Goal: Task Accomplishment & Management: Manage account settings

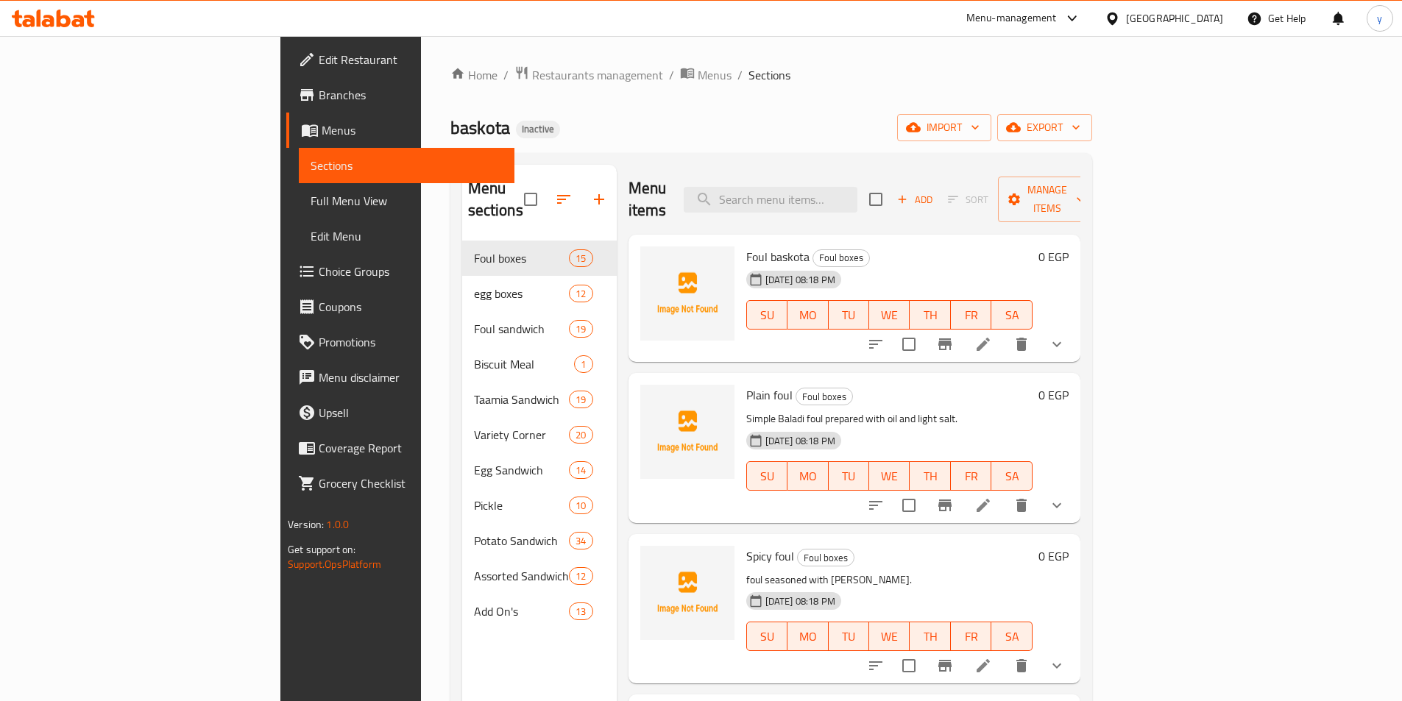
scroll to position [206, 0]
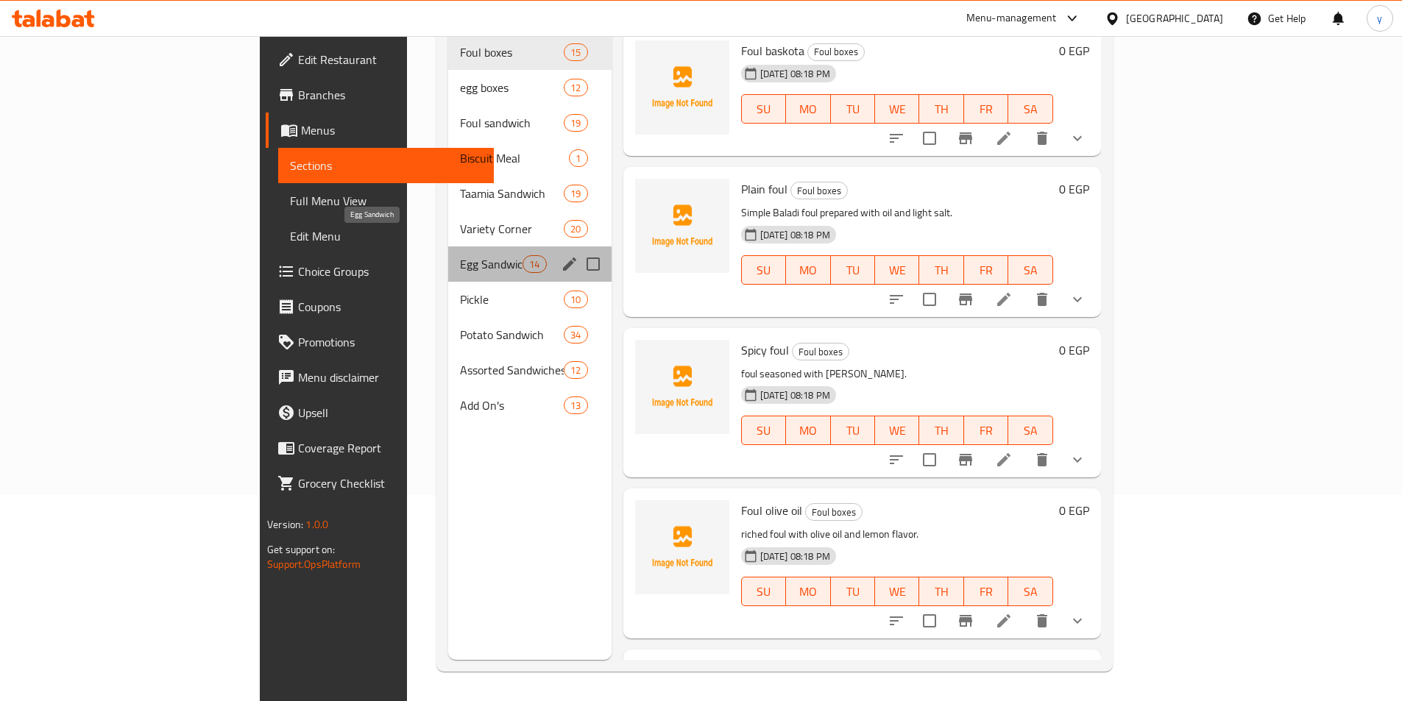
click at [460, 255] on span "Egg Sandwich" at bounding box center [491, 264] width 63 height 18
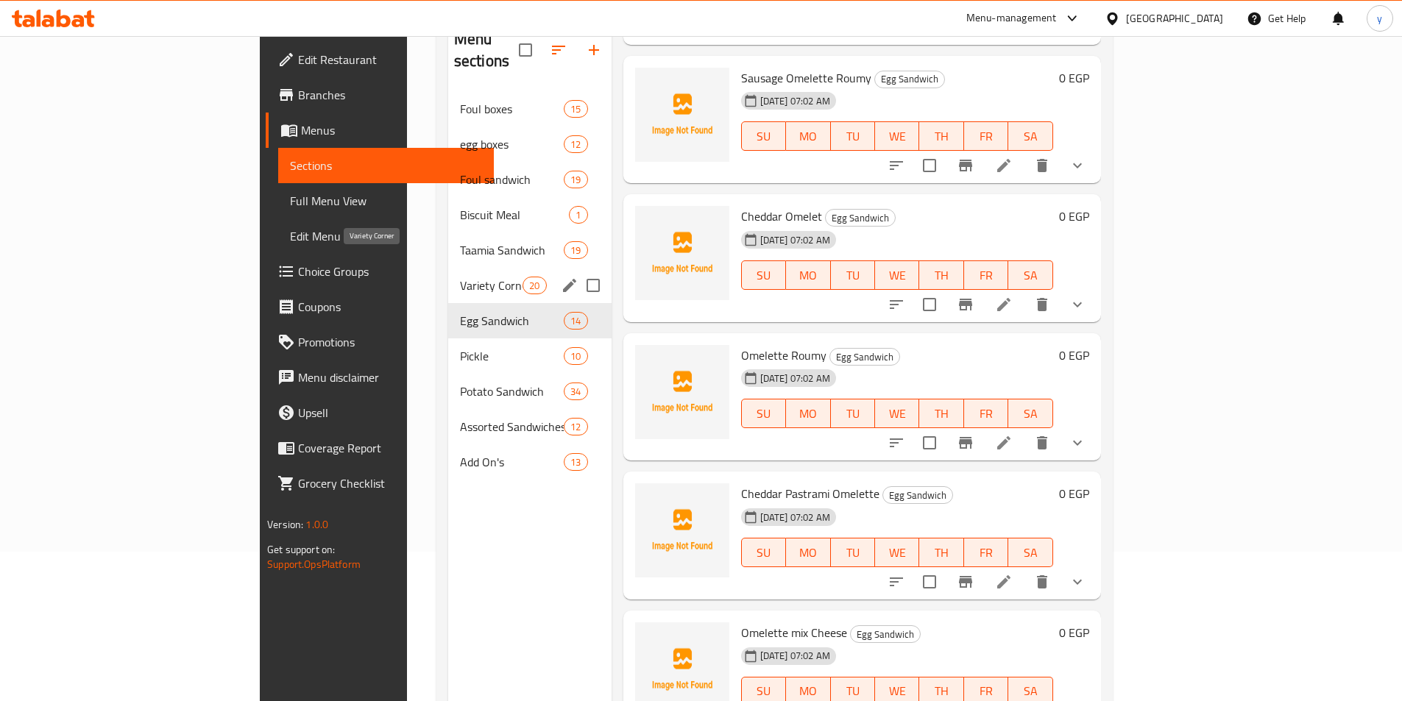
scroll to position [132, 0]
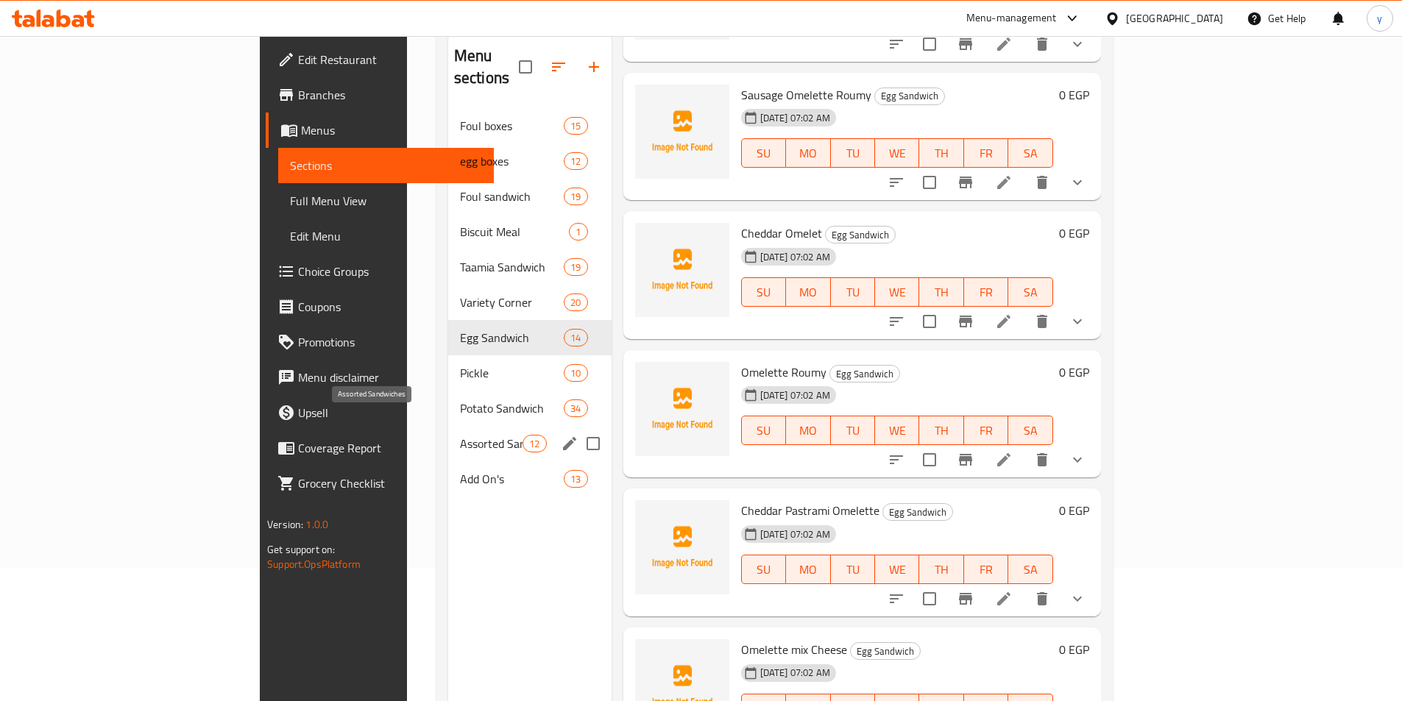
click at [460, 435] on span "Assorted Sandwiches" at bounding box center [491, 444] width 63 height 18
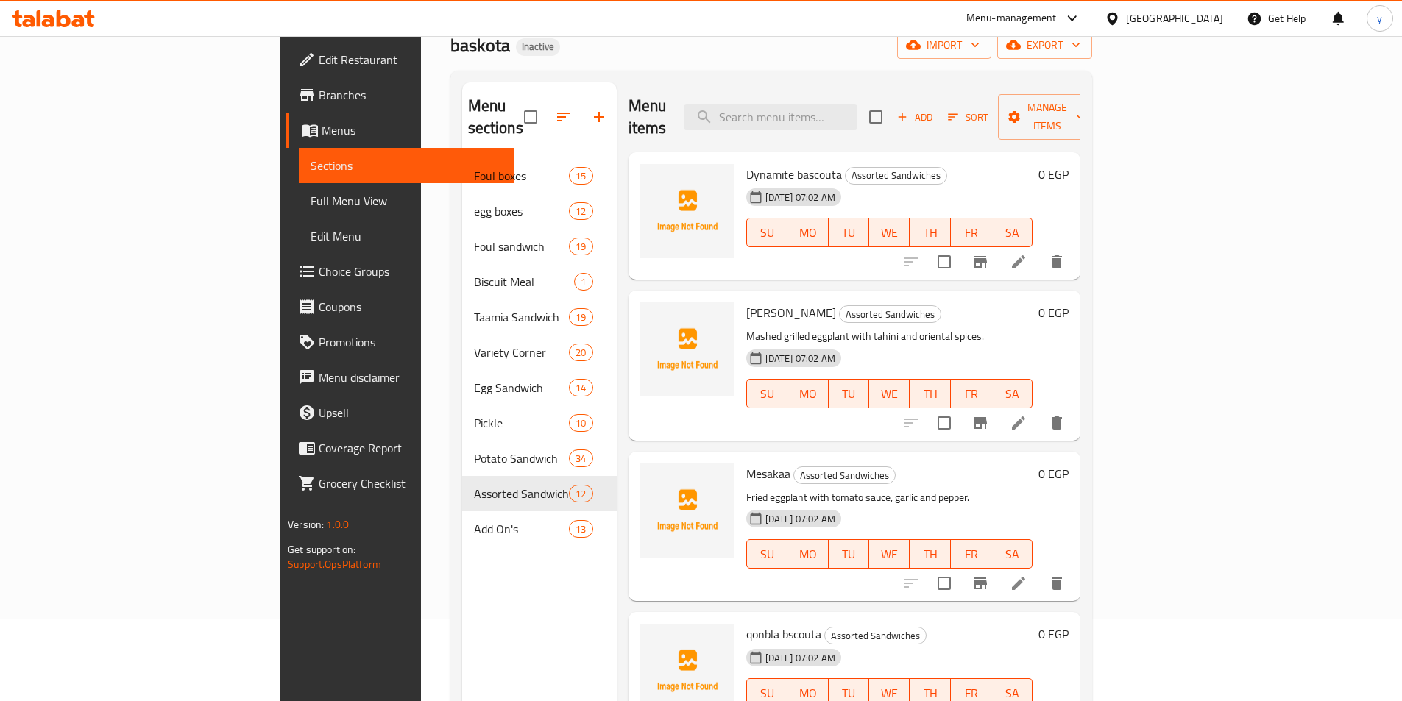
scroll to position [59, 0]
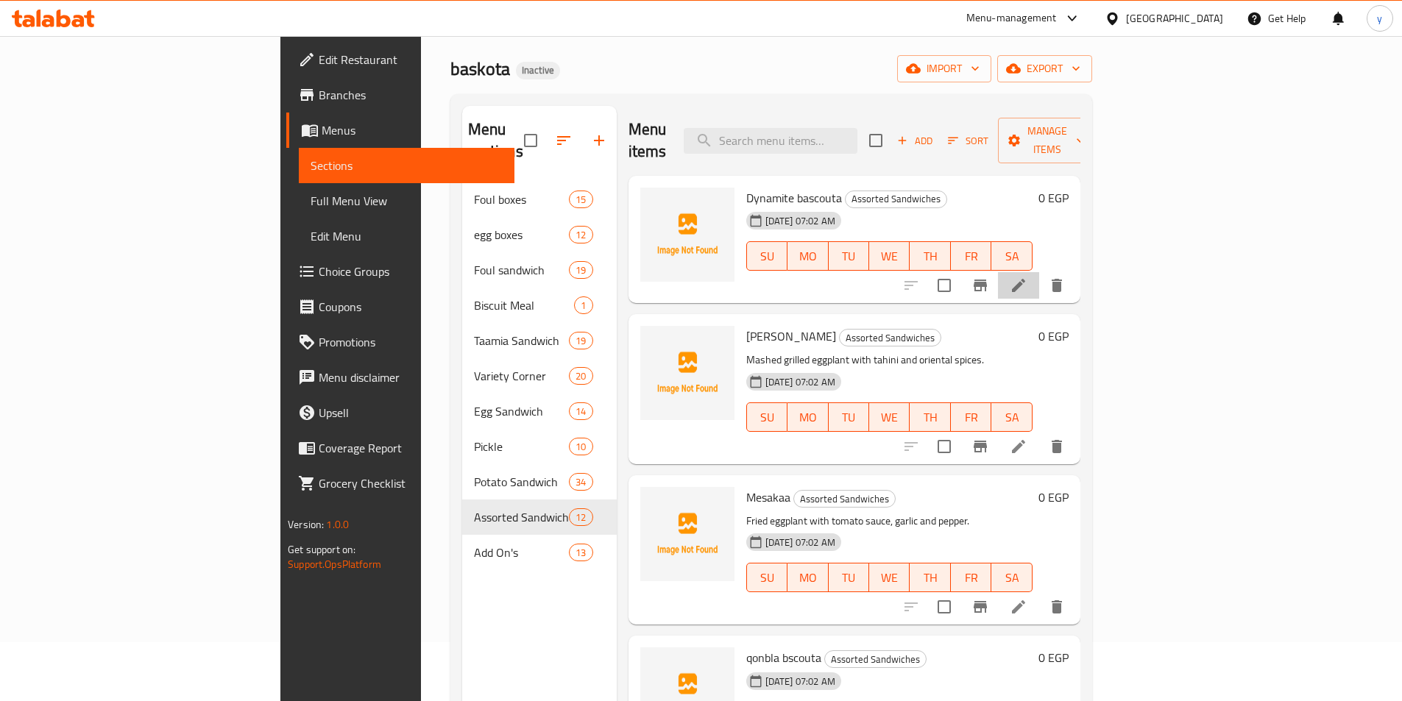
click at [1039, 272] on li at bounding box center [1018, 285] width 41 height 26
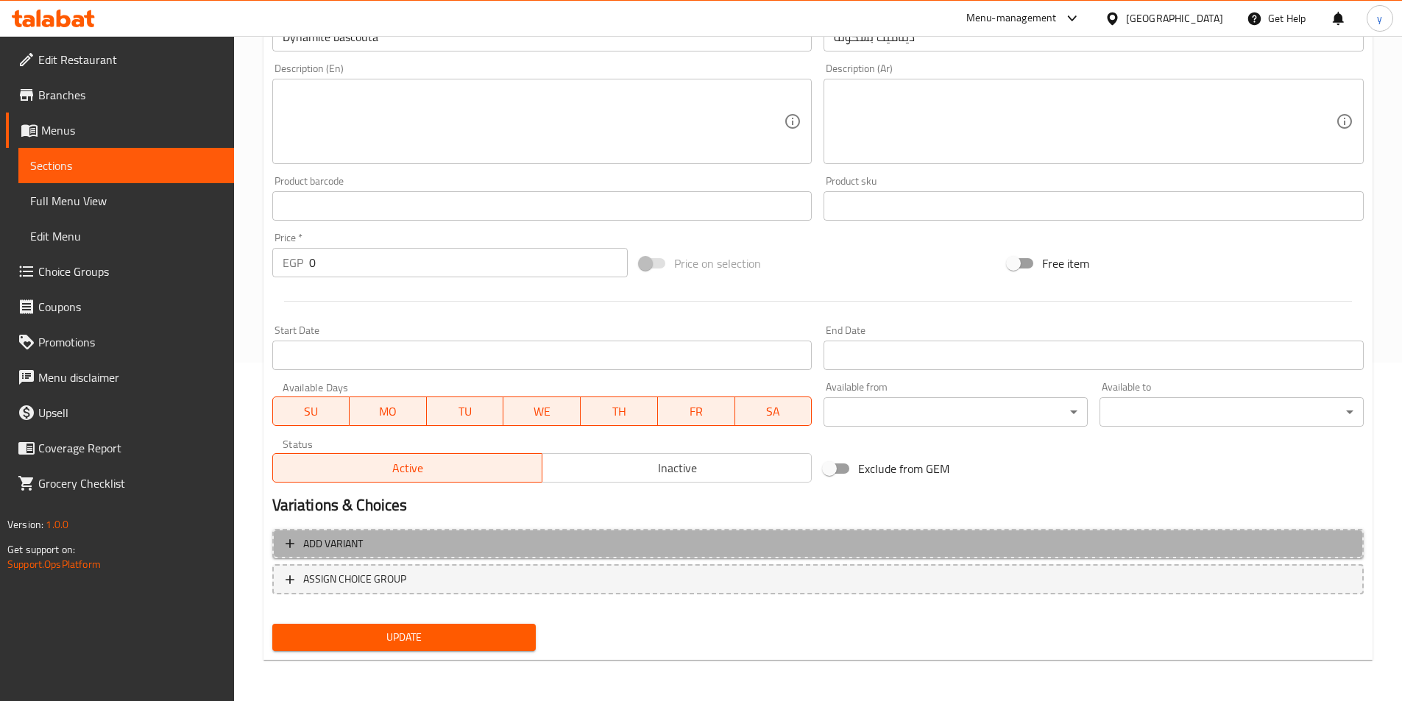
click at [787, 542] on span "Add variant" at bounding box center [818, 544] width 1065 height 18
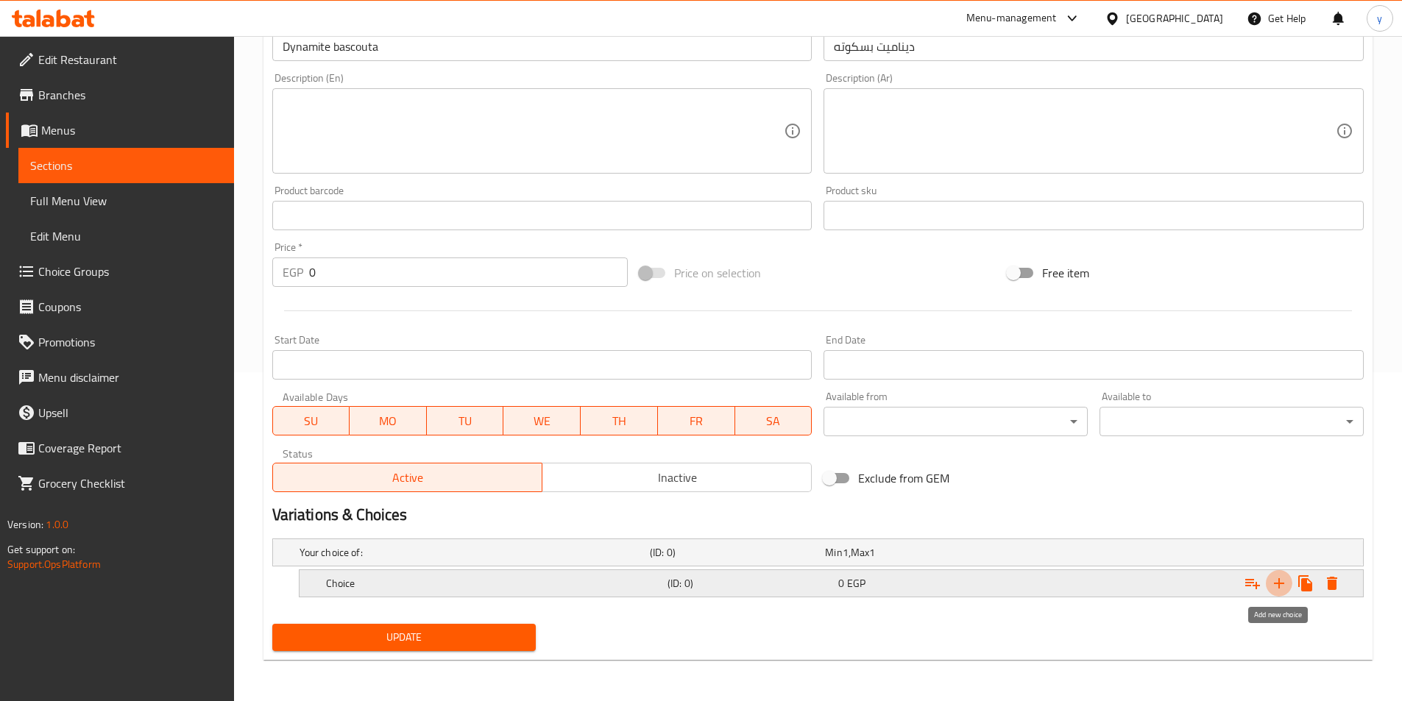
click at [1273, 573] on button "Expand" at bounding box center [1279, 583] width 26 height 26
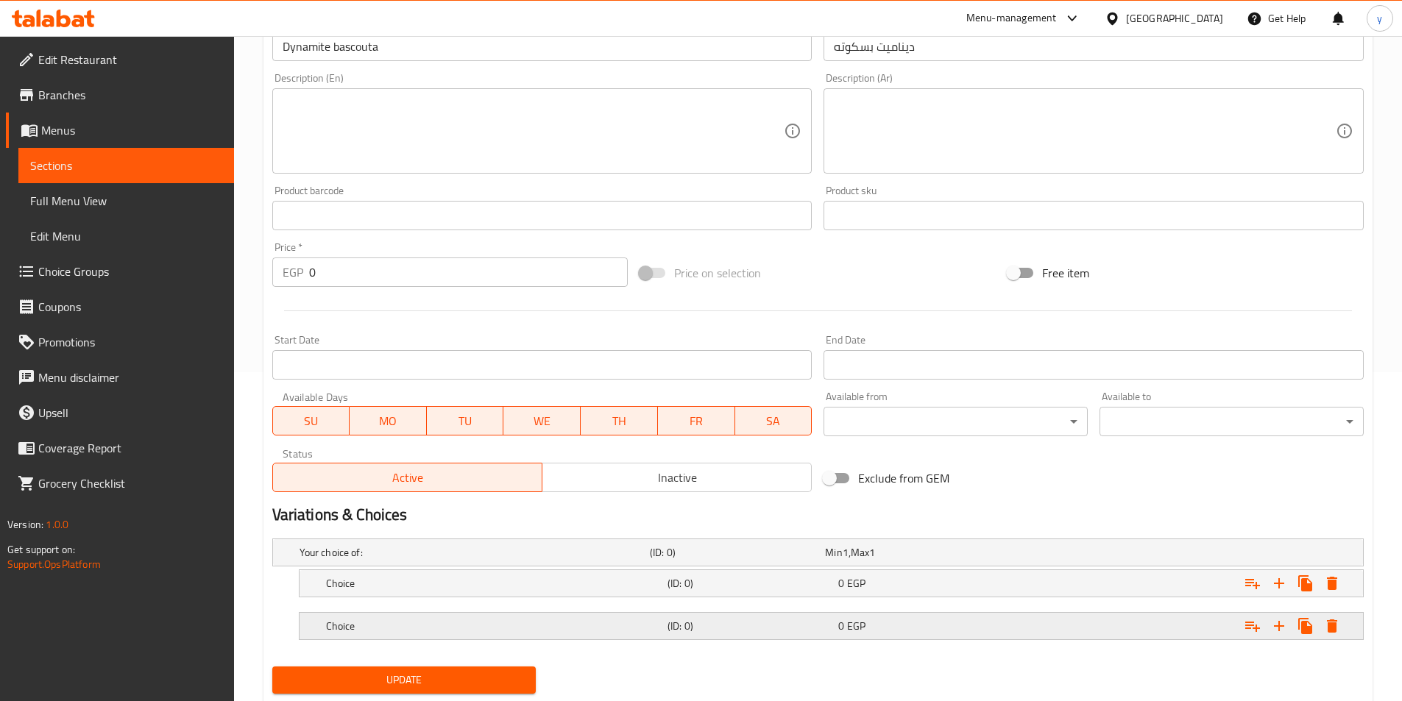
click at [1125, 614] on div "Expand" at bounding box center [1176, 626] width 341 height 32
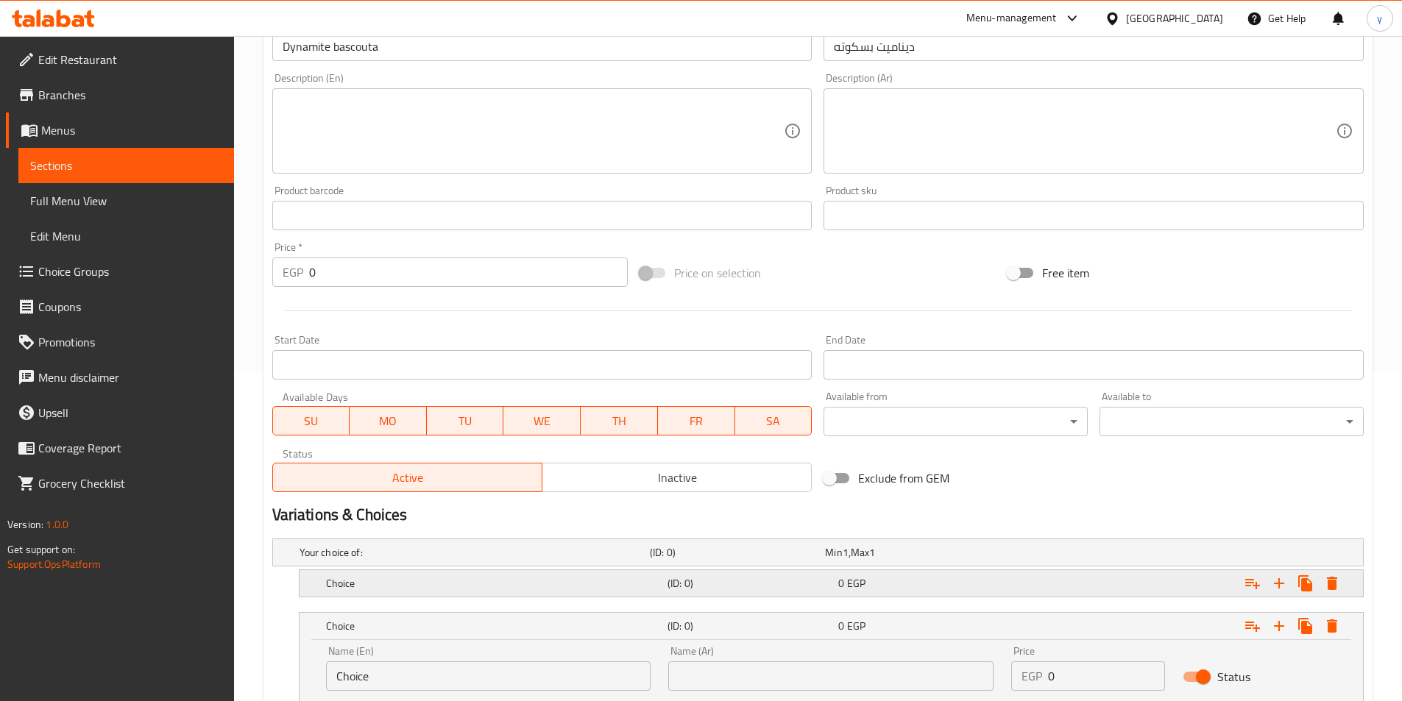
click at [1119, 568] on div "Expand" at bounding box center [1176, 583] width 341 height 32
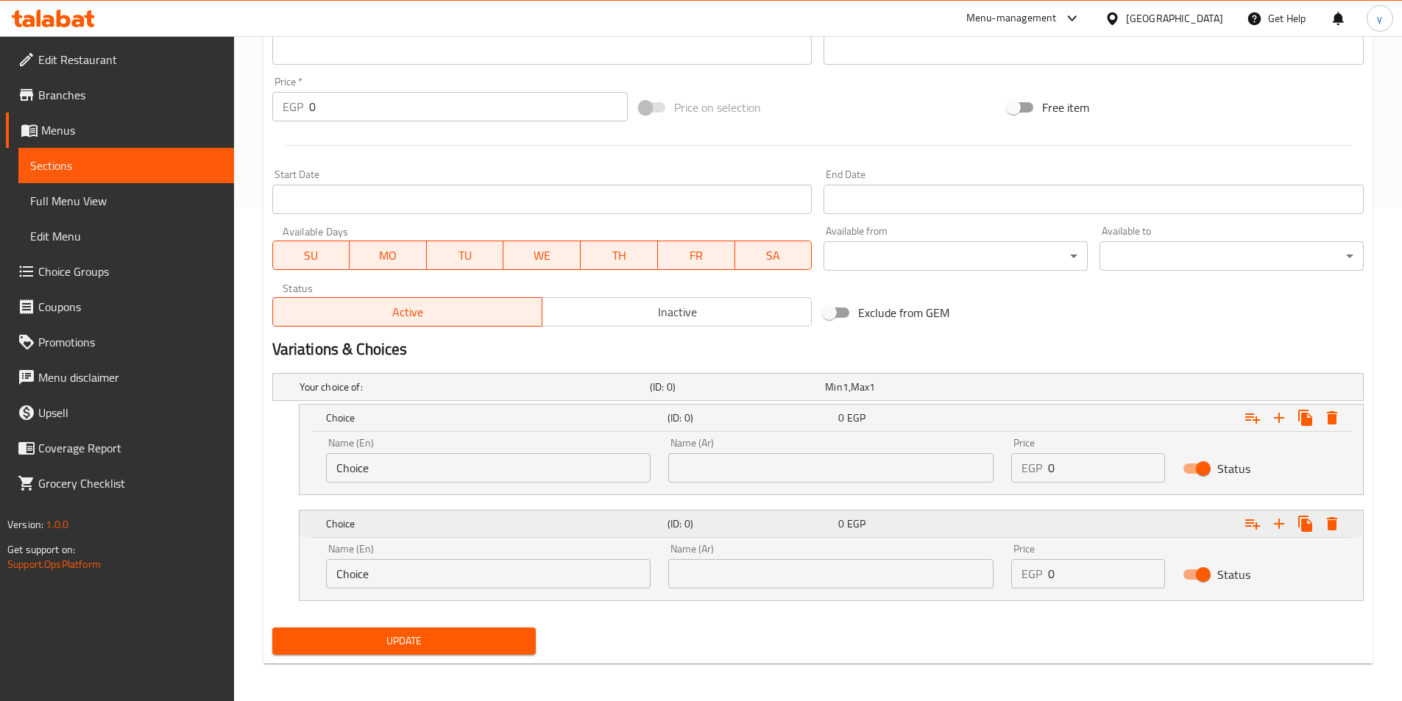
scroll to position [498, 0]
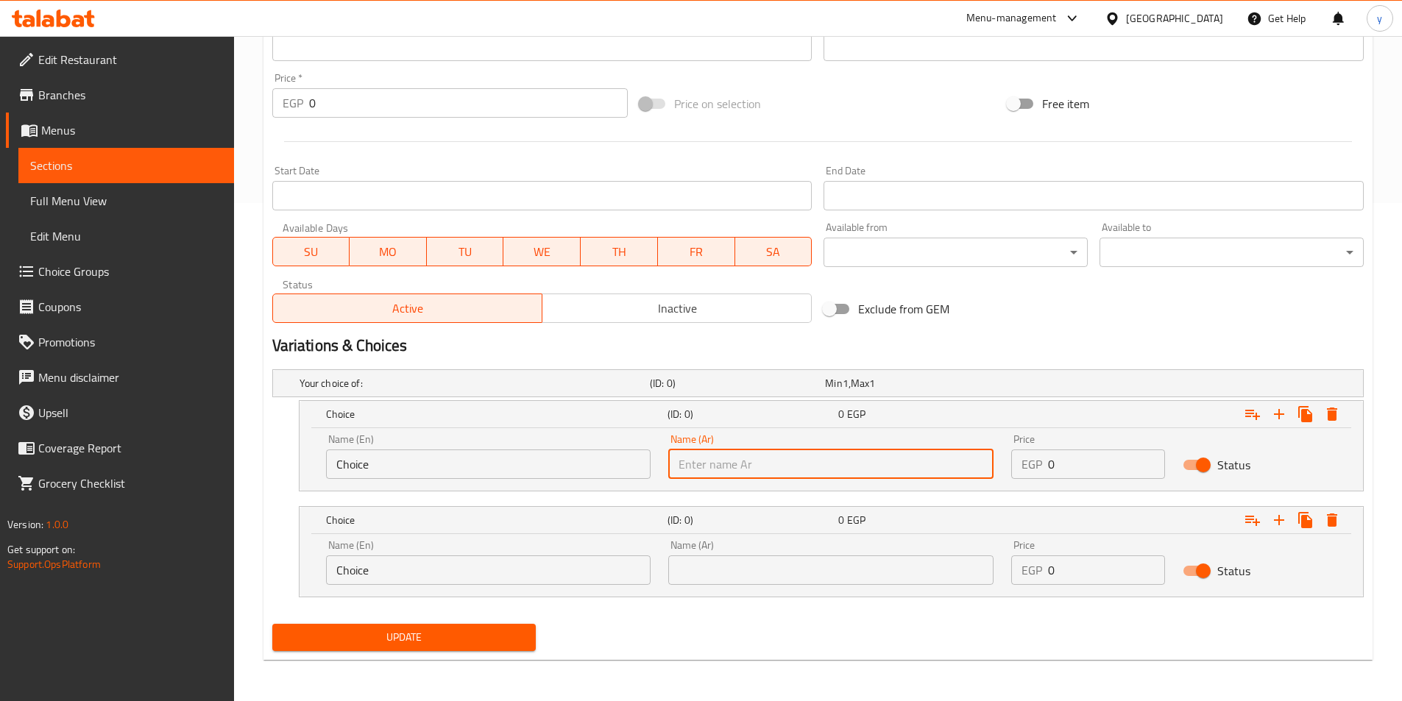
click at [840, 475] on input "text" at bounding box center [830, 464] width 325 height 29
type input "شامي"
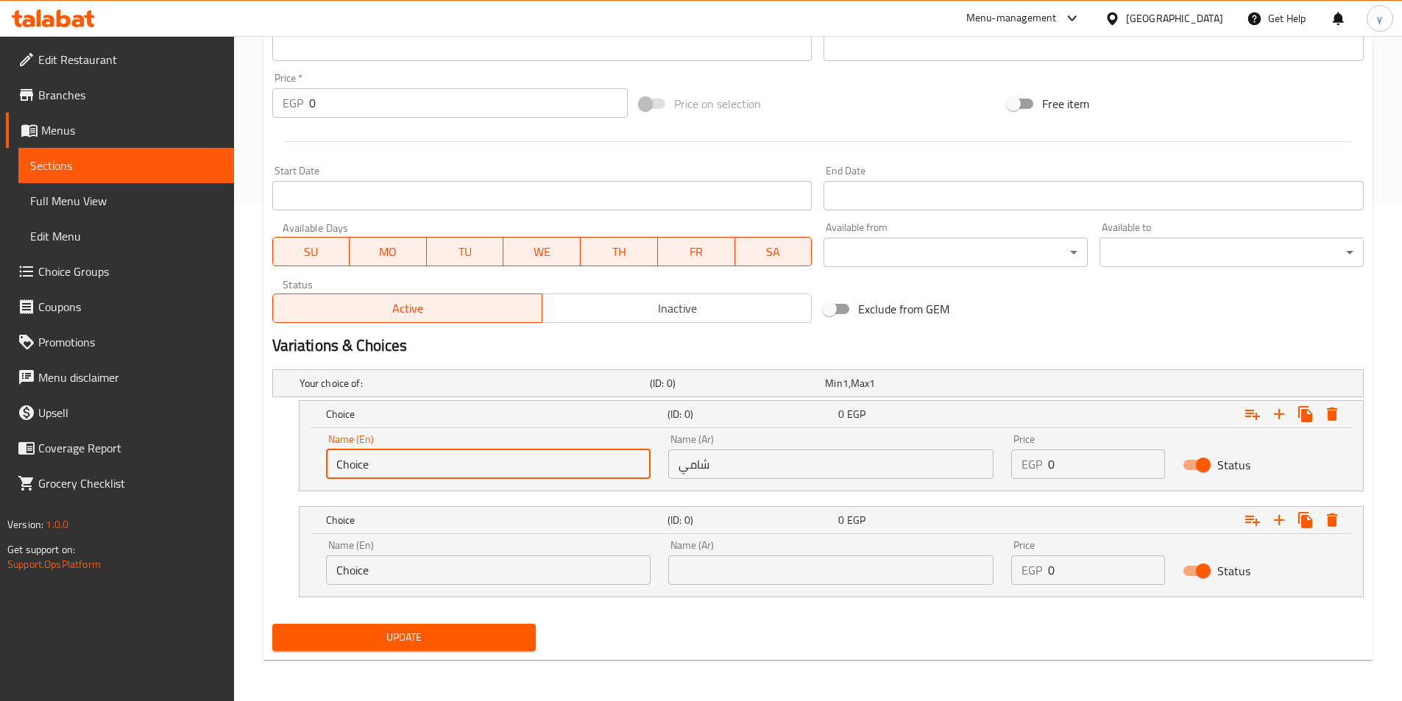
drag, startPoint x: 275, startPoint y: 456, endPoint x: 227, endPoint y: 437, distance: 52.2
click at [213, 446] on div "Edit Restaurant Branches Menus Sections Full Menu View Edit Menu Choice Groups …" at bounding box center [701, 119] width 1402 height 1163
drag, startPoint x: 444, startPoint y: 472, endPoint x: 436, endPoint y: 474, distance: 7.7
click at [443, 472] on input "text" at bounding box center [488, 464] width 325 height 29
type input "Shami"
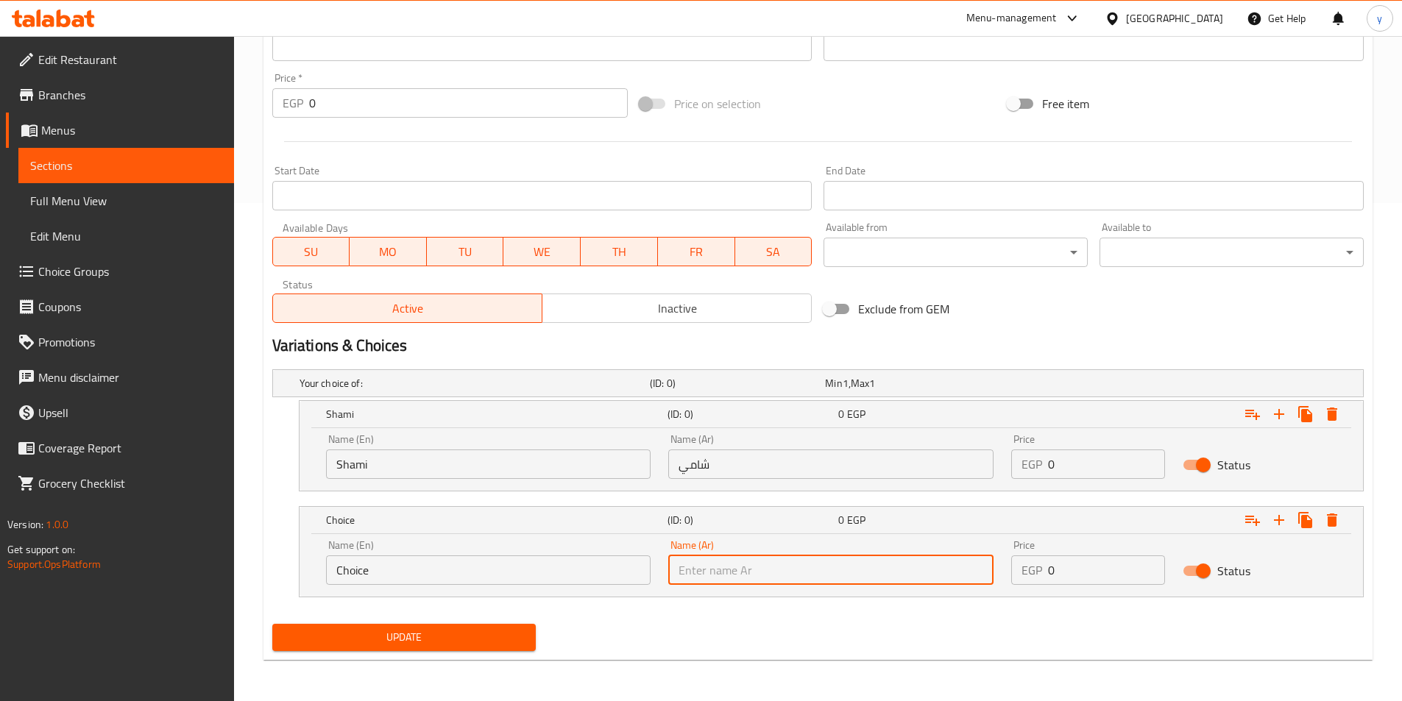
click at [769, 564] on input "text" at bounding box center [830, 570] width 325 height 29
type input "بلدي"
drag, startPoint x: 411, startPoint y: 559, endPoint x: 224, endPoint y: 537, distance: 188.2
click at [227, 539] on div "Edit Restaurant Branches Menus Sections Full Menu View Edit Menu Choice Groups …" at bounding box center [701, 119] width 1402 height 1163
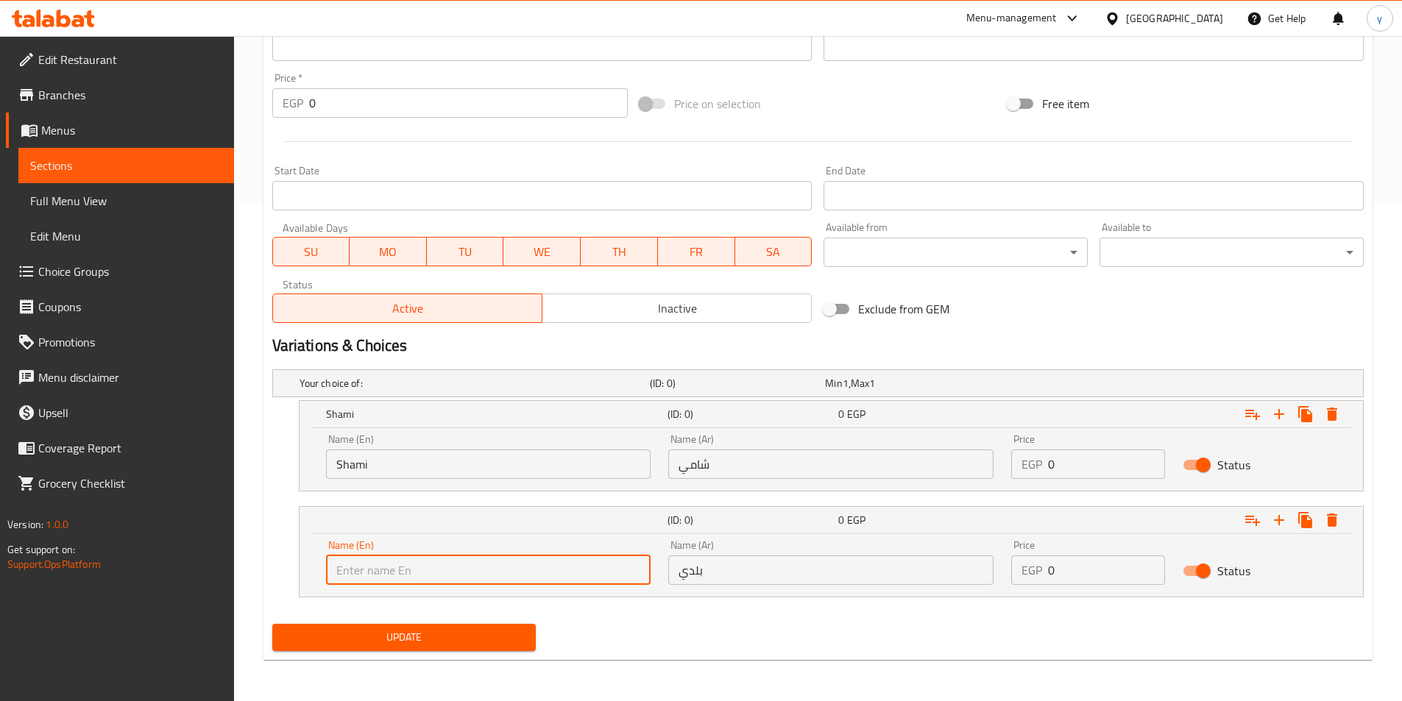
click at [340, 568] on input "text" at bounding box center [488, 570] width 325 height 29
type input "Baladi"
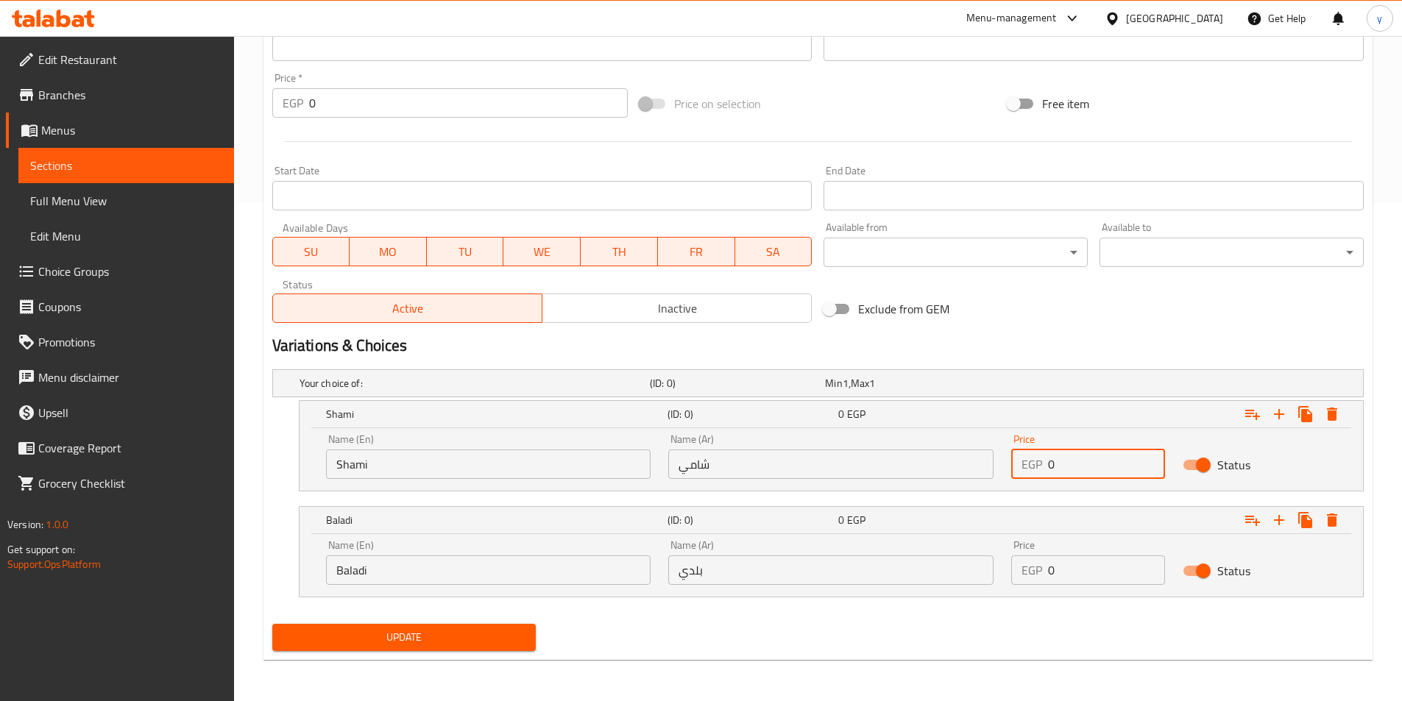
drag, startPoint x: 1085, startPoint y: 450, endPoint x: 1027, endPoint y: 455, distance: 58.3
click at [1022, 455] on div "EGP 0 Price" at bounding box center [1088, 464] width 154 height 29
type input "20"
drag, startPoint x: 1091, startPoint y: 571, endPoint x: 988, endPoint y: 567, distance: 103.1
click at [988, 567] on div "Name (En) Baladi Name (En) Name (Ar) بلدي Name (Ar) Price EGP 0 Price Status" at bounding box center [831, 562] width 1028 height 63
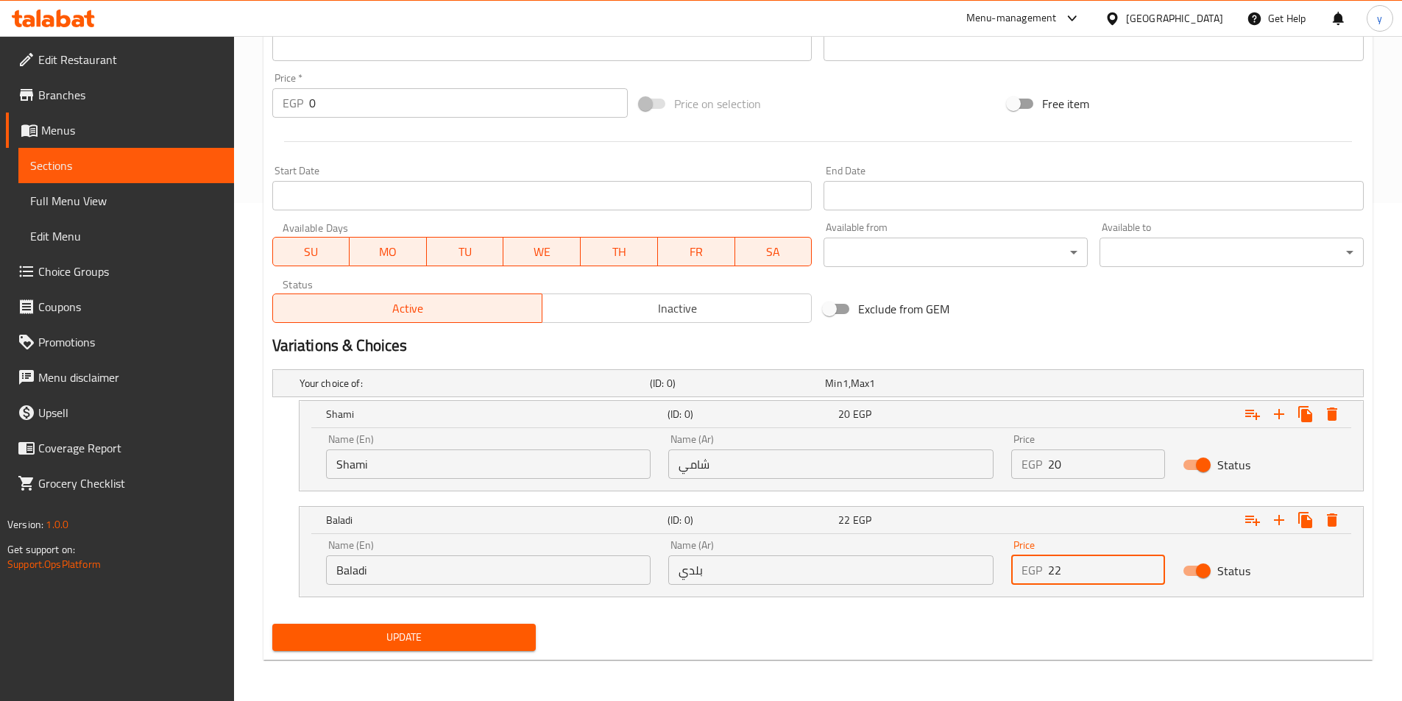
type input "22"
click at [499, 638] on span "Update" at bounding box center [404, 637] width 241 height 18
click at [421, 648] on button "Update" at bounding box center [404, 637] width 264 height 27
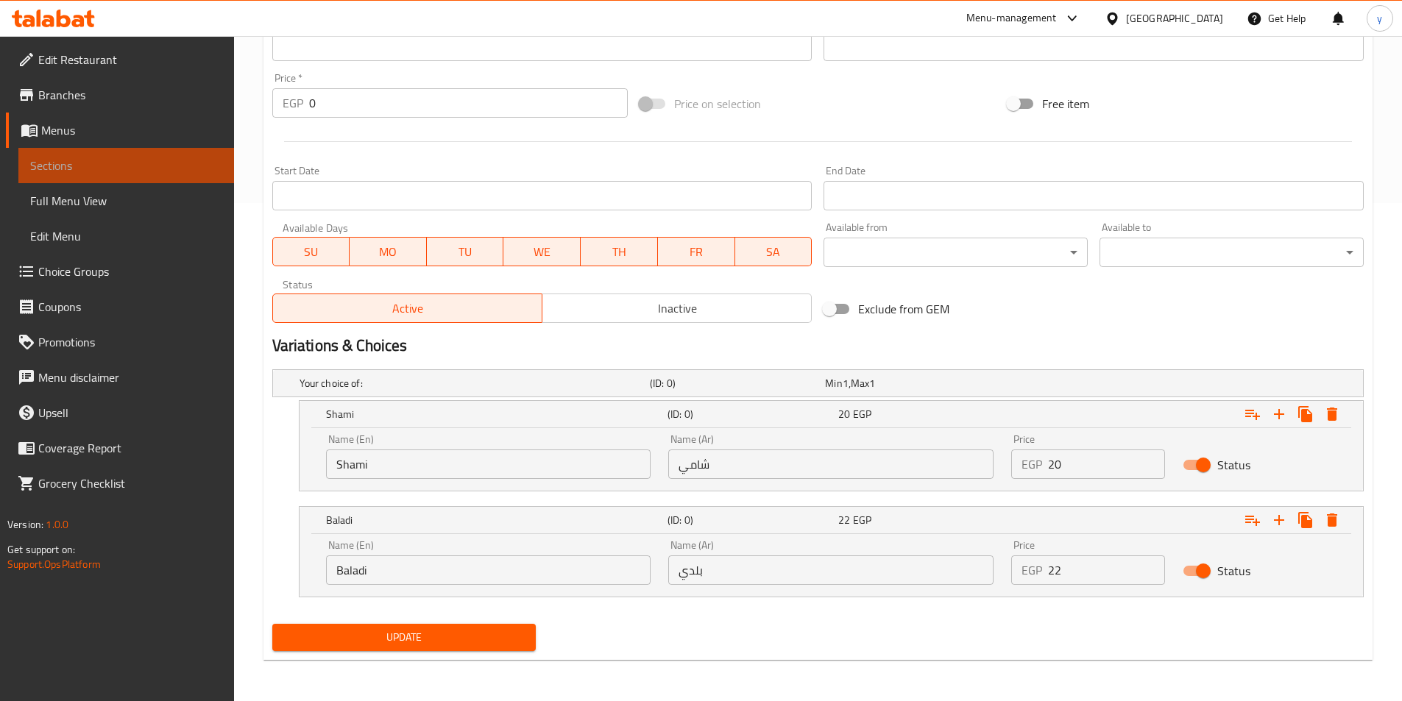
click at [82, 165] on span "Sections" at bounding box center [126, 166] width 192 height 18
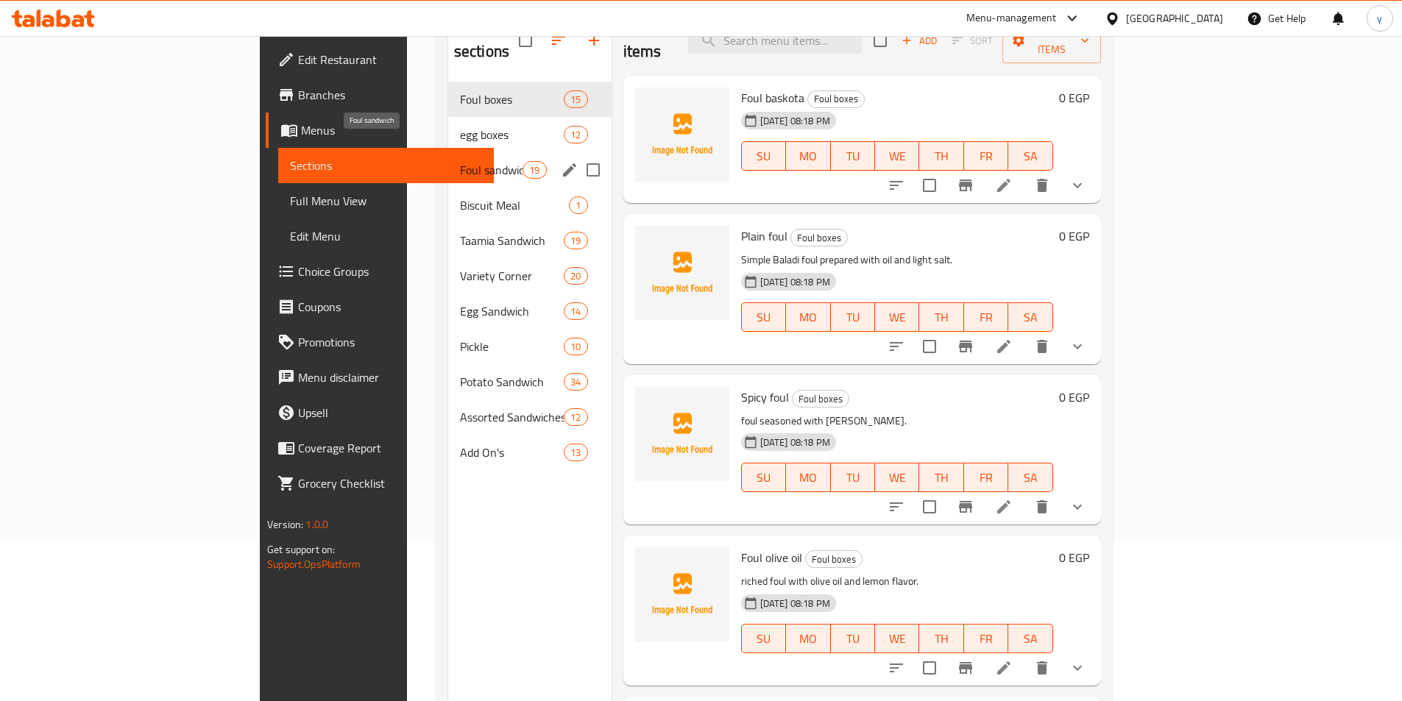
scroll to position [132, 0]
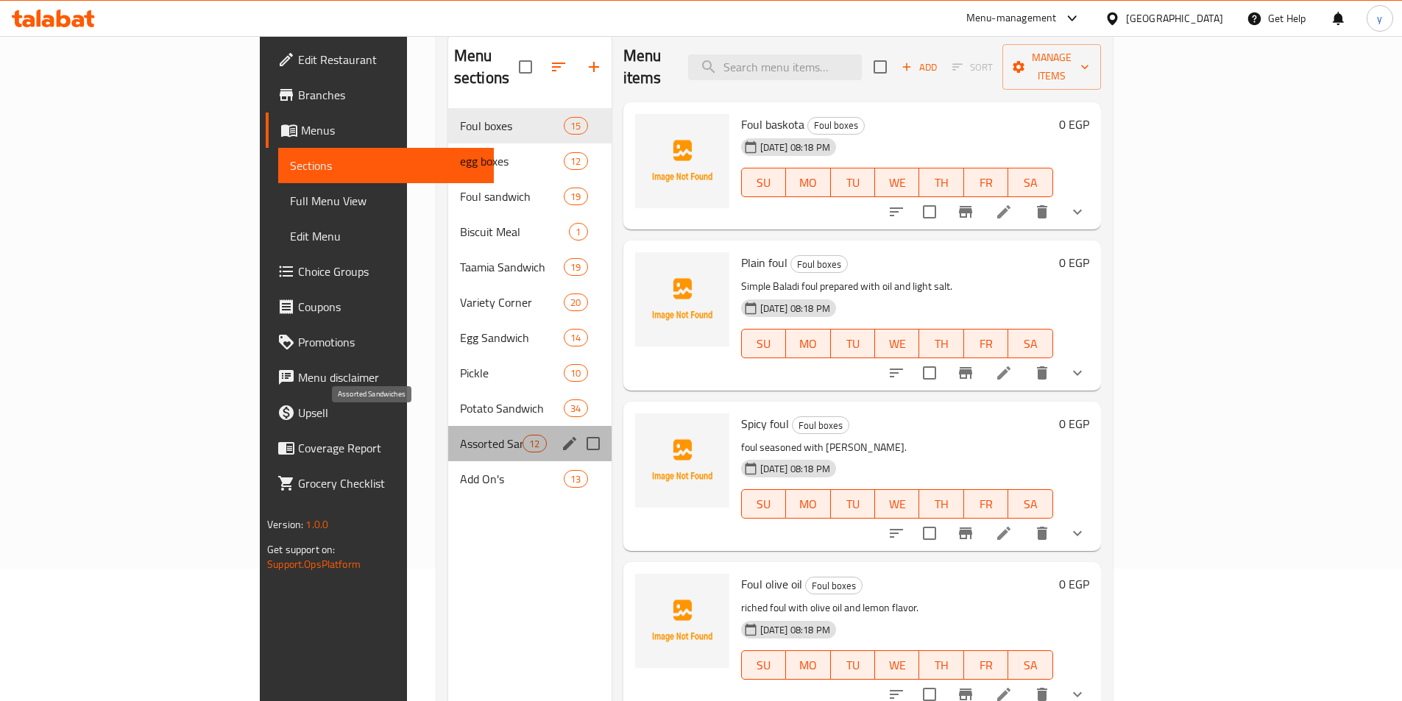
click at [460, 435] on span "Assorted Sandwiches" at bounding box center [491, 444] width 63 height 18
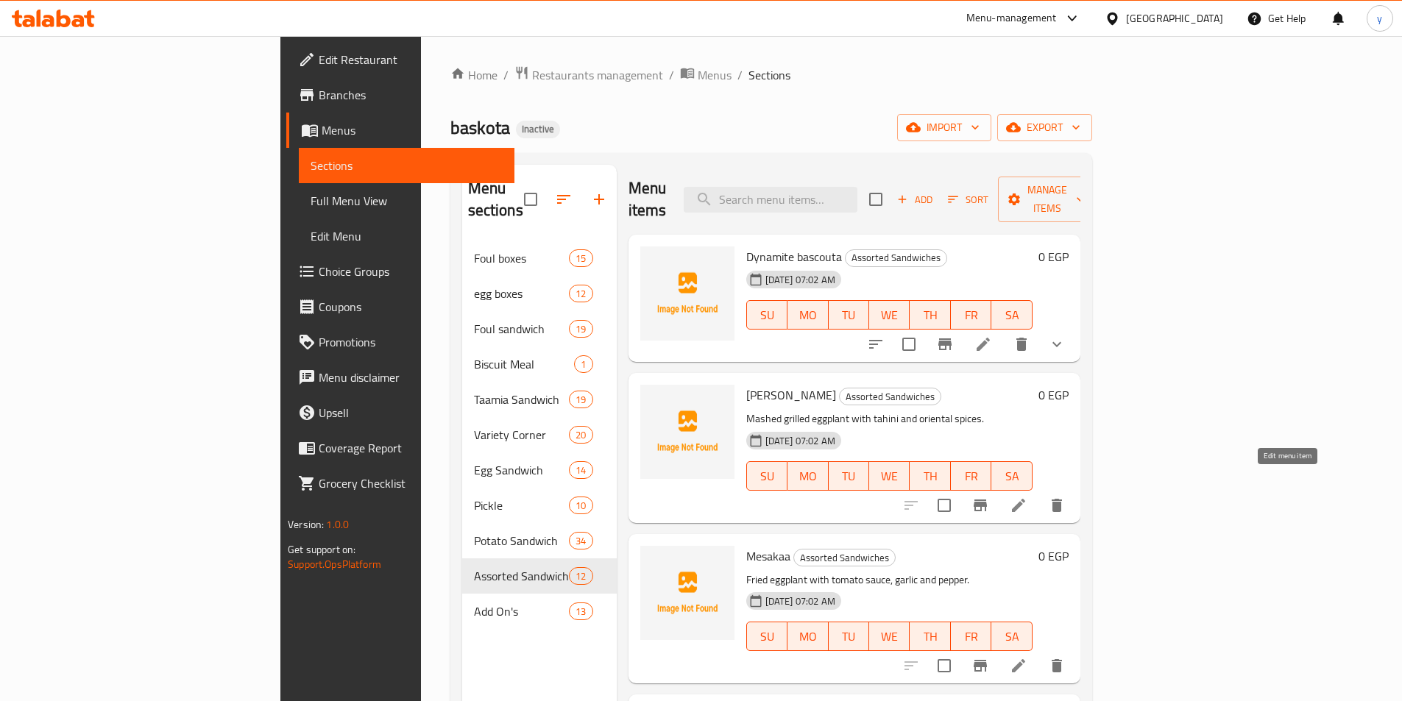
click at [1027, 497] on icon at bounding box center [1019, 506] width 18 height 18
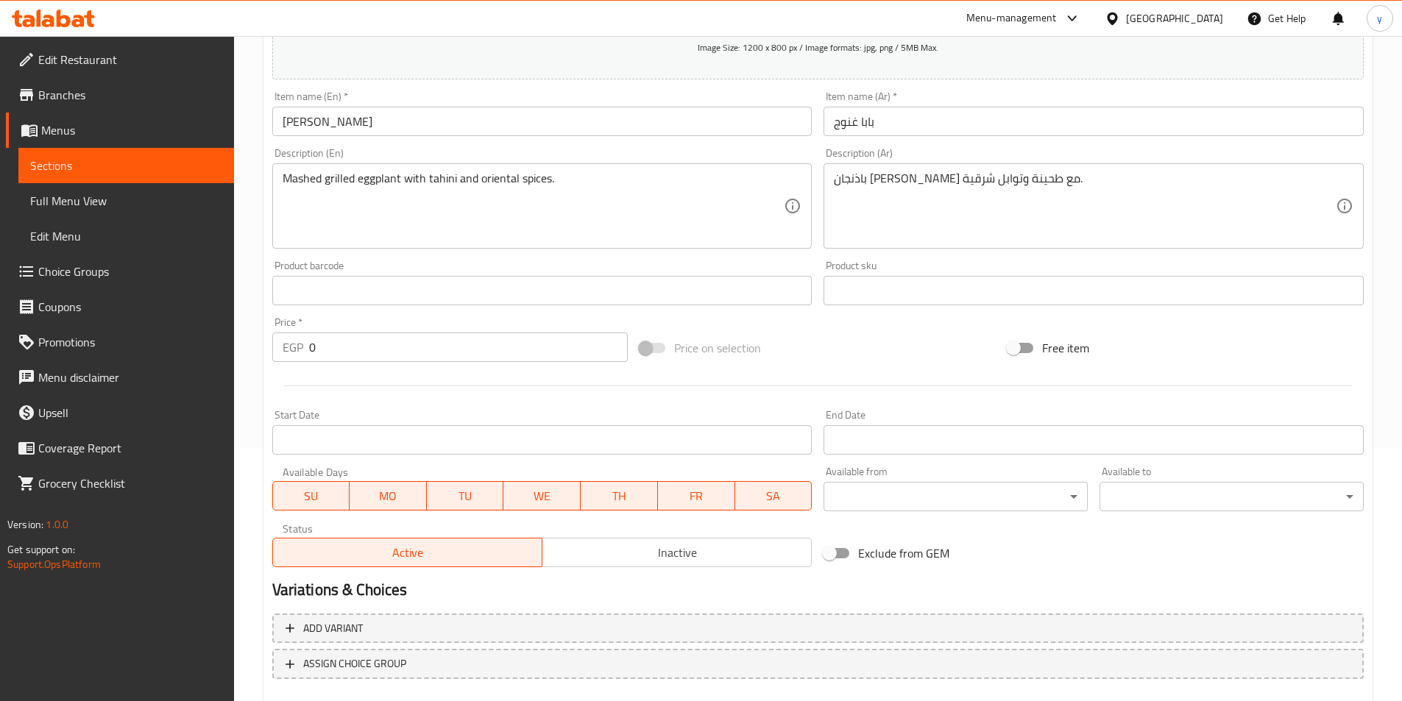
scroll to position [339, 0]
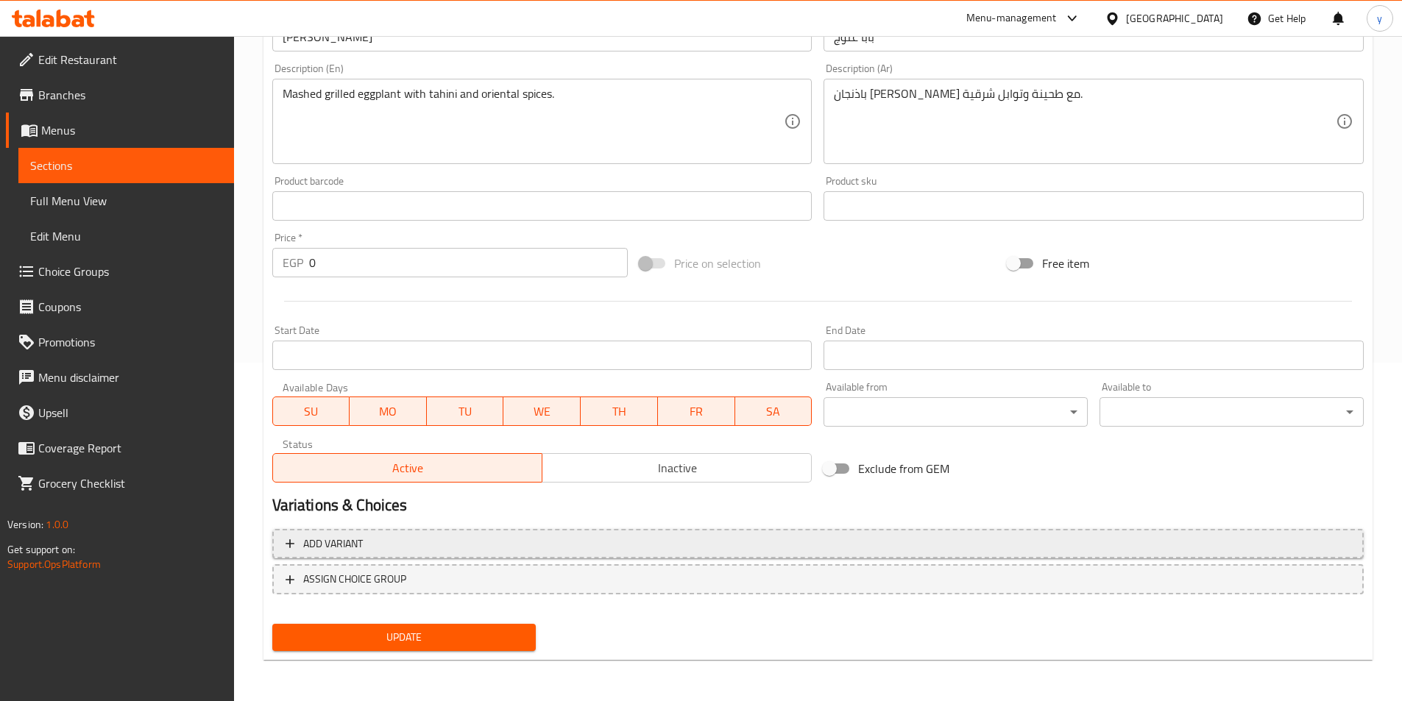
click at [613, 543] on span "Add variant" at bounding box center [818, 544] width 1065 height 18
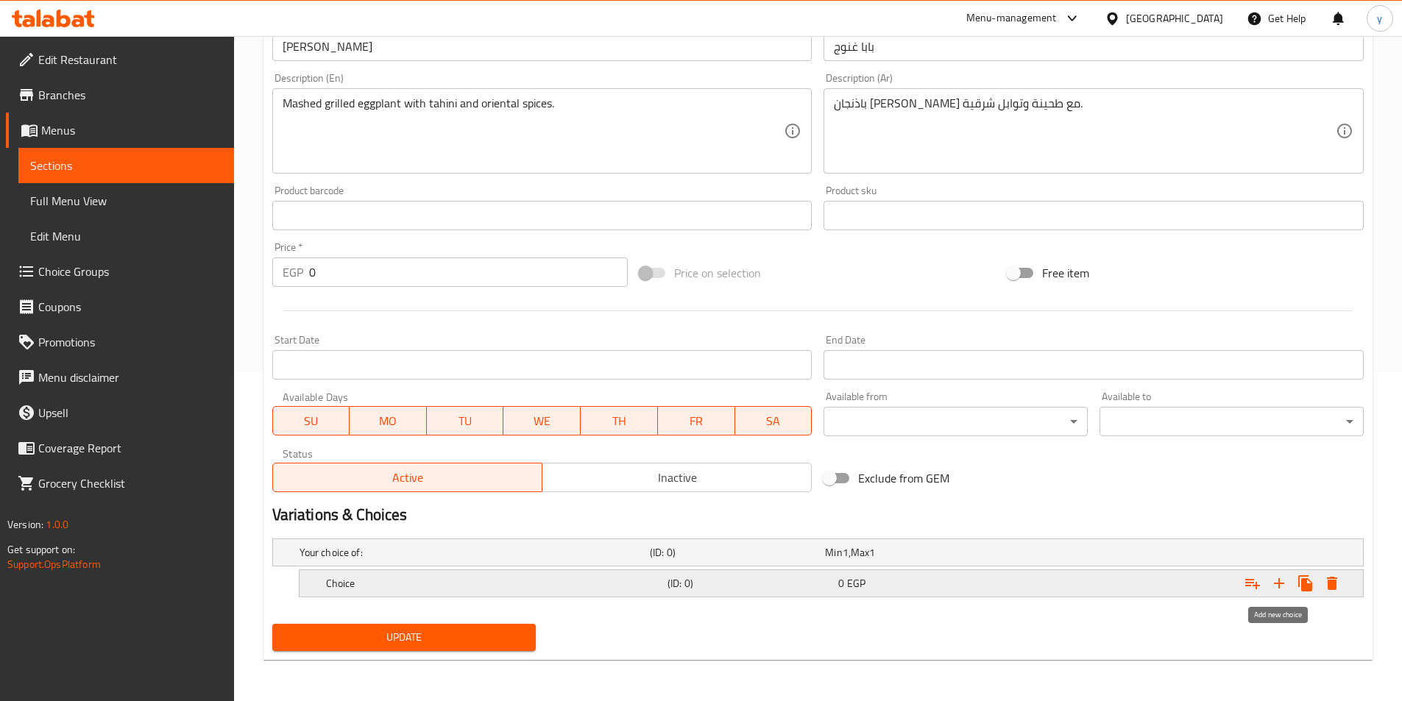
click at [1284, 584] on icon "Expand" at bounding box center [1279, 583] width 10 height 10
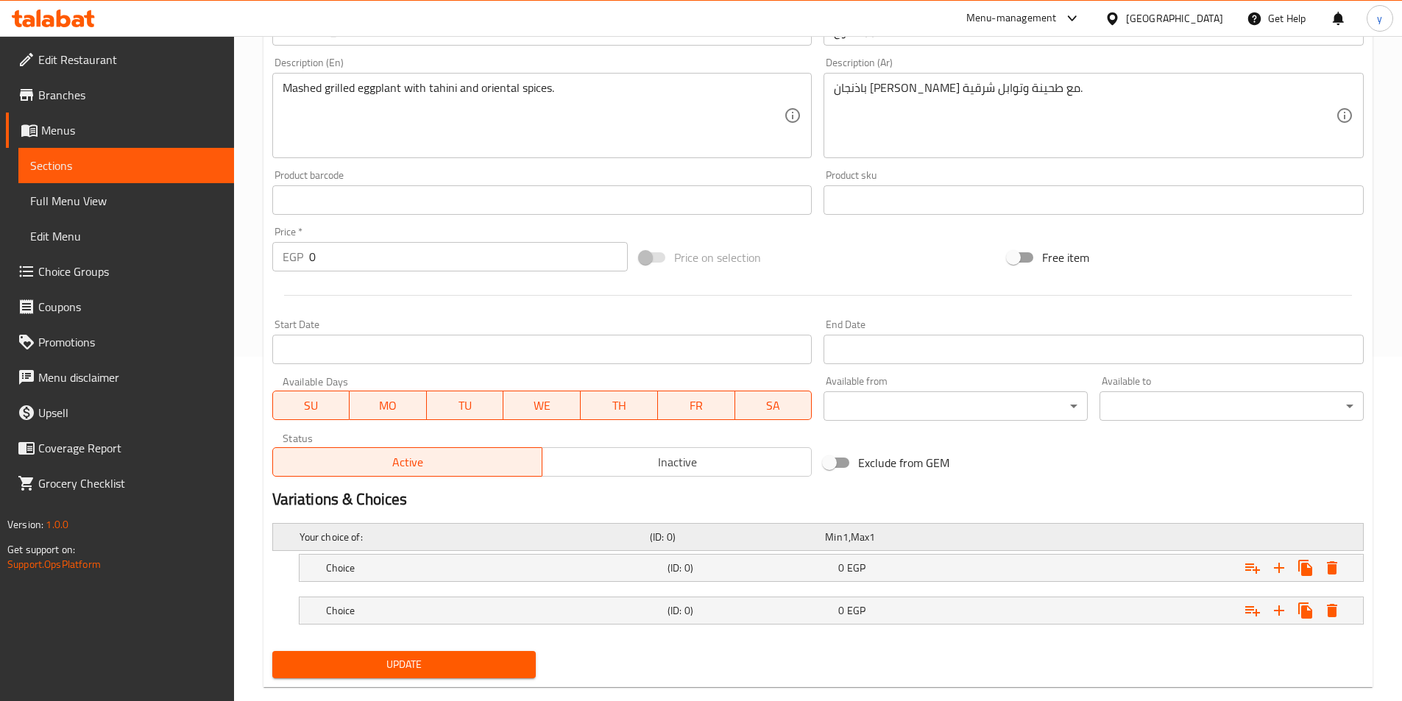
scroll to position [372, 0]
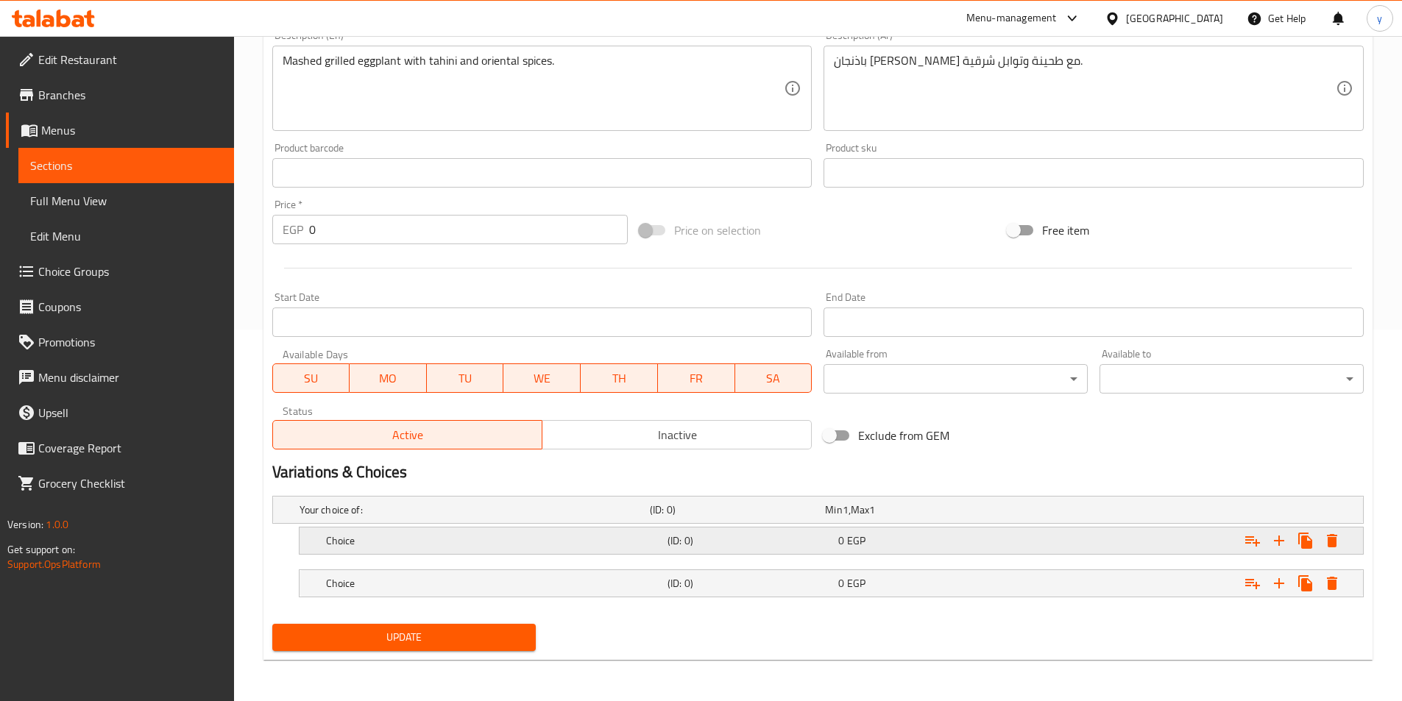
click at [979, 539] on div "0 EGP" at bounding box center [920, 541] width 165 height 15
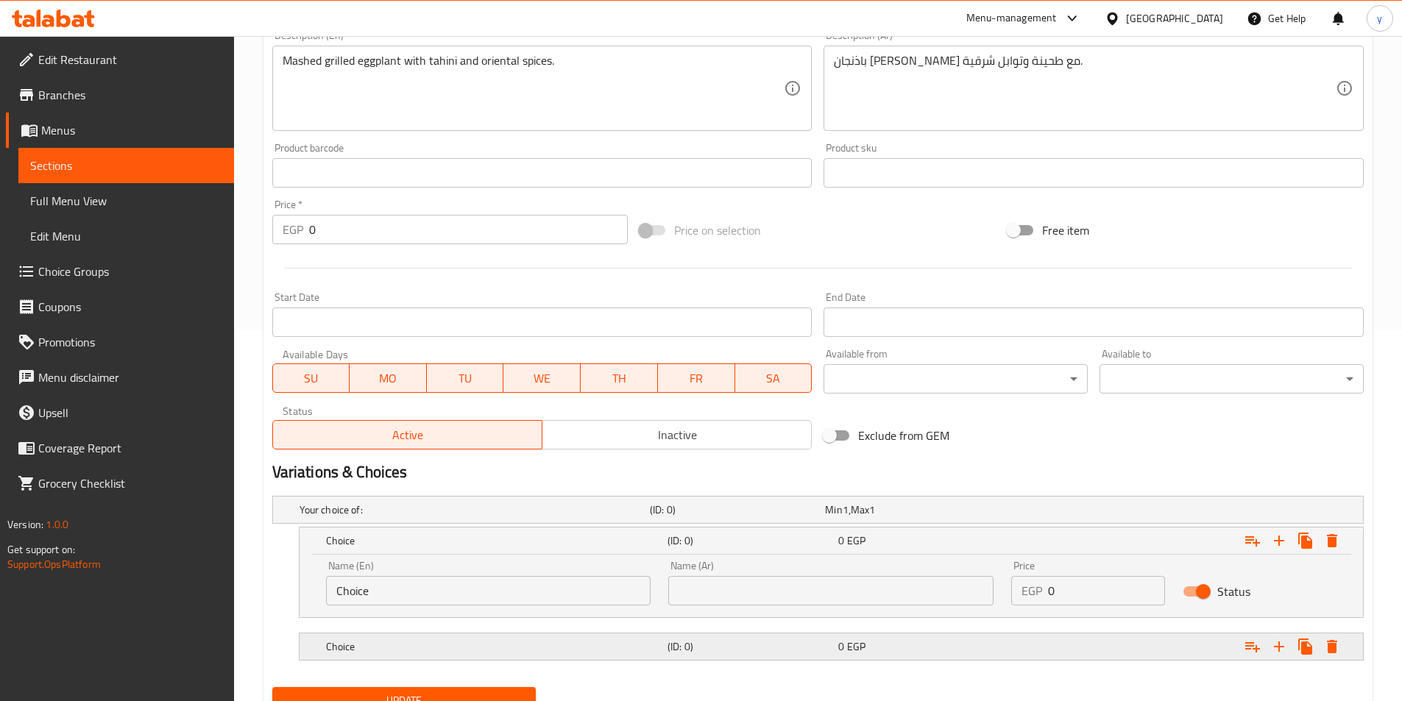
click at [941, 653] on div "0 EGP" at bounding box center [920, 647] width 165 height 15
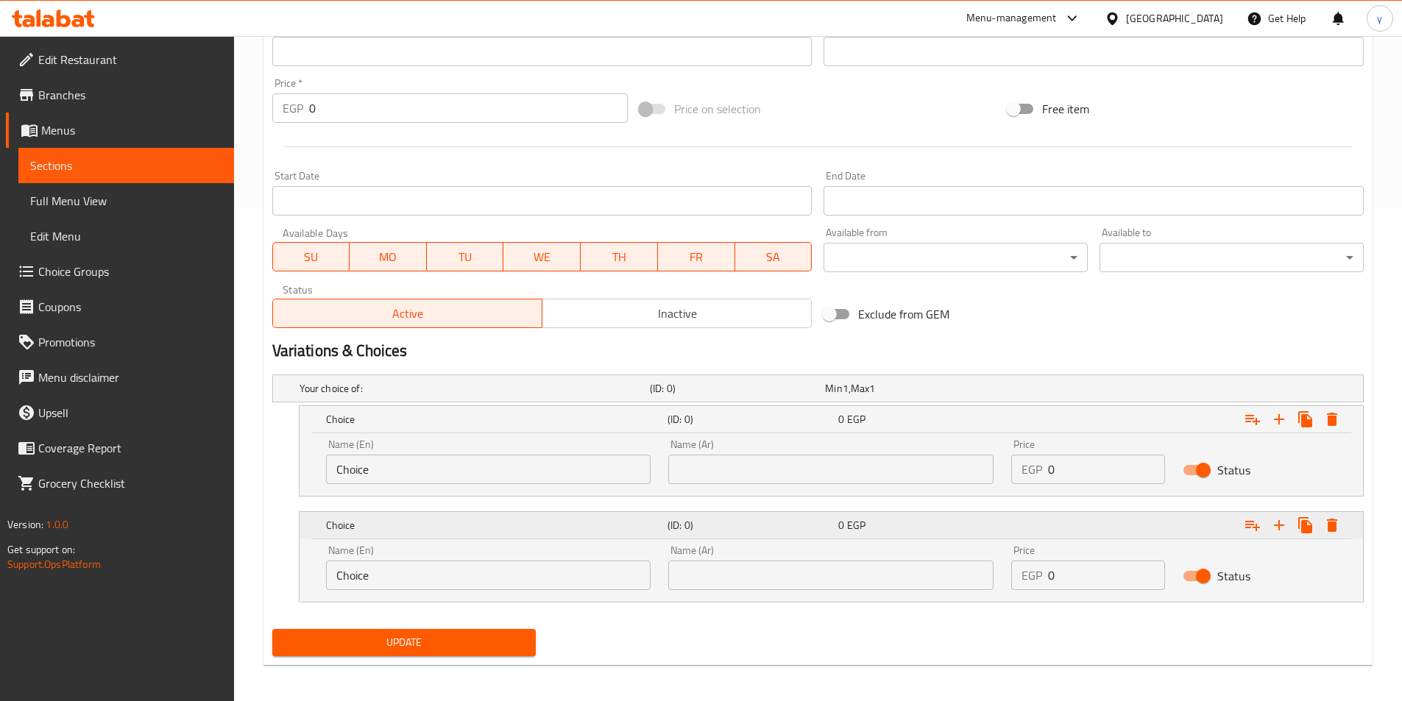
scroll to position [498, 0]
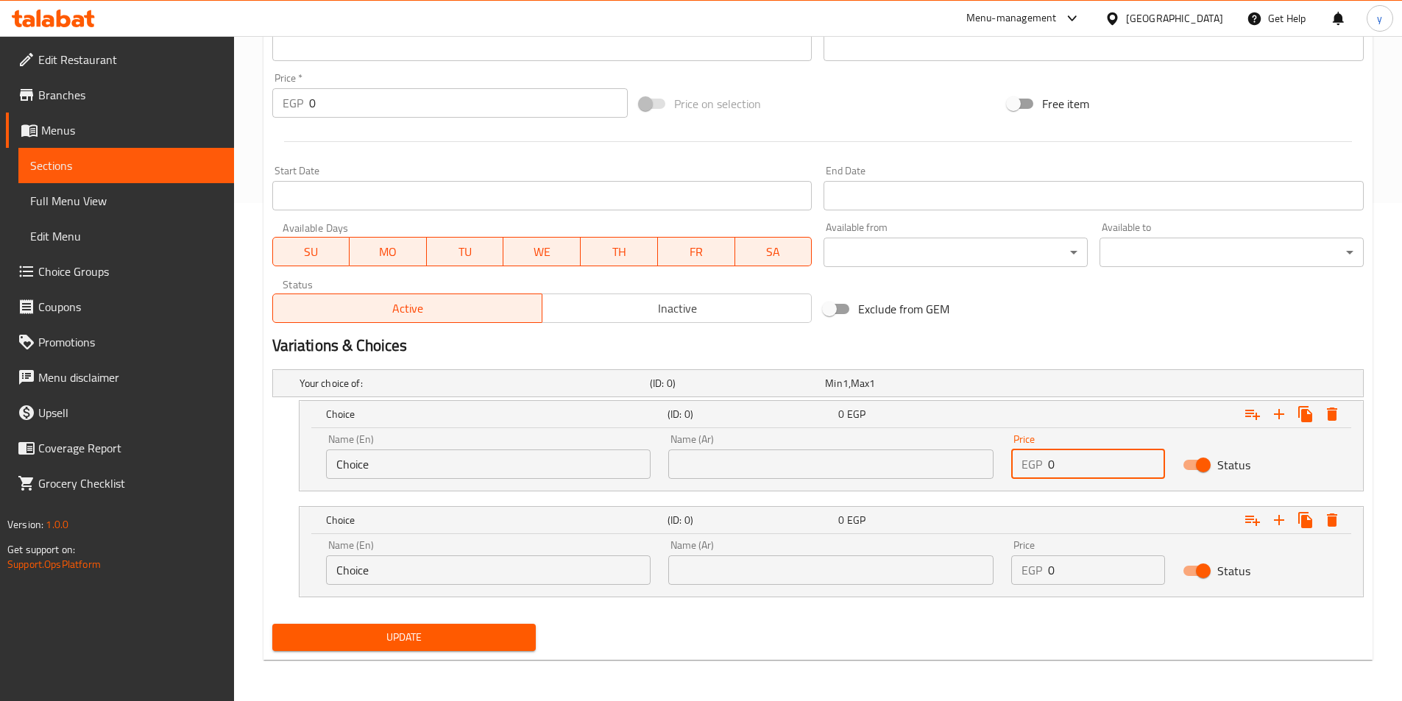
drag, startPoint x: 1060, startPoint y: 468, endPoint x: 1007, endPoint y: 474, distance: 53.3
click at [1007, 474] on div "Price EGP 0 Price" at bounding box center [1087, 456] width 171 height 63
type input "13"
drag, startPoint x: 1092, startPoint y: 577, endPoint x: 1016, endPoint y: 577, distance: 76.5
click at [1016, 577] on div "EGP 0 Price" at bounding box center [1088, 570] width 154 height 29
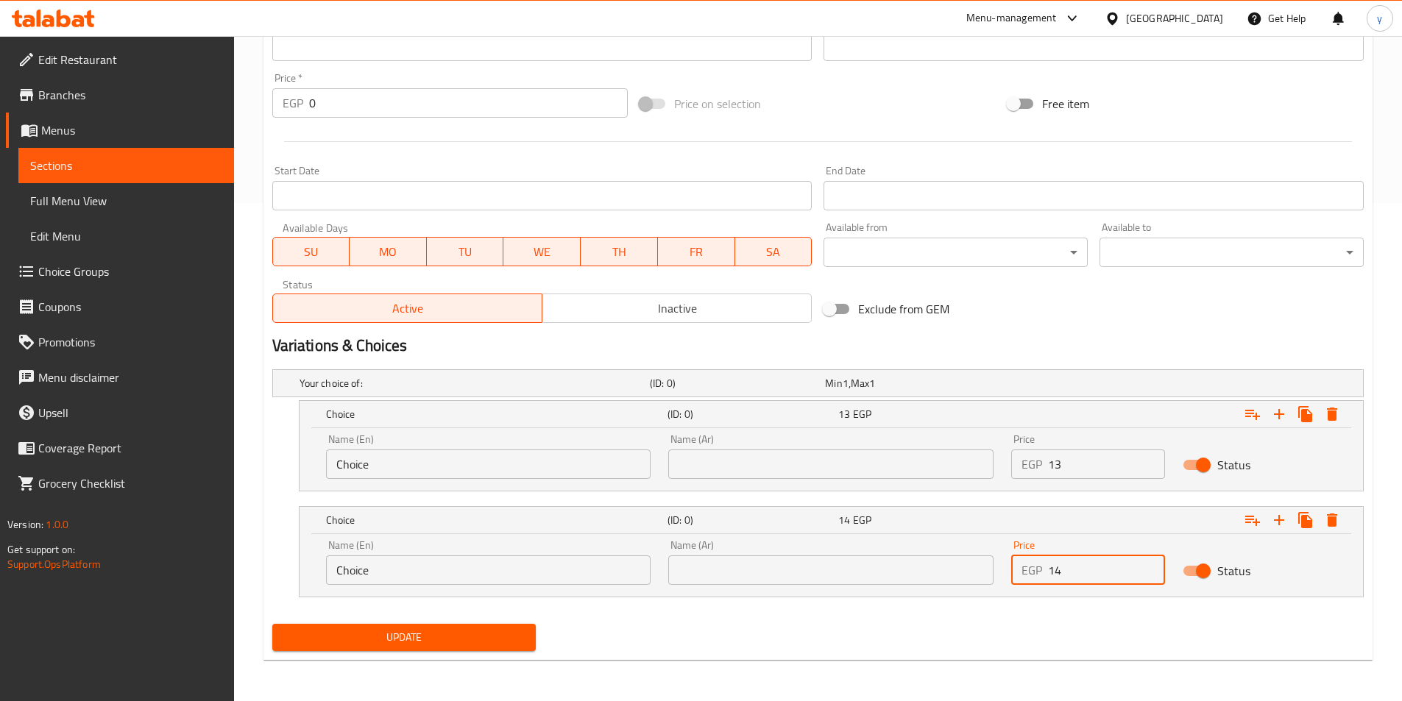
type input "14"
click at [773, 470] on input "text" at bounding box center [830, 464] width 325 height 29
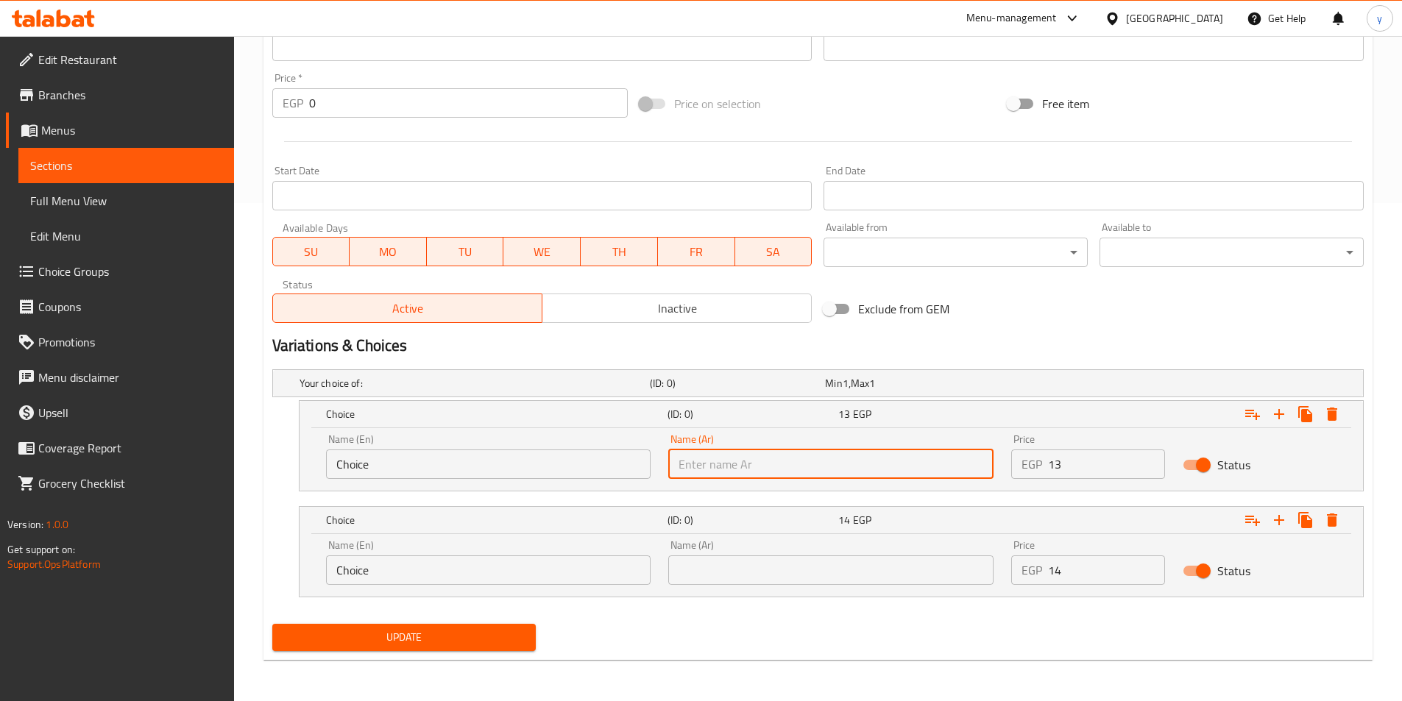
drag, startPoint x: 458, startPoint y: 462, endPoint x: 96, endPoint y: 409, distance: 365.2
click at [113, 411] on div "Edit Restaurant Branches Menus Sections Full Menu View Edit Menu Choice Groups …" at bounding box center [701, 119] width 1402 height 1163
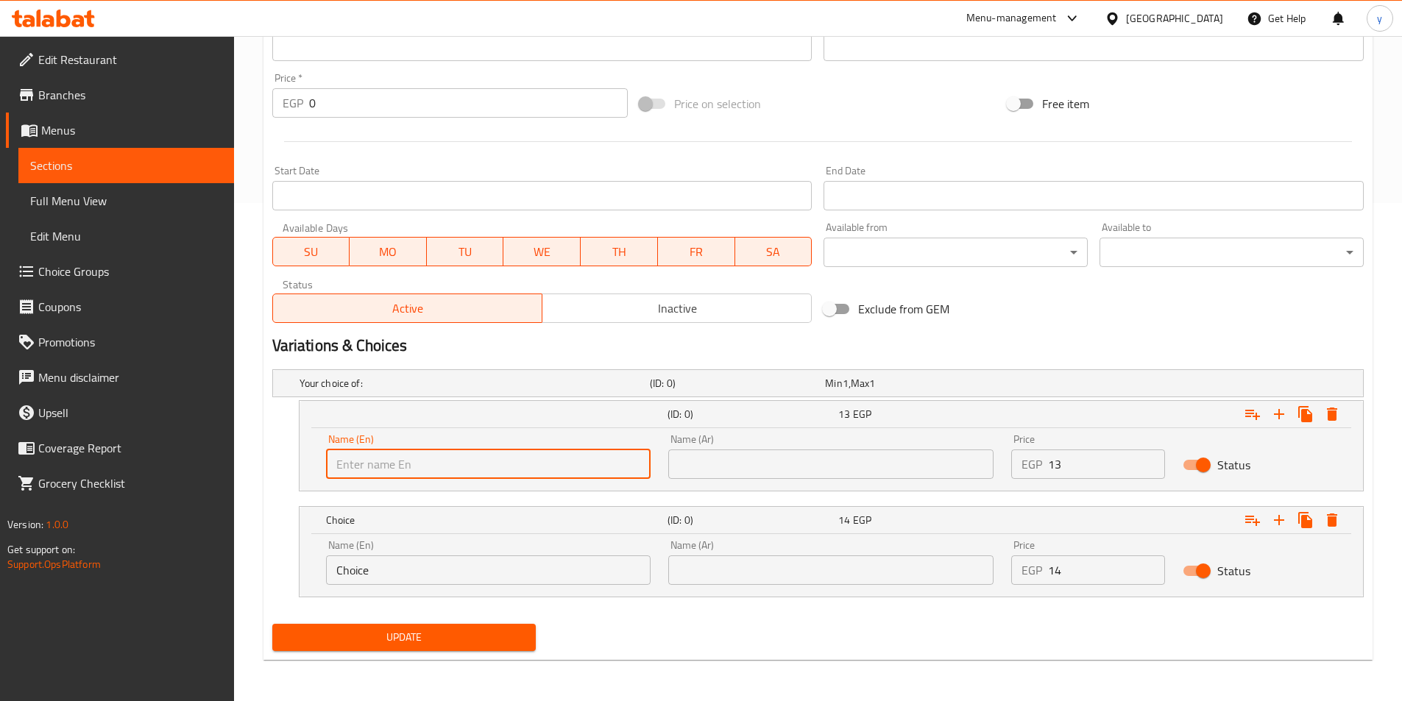
click at [341, 472] on input "text" at bounding box center [488, 464] width 325 height 29
type input "Shami"
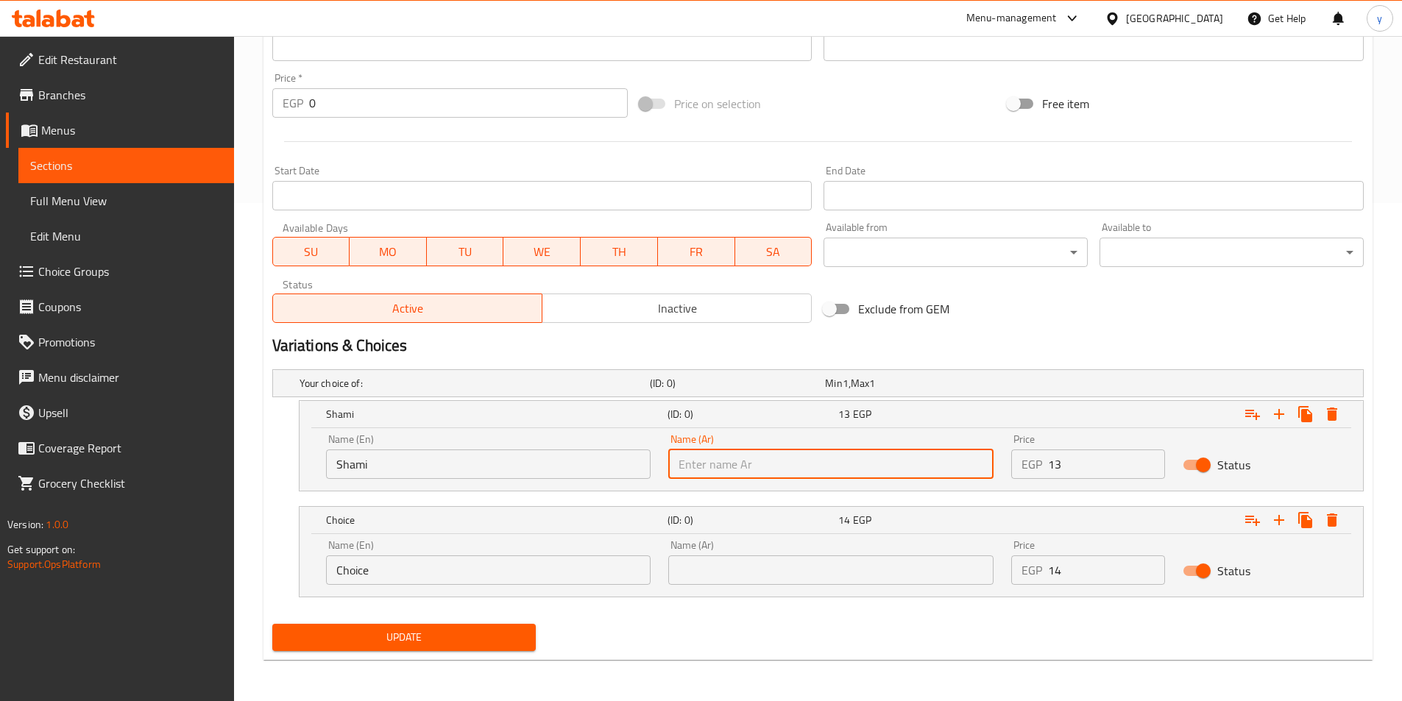
click at [734, 463] on input "text" at bounding box center [830, 464] width 325 height 29
type input "شامي"
click at [759, 581] on input "text" at bounding box center [830, 570] width 325 height 29
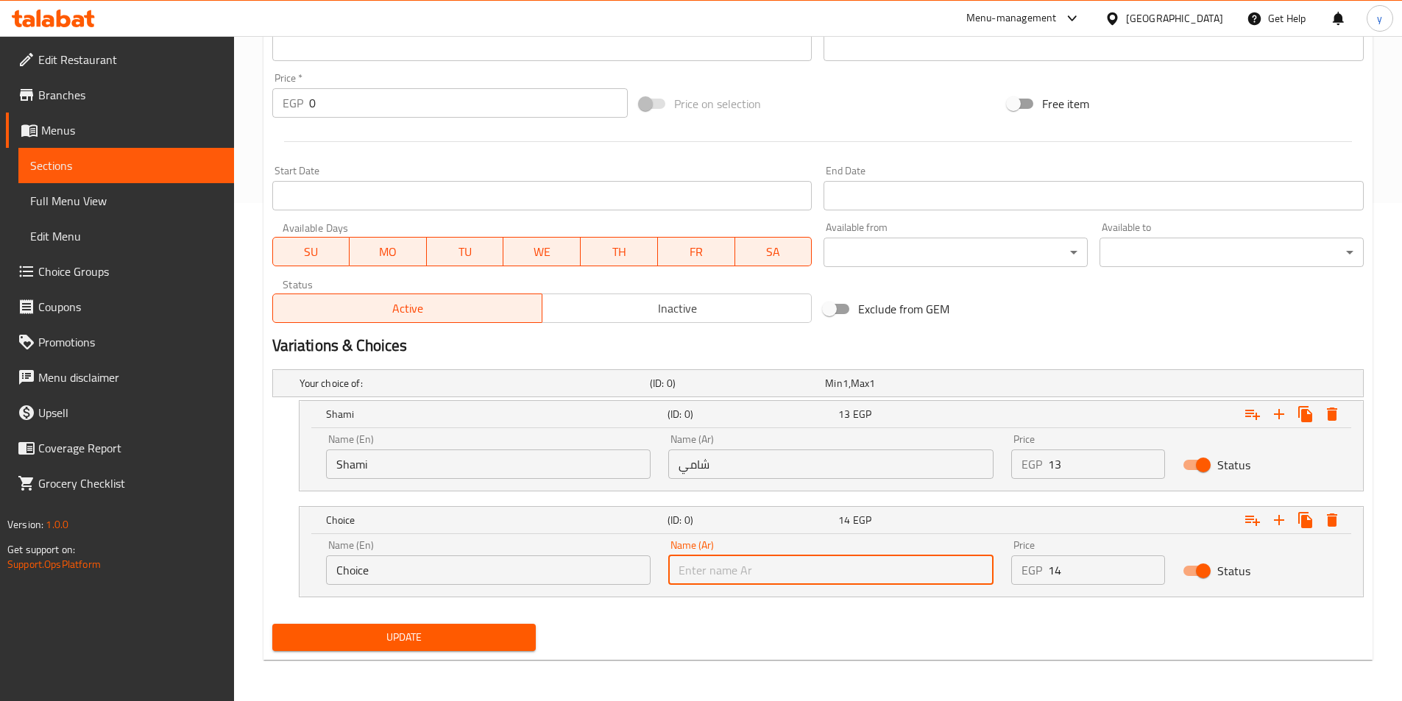
type input "بلدي"
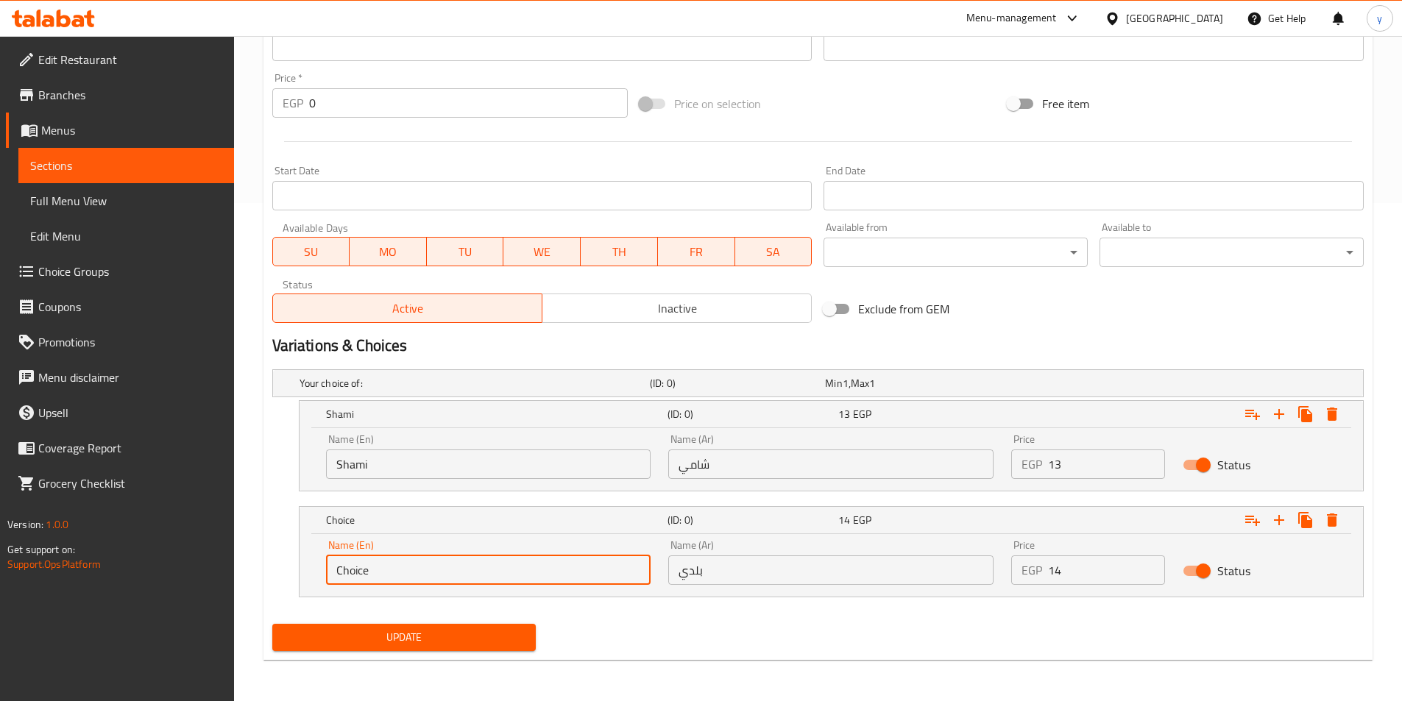
drag, startPoint x: 411, startPoint y: 573, endPoint x: 262, endPoint y: 560, distance: 149.2
click at [262, 560] on div "Home / Restaurants management / Menus / Sections / item / update Assorted Sandw…" at bounding box center [818, 119] width 1168 height 1163
click at [343, 567] on input "text" at bounding box center [488, 570] width 325 height 29
type input "Baladi"
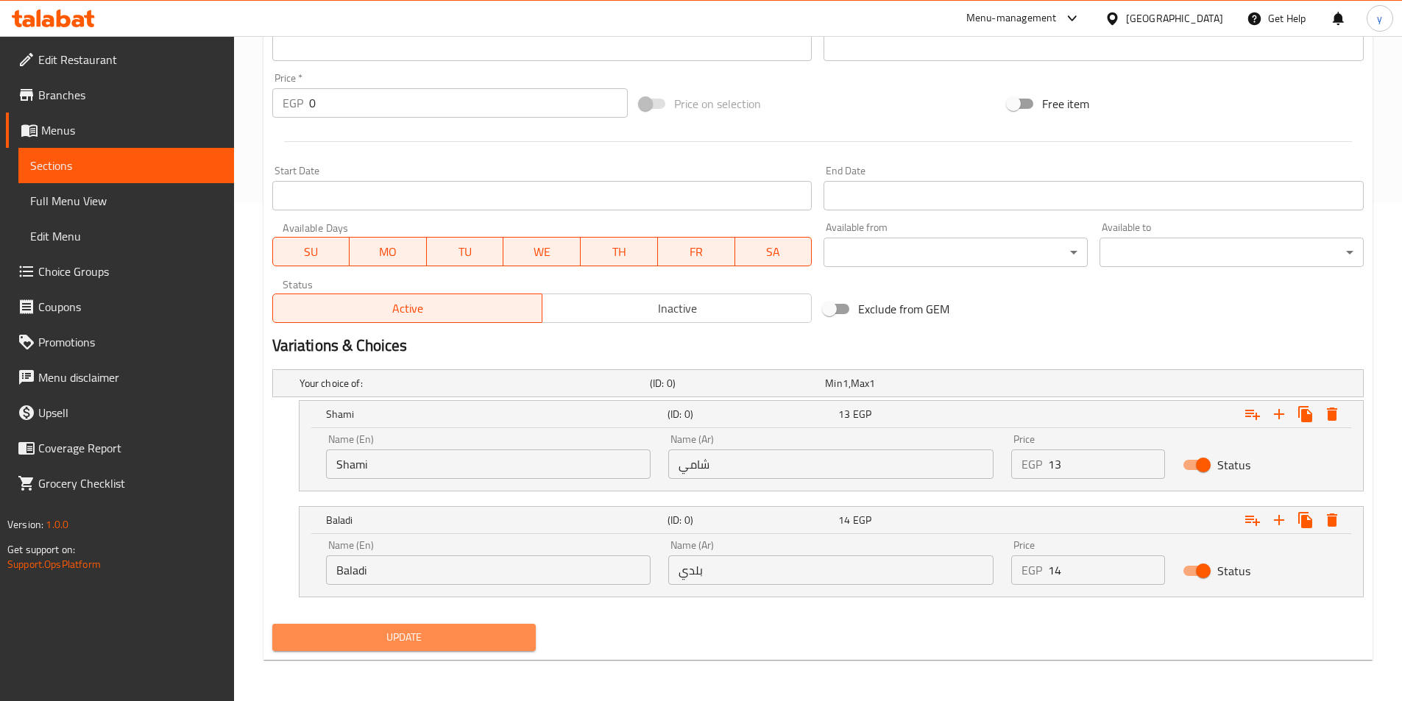
click at [413, 629] on span "Update" at bounding box center [404, 637] width 241 height 18
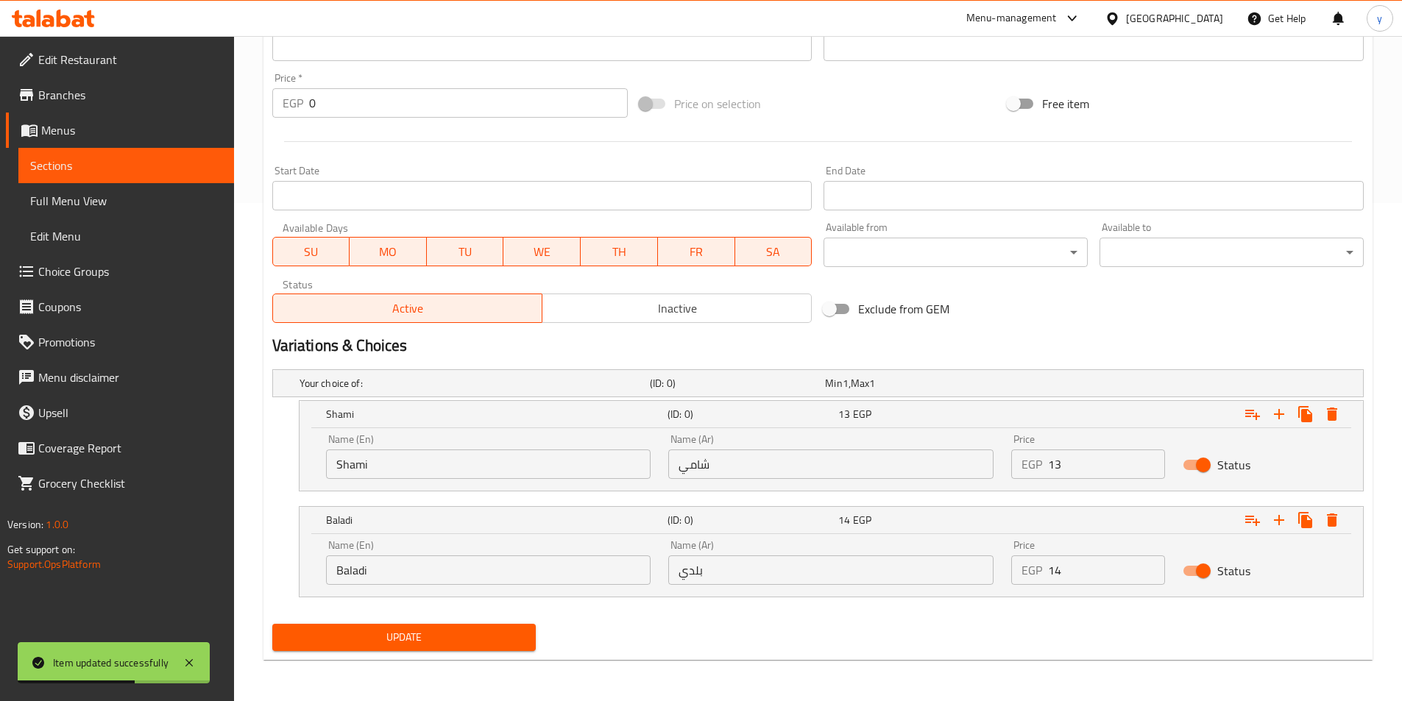
click at [81, 161] on span "Sections" at bounding box center [126, 166] width 192 height 18
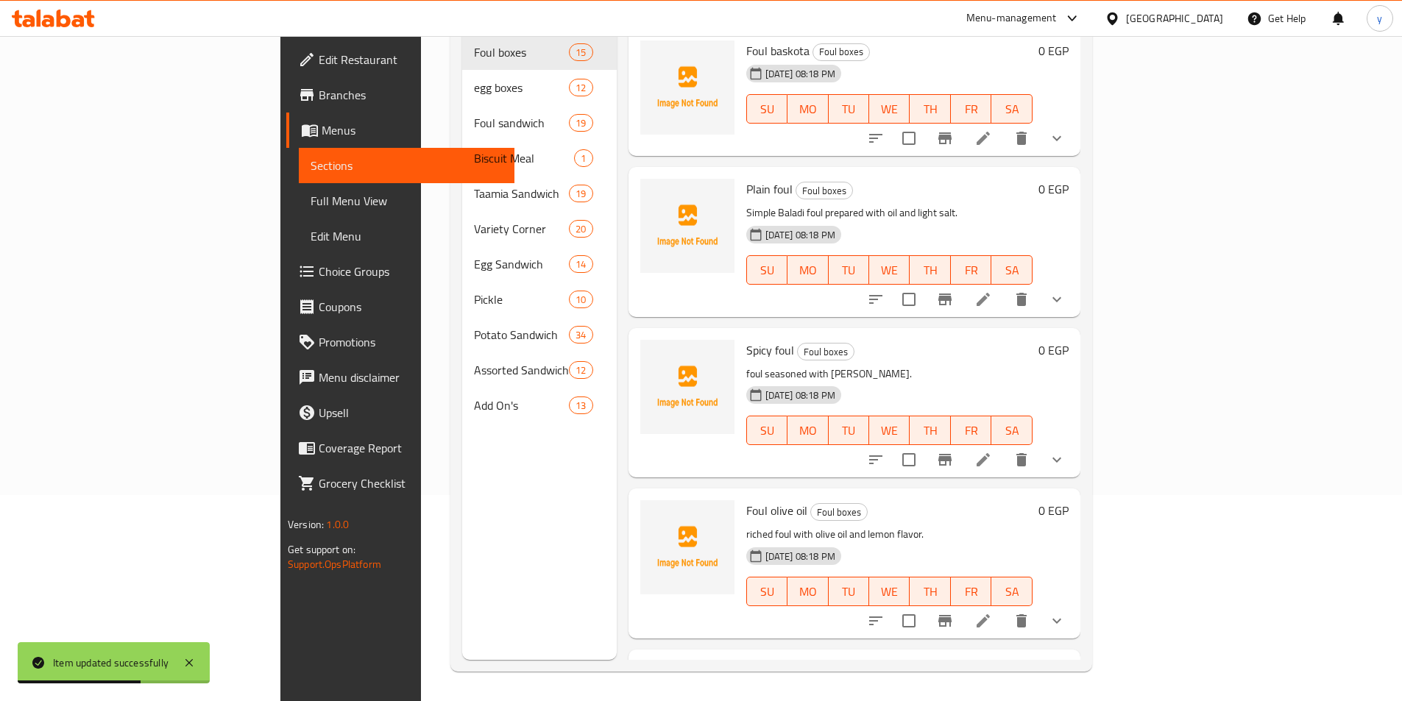
scroll to position [206, 0]
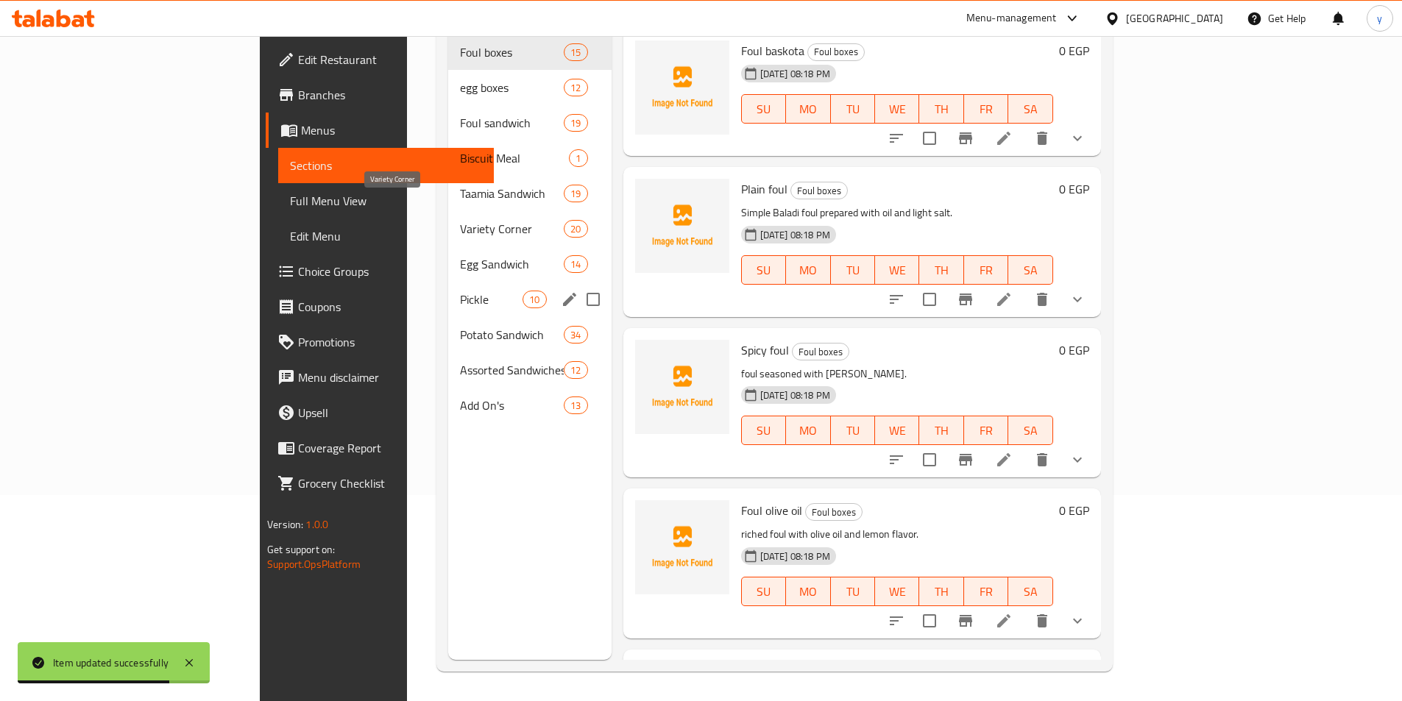
click at [460, 361] on span "Assorted Sandwiches" at bounding box center [512, 370] width 104 height 18
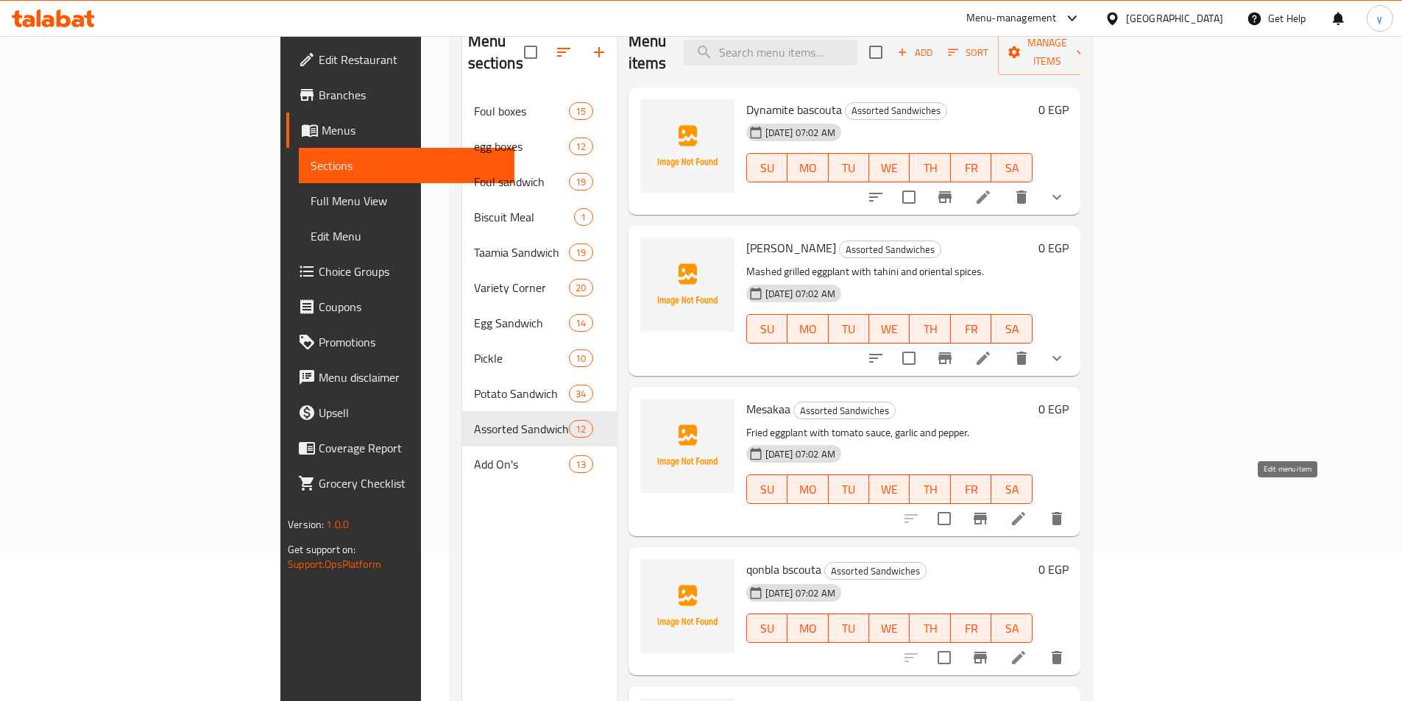
click at [1027, 510] on icon at bounding box center [1019, 519] width 18 height 18
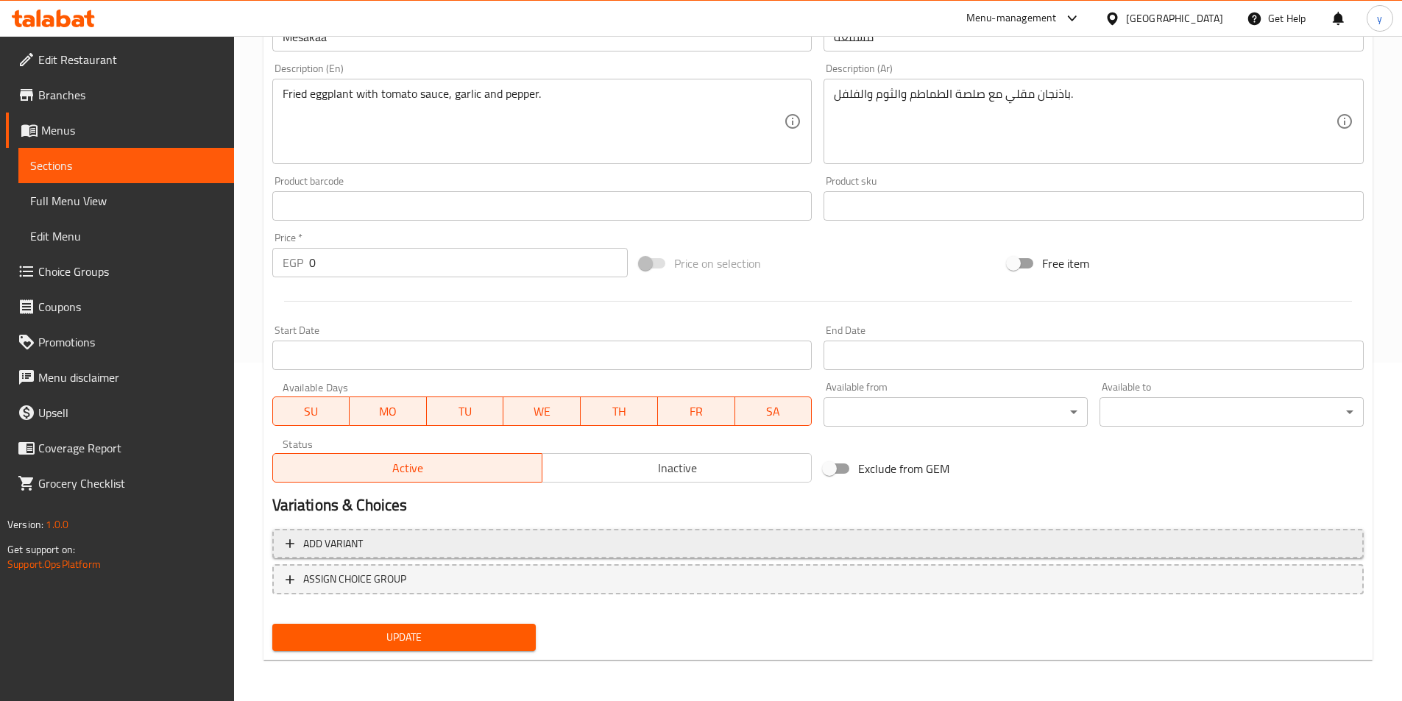
click at [1031, 542] on span "Add variant" at bounding box center [818, 544] width 1065 height 18
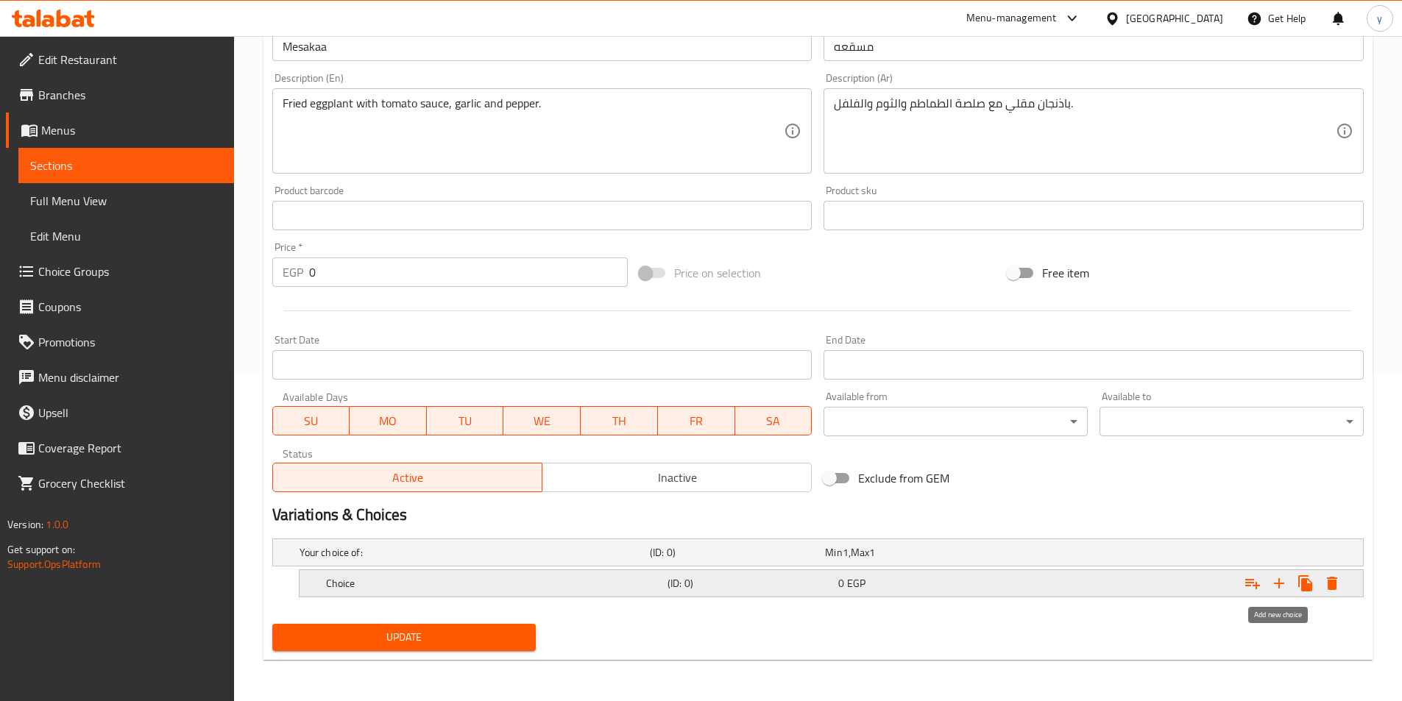
click at [1272, 581] on icon "Expand" at bounding box center [1279, 584] width 18 height 18
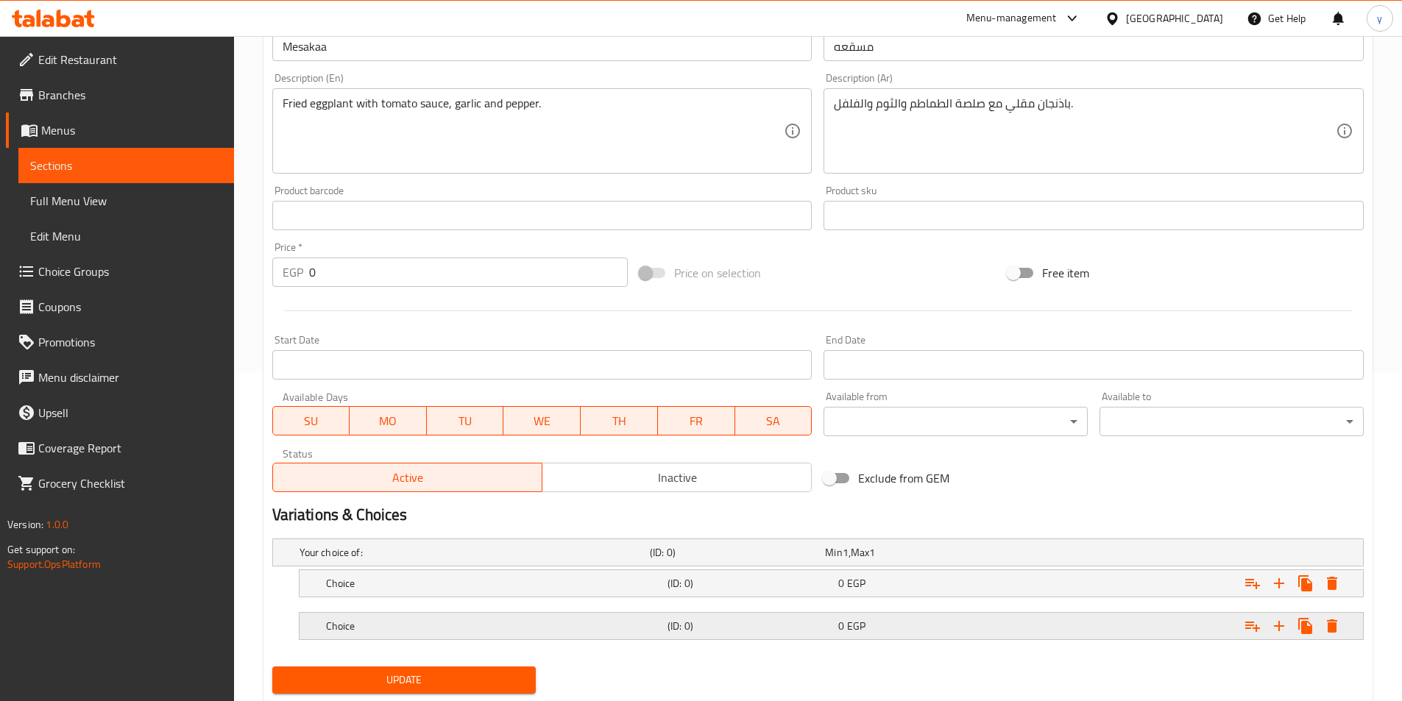
click at [1071, 629] on div "Expand" at bounding box center [1176, 626] width 341 height 32
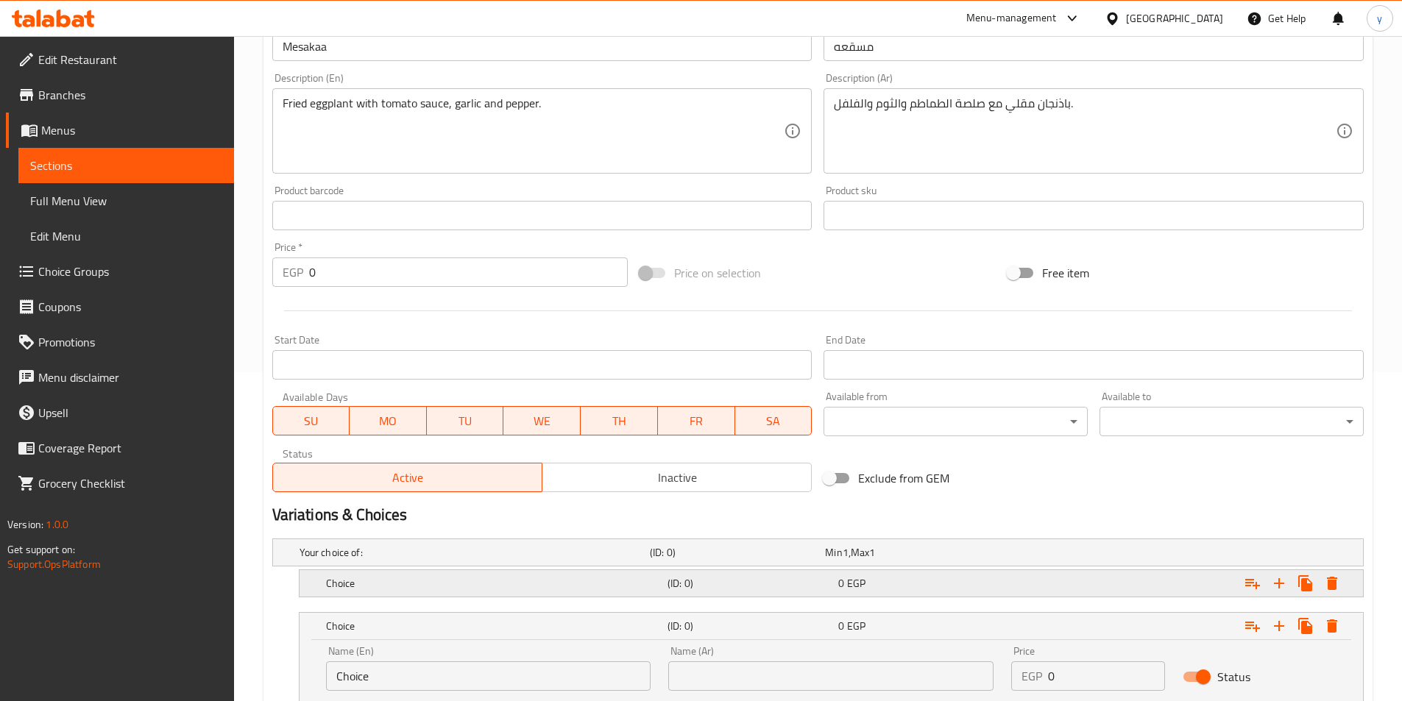
click at [1098, 593] on div "Expand" at bounding box center [1176, 583] width 341 height 32
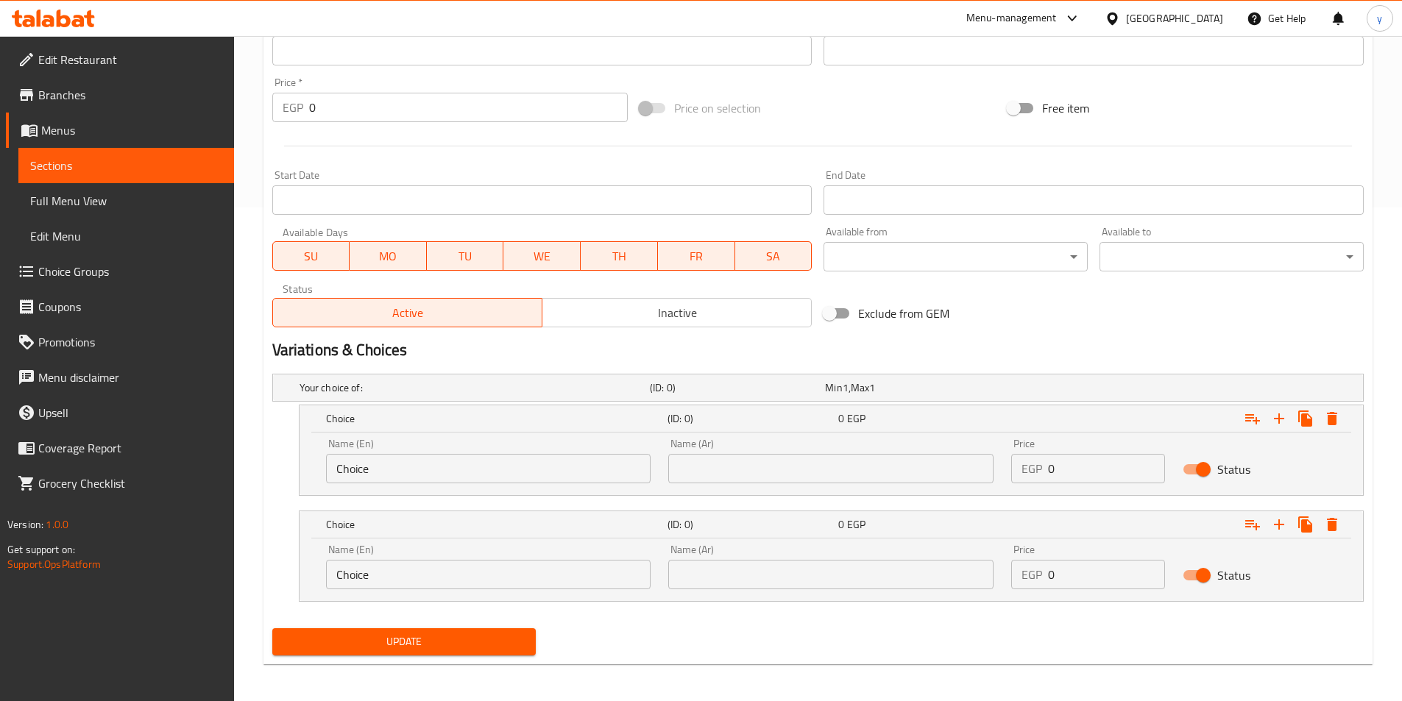
scroll to position [498, 0]
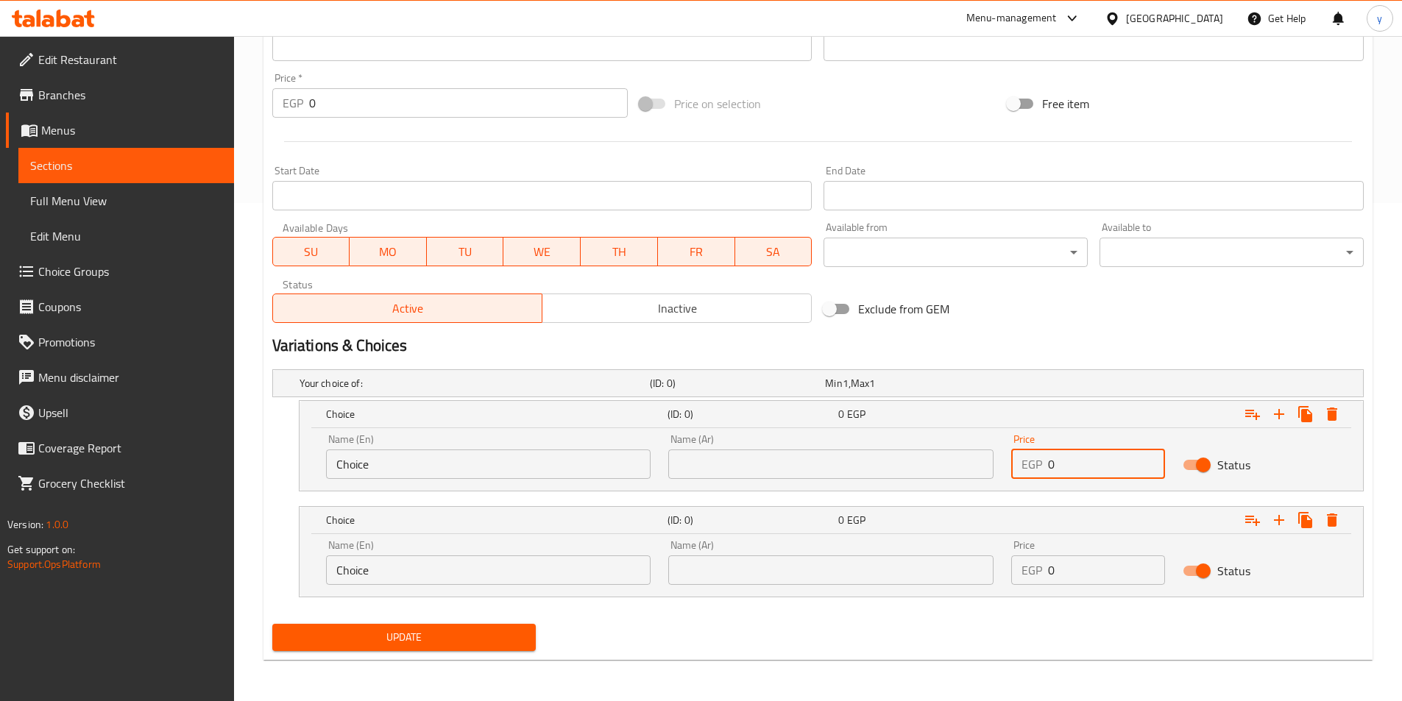
drag, startPoint x: 1073, startPoint y: 467, endPoint x: 1024, endPoint y: 466, distance: 49.3
click at [1024, 466] on div "EGP 0 Price" at bounding box center [1088, 464] width 154 height 29
type input "14"
drag, startPoint x: 1083, startPoint y: 570, endPoint x: 1007, endPoint y: 575, distance: 75.9
click at [1010, 575] on div "Price EGP 0 Price" at bounding box center [1087, 562] width 171 height 63
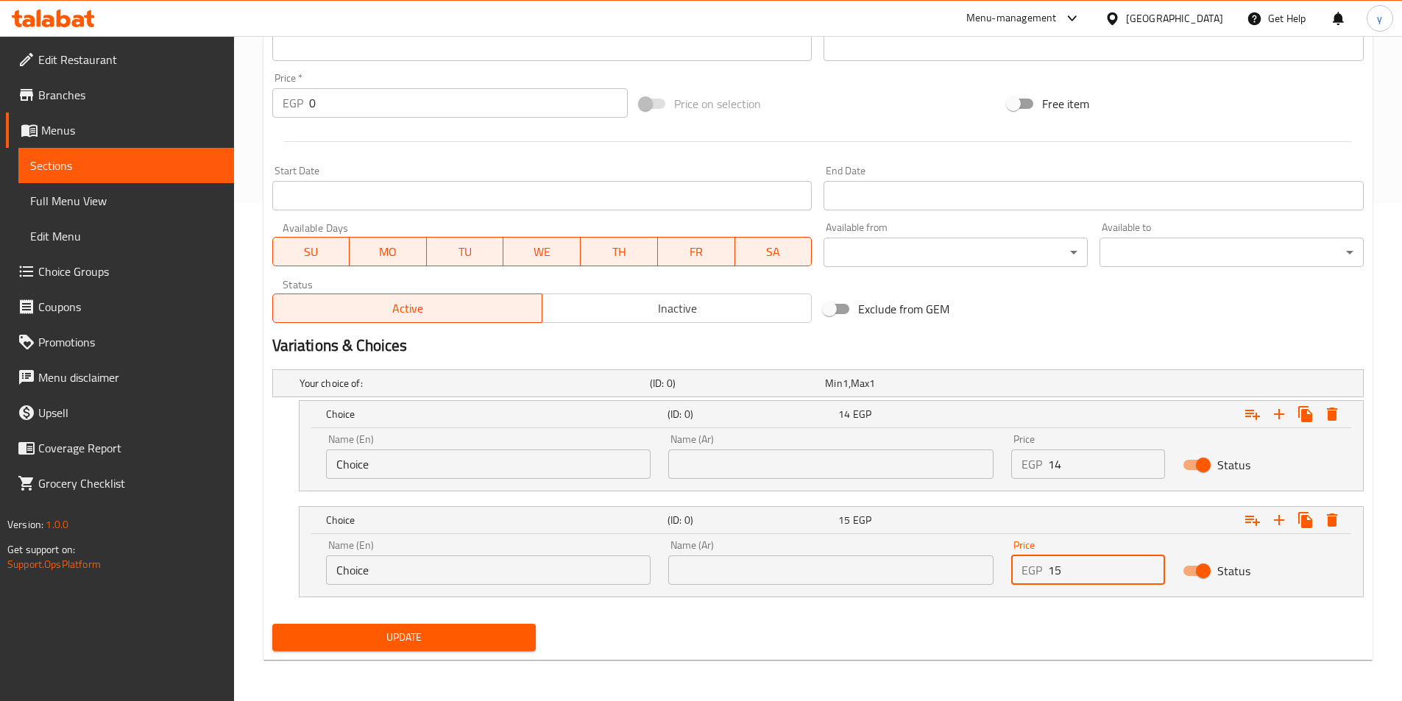
type input "15"
drag, startPoint x: 816, startPoint y: 464, endPoint x: 798, endPoint y: 478, distance: 22.5
click at [816, 464] on input "text" at bounding box center [830, 464] width 325 height 29
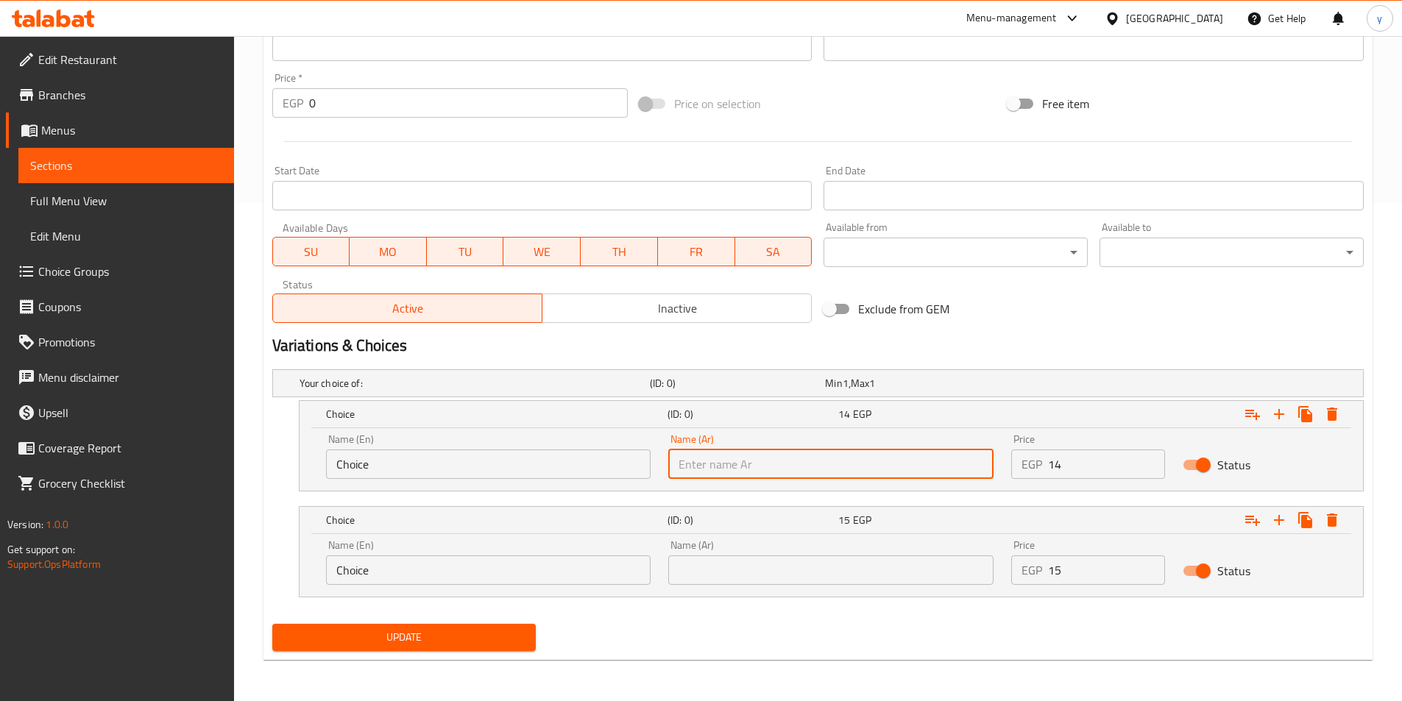
click at [514, 471] on input "Choice" at bounding box center [488, 464] width 325 height 29
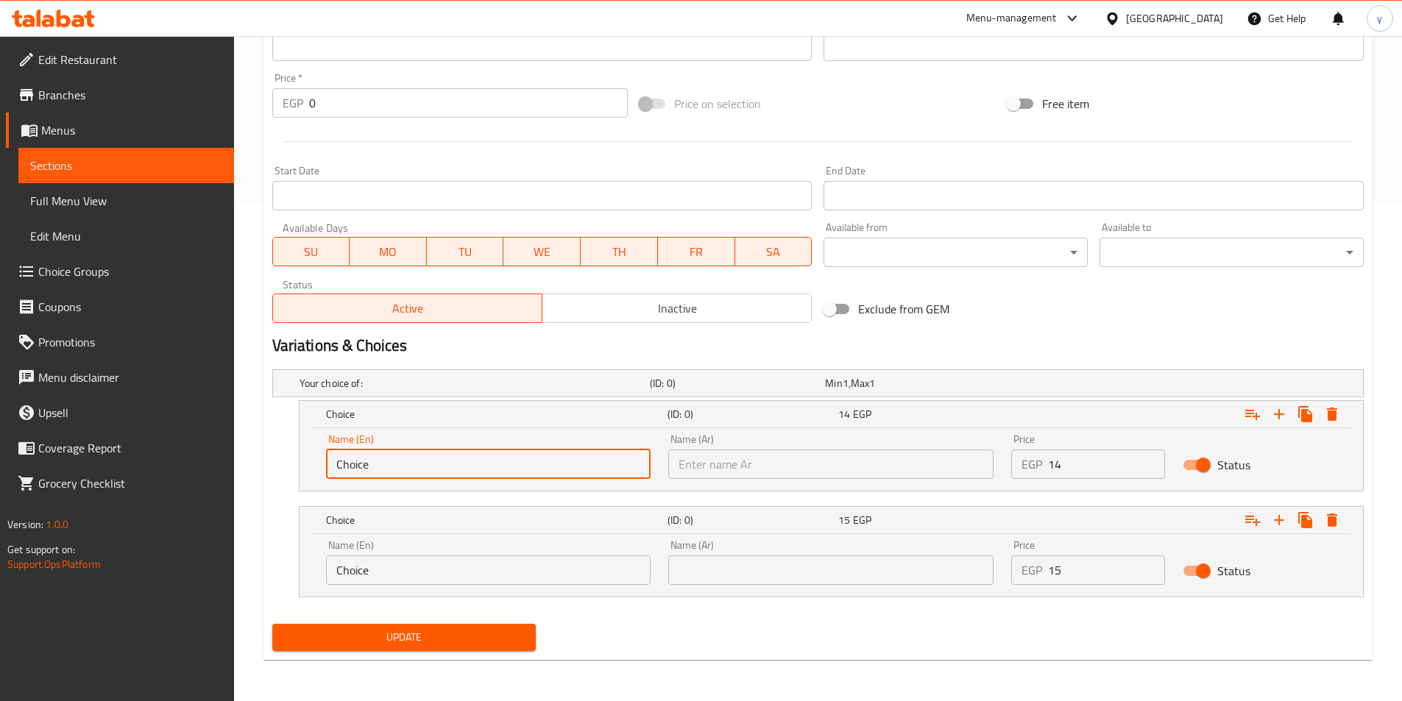
click at [727, 471] on input "text" at bounding box center [830, 464] width 325 height 29
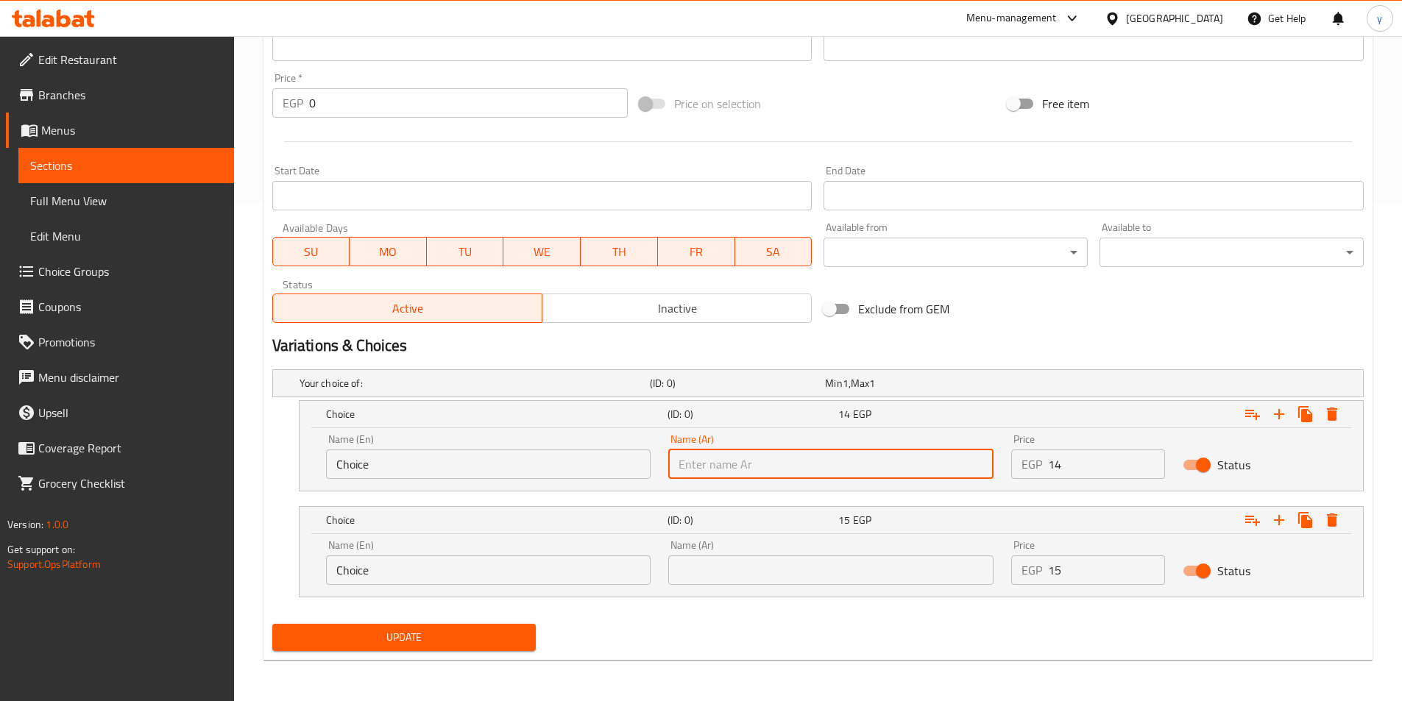
type input "شامي"
drag, startPoint x: 244, startPoint y: 437, endPoint x: 174, endPoint y: 424, distance: 70.4
click at [180, 425] on div "Edit Restaurant Branches Menus Sections Full Menu View Edit Menu Choice Groups …" at bounding box center [701, 119] width 1402 height 1163
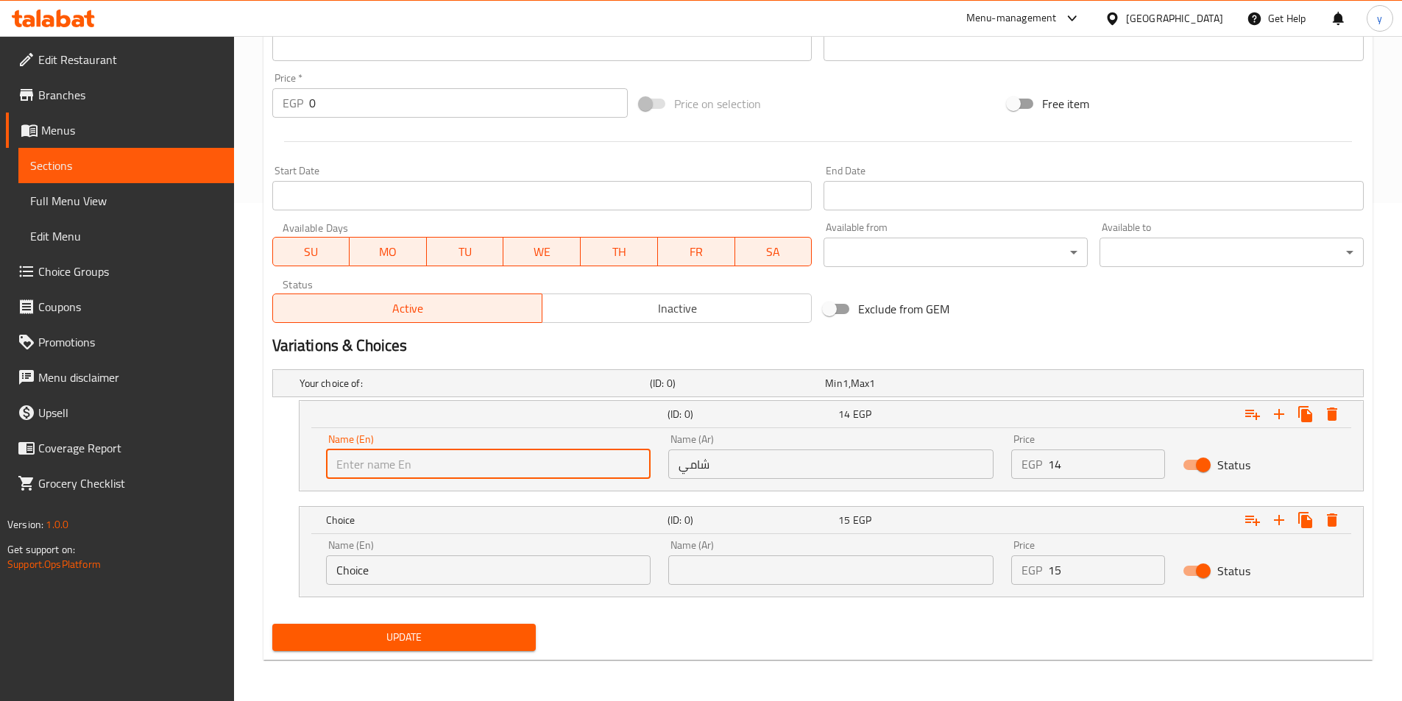
click at [388, 468] on input "text" at bounding box center [488, 464] width 325 height 29
type input "Shami"
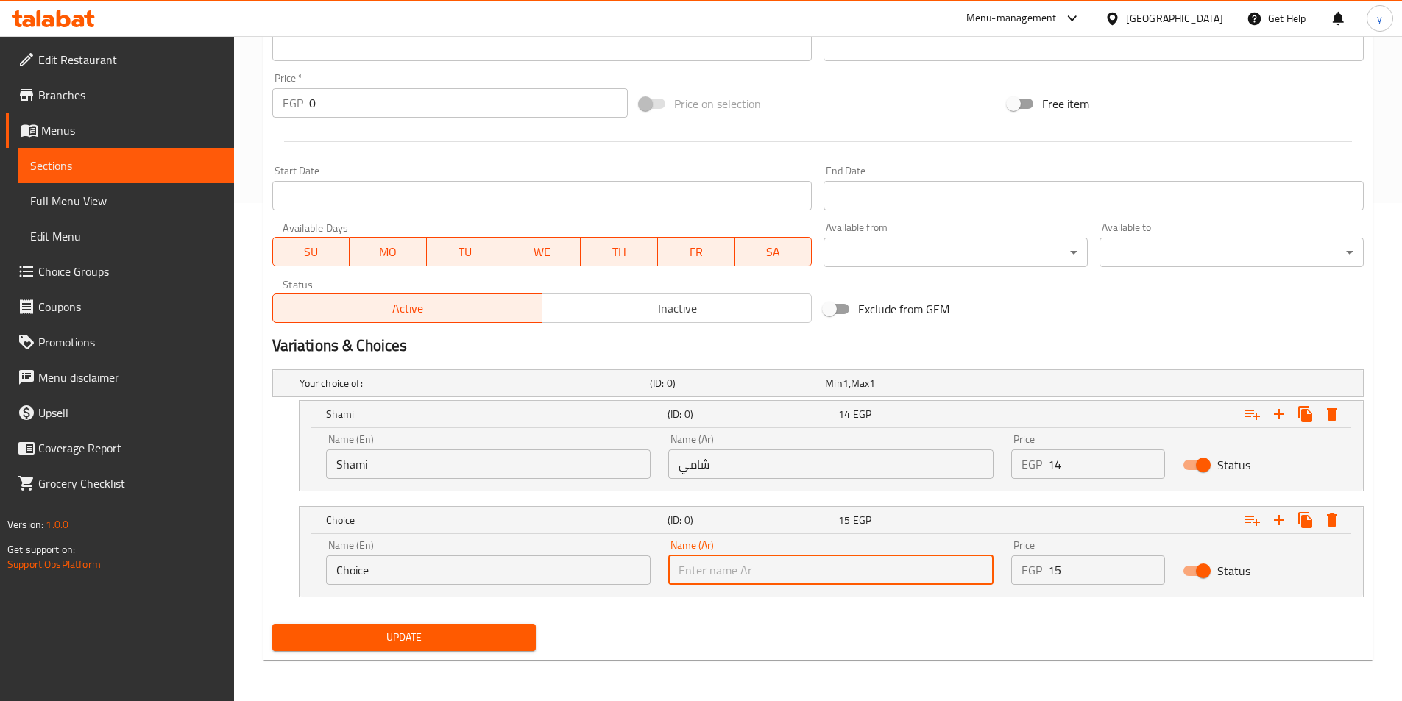
click at [733, 575] on input "text" at bounding box center [830, 570] width 325 height 29
type input "بلدي"
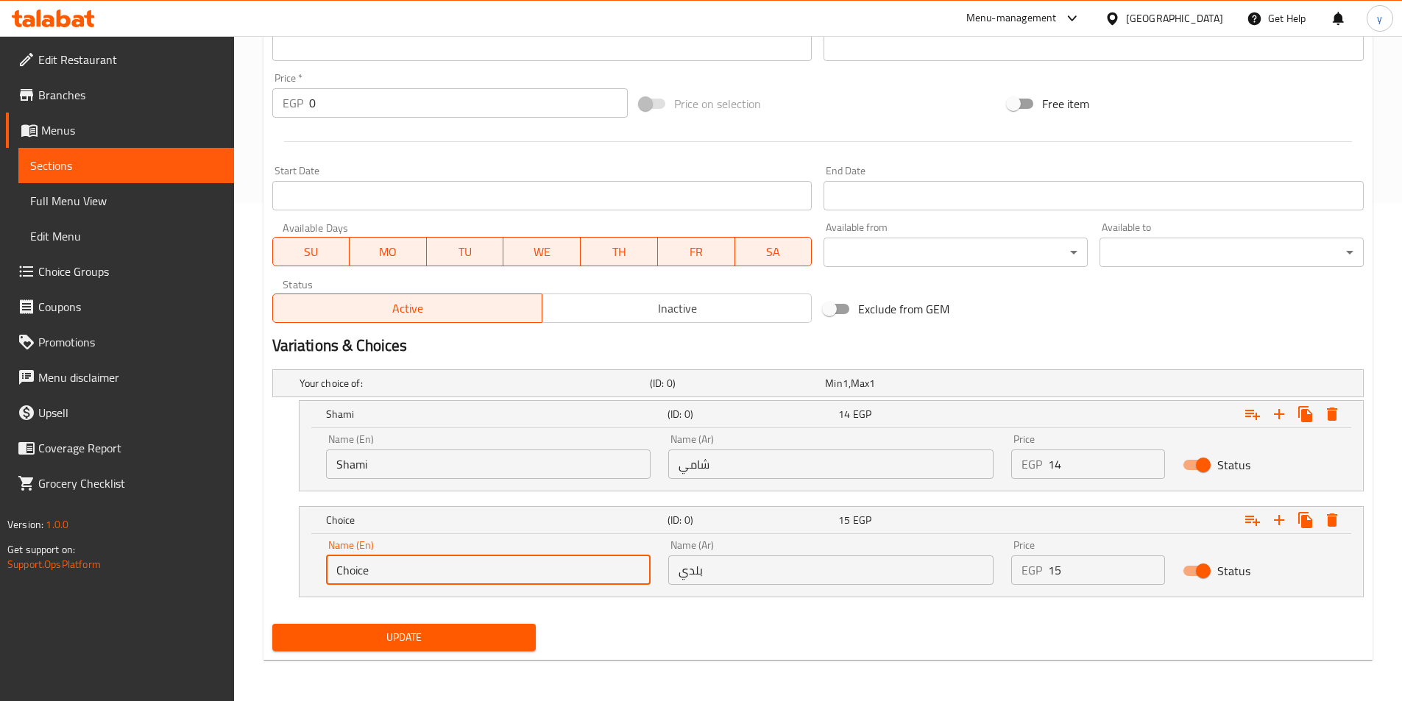
drag, startPoint x: 418, startPoint y: 572, endPoint x: 196, endPoint y: 568, distance: 222.3
click at [181, 571] on div "Edit Restaurant Branches Menus Sections Full Menu View Edit Menu Choice Groups …" at bounding box center [701, 119] width 1402 height 1163
click at [377, 575] on input "text" at bounding box center [488, 570] width 325 height 29
type input "Baladi"
click at [419, 642] on span "Update" at bounding box center [404, 637] width 241 height 18
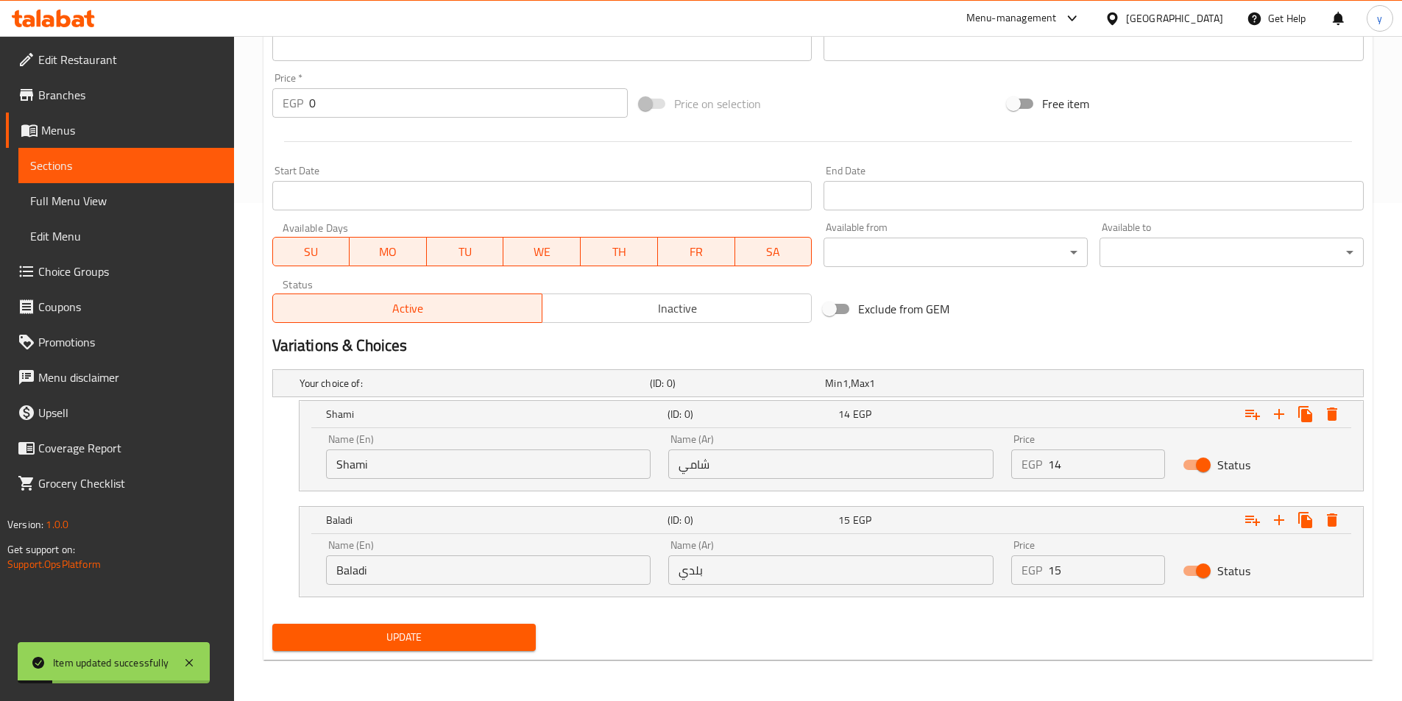
click at [63, 157] on span "Sections" at bounding box center [126, 166] width 192 height 18
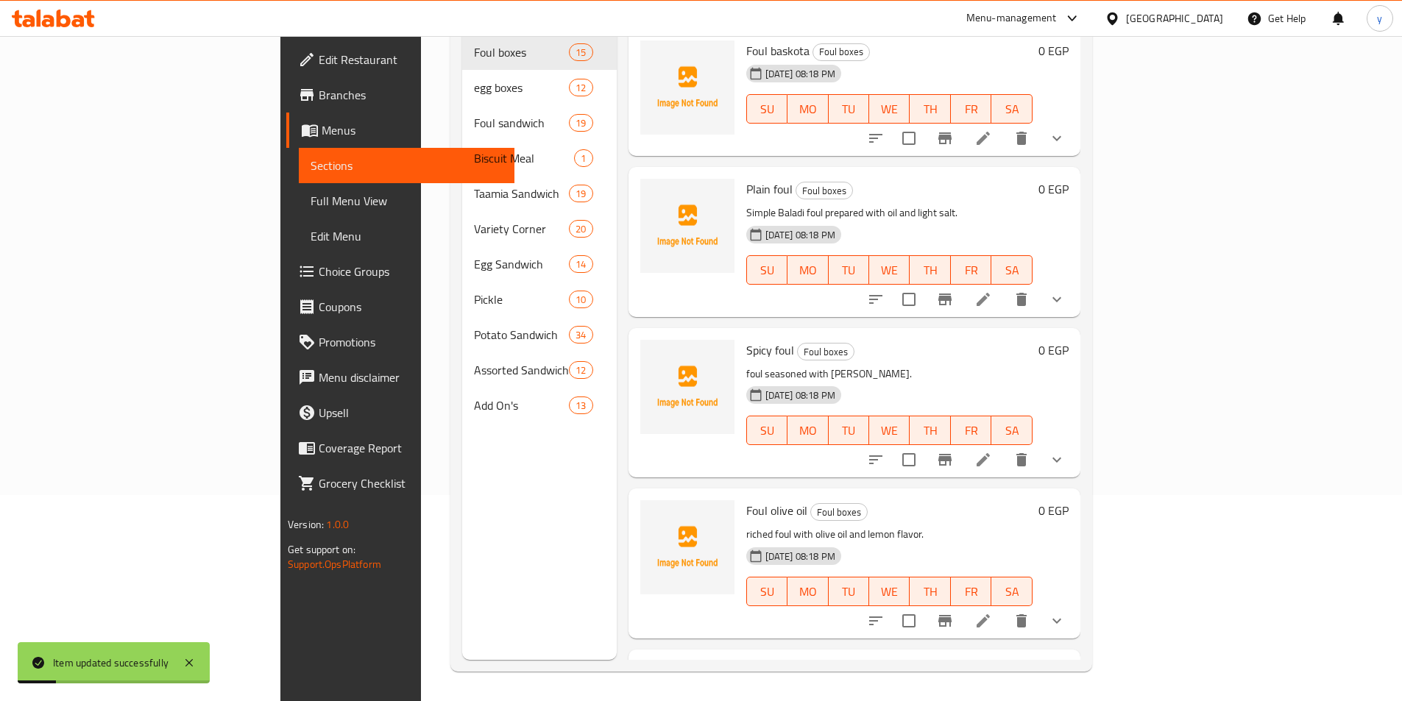
scroll to position [206, 0]
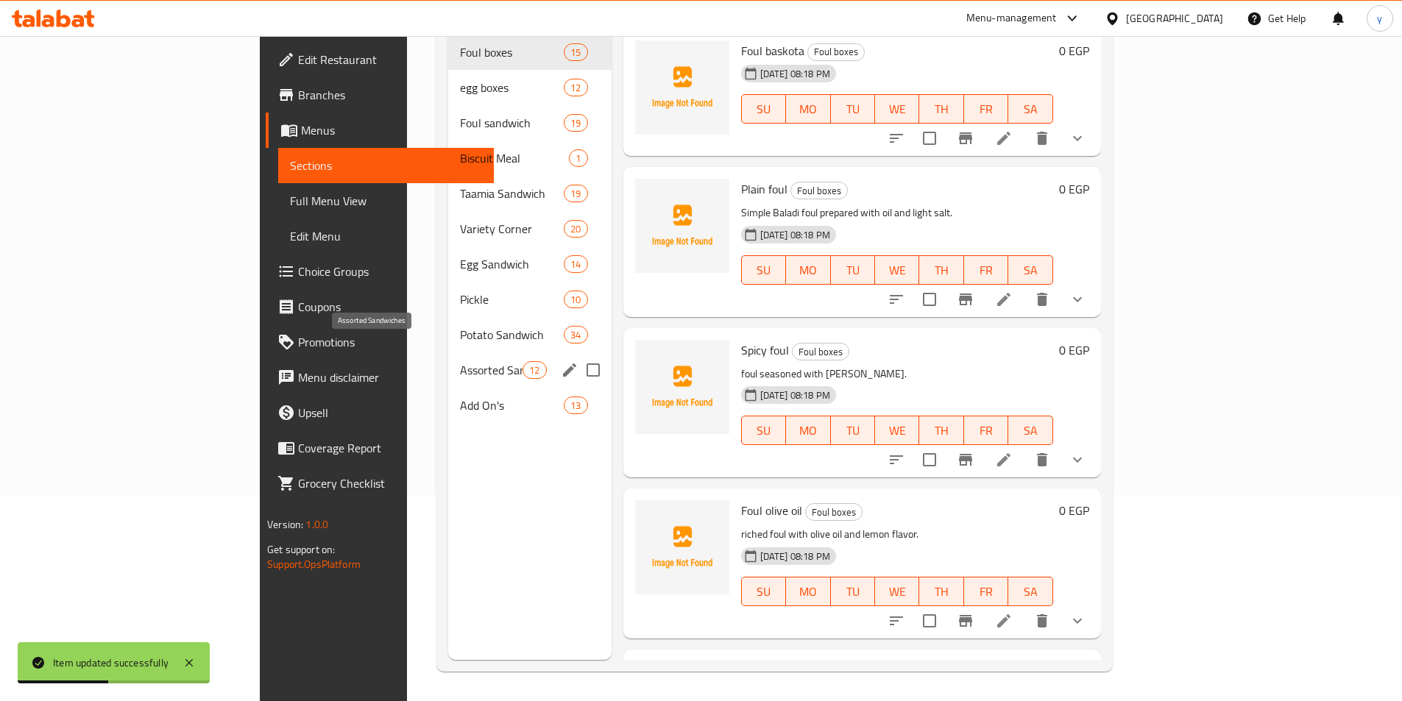
click at [460, 361] on span "Assorted Sandwiches" at bounding box center [491, 370] width 63 height 18
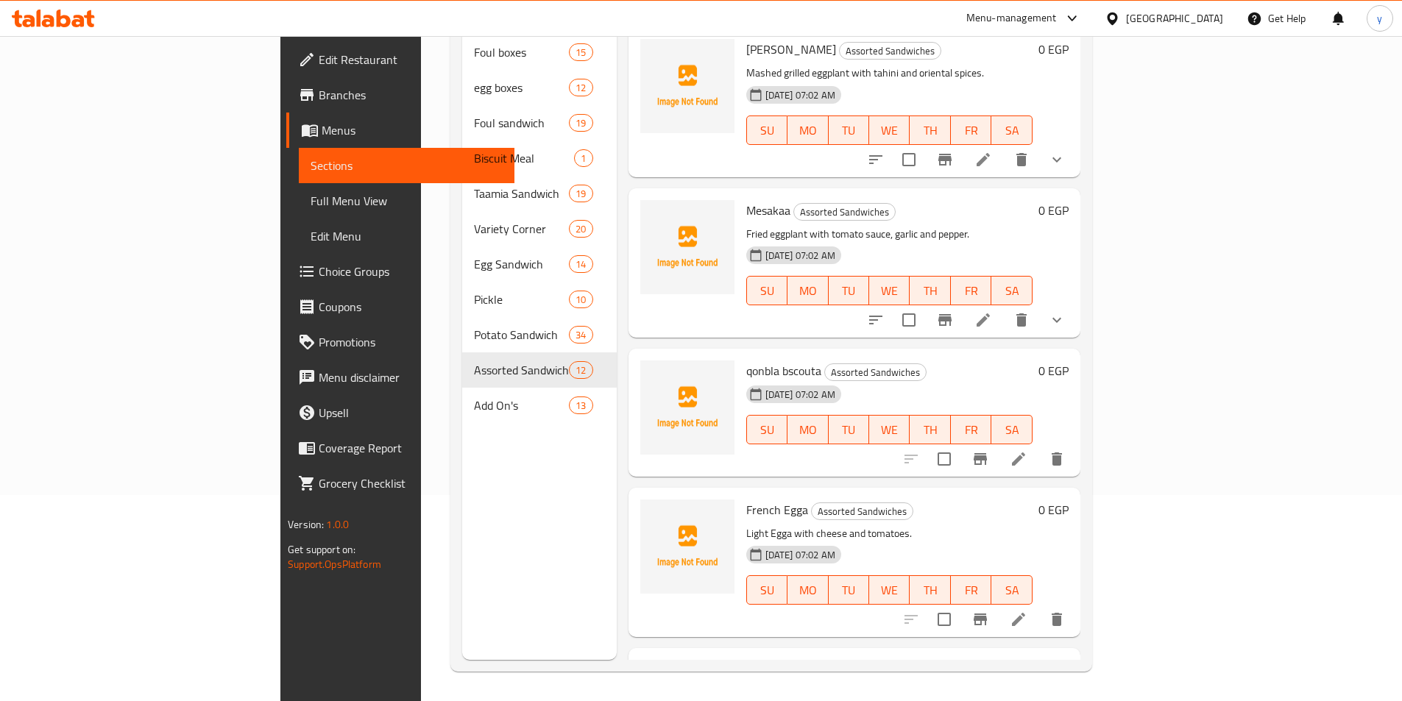
scroll to position [147, 0]
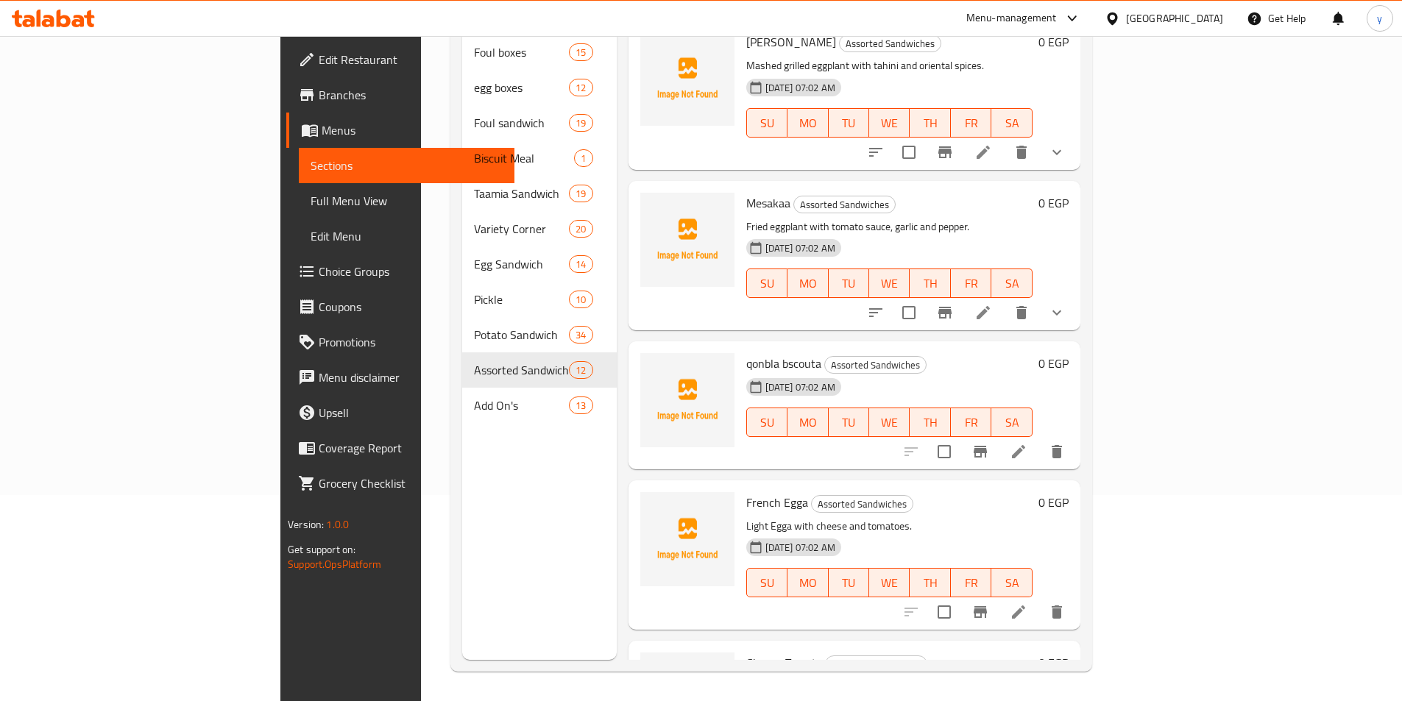
click at [1039, 439] on li at bounding box center [1018, 452] width 41 height 26
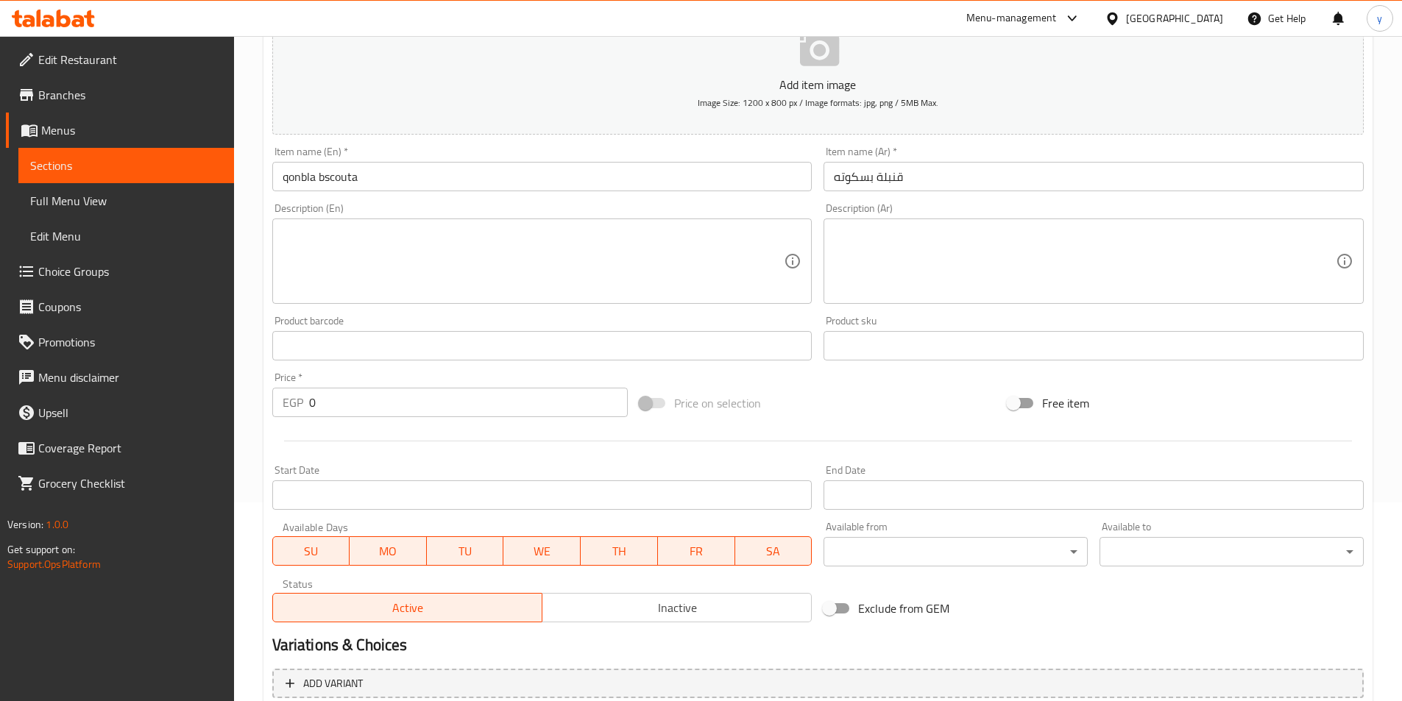
scroll to position [339, 0]
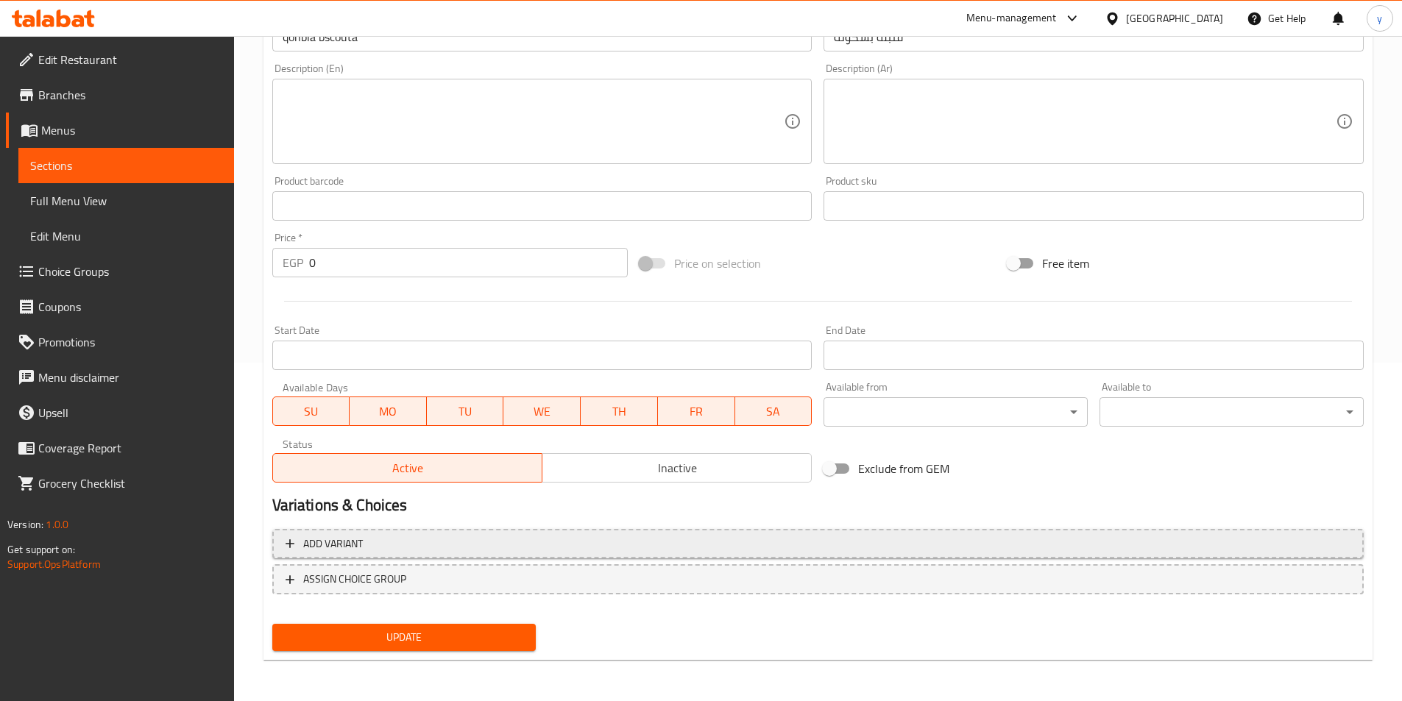
click at [915, 537] on span "Add variant" at bounding box center [818, 544] width 1065 height 18
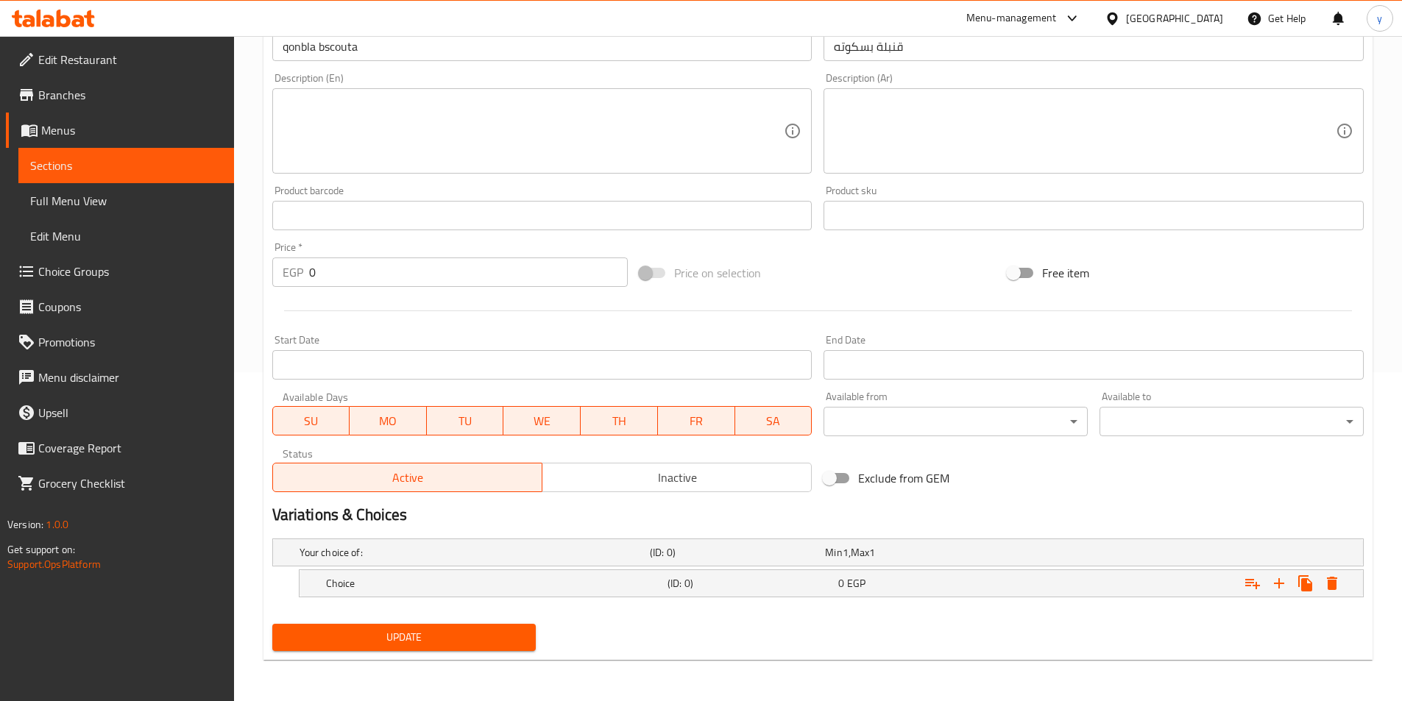
scroll to position [329, 0]
click at [1276, 583] on icon "Expand" at bounding box center [1279, 583] width 10 height 10
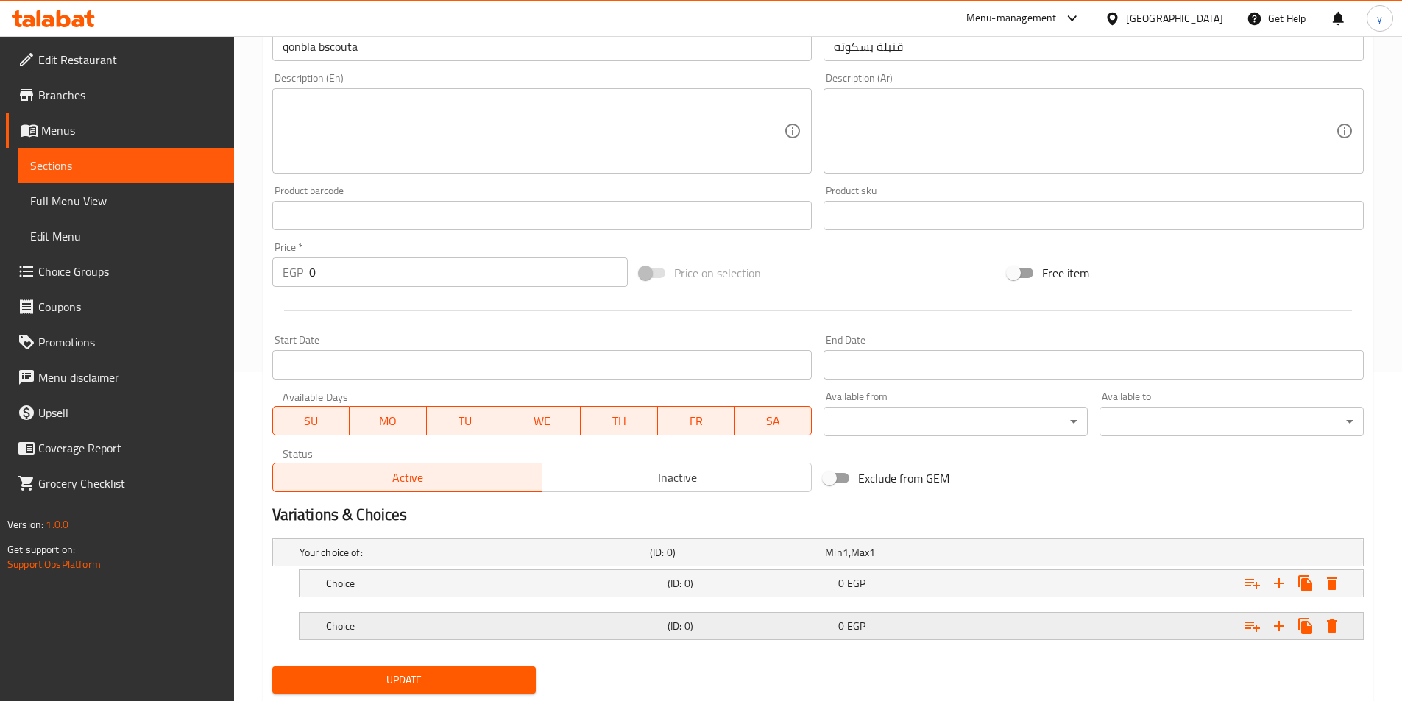
click at [1065, 620] on div "Expand" at bounding box center [1176, 626] width 341 height 32
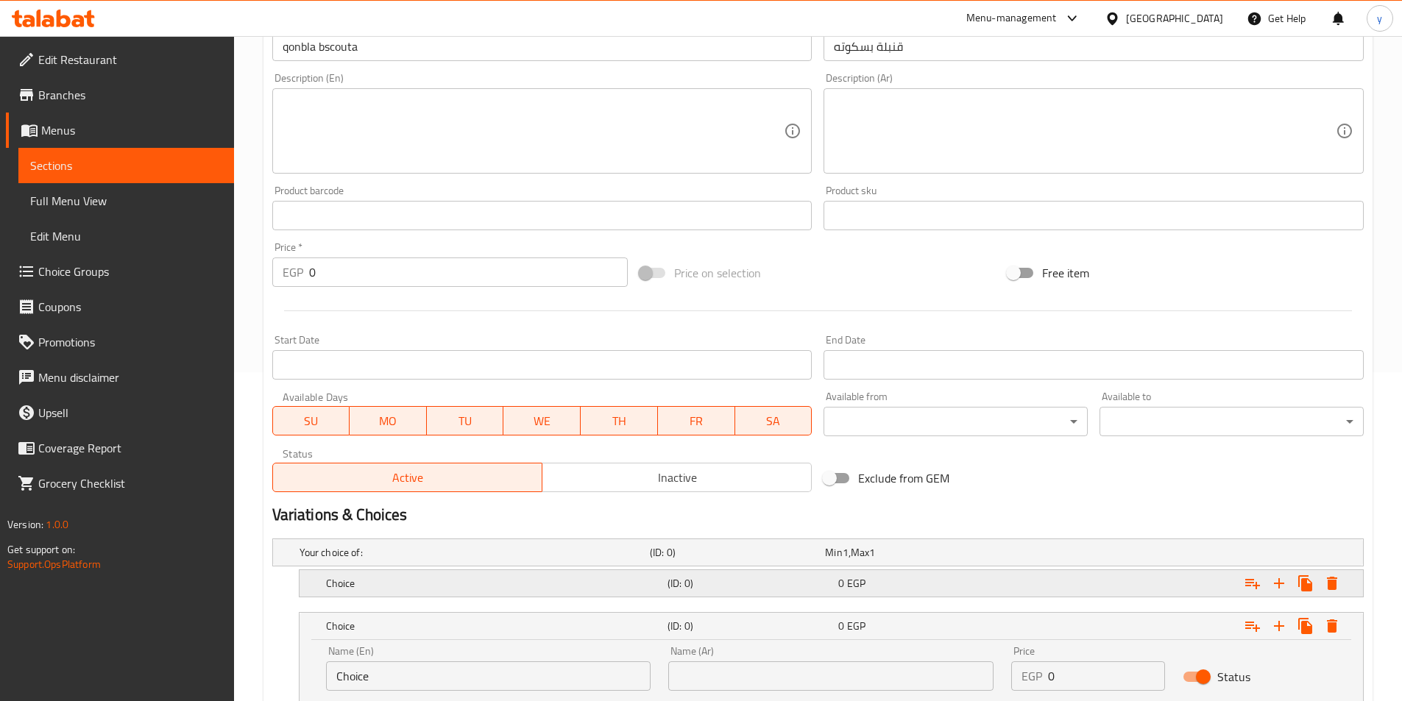
click at [1061, 588] on div "Expand" at bounding box center [1176, 583] width 341 height 32
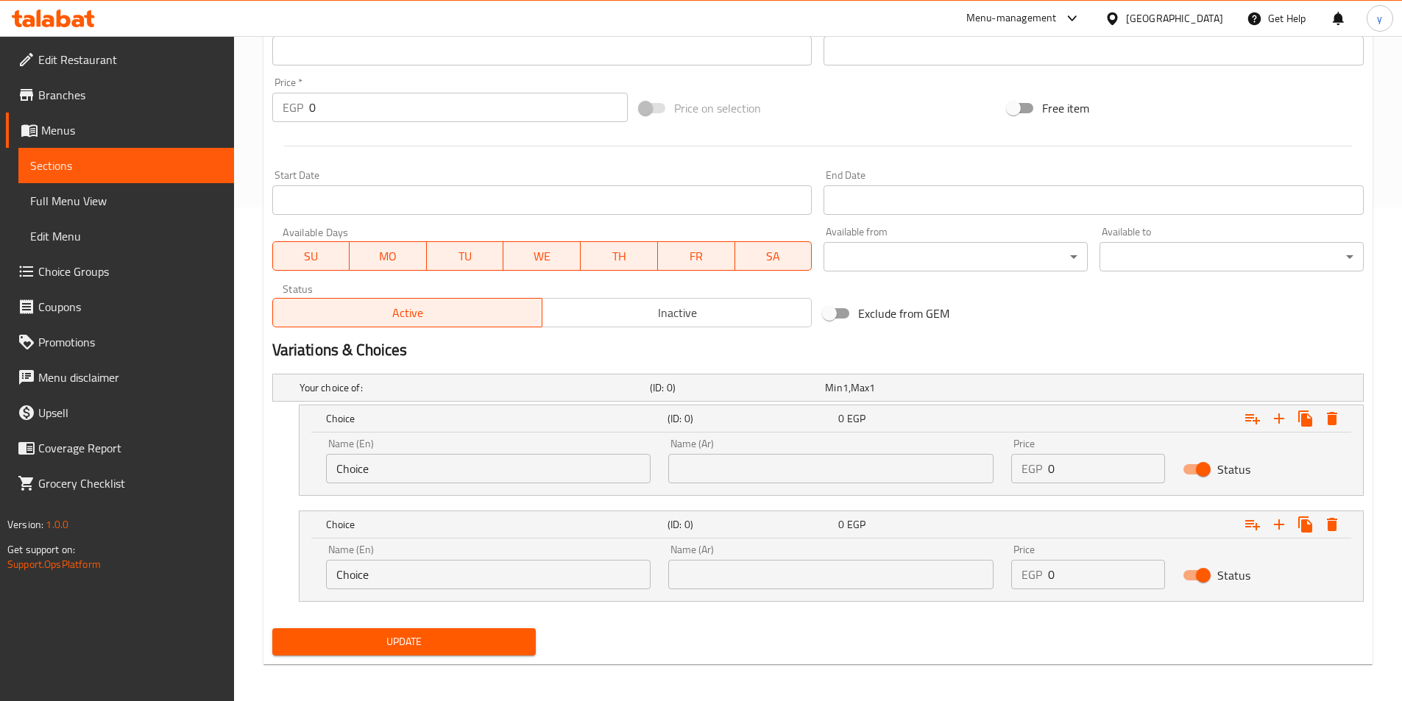
scroll to position [498, 0]
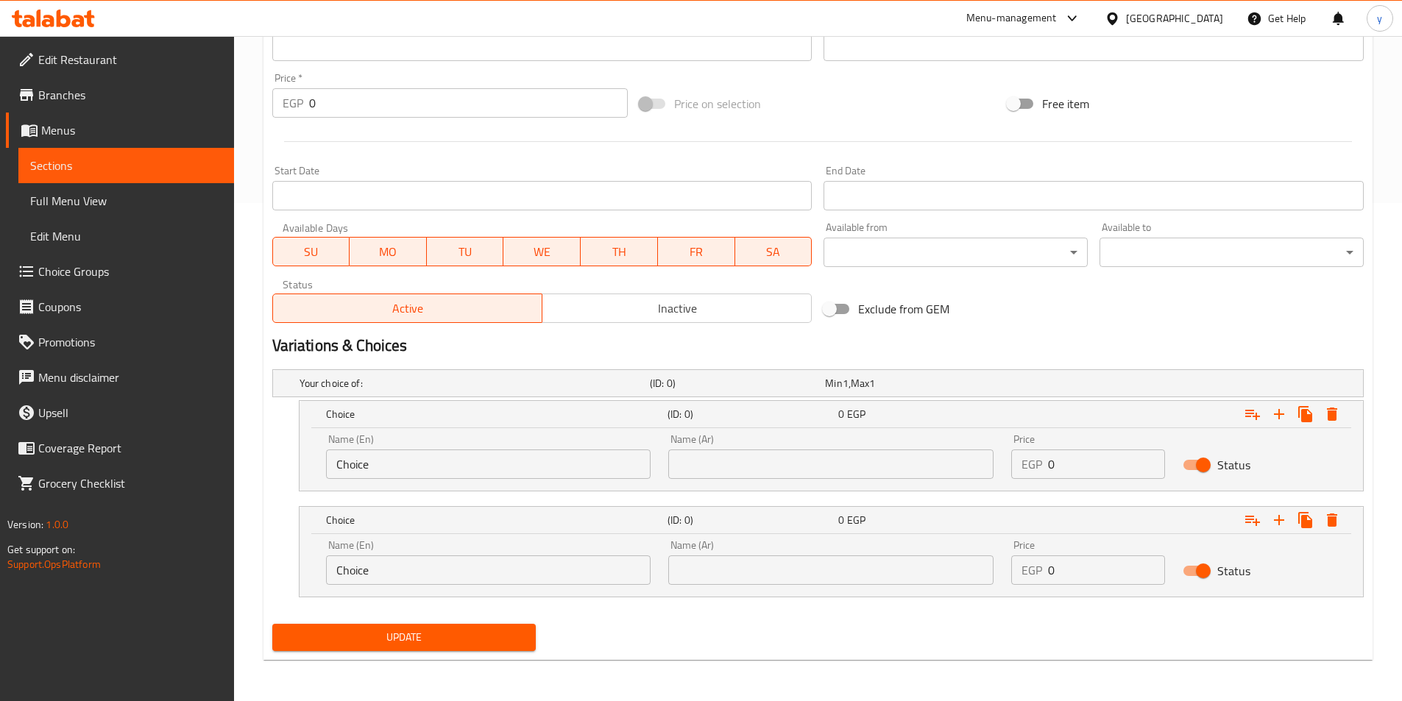
drag, startPoint x: 1061, startPoint y: 460, endPoint x: 969, endPoint y: 468, distance: 92.3
click at [969, 468] on div "Name (En) Choice Name (En) Name (Ar) Name (Ar) Price EGP 0 Price Status" at bounding box center [831, 456] width 1028 height 63
type input "20"
drag, startPoint x: 1070, startPoint y: 578, endPoint x: 854, endPoint y: 547, distance: 218.6
click at [854, 548] on div "Name (En) Choice Name (En) Name (Ar) Name (Ar) Price EGP 0 Price Status" at bounding box center [831, 562] width 1028 height 63
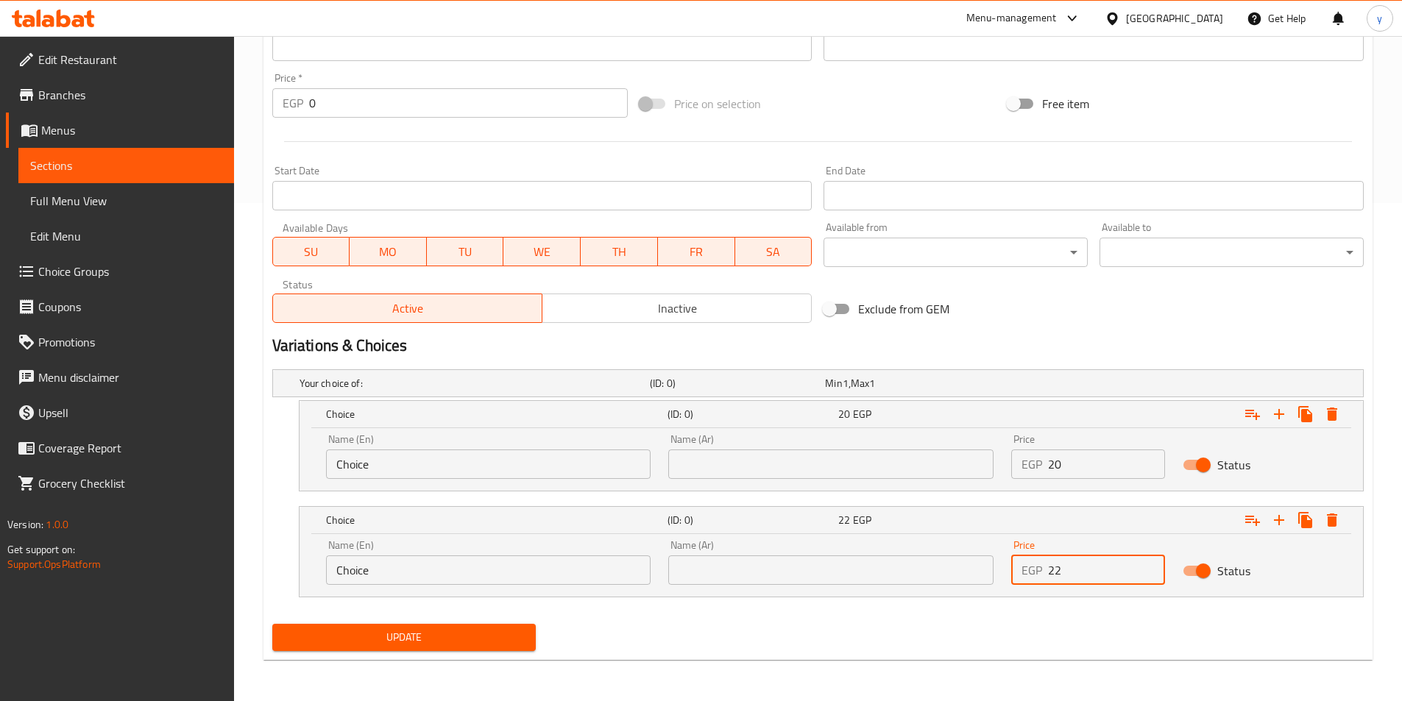
type input "22"
click at [752, 459] on input "text" at bounding box center [830, 464] width 325 height 29
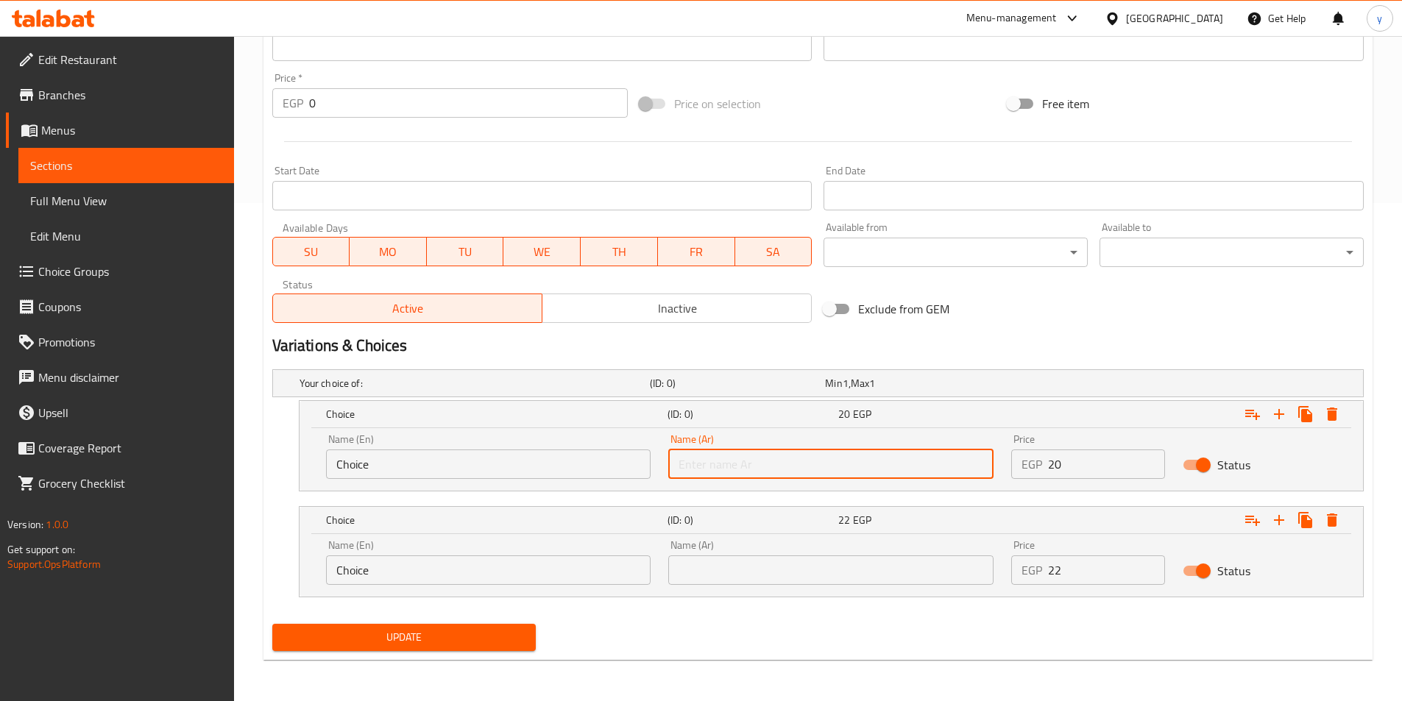
type input "شامي"
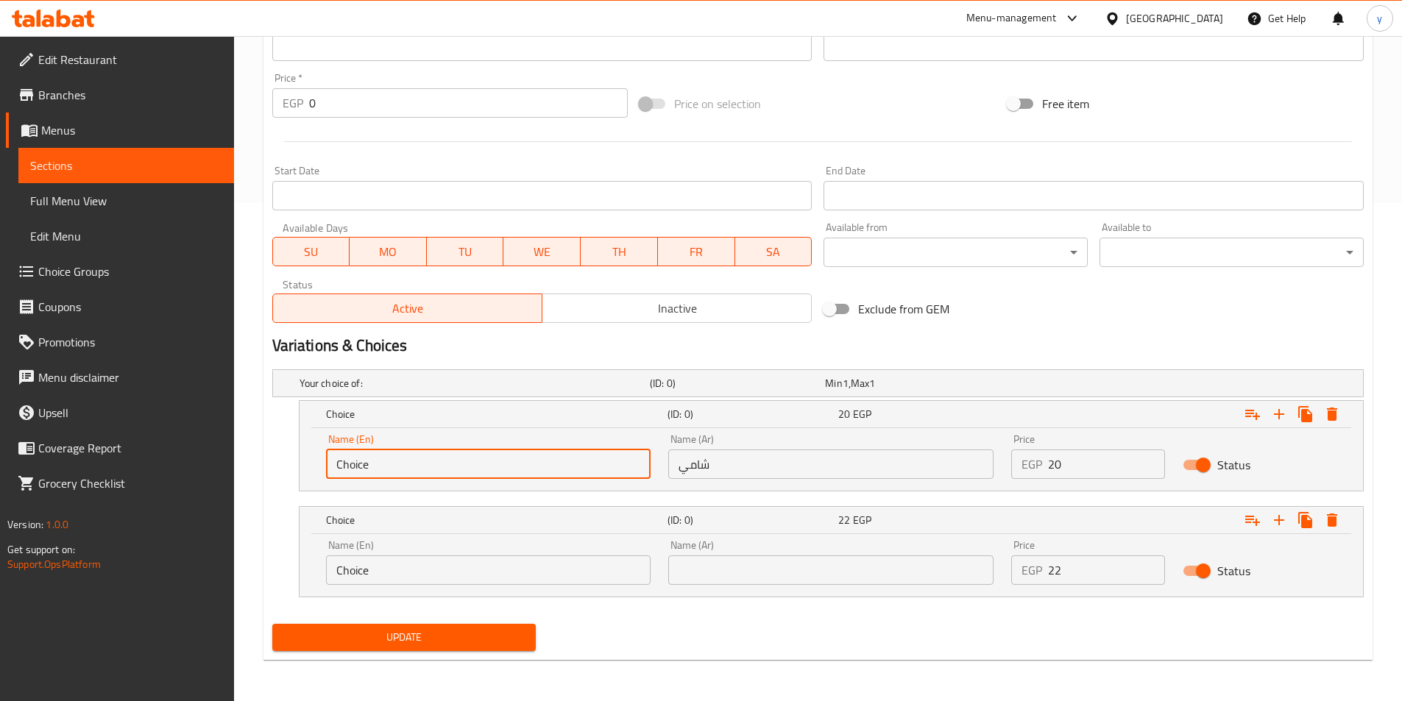
drag, startPoint x: 551, startPoint y: 470, endPoint x: 141, endPoint y: 380, distance: 420.3
click at [144, 382] on div "Edit Restaurant Branches Menus Sections Full Menu View Edit Menu Choice Groups …" at bounding box center [701, 119] width 1402 height 1163
click at [492, 467] on input "text" at bounding box center [488, 464] width 325 height 29
type input "Shami"
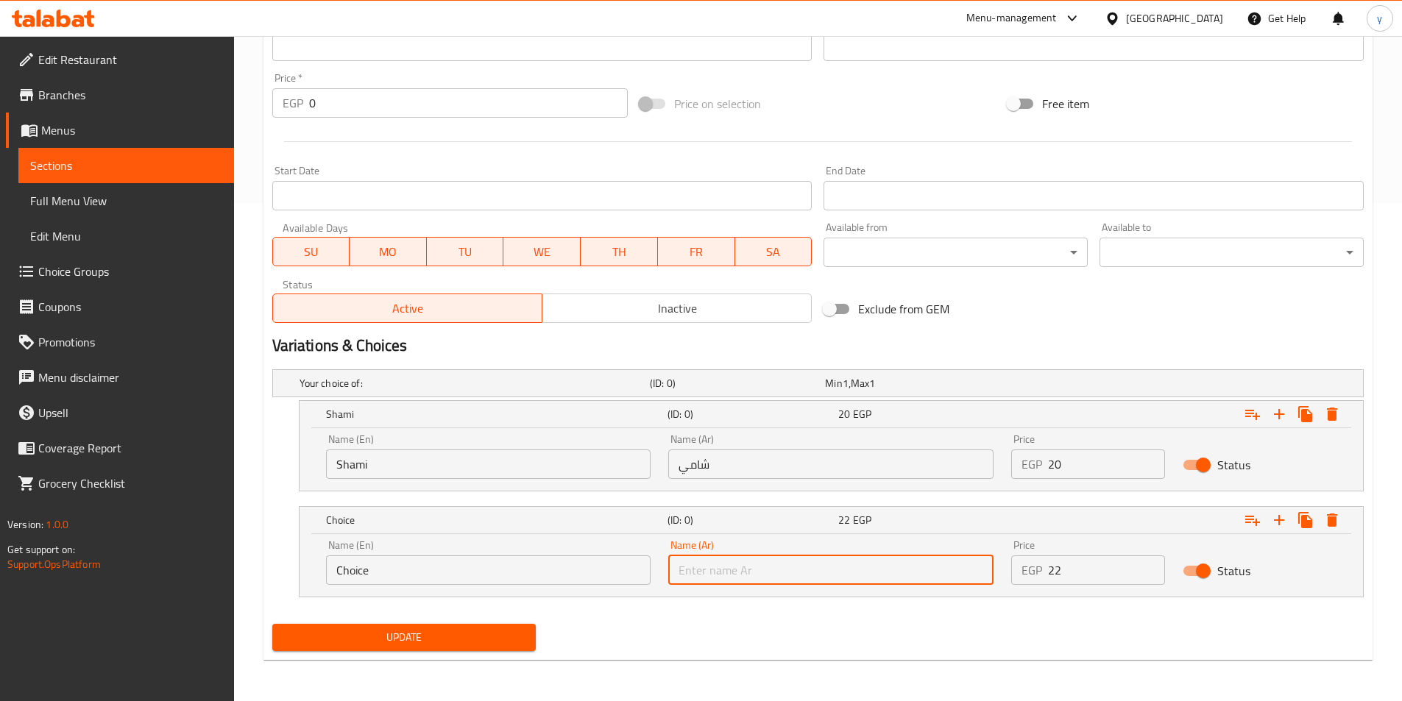
click at [795, 582] on input "text" at bounding box center [830, 570] width 325 height 29
type input "بلدي"
click at [266, 552] on div "Your choice of: (ID: 0) Min 1 , Max 1 Name (En) Your choice of: Name (En) Name …" at bounding box center [817, 491] width 1103 height 255
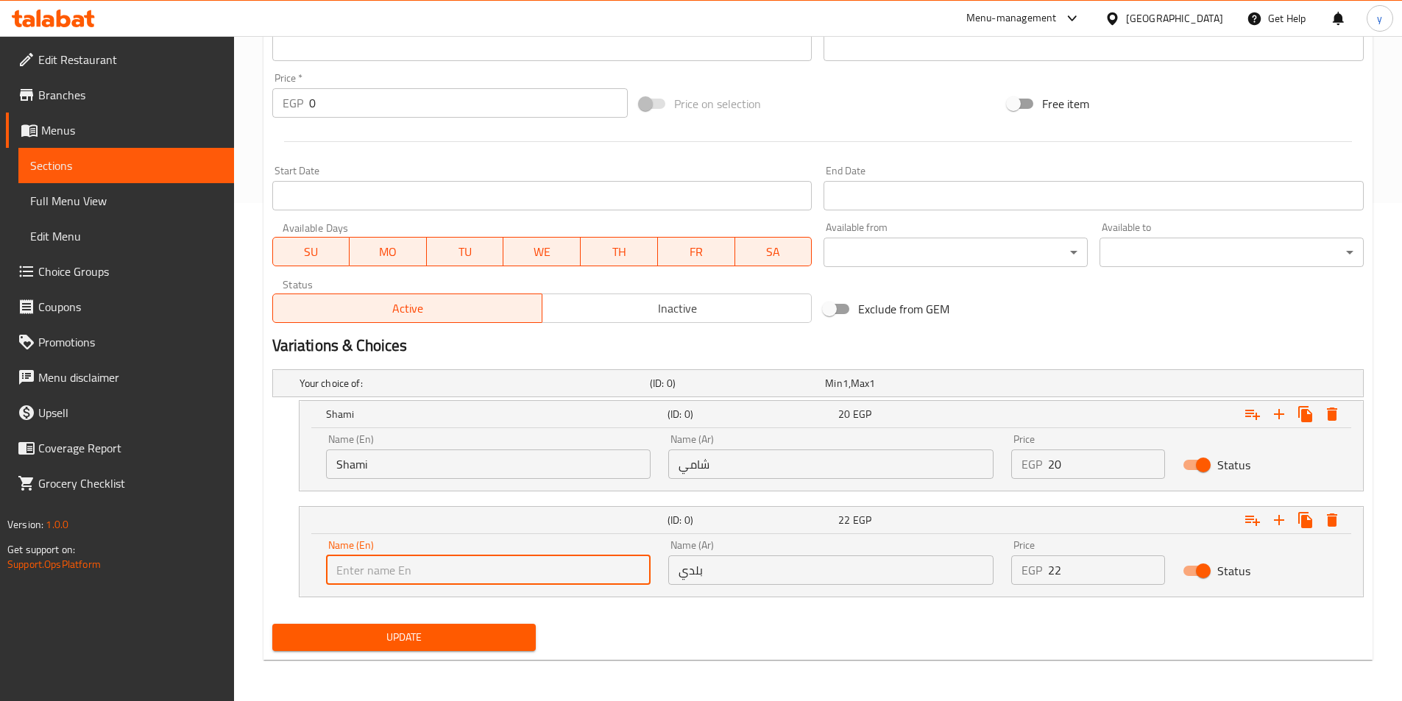
click at [380, 565] on input "text" at bounding box center [488, 570] width 325 height 29
type input "Baladi"
click at [412, 629] on span "Update" at bounding box center [404, 637] width 241 height 18
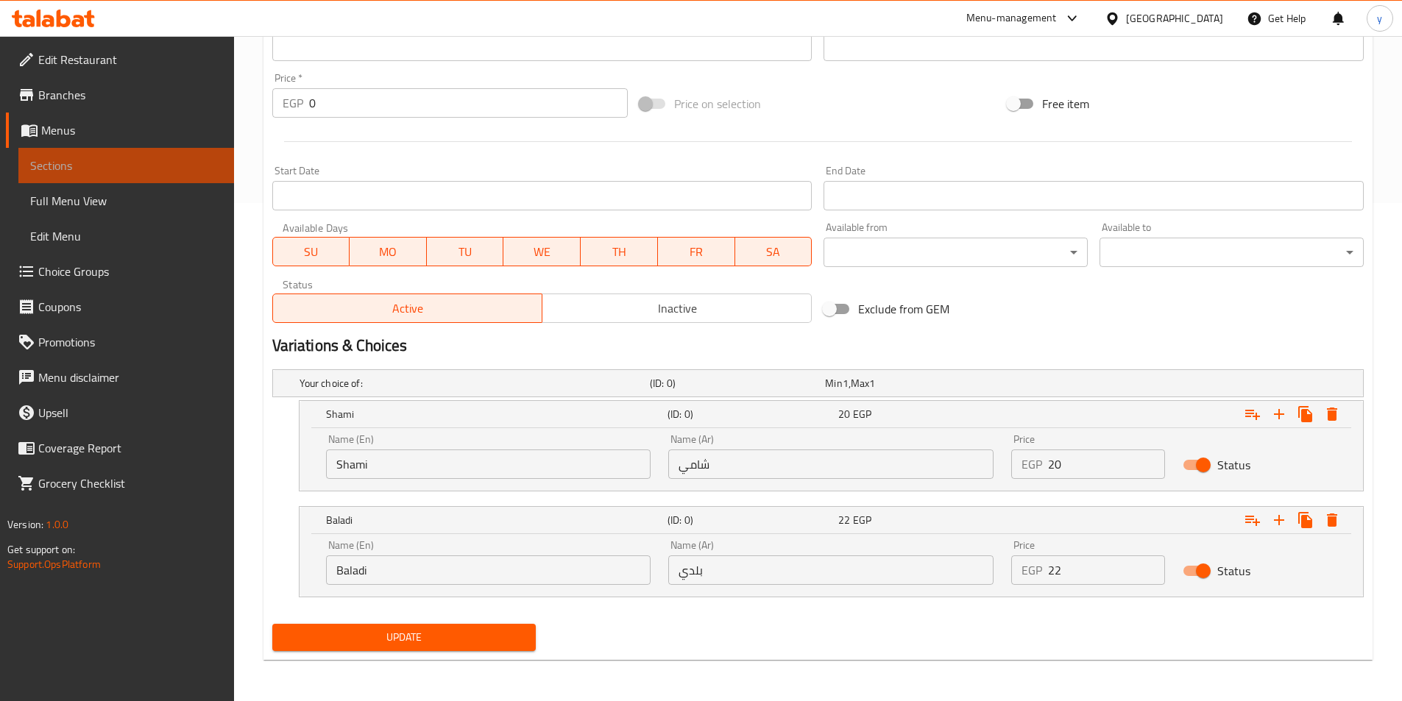
click at [113, 171] on span "Sections" at bounding box center [126, 166] width 192 height 18
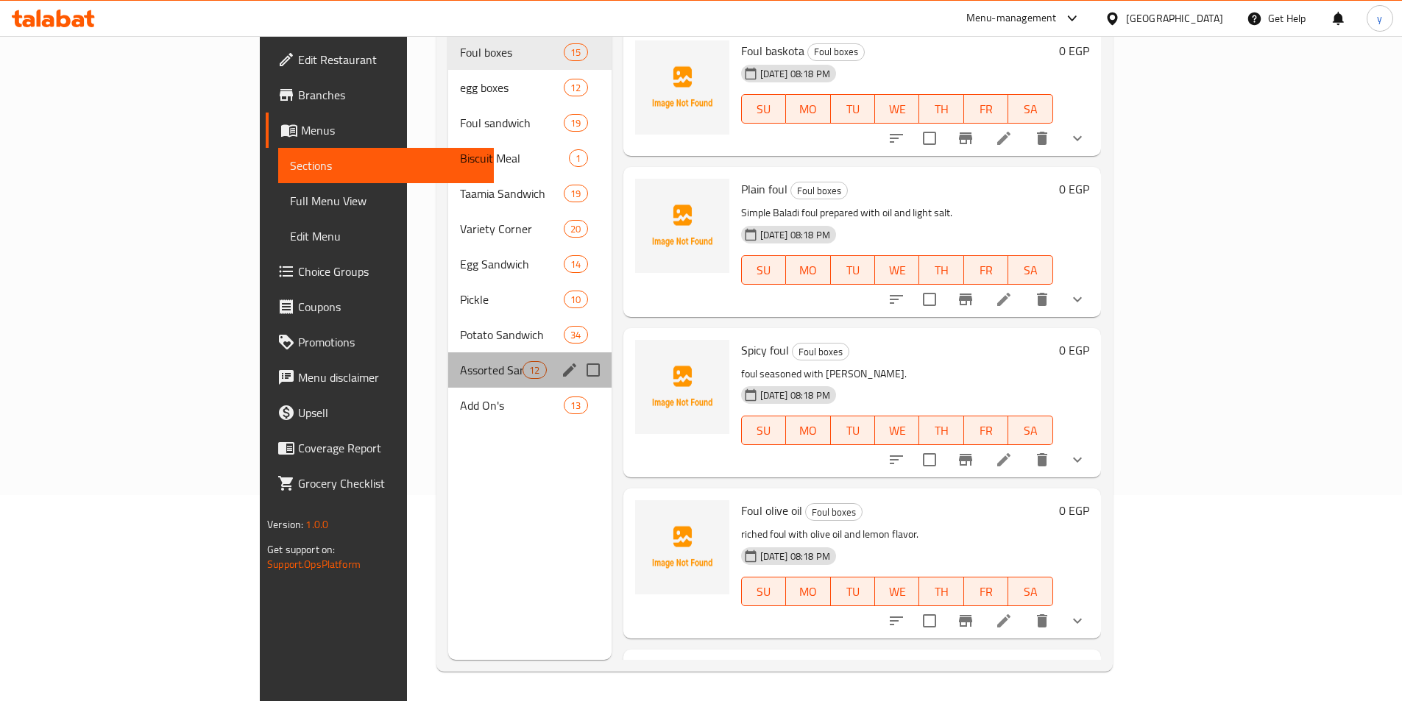
click at [448, 353] on div "Assorted Sandwiches 12" at bounding box center [529, 370] width 163 height 35
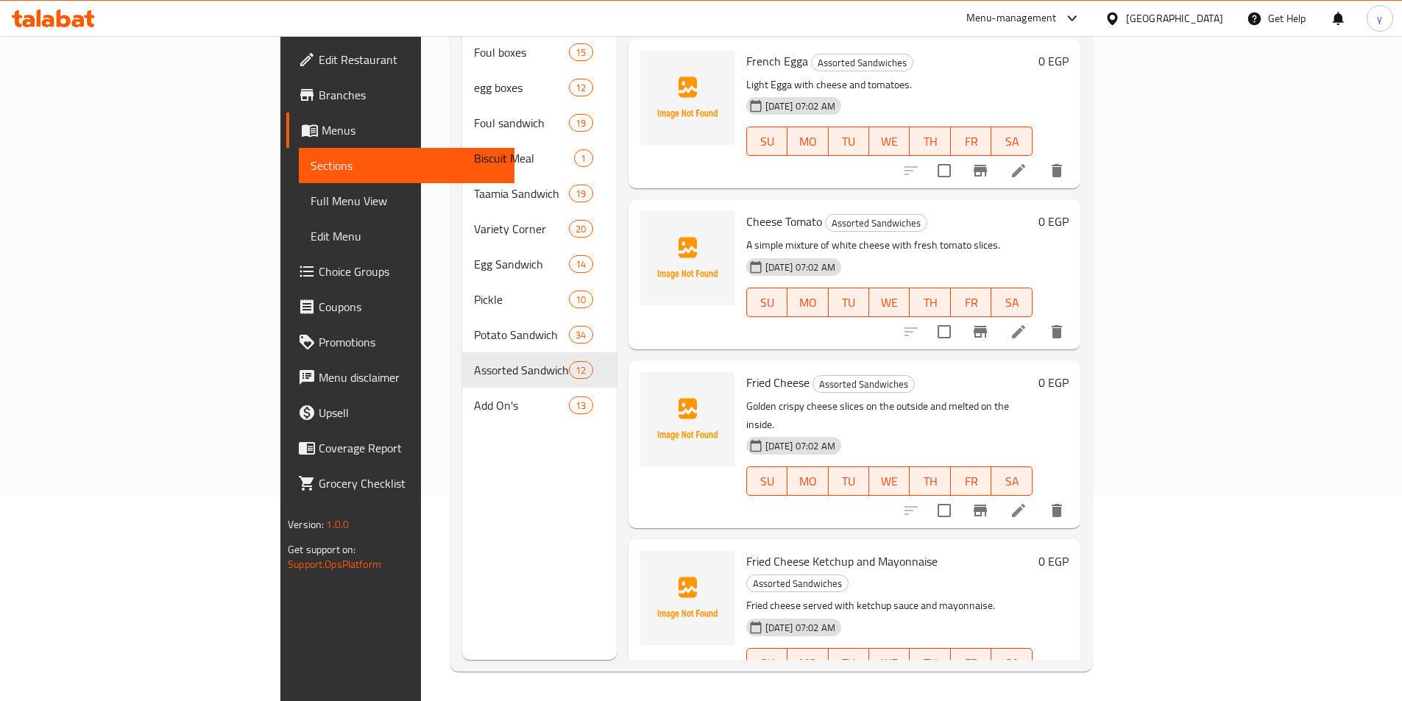
scroll to position [442, 0]
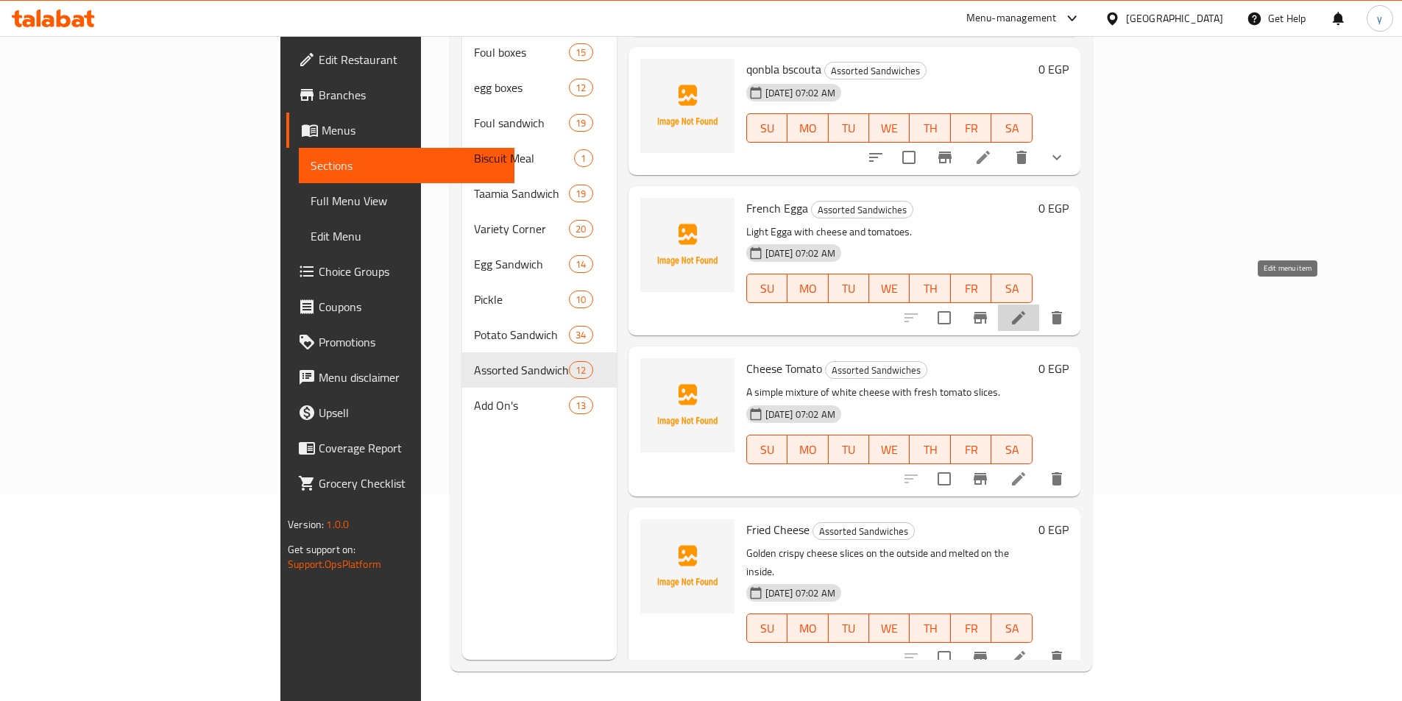
click at [1027, 309] on icon at bounding box center [1019, 318] width 18 height 18
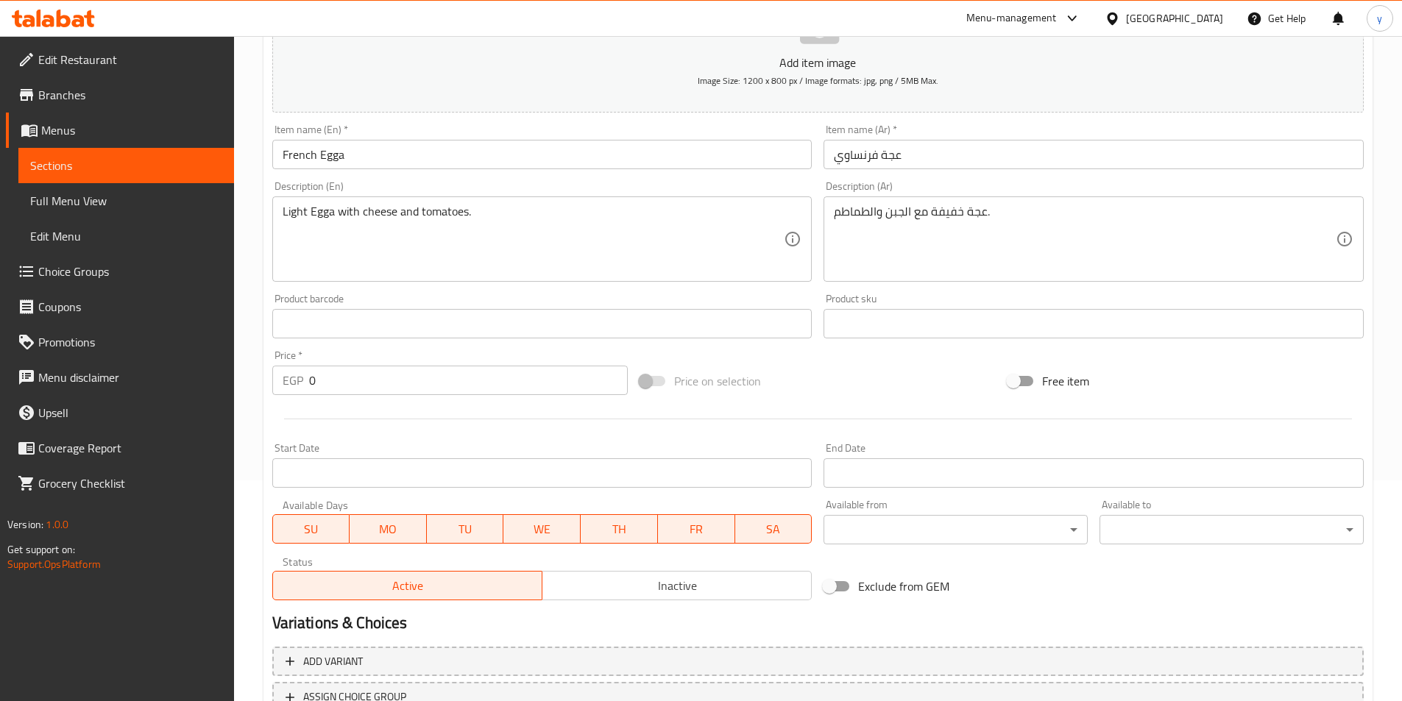
scroll to position [339, 0]
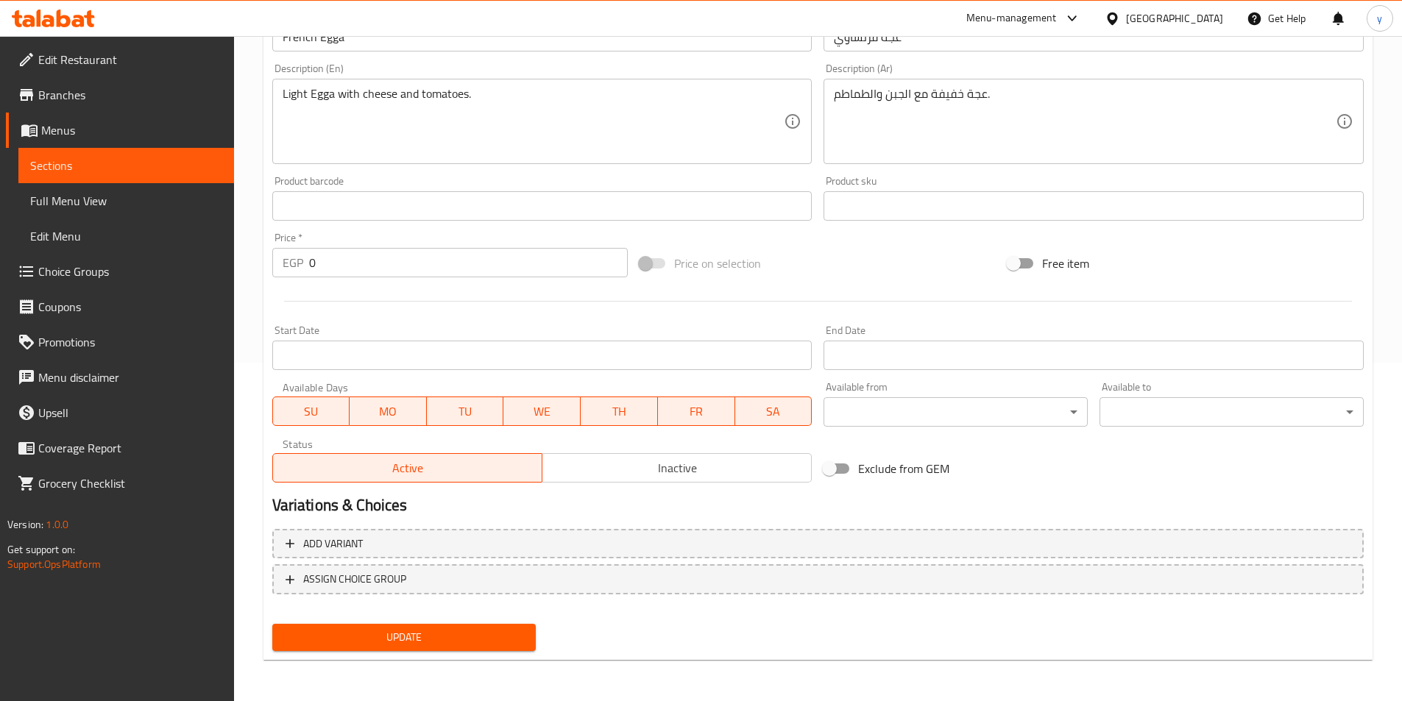
click at [885, 528] on div "Add variant ASSIGN CHOICE GROUP" at bounding box center [817, 571] width 1103 height 96
click at [1202, 547] on span "Add variant" at bounding box center [818, 544] width 1065 height 18
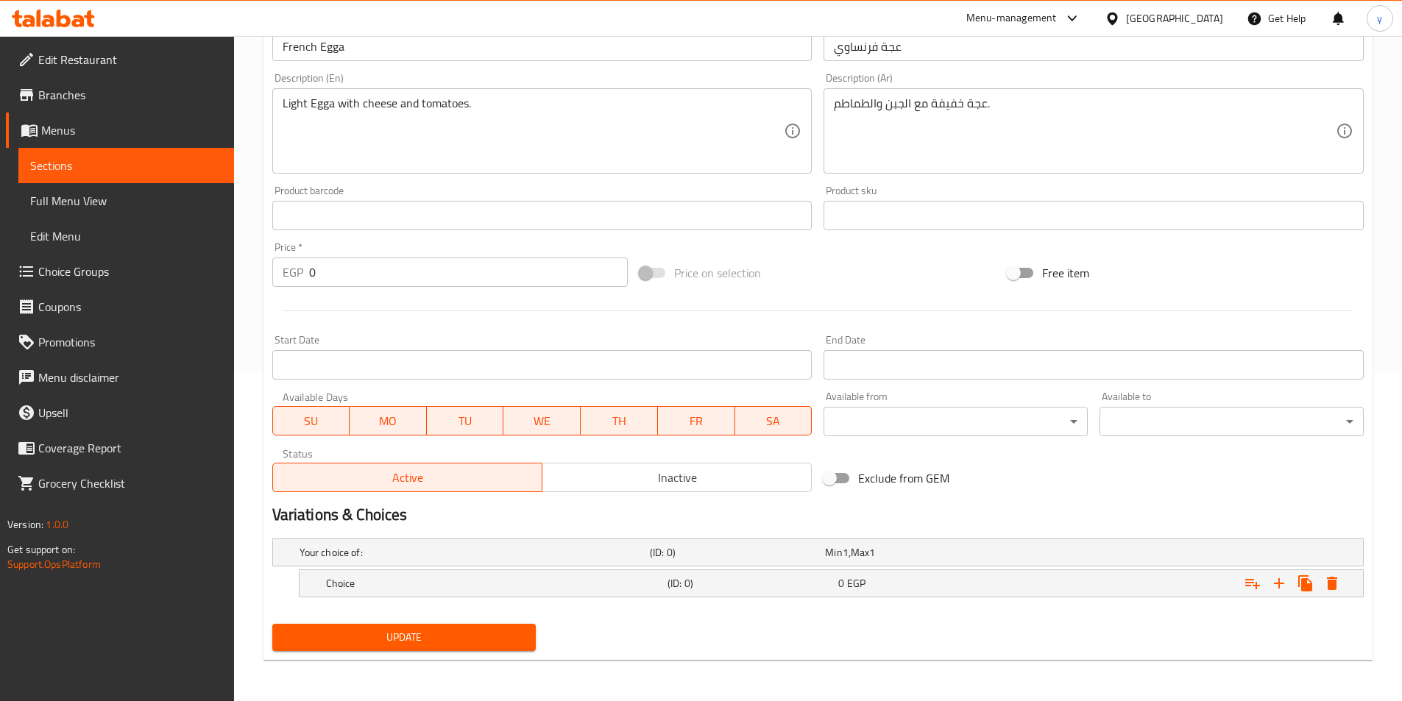
scroll to position [329, 0]
click at [1281, 581] on icon "Expand" at bounding box center [1279, 584] width 18 height 18
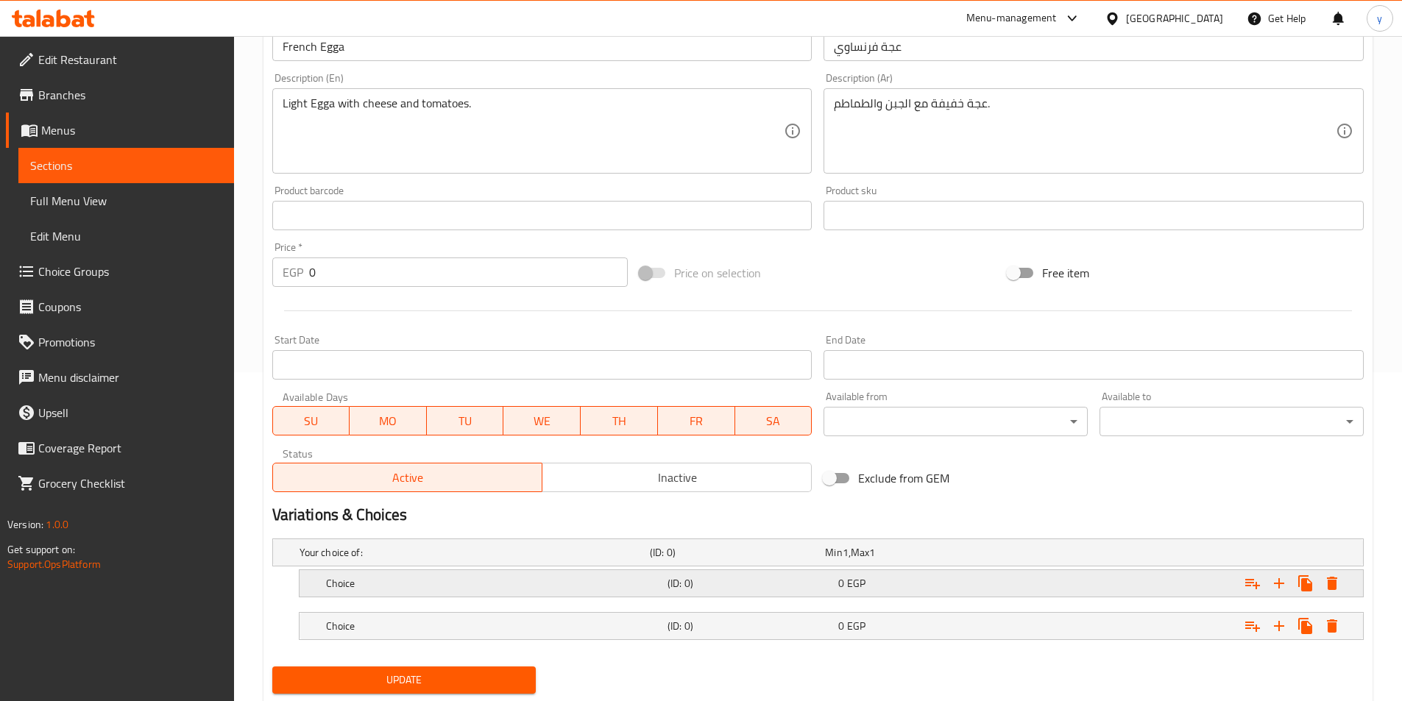
drag, startPoint x: 1153, startPoint y: 628, endPoint x: 1119, endPoint y: 584, distance: 56.1
click at [1152, 628] on div "Expand" at bounding box center [1176, 626] width 341 height 32
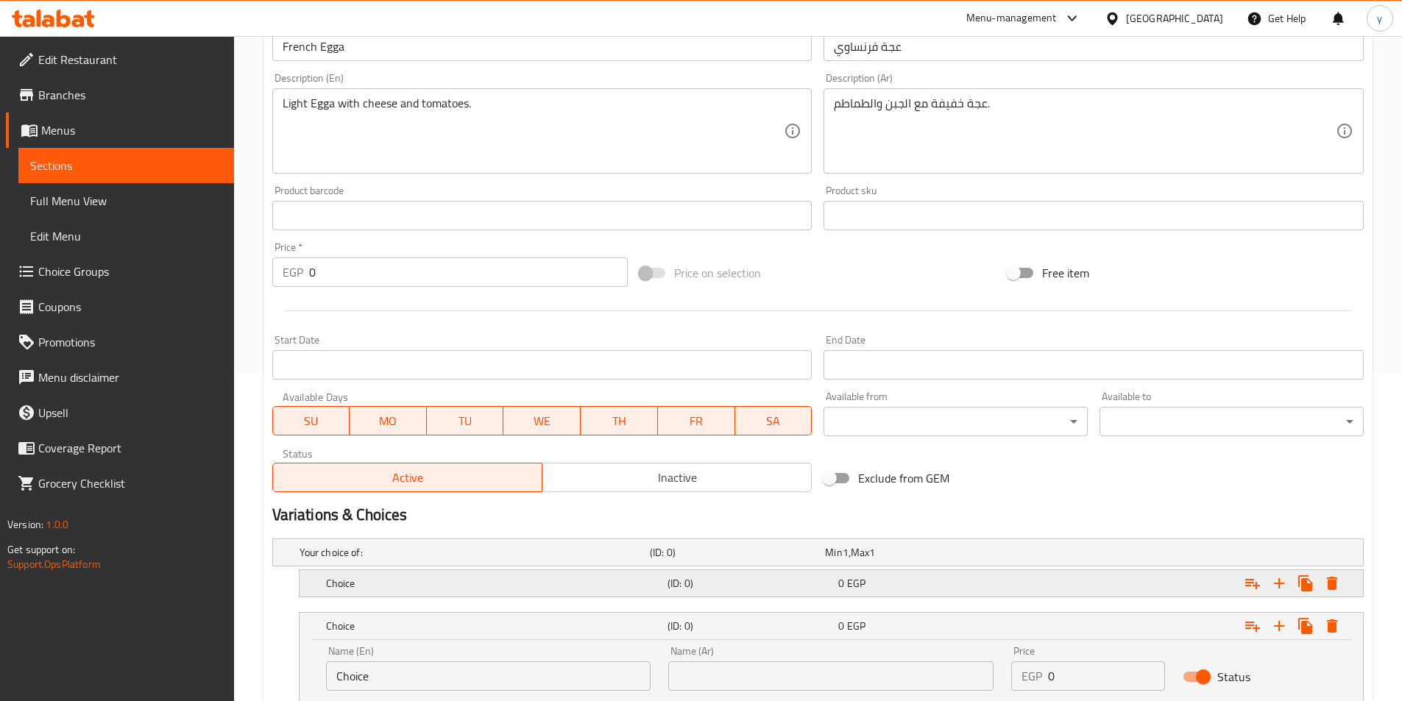
click at [1108, 573] on div "Expand" at bounding box center [1176, 583] width 341 height 32
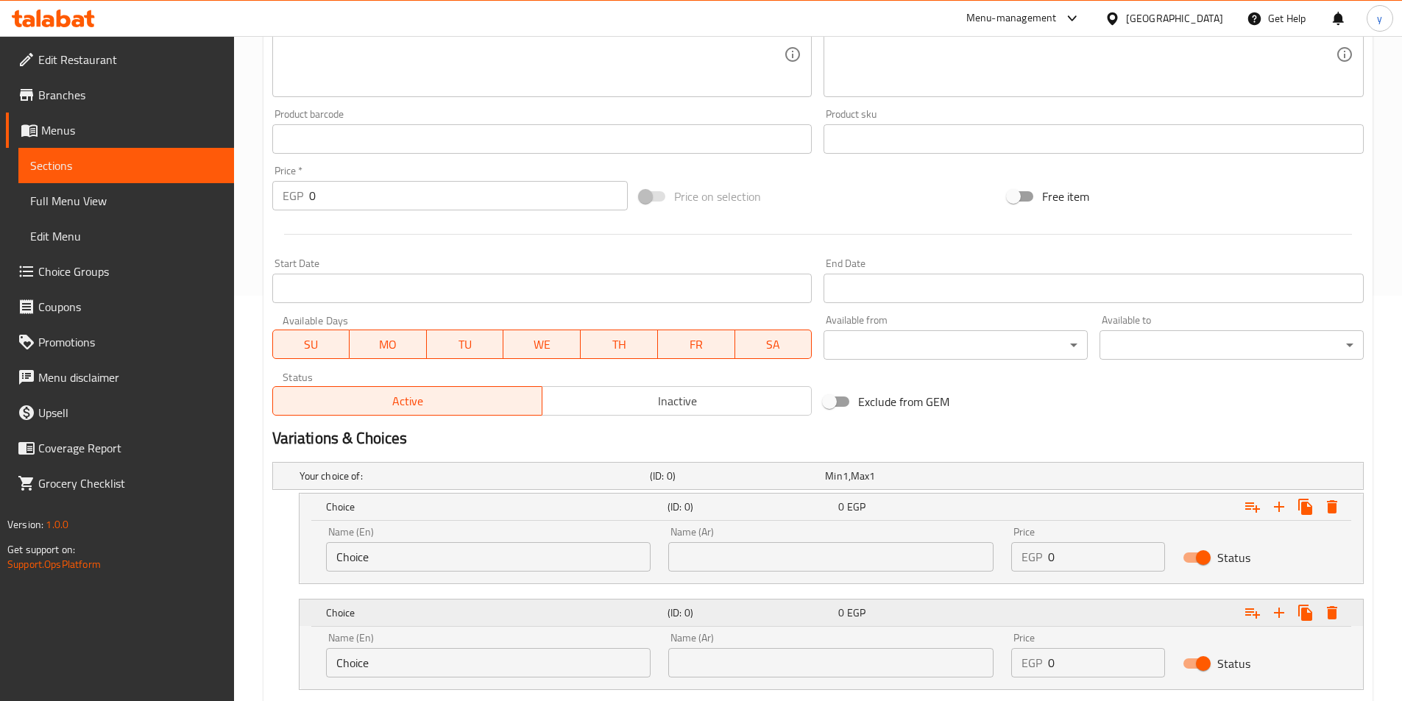
scroll to position [498, 0]
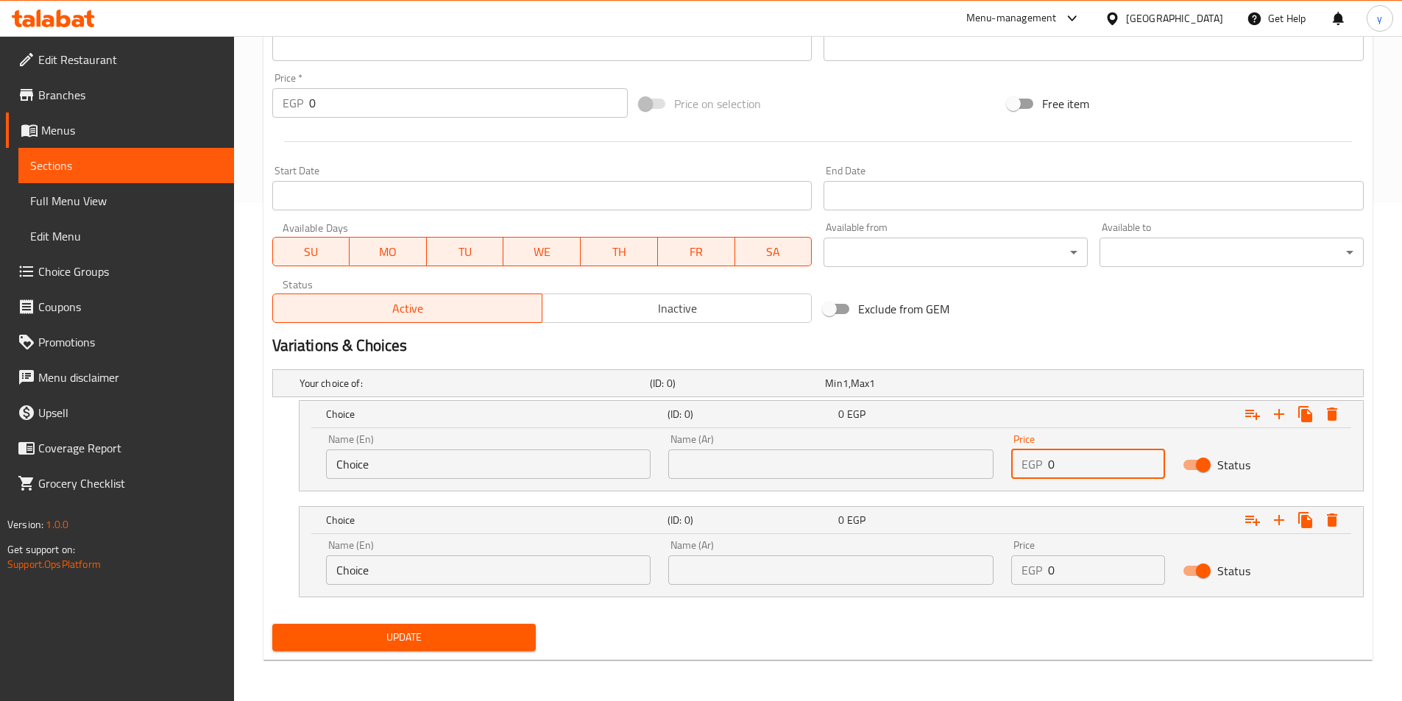
drag, startPoint x: 1080, startPoint y: 468, endPoint x: 1003, endPoint y: 463, distance: 77.4
click at [1003, 463] on div "Price EGP 0 Price" at bounding box center [1087, 456] width 171 height 63
type input "13"
drag, startPoint x: 1066, startPoint y: 570, endPoint x: 987, endPoint y: 560, distance: 79.4
click at [987, 560] on div "Name (En) Choice Name (En) Name (Ar) Name (Ar) Price EGP 0 Price Status" at bounding box center [831, 562] width 1028 height 63
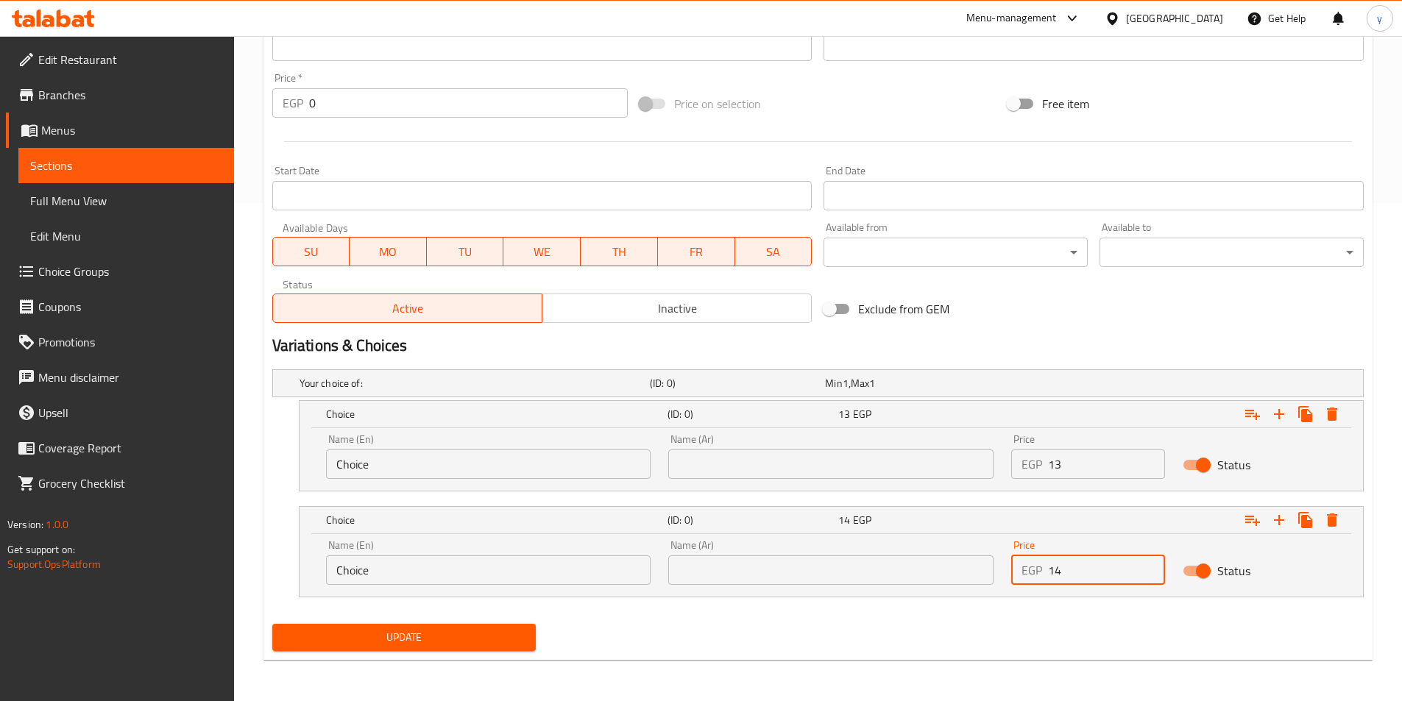
type input "14"
click at [727, 464] on input "text" at bounding box center [830, 464] width 325 height 29
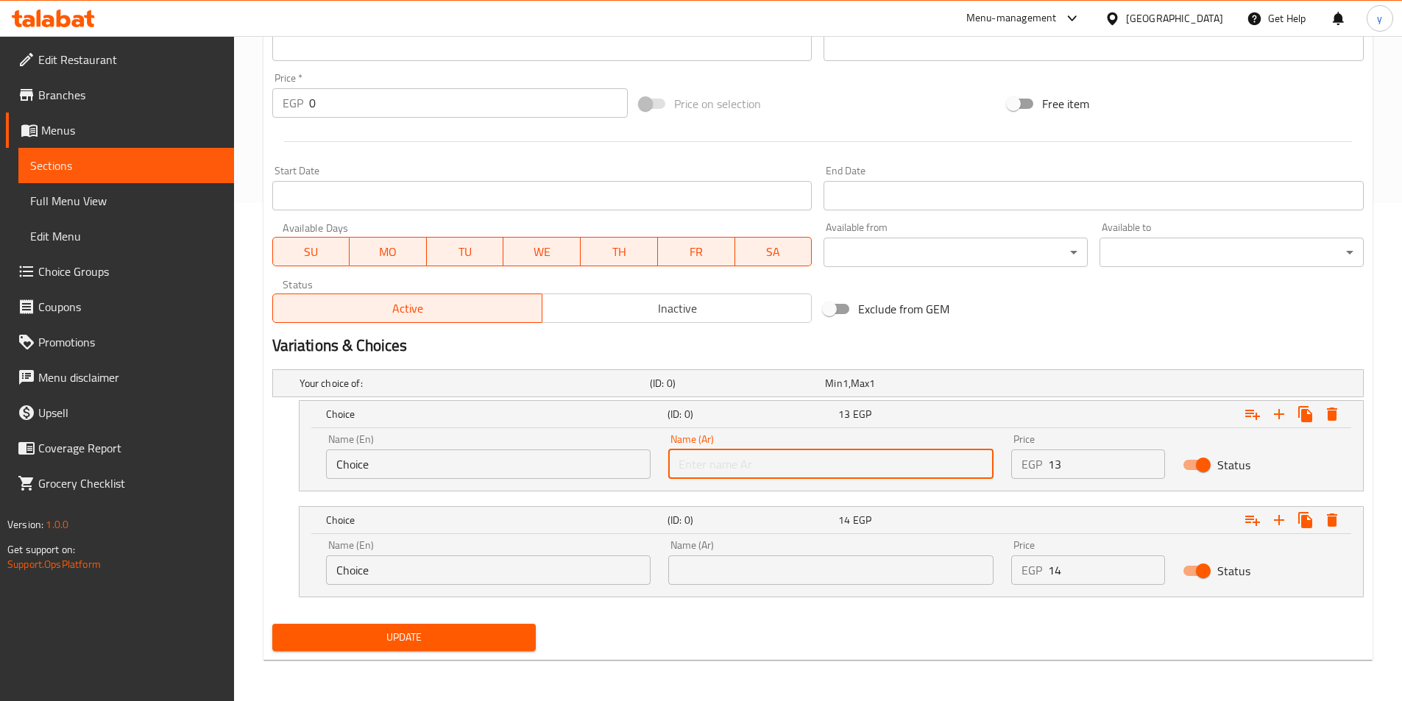
type input "شامي"
drag, startPoint x: 389, startPoint y: 456, endPoint x: 0, endPoint y: 372, distance: 397.4
click at [0, 375] on div "Edit Restaurant Branches Menus Sections Full Menu View Edit Menu Choice Groups …" at bounding box center [701, 119] width 1402 height 1163
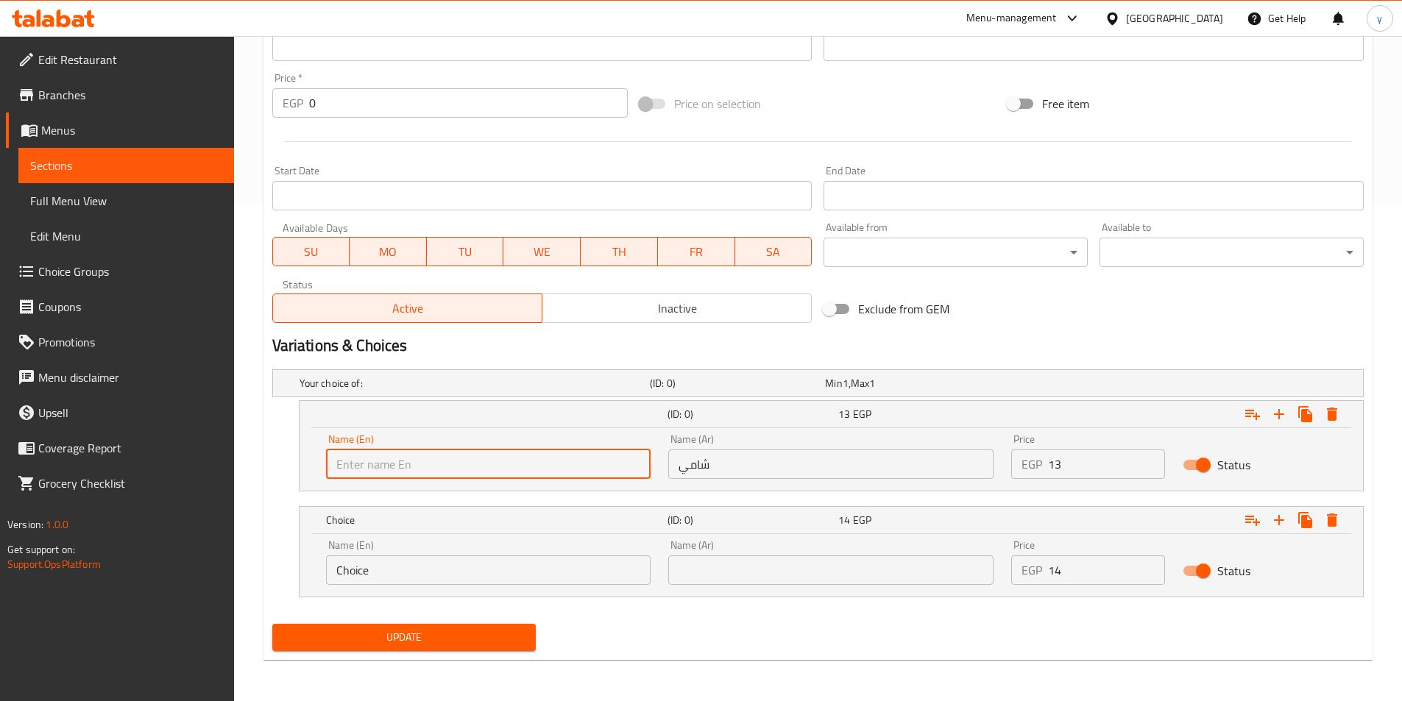
click at [383, 461] on input "text" at bounding box center [488, 464] width 325 height 29
type input "Shami"
click at [742, 576] on input "text" at bounding box center [830, 570] width 325 height 29
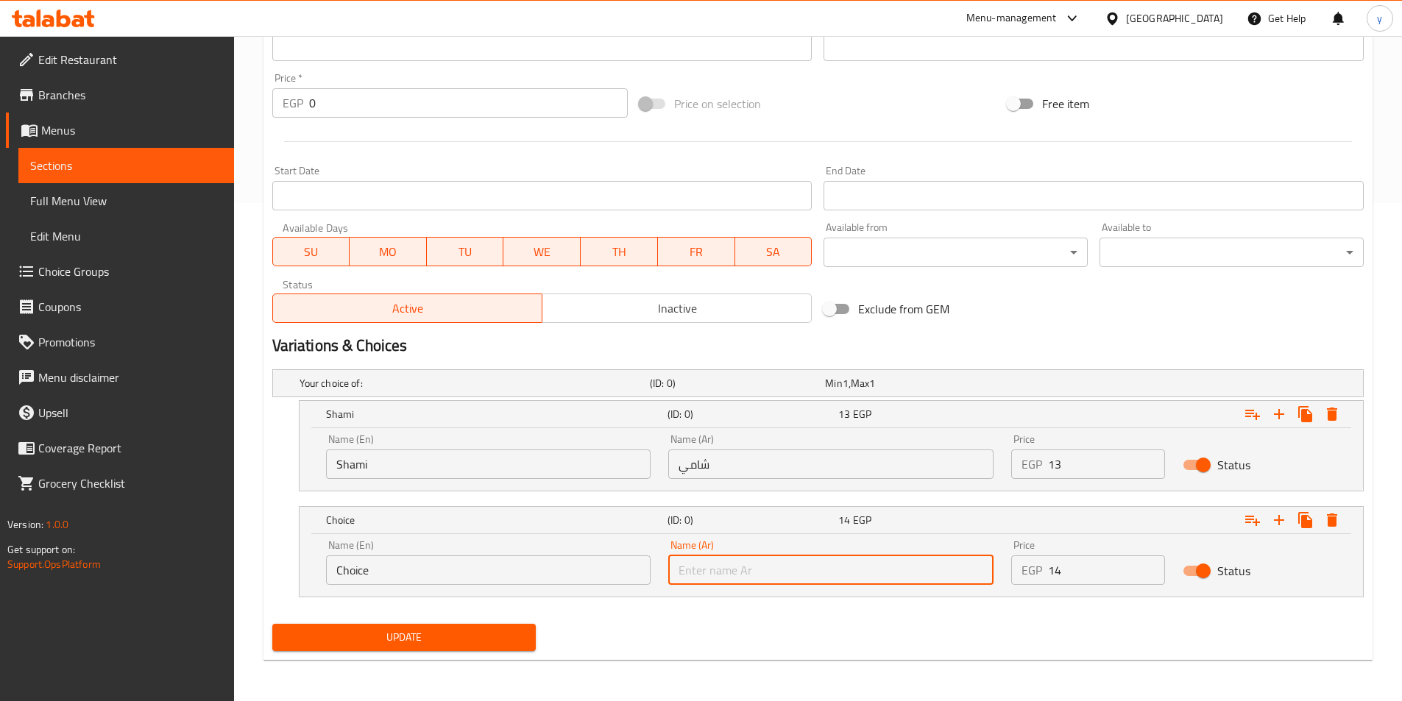
type input "بلدي"
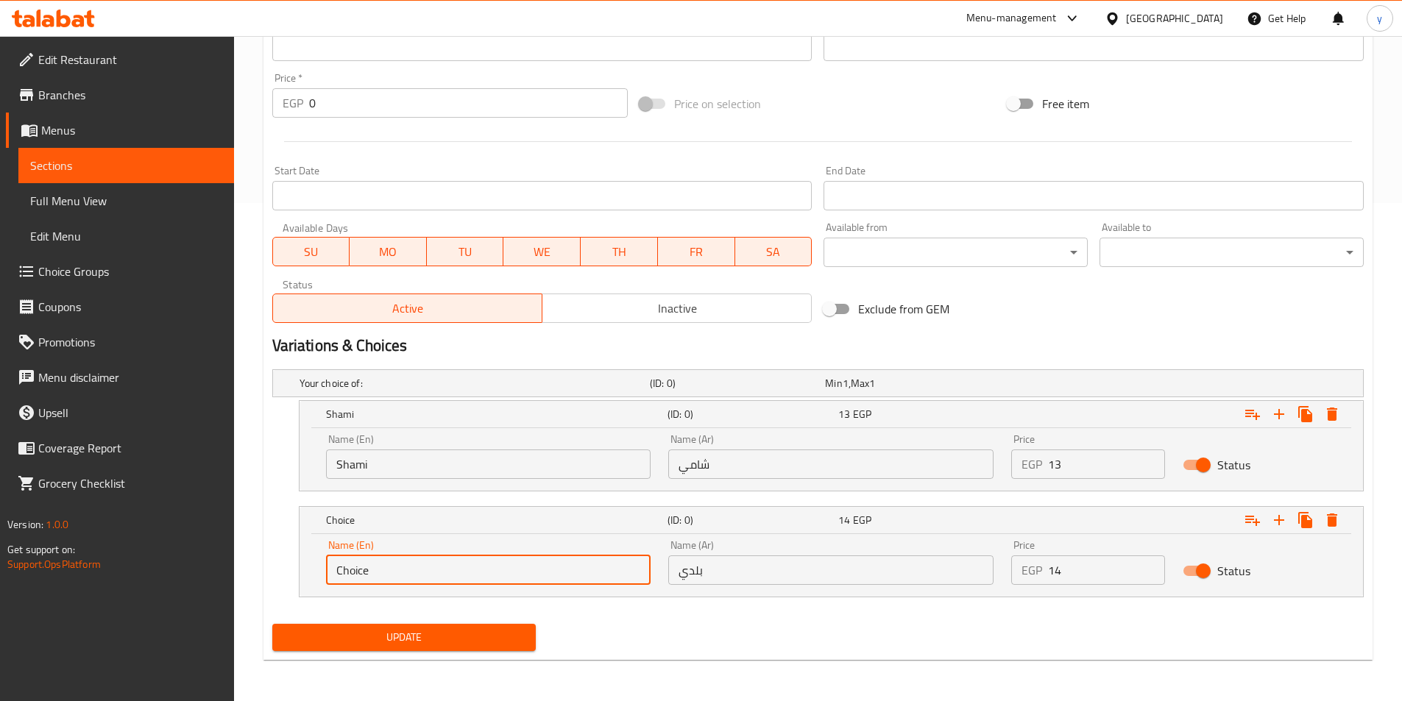
drag, startPoint x: 435, startPoint y: 567, endPoint x: 97, endPoint y: 515, distance: 341.7
click at [97, 515] on div "Edit Restaurant Branches Menus Sections Full Menu View Edit Menu Choice Groups …" at bounding box center [701, 119] width 1402 height 1163
drag, startPoint x: 350, startPoint y: 573, endPoint x: 359, endPoint y: 512, distance: 61.0
click at [350, 573] on input "text" at bounding box center [488, 570] width 325 height 29
type input "Baladi"
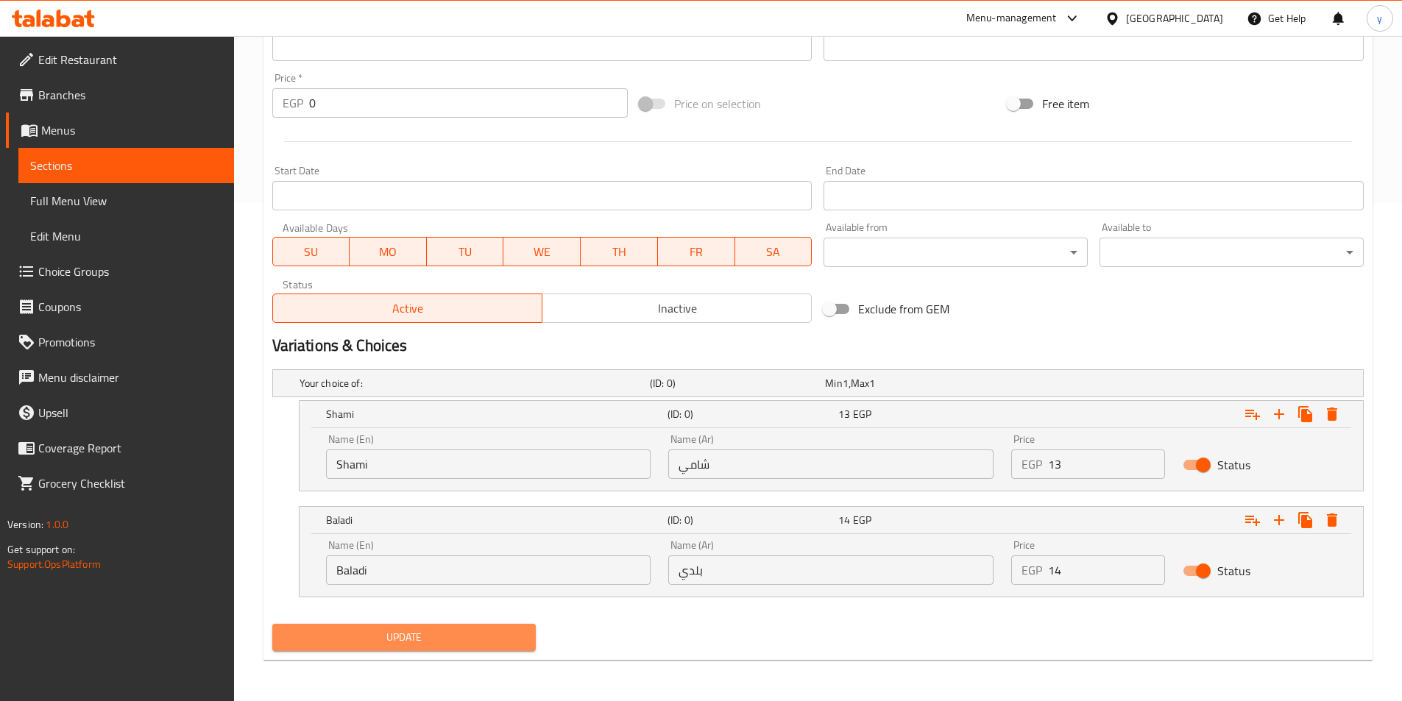
click at [400, 631] on span "Update" at bounding box center [404, 637] width 241 height 18
click at [472, 637] on span "Update" at bounding box center [404, 637] width 241 height 18
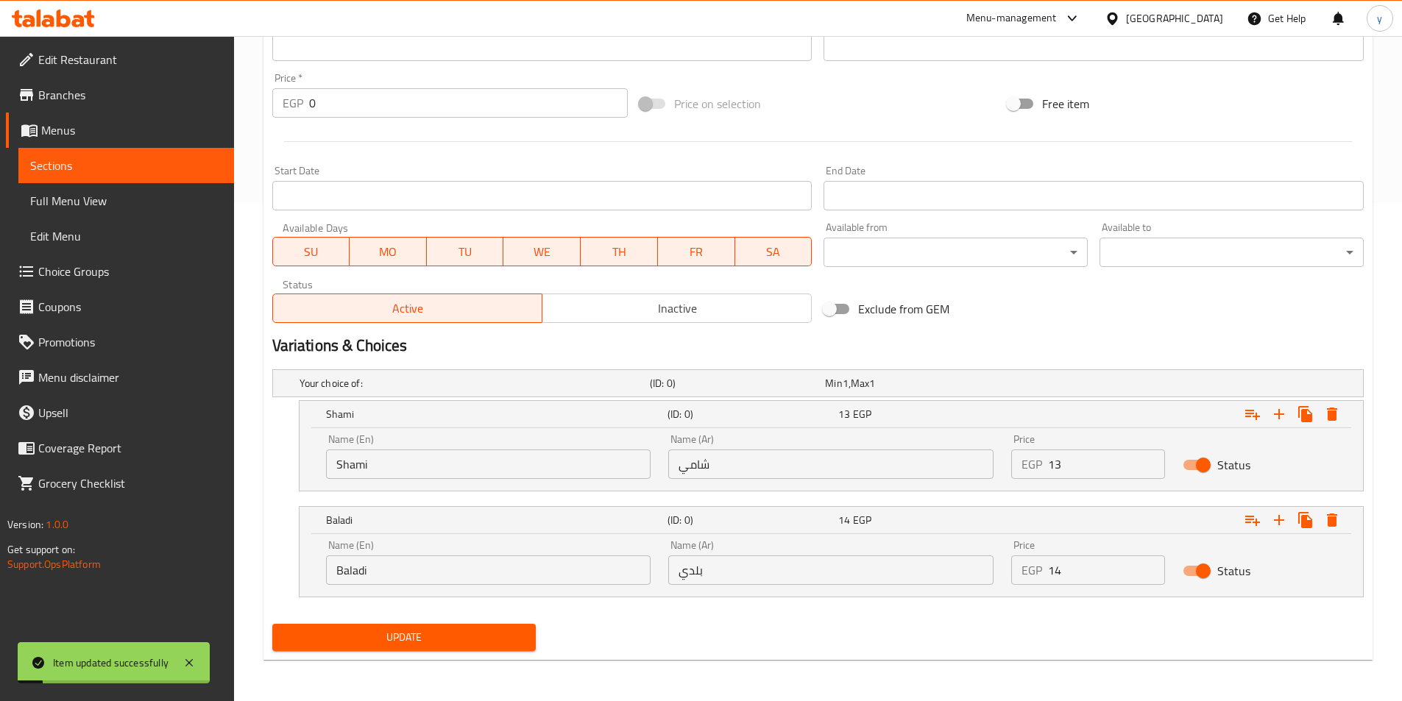
click at [85, 161] on span "Sections" at bounding box center [126, 166] width 192 height 18
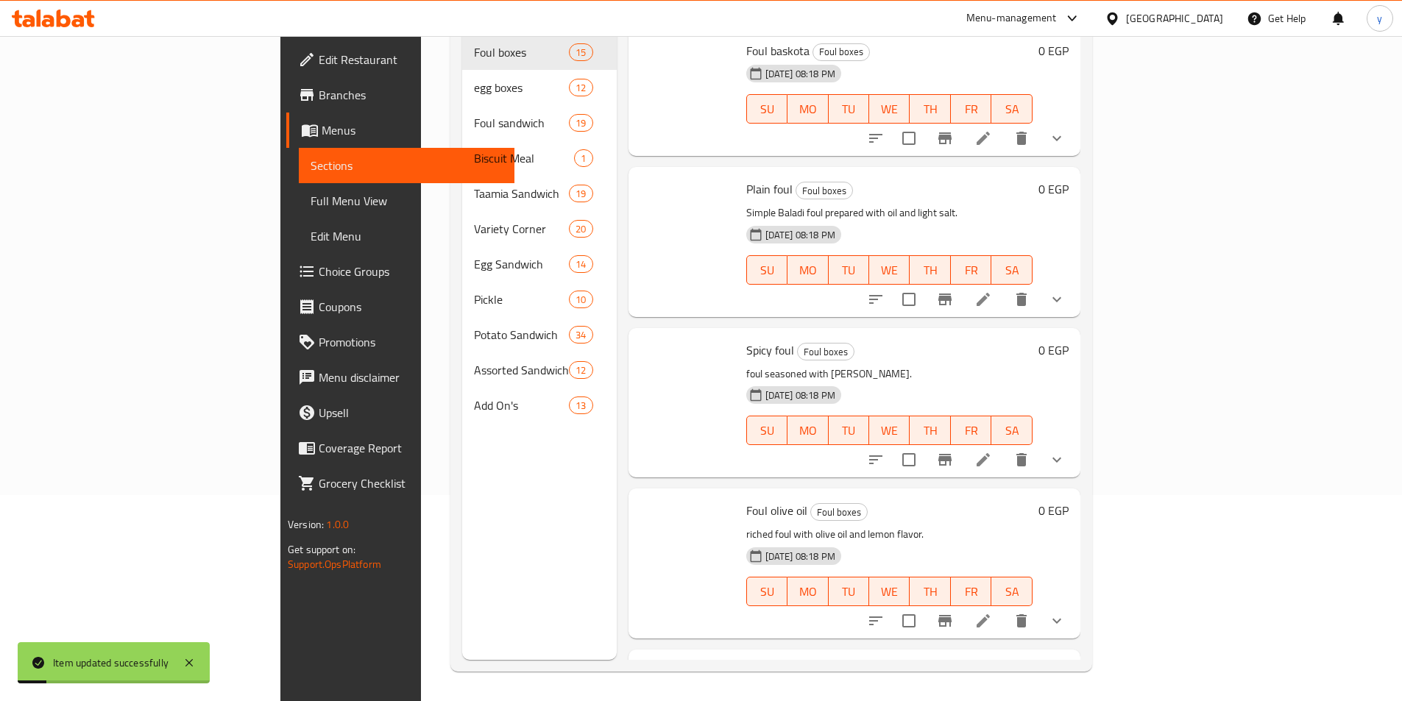
scroll to position [206, 0]
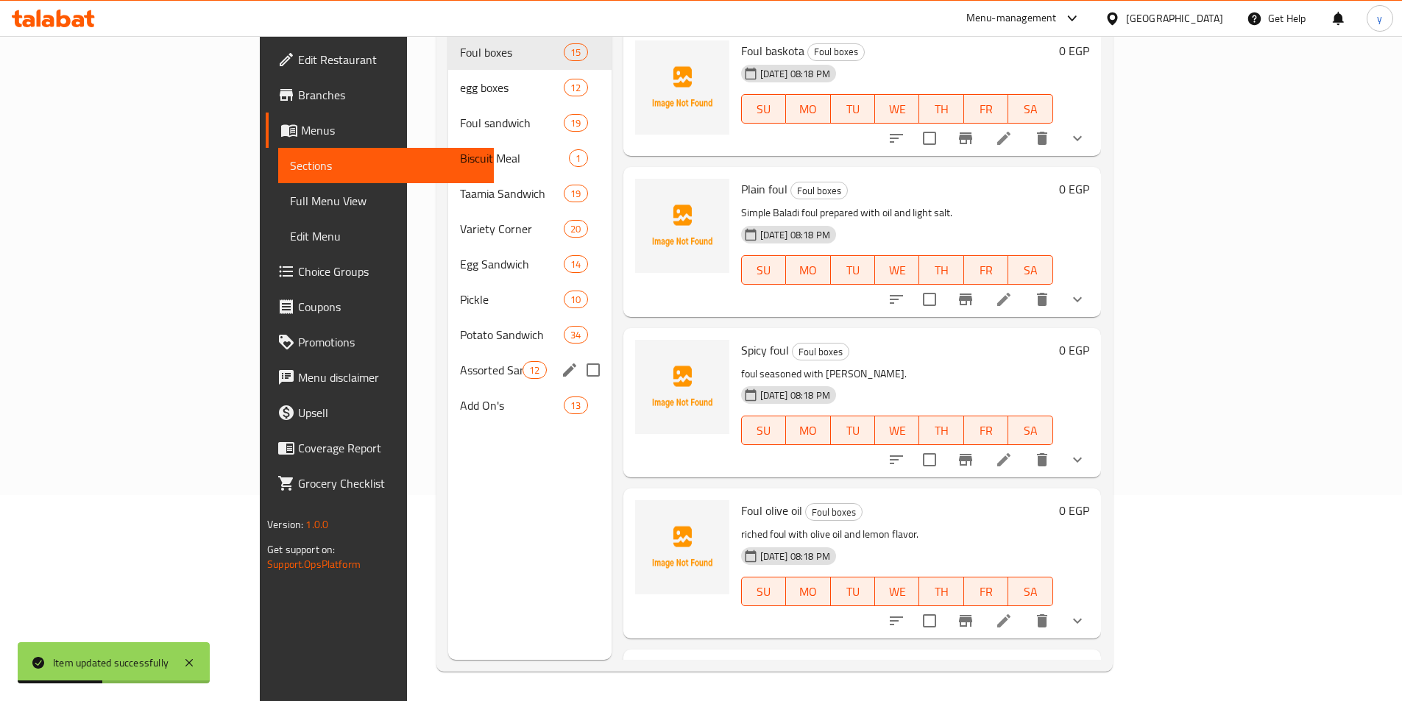
click at [448, 353] on div "Assorted Sandwiches 12" at bounding box center [529, 370] width 163 height 35
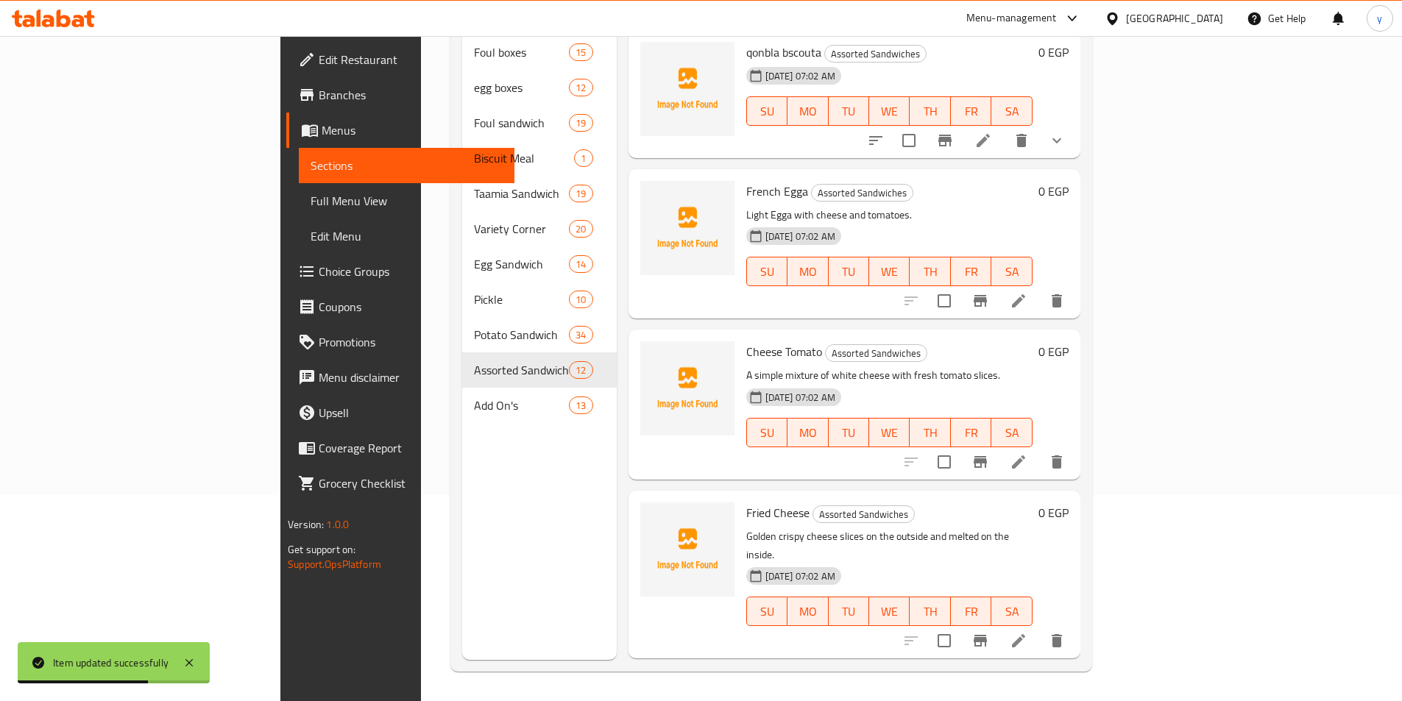
scroll to position [442, 0]
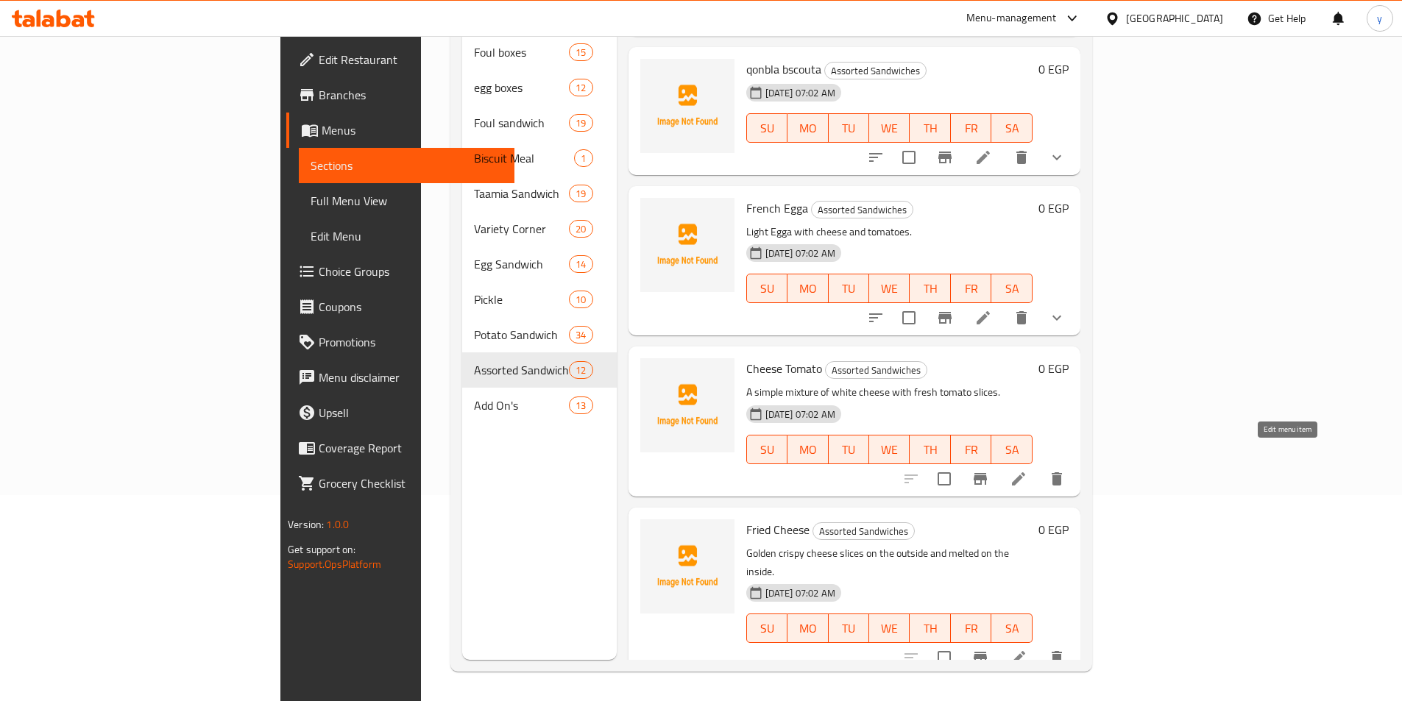
click at [1025, 472] on icon at bounding box center [1018, 478] width 13 height 13
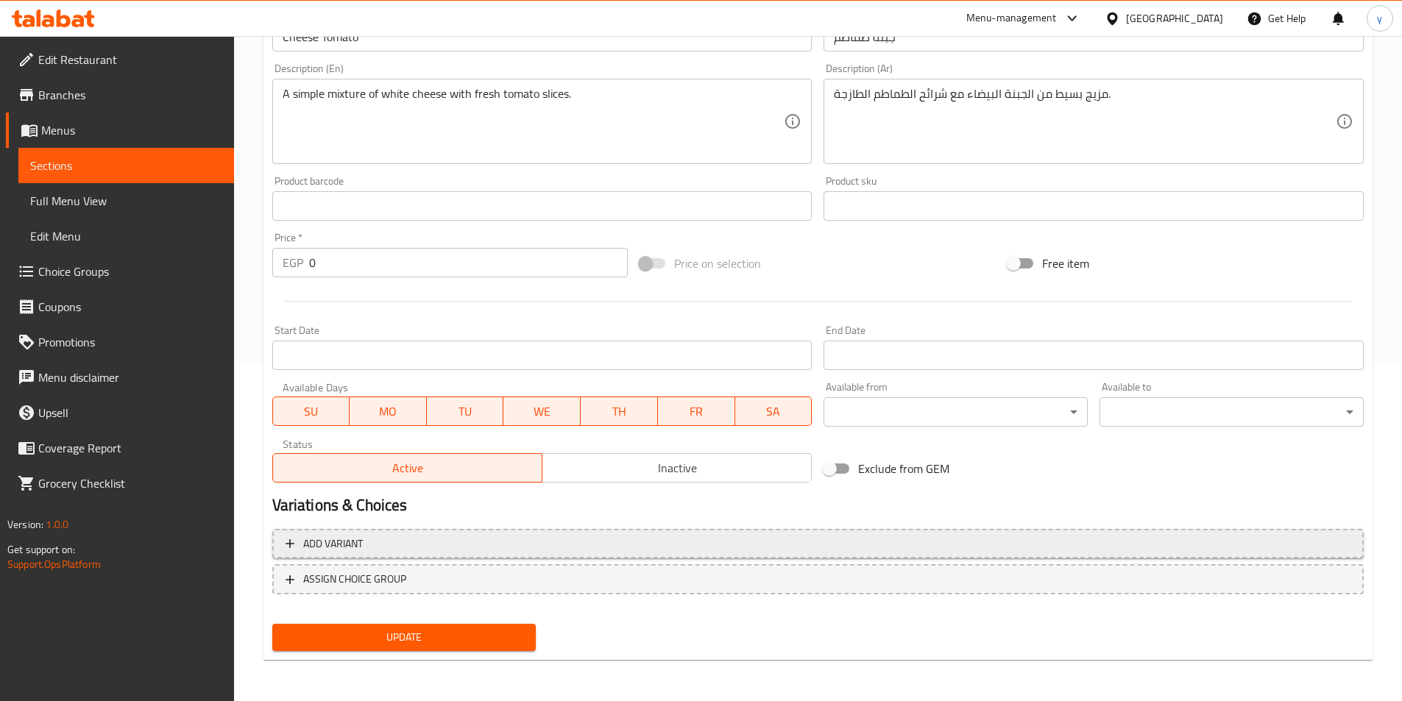
click at [602, 529] on button "Add variant" at bounding box center [817, 544] width 1091 height 30
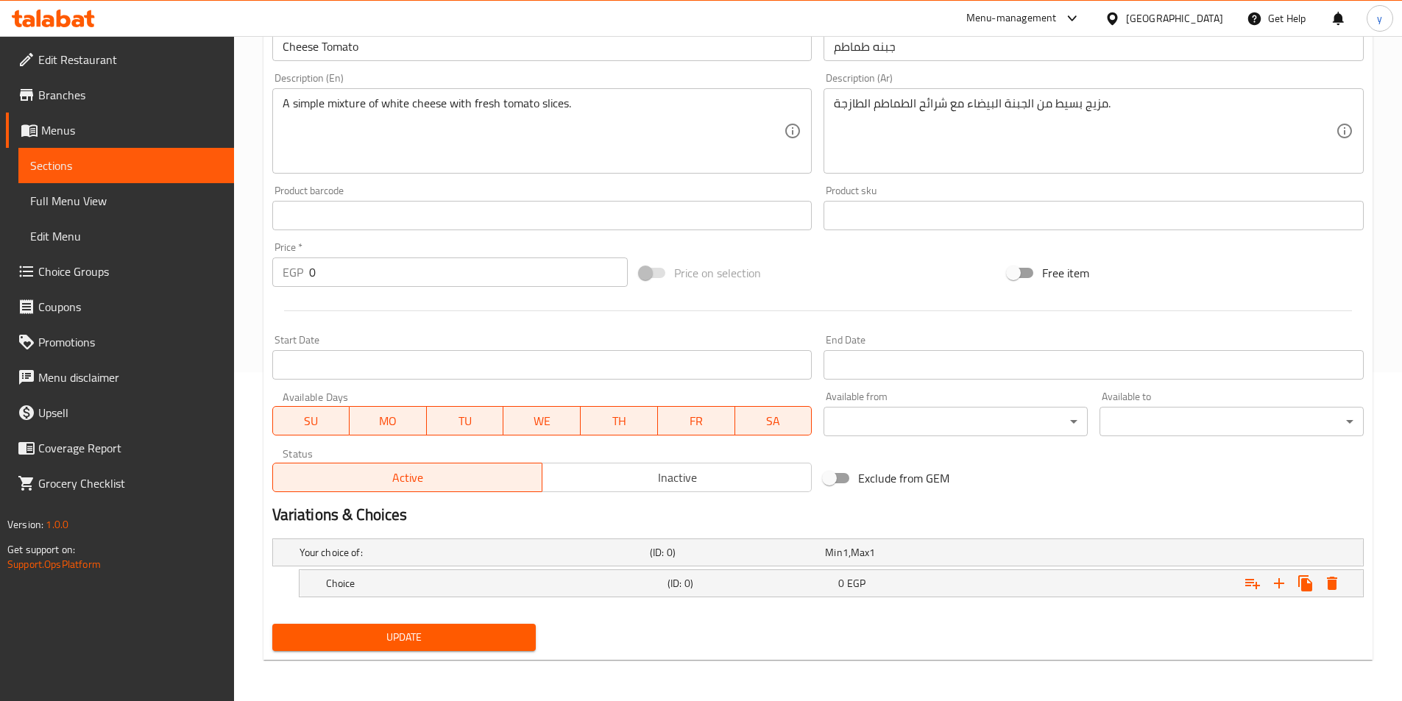
scroll to position [329, 0]
click at [1275, 581] on icon "Expand" at bounding box center [1279, 584] width 18 height 18
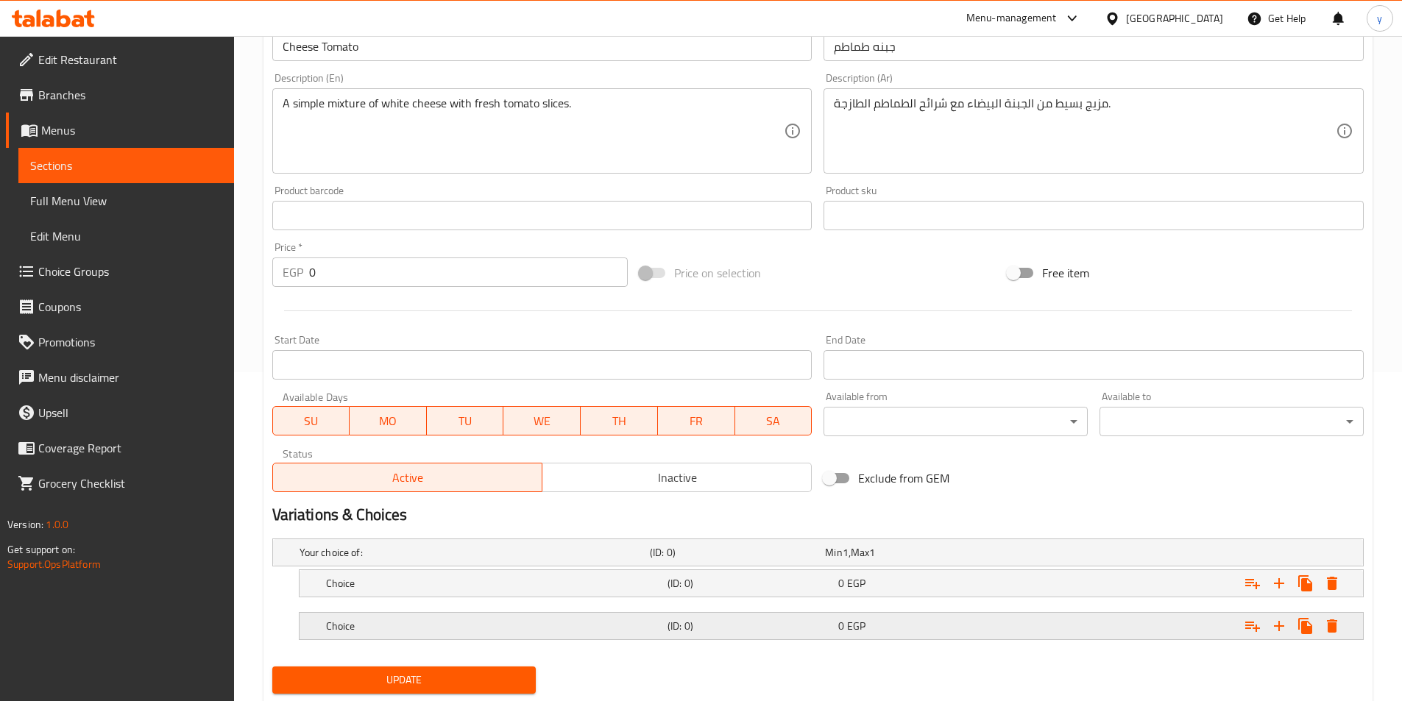
click at [1013, 631] on div "Expand" at bounding box center [1176, 626] width 341 height 32
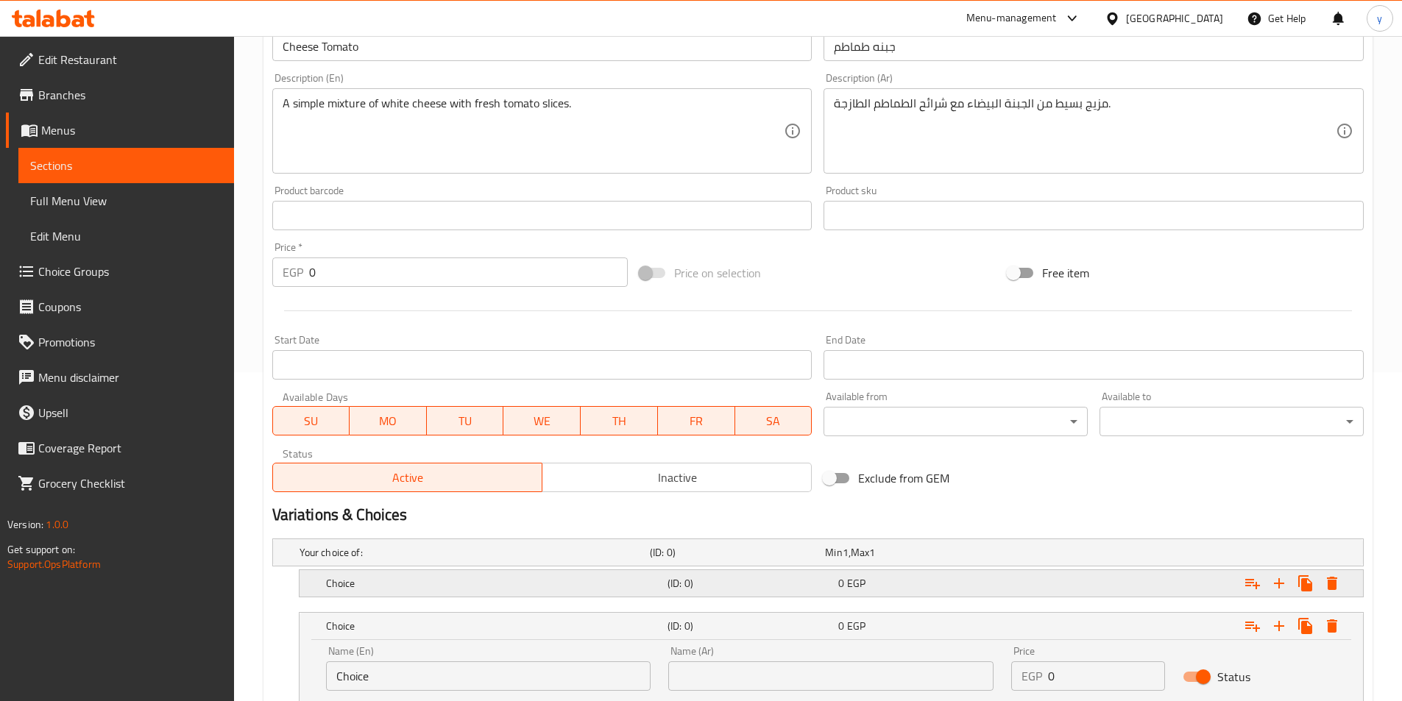
click at [1023, 581] on div "Expand" at bounding box center [1176, 583] width 341 height 32
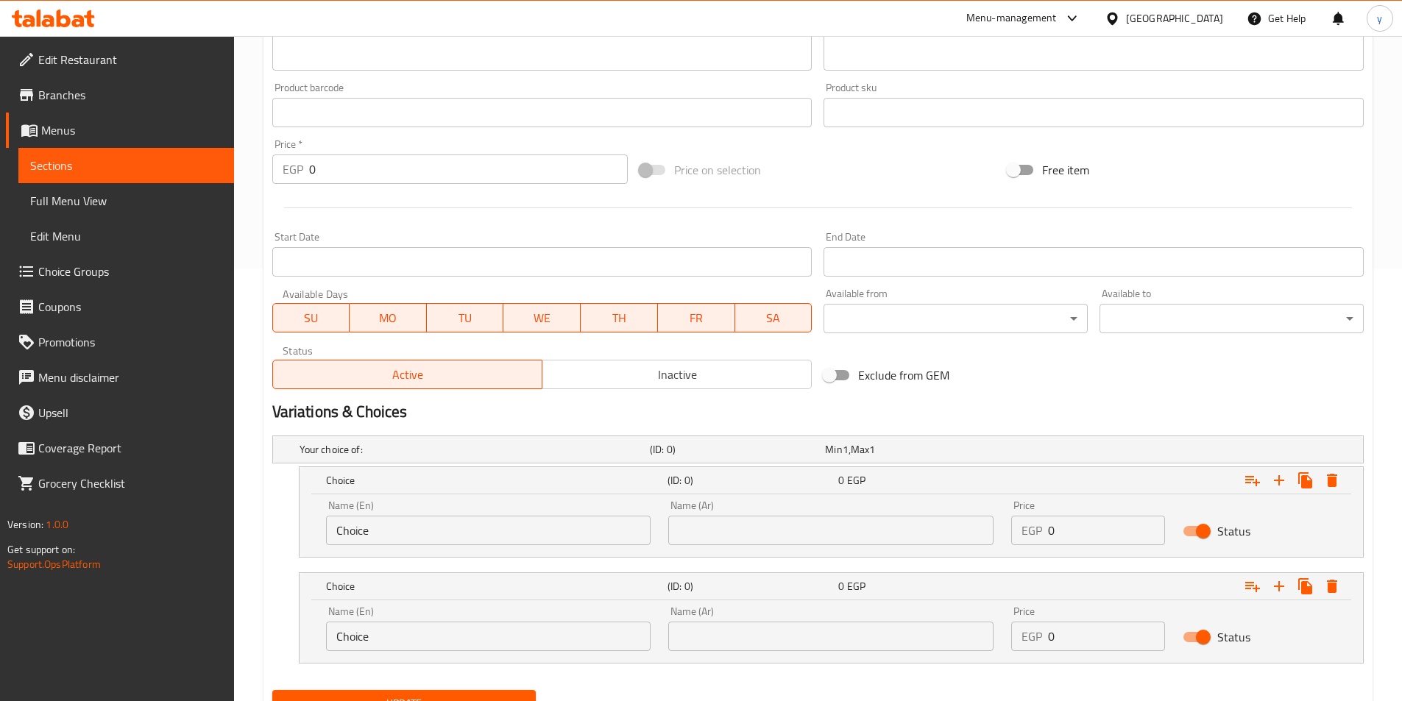
scroll to position [476, 0]
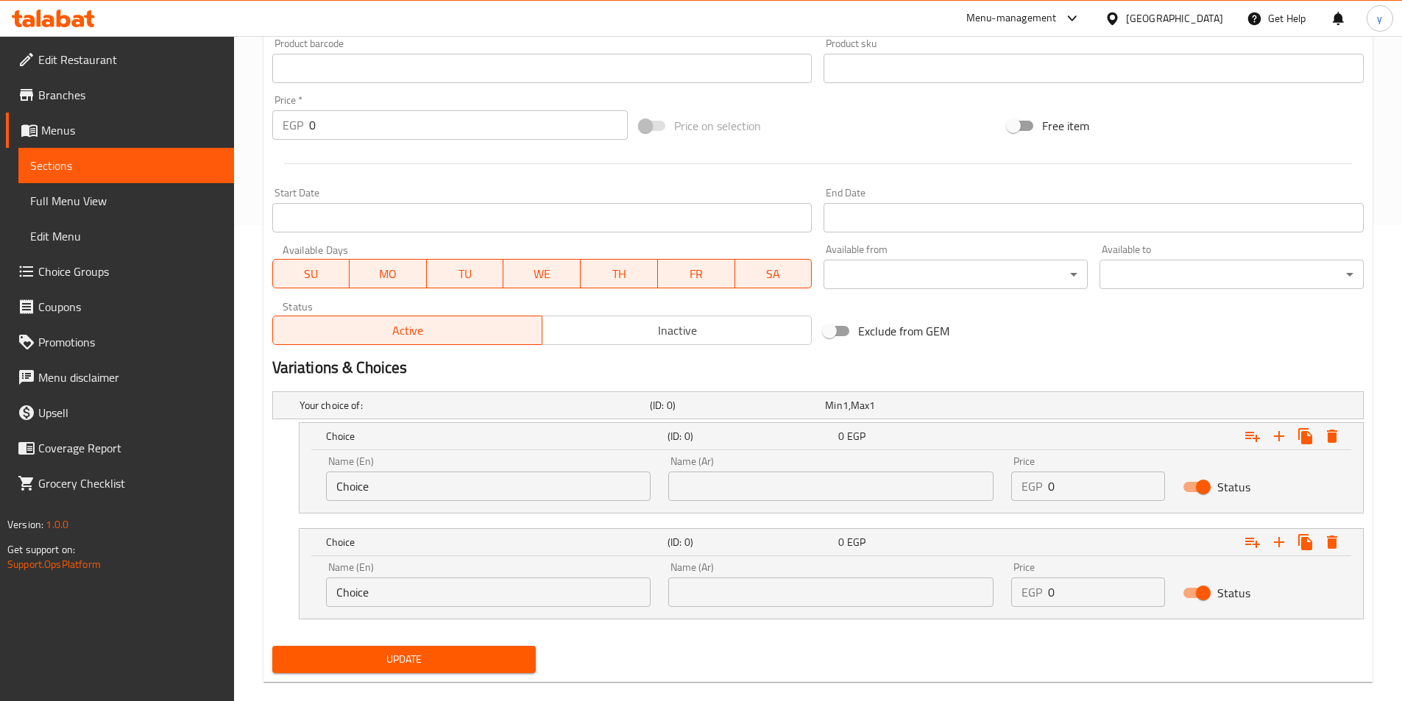
drag, startPoint x: 1079, startPoint y: 488, endPoint x: 1027, endPoint y: 492, distance: 51.6
click at [1034, 492] on div "EGP 0 Price" at bounding box center [1088, 486] width 154 height 29
type input "14"
drag, startPoint x: 1103, startPoint y: 605, endPoint x: 969, endPoint y: 590, distance: 134.7
click at [971, 590] on div "Name (En) Choice Name (En) Name (Ar) Name (Ar) Price EGP 0 Price Status" at bounding box center [831, 584] width 1028 height 63
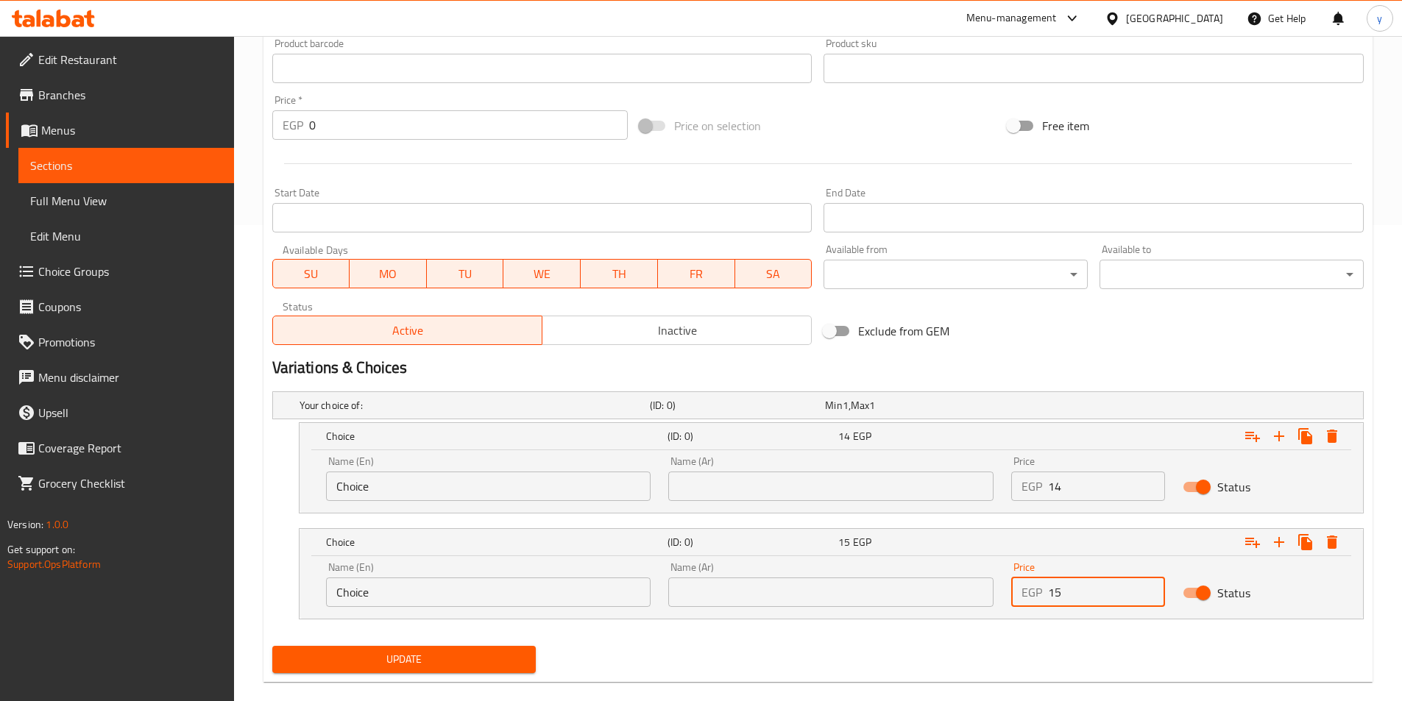
type input "15"
click at [835, 499] on input "text" at bounding box center [830, 486] width 325 height 29
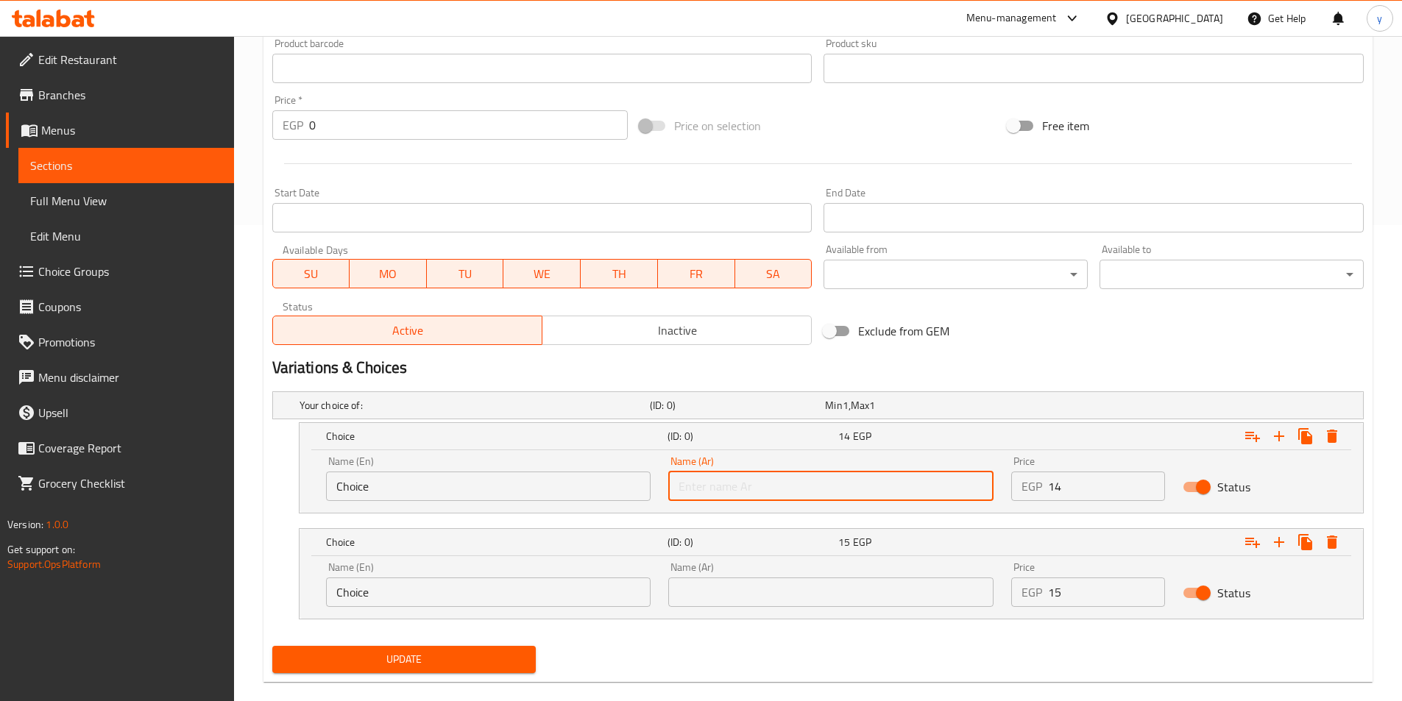
type input "شامي"
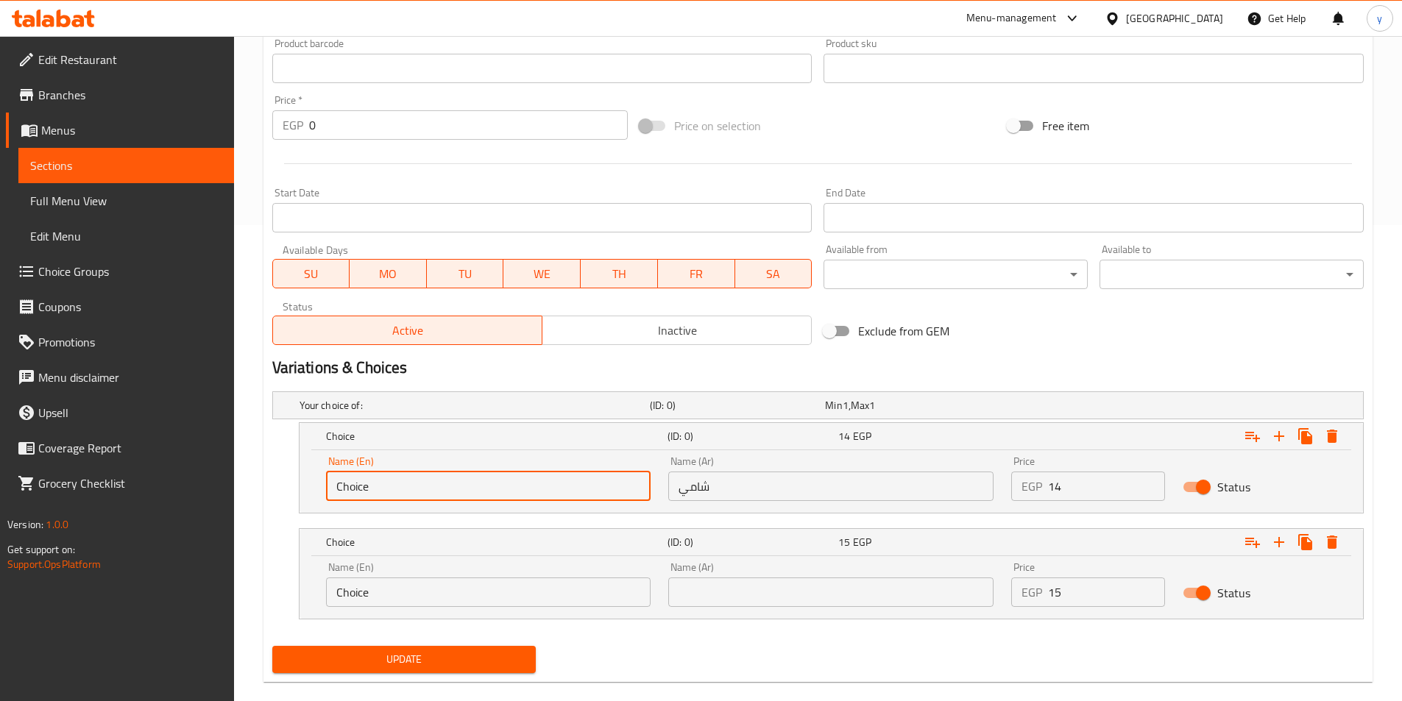
drag, startPoint x: 513, startPoint y: 479, endPoint x: 233, endPoint y: 454, distance: 280.8
click at [234, 455] on div "Edit Restaurant Branches Menus Sections Full Menu View Edit Menu Choice Groups …" at bounding box center [701, 141] width 1402 height 1163
click at [385, 483] on input "text" at bounding box center [488, 486] width 325 height 29
type input "Shami"
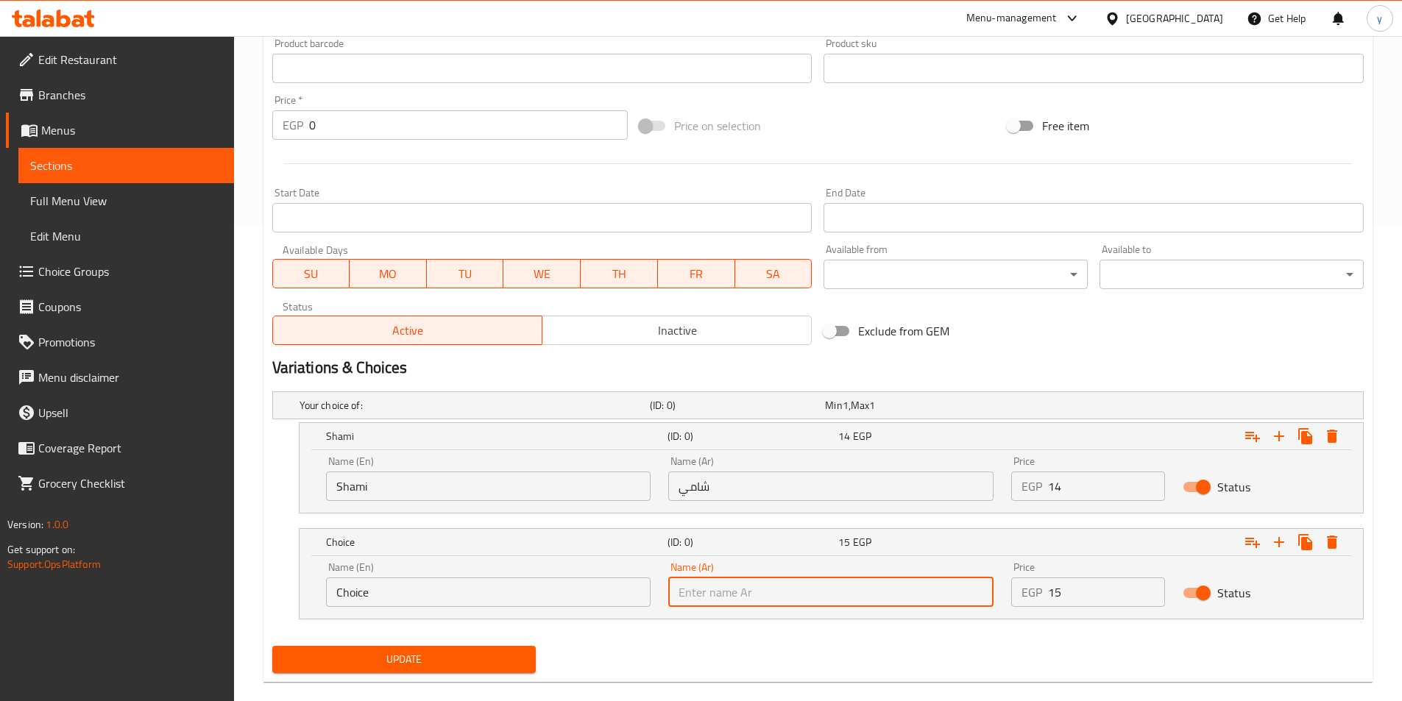
click at [744, 598] on input "text" at bounding box center [830, 592] width 325 height 29
type input "بلدي"
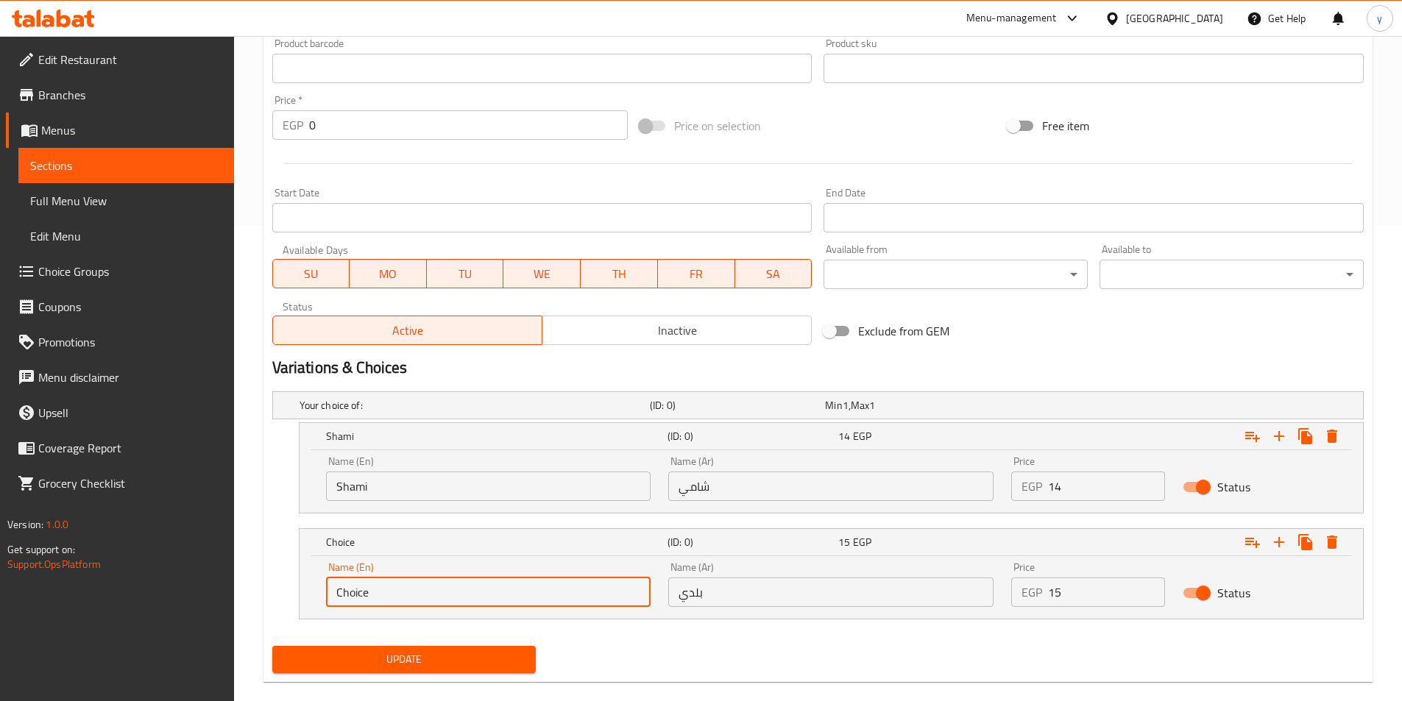
drag, startPoint x: 404, startPoint y: 583, endPoint x: 263, endPoint y: 587, distance: 141.3
click at [263, 587] on div "Update Cheese Tomato Add item image Image Size: 1200 x 800 px / Image formats: …" at bounding box center [817, 175] width 1109 height 1016
click at [379, 593] on input "text" at bounding box center [488, 592] width 325 height 29
type input "Baladi"
click at [436, 654] on span "Update" at bounding box center [404, 660] width 241 height 18
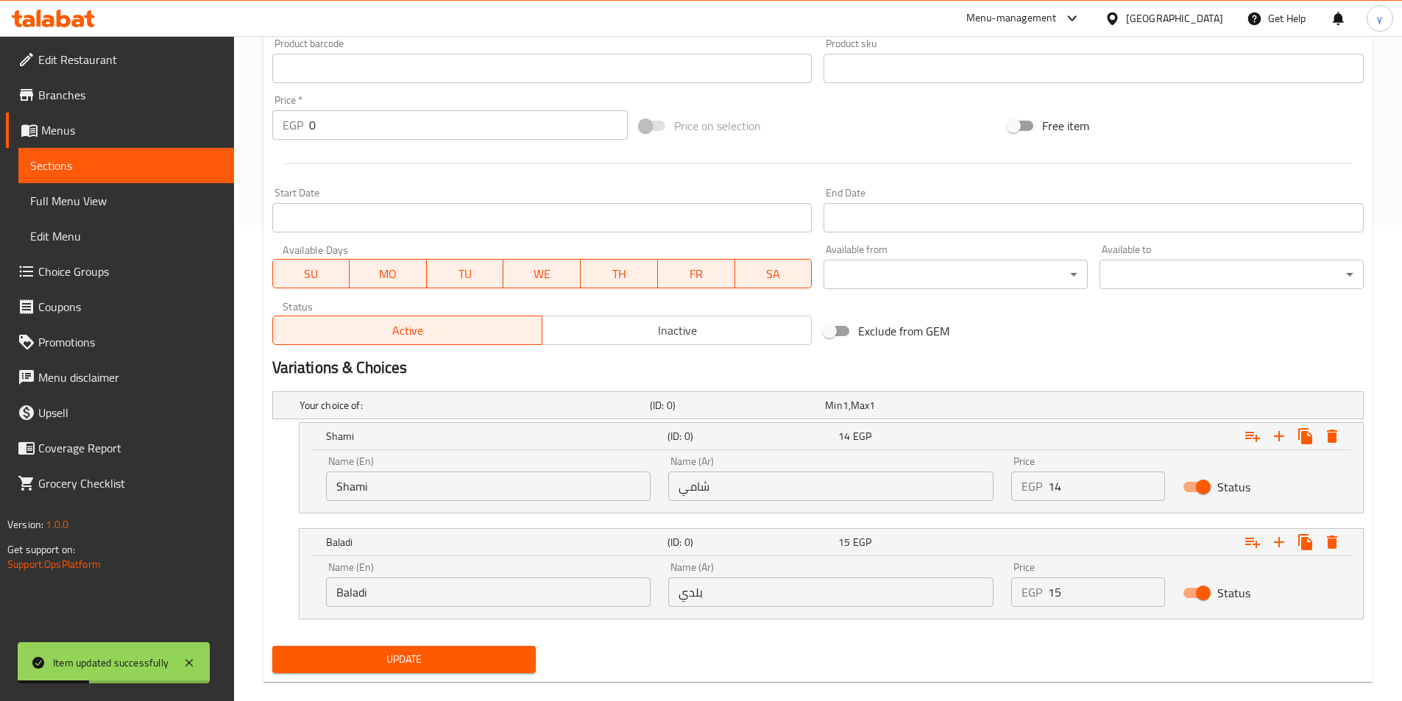
click at [160, 166] on span "Sections" at bounding box center [126, 166] width 192 height 18
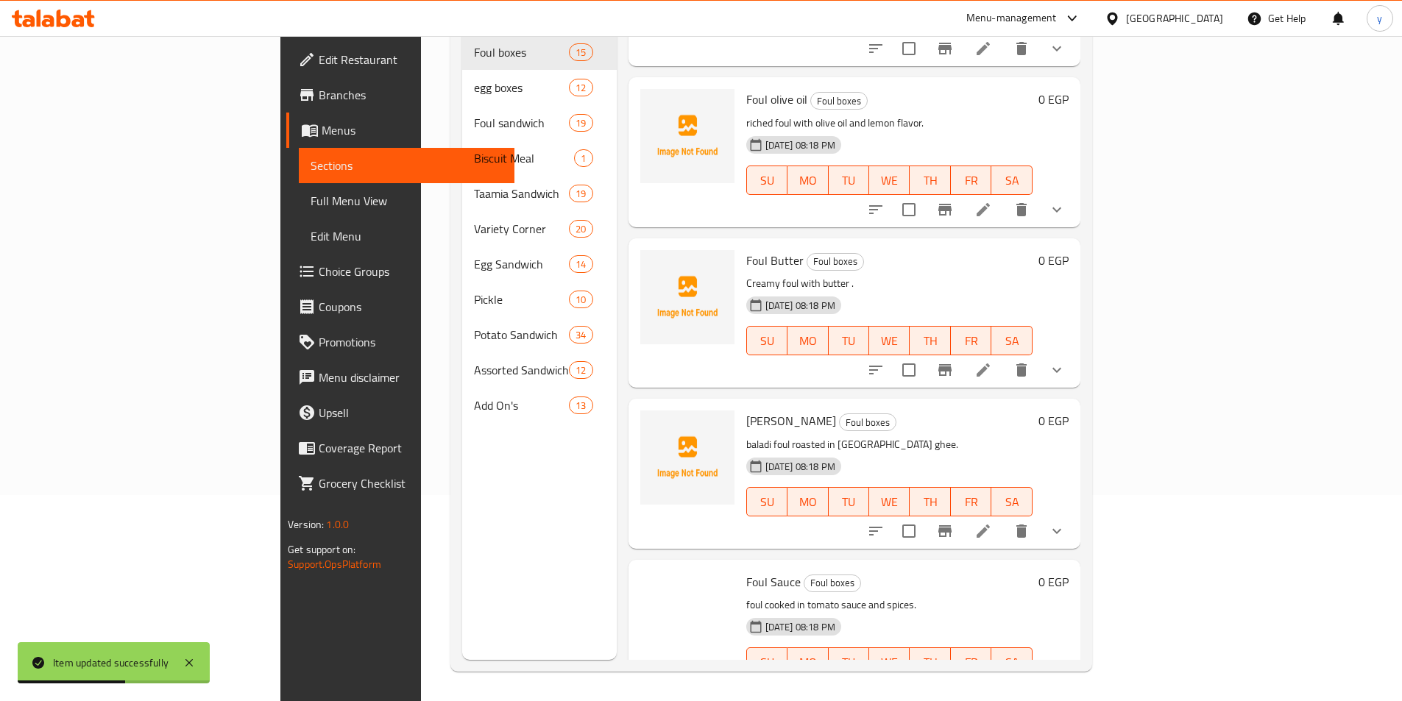
scroll to position [442, 0]
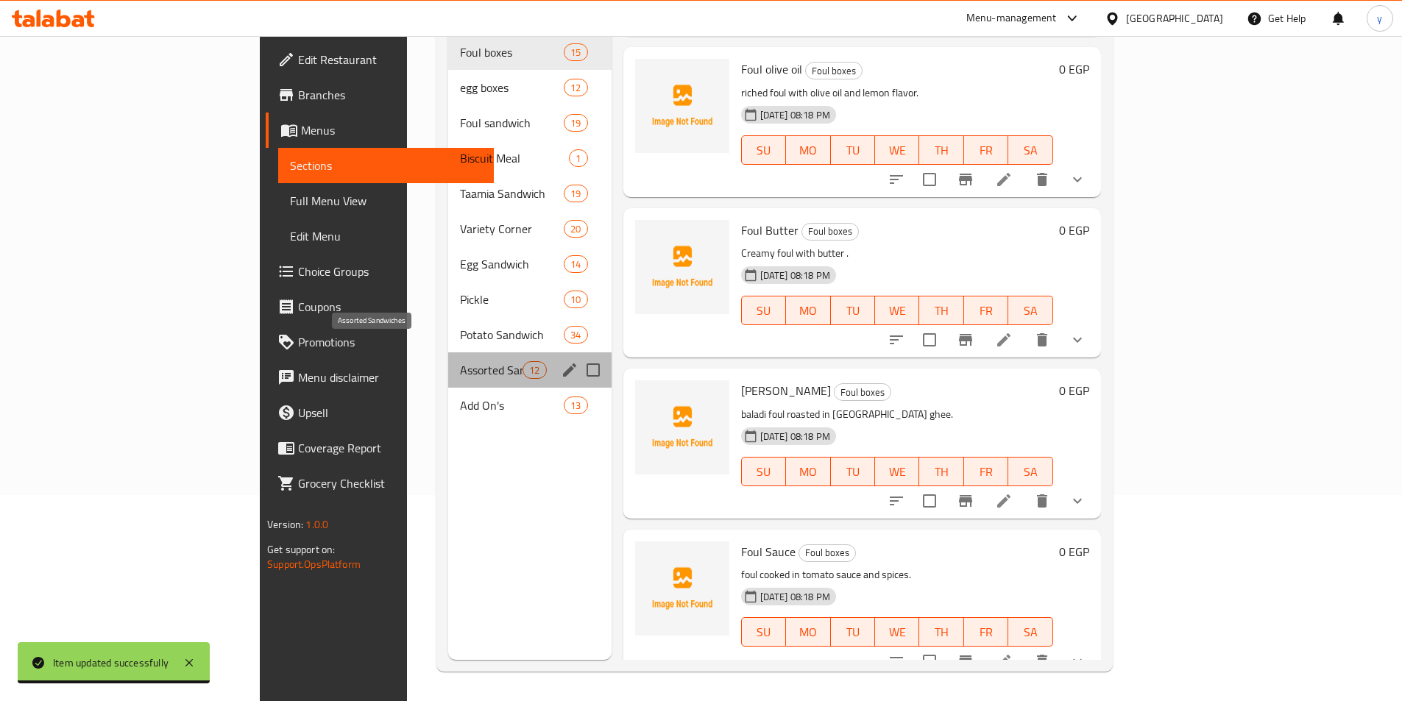
click at [460, 361] on span "Assorted Sandwiches" at bounding box center [491, 370] width 63 height 18
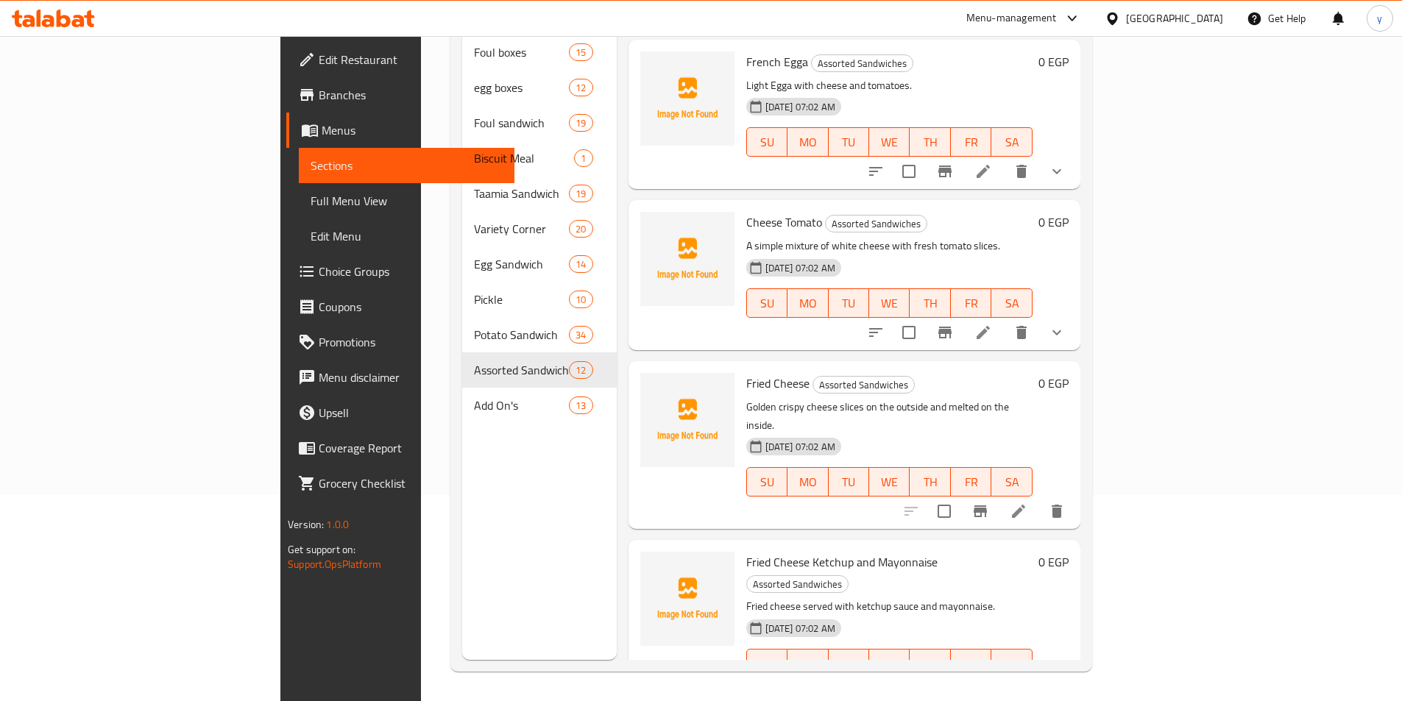
scroll to position [662, 0]
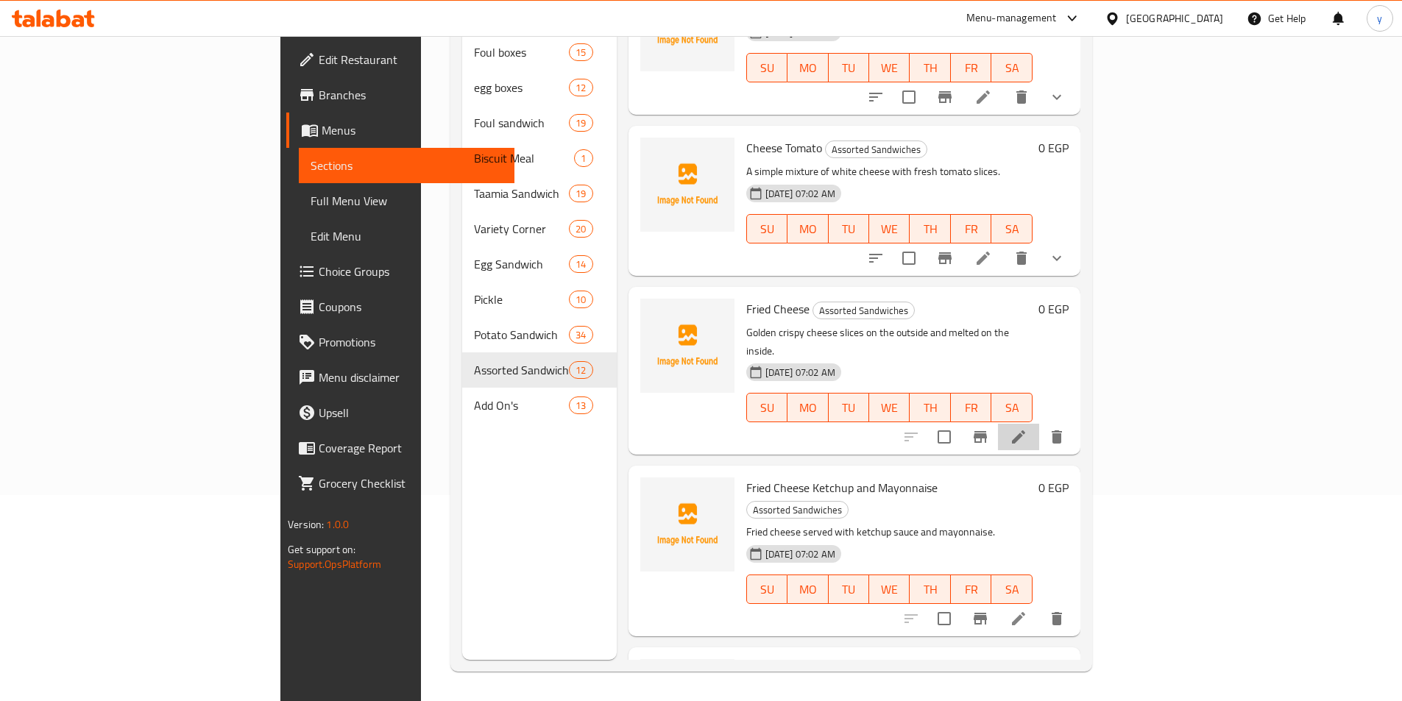
click at [1039, 424] on li at bounding box center [1018, 437] width 41 height 26
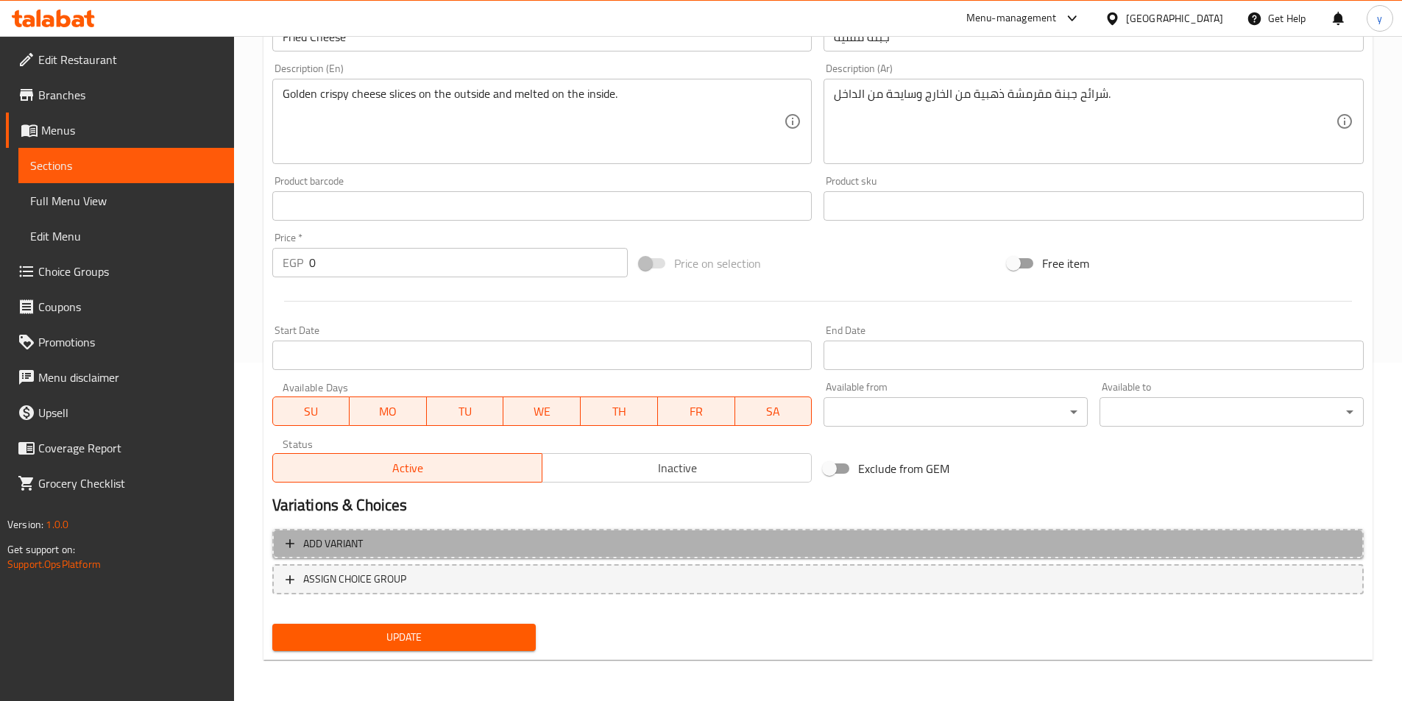
click at [954, 535] on span "Add variant" at bounding box center [818, 544] width 1065 height 18
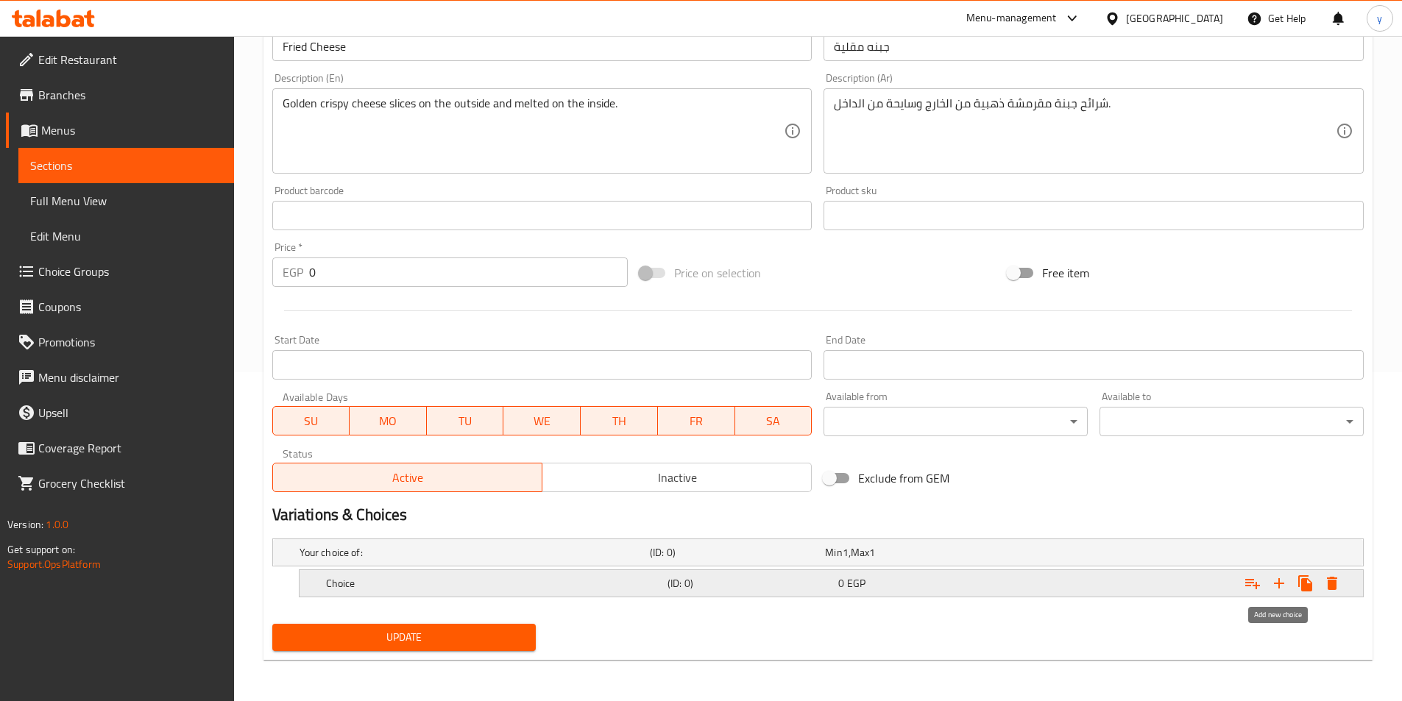
click at [1272, 589] on icon "Expand" at bounding box center [1279, 584] width 18 height 18
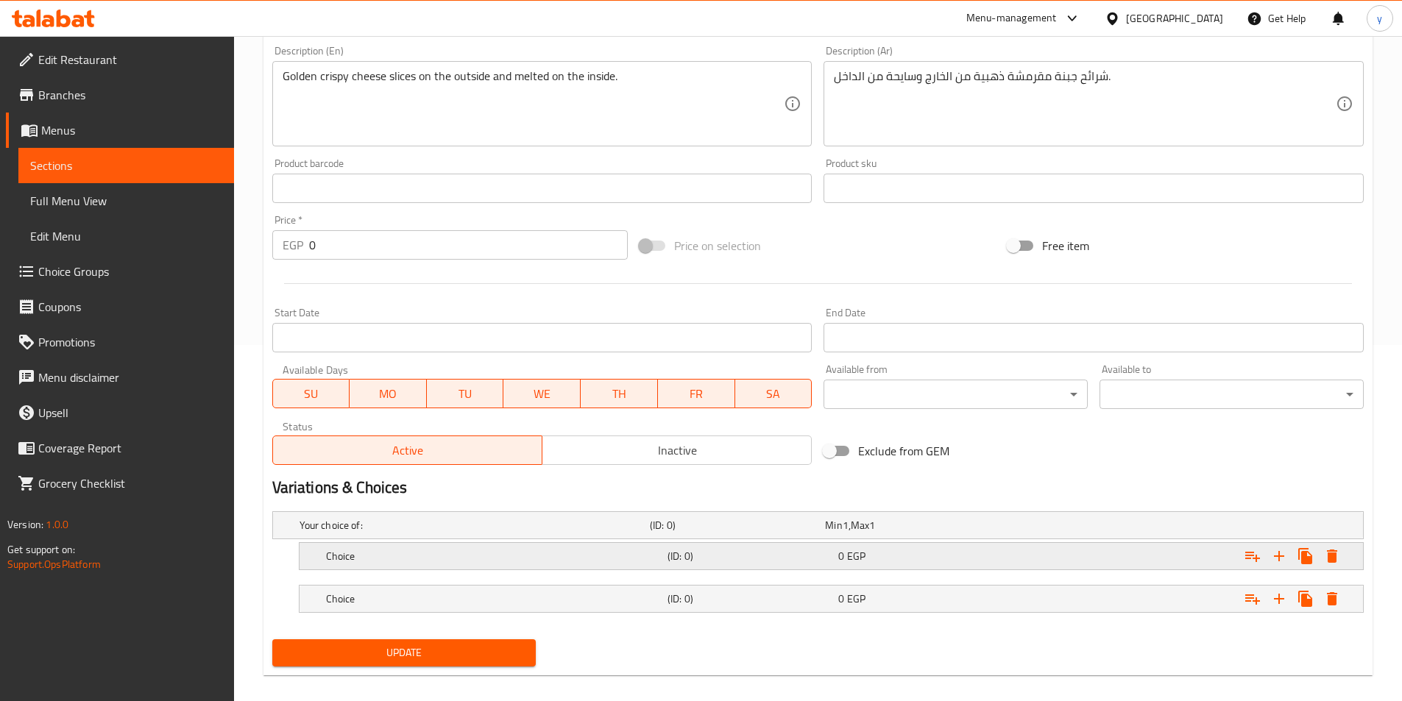
scroll to position [372, 0]
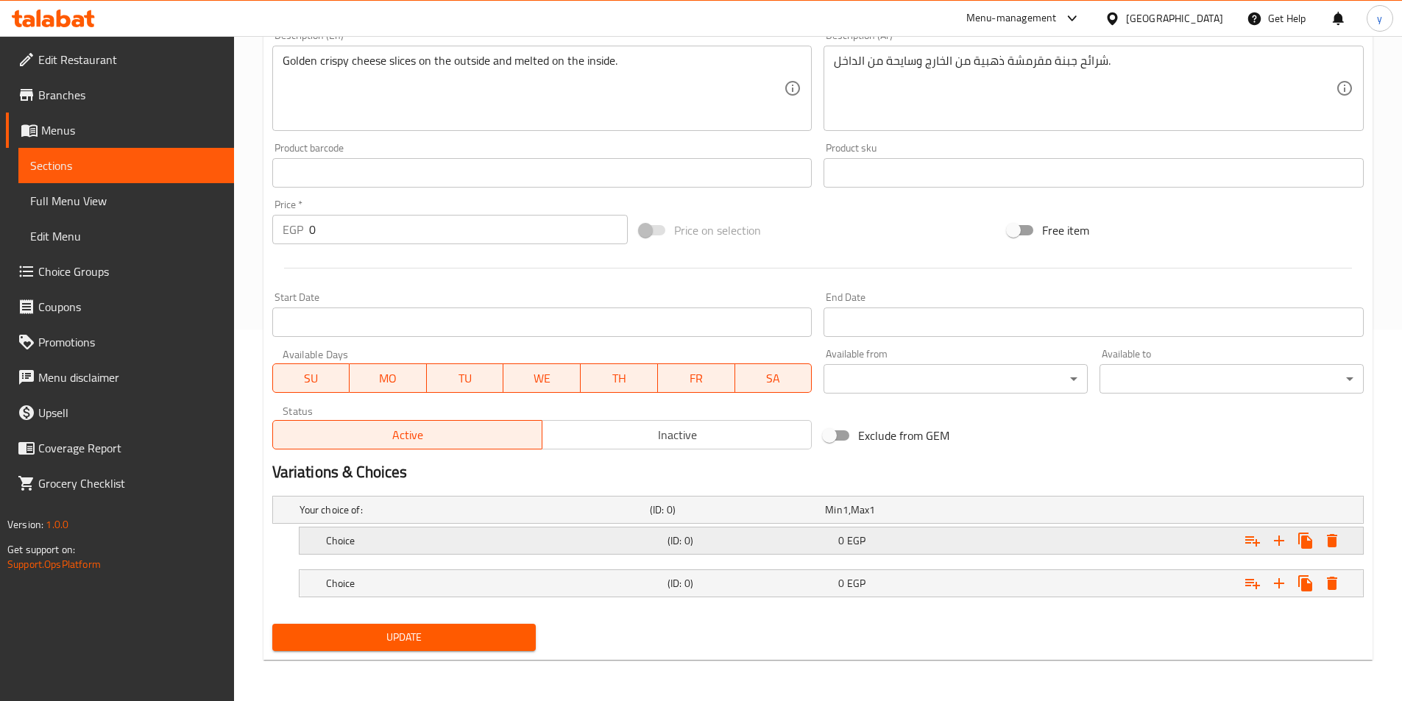
click at [1040, 532] on div "Expand" at bounding box center [1176, 541] width 341 height 32
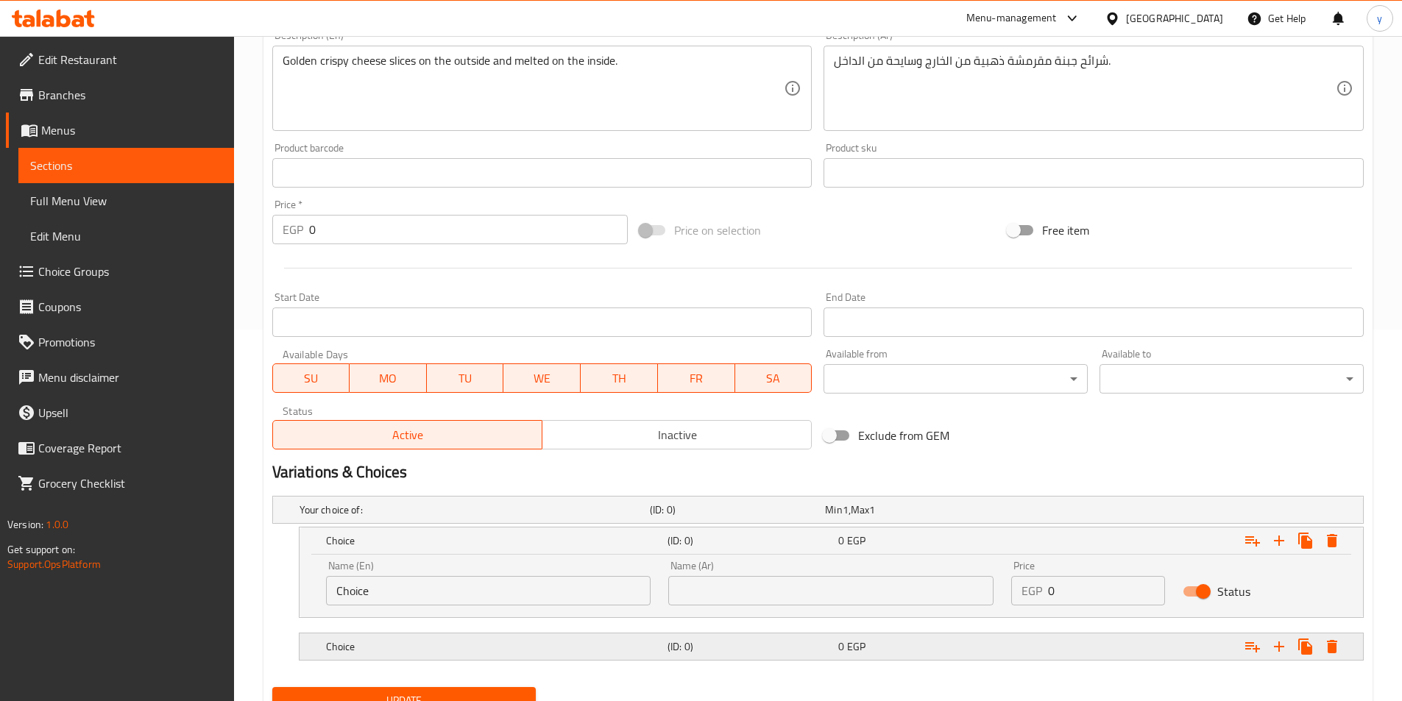
click at [960, 640] on div "0 EGP" at bounding box center [920, 647] width 165 height 15
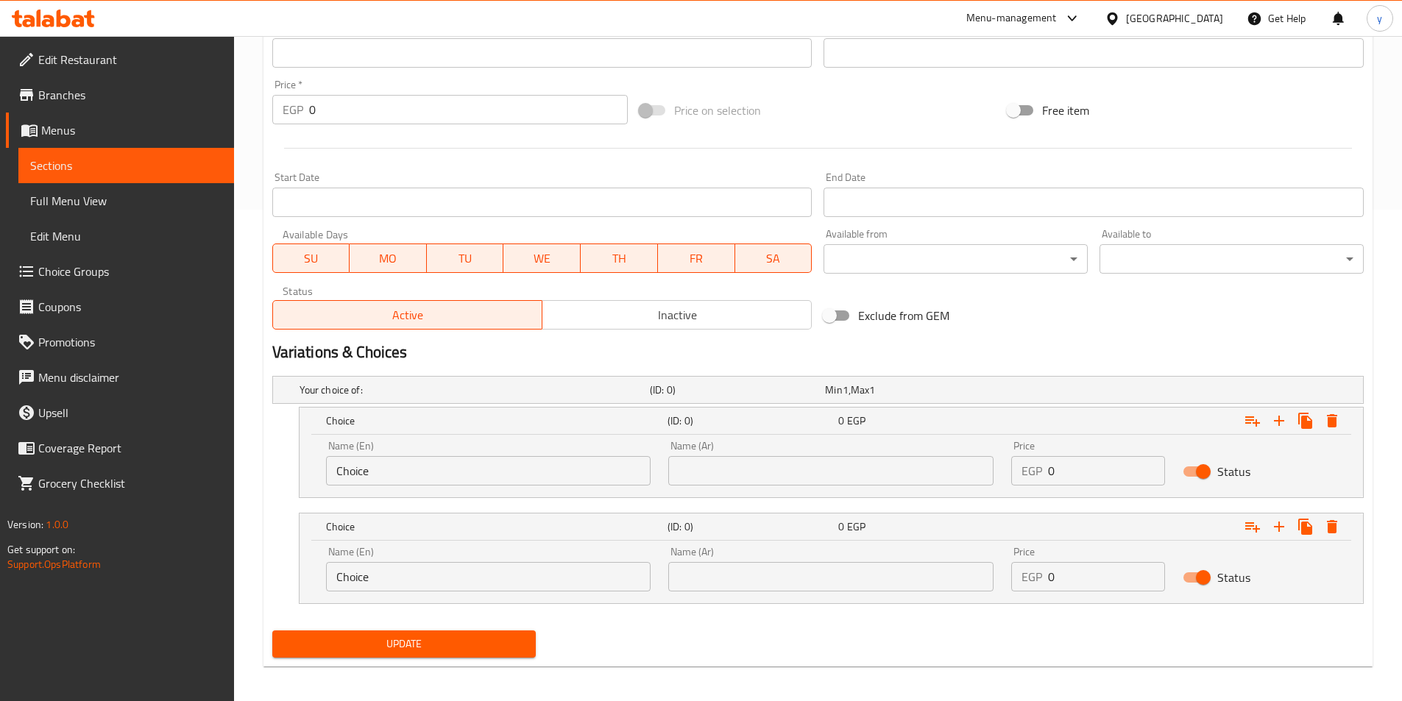
scroll to position [498, 0]
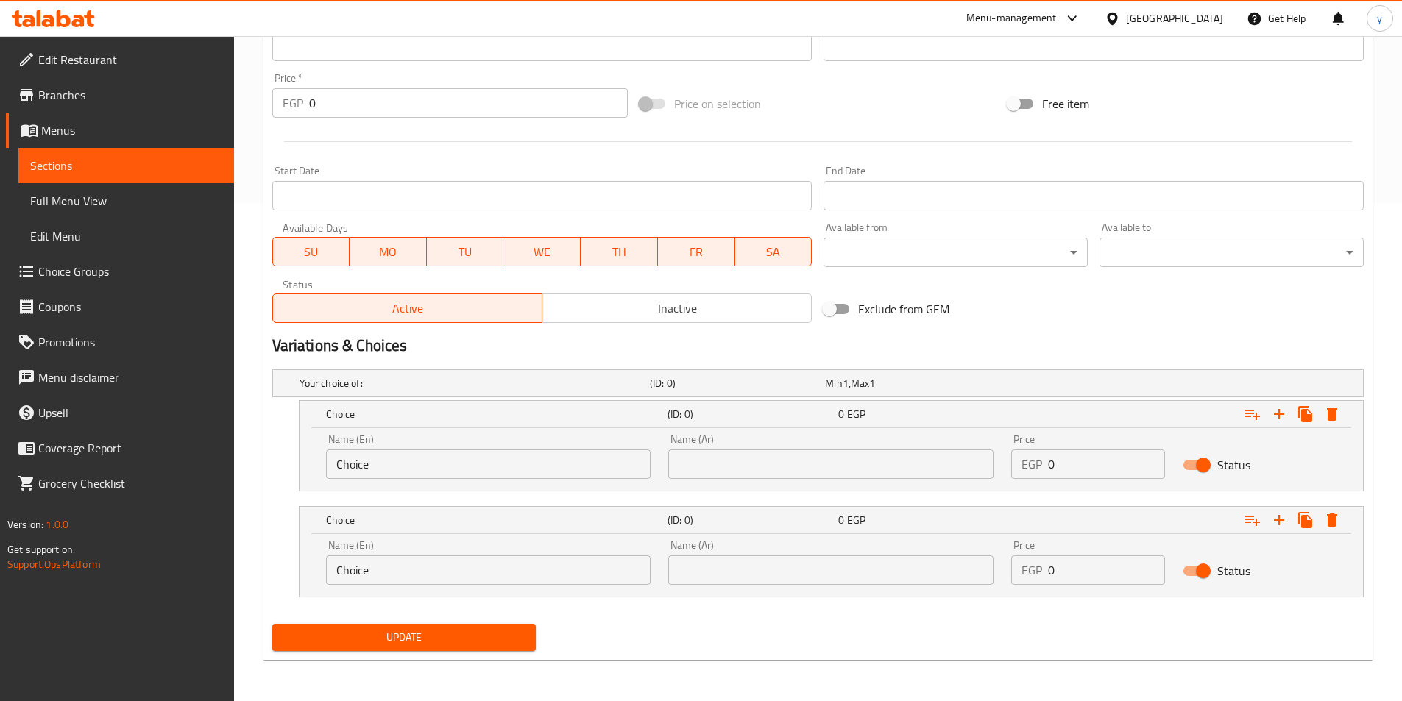
drag, startPoint x: 1095, startPoint y: 467, endPoint x: 915, endPoint y: 453, distance: 180.1
click at [916, 454] on div "Name (En) Choice Name (En) Name (Ar) Name (Ar) Price EGP 0 Price Status" at bounding box center [831, 456] width 1028 height 63
type input "25"
drag, startPoint x: 1075, startPoint y: 573, endPoint x: 977, endPoint y: 579, distance: 98.1
click at [977, 579] on div "Name (En) Choice Name (En) Name (Ar) Name (Ar) Price EGP 0 Price Status" at bounding box center [831, 562] width 1028 height 63
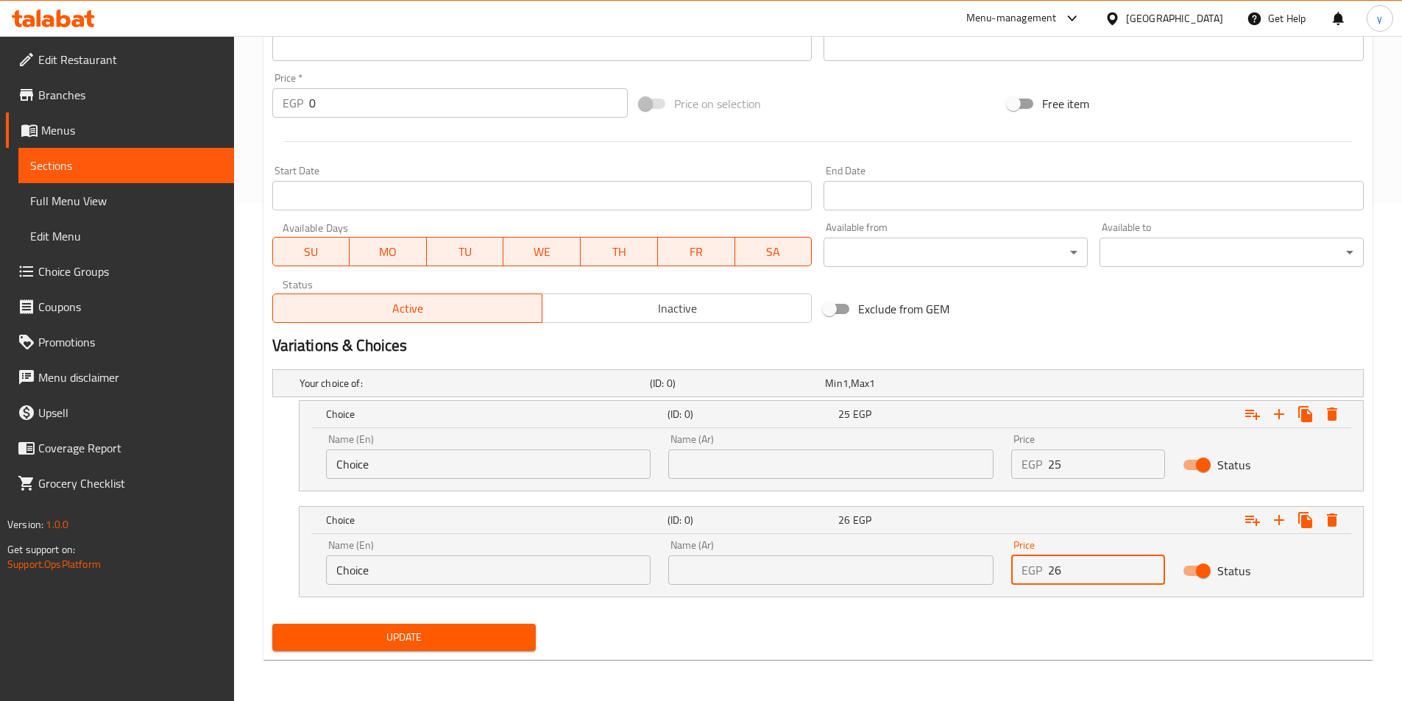
type input "26"
click at [832, 467] on input "text" at bounding box center [830, 464] width 325 height 29
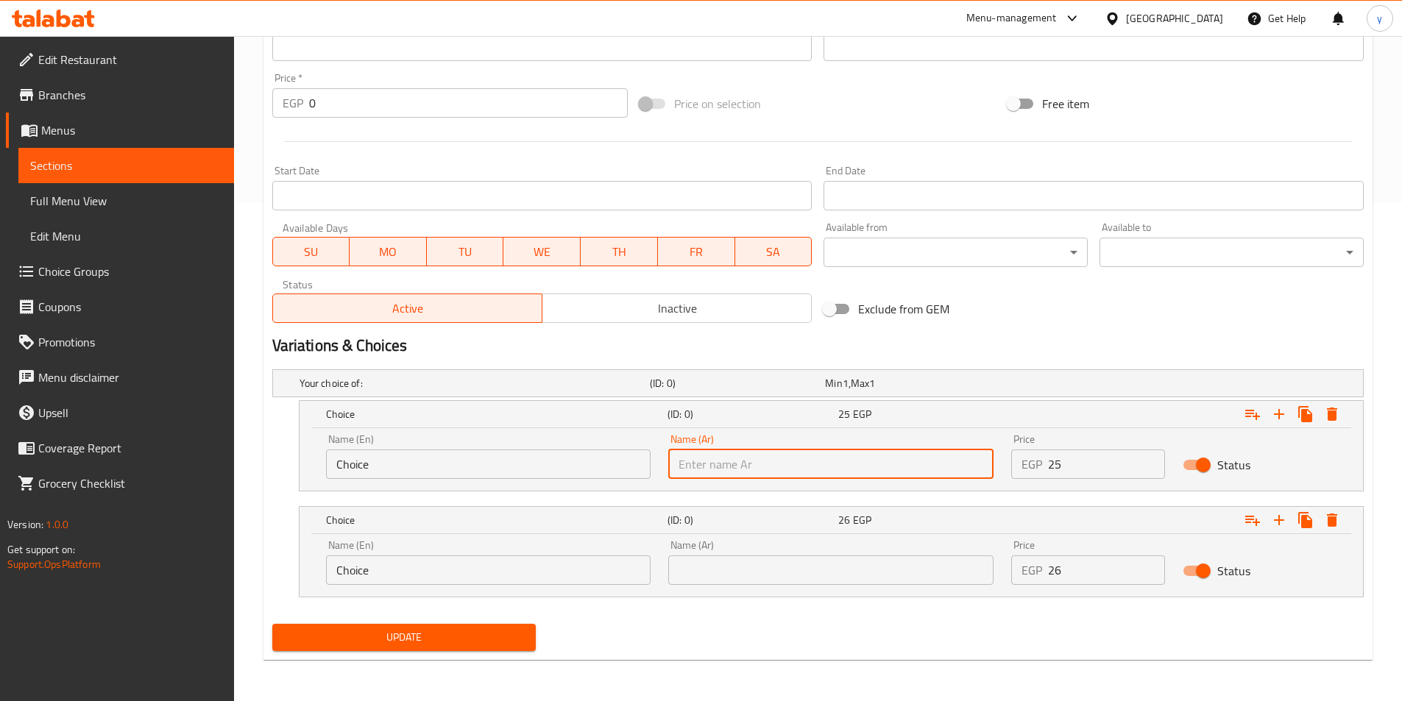
type input "شامي"
click at [776, 547] on div "Name (Ar) Name (Ar)" at bounding box center [830, 562] width 325 height 45
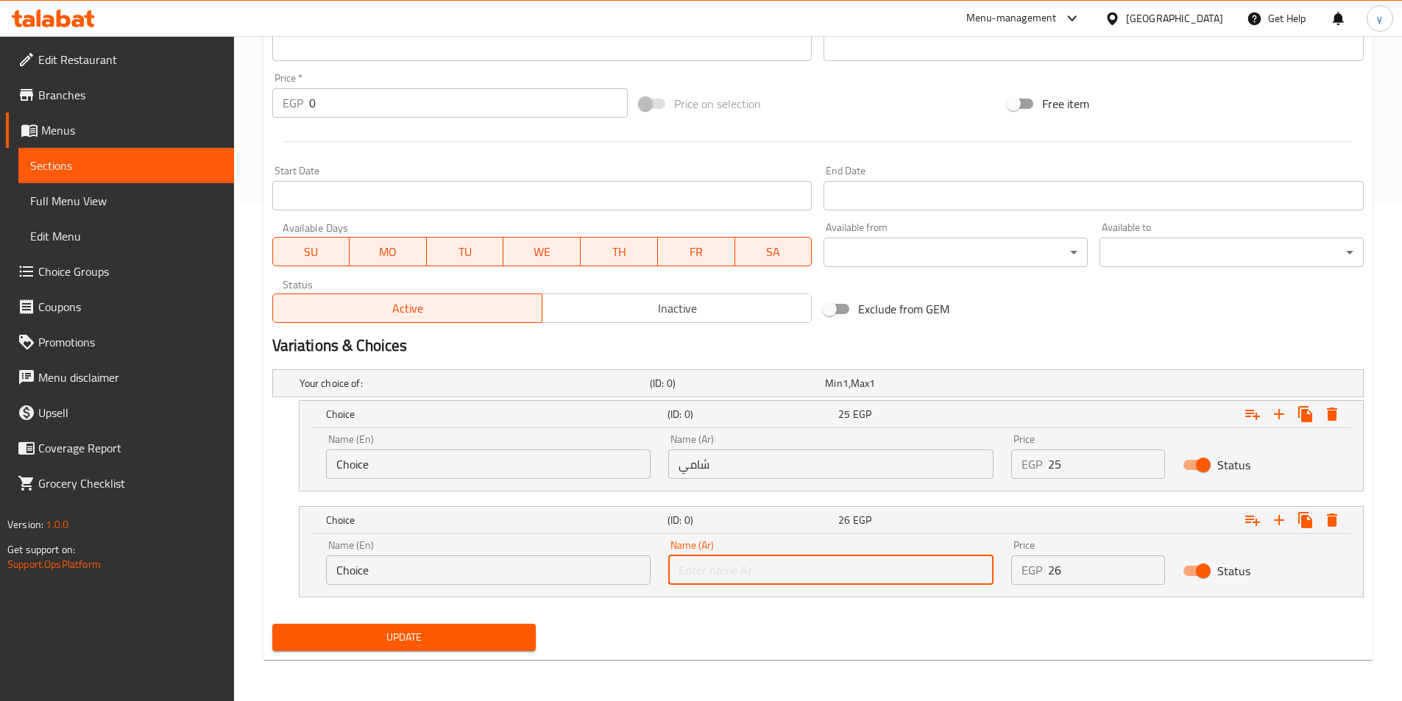
drag, startPoint x: 768, startPoint y: 559, endPoint x: 760, endPoint y: 559, distance: 8.1
click at [768, 559] on input "text" at bounding box center [830, 570] width 325 height 29
type input "بلدي"
click at [462, 479] on div "Name (En) Choice Name (En)" at bounding box center [488, 456] width 343 height 63
click at [463, 464] on input "Choice" at bounding box center [488, 464] width 325 height 29
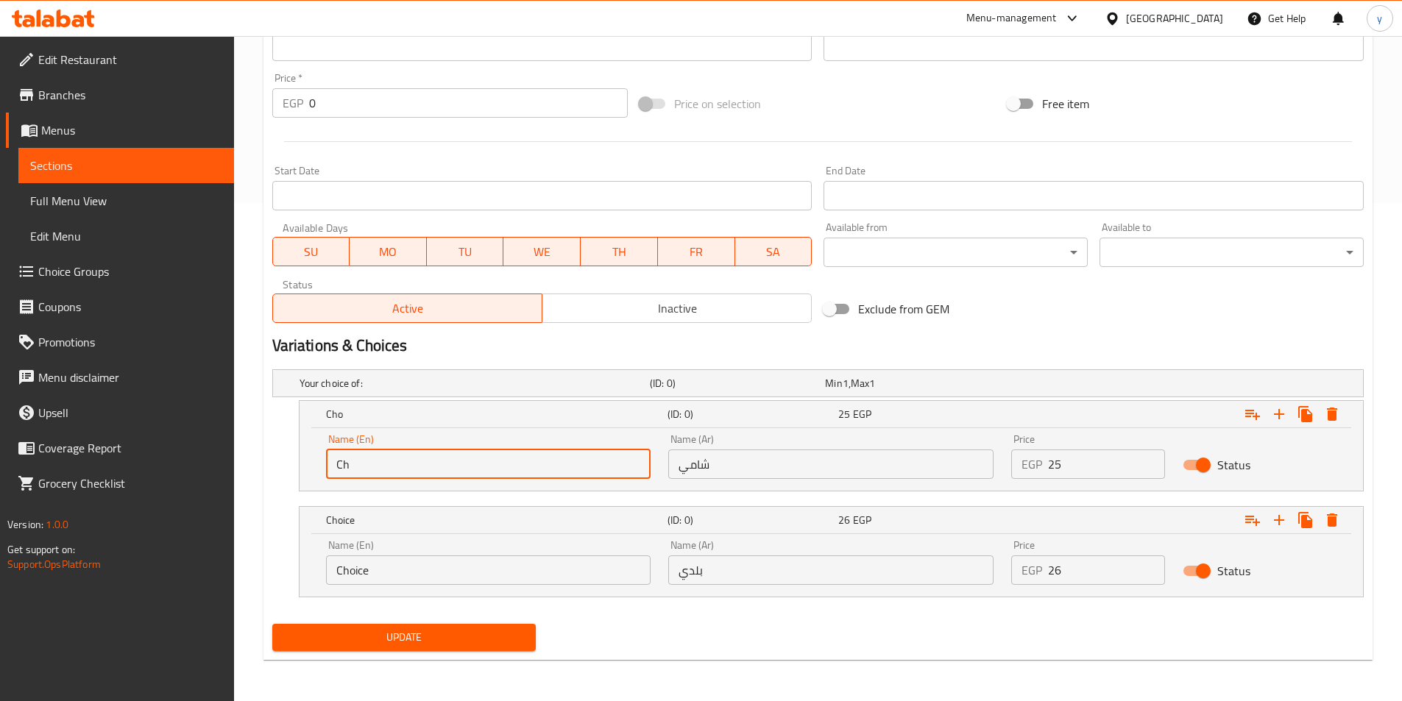
type input "C"
click at [369, 467] on input "text" at bounding box center [488, 464] width 325 height 29
click at [362, 458] on input "text" at bounding box center [488, 464] width 325 height 29
type input "Shami"
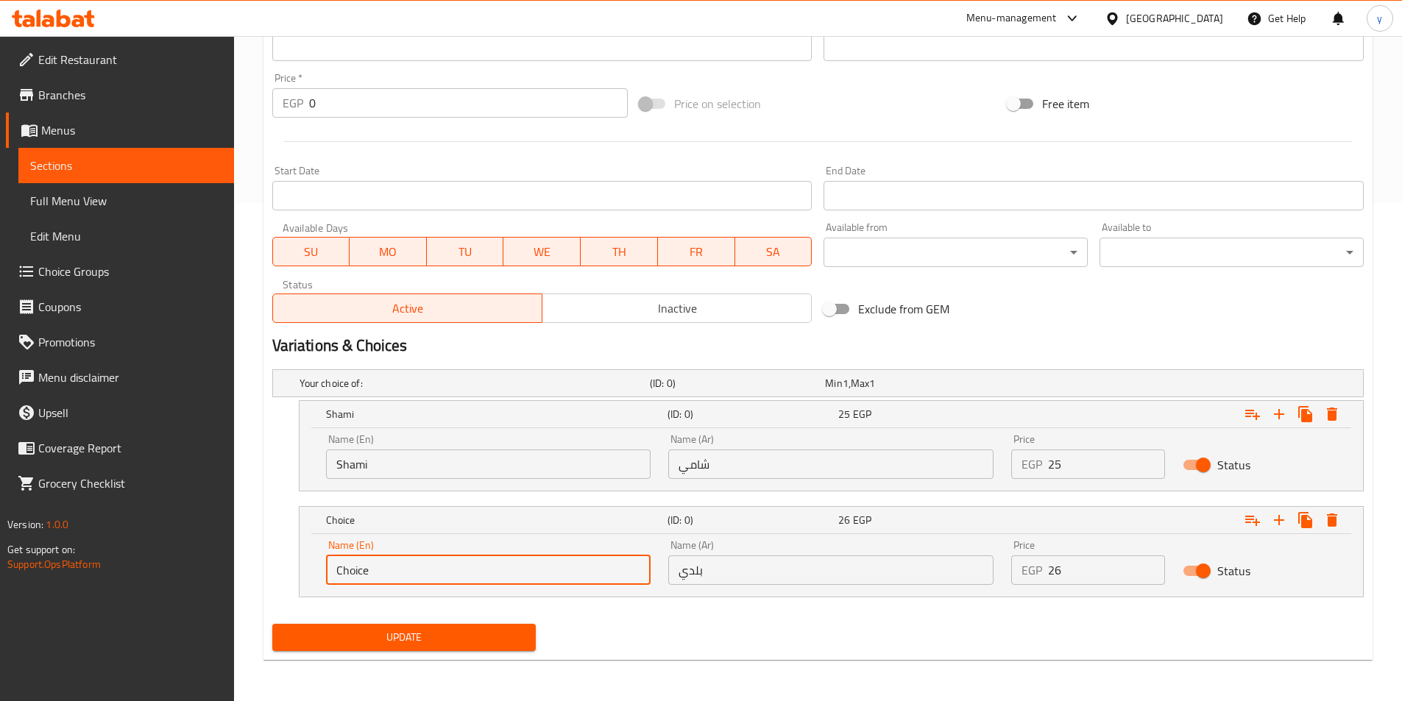
drag, startPoint x: 372, startPoint y: 576, endPoint x: 284, endPoint y: 553, distance: 91.4
click at [259, 553] on div "Home / Restaurants management / Menus / Sections / item / update Assorted Sandw…" at bounding box center [818, 119] width 1168 height 1163
drag, startPoint x: 359, startPoint y: 565, endPoint x: 374, endPoint y: 525, distance: 42.4
click at [358, 566] on input "text" at bounding box center [488, 570] width 325 height 29
type input "Baladi"
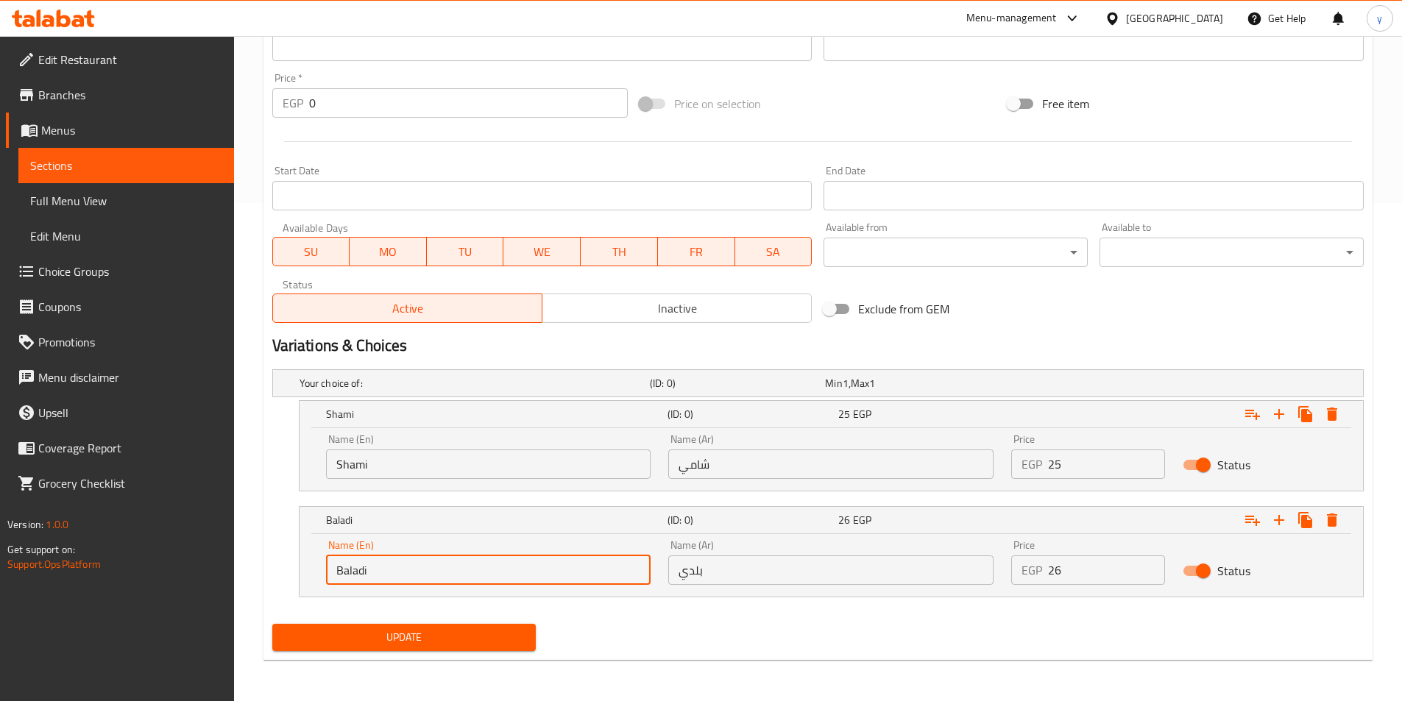
click at [414, 625] on button "Update" at bounding box center [404, 637] width 264 height 27
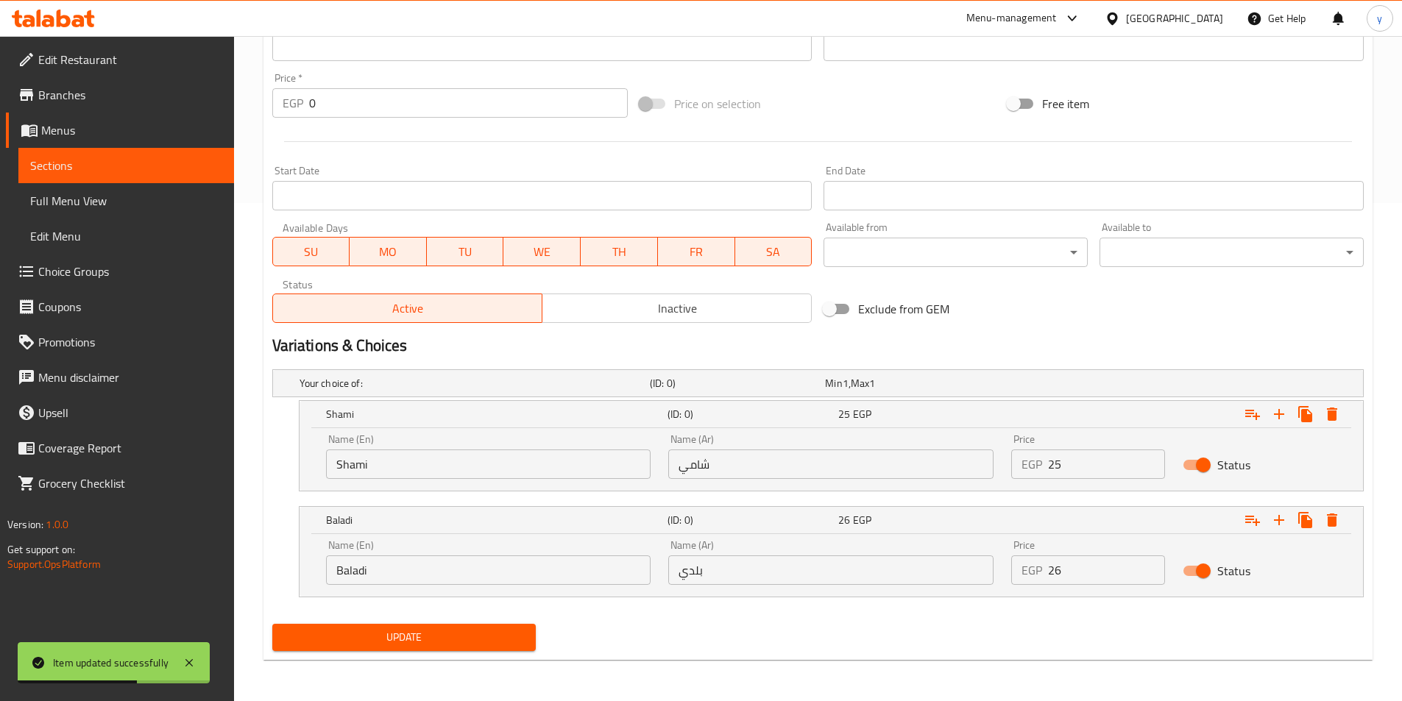
click at [60, 170] on span "Sections" at bounding box center [126, 166] width 192 height 18
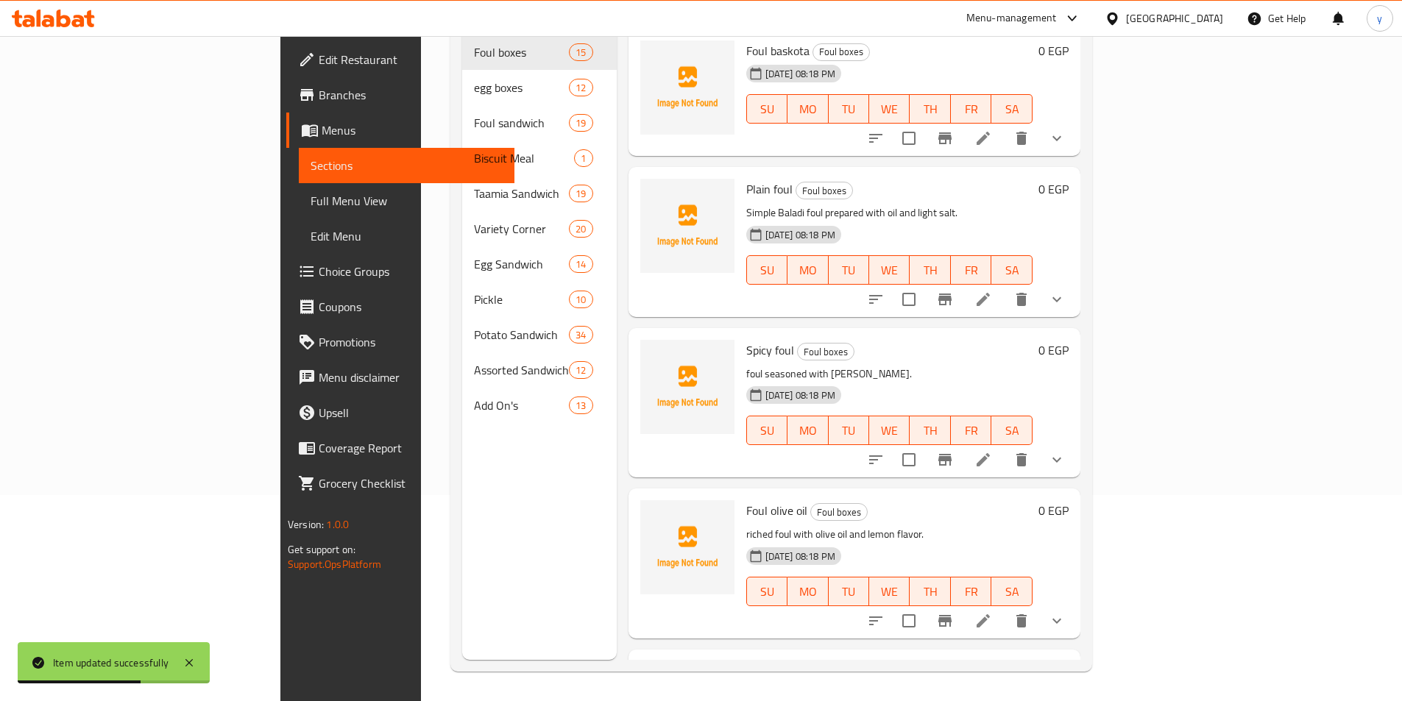
scroll to position [206, 0]
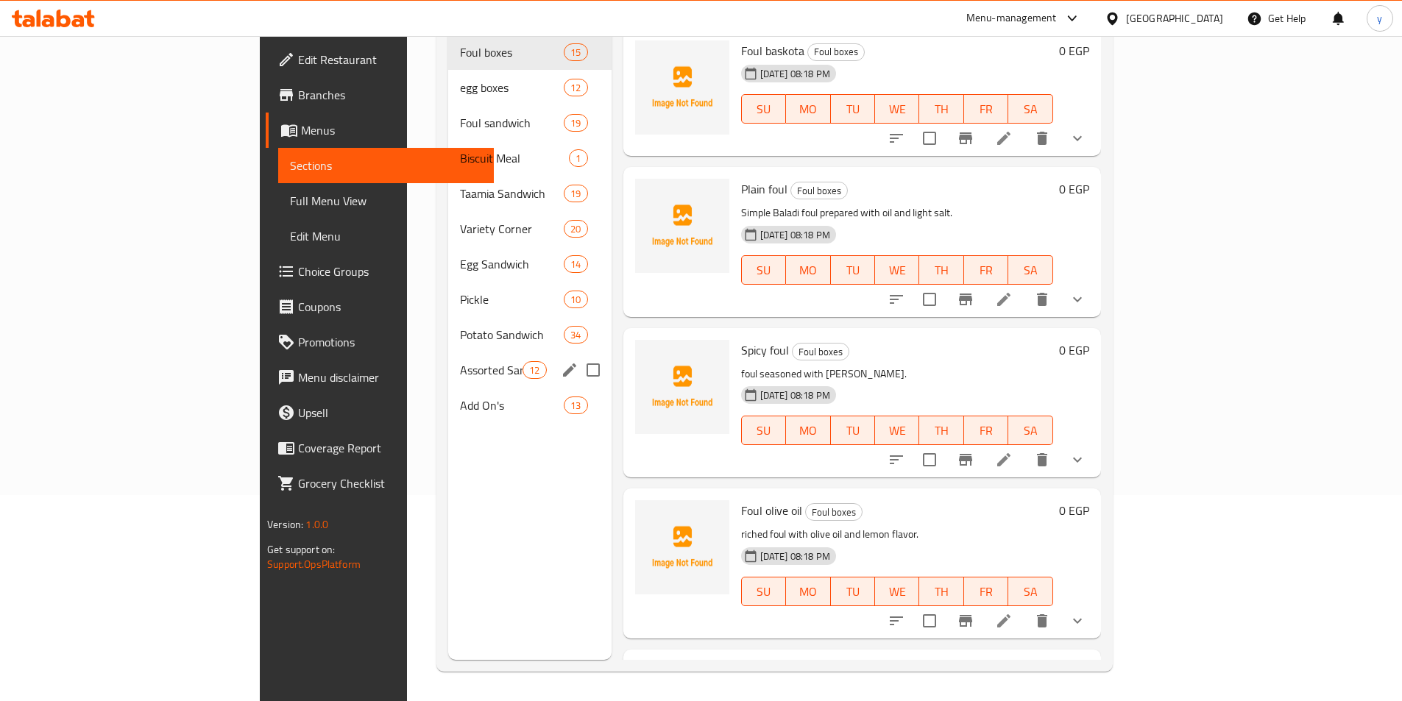
drag, startPoint x: 400, startPoint y: 357, endPoint x: 433, endPoint y: 374, distance: 37.8
click at [448, 358] on div "Assorted Sandwiches 12" at bounding box center [529, 370] width 163 height 35
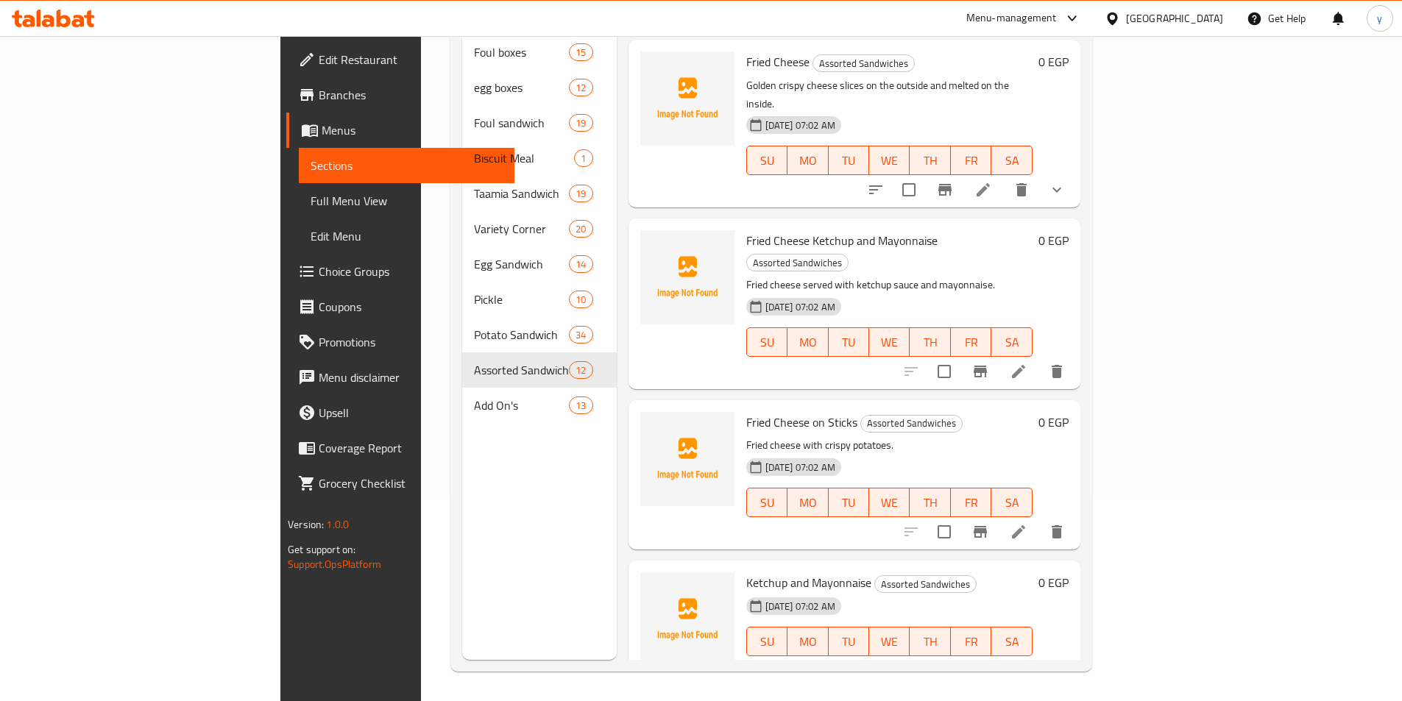
scroll to position [883, 0]
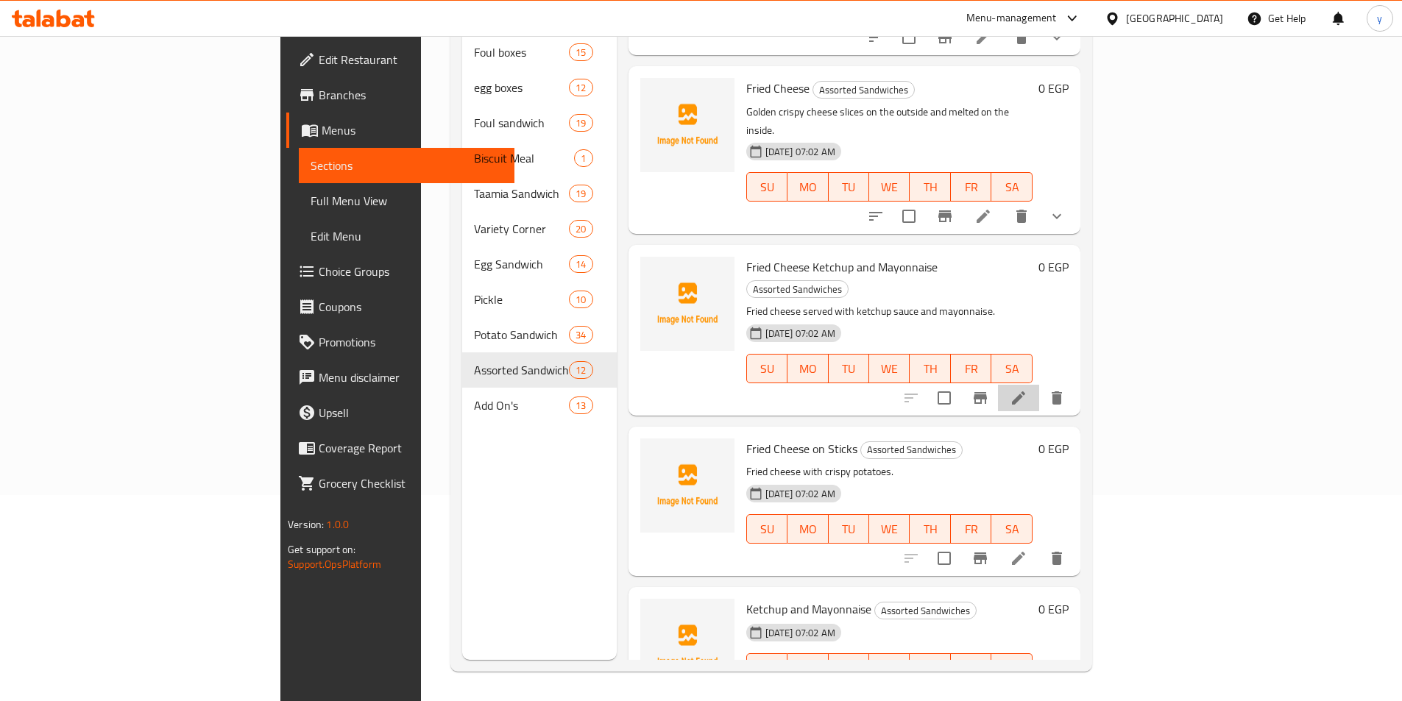
click at [1039, 385] on li at bounding box center [1018, 398] width 41 height 26
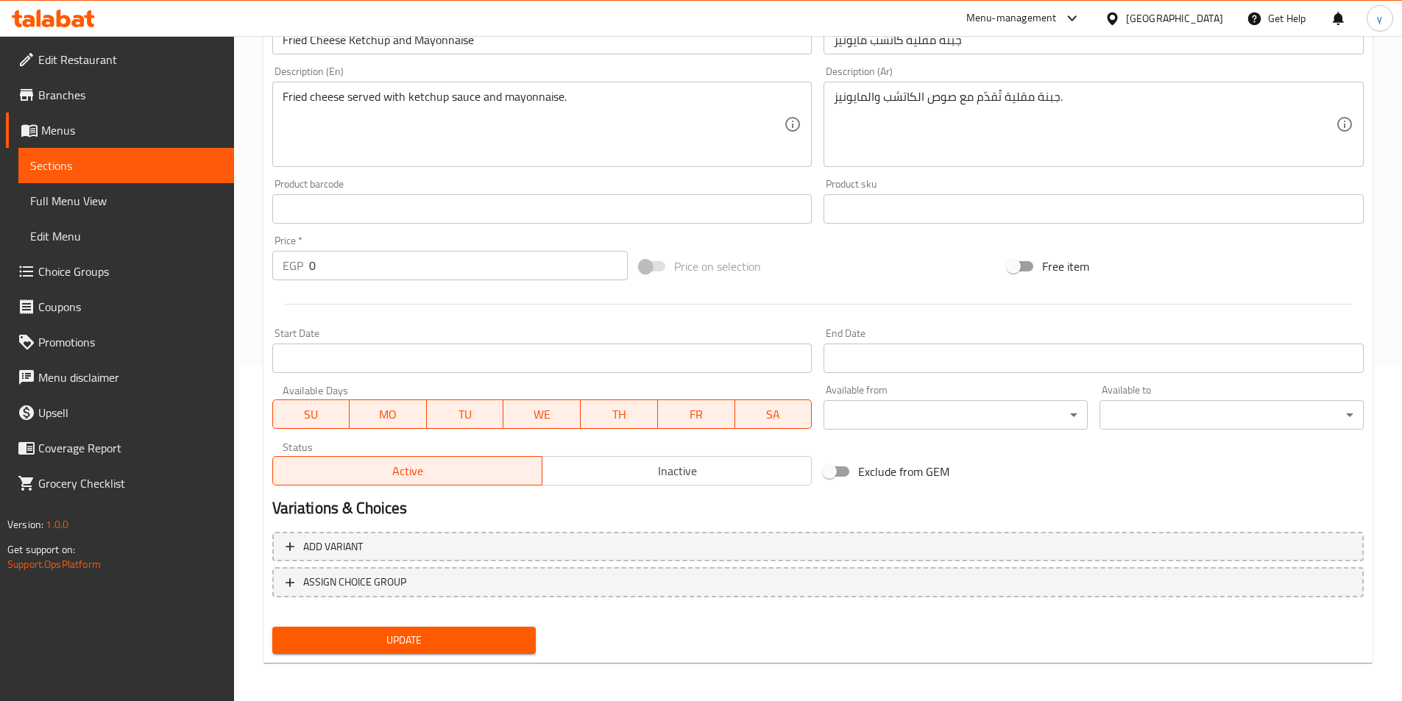
scroll to position [339, 0]
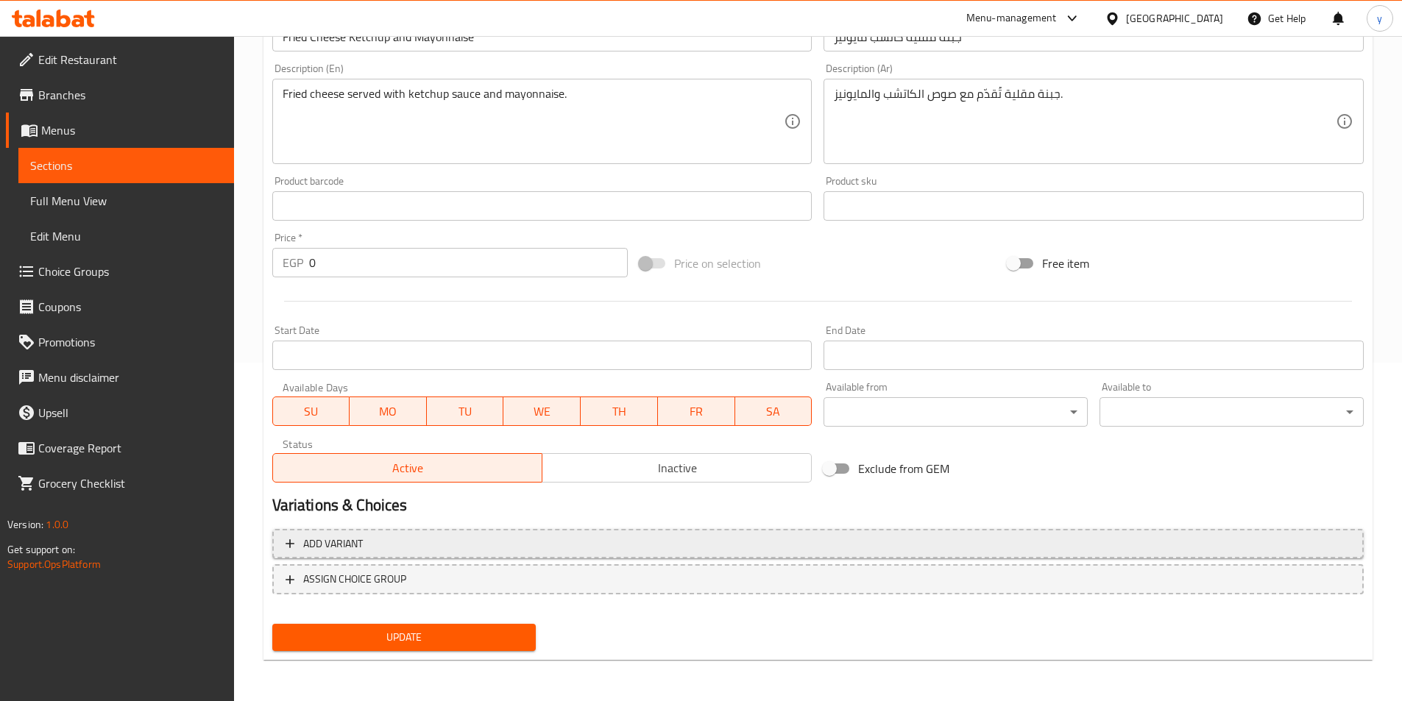
click at [822, 531] on button "Add variant" at bounding box center [817, 544] width 1091 height 30
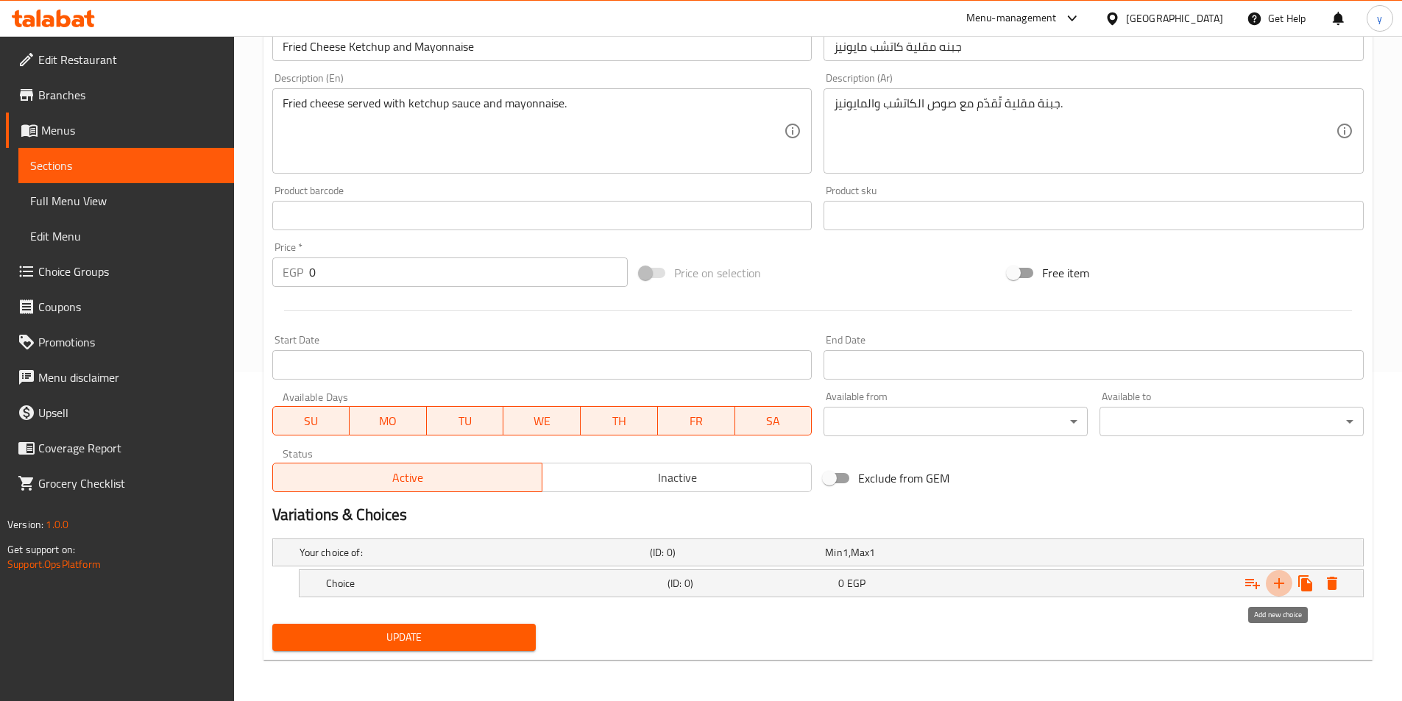
drag, startPoint x: 1277, startPoint y: 584, endPoint x: 1171, endPoint y: 606, distance: 108.2
click at [1273, 584] on icon "Expand" at bounding box center [1279, 584] width 18 height 18
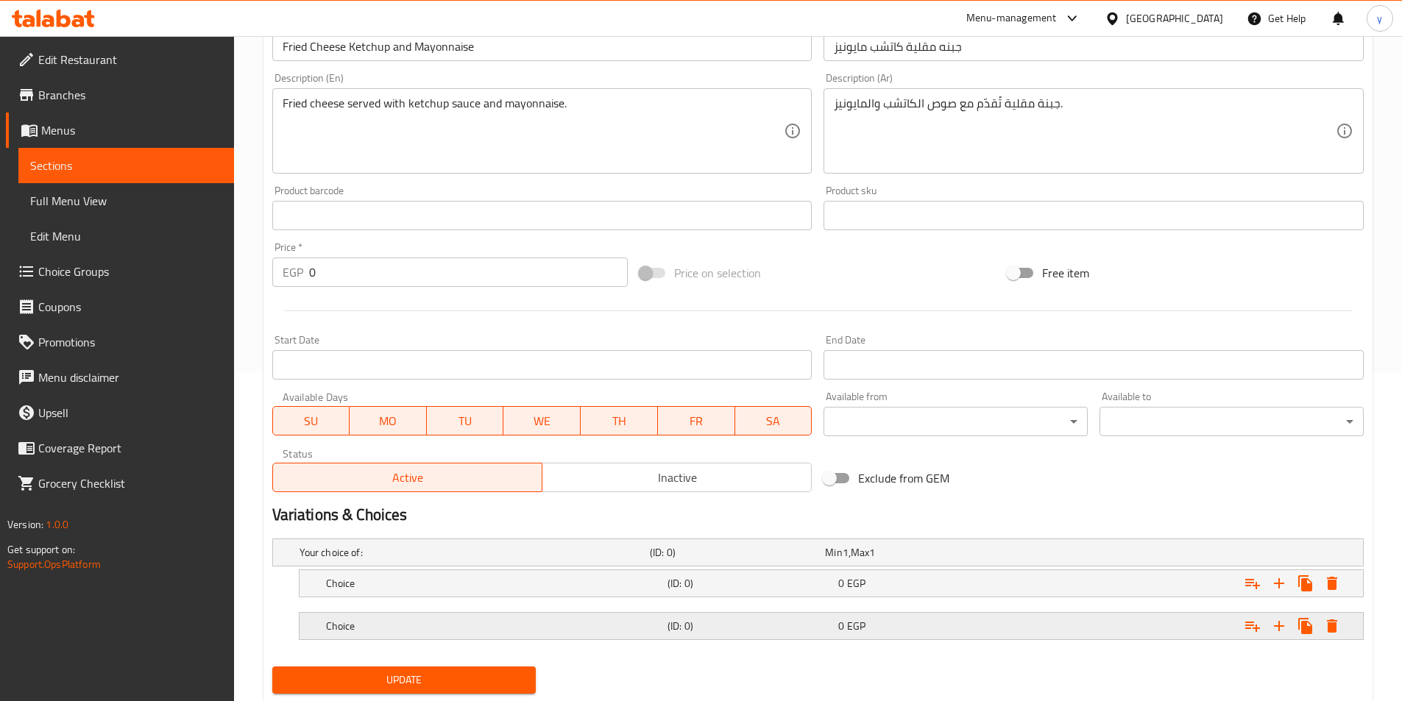
click at [982, 632] on div "0 EGP" at bounding box center [920, 626] width 165 height 15
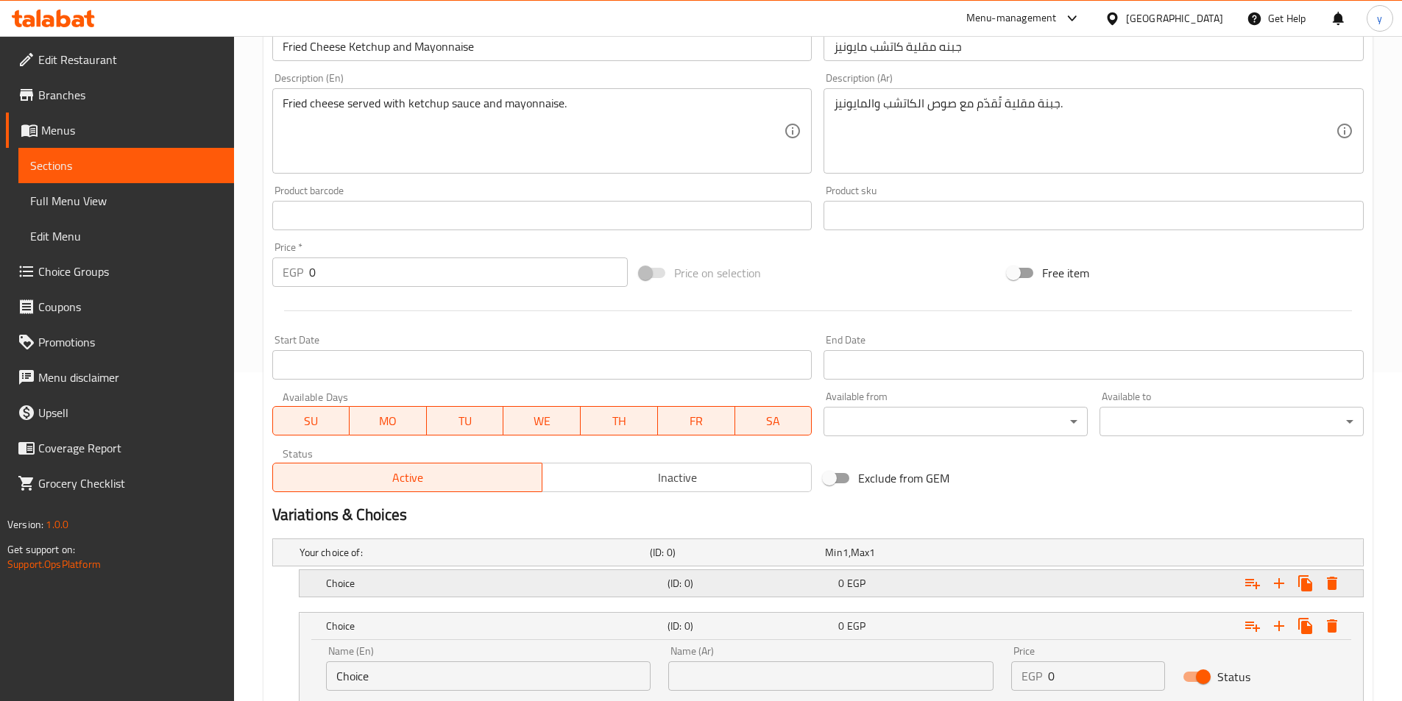
click at [994, 582] on div "0 EGP" at bounding box center [920, 583] width 165 height 15
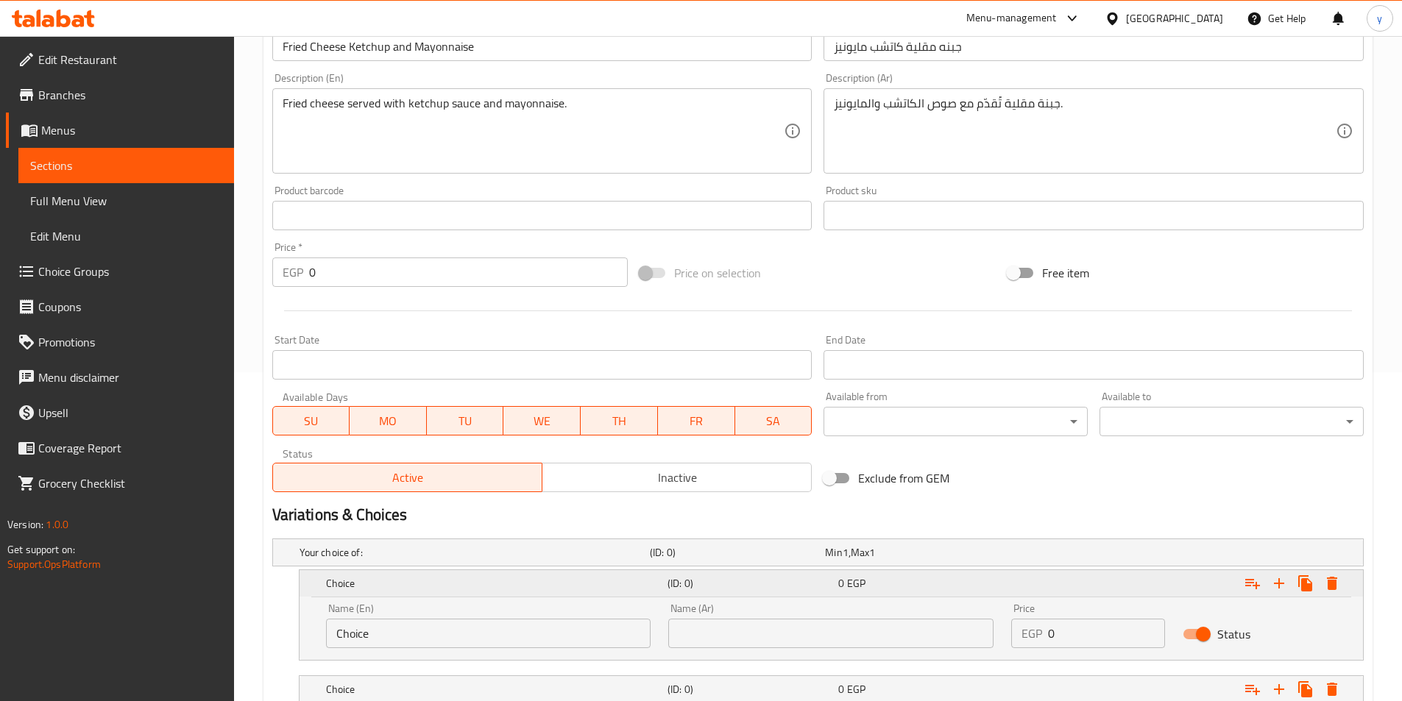
scroll to position [498, 0]
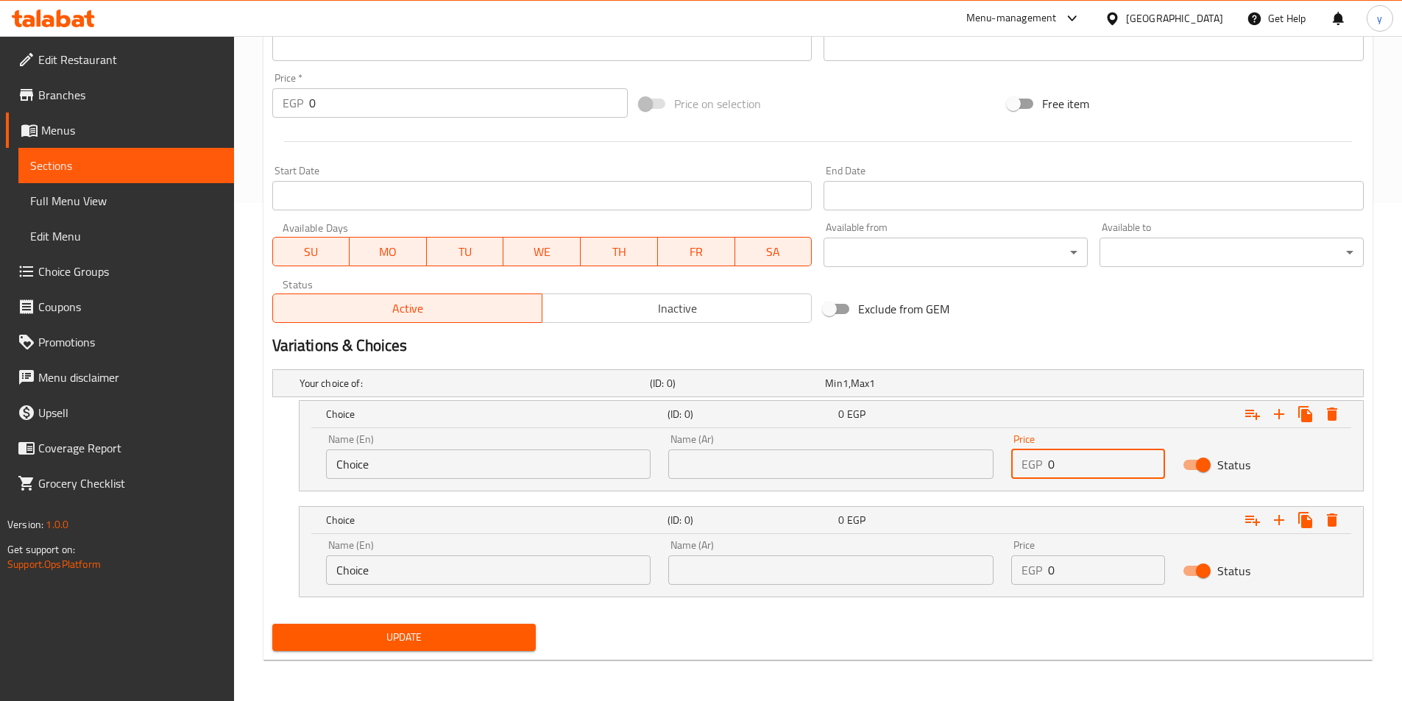
drag, startPoint x: 1105, startPoint y: 470, endPoint x: 942, endPoint y: 475, distance: 162.7
click at [942, 475] on div "Name (En) Choice Name (En) Name (Ar) Name (Ar) Price EGP 0 Price Status" at bounding box center [831, 456] width 1028 height 63
type input "27"
drag, startPoint x: 1070, startPoint y: 578, endPoint x: 985, endPoint y: 587, distance: 85.0
click at [985, 587] on div "Name (En) Choice Name (En) Name (Ar) Name (Ar) Price EGP 0 Price Status" at bounding box center [831, 562] width 1028 height 63
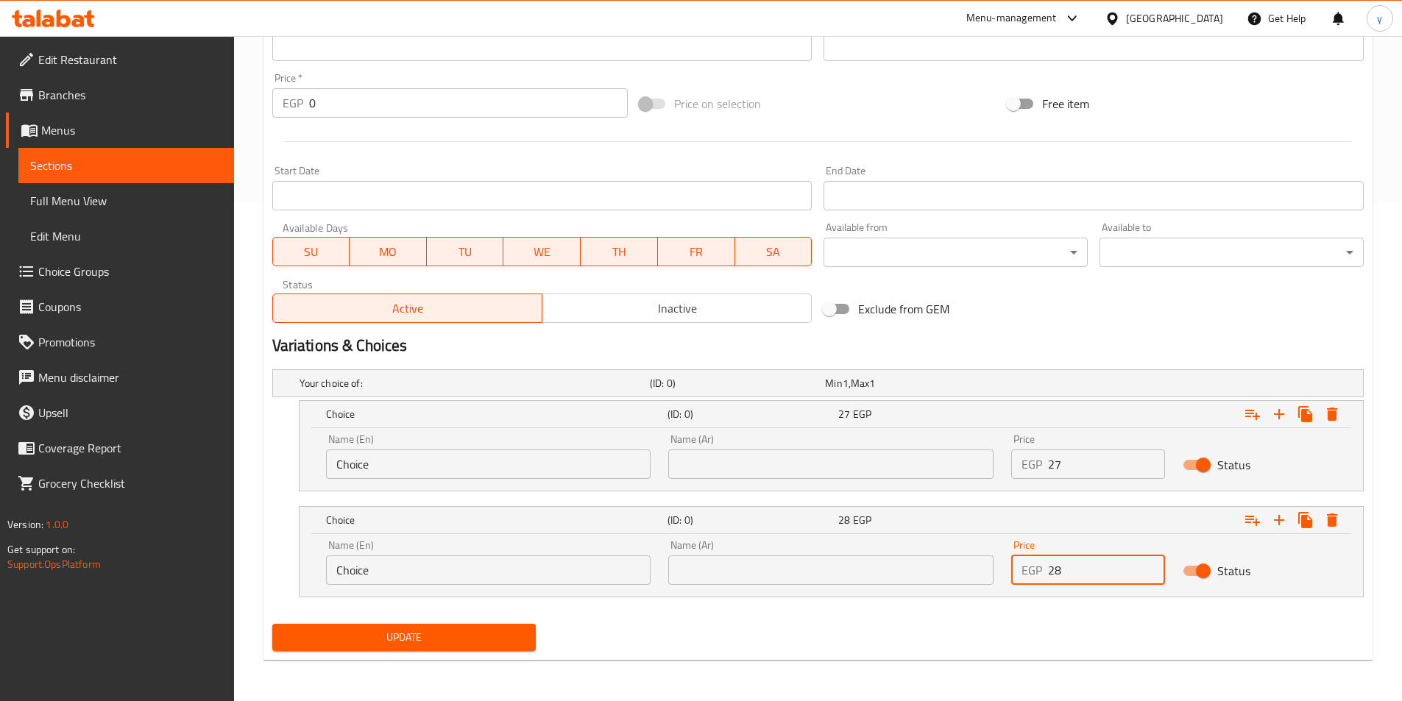
type input "28"
click at [821, 472] on input "text" at bounding box center [830, 464] width 325 height 29
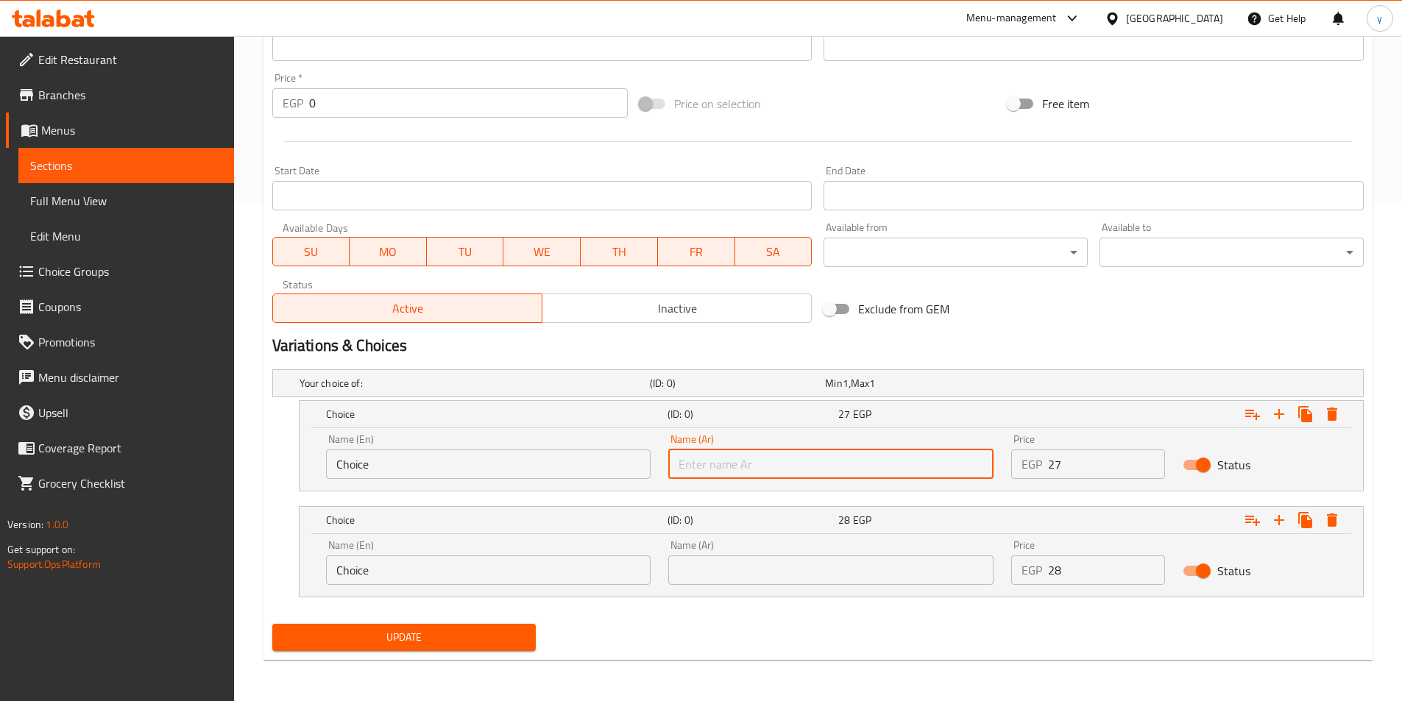
type input "شامي"
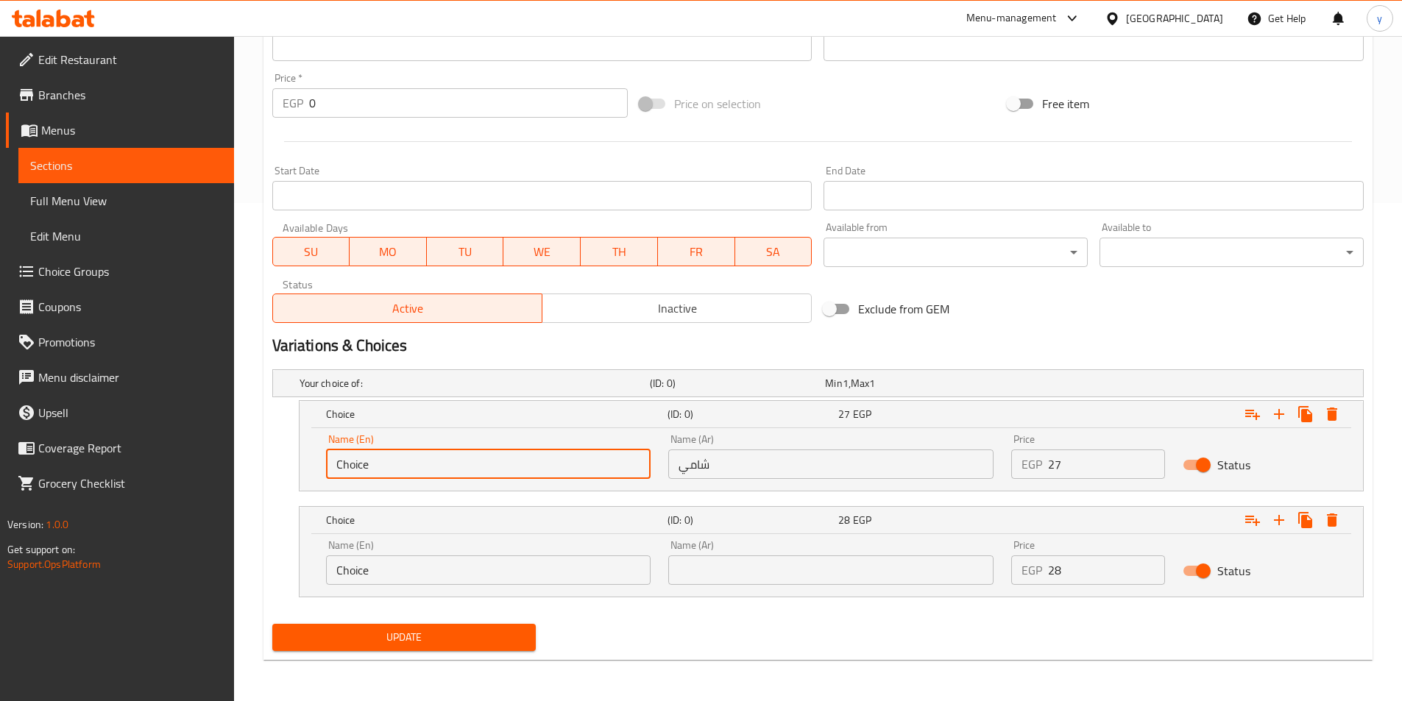
drag, startPoint x: 592, startPoint y: 474, endPoint x: 222, endPoint y: 474, distance: 369.4
click at [222, 474] on div "Edit Restaurant Branches Menus Sections Full Menu View Edit Menu Choice Groups …" at bounding box center [701, 119] width 1402 height 1163
click at [454, 457] on input "text" at bounding box center [488, 464] width 325 height 29
type input "Shami"
click at [797, 570] on input "text" at bounding box center [830, 570] width 325 height 29
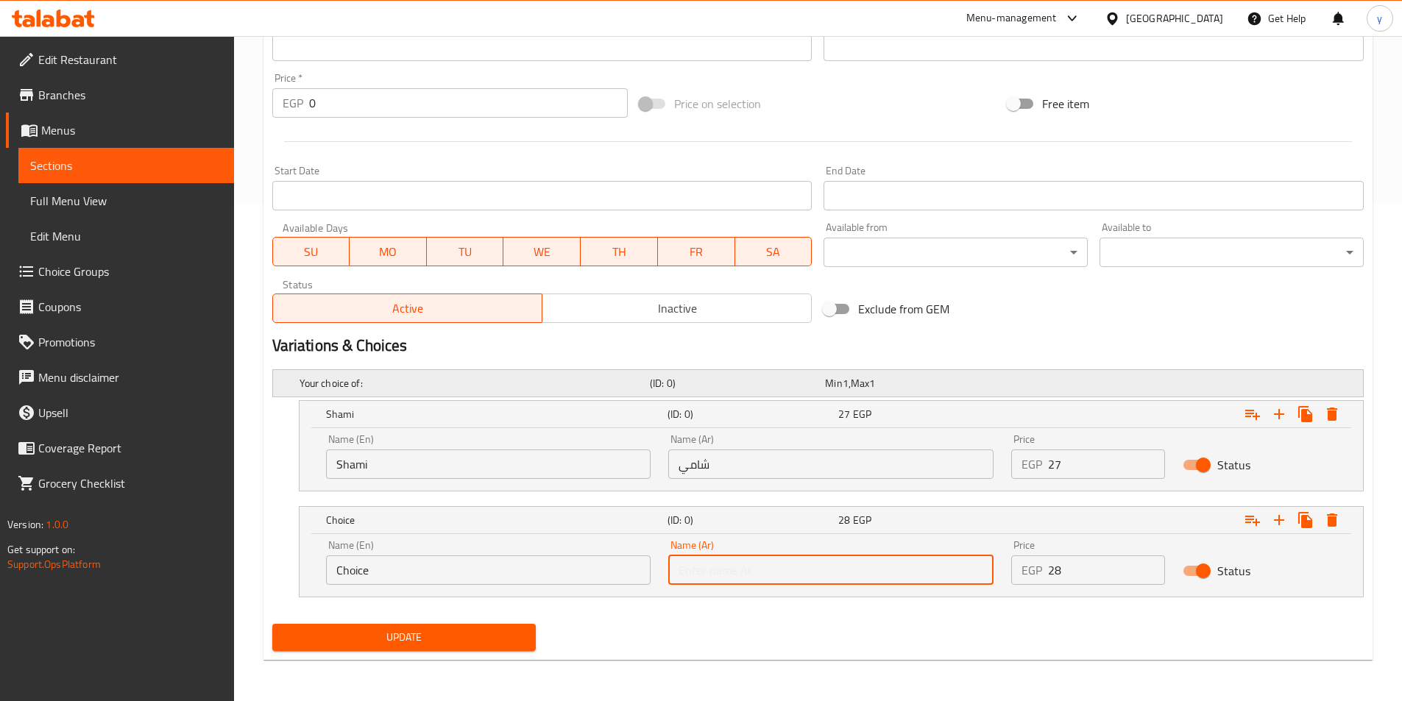
type input "بلدي"
drag, startPoint x: 454, startPoint y: 567, endPoint x: 68, endPoint y: 539, distance: 386.6
click at [77, 544] on div "Edit Restaurant Branches Menus Sections Full Menu View Edit Menu Choice Groups …" at bounding box center [701, 119] width 1402 height 1163
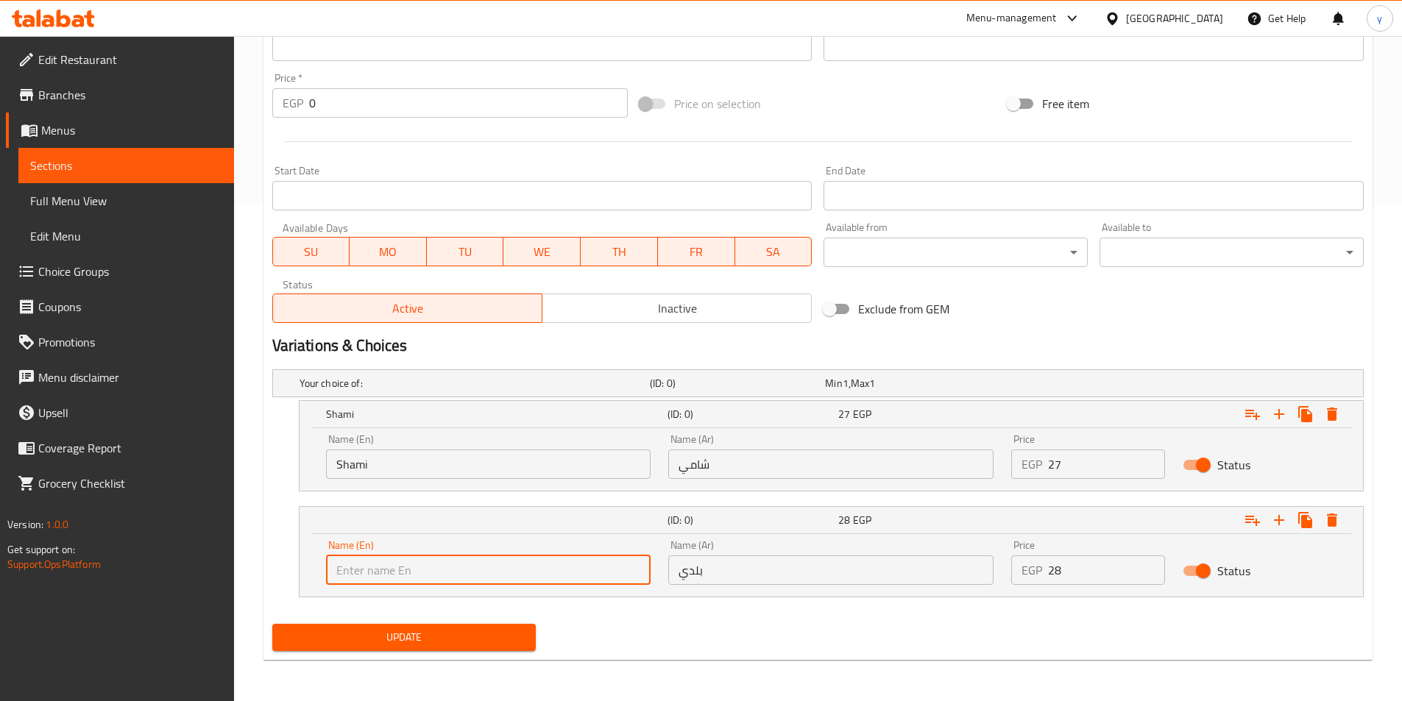
click at [372, 574] on input "text" at bounding box center [488, 570] width 325 height 29
type input "Baladi"
click at [455, 639] on span "Update" at bounding box center [404, 637] width 241 height 18
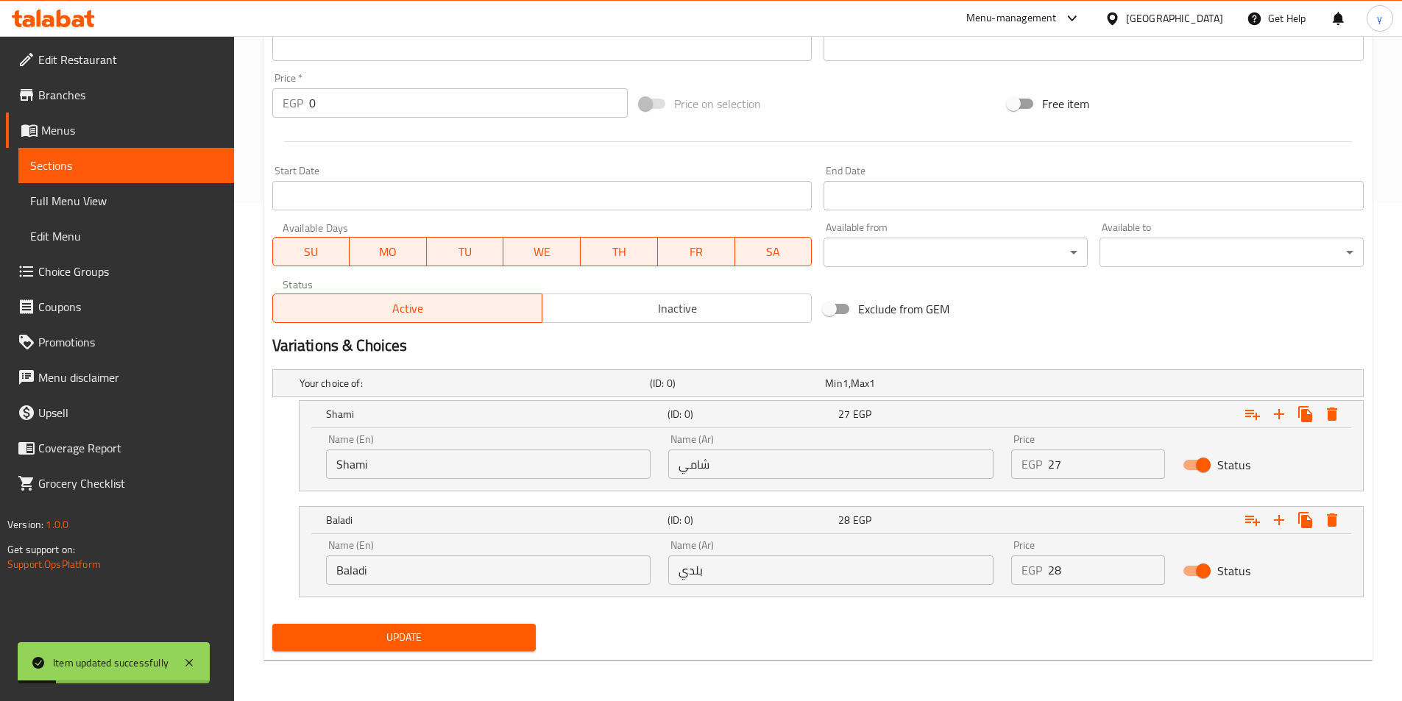
click at [121, 171] on span "Sections" at bounding box center [126, 166] width 192 height 18
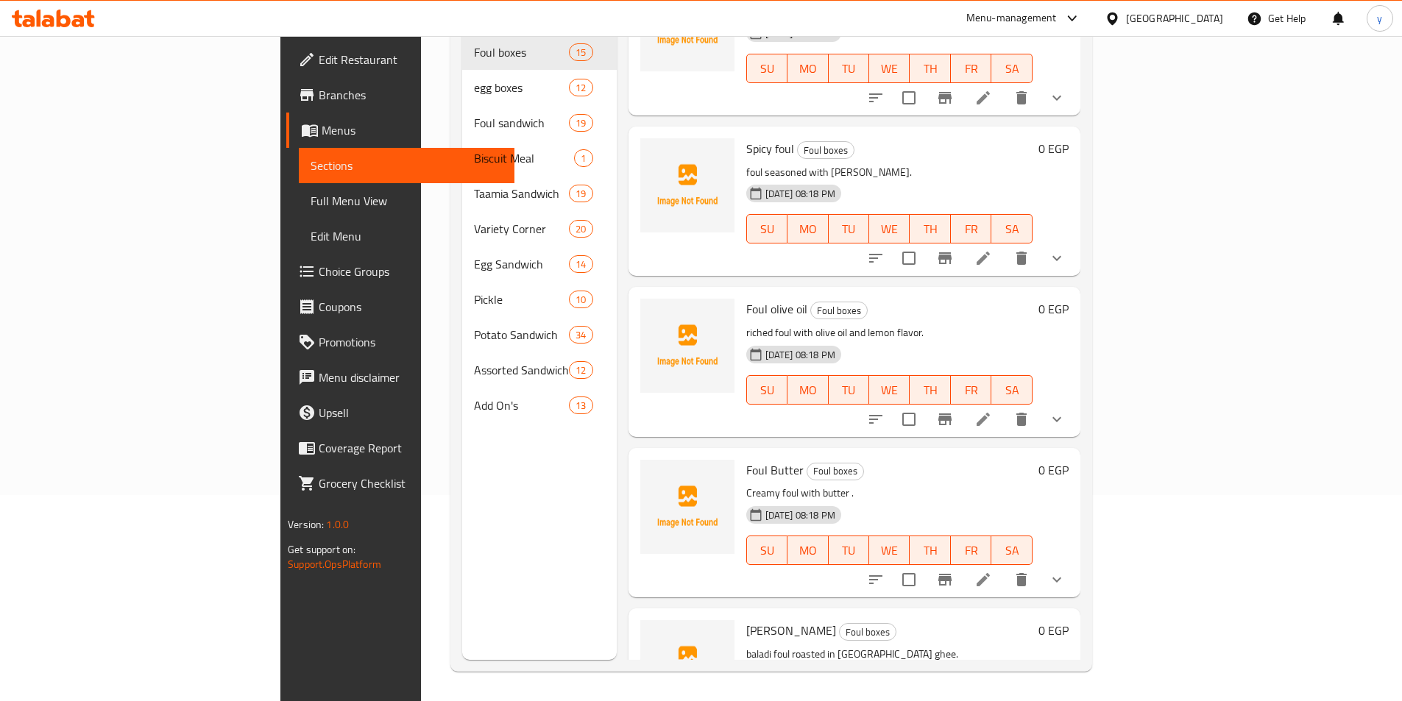
scroll to position [294, 0]
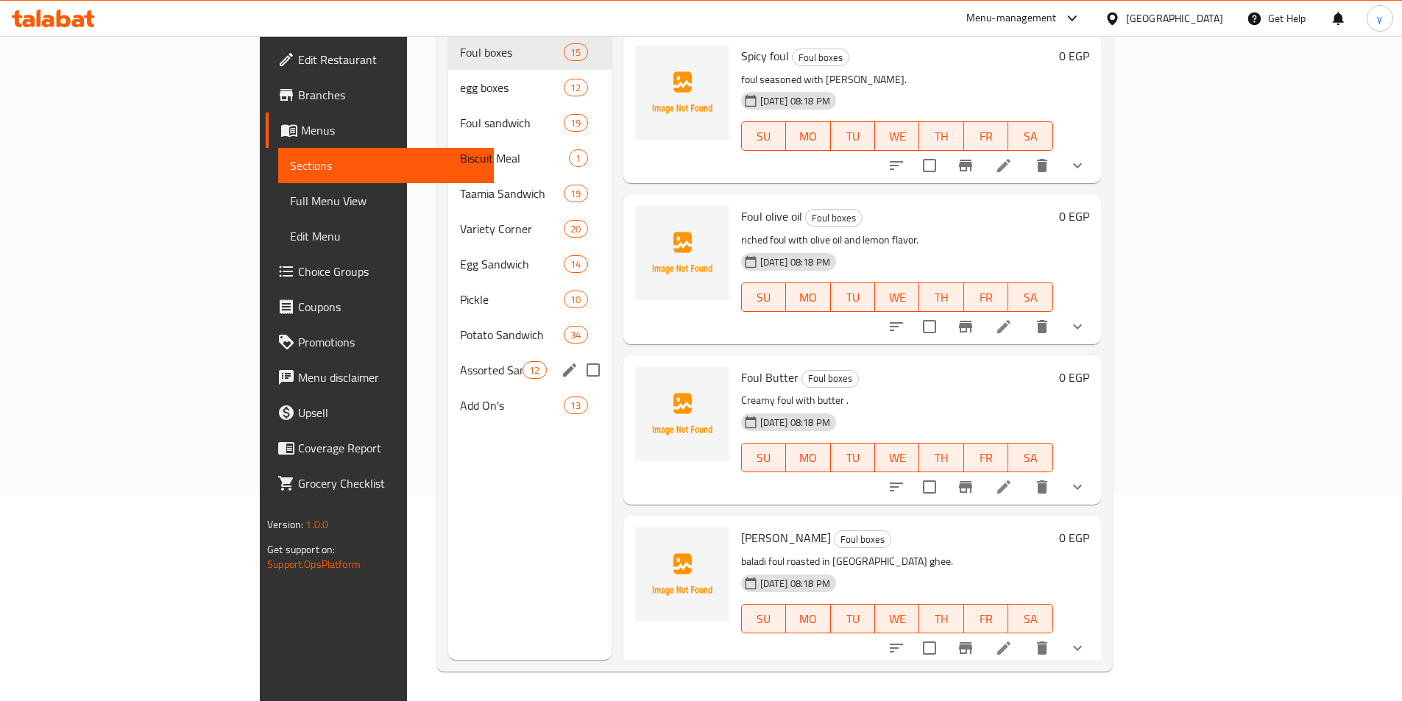
click at [460, 361] on span "Assorted Sandwiches" at bounding box center [491, 370] width 63 height 18
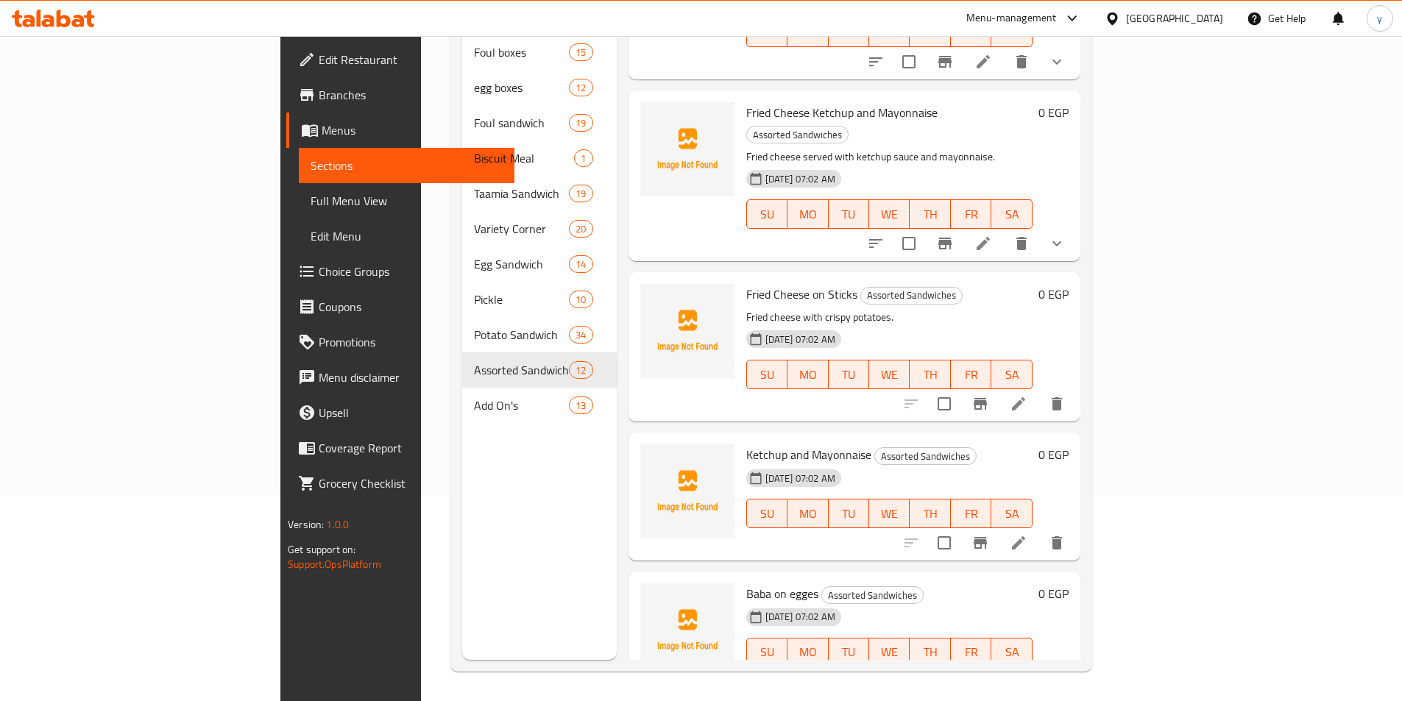
scroll to position [957, 0]
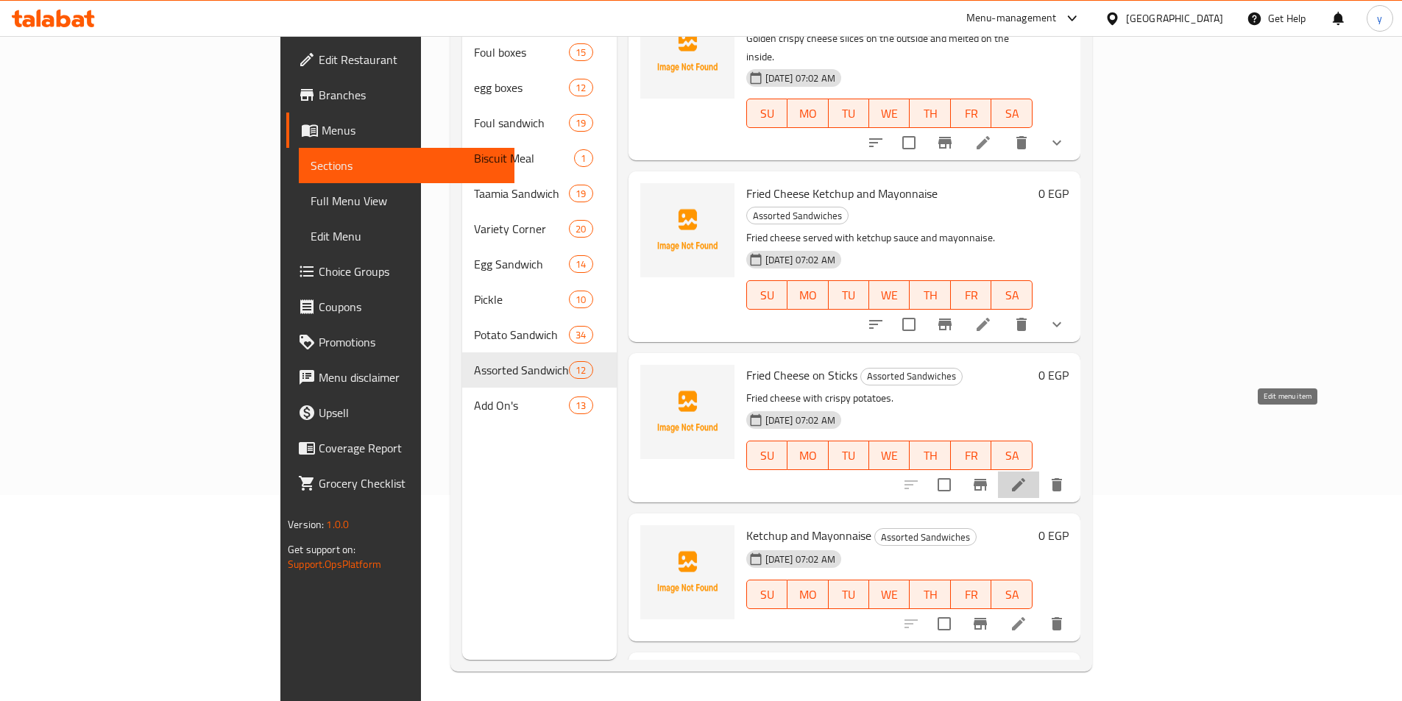
click at [1027, 476] on icon at bounding box center [1019, 485] width 18 height 18
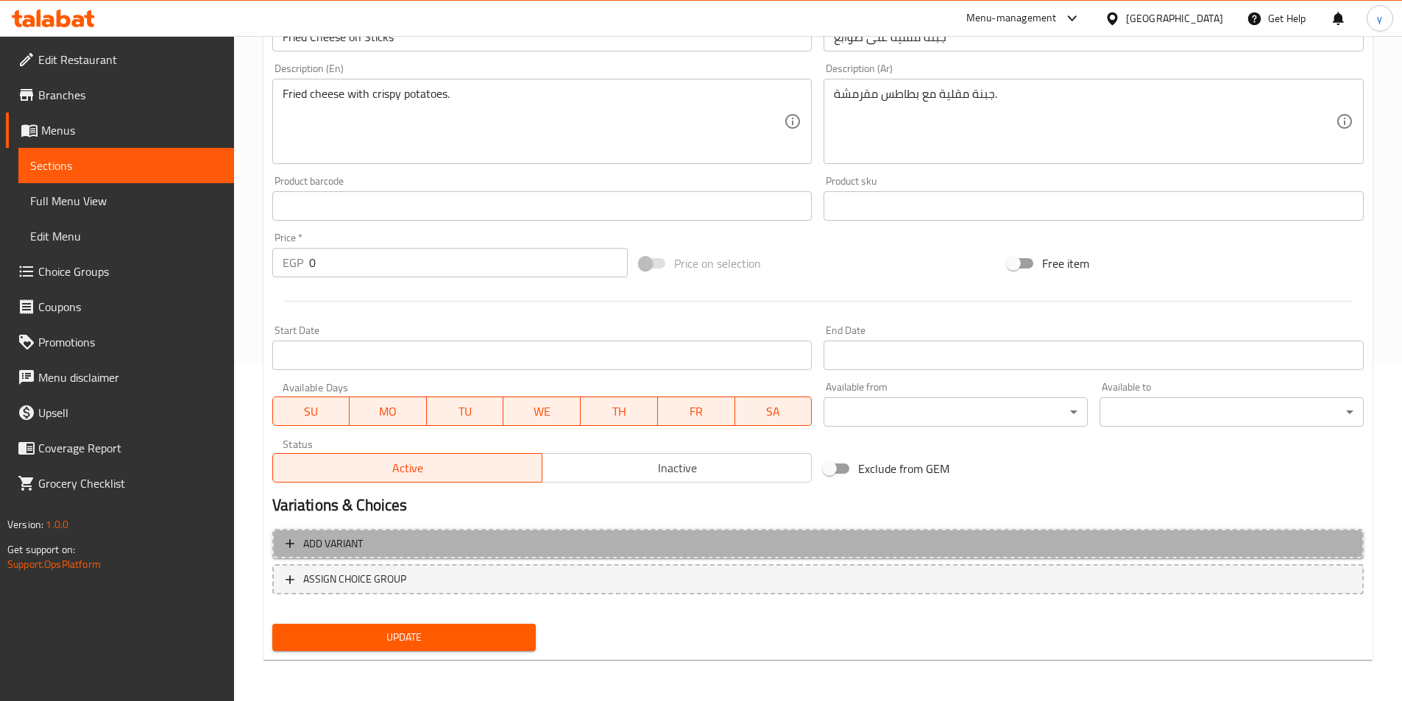
click at [815, 543] on span "Add variant" at bounding box center [818, 544] width 1065 height 18
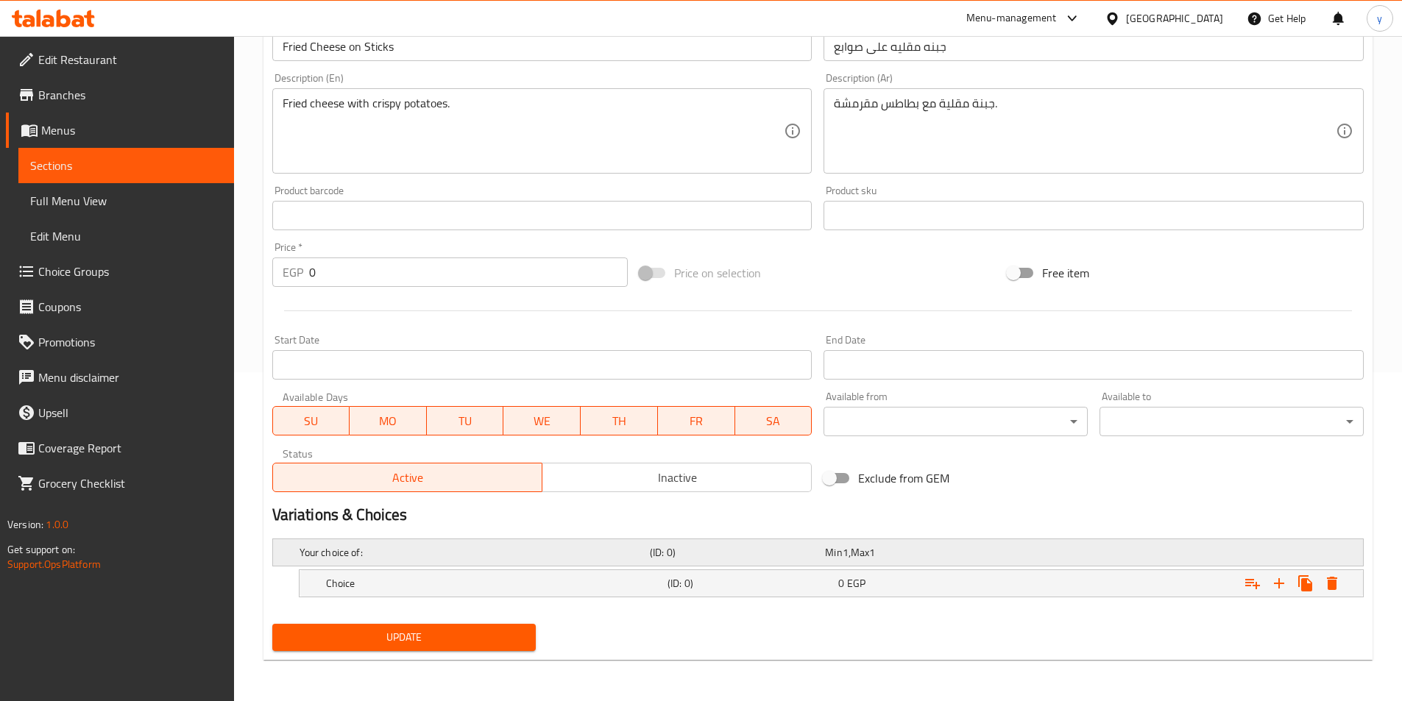
scroll to position [329, 0]
click at [1277, 578] on icon "Expand" at bounding box center [1279, 584] width 18 height 18
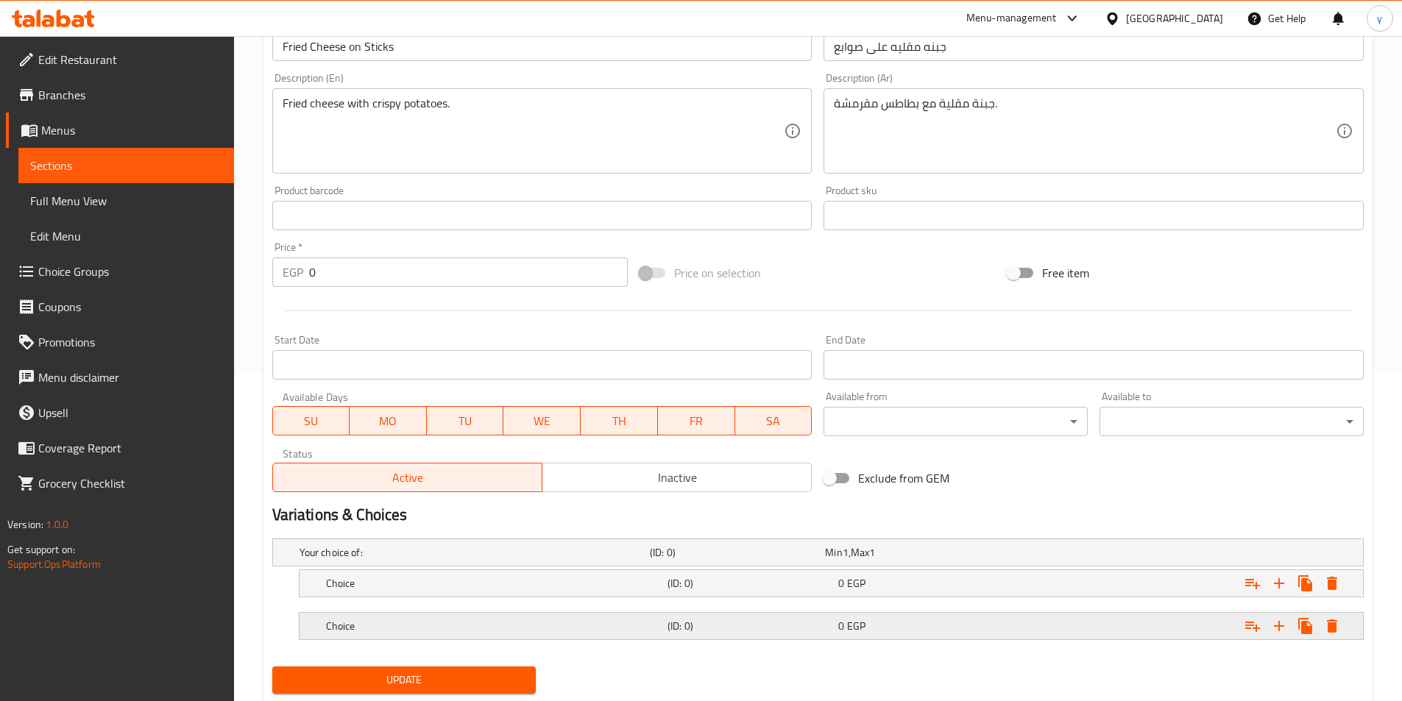
click at [1169, 634] on div "Expand" at bounding box center [1176, 626] width 341 height 32
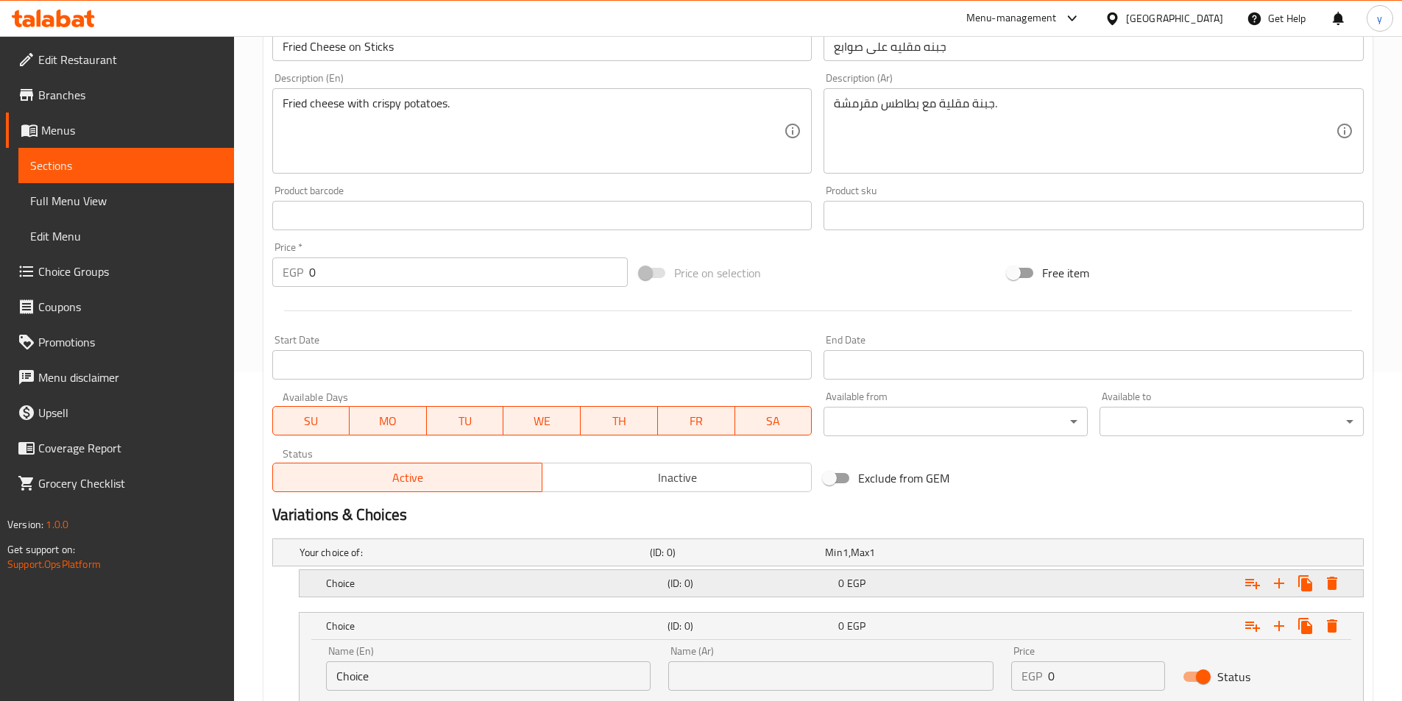
click at [1171, 587] on div "Expand" at bounding box center [1176, 583] width 341 height 32
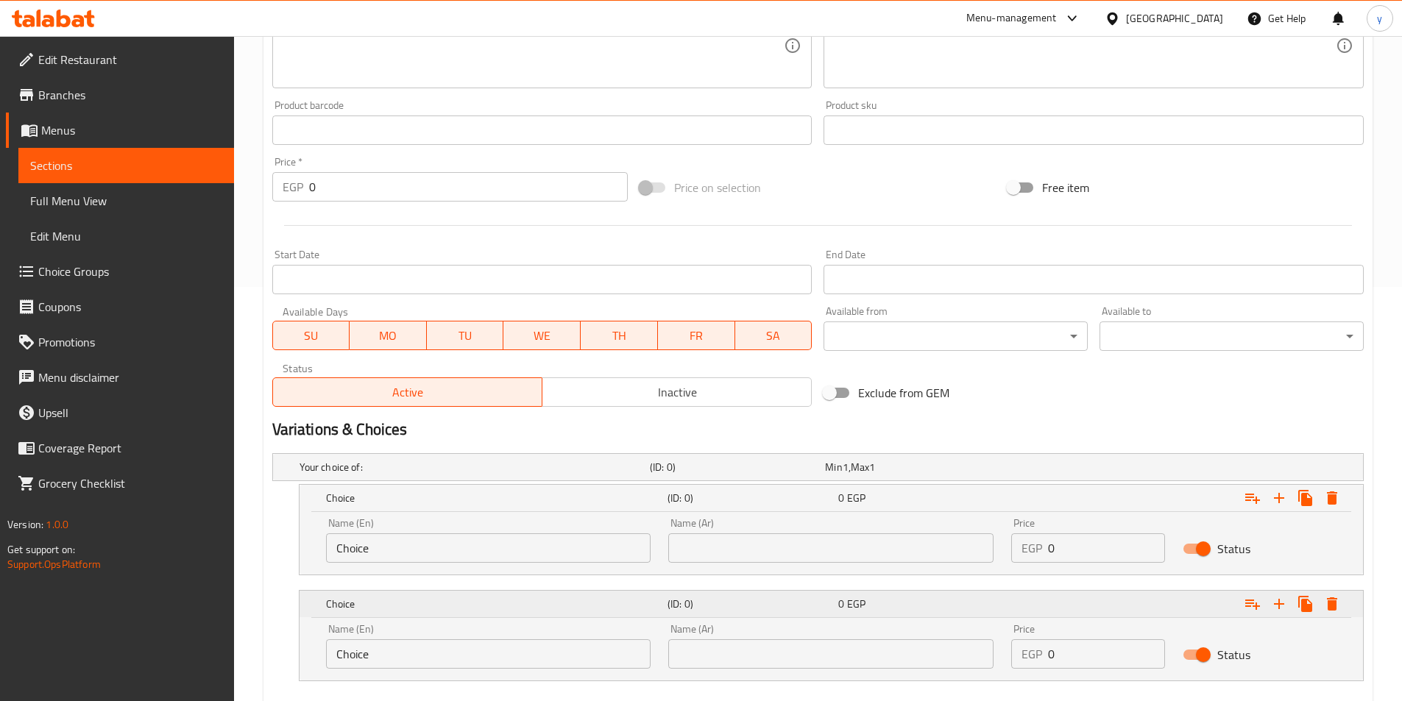
scroll to position [498, 0]
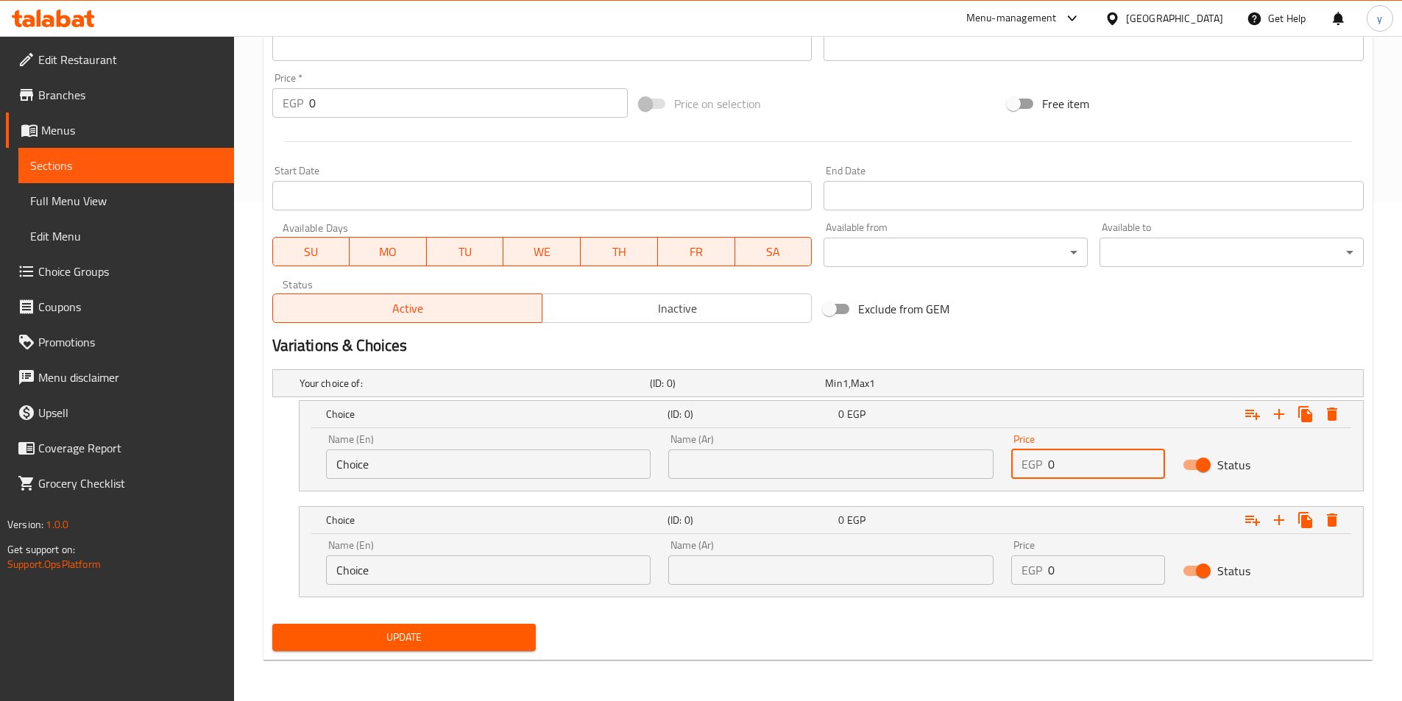
drag, startPoint x: 1052, startPoint y: 467, endPoint x: 1012, endPoint y: 467, distance: 39.7
click at [1012, 467] on div "EGP 0 Price" at bounding box center [1088, 464] width 154 height 29
type input "30"
drag, startPoint x: 1065, startPoint y: 564, endPoint x: 1022, endPoint y: 573, distance: 43.6
click at [1022, 573] on div "EGP 0 Price" at bounding box center [1088, 570] width 154 height 29
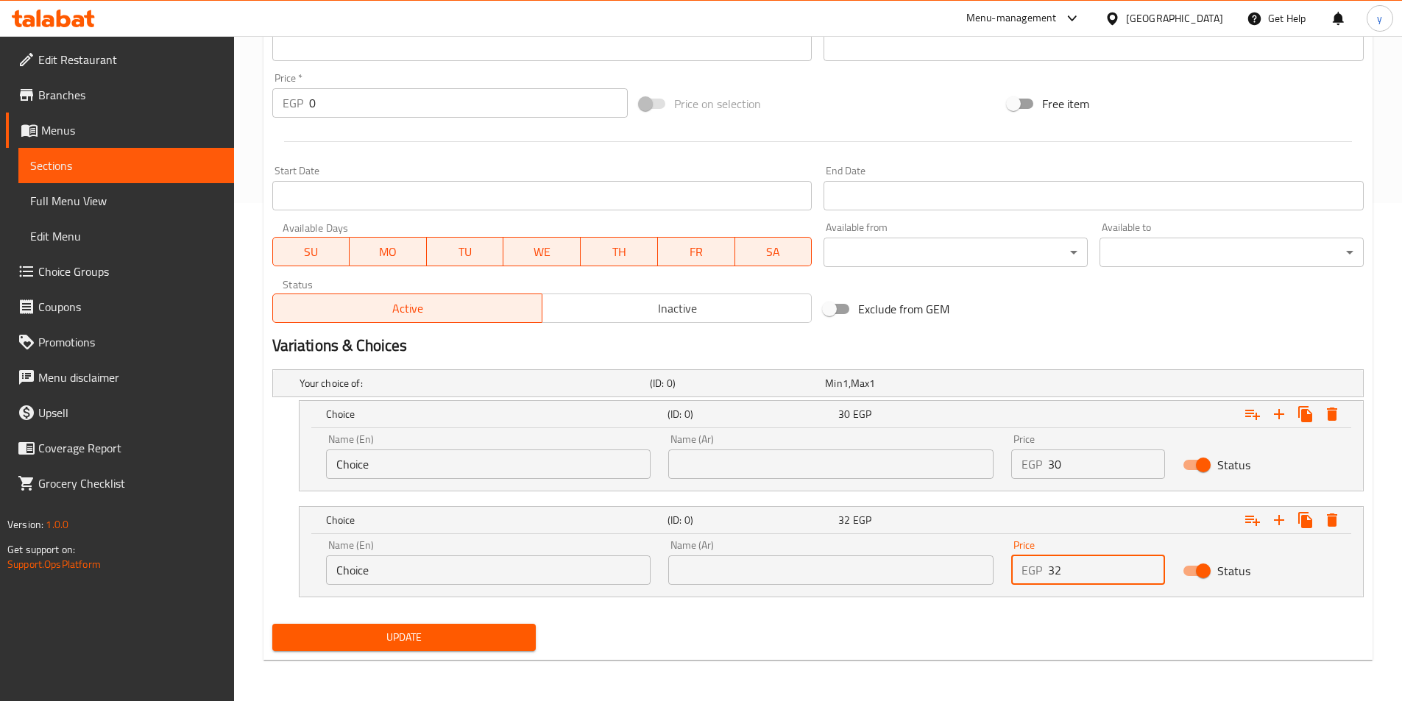
type input "32"
click at [803, 467] on input "text" at bounding box center [830, 464] width 325 height 29
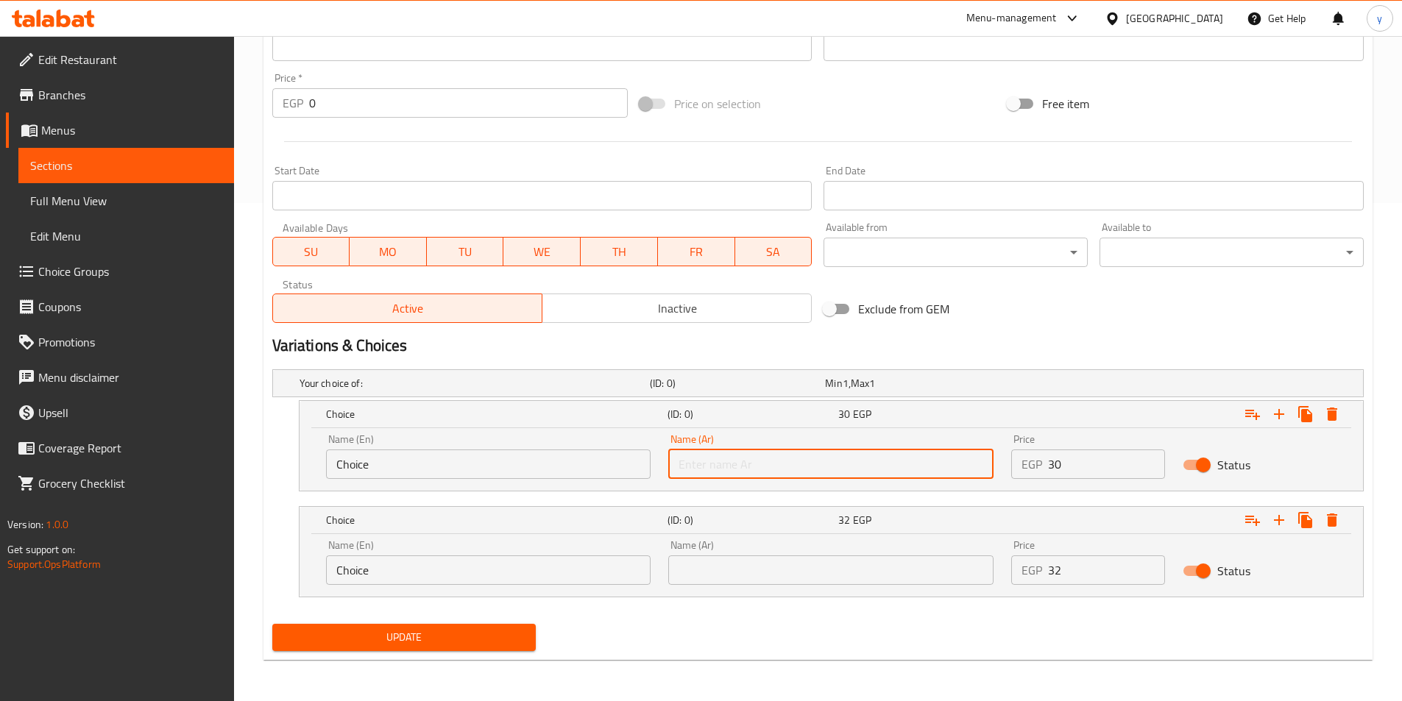
type input "شامي"
drag, startPoint x: 460, startPoint y: 458, endPoint x: 144, endPoint y: 460, distance: 316.5
click at [144, 460] on div "Edit Restaurant Branches Menus Sections Full Menu View Edit Menu Choice Groups …" at bounding box center [701, 119] width 1402 height 1163
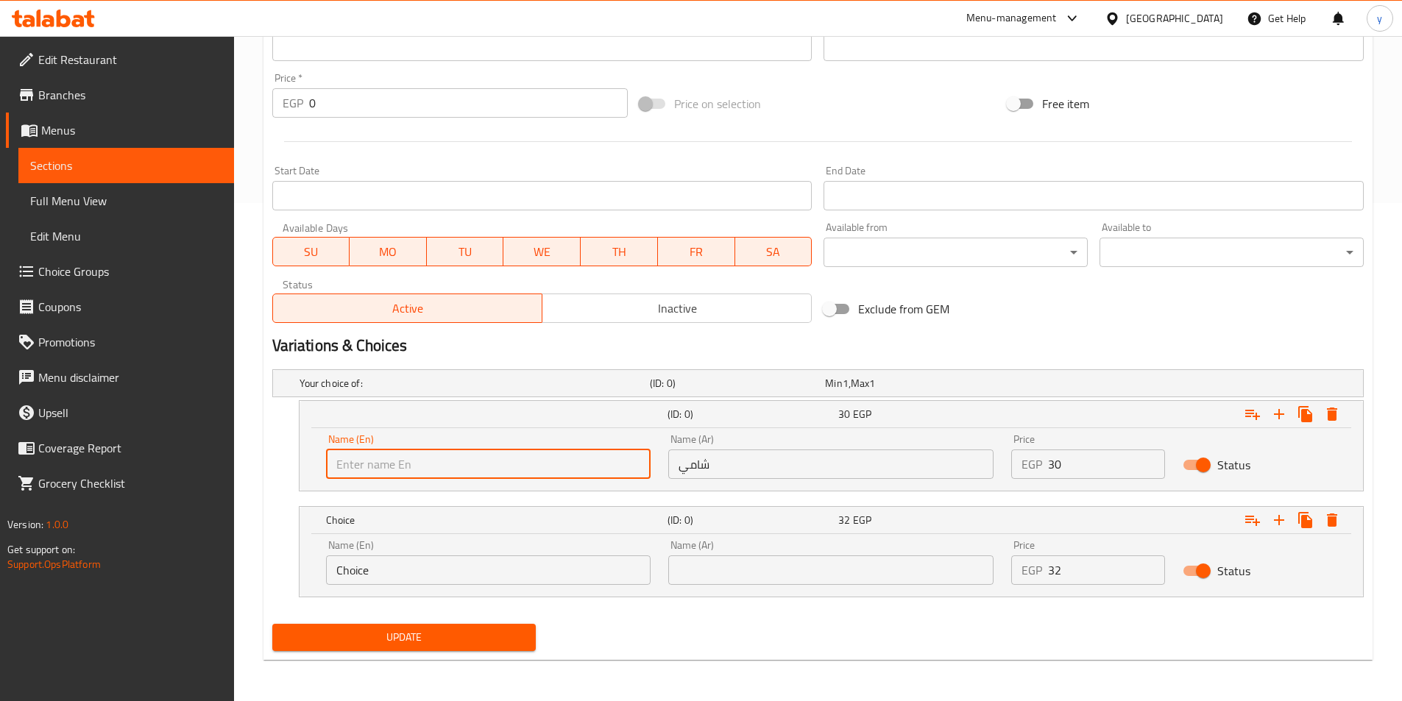
click at [416, 460] on input "text" at bounding box center [488, 464] width 325 height 29
type input "Shami"
drag, startPoint x: 732, startPoint y: 575, endPoint x: 723, endPoint y: 553, distance: 23.8
click at [732, 575] on input "text" at bounding box center [830, 570] width 325 height 29
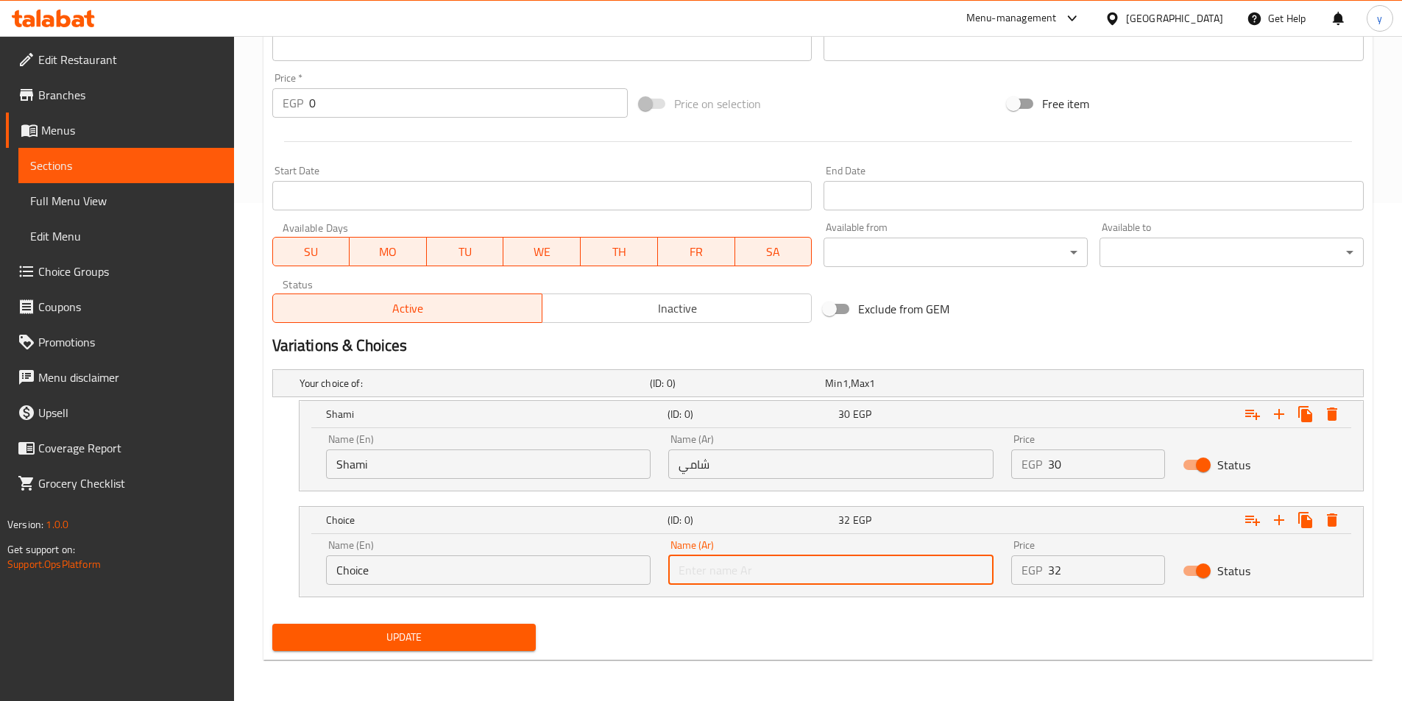
type input "بلدي"
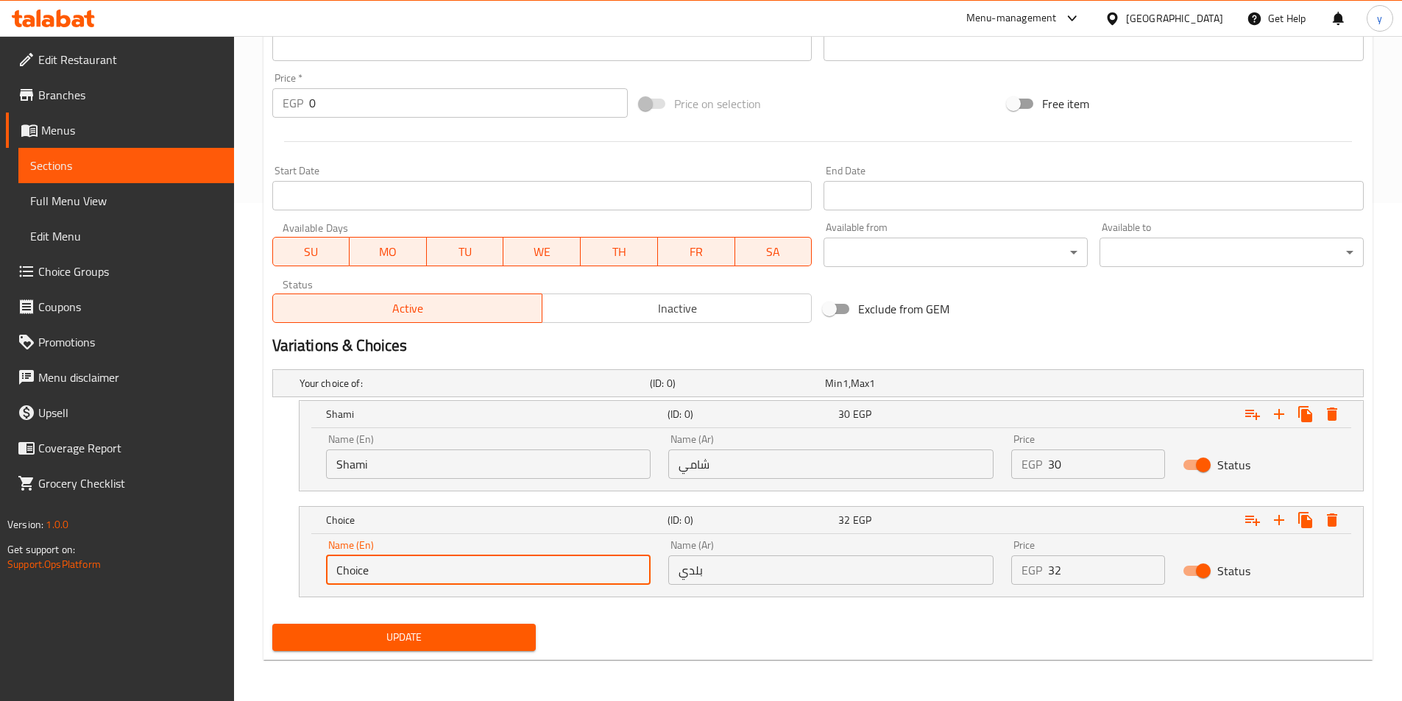
drag, startPoint x: 417, startPoint y: 579, endPoint x: 262, endPoint y: 566, distance: 155.8
click at [262, 566] on div "Home / Restaurants management / Menus / Sections / item / update Assorted Sandw…" at bounding box center [818, 119] width 1168 height 1163
drag, startPoint x: 386, startPoint y: 572, endPoint x: 391, endPoint y: 550, distance: 21.8
click at [386, 572] on input "text" at bounding box center [488, 570] width 325 height 29
type input "Baladi"
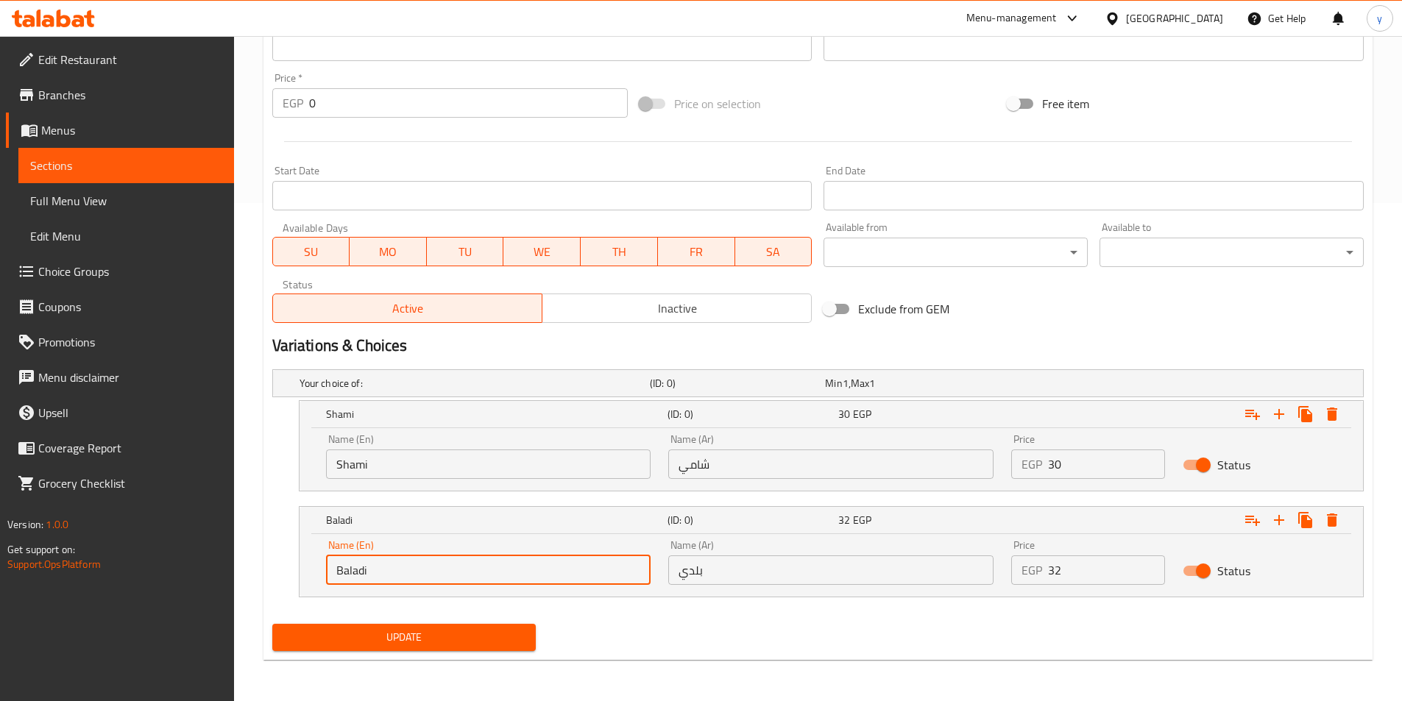
click at [378, 634] on span "Update" at bounding box center [404, 637] width 241 height 18
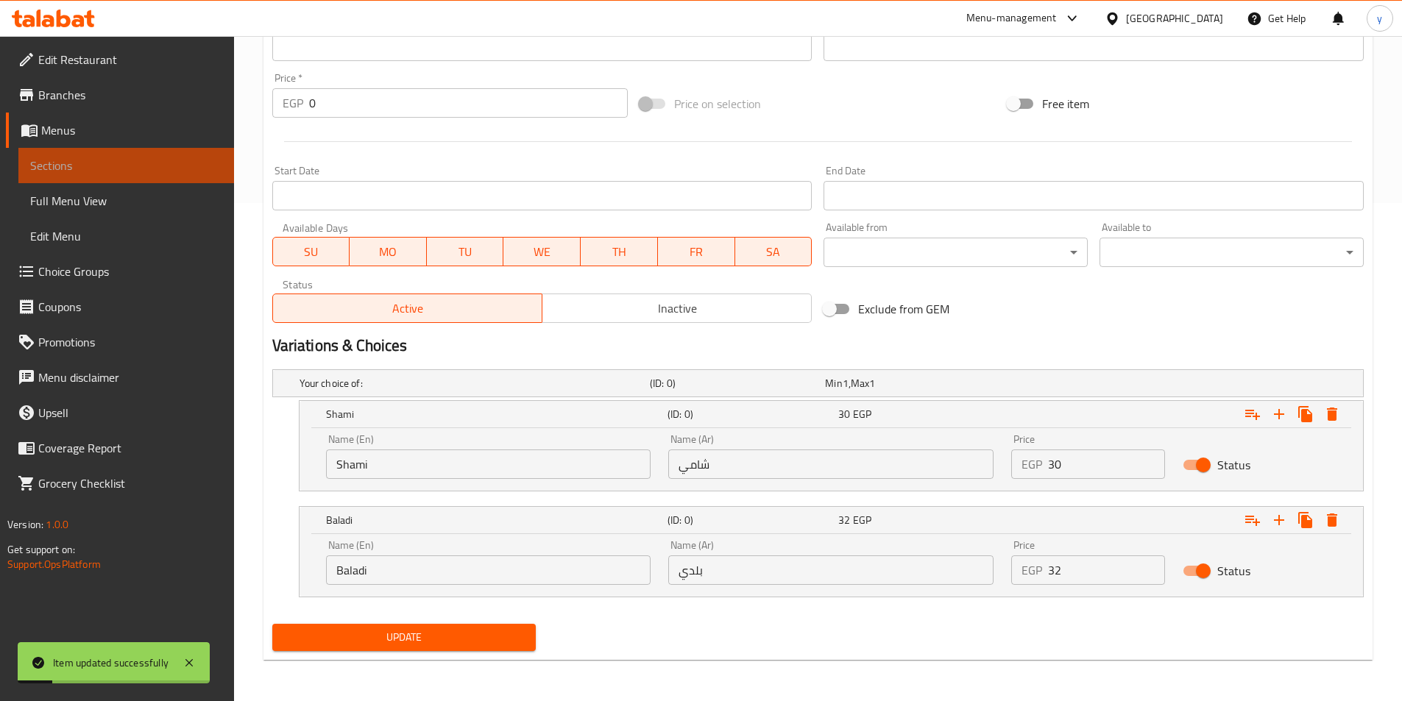
click at [79, 172] on span "Sections" at bounding box center [126, 166] width 192 height 18
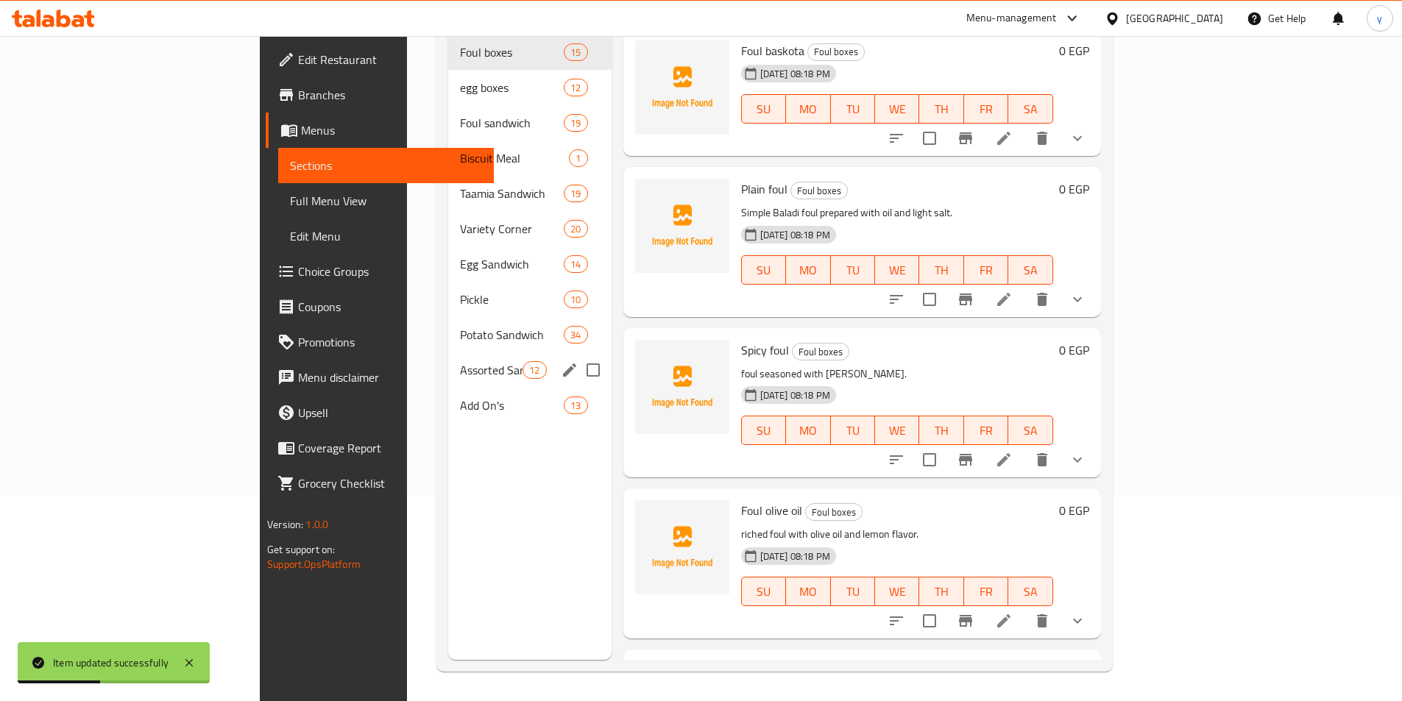
click at [460, 361] on span "Assorted Sandwiches" at bounding box center [491, 370] width 63 height 18
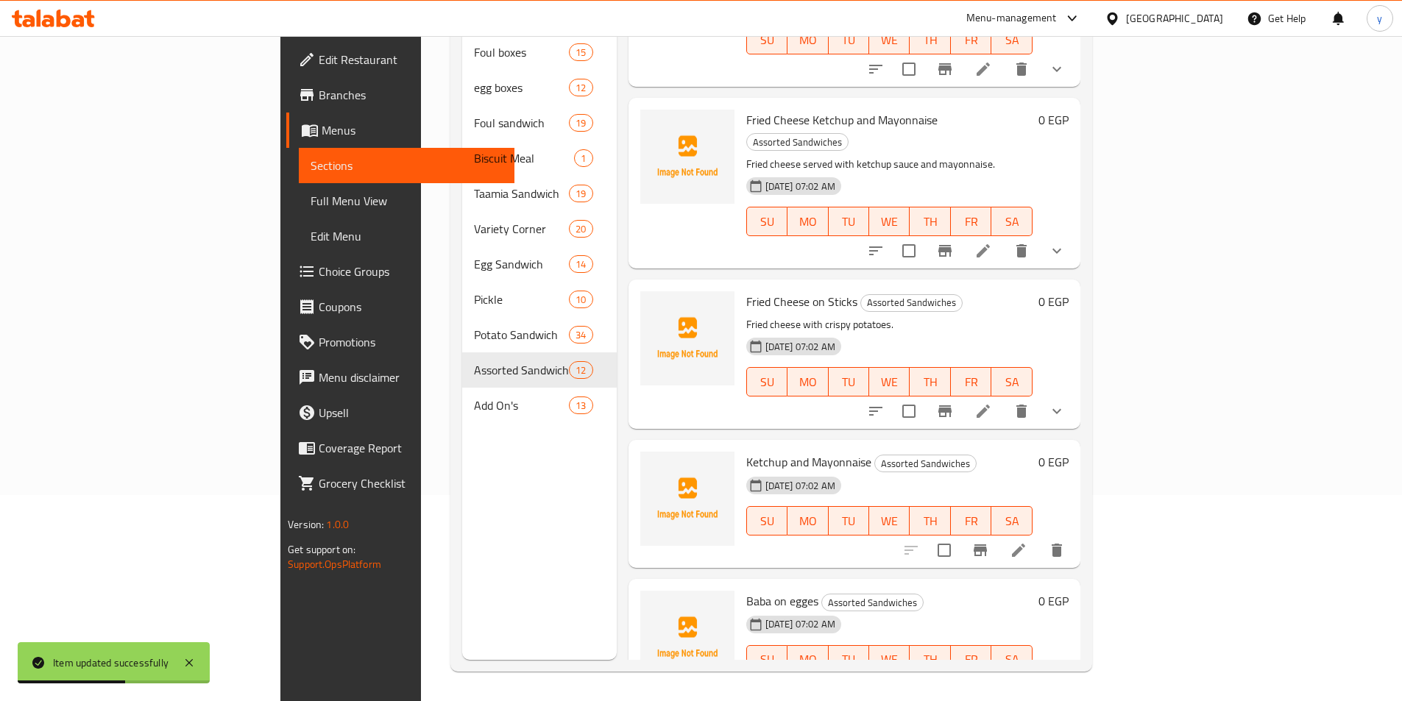
scroll to position [1177, 0]
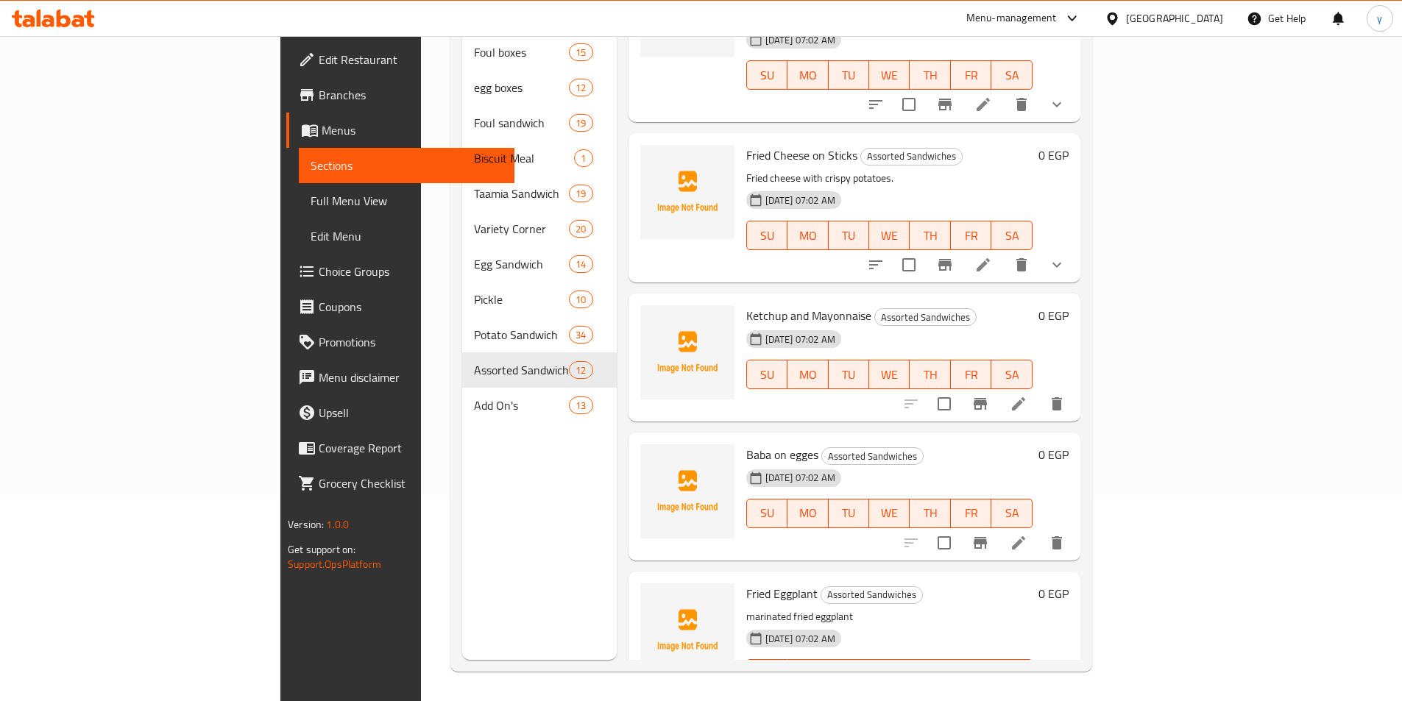
click at [1039, 391] on li at bounding box center [1018, 404] width 41 height 26
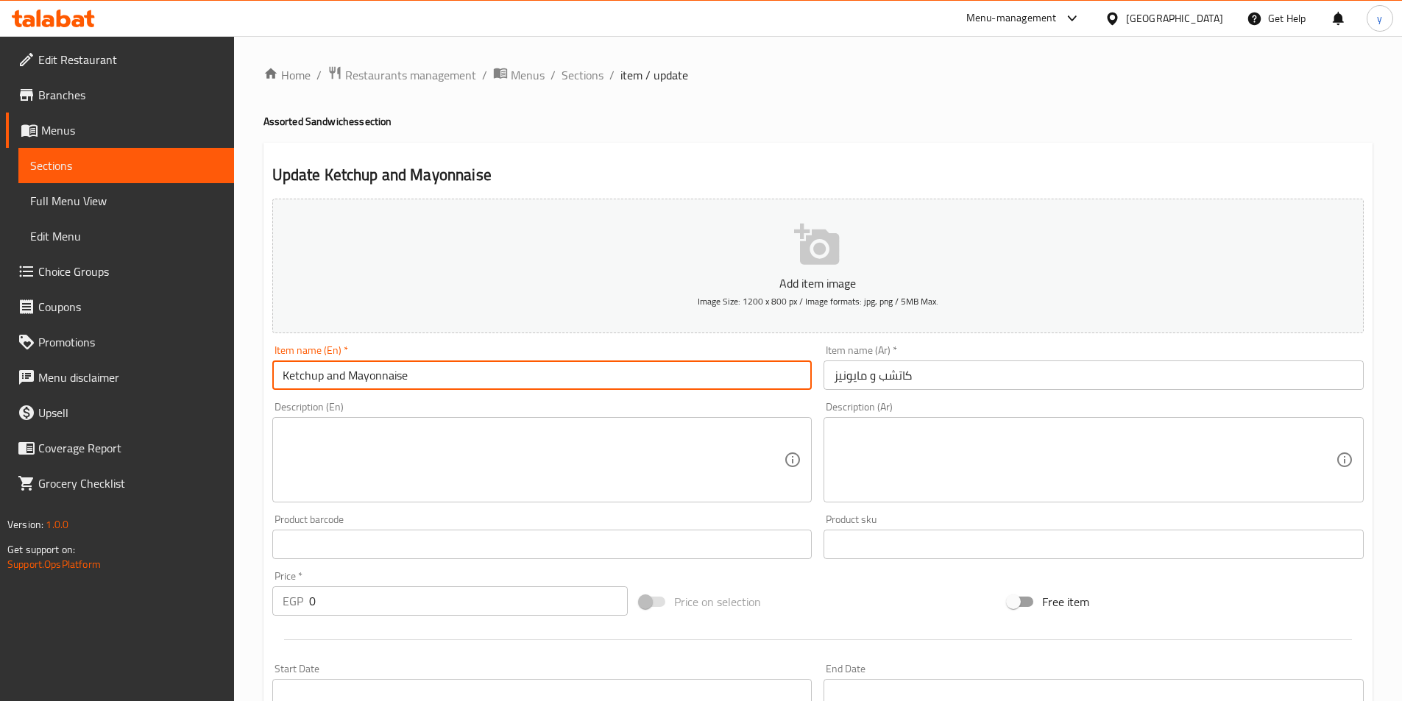
drag, startPoint x: 423, startPoint y: 376, endPoint x: 199, endPoint y: 355, distance: 225.5
click at [199, 355] on div "Edit Restaurant Branches Menus Sections Full Menu View Edit Menu Choice Groups …" at bounding box center [701, 538] width 1402 height 1004
click at [771, 155] on div "Update Ketchup and Mayonnaise Add item image Image Size: 1200 x 800 px / Image …" at bounding box center [817, 571] width 1109 height 857
drag, startPoint x: 297, startPoint y: 364, endPoint x: 261, endPoint y: 364, distance: 36.1
click at [261, 364] on div "Home / Restaurants management / Menus / Sections / item / update Assorted Sandw…" at bounding box center [818, 538] width 1168 height 1004
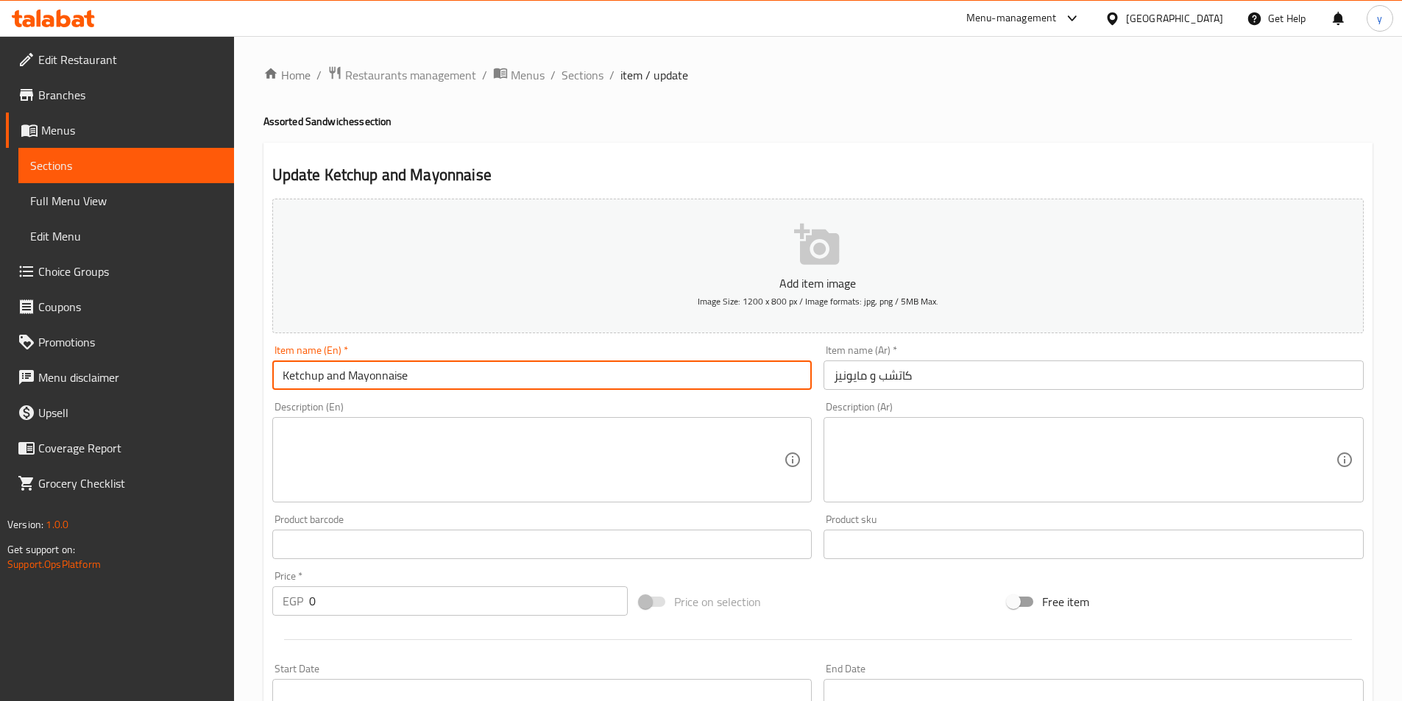
click at [128, 154] on link "Sections" at bounding box center [126, 165] width 216 height 35
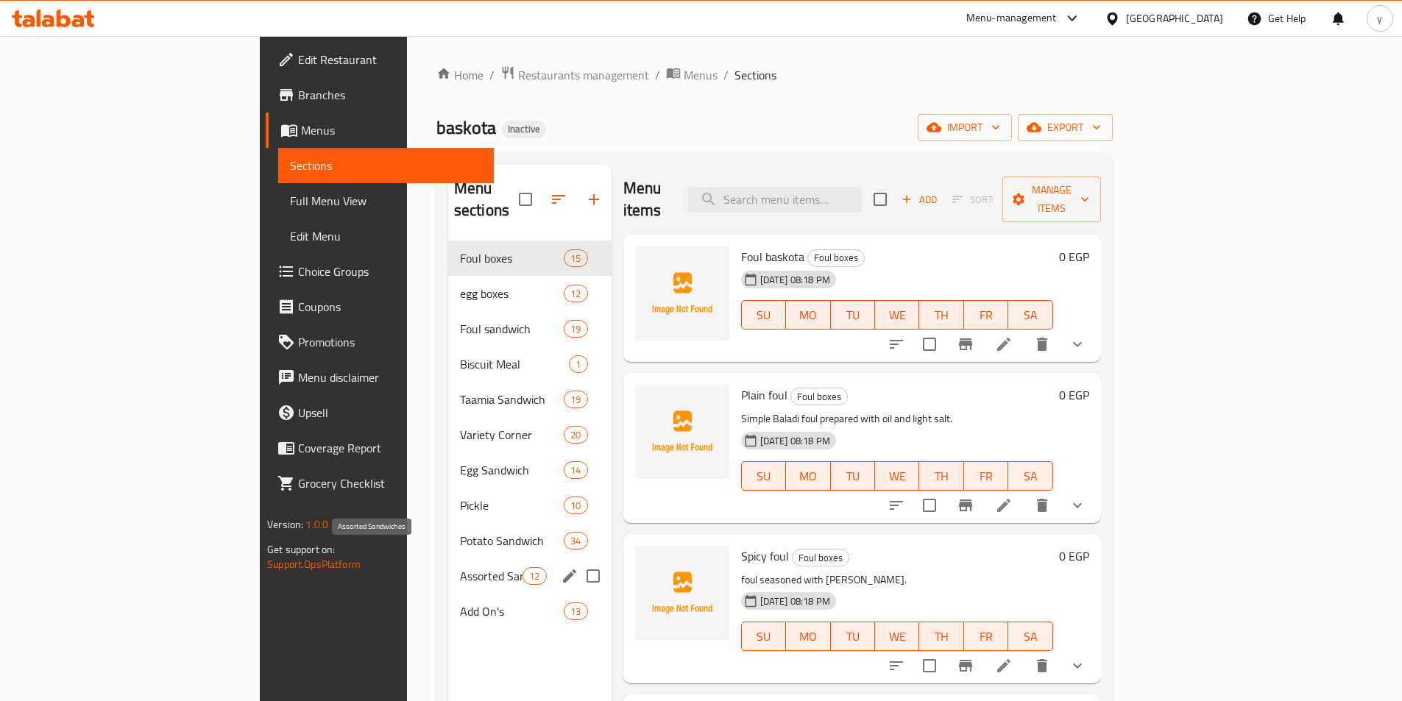
click at [460, 567] on span "Assorted Sandwiches" at bounding box center [491, 576] width 63 height 18
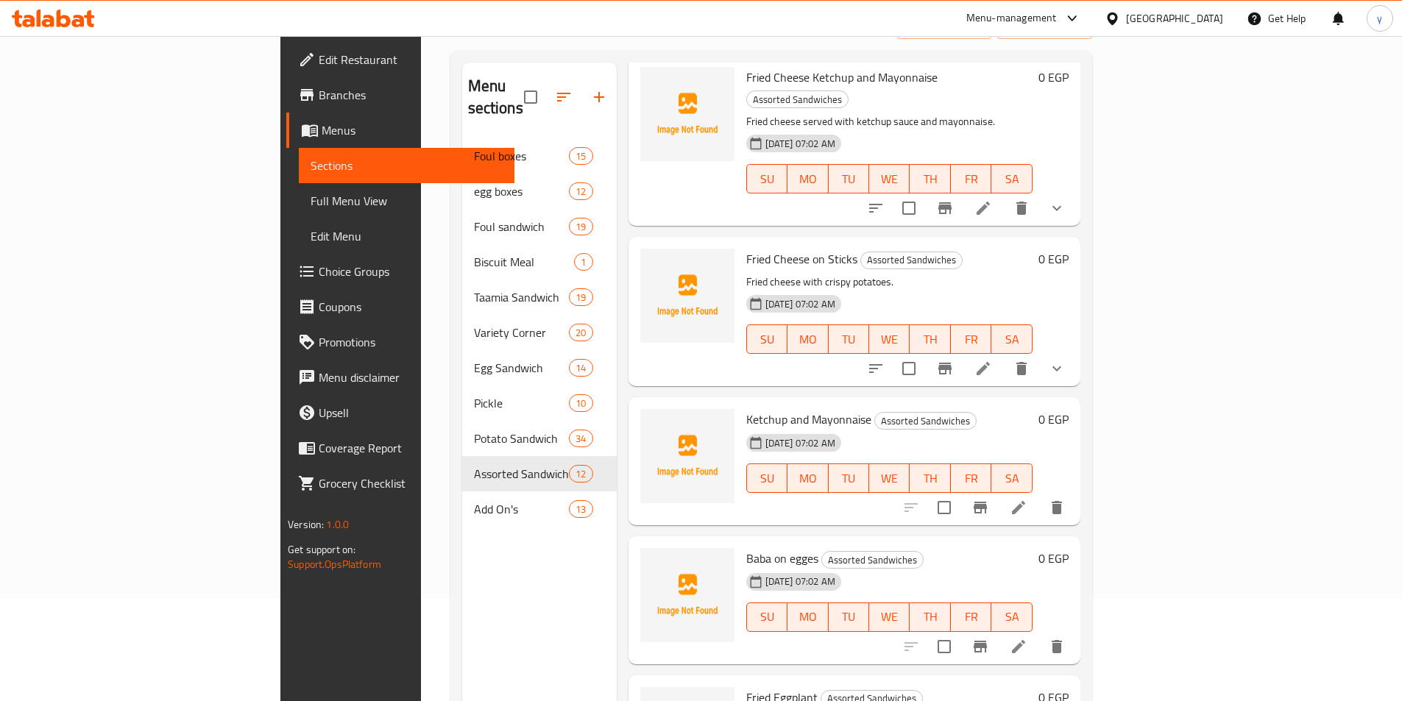
scroll to position [206, 0]
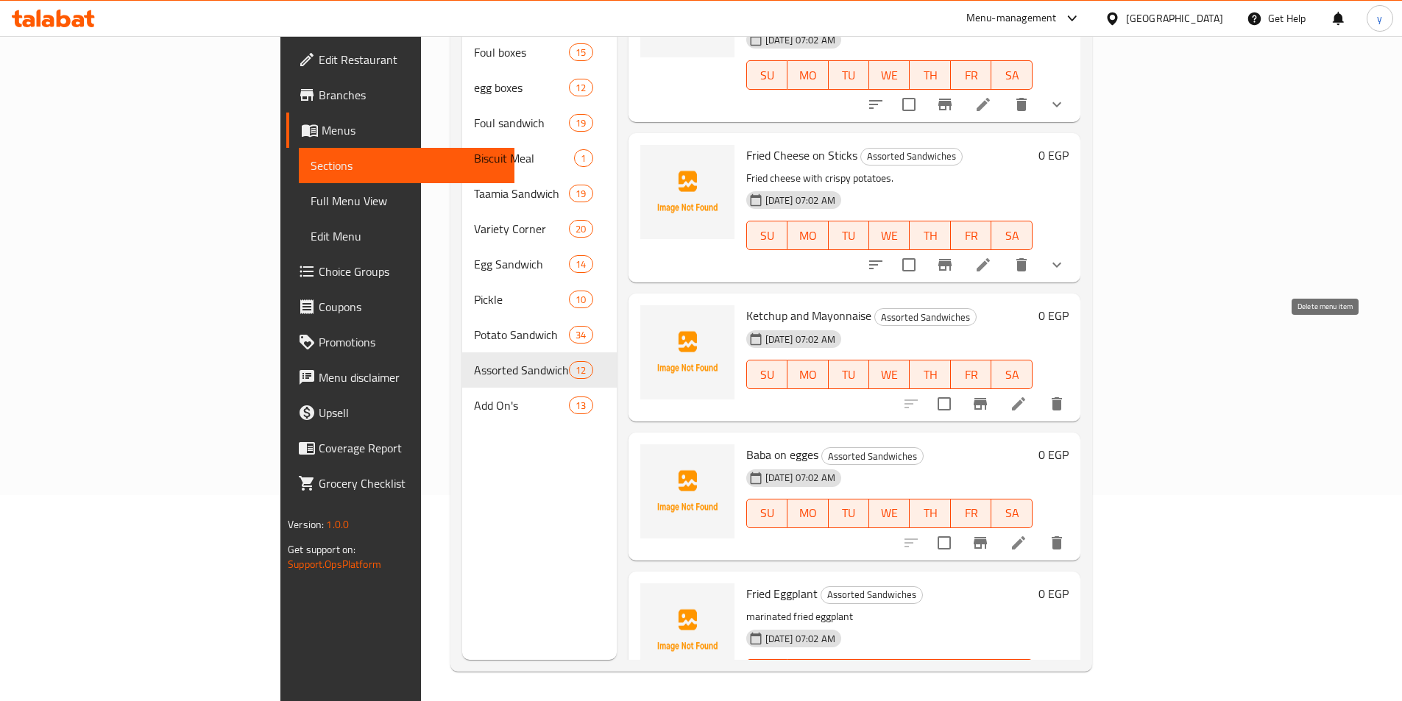
click at [1066, 395] on icon "delete" at bounding box center [1057, 404] width 18 height 18
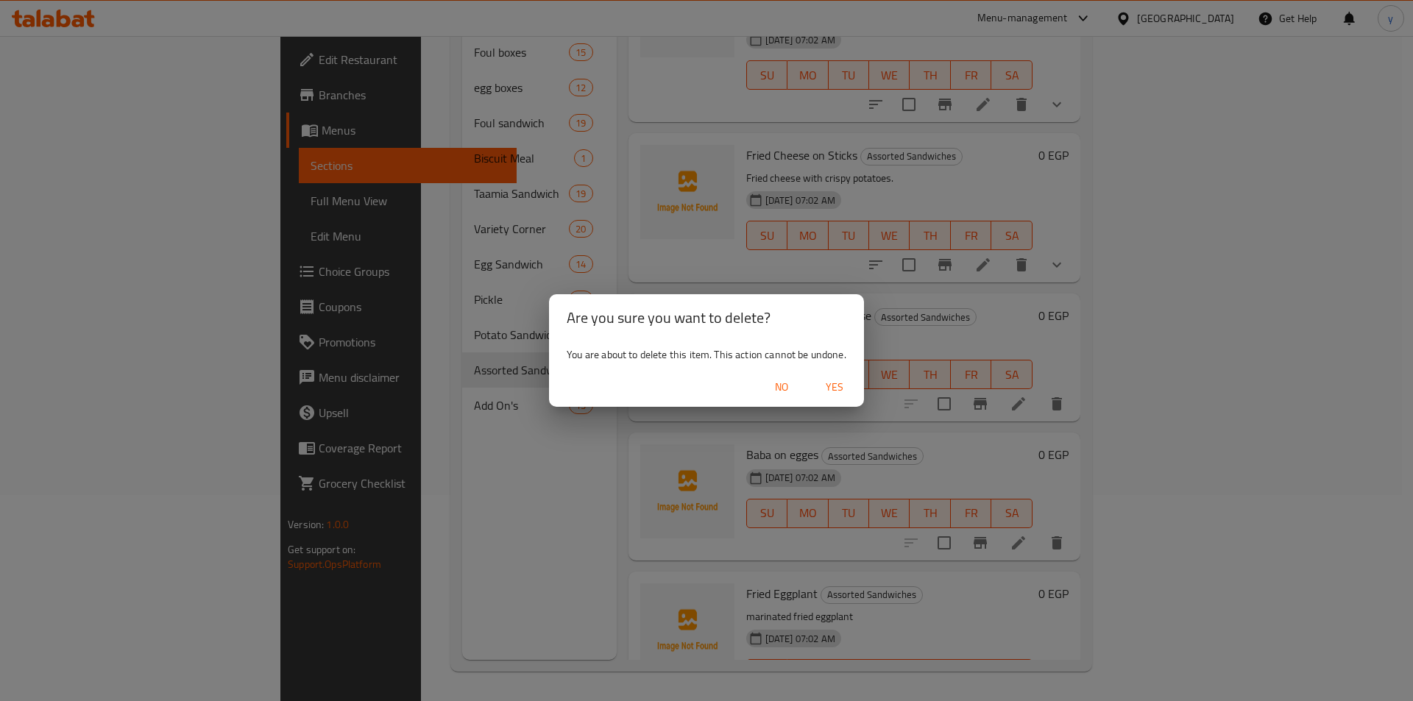
click at [843, 387] on span "Yes" at bounding box center [834, 387] width 35 height 18
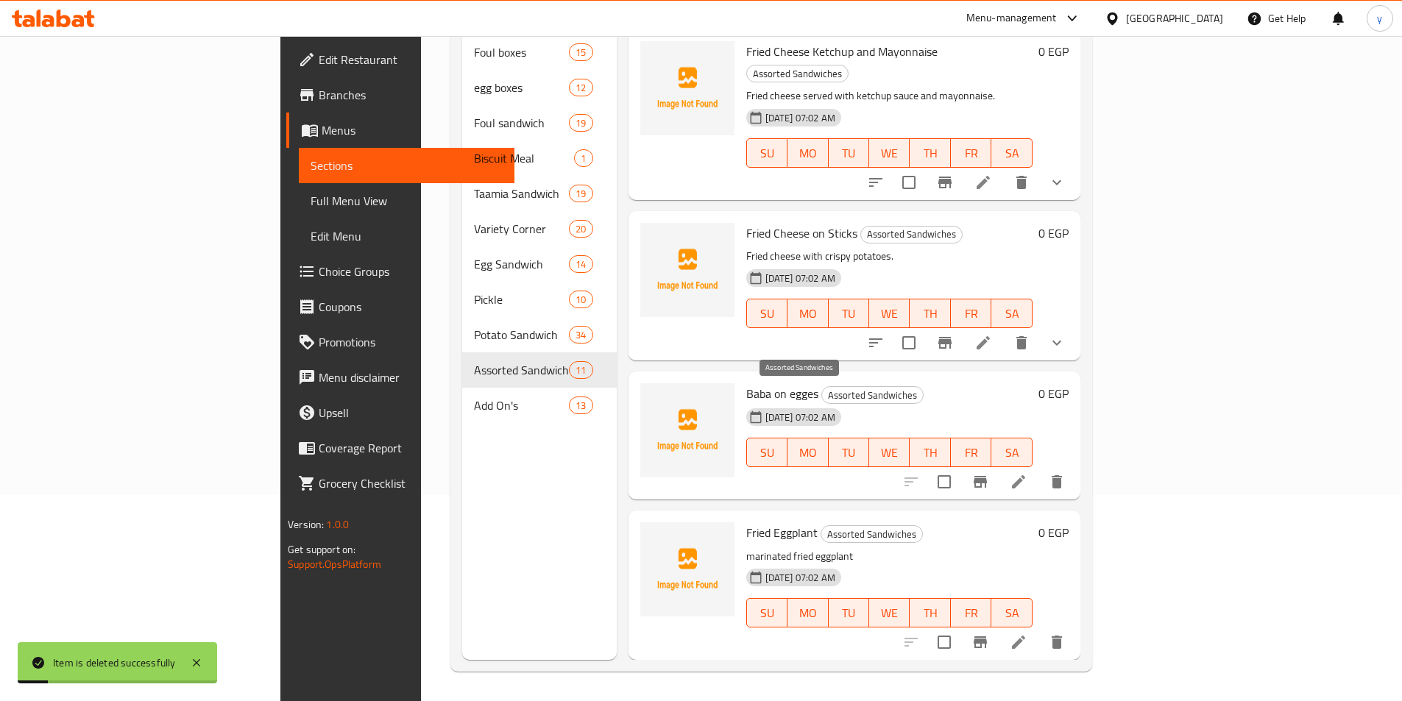
scroll to position [1038, 0]
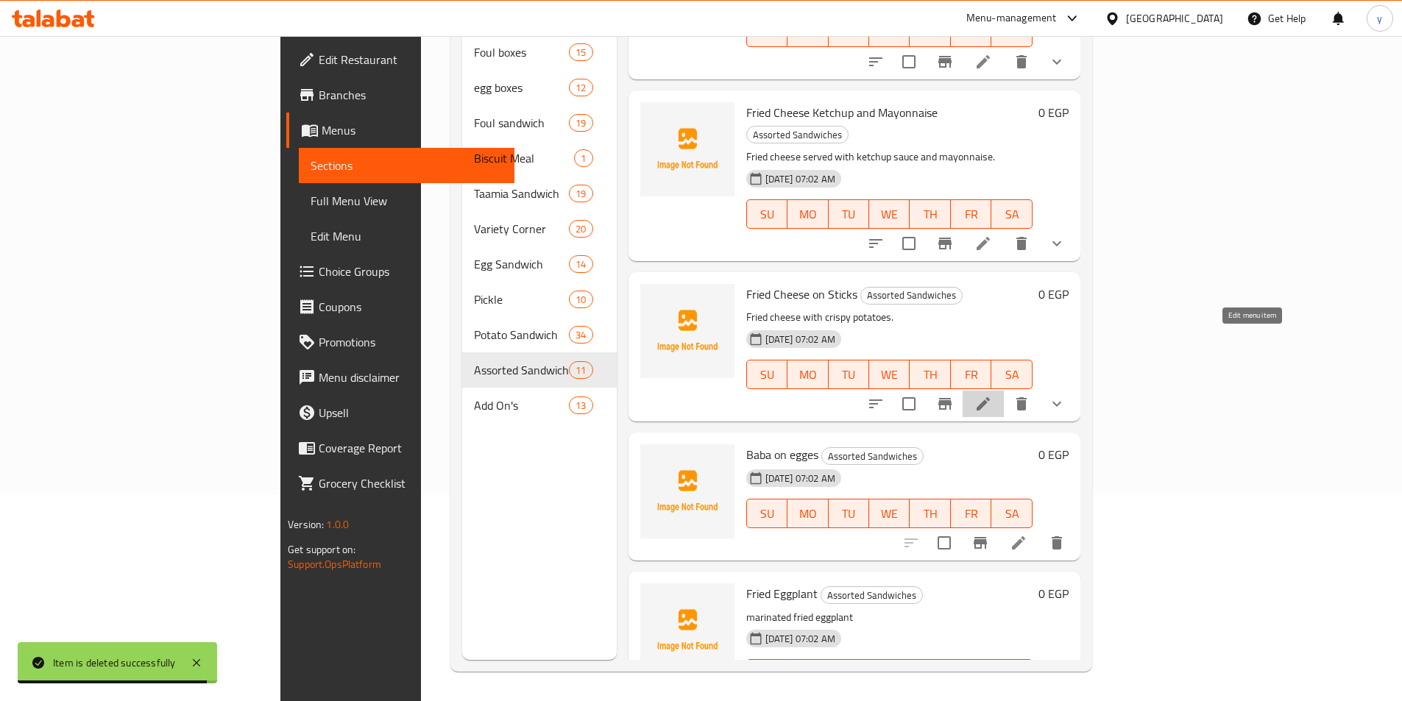
click at [992, 395] on icon at bounding box center [983, 404] width 18 height 18
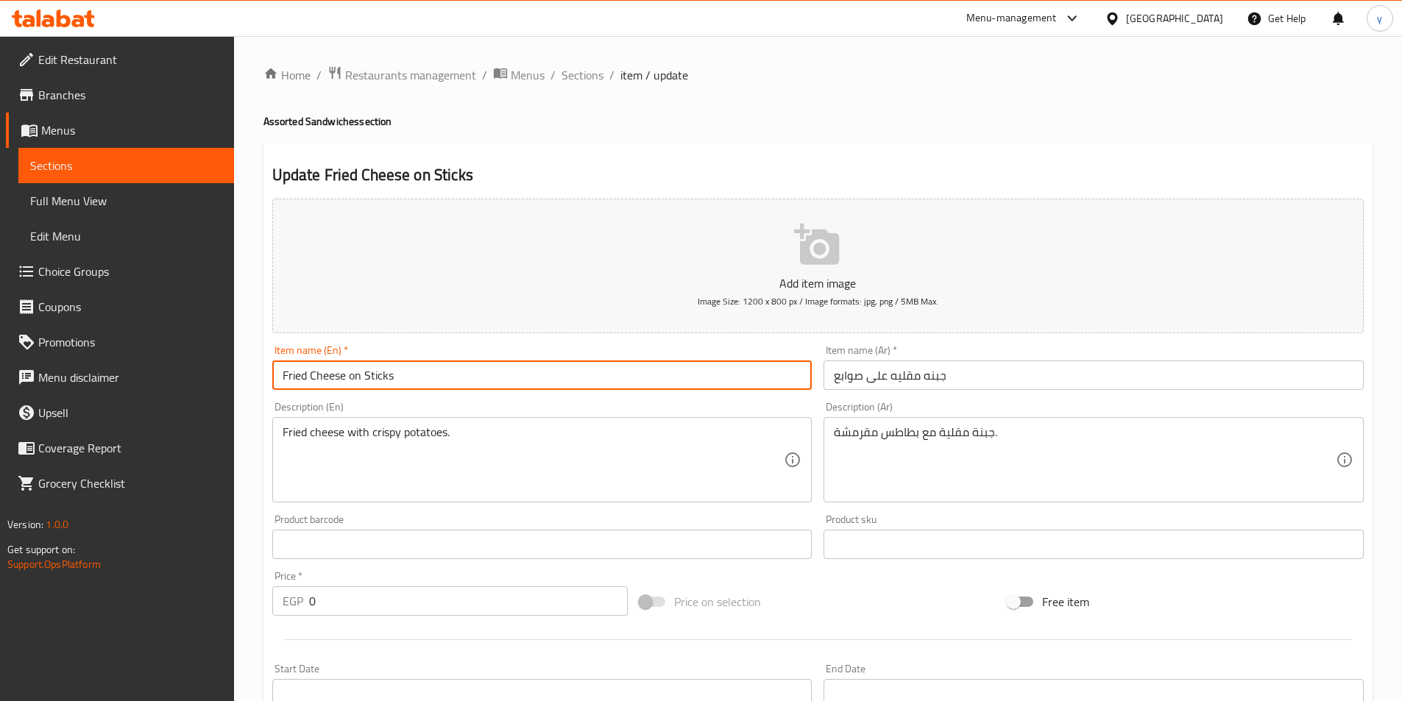
click at [422, 374] on input "Fried Cheese on Sticks" at bounding box center [542, 375] width 540 height 29
paste input "Ketchup and Mayonnaise"
type input "Fried Cheese on Sticks Ketchup and Mayonnaise"
click at [832, 379] on input "جبنه مقليه على صوابع" at bounding box center [1093, 375] width 540 height 29
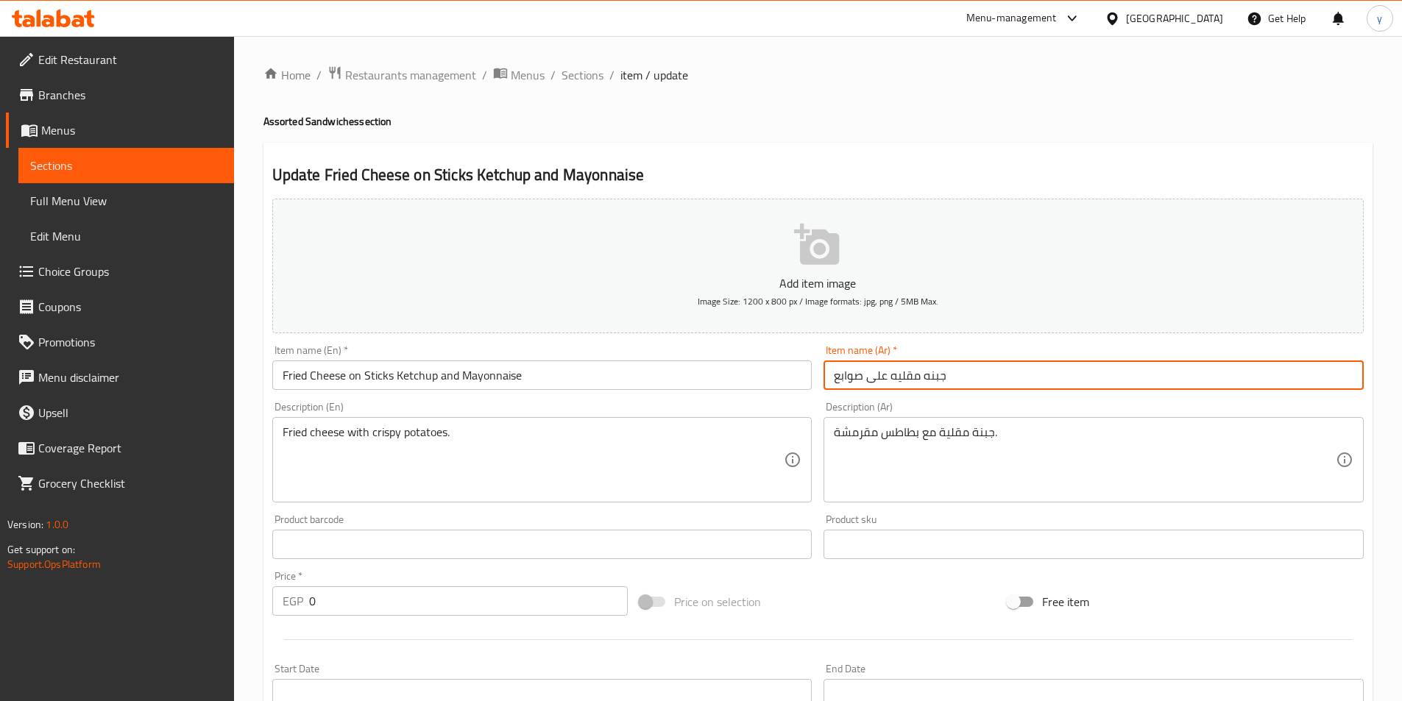
click at [959, 377] on input "جبنه مقليه على صوابع" at bounding box center [1093, 375] width 540 height 29
type input "جبنه مقليه على صوابع كاتشب و مايونيز"
click at [977, 152] on div "Update Fried Cheese on Sticks Ketchup and Mayonnaise Add item image Image Size:…" at bounding box center [817, 587] width 1109 height 889
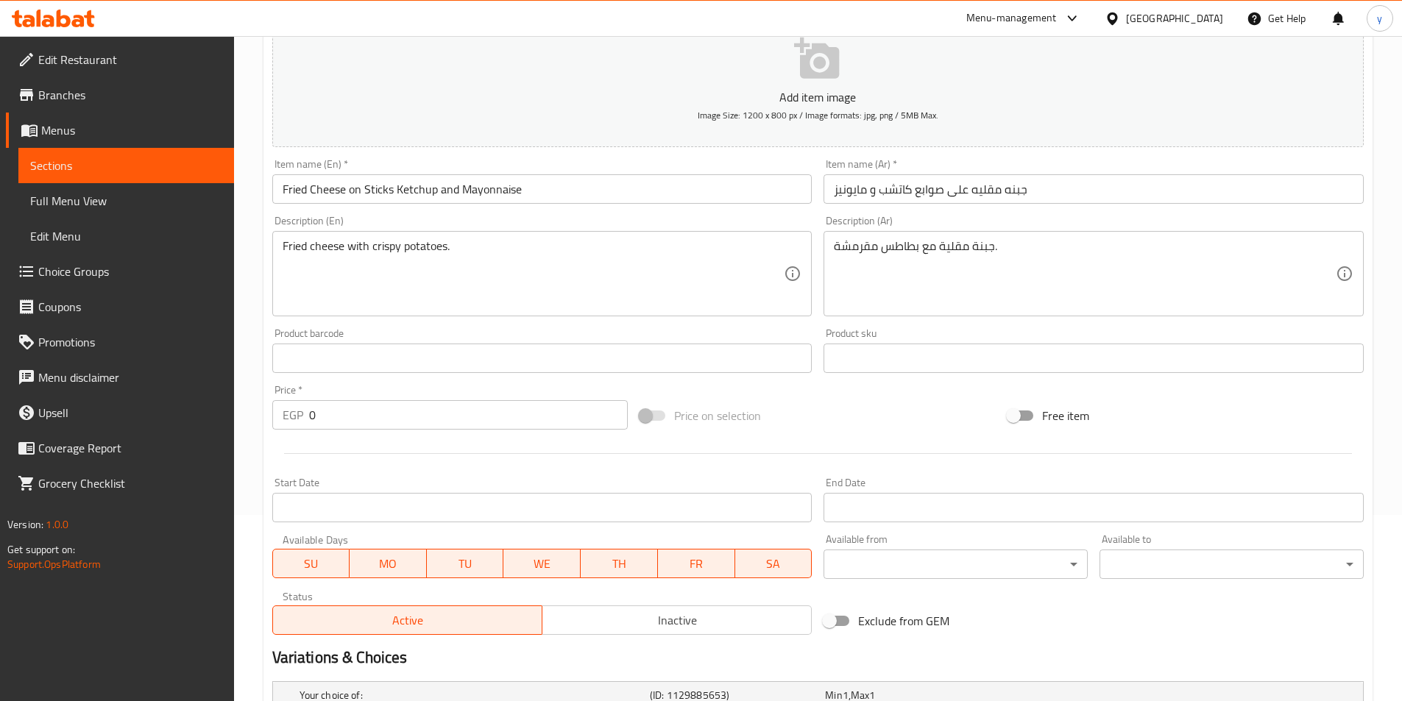
scroll to position [372, 0]
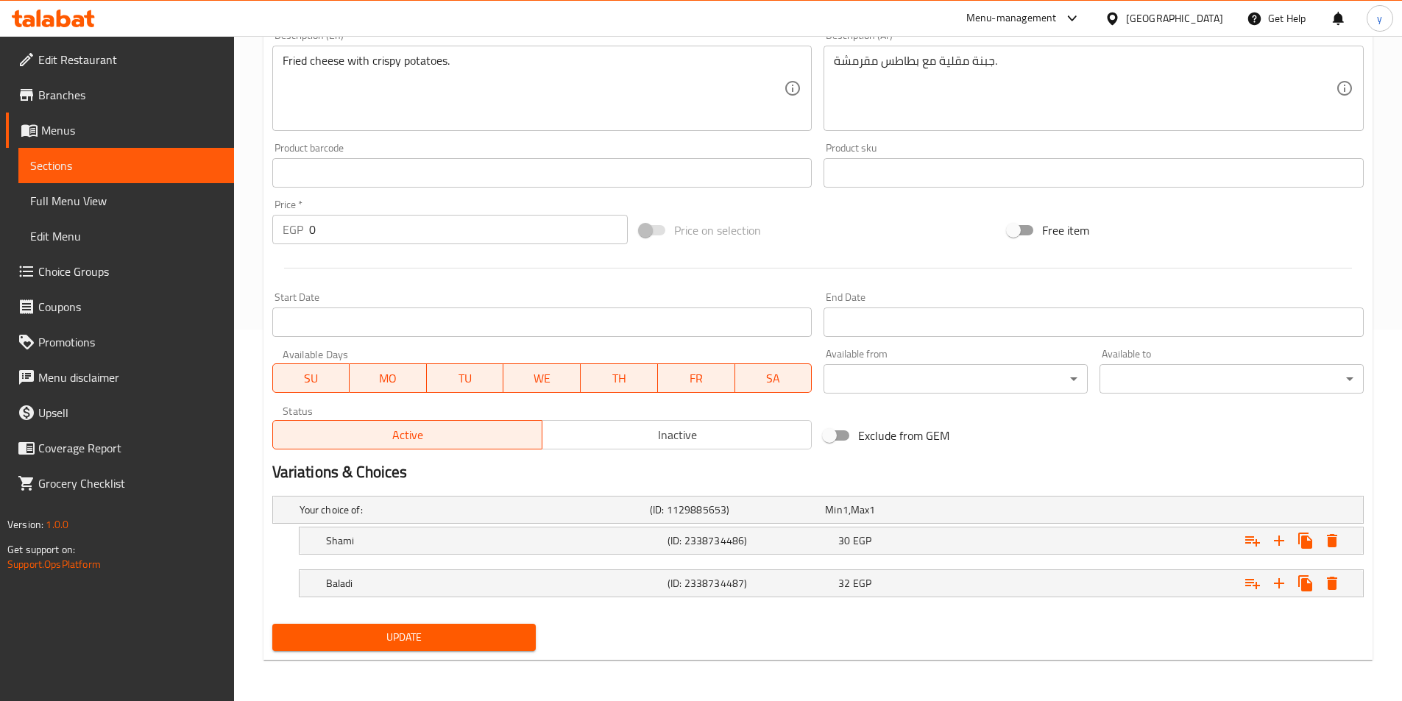
click at [497, 637] on span "Update" at bounding box center [404, 637] width 241 height 18
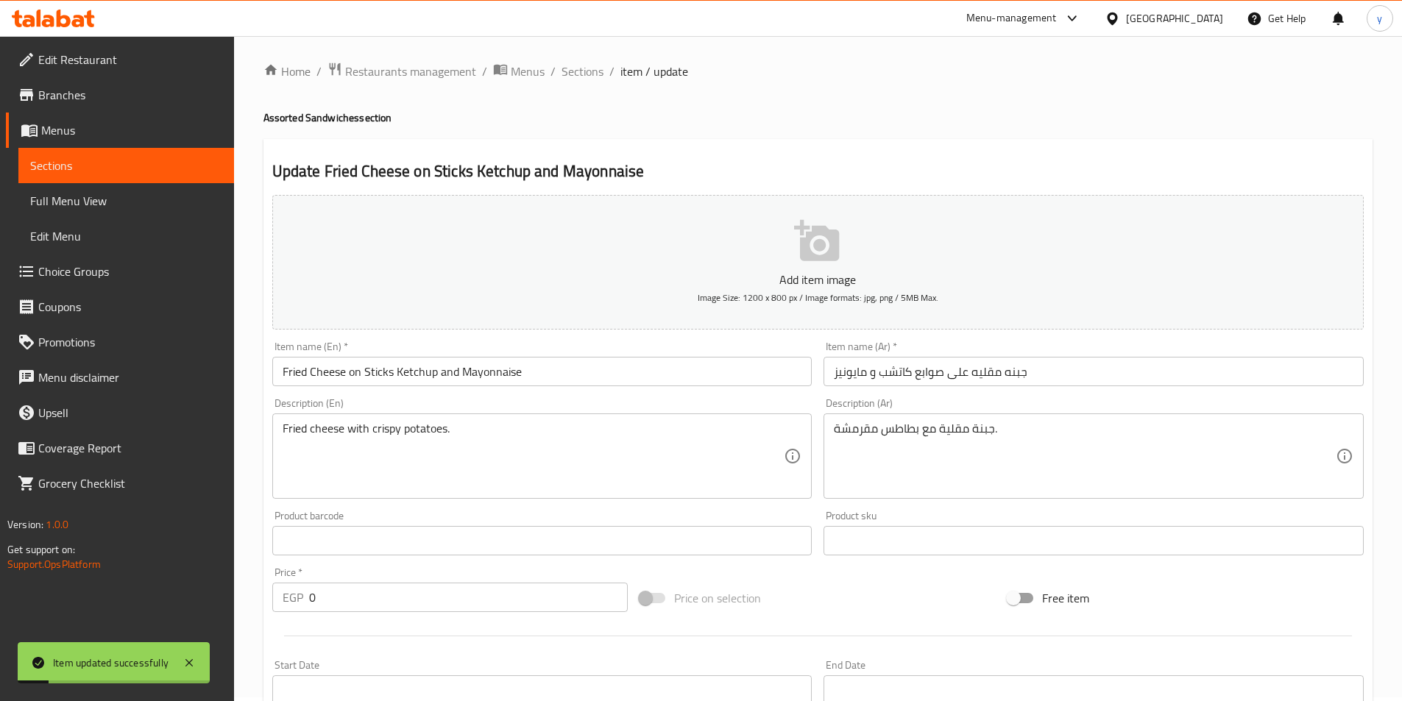
scroll to position [0, 0]
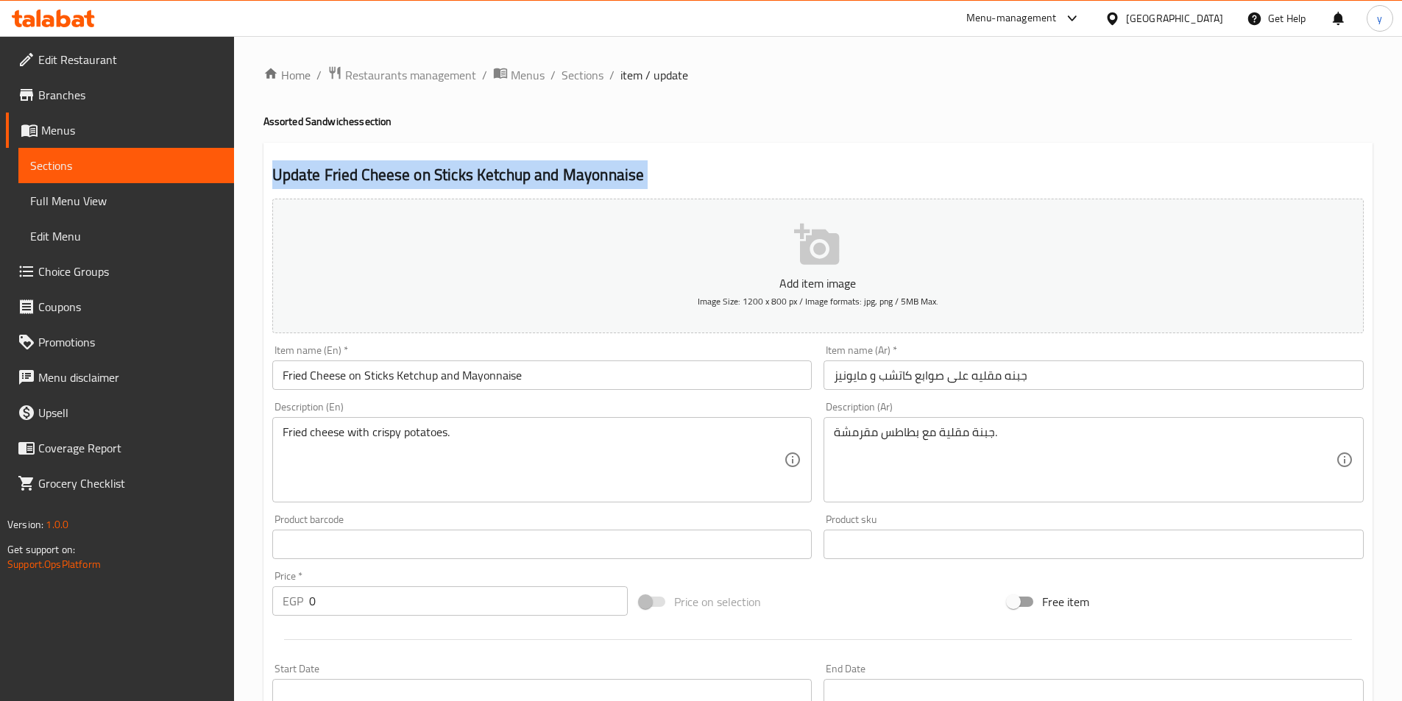
drag, startPoint x: 254, startPoint y: 132, endPoint x: 269, endPoint y: 205, distance: 74.3
click at [269, 217] on div "Home / Restaurants management / Menus / Sections / item / update Assorted Sandw…" at bounding box center [818, 554] width 1168 height 1037
click at [256, 201] on div "Home / Restaurants management / Menus / Sections / item / update Assorted Sandw…" at bounding box center [818, 554] width 1168 height 1037
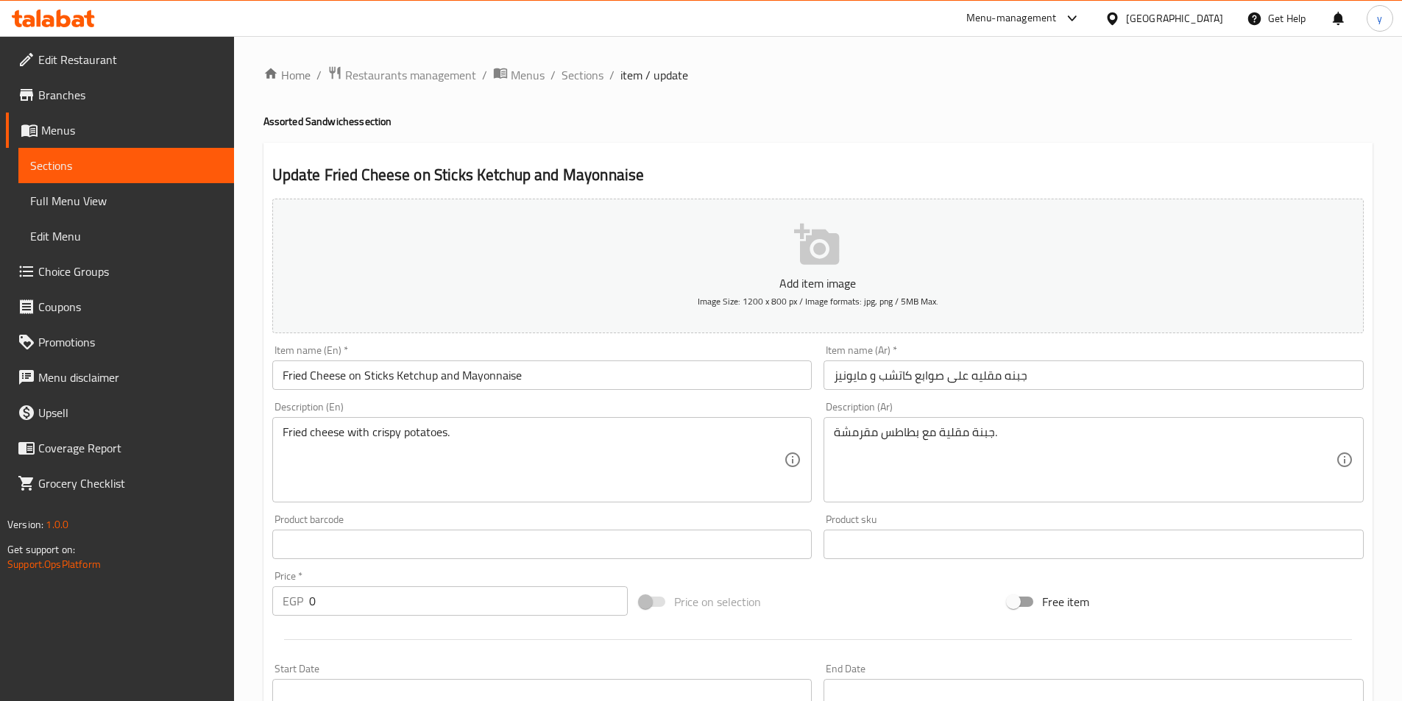
click at [810, 88] on div "Home / Restaurants management / Menus / Sections / item / update Assorted Sandw…" at bounding box center [817, 554] width 1109 height 978
click at [739, 146] on div "Update Fried Cheese on Sticks Ketchup and Mayonnaise Add item image Image Size:…" at bounding box center [817, 587] width 1109 height 889
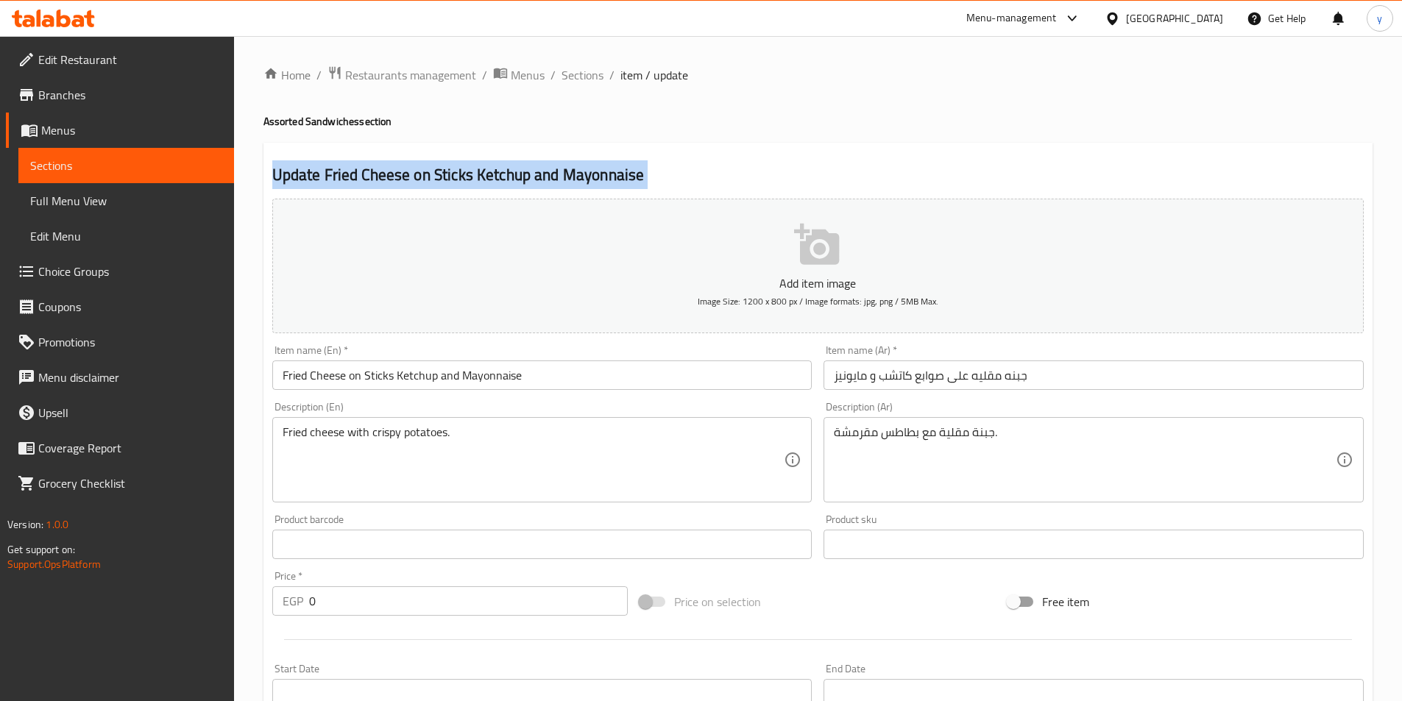
drag, startPoint x: 250, startPoint y: 152, endPoint x: 557, endPoint y: 210, distance: 312.5
click at [319, 267] on div "Home / Restaurants management / Menus / Sections / item / update Assorted Sandw…" at bounding box center [818, 554] width 1168 height 1037
click at [720, 171] on h2 "Update Fried Cheese on Sticks Ketchup and Mayonnaise" at bounding box center [817, 175] width 1091 height 22
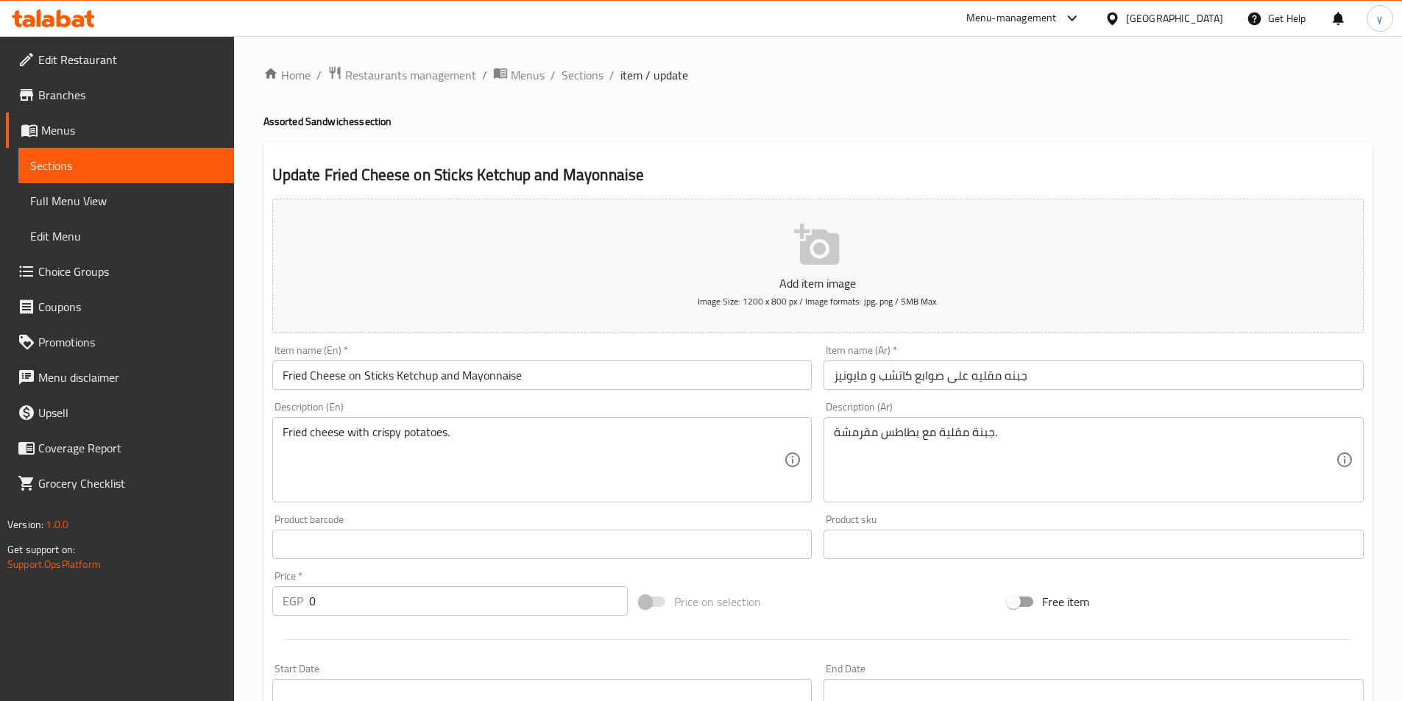
click at [720, 171] on h2 "Update Fried Cheese on Sticks Ketchup and Mayonnaise" at bounding box center [817, 175] width 1091 height 22
click at [640, 150] on div "Update Fried Cheese on Sticks Ketchup and Mayonnaise Add item image Image Size:…" at bounding box center [817, 587] width 1109 height 889
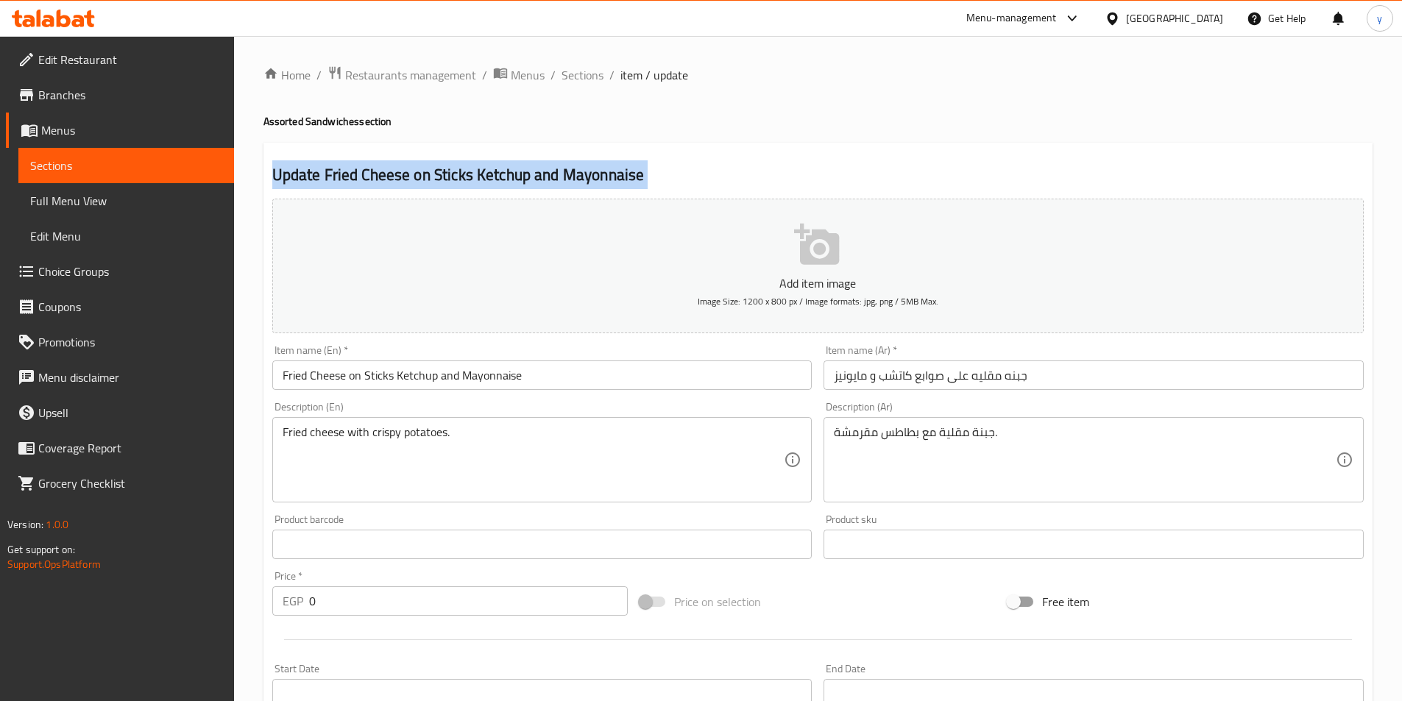
click at [640, 150] on div "Update Fried Cheese on Sticks Ketchup and Mayonnaise Add item image Image Size:…" at bounding box center [817, 587] width 1109 height 889
click at [687, 146] on div "Update Fried Cheese on Sticks Ketchup and Mayonnaise Add item image Image Size:…" at bounding box center [817, 587] width 1109 height 889
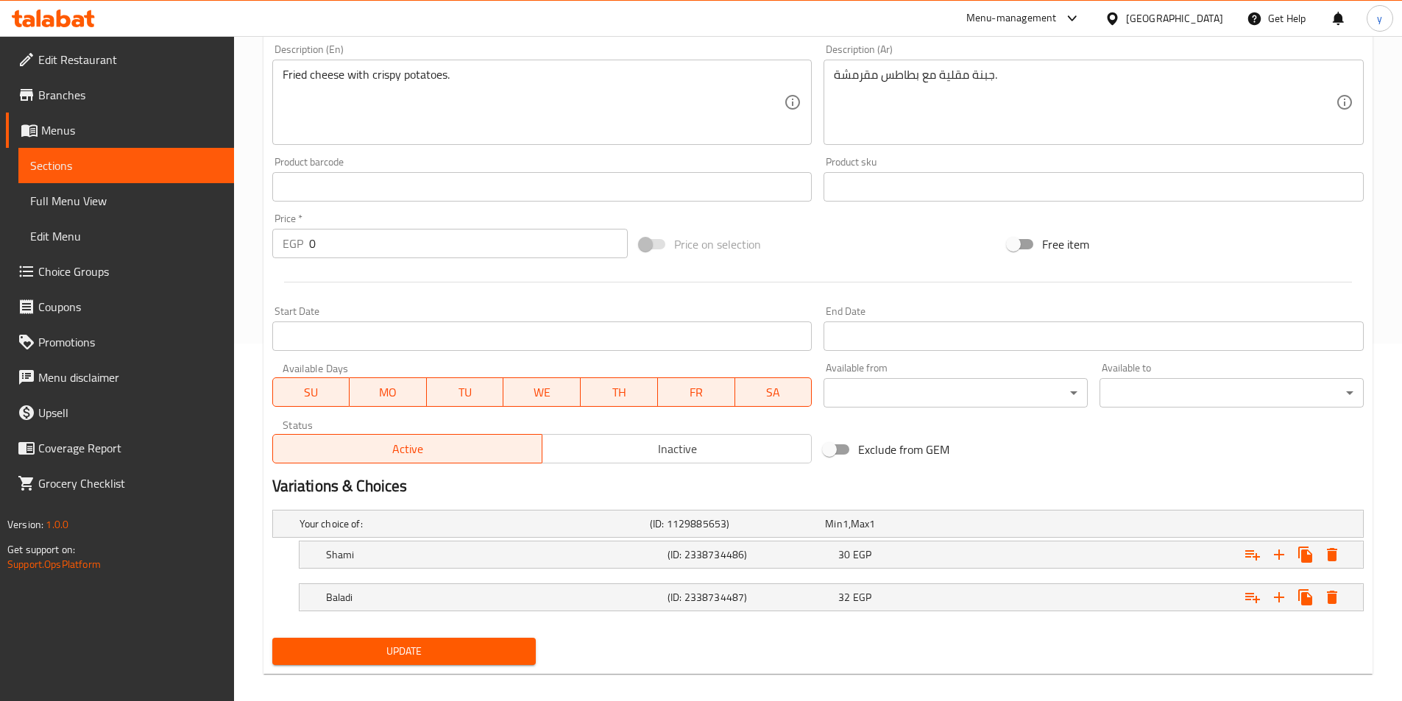
scroll to position [372, 0]
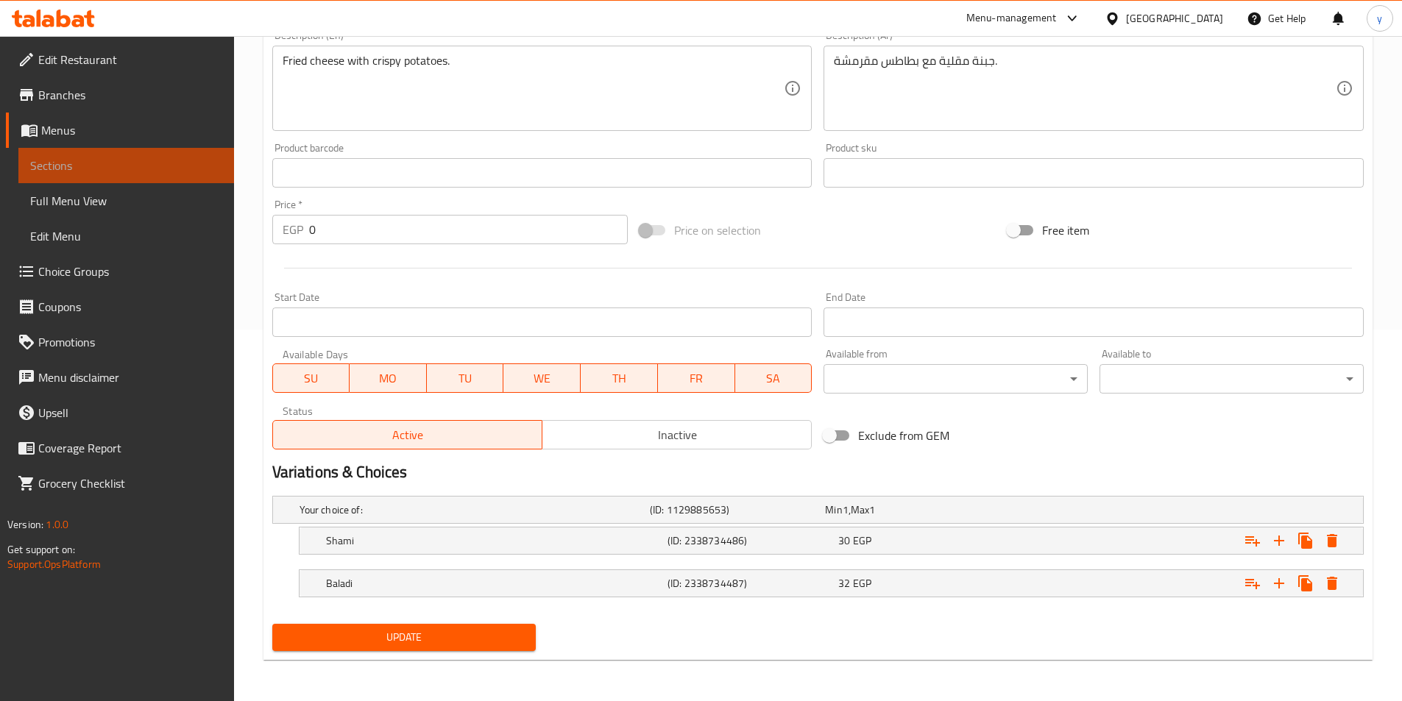
click at [120, 164] on span "Sections" at bounding box center [126, 166] width 192 height 18
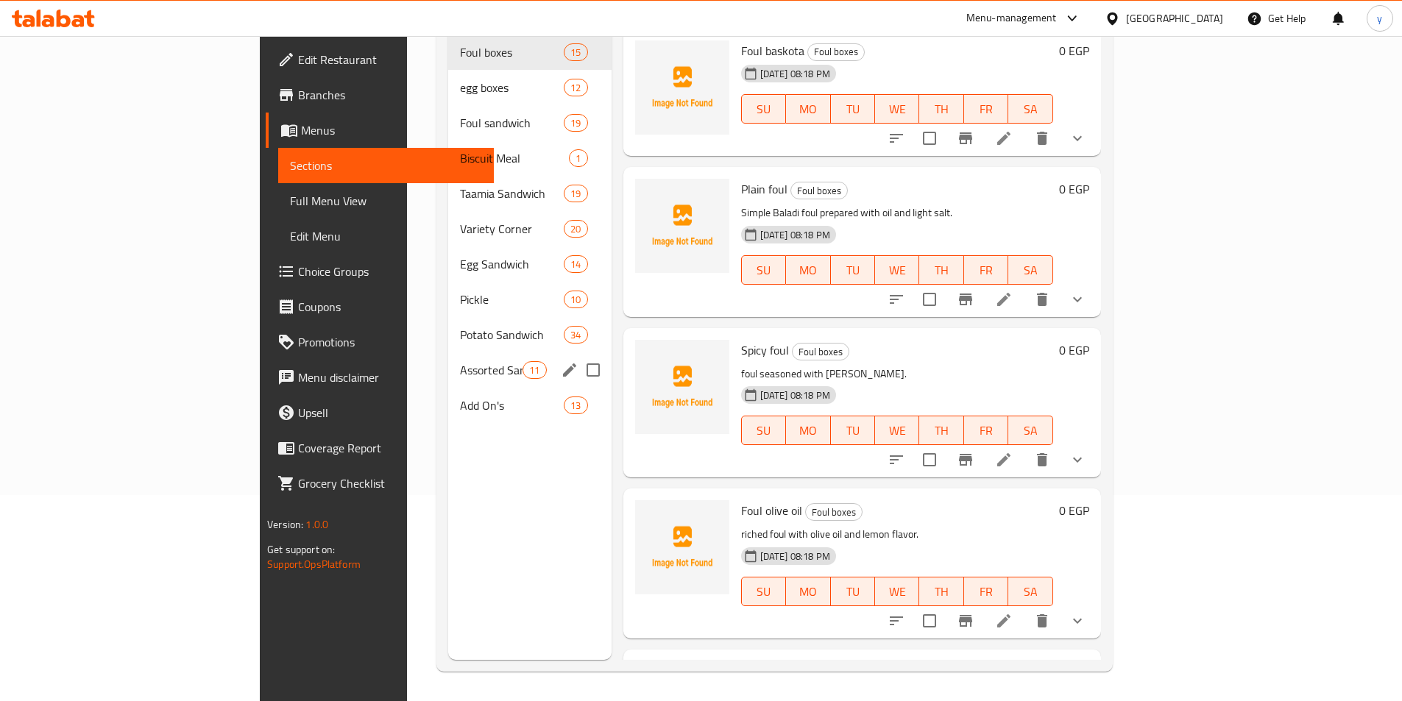
click at [448, 360] on div "Assorted Sandwiches 11" at bounding box center [529, 370] width 163 height 35
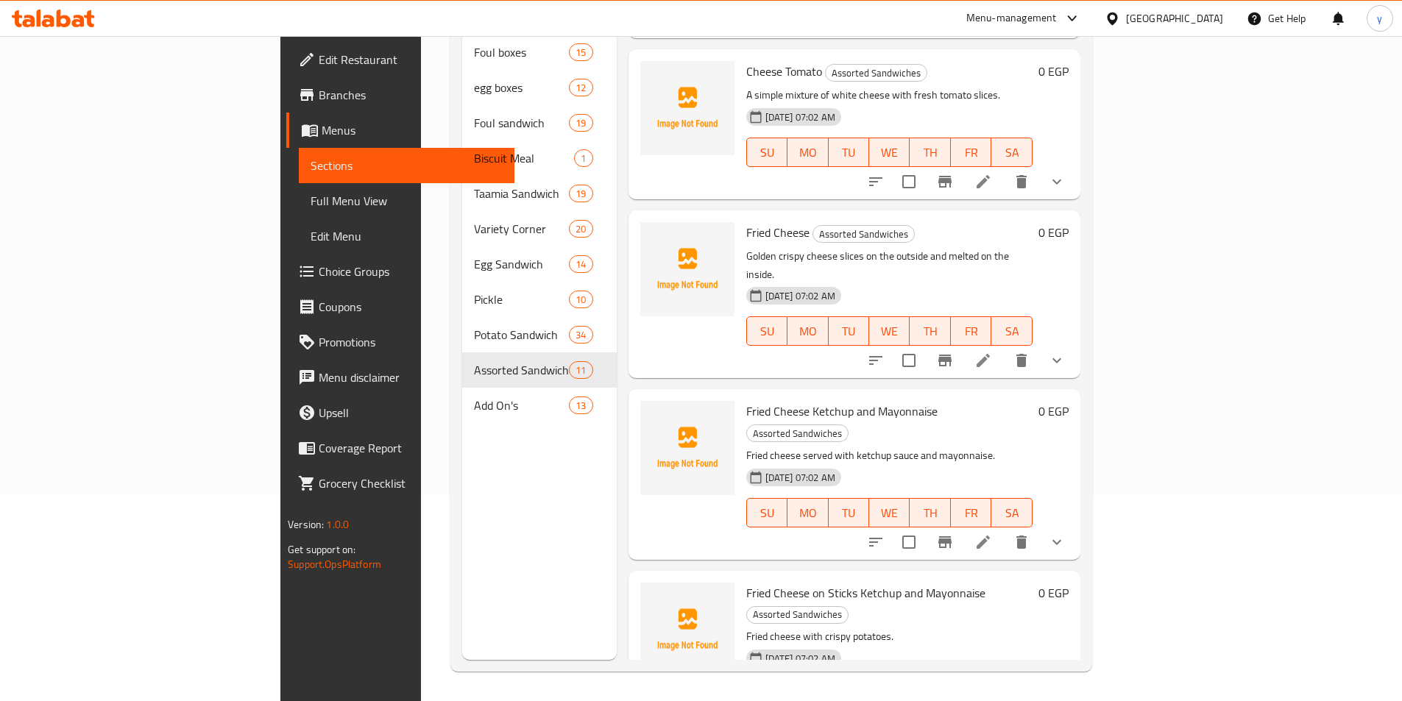
scroll to position [1038, 0]
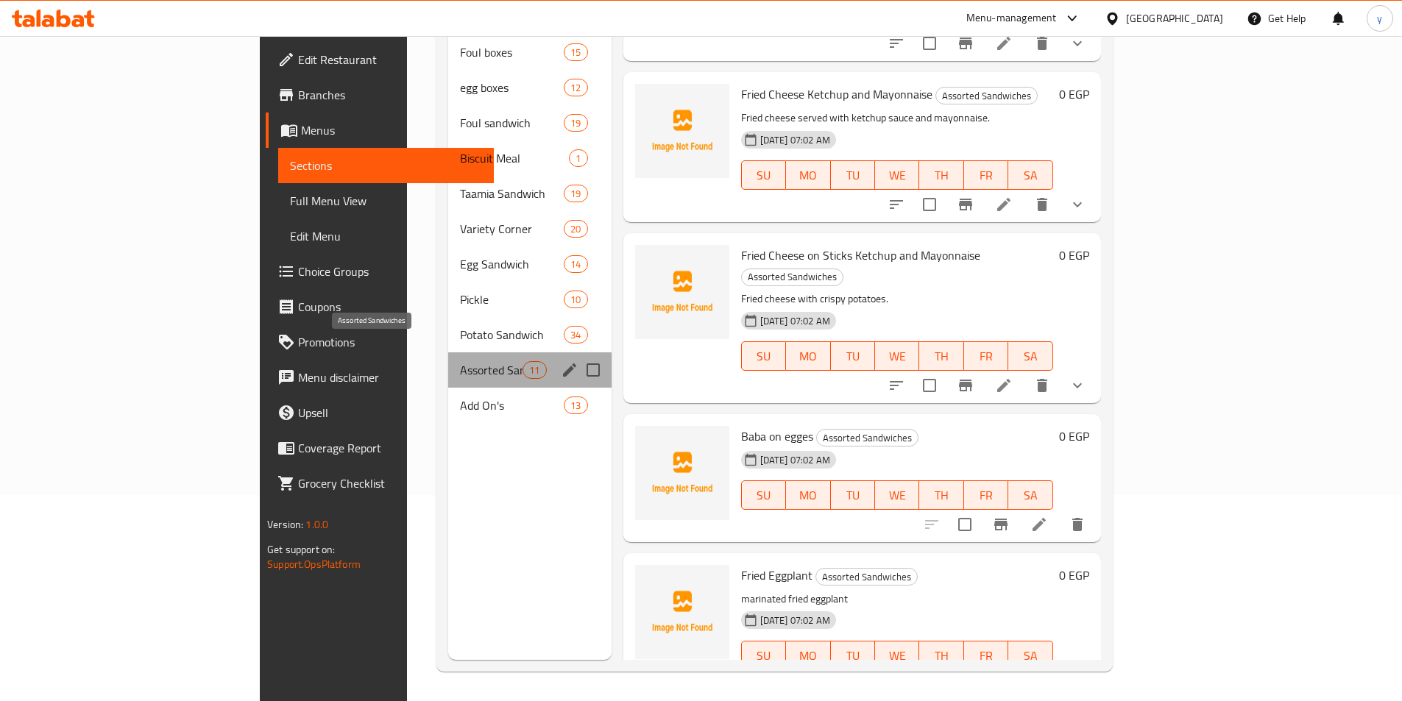
click at [460, 361] on span "Assorted Sandwiches" at bounding box center [491, 370] width 63 height 18
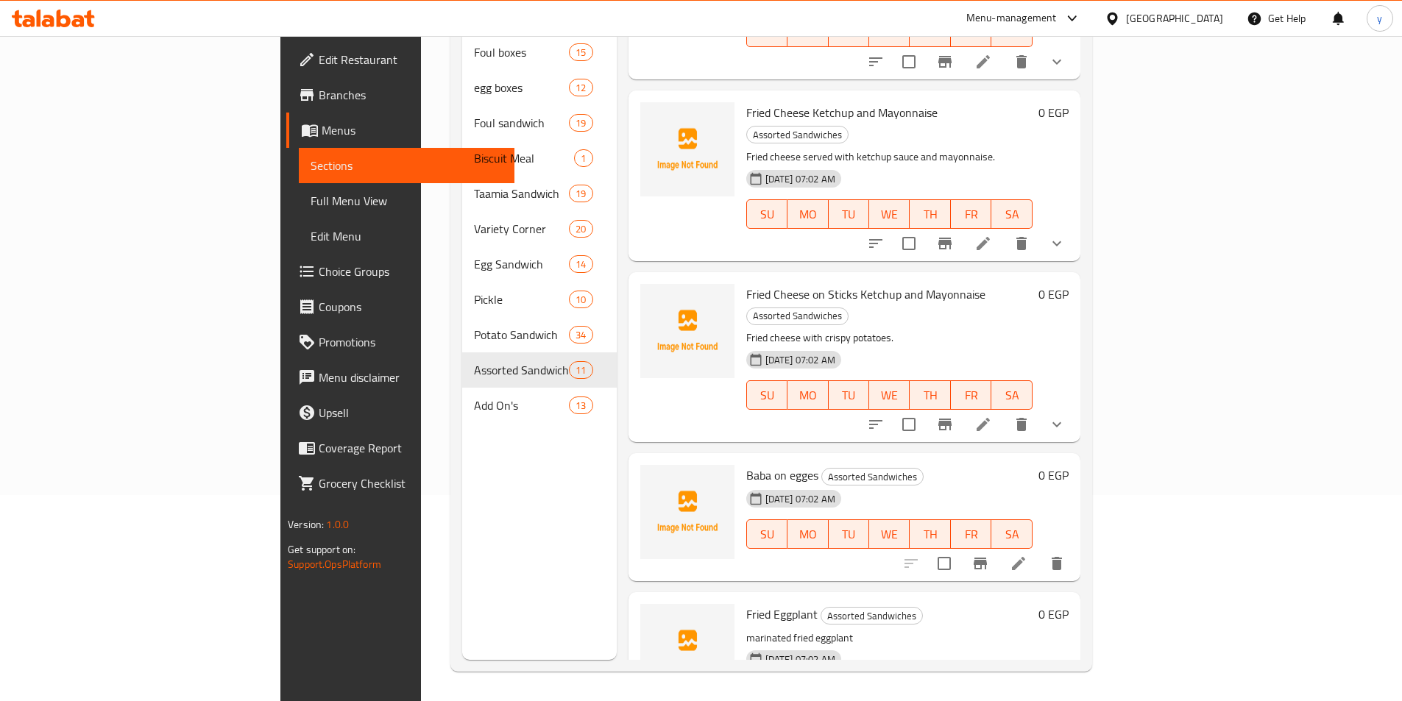
click at [1039, 550] on li at bounding box center [1018, 563] width 41 height 26
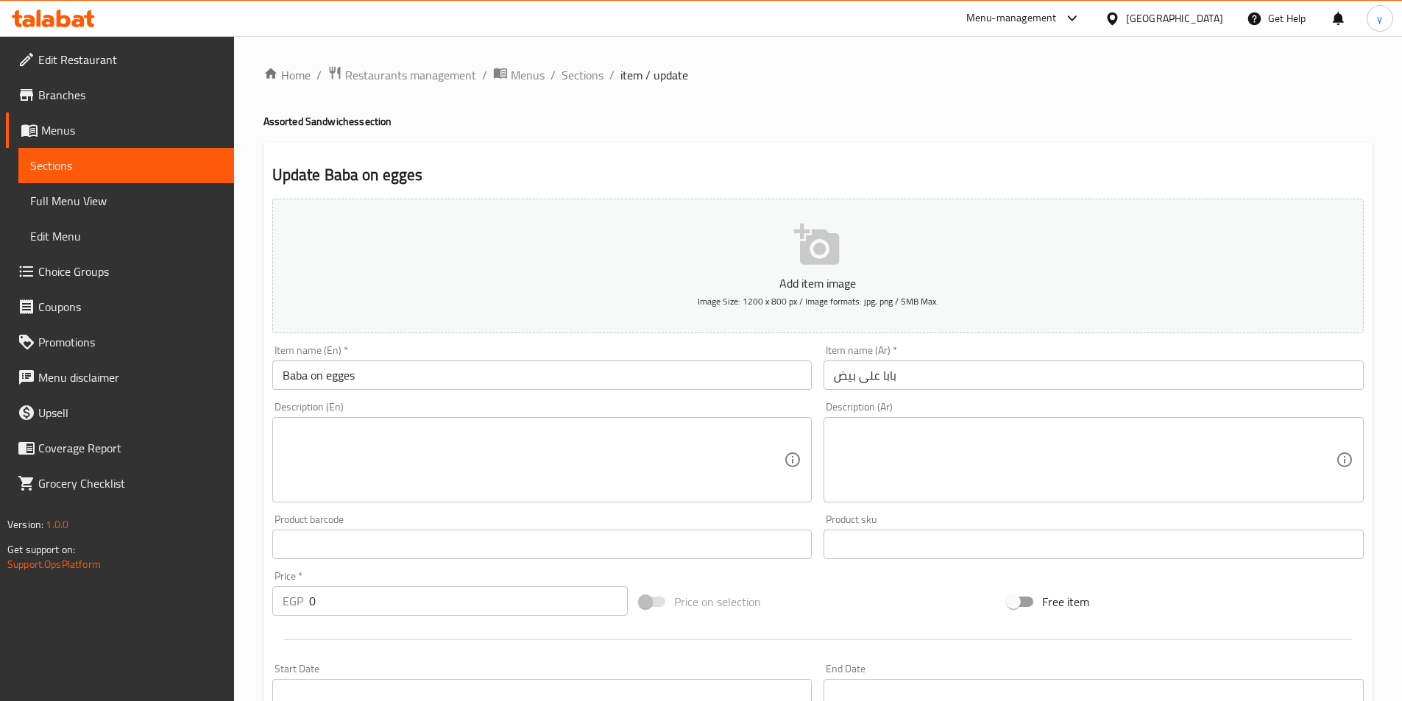
click at [444, 379] on input "Baba on egges" at bounding box center [542, 375] width 540 height 29
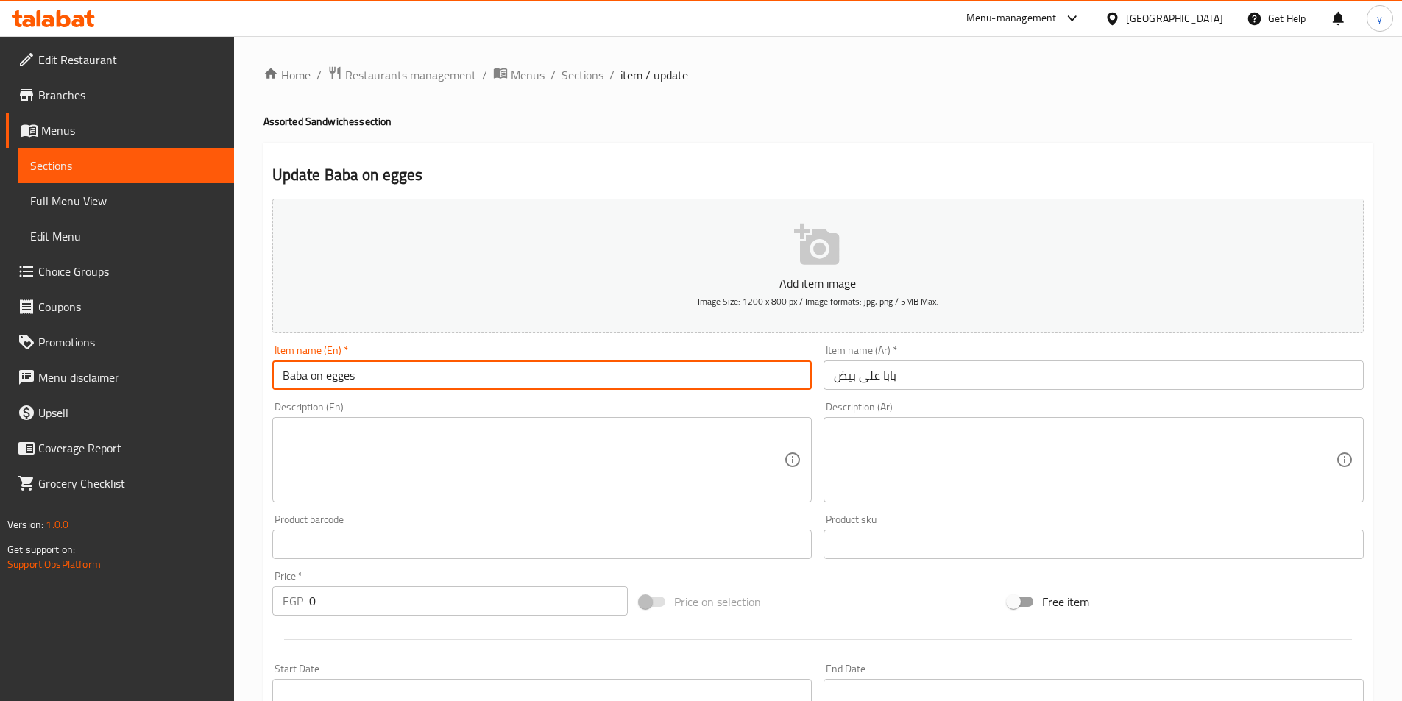
click at [319, 380] on input "Baba on egges" at bounding box center [542, 375] width 540 height 29
type input "[PERSON_NAME]"
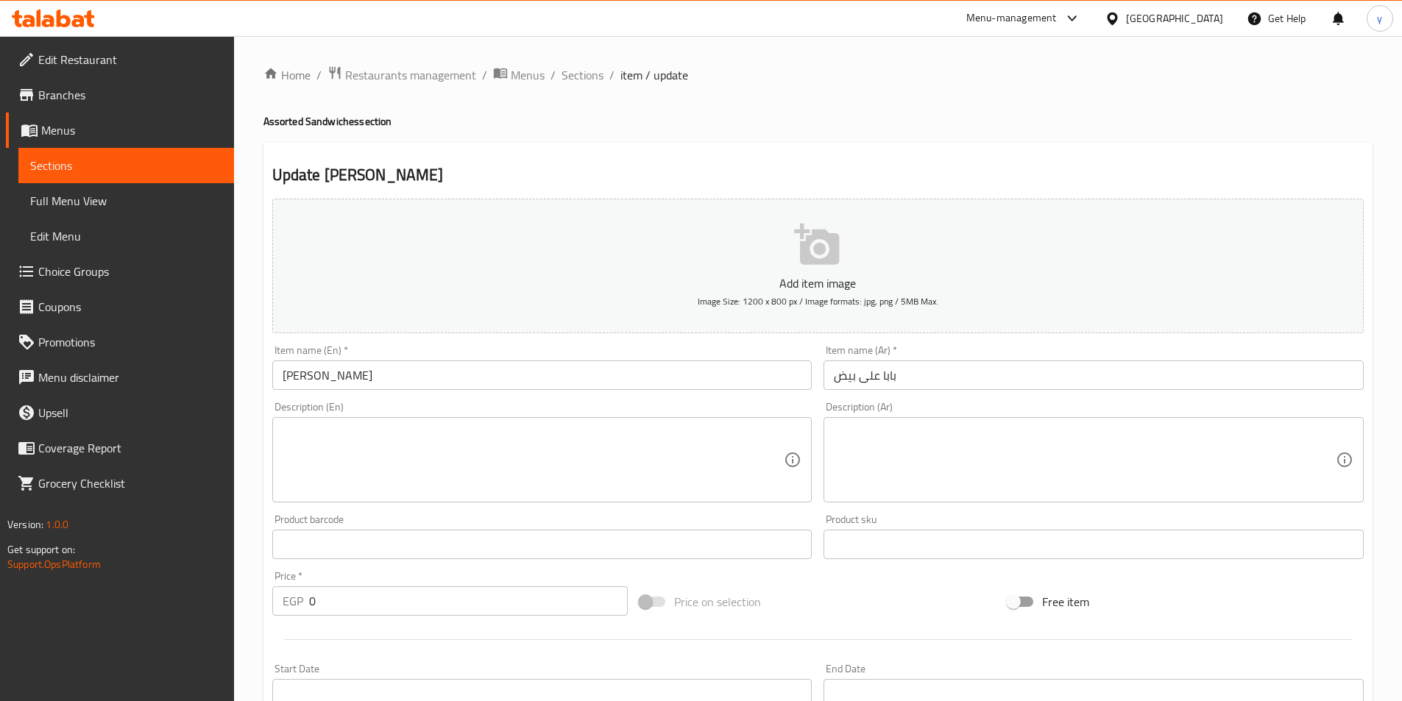
click at [696, 400] on div "Description (En) Description (En)" at bounding box center [542, 452] width 552 height 113
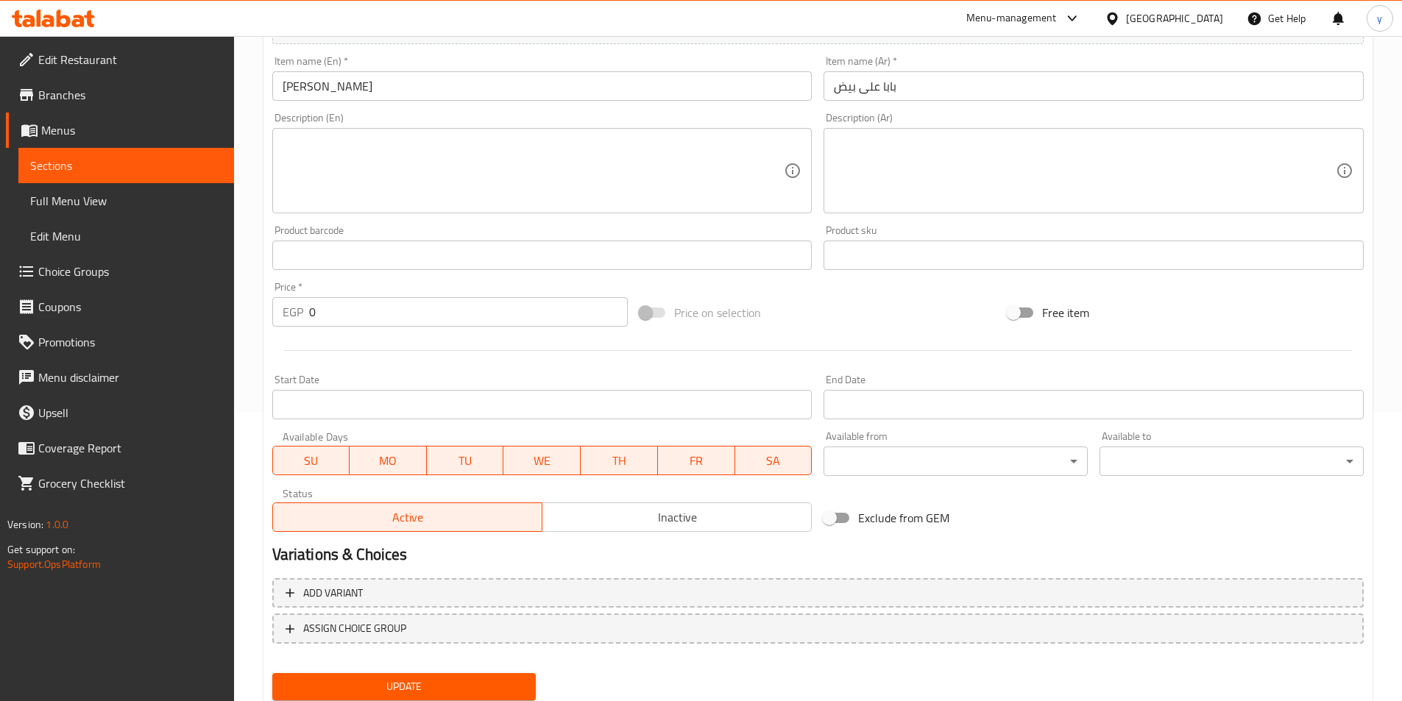
scroll to position [339, 0]
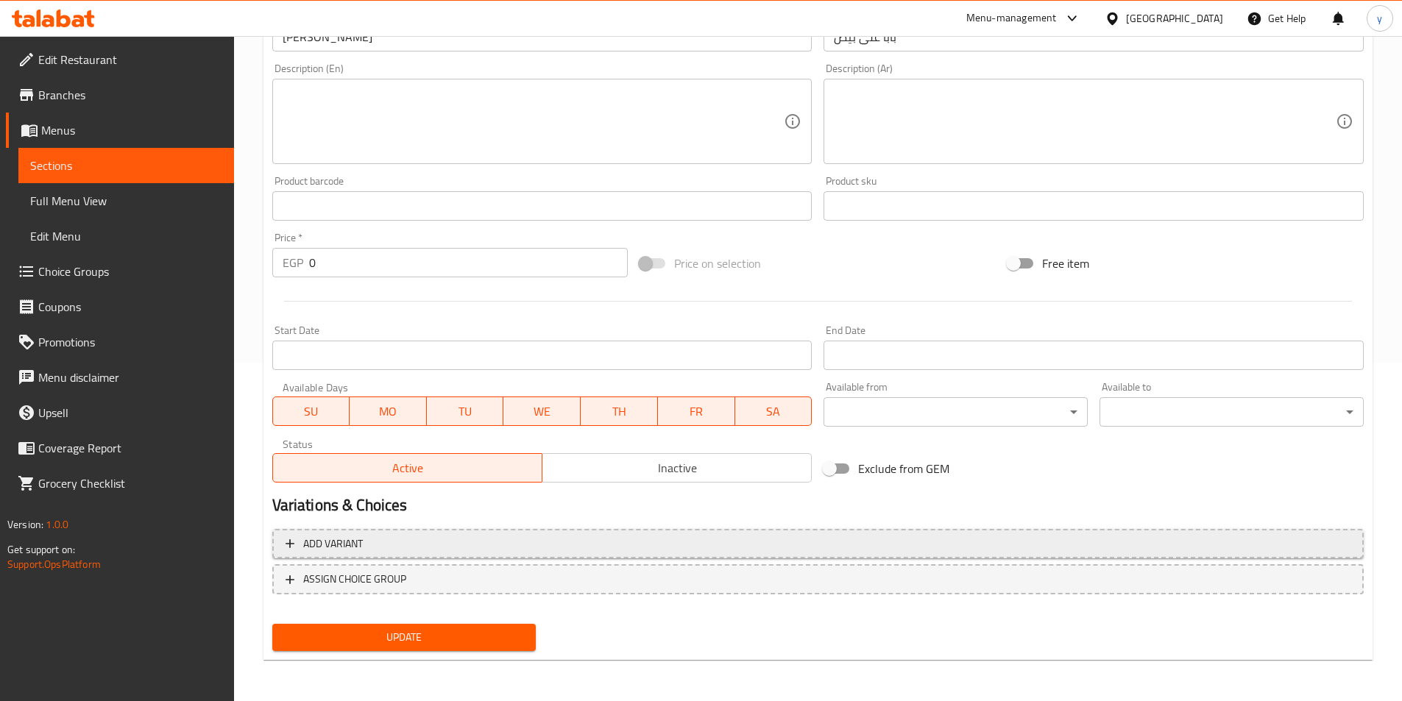
click at [782, 548] on span "Add variant" at bounding box center [818, 544] width 1065 height 18
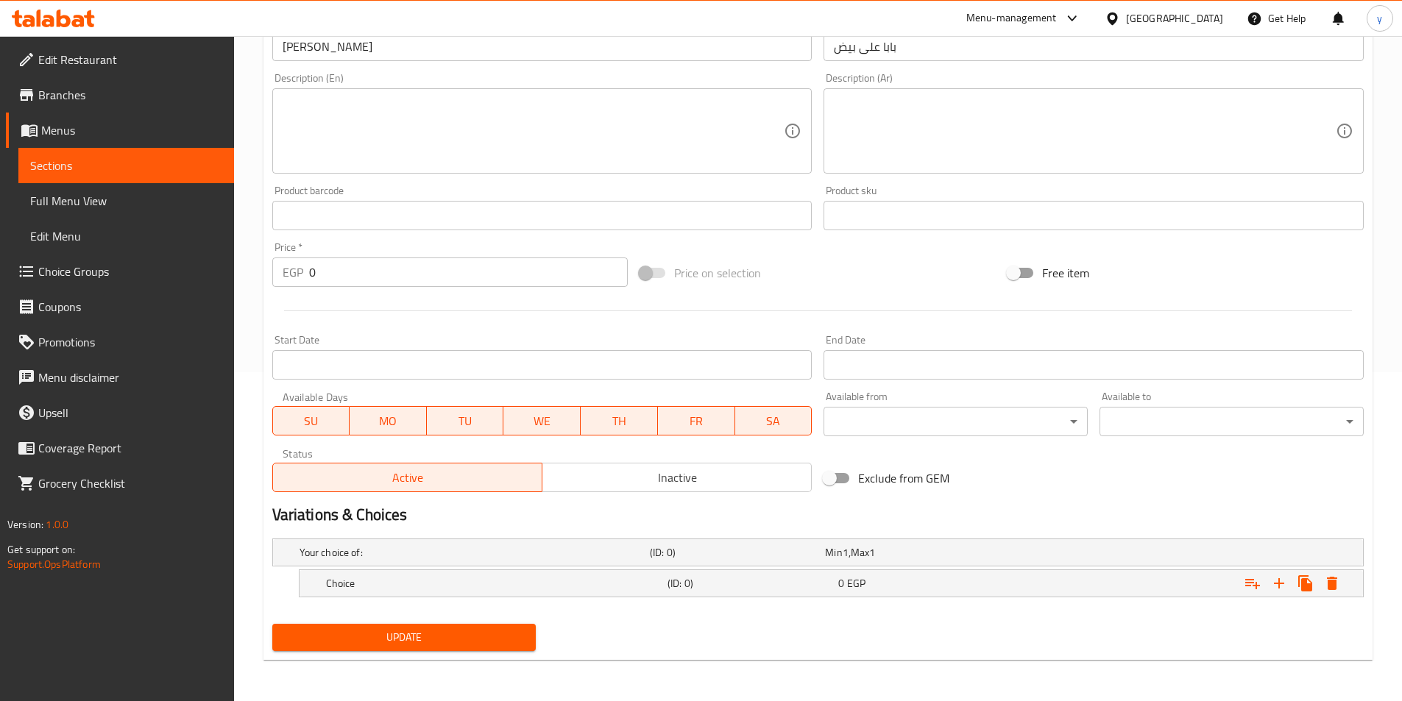
scroll to position [329, 0]
click at [1283, 584] on icon "Expand" at bounding box center [1279, 583] width 10 height 10
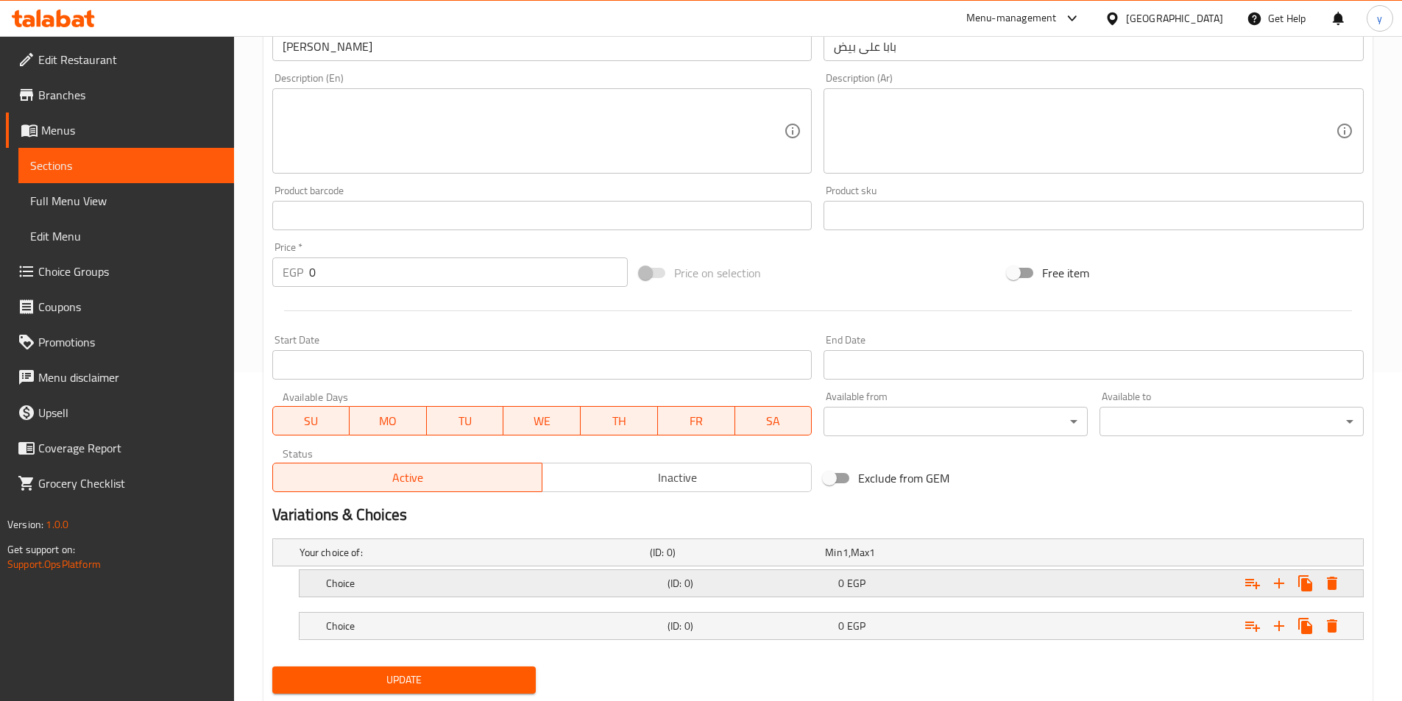
click at [1083, 581] on div "Expand" at bounding box center [1176, 583] width 341 height 32
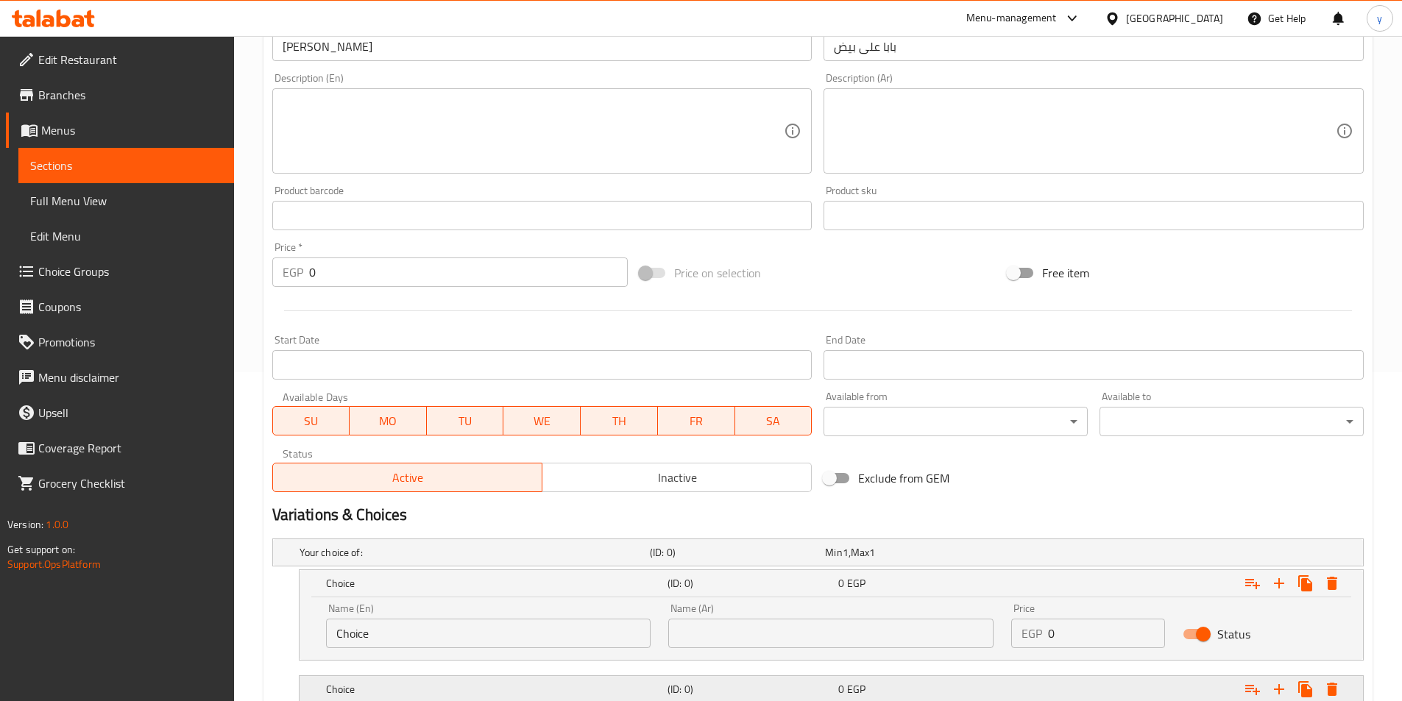
click at [972, 684] on div "0 EGP" at bounding box center [920, 689] width 165 height 15
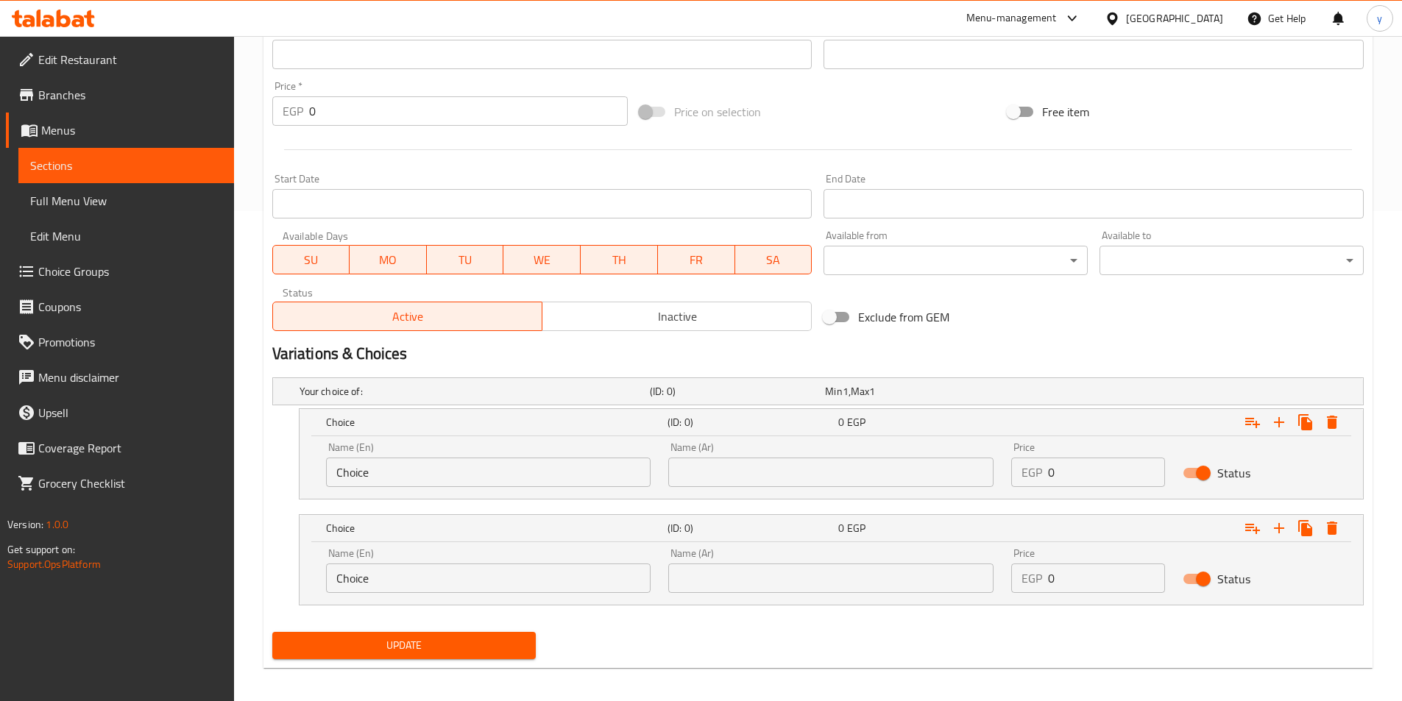
scroll to position [498, 0]
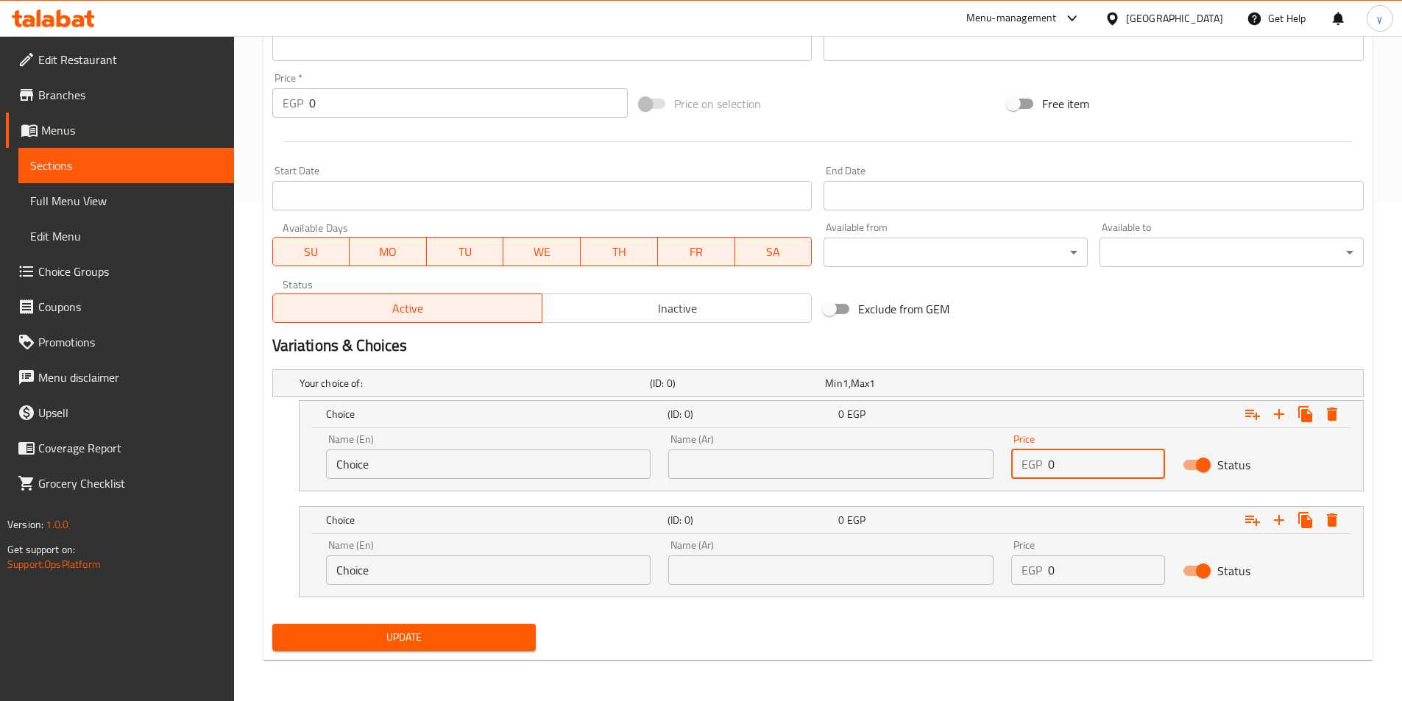
drag, startPoint x: 1077, startPoint y: 467, endPoint x: 1021, endPoint y: 464, distance: 56.7
click at [1021, 464] on div "EGP 0 Price" at bounding box center [1088, 464] width 154 height 29
type input "18"
drag, startPoint x: 1070, startPoint y: 584, endPoint x: 999, endPoint y: 579, distance: 70.8
click at [999, 579] on div "Name (En) Choice Name (En) Name (Ar) Name (Ar) Price EGP 0 Price Status" at bounding box center [831, 562] width 1028 height 63
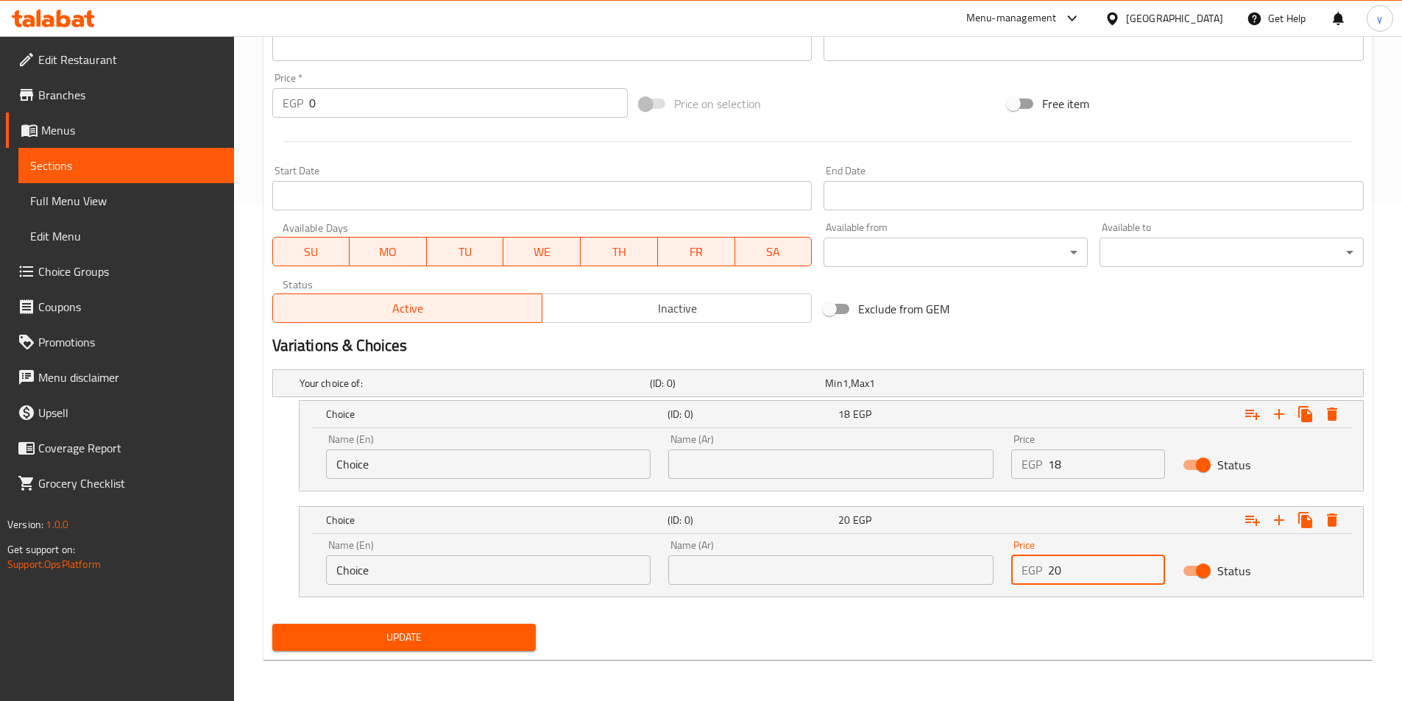
type input "20"
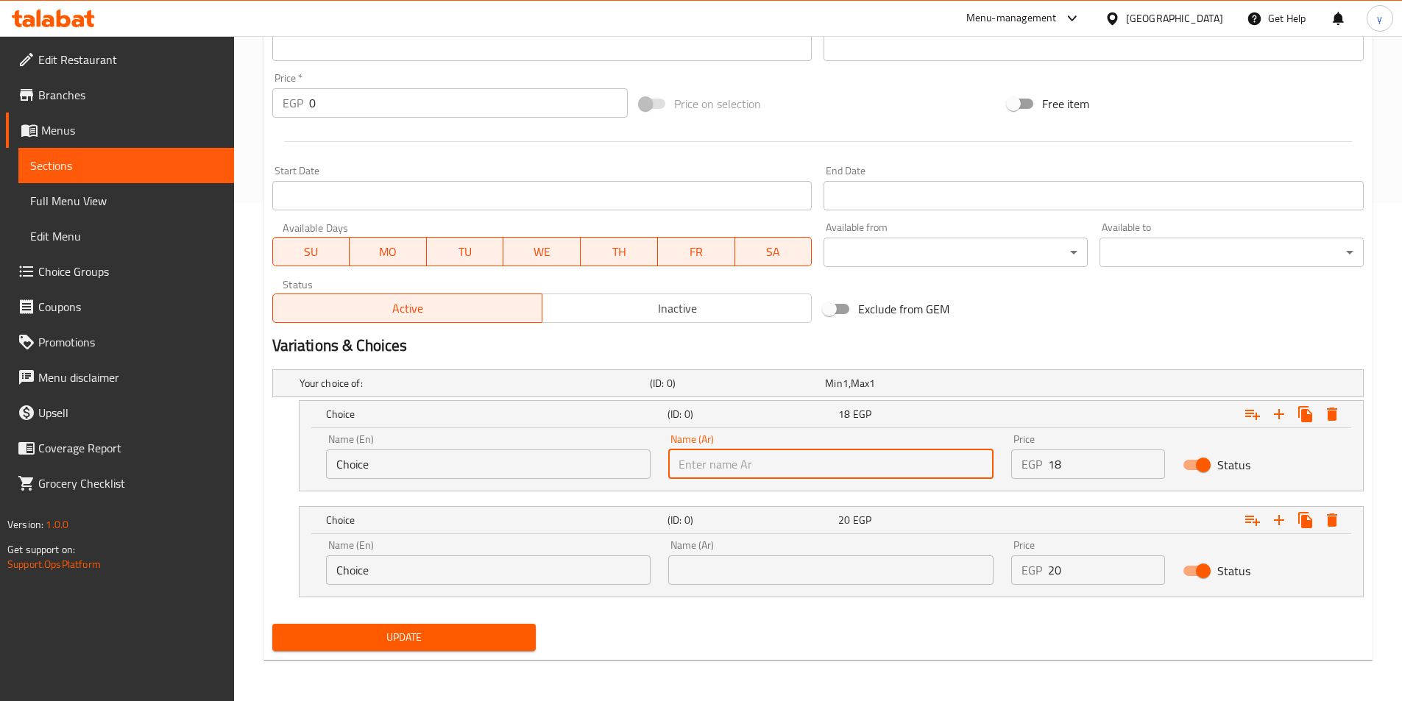
click at [757, 472] on input "text" at bounding box center [830, 464] width 325 height 29
type input "شامي"
drag, startPoint x: 553, startPoint y: 472, endPoint x: 0, endPoint y: 406, distance: 556.5
click at [0, 406] on div "Edit Restaurant Branches Menus Sections Full Menu View Edit Menu Choice Groups …" at bounding box center [701, 119] width 1402 height 1163
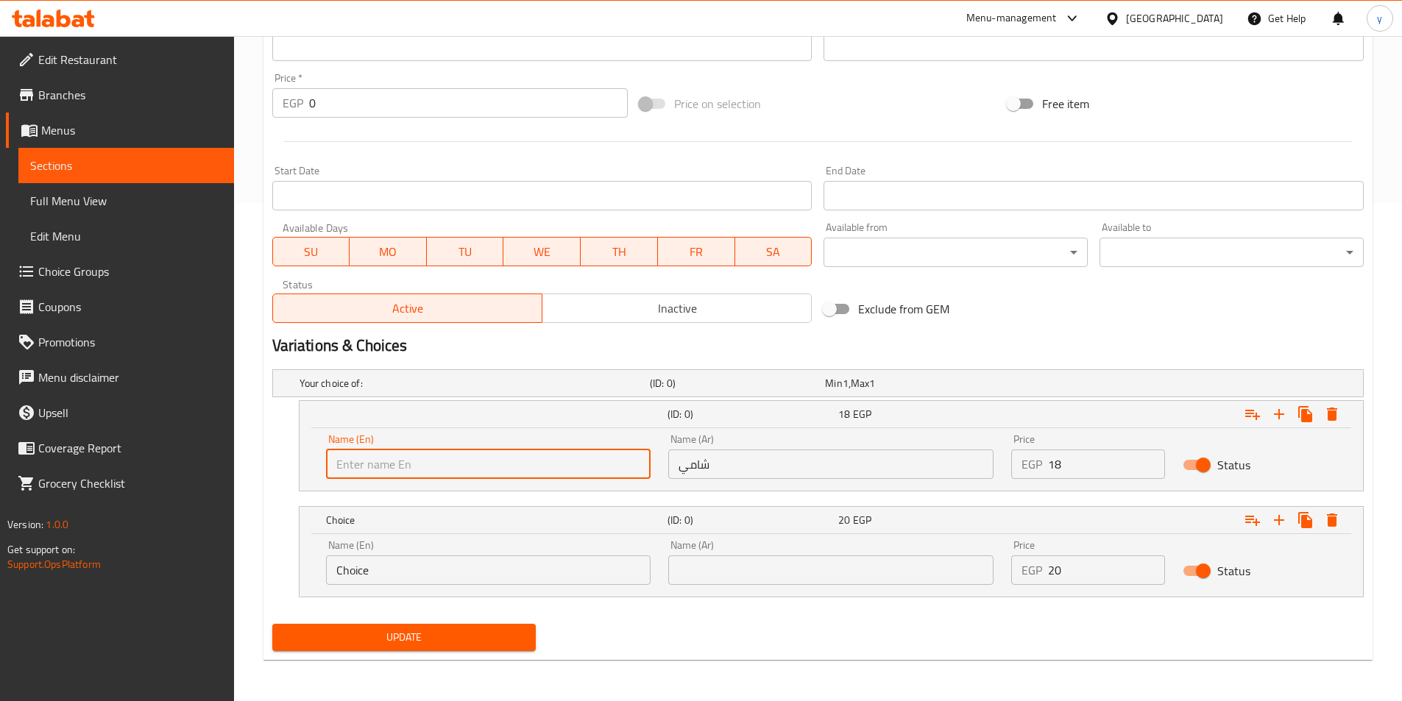
click at [379, 472] on input "text" at bounding box center [488, 464] width 325 height 29
type input "Shami"
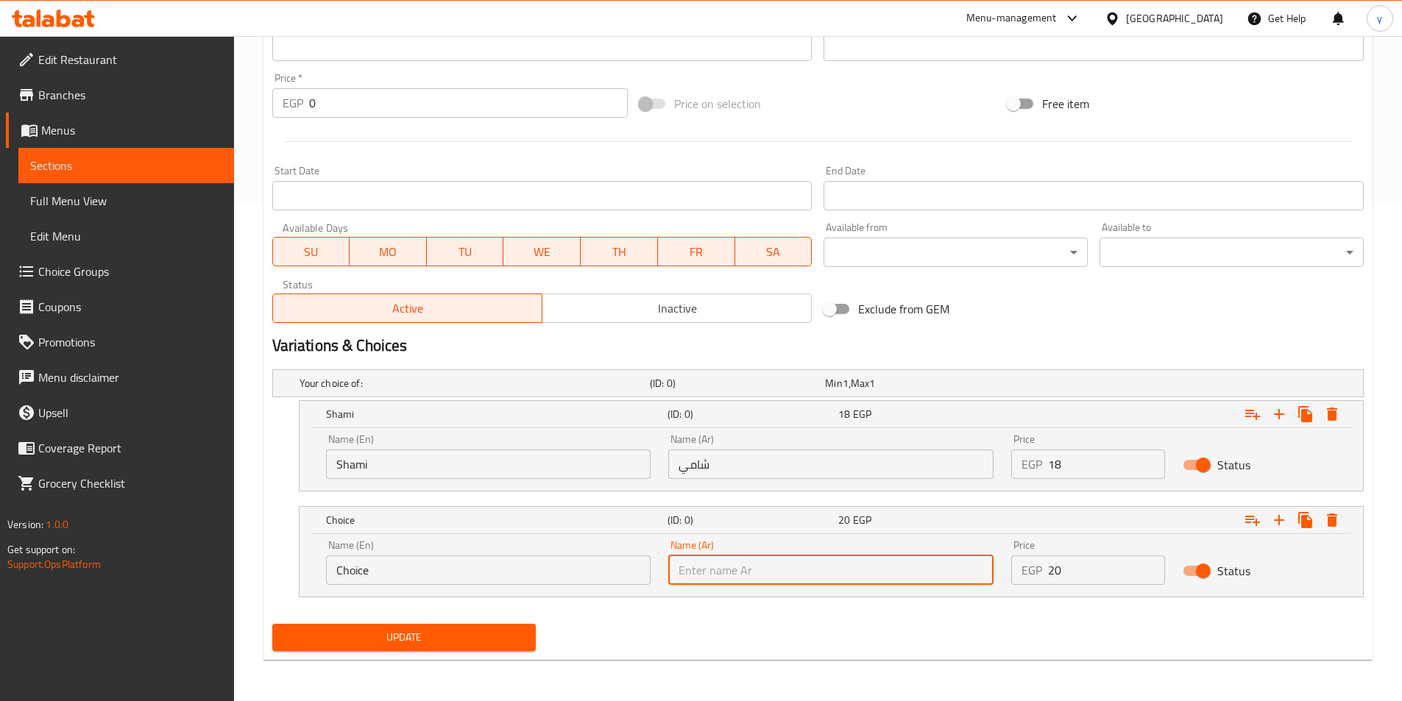
click at [810, 578] on input "text" at bounding box center [830, 570] width 325 height 29
drag, startPoint x: 810, startPoint y: 578, endPoint x: 807, endPoint y: 556, distance: 21.5
click at [810, 578] on input "text" at bounding box center [830, 570] width 325 height 29
type input "بلدي"
drag, startPoint x: 423, startPoint y: 578, endPoint x: 272, endPoint y: 564, distance: 152.2
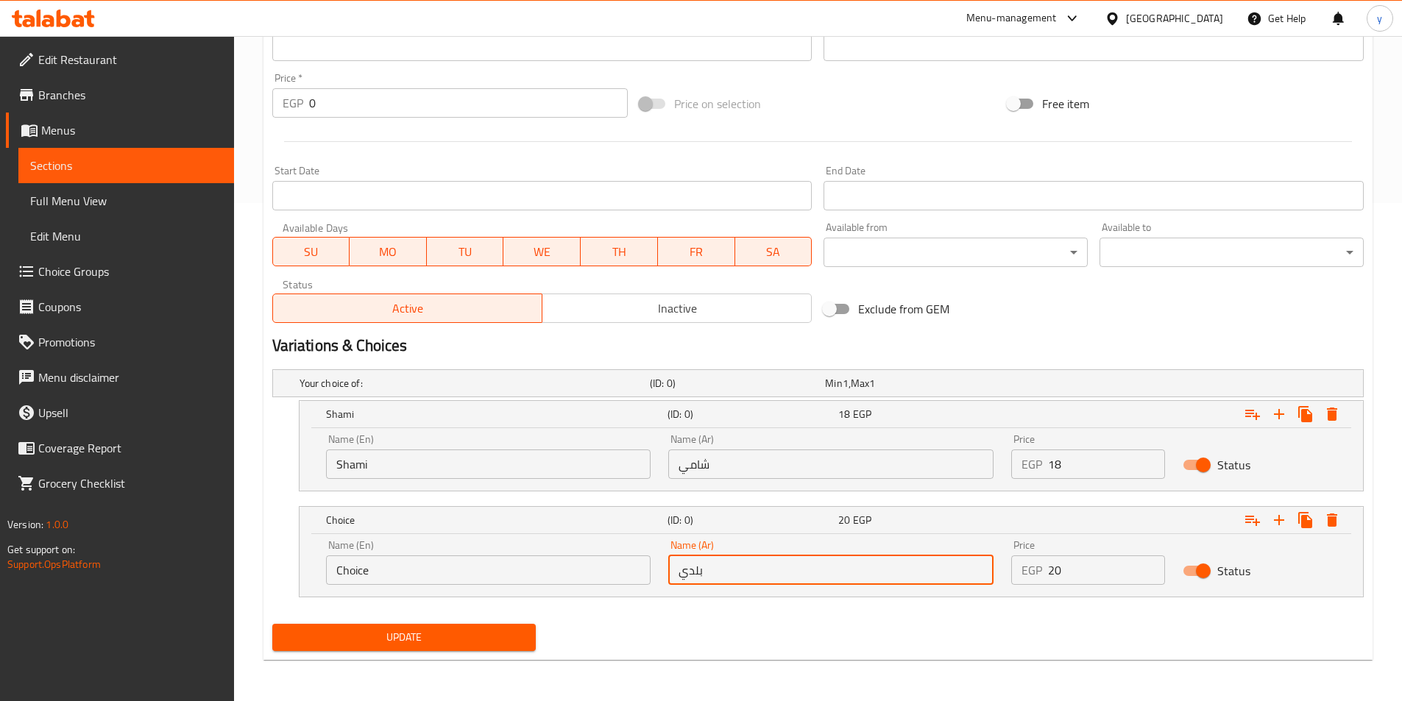
click at [270, 564] on div "Your choice of: (ID: 0) Min 1 , Max 1 Name (En) Your choice of: Name (En) Name …" at bounding box center [817, 491] width 1103 height 255
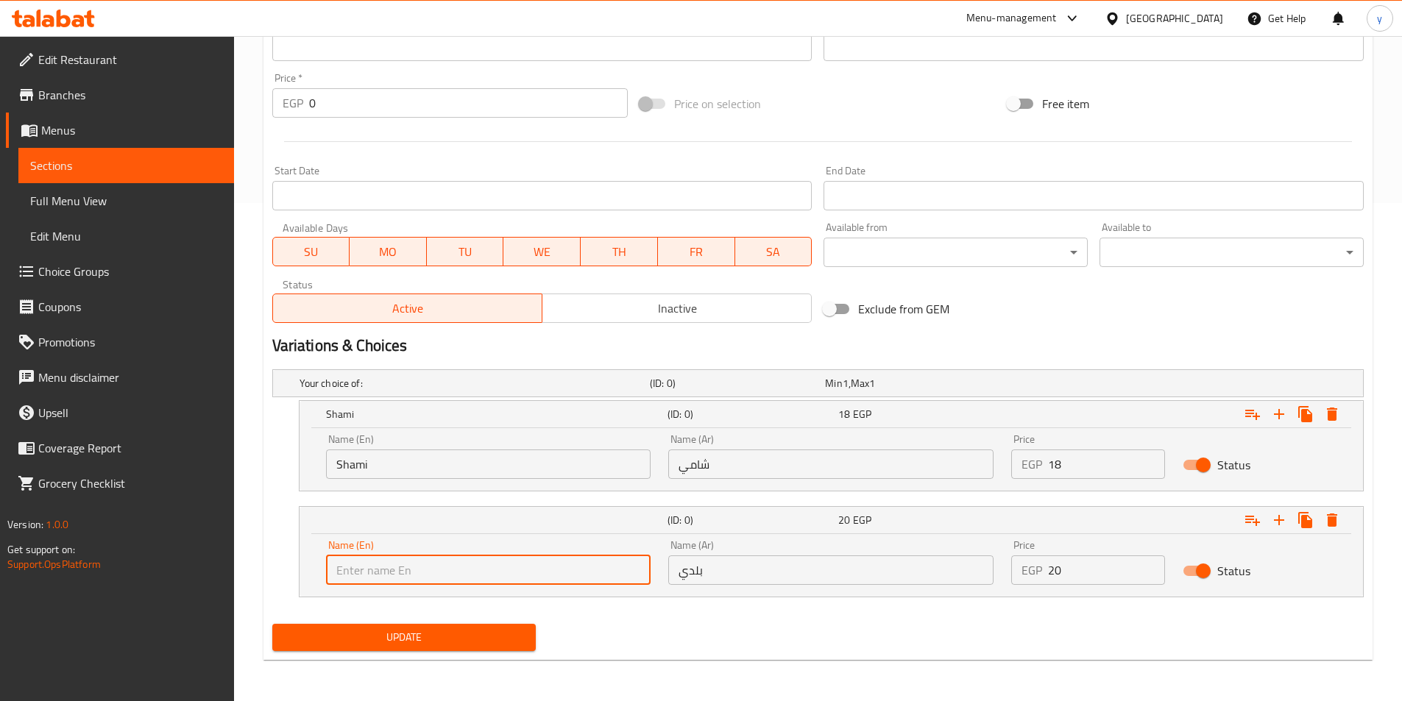
click at [375, 578] on input "text" at bounding box center [488, 570] width 325 height 29
type input "Baladi"
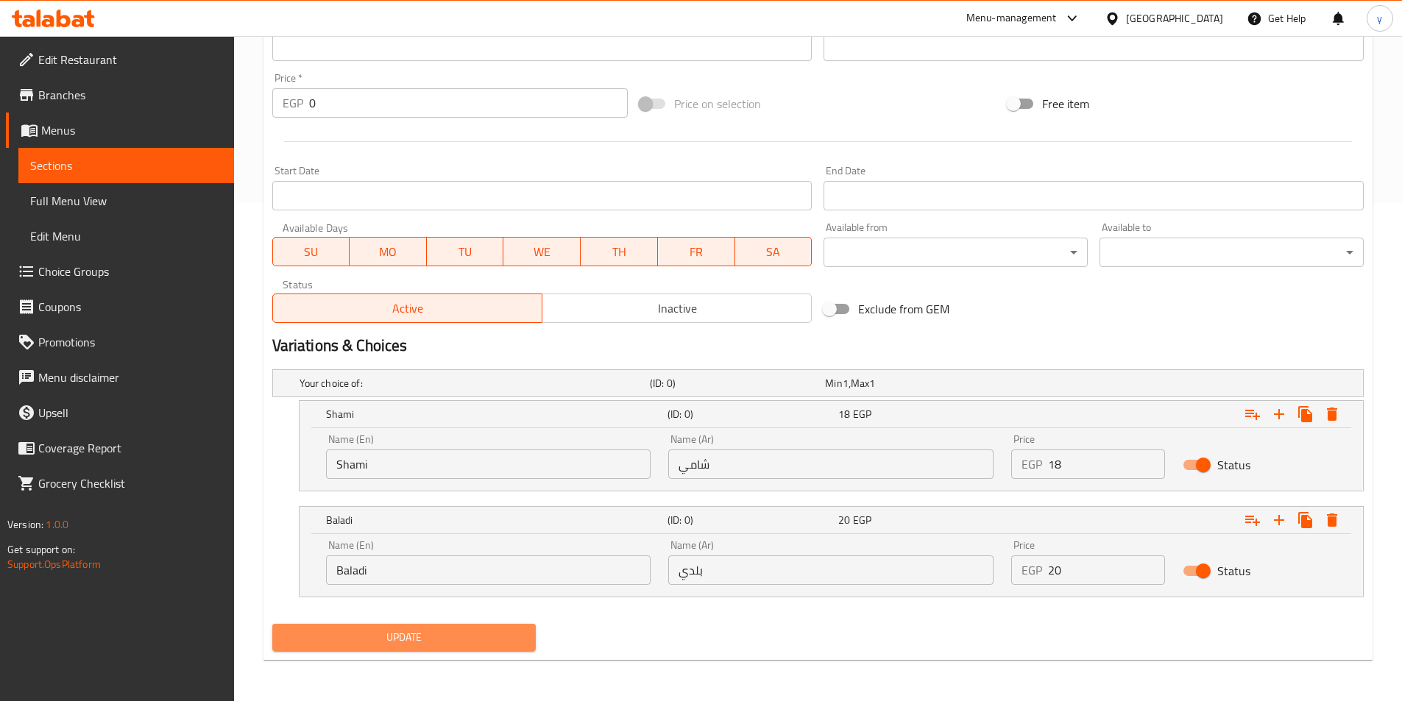
click at [366, 629] on span "Update" at bounding box center [404, 637] width 241 height 18
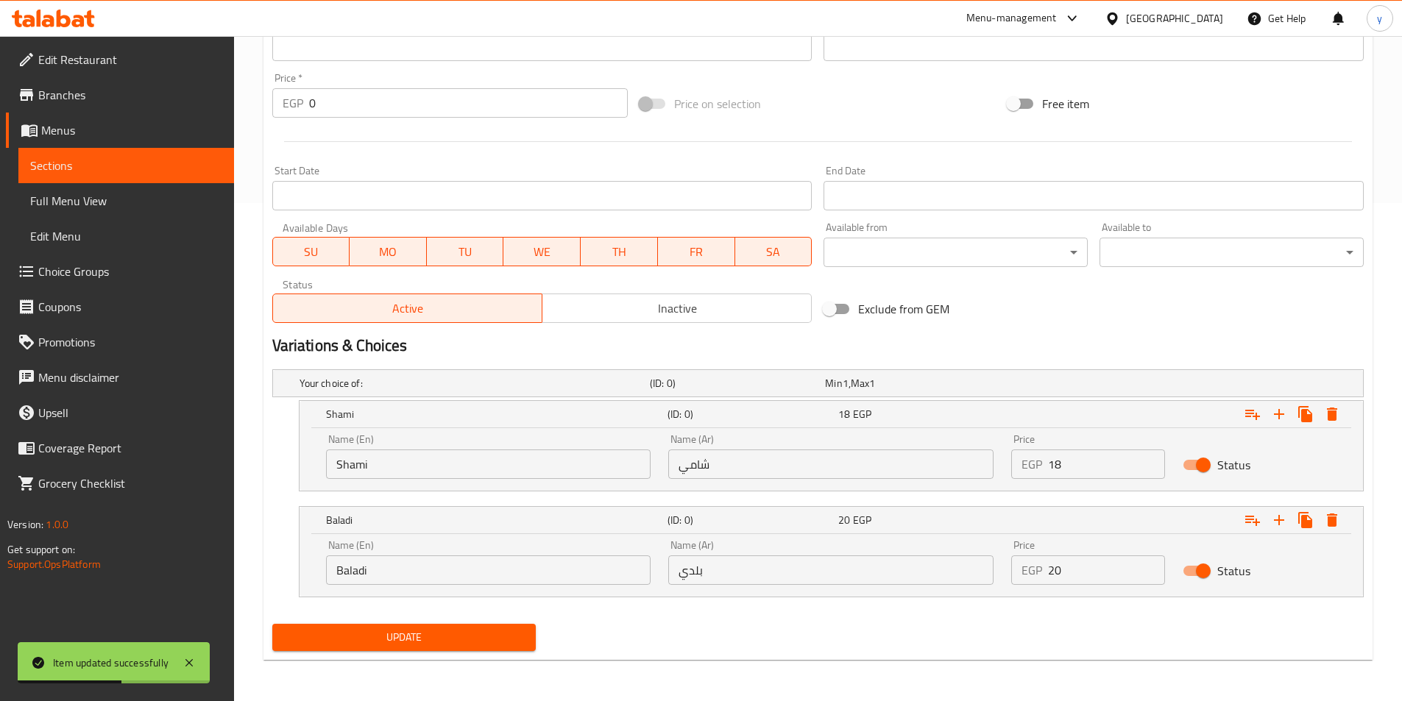
click at [74, 171] on span "Sections" at bounding box center [126, 166] width 192 height 18
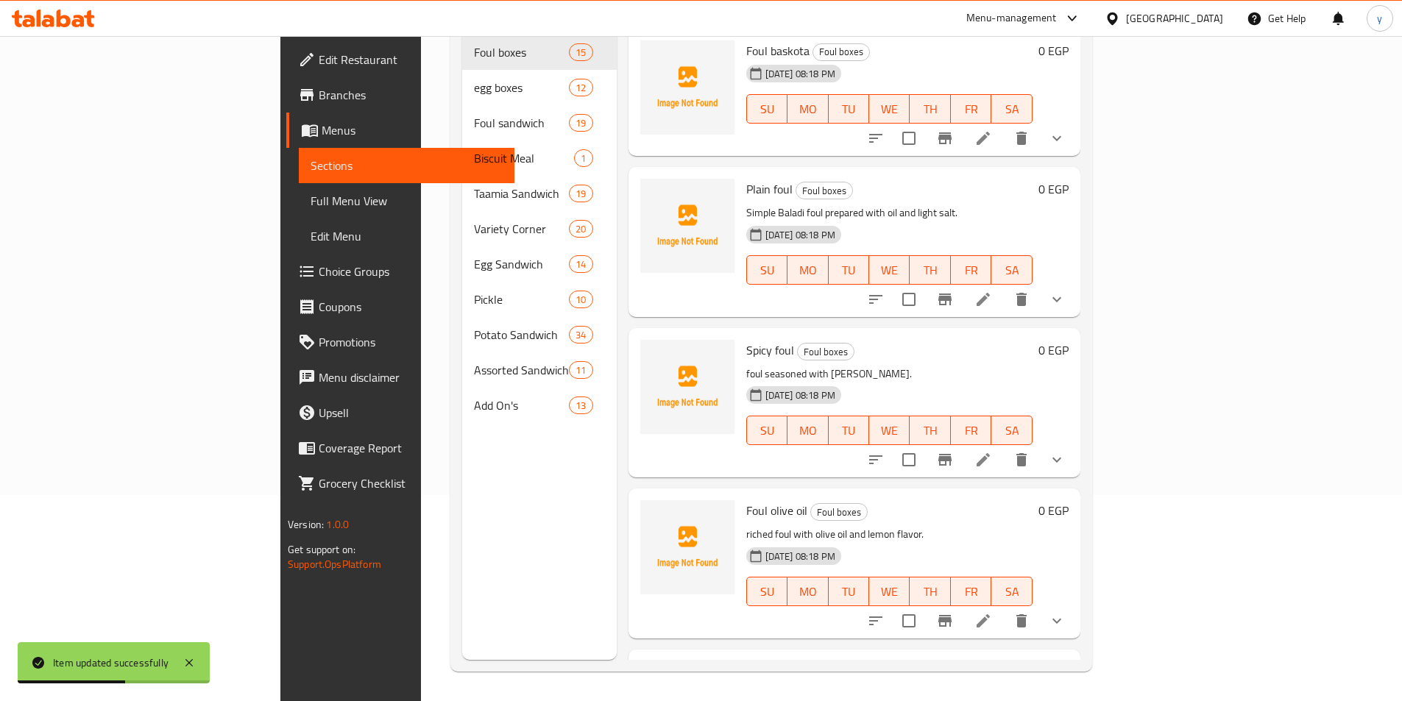
scroll to position [206, 0]
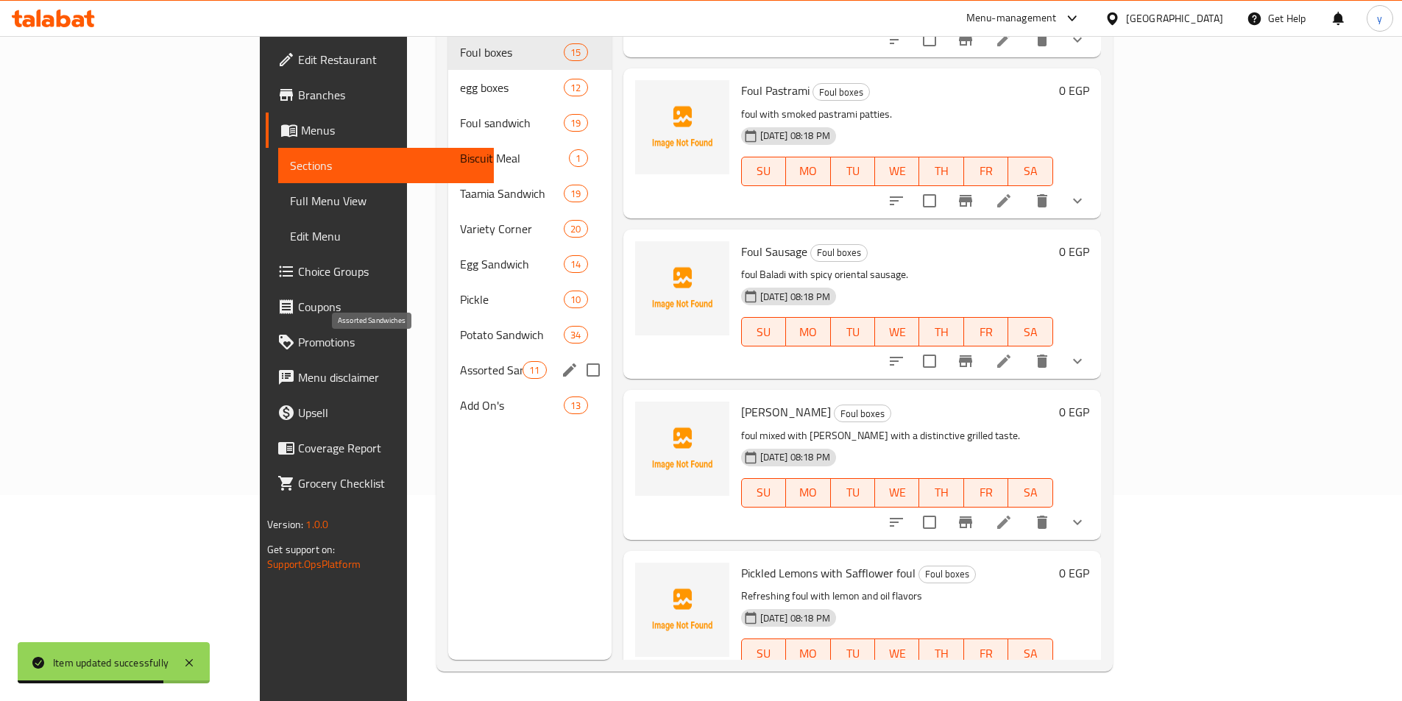
click at [460, 361] on span "Assorted Sandwiches" at bounding box center [491, 370] width 63 height 18
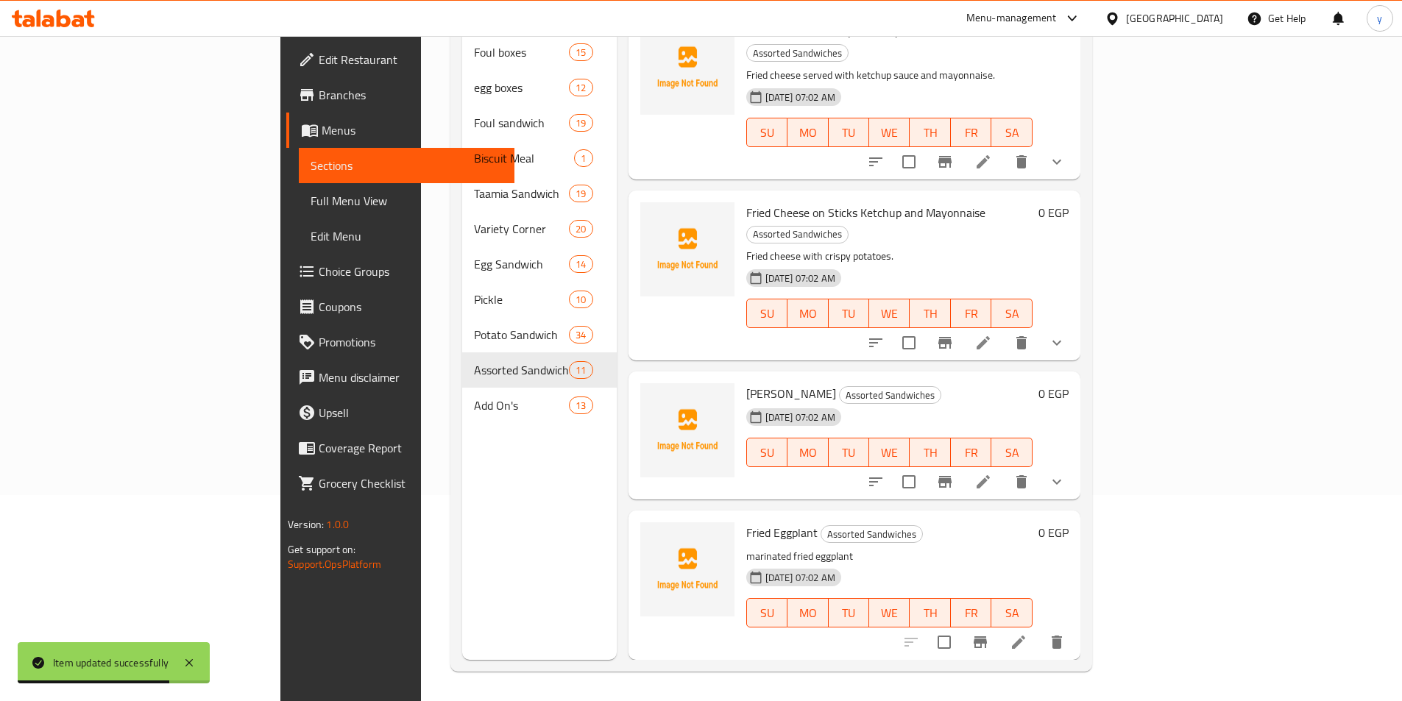
scroll to position [1038, 0]
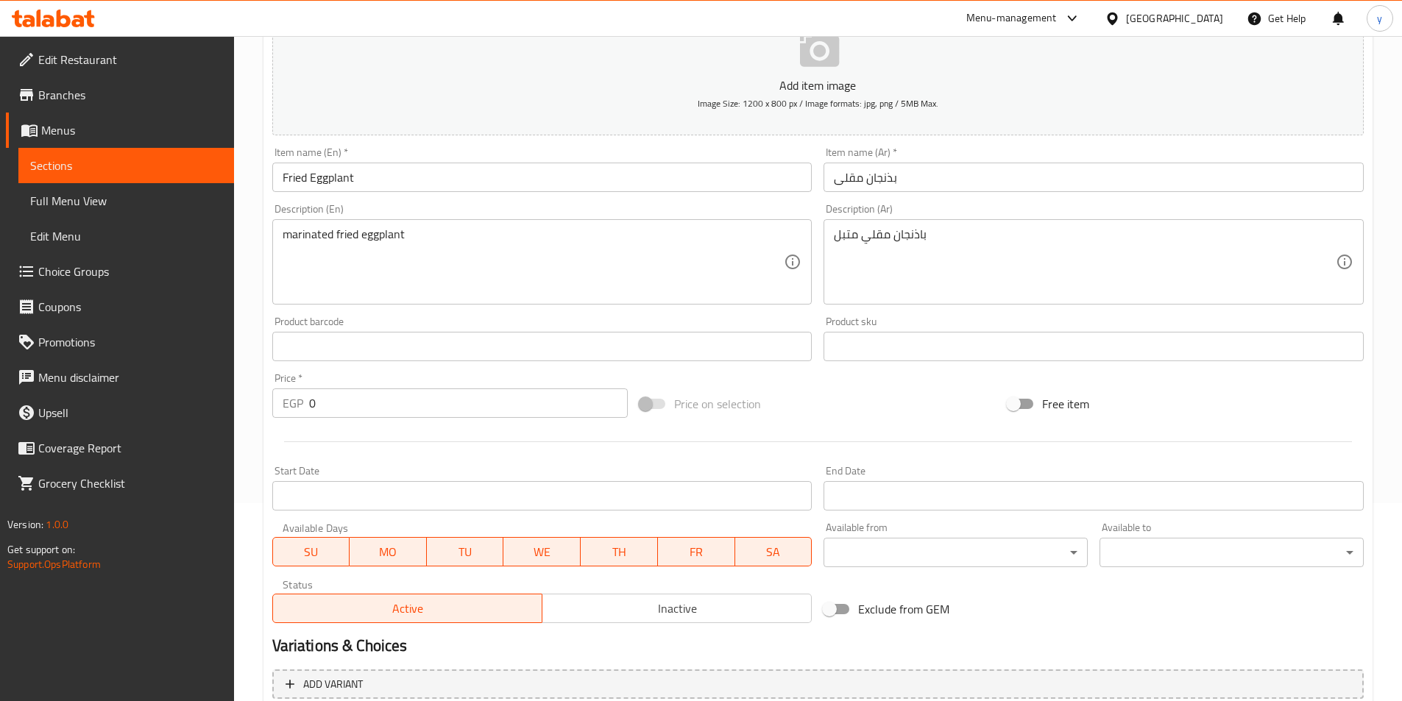
scroll to position [339, 0]
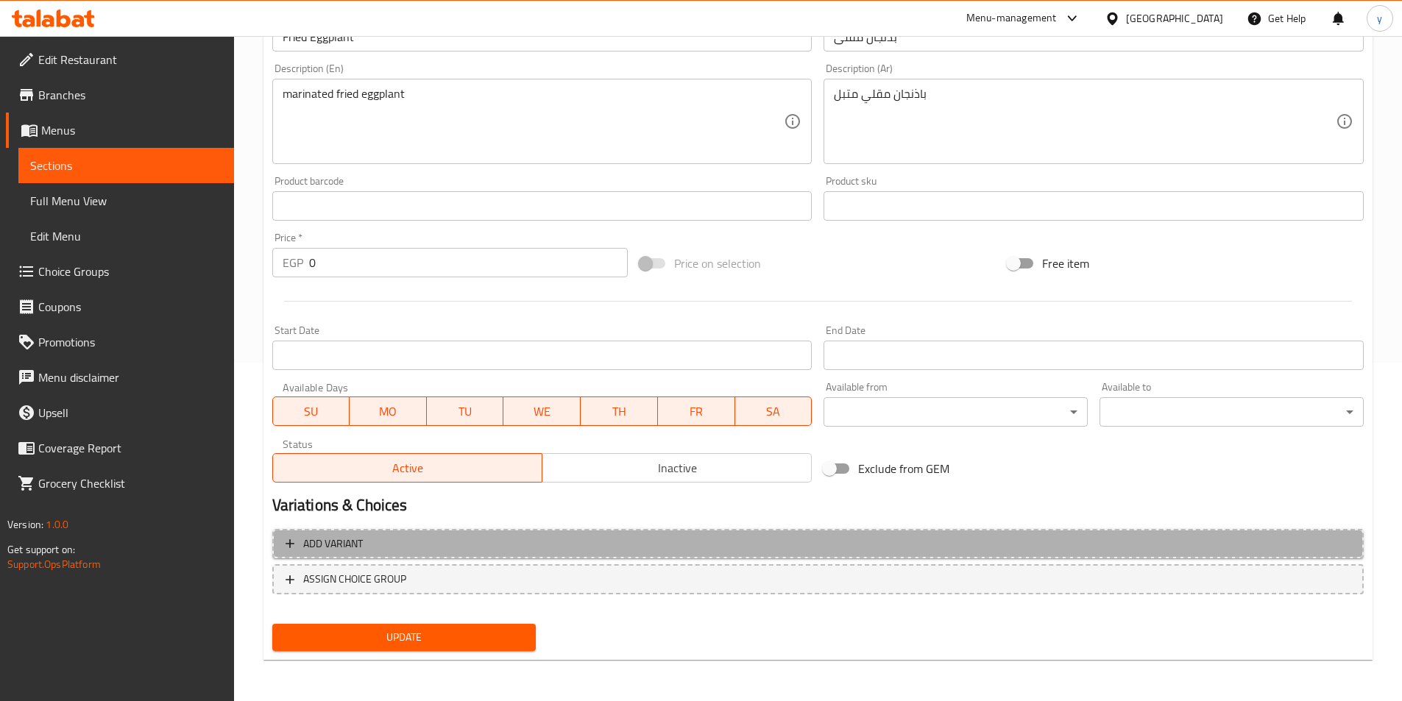
click at [688, 531] on button "Add variant" at bounding box center [817, 544] width 1091 height 30
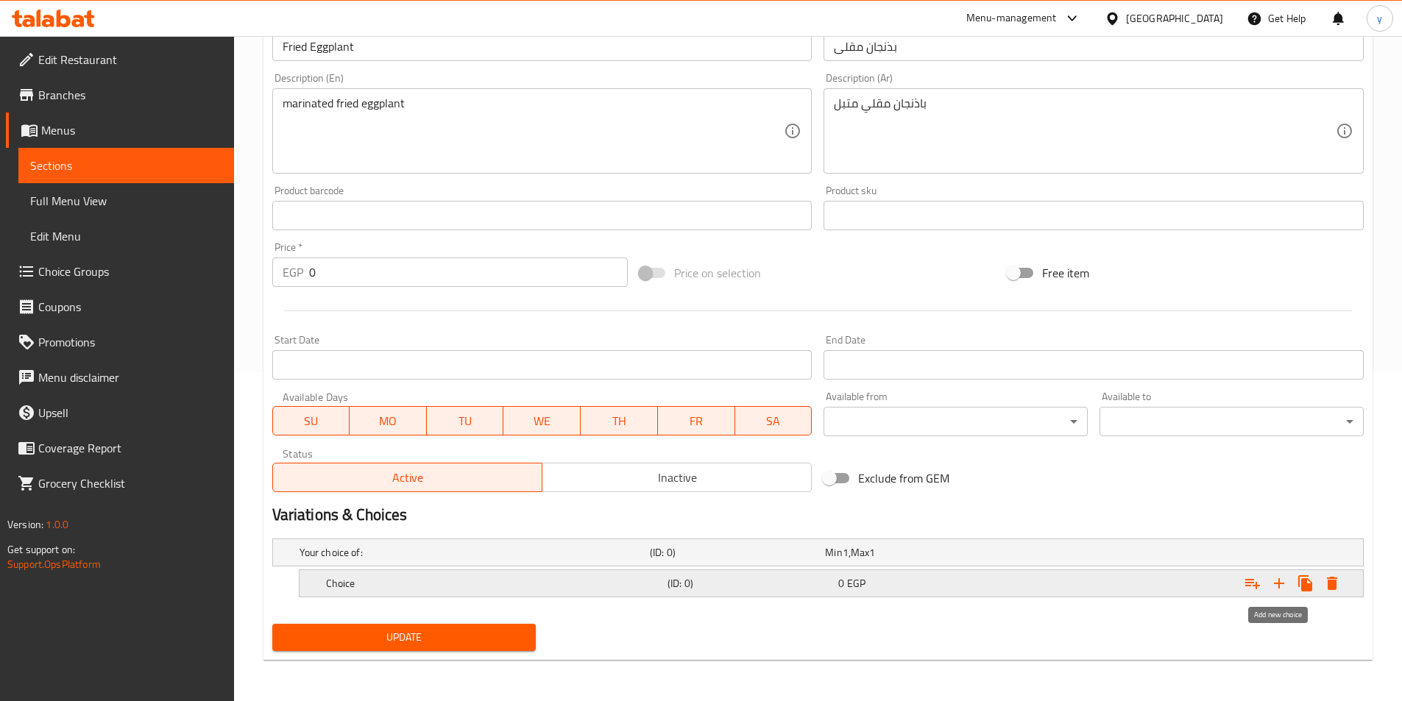
click at [1286, 584] on icon "Expand" at bounding box center [1279, 584] width 18 height 18
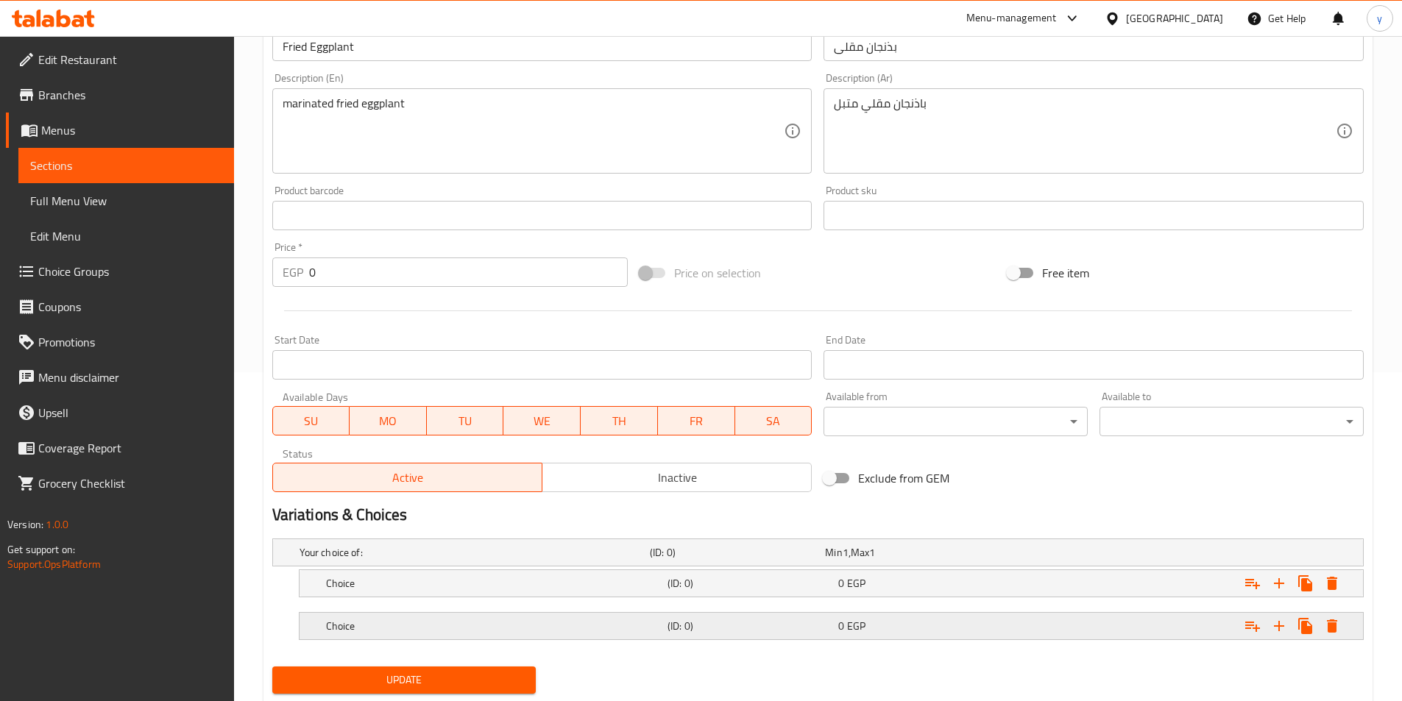
click at [1165, 618] on div "Expand" at bounding box center [1176, 626] width 341 height 32
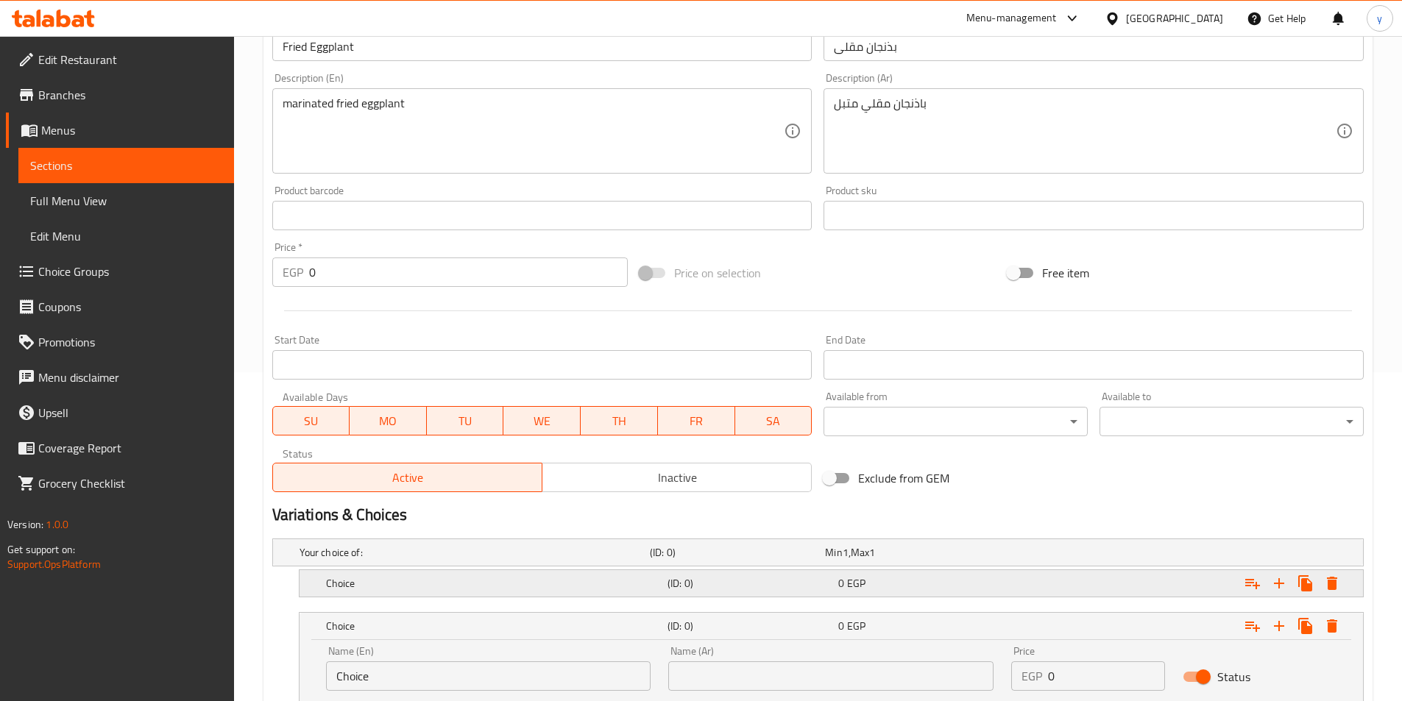
click at [1147, 576] on div "Expand" at bounding box center [1176, 583] width 341 height 32
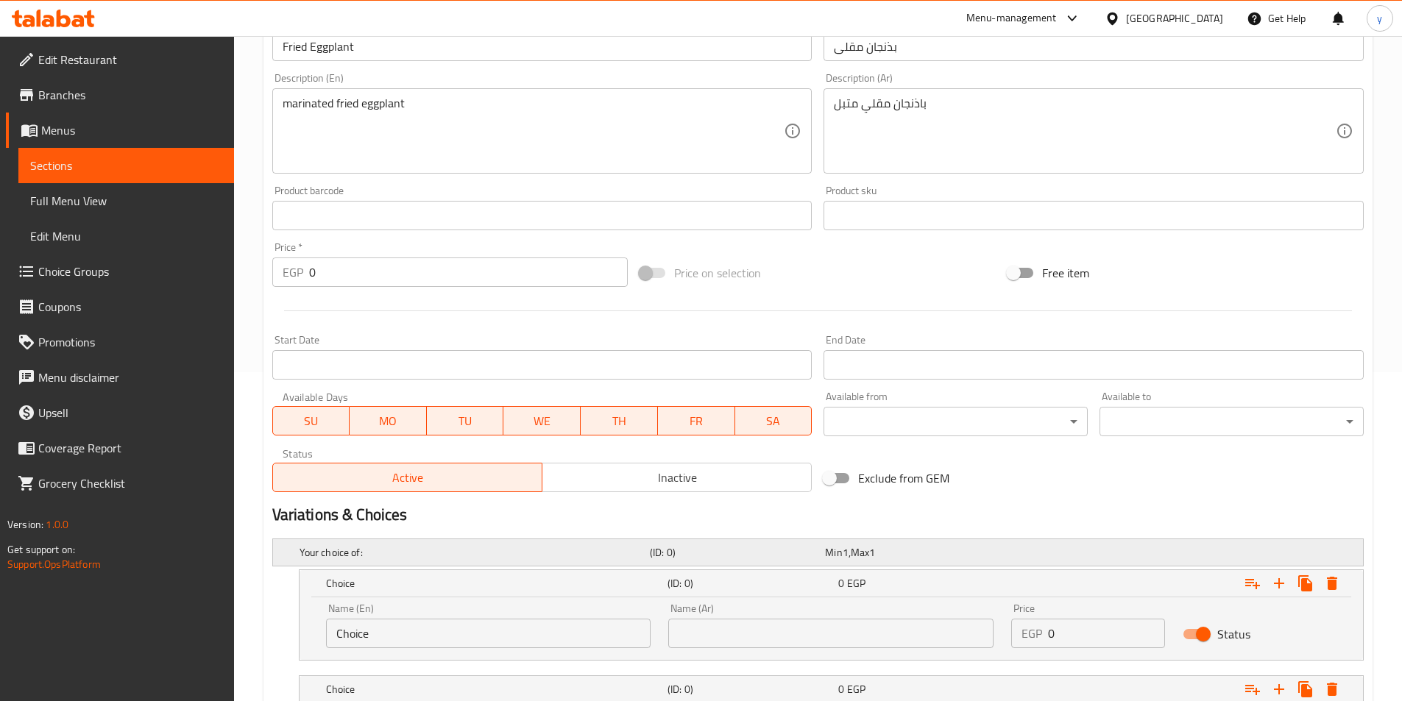
scroll to position [498, 0]
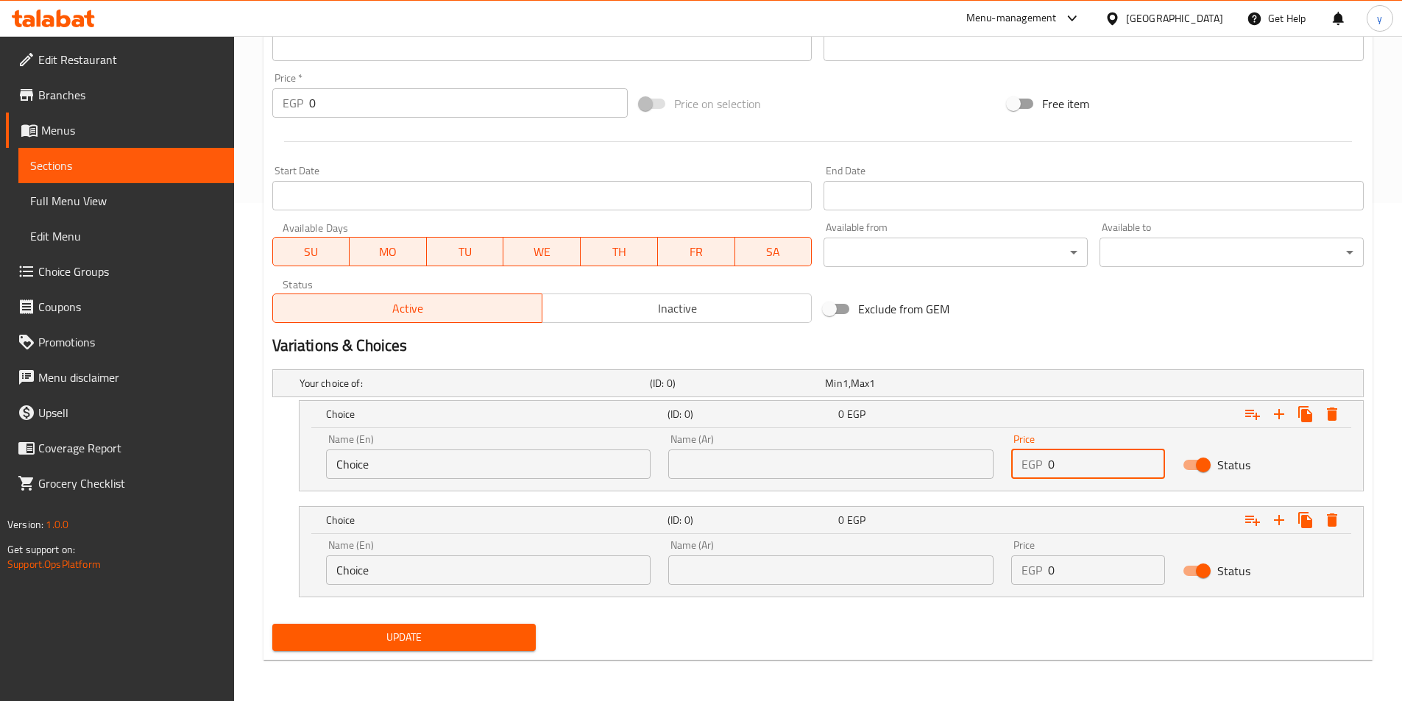
drag, startPoint x: 1088, startPoint y: 472, endPoint x: 1010, endPoint y: 472, distance: 78.7
click at [1027, 472] on div "EGP 0 Price" at bounding box center [1088, 464] width 154 height 29
type input "12"
drag, startPoint x: 988, startPoint y: 575, endPoint x: 965, endPoint y: 582, distance: 23.8
click at [946, 575] on div "Name (En) Choice Name (En) Name (Ar) Name (Ar) Price EGP 0 Price Status" at bounding box center [831, 562] width 1028 height 63
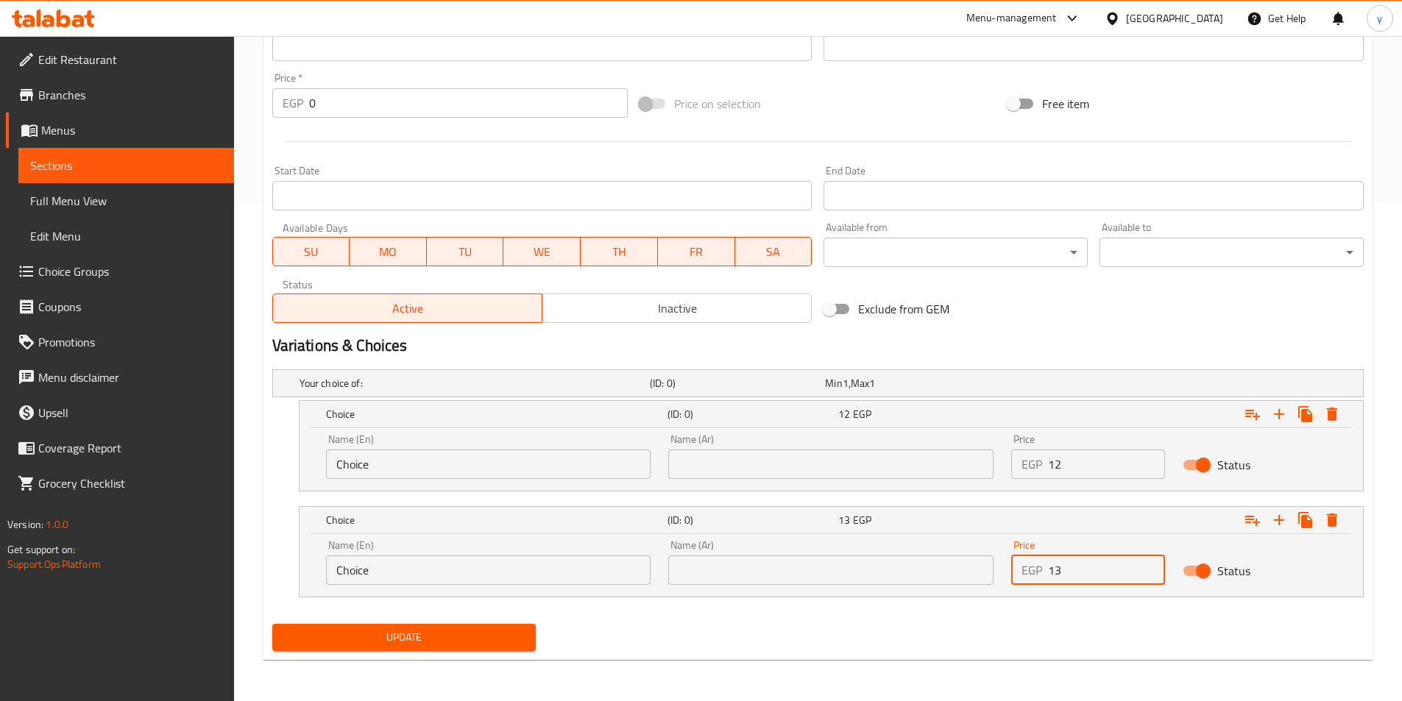
type input "13"
click at [862, 460] on input "text" at bounding box center [830, 464] width 325 height 29
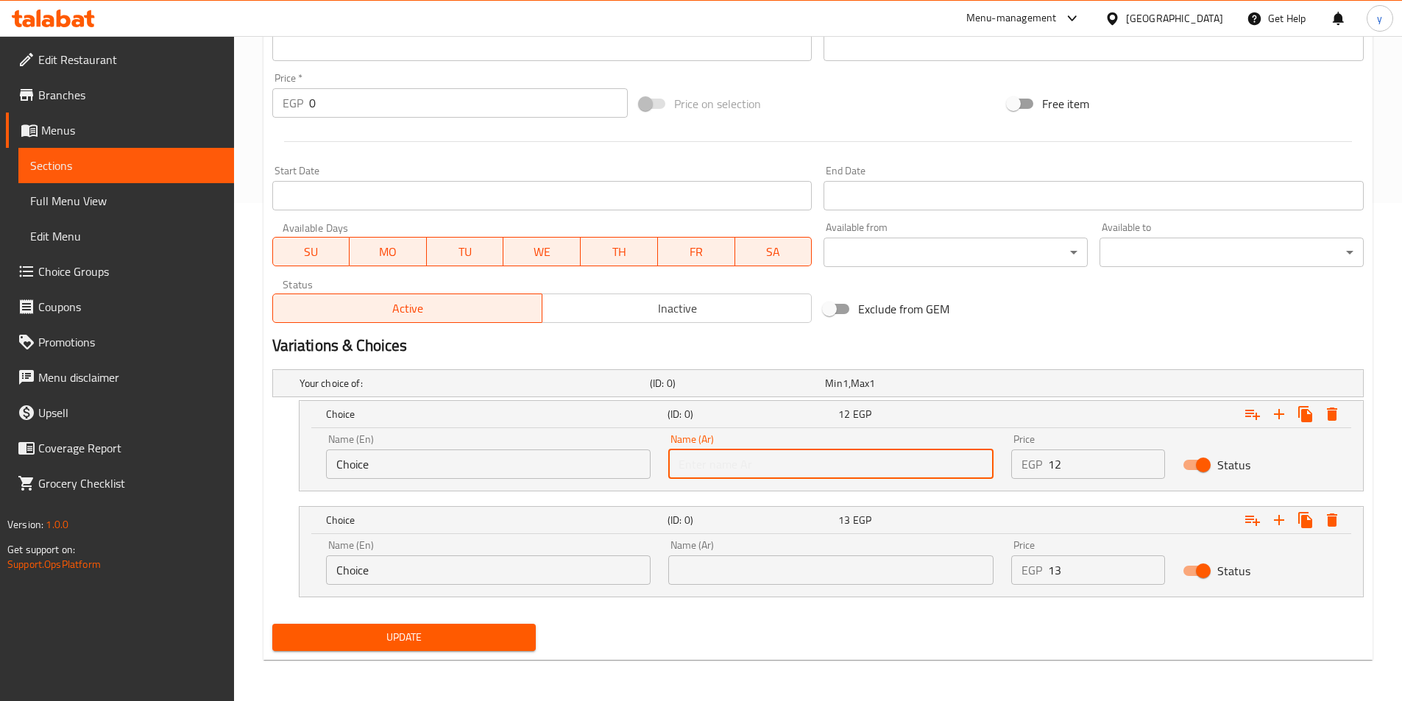
type input "شامي"
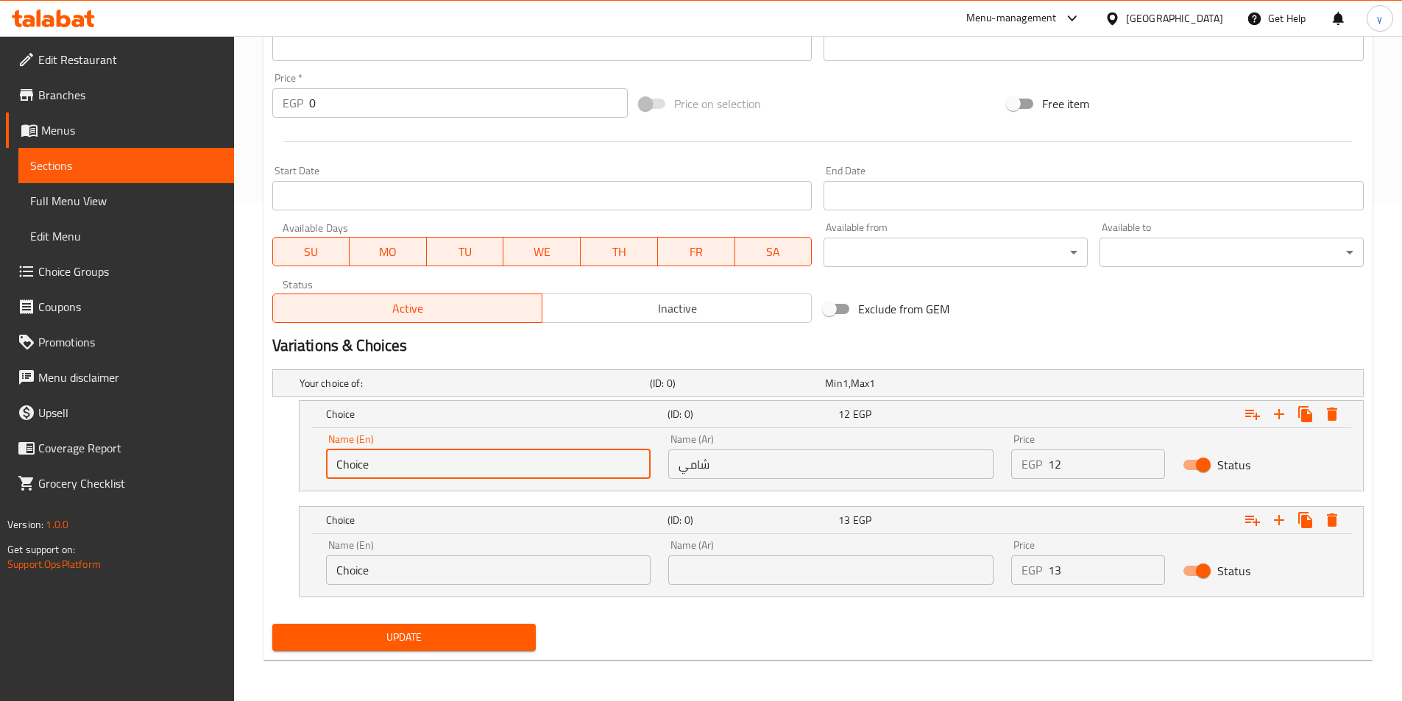
drag, startPoint x: 444, startPoint y: 464, endPoint x: 138, endPoint y: 439, distance: 307.2
click at [138, 439] on div "Edit Restaurant Branches Menus Sections Full Menu View Edit Menu Choice Groups …" at bounding box center [701, 119] width 1402 height 1163
click at [447, 465] on input "text" at bounding box center [488, 464] width 325 height 29
type input "Shami"
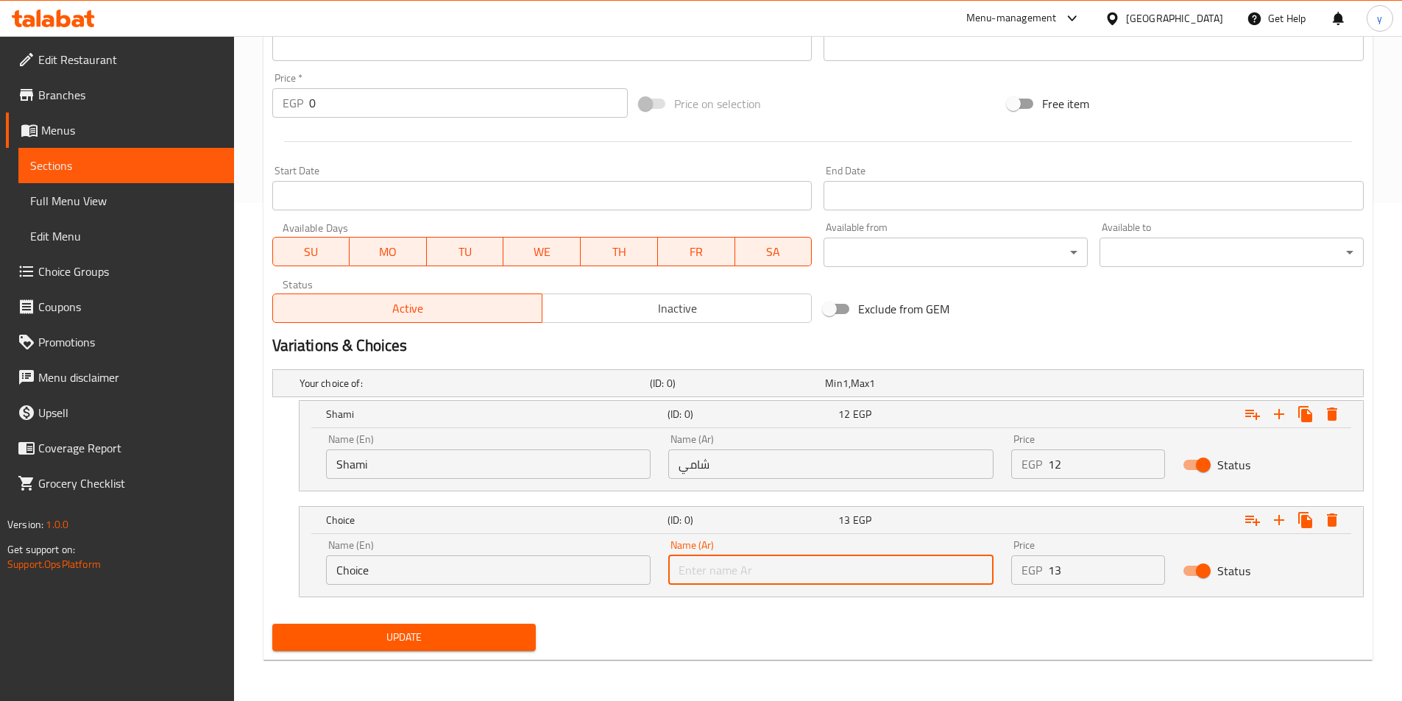
drag, startPoint x: 718, startPoint y: 565, endPoint x: 718, endPoint y: 551, distance: 14.0
click at [718, 565] on input "text" at bounding box center [830, 570] width 325 height 29
type input "بلدي"
drag, startPoint x: 388, startPoint y: 575, endPoint x: 303, endPoint y: 573, distance: 84.7
click at [303, 575] on div "Name (En) Choice Name (En) Name (Ar) بلدي Name (Ar) Price EGP 13 Price Status" at bounding box center [831, 565] width 1063 height 63
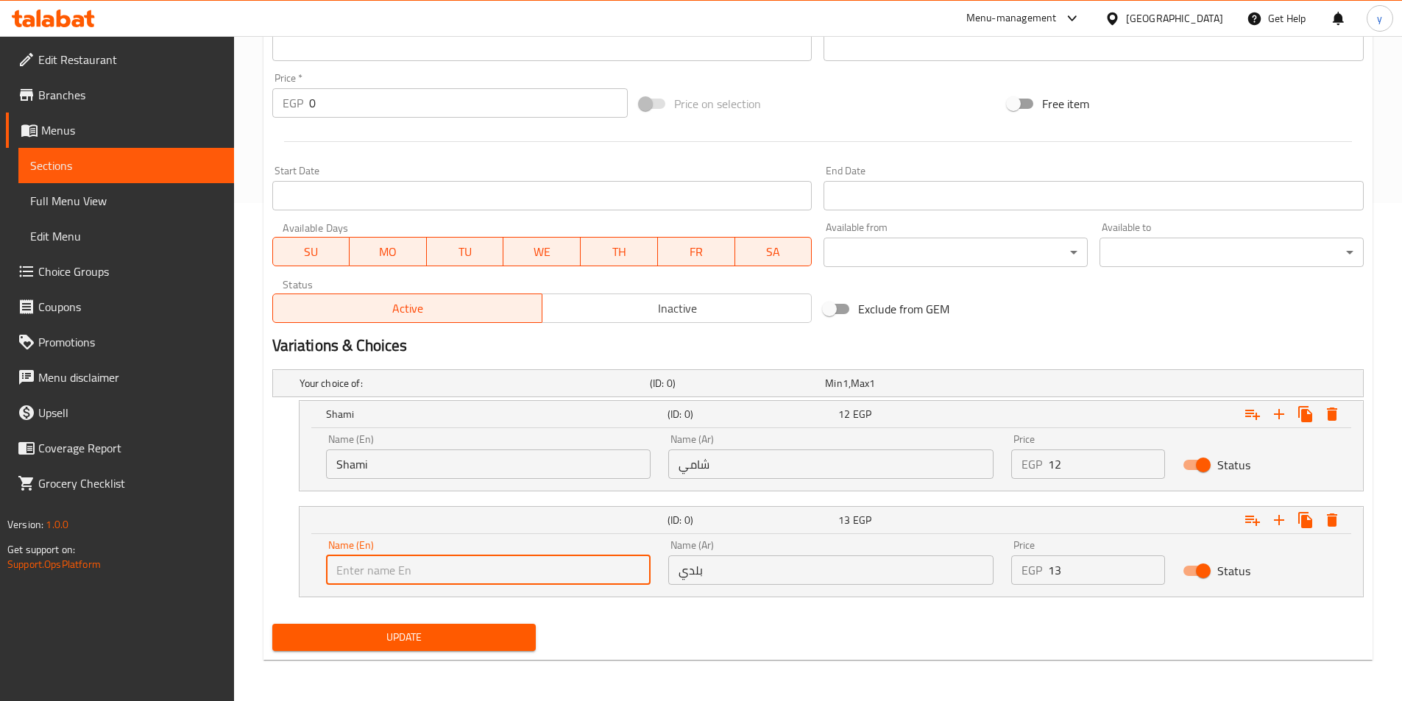
click at [366, 570] on input "text" at bounding box center [488, 570] width 325 height 29
type input "Baladi"
click at [455, 634] on span "Update" at bounding box center [404, 637] width 241 height 18
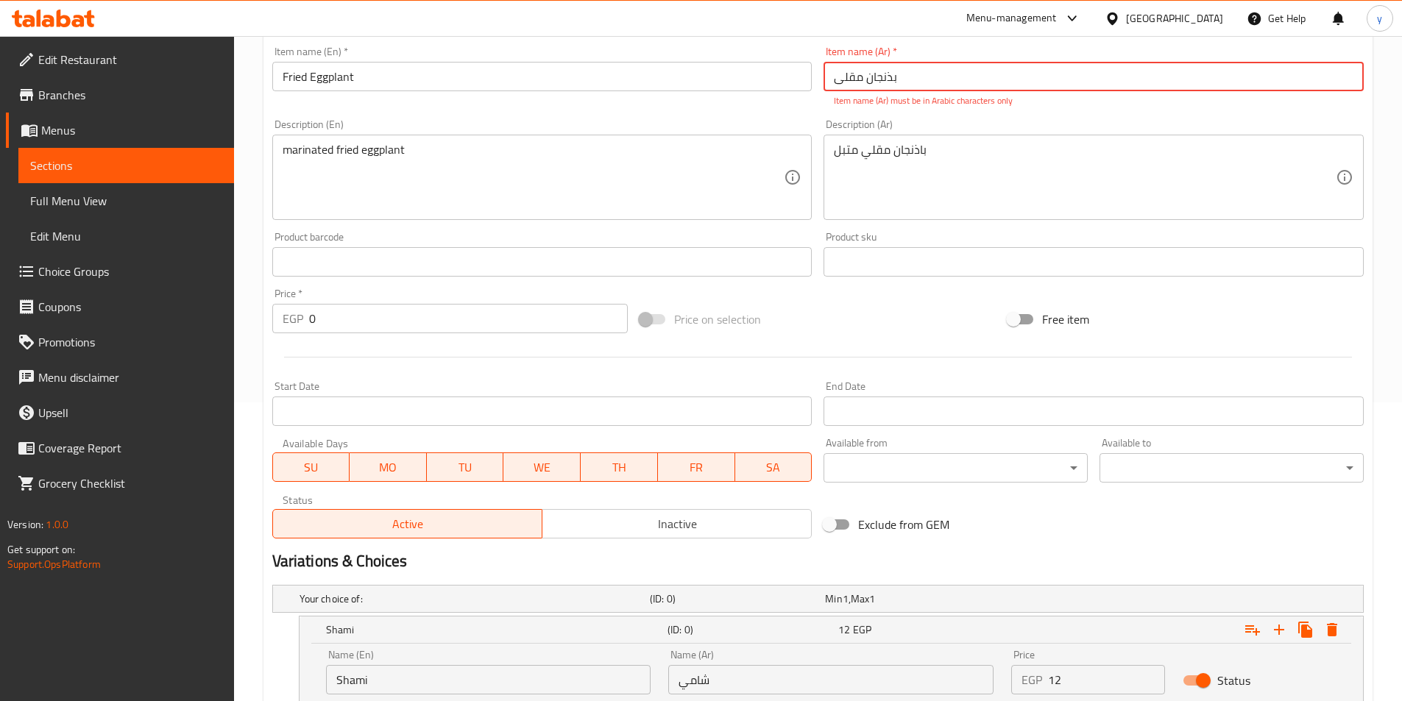
scroll to position [146, 0]
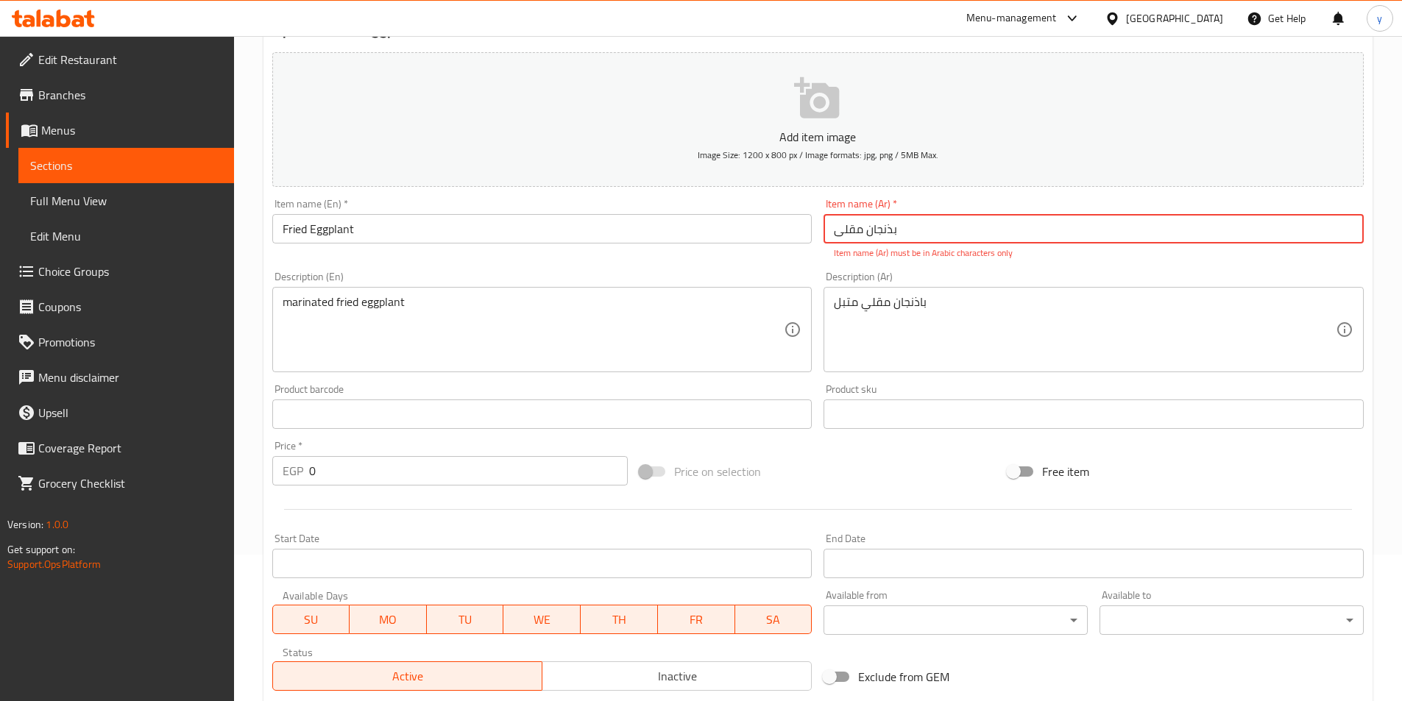
drag, startPoint x: 915, startPoint y: 227, endPoint x: 806, endPoint y: 227, distance: 109.7
click at [806, 227] on div "Add item image Image Size: 1200 x 800 px / Image formats: jpg, png / 5MB Max. I…" at bounding box center [817, 371] width 1103 height 651
type input "f"
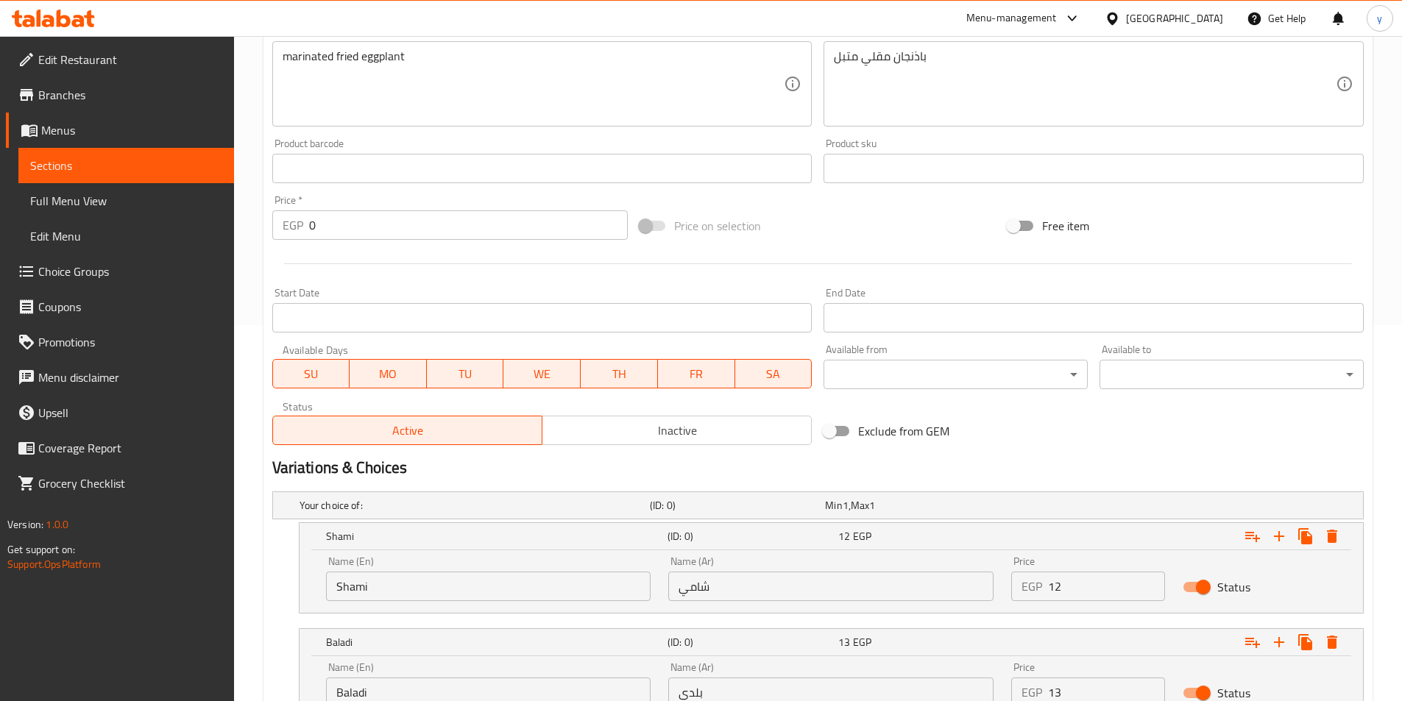
scroll to position [498, 0]
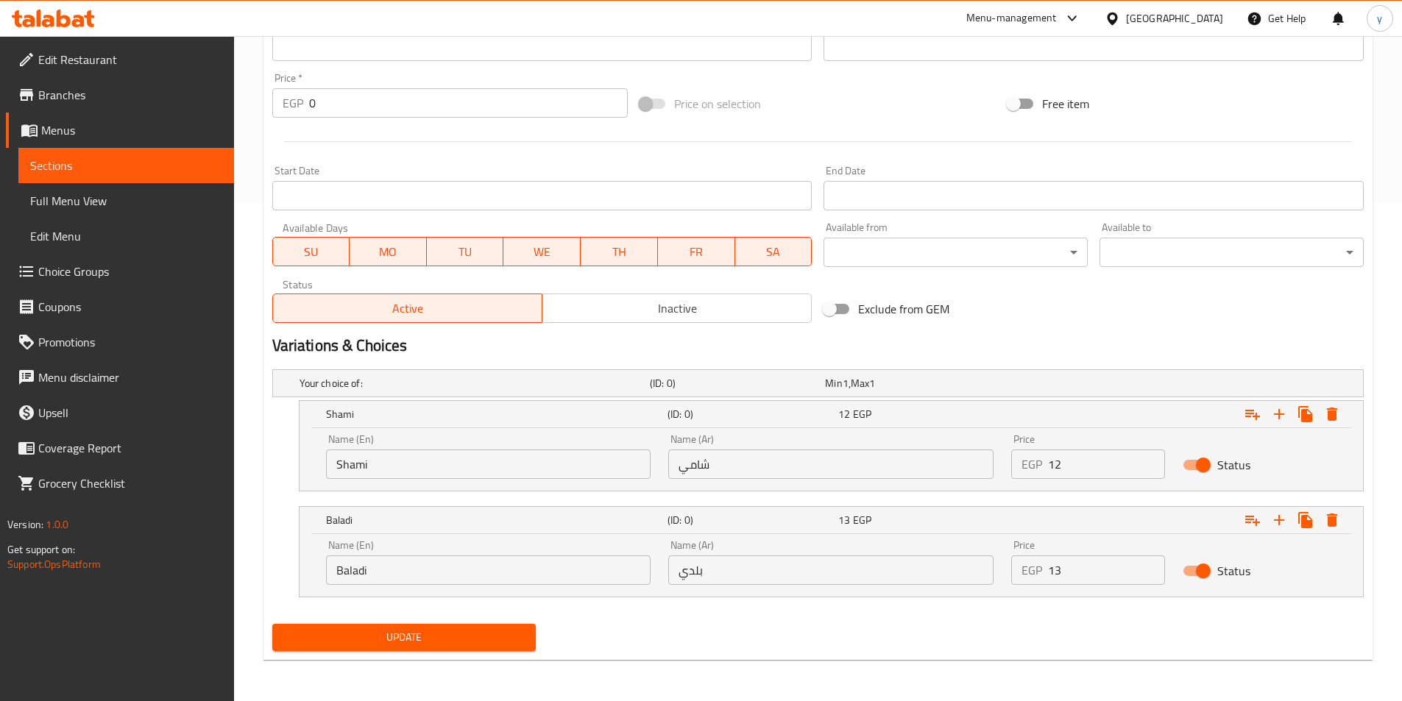
type input "بذنجان مقلي"
click at [336, 640] on span "Update" at bounding box center [404, 637] width 241 height 18
click at [158, 165] on span "Sections" at bounding box center [126, 166] width 192 height 18
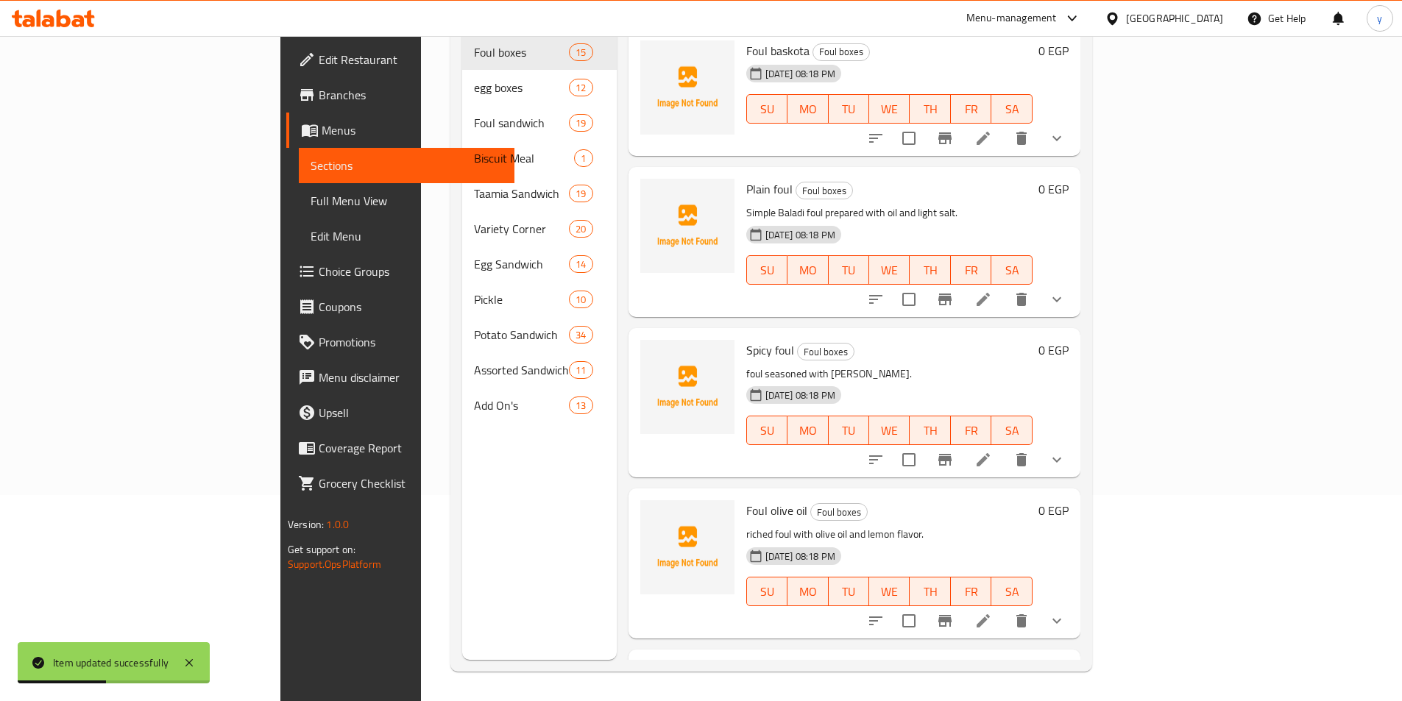
scroll to position [206, 0]
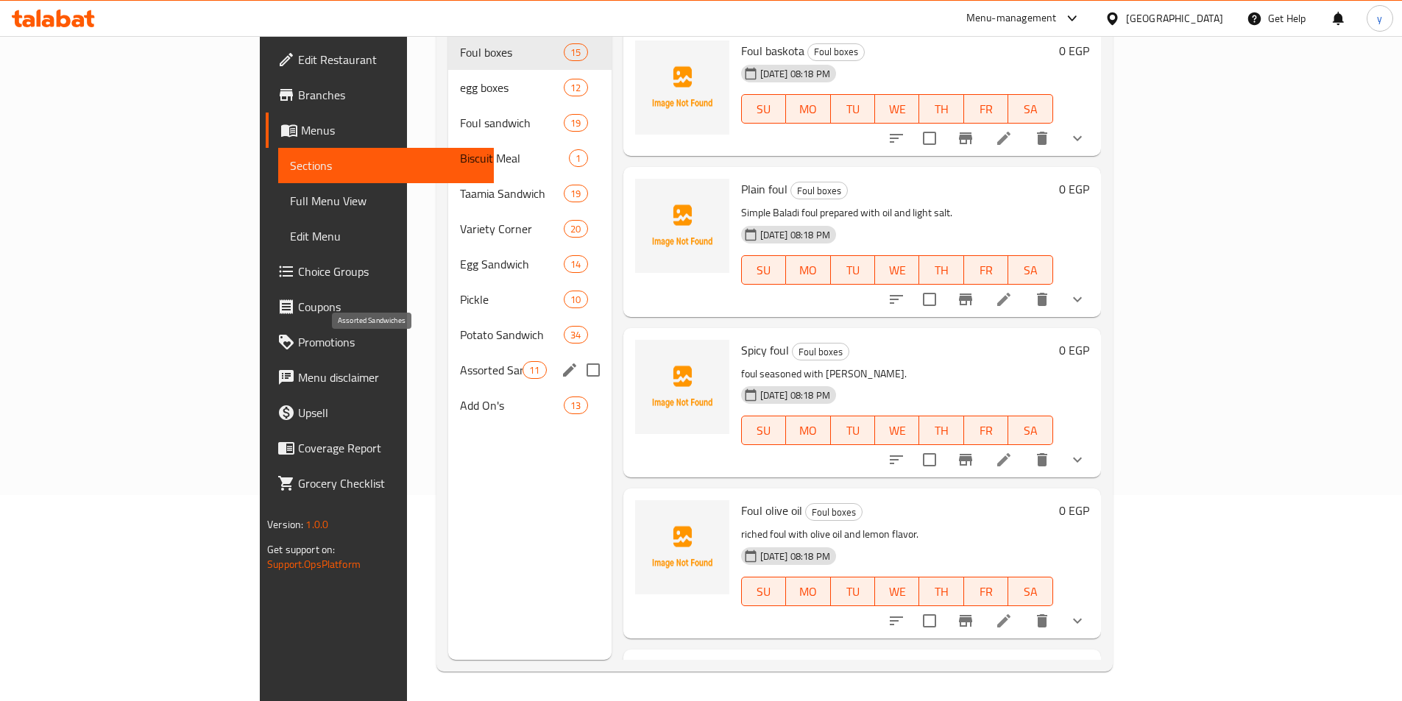
click at [460, 361] on span "Assorted Sandwiches" at bounding box center [491, 370] width 63 height 18
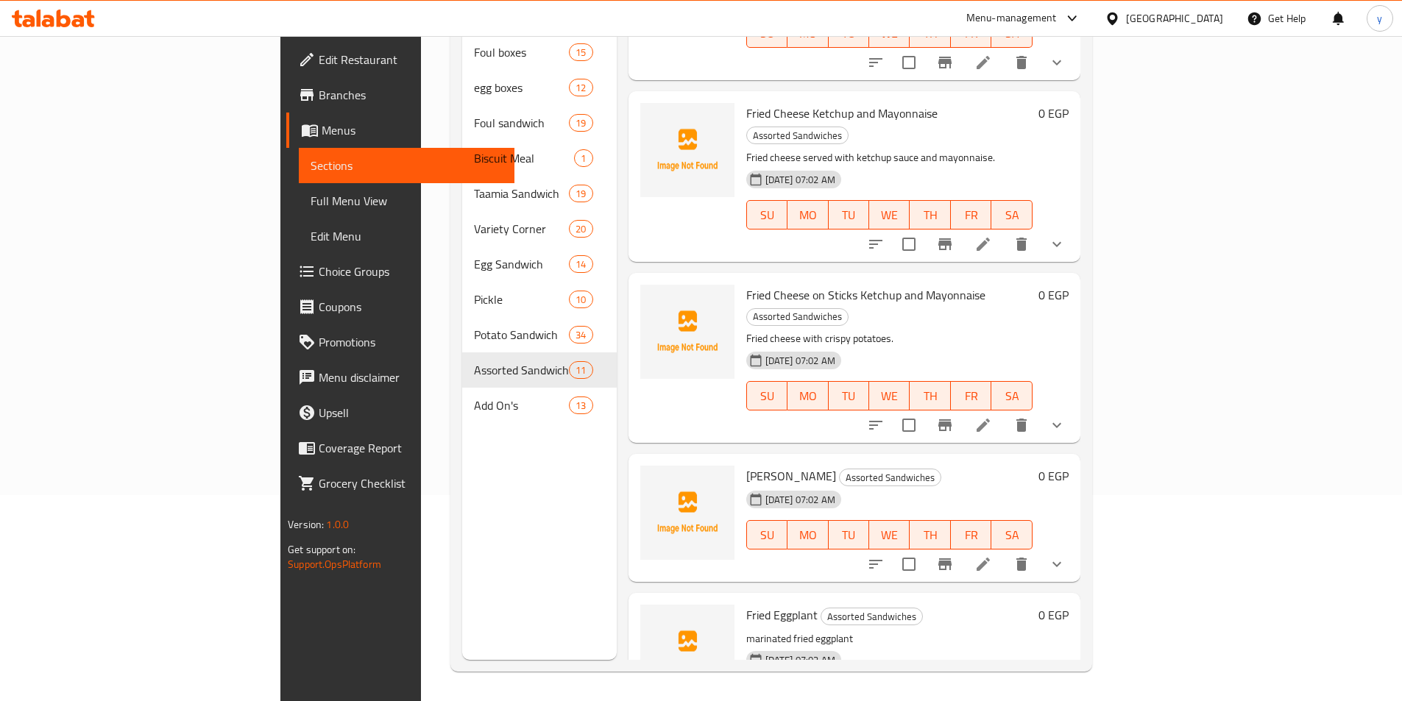
scroll to position [1038, 0]
click at [990, 557] on icon at bounding box center [983, 563] width 13 height 13
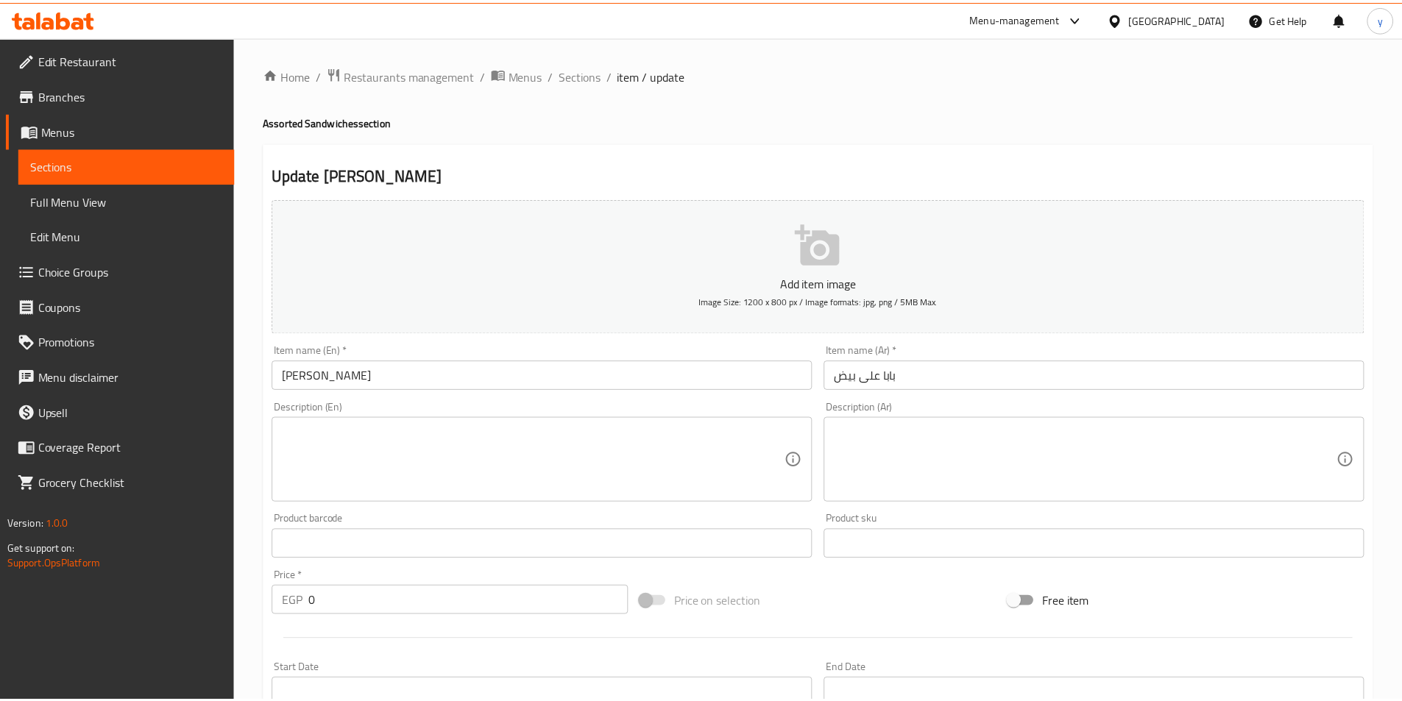
scroll to position [372, 0]
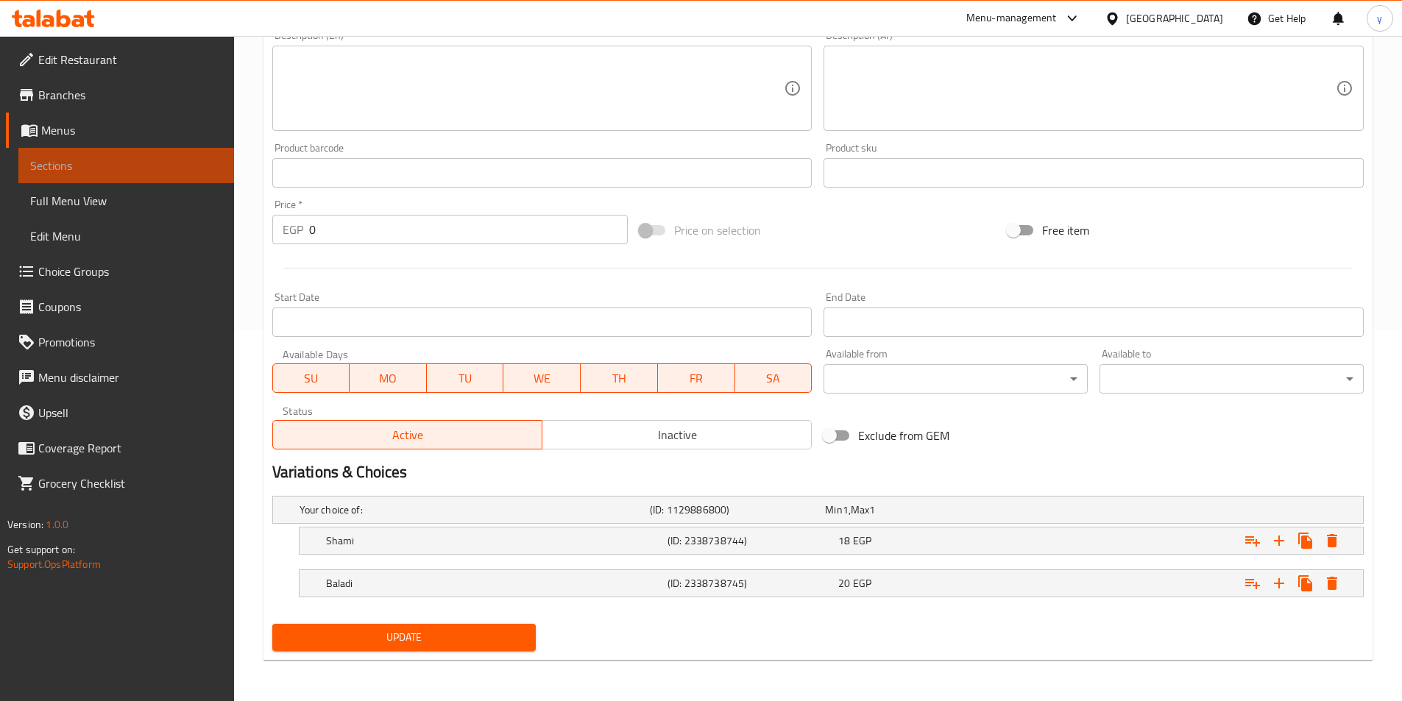
click at [119, 170] on span "Sections" at bounding box center [126, 166] width 192 height 18
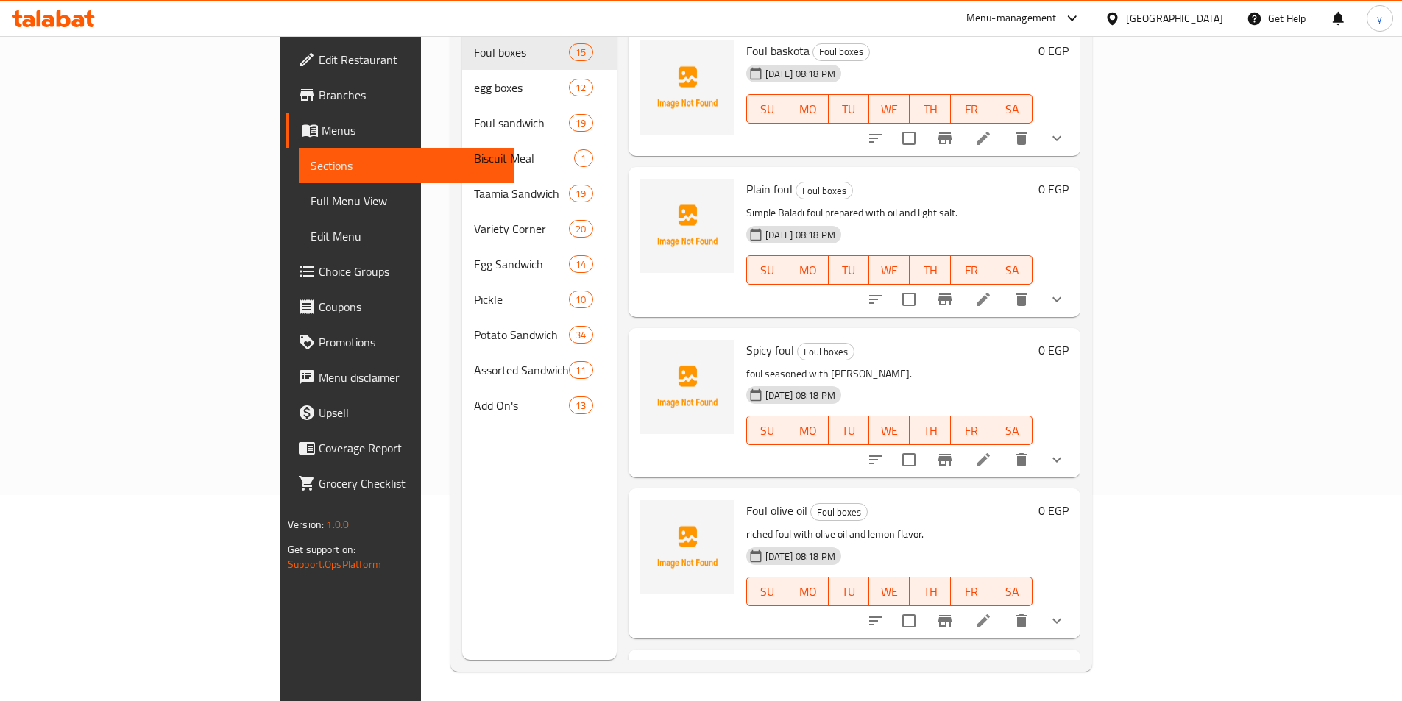
scroll to position [206, 0]
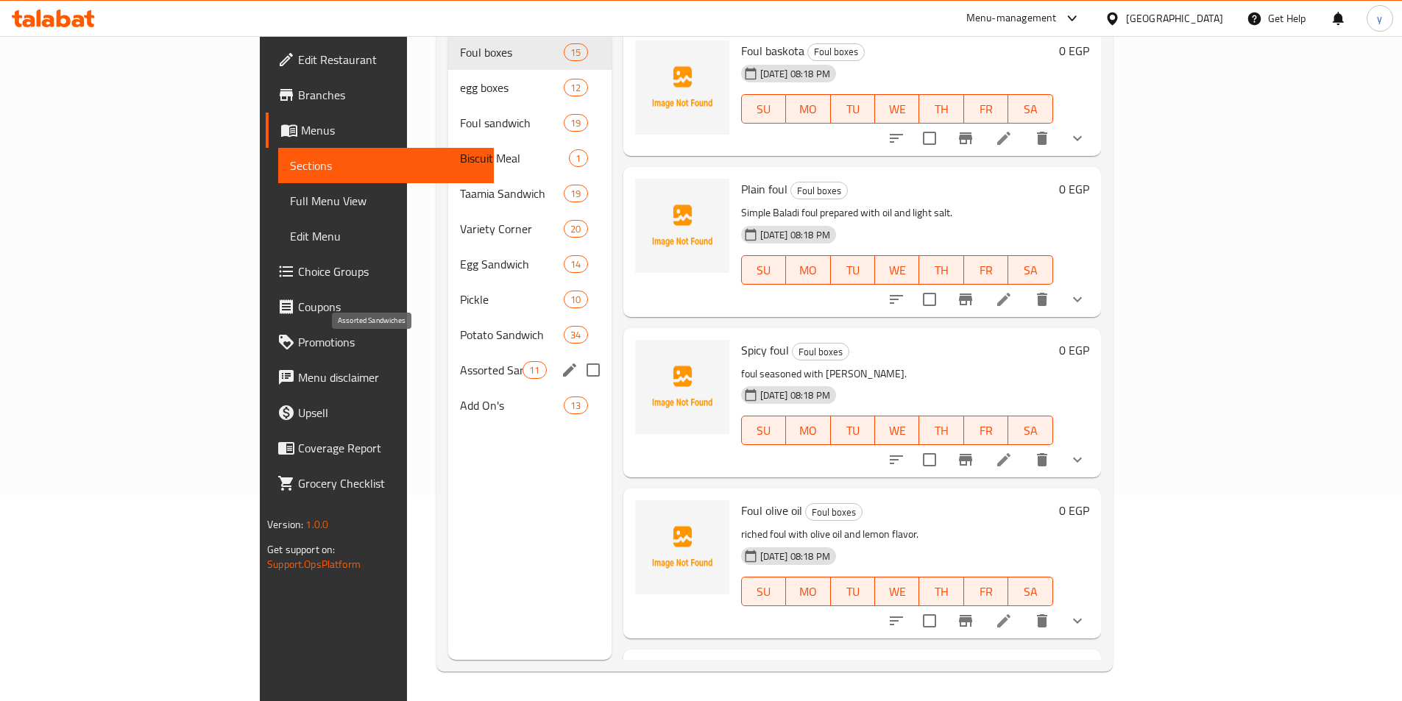
click at [460, 361] on span "Assorted Sandwiches" at bounding box center [491, 370] width 63 height 18
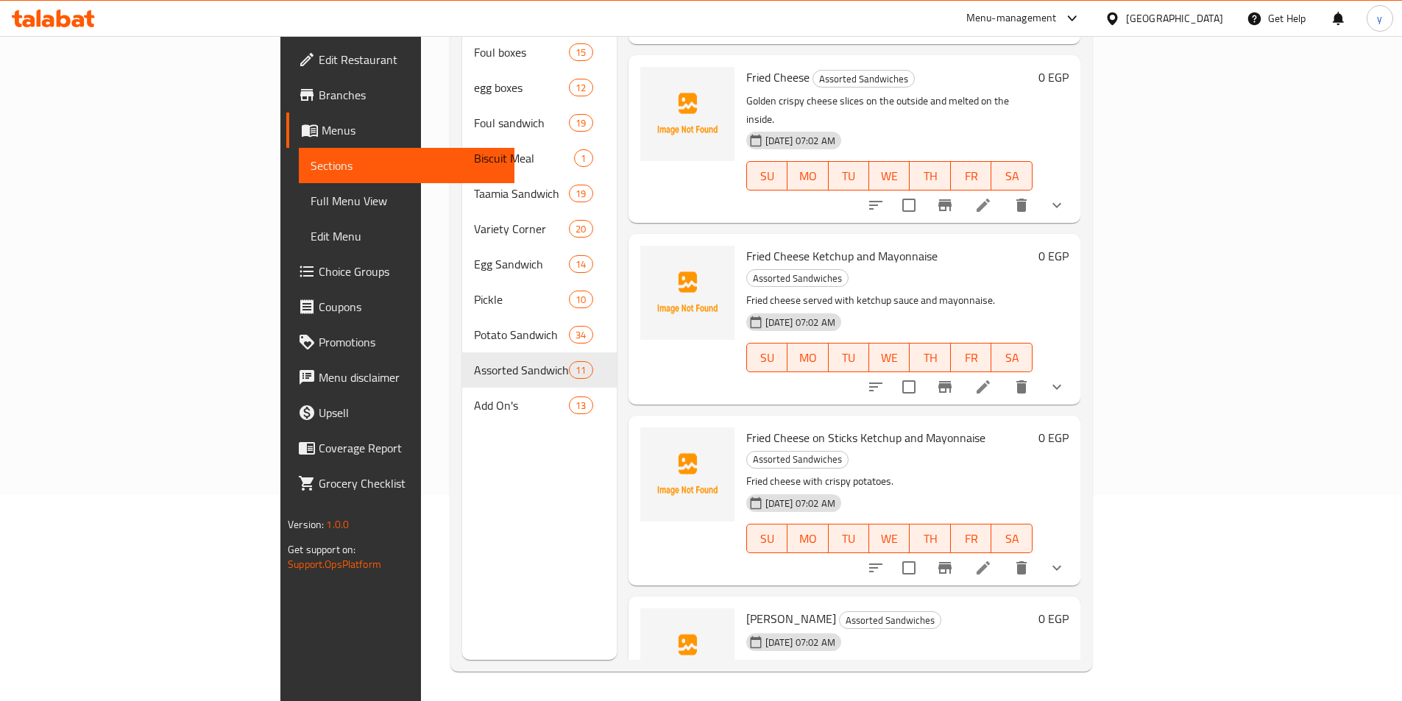
scroll to position [890, 0]
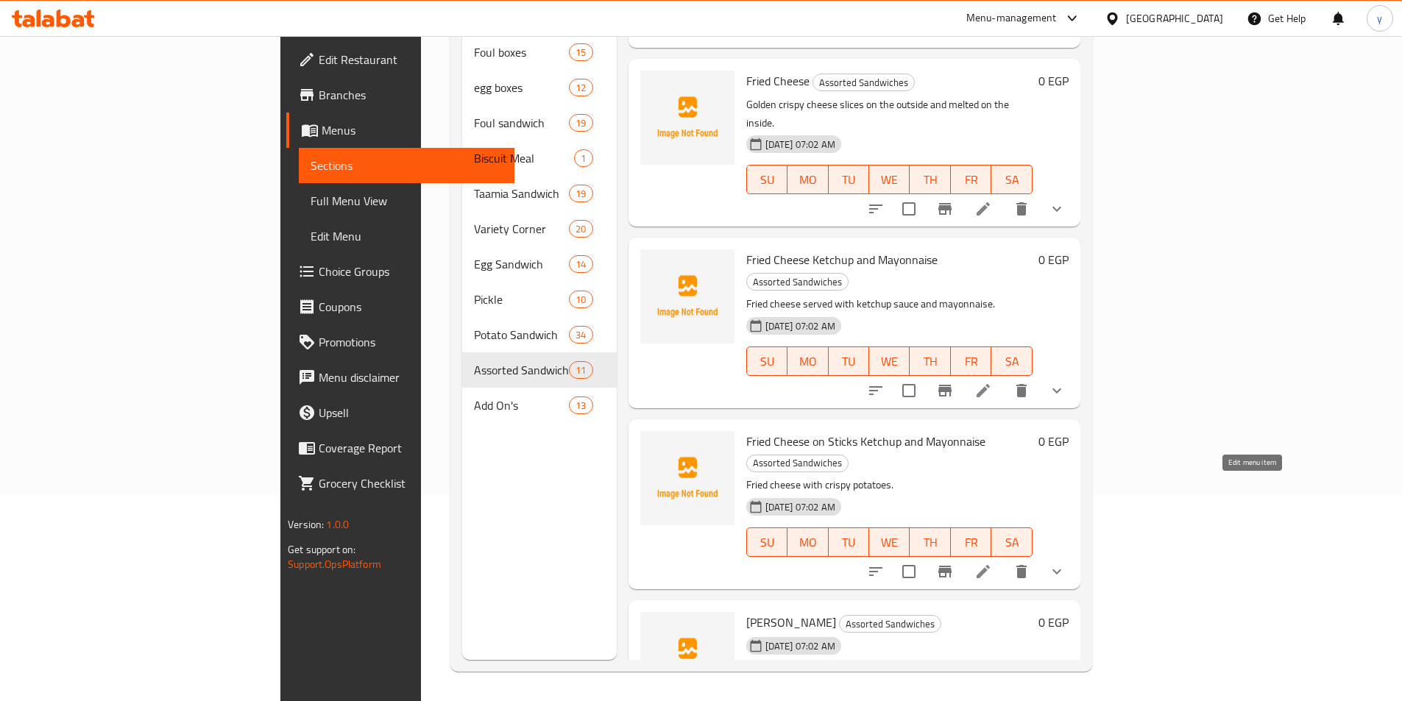
click at [990, 565] on icon at bounding box center [983, 571] width 13 height 13
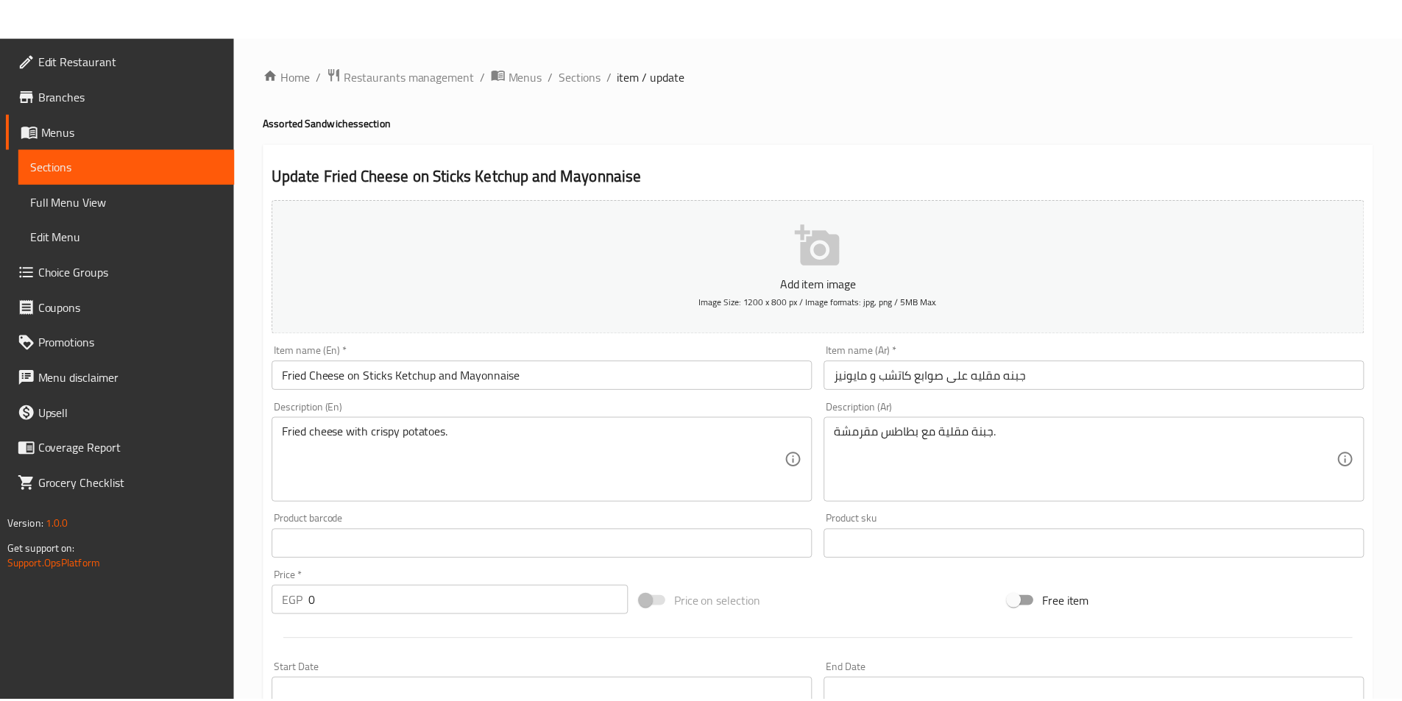
scroll to position [372, 0]
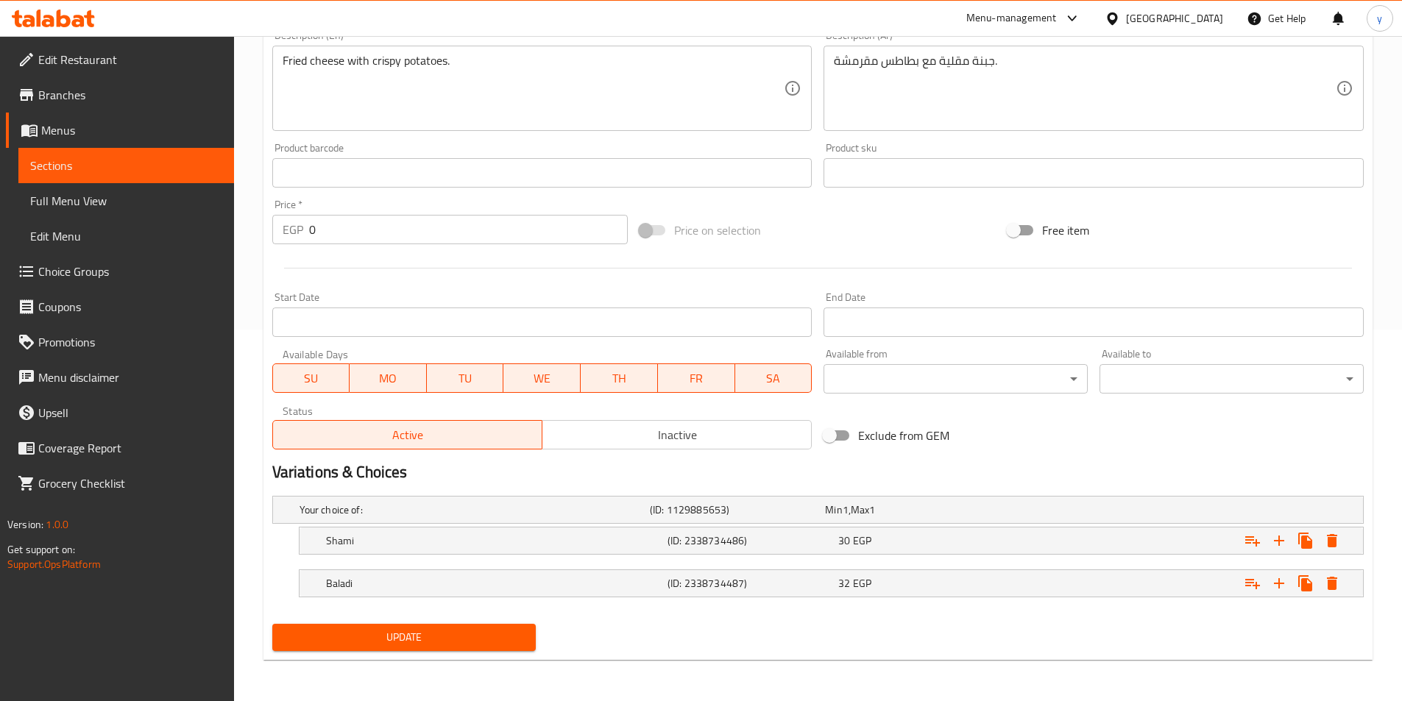
click at [866, 223] on div "Price on selection" at bounding box center [818, 230] width 368 height 40
click at [42, 163] on span "Sections" at bounding box center [126, 166] width 192 height 18
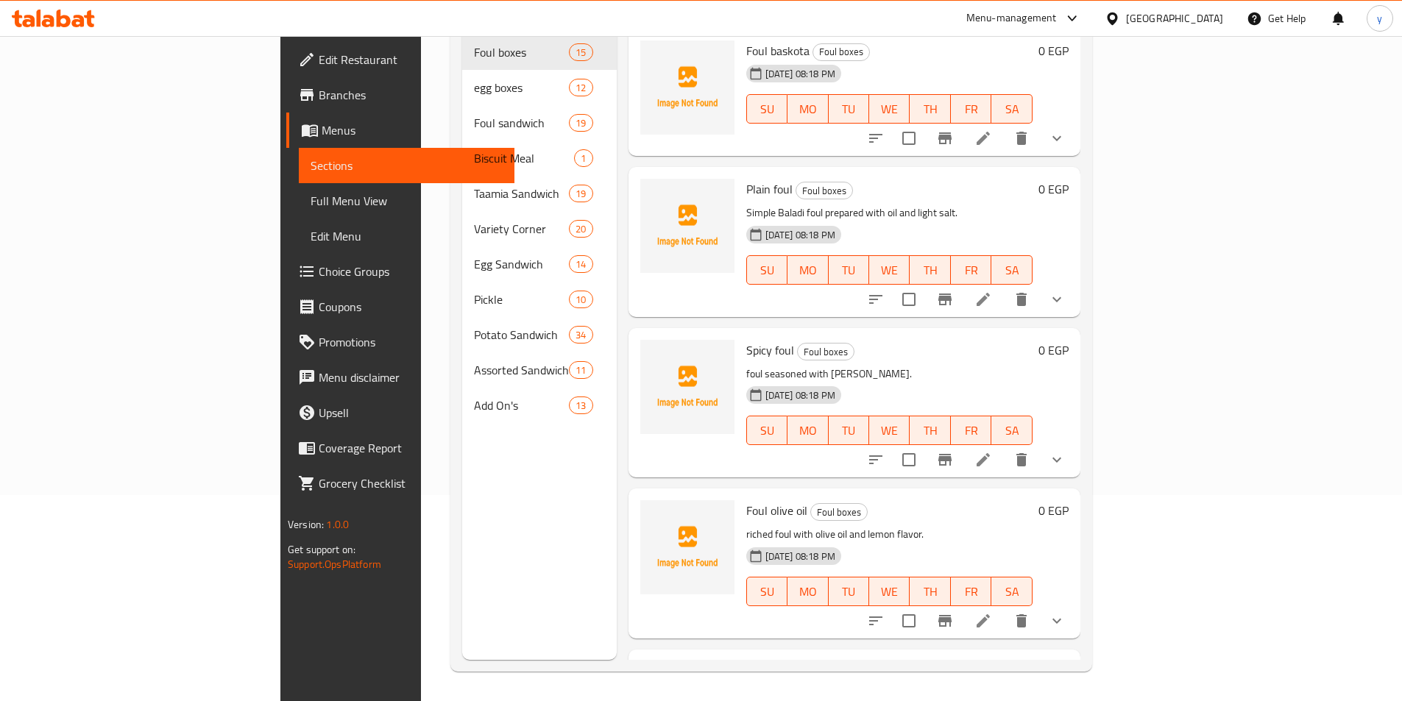
scroll to position [206, 0]
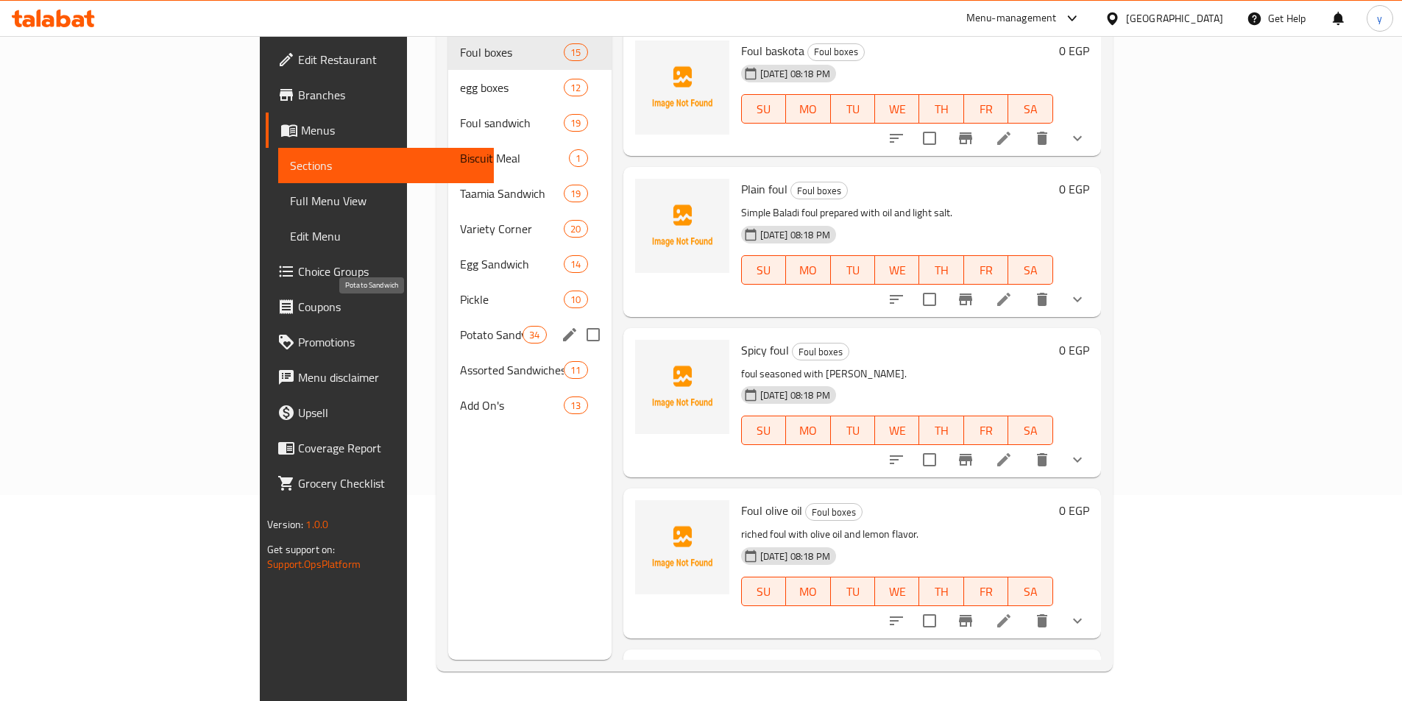
click at [460, 326] on span "Potato Sandwich" at bounding box center [491, 335] width 63 height 18
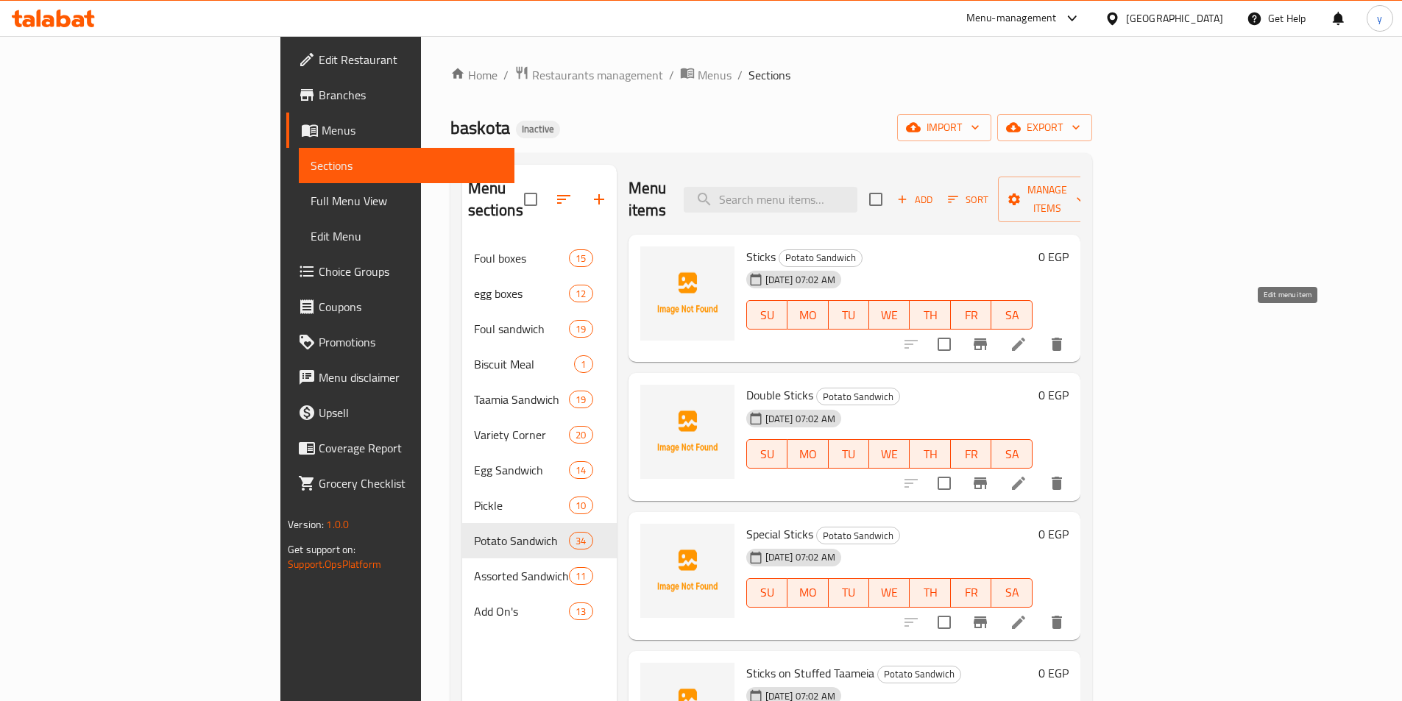
click at [1025, 338] on icon at bounding box center [1018, 344] width 13 height 13
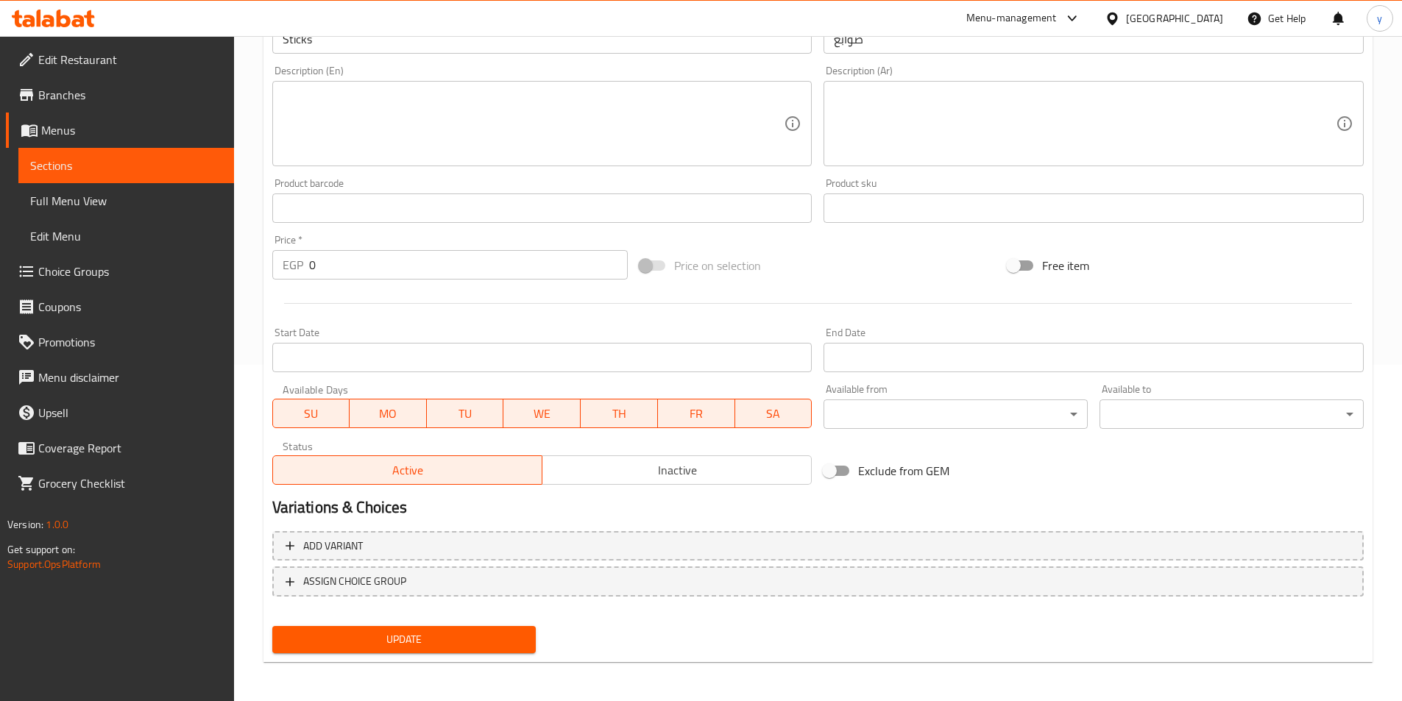
scroll to position [339, 0]
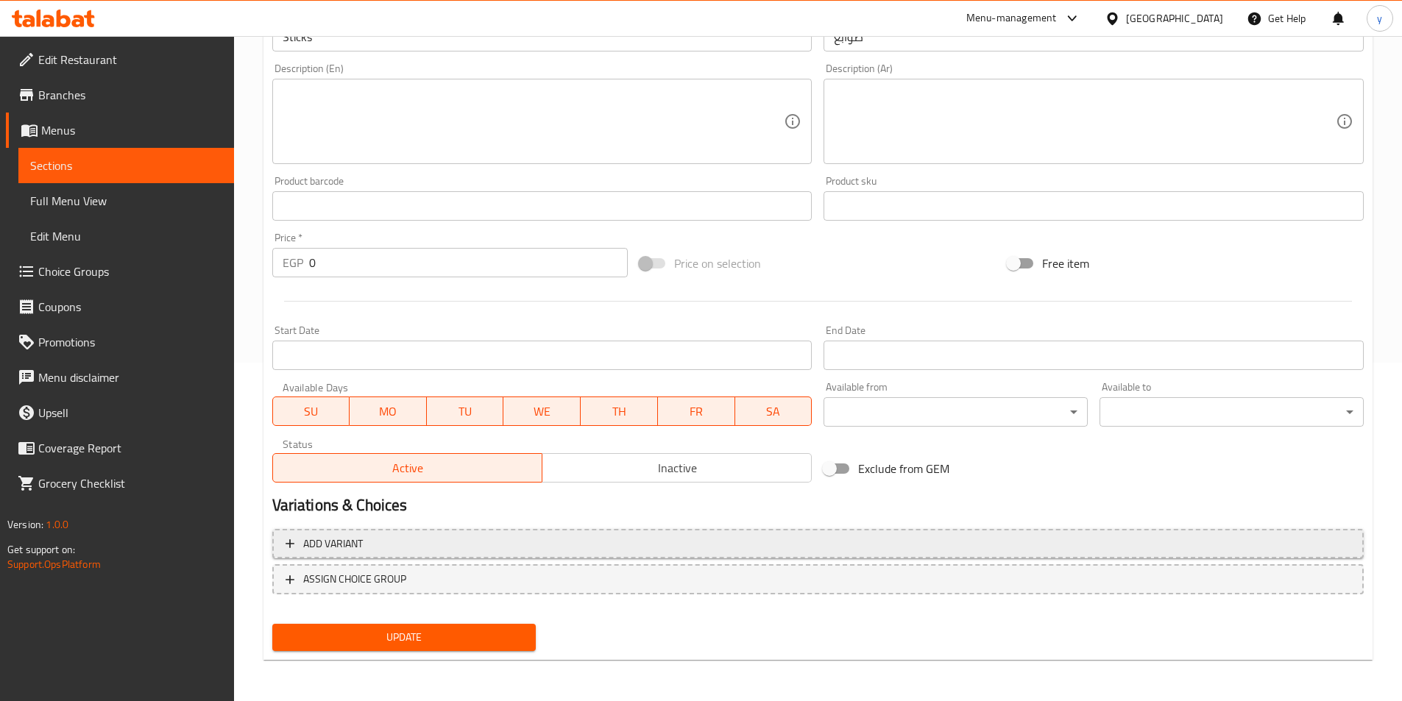
click at [1005, 548] on span "Add variant" at bounding box center [818, 544] width 1065 height 18
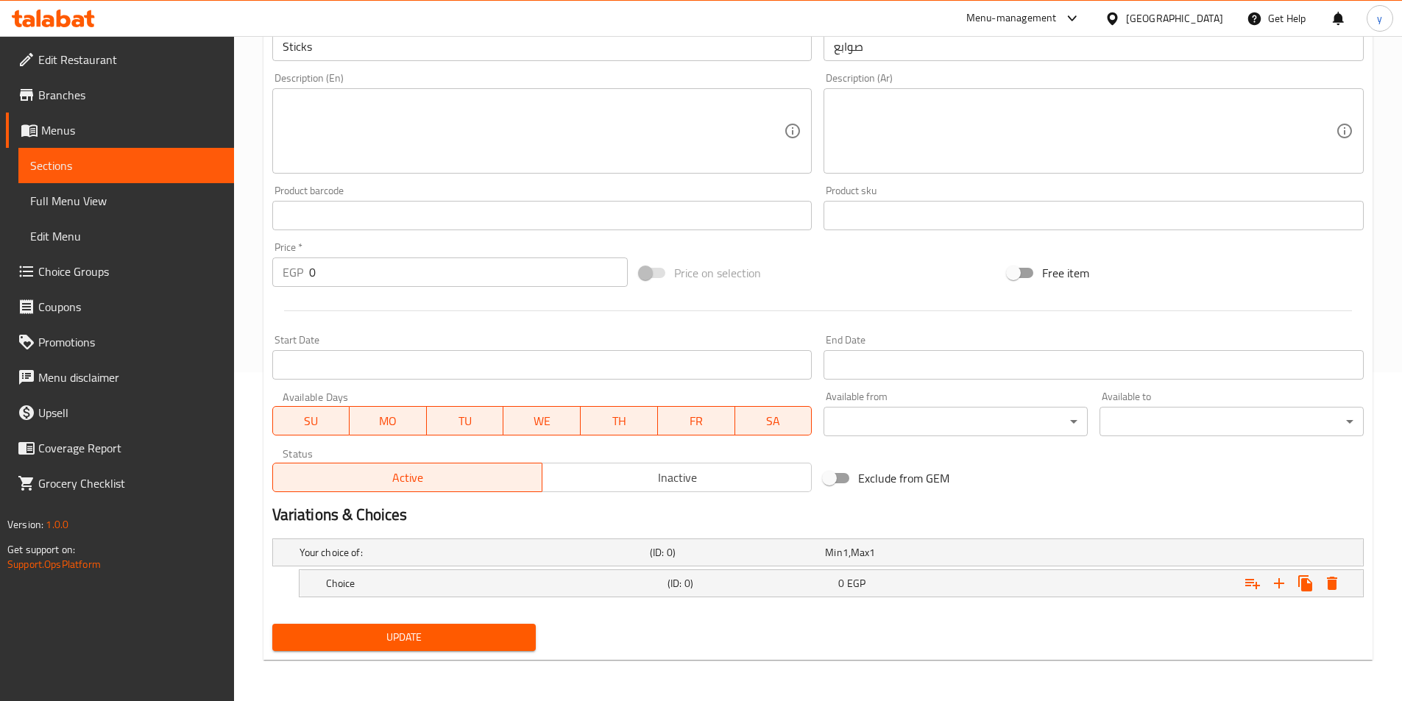
scroll to position [329, 0]
click at [1283, 581] on icon "Expand" at bounding box center [1279, 584] width 18 height 18
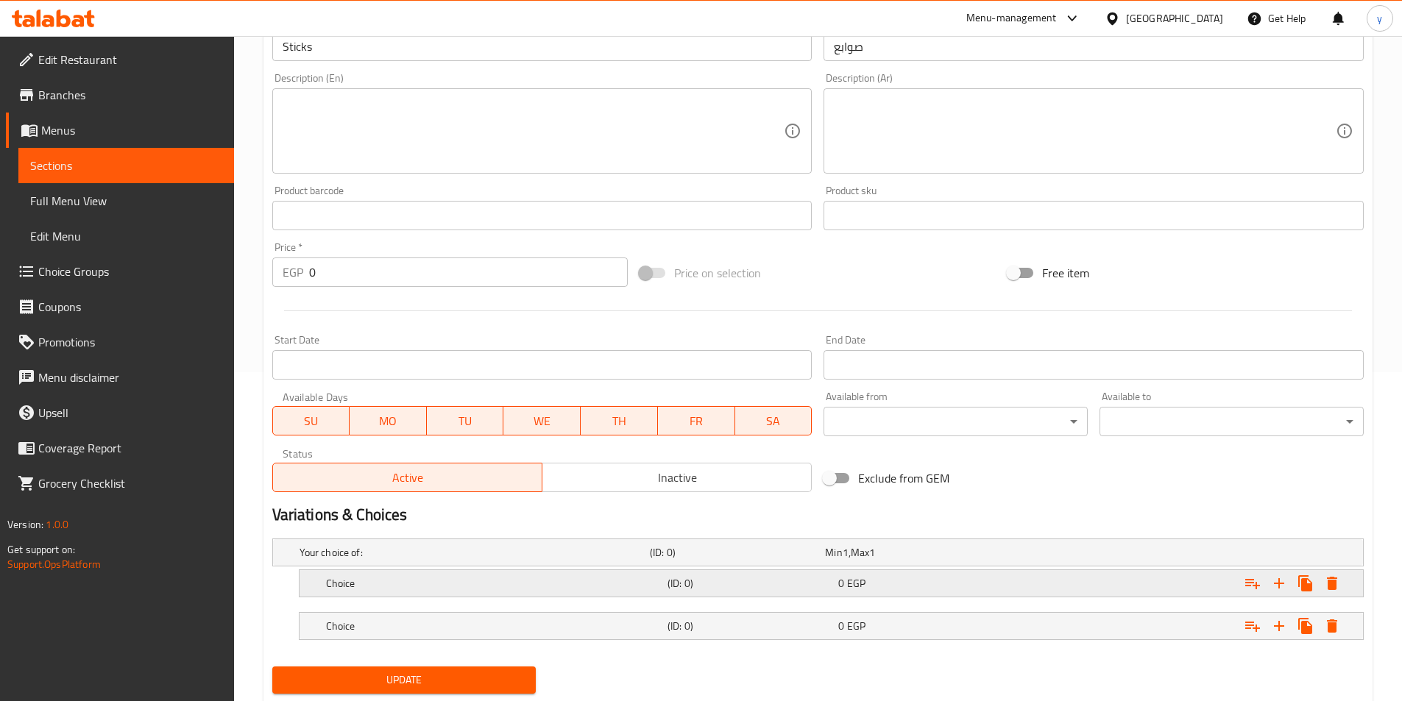
click at [1163, 585] on div "Expand" at bounding box center [1176, 583] width 341 height 32
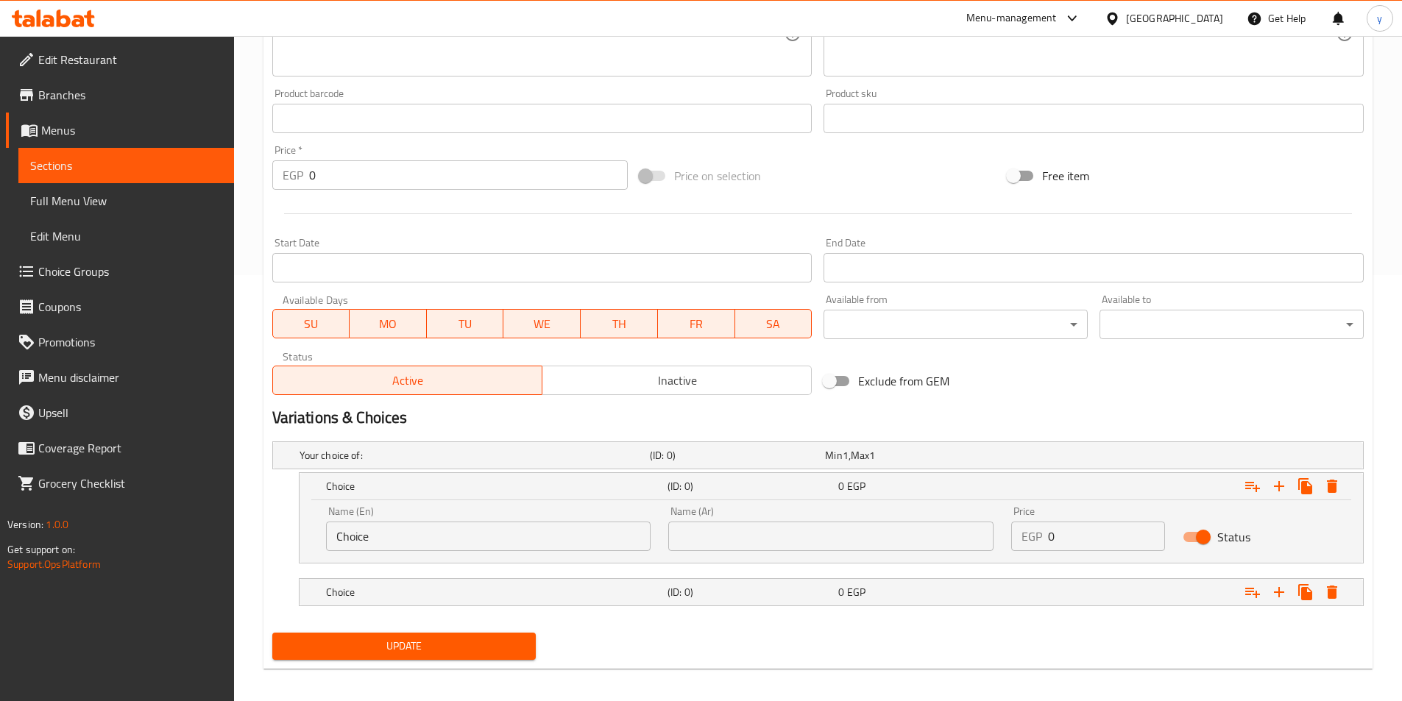
scroll to position [435, 0]
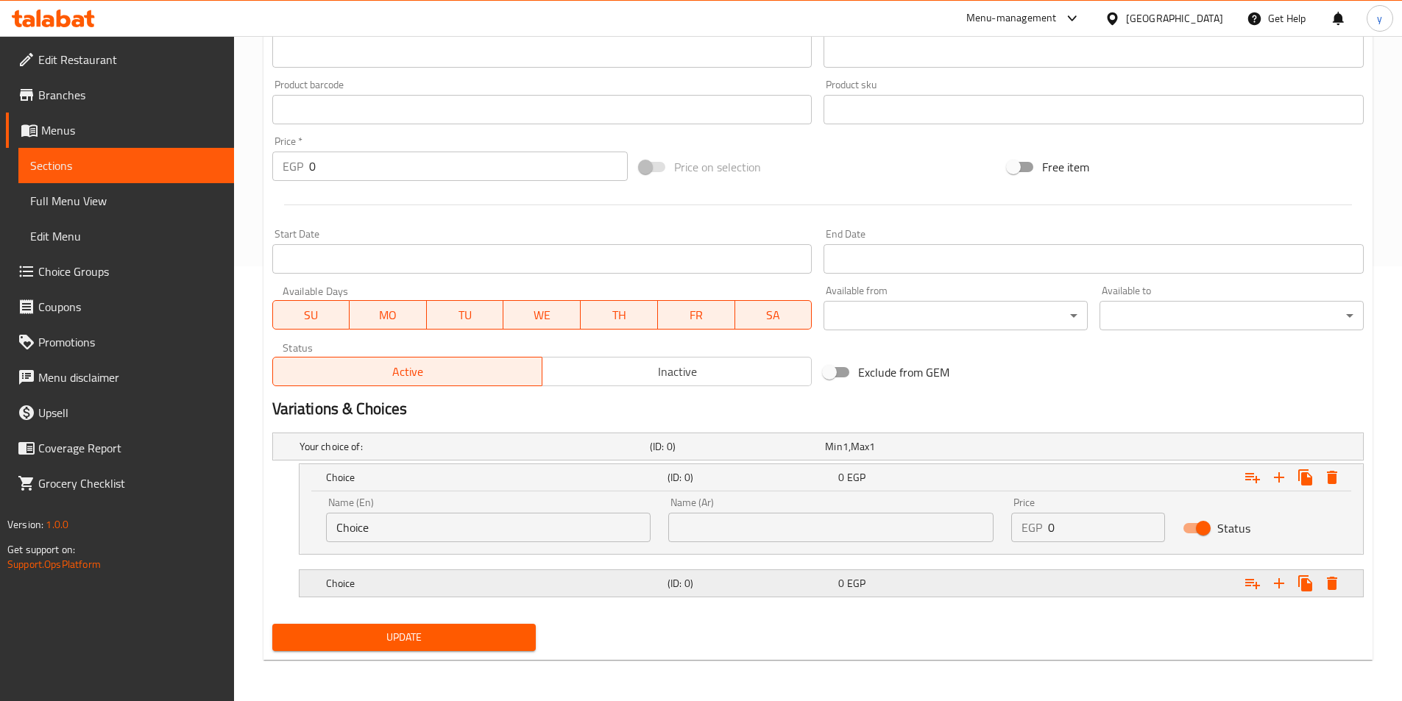
click at [1087, 587] on div "Expand" at bounding box center [1176, 583] width 341 height 32
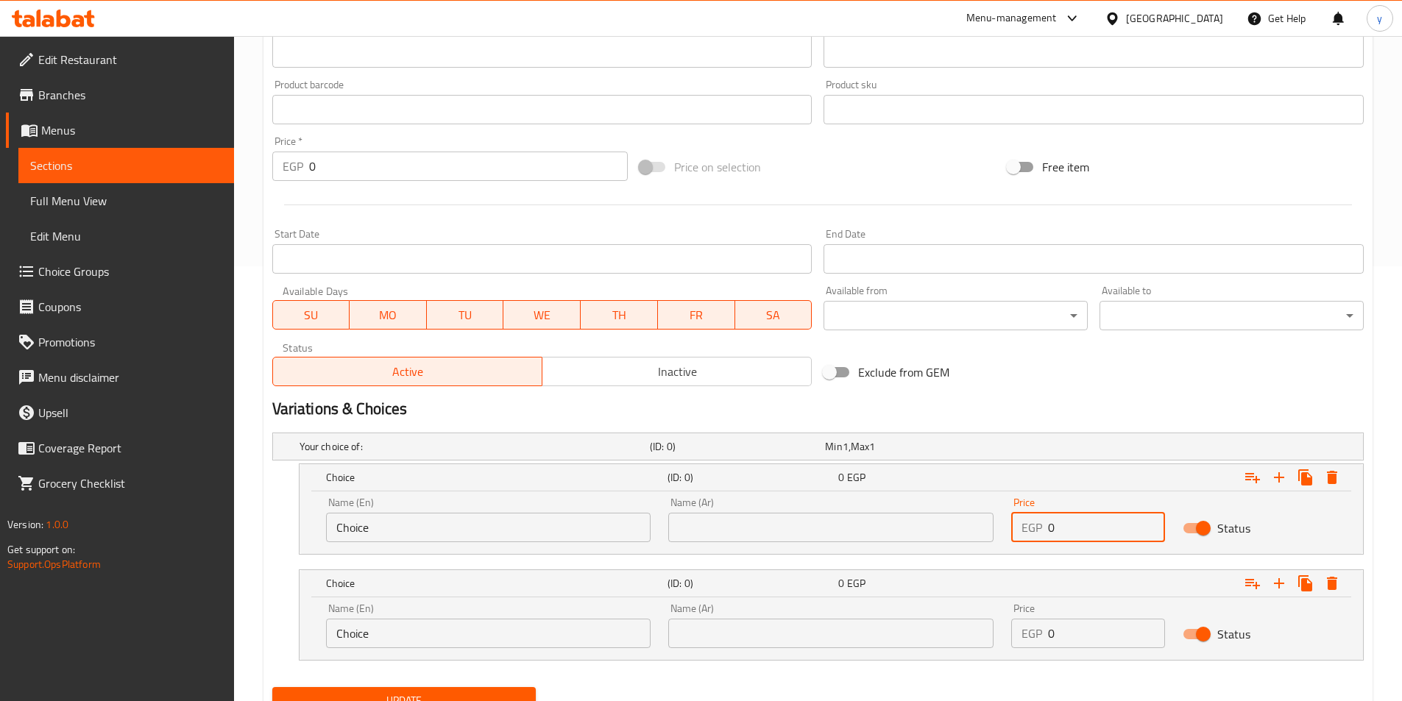
drag, startPoint x: 1060, startPoint y: 525, endPoint x: 1007, endPoint y: 531, distance: 53.4
click at [1007, 531] on div "Price EGP 0 Price" at bounding box center [1087, 520] width 171 height 63
type input "14"
drag, startPoint x: 1070, startPoint y: 633, endPoint x: 992, endPoint y: 631, distance: 78.0
click at [992, 631] on div "Name (En) Choice Name (En) Name (Ar) Name (Ar) Price EGP 0 Price Status" at bounding box center [831, 626] width 1028 height 63
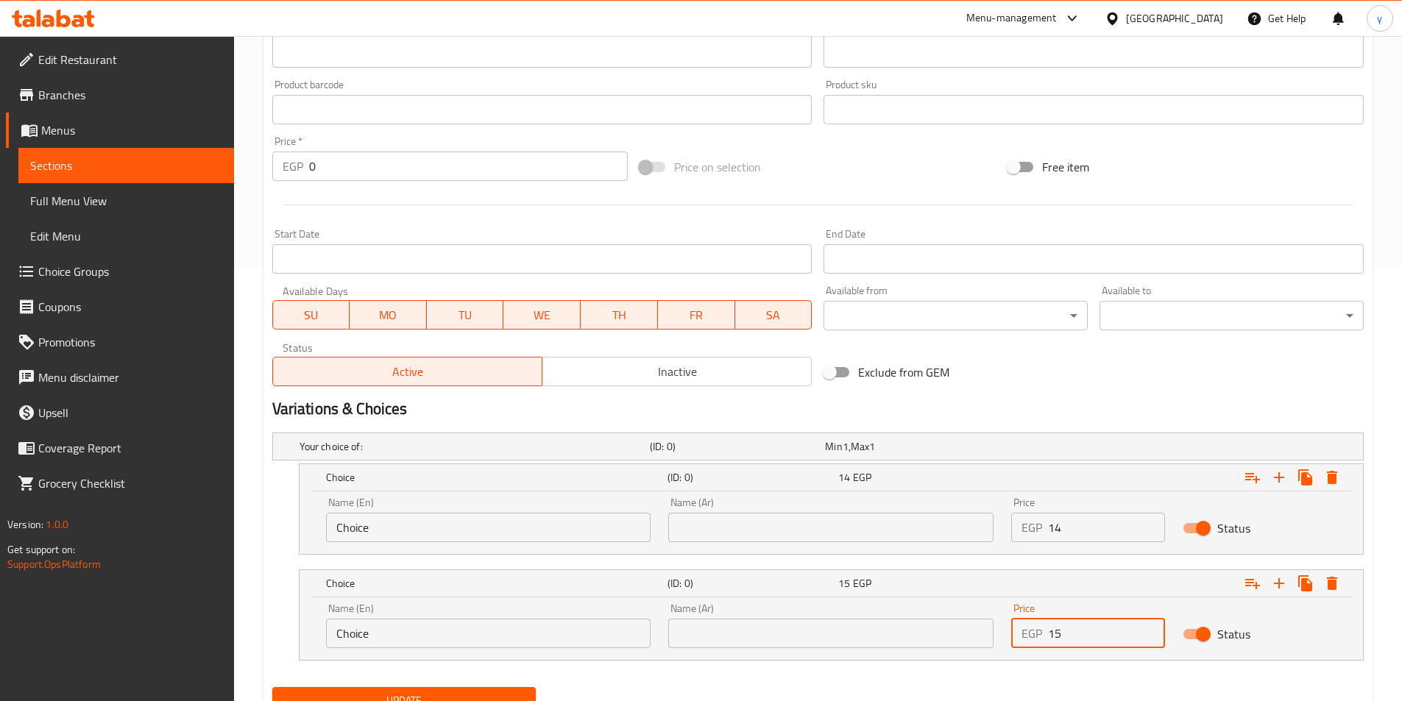
type input "15"
drag, startPoint x: 718, startPoint y: 536, endPoint x: 714, endPoint y: 528, distance: 9.9
click at [718, 536] on input "text" at bounding box center [830, 527] width 325 height 29
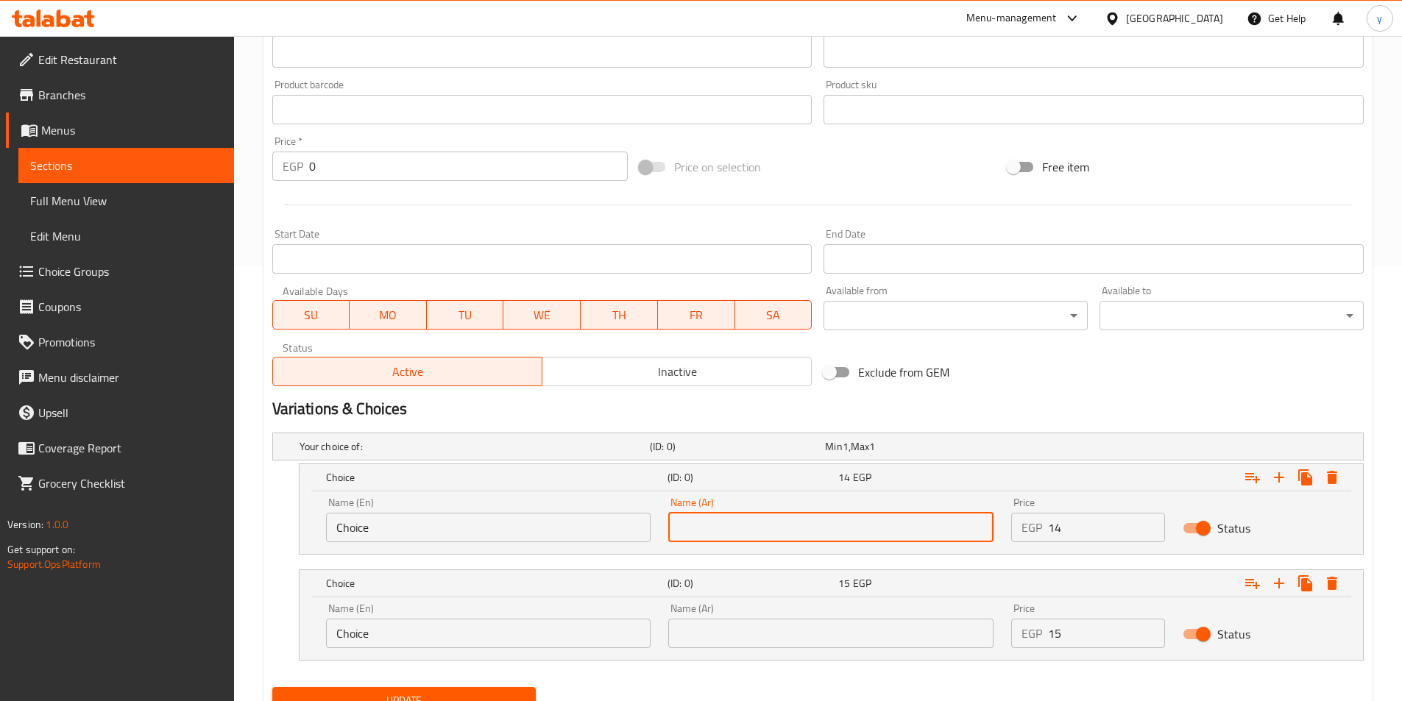
type input "شامي"
click at [714, 636] on input "text" at bounding box center [830, 633] width 325 height 29
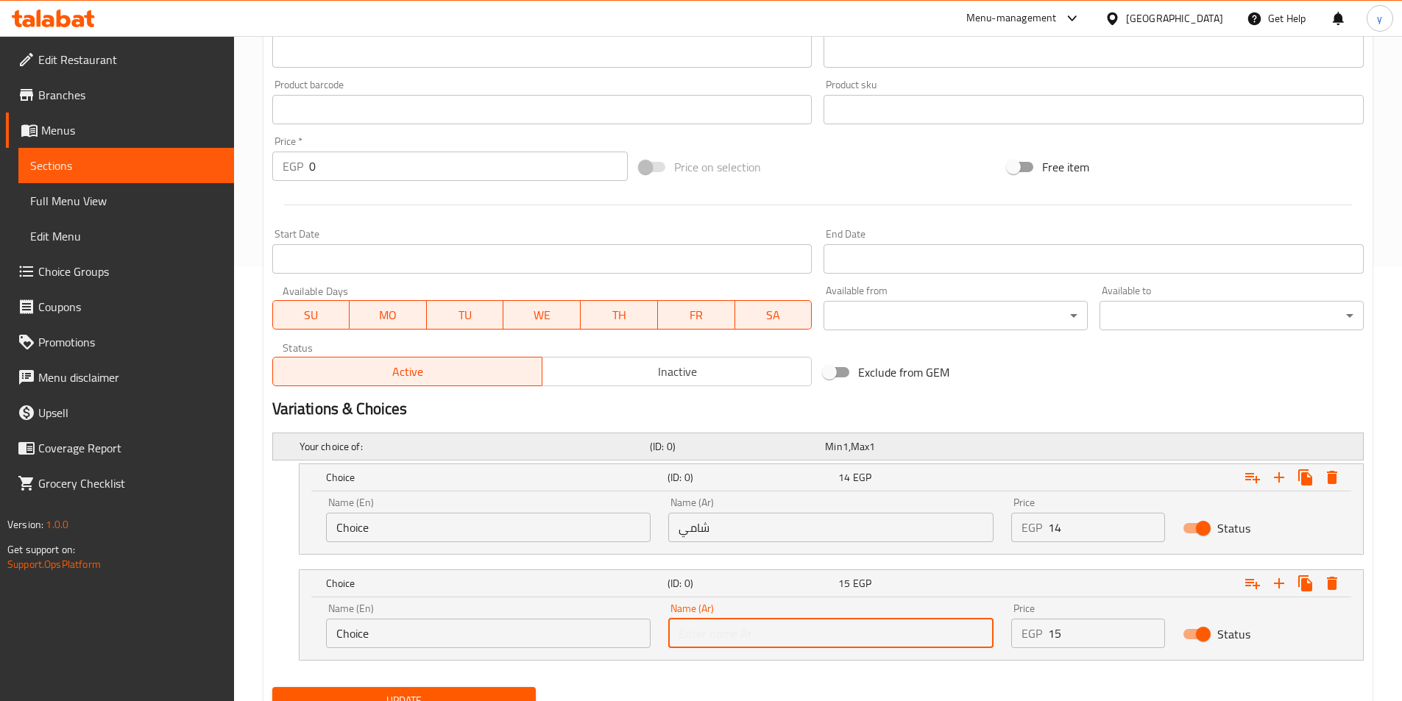
type input "بلدي"
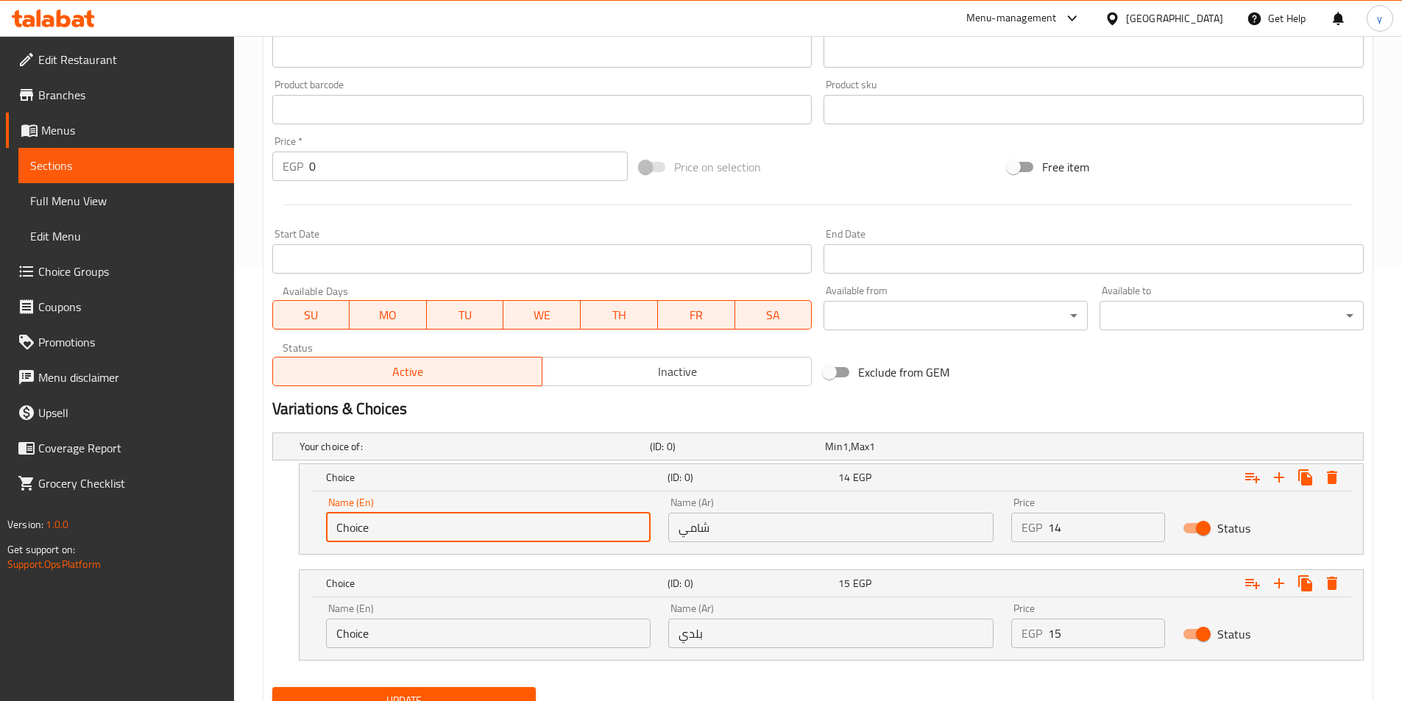
drag, startPoint x: 522, startPoint y: 536, endPoint x: 255, endPoint y: 526, distance: 266.6
click at [255, 526] on div "Home / Restaurants management / Menus / Sections / item / update Potato Sandwic…" at bounding box center [818, 182] width 1168 height 1163
click at [390, 528] on input "text" at bounding box center [488, 527] width 325 height 29
type input "Shami"
drag, startPoint x: 386, startPoint y: 628, endPoint x: 342, endPoint y: 629, distance: 43.4
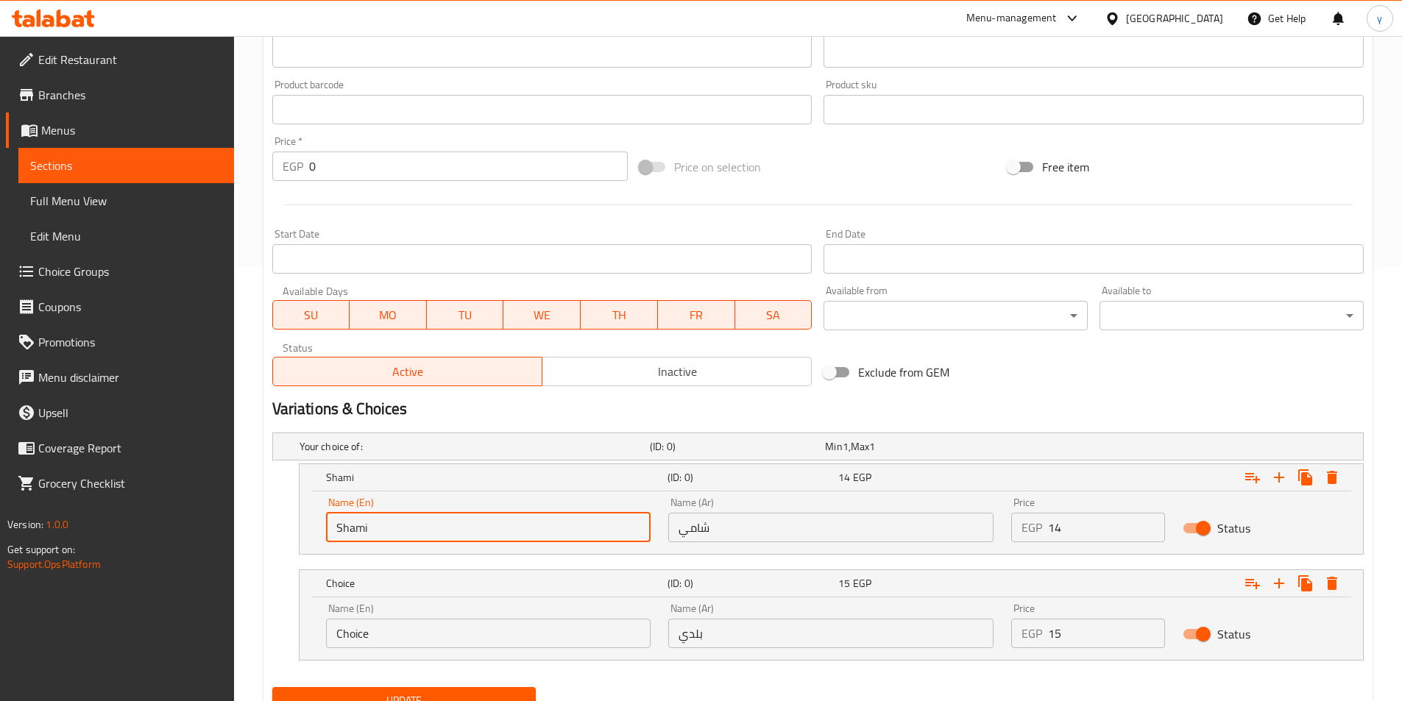
click at [343, 629] on input "Choice" at bounding box center [488, 633] width 325 height 29
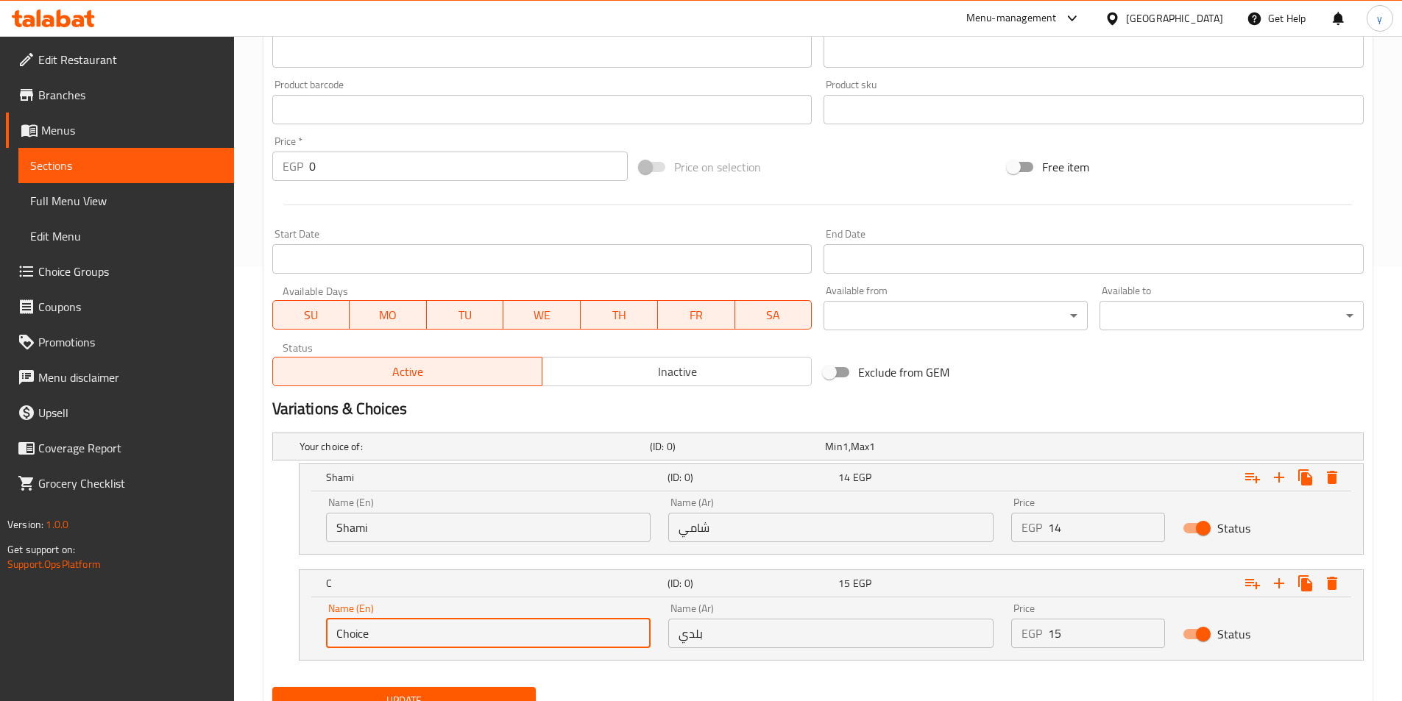
type input "C"
click at [377, 634] on input "text" at bounding box center [488, 633] width 325 height 29
type input "Baladi"
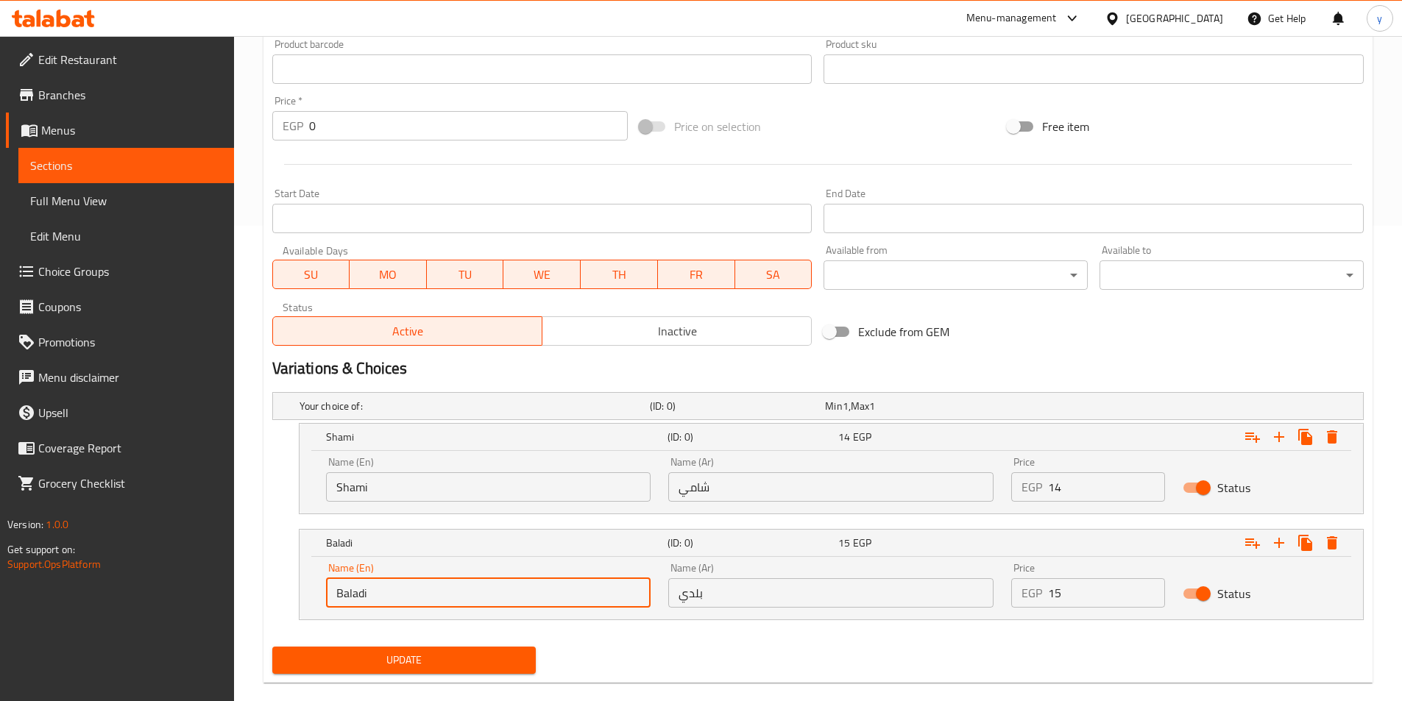
scroll to position [498, 0]
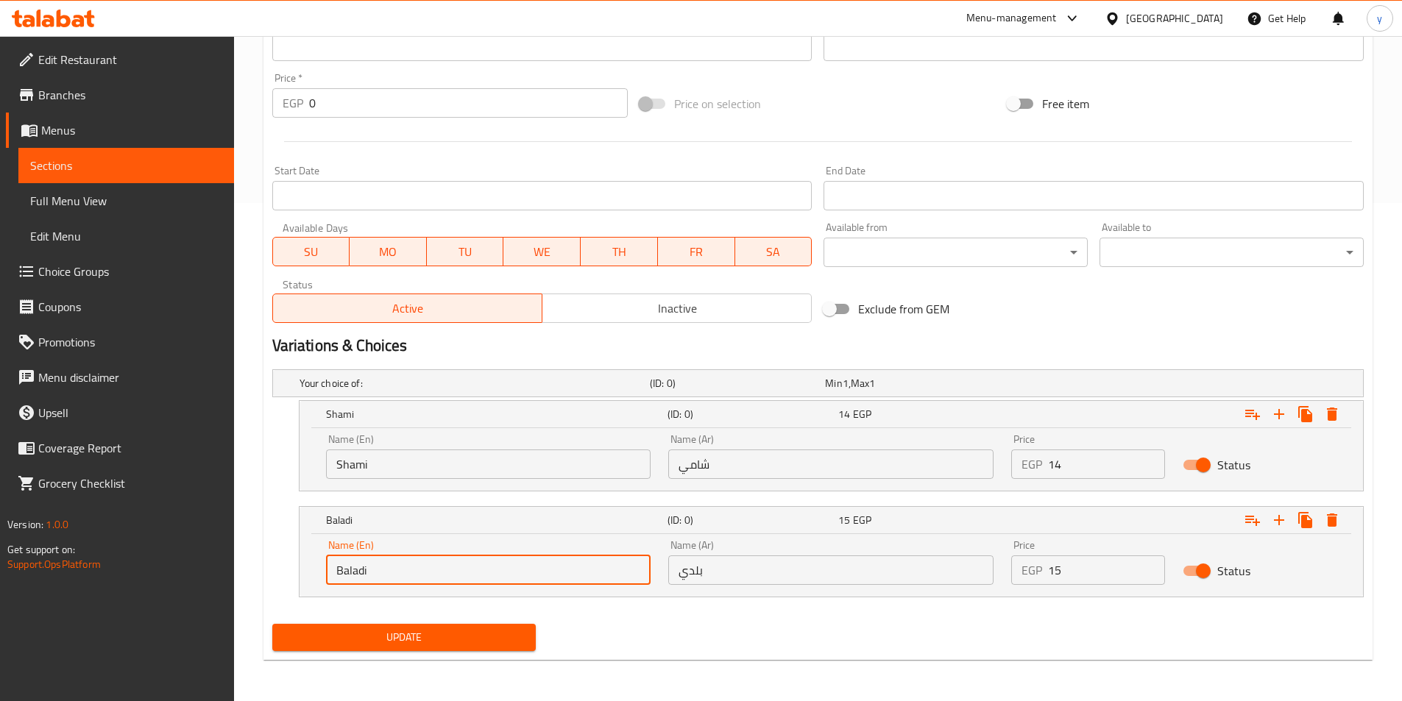
click at [366, 633] on span "Update" at bounding box center [404, 637] width 241 height 18
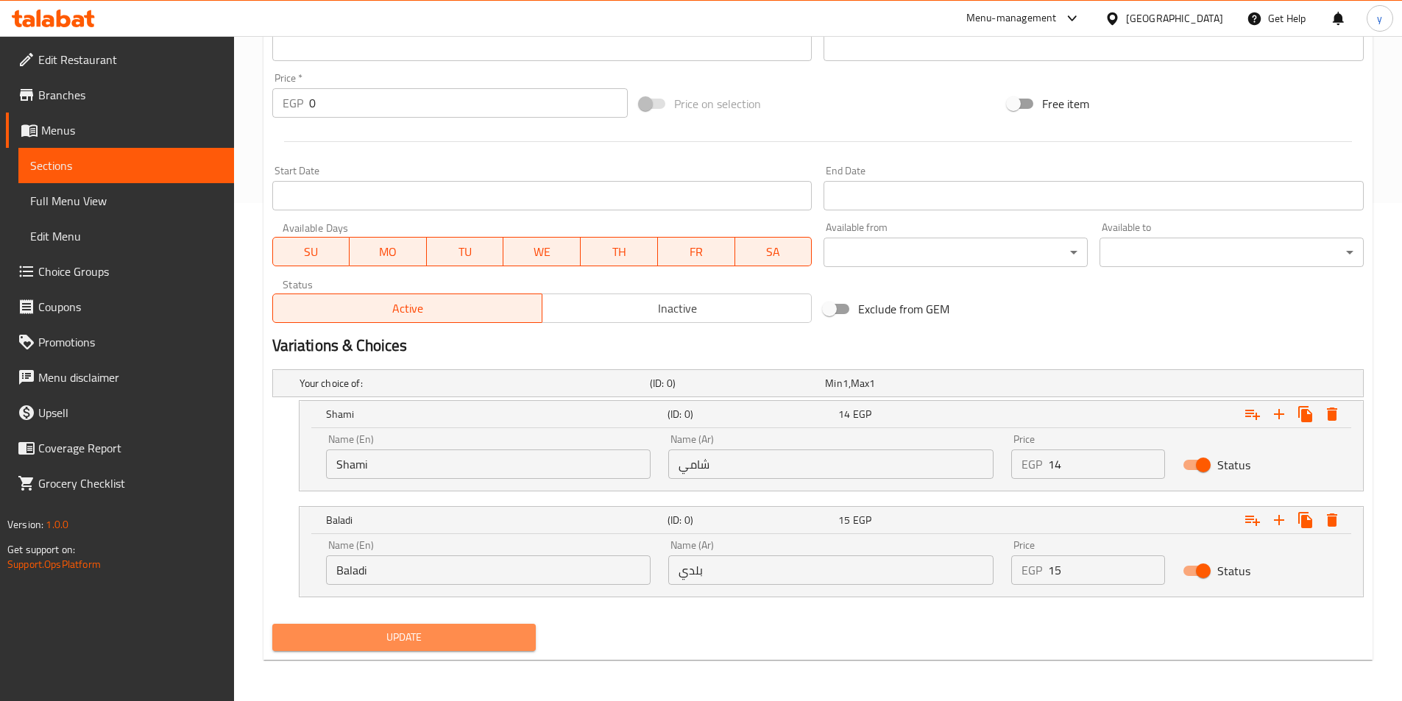
click at [366, 633] on span "Update" at bounding box center [404, 637] width 241 height 18
click at [138, 151] on link "Sections" at bounding box center [126, 165] width 216 height 35
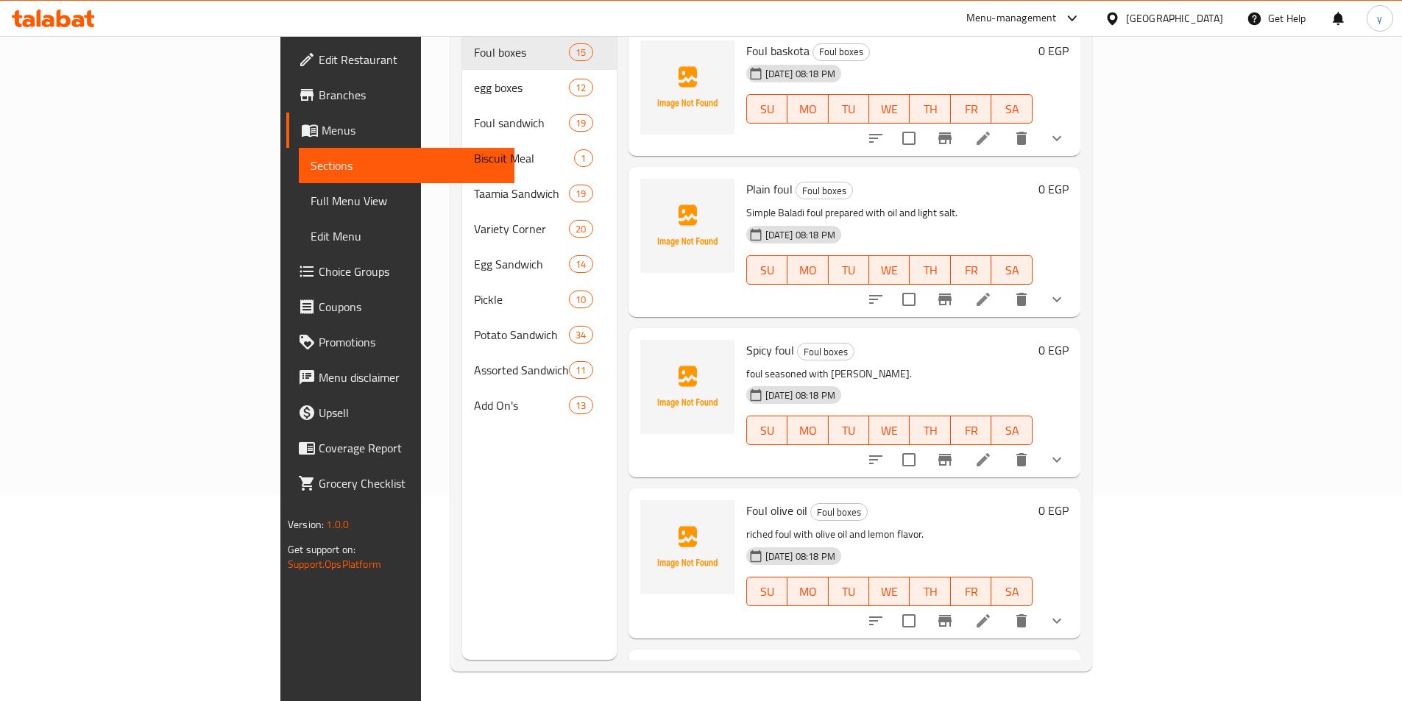
scroll to position [206, 0]
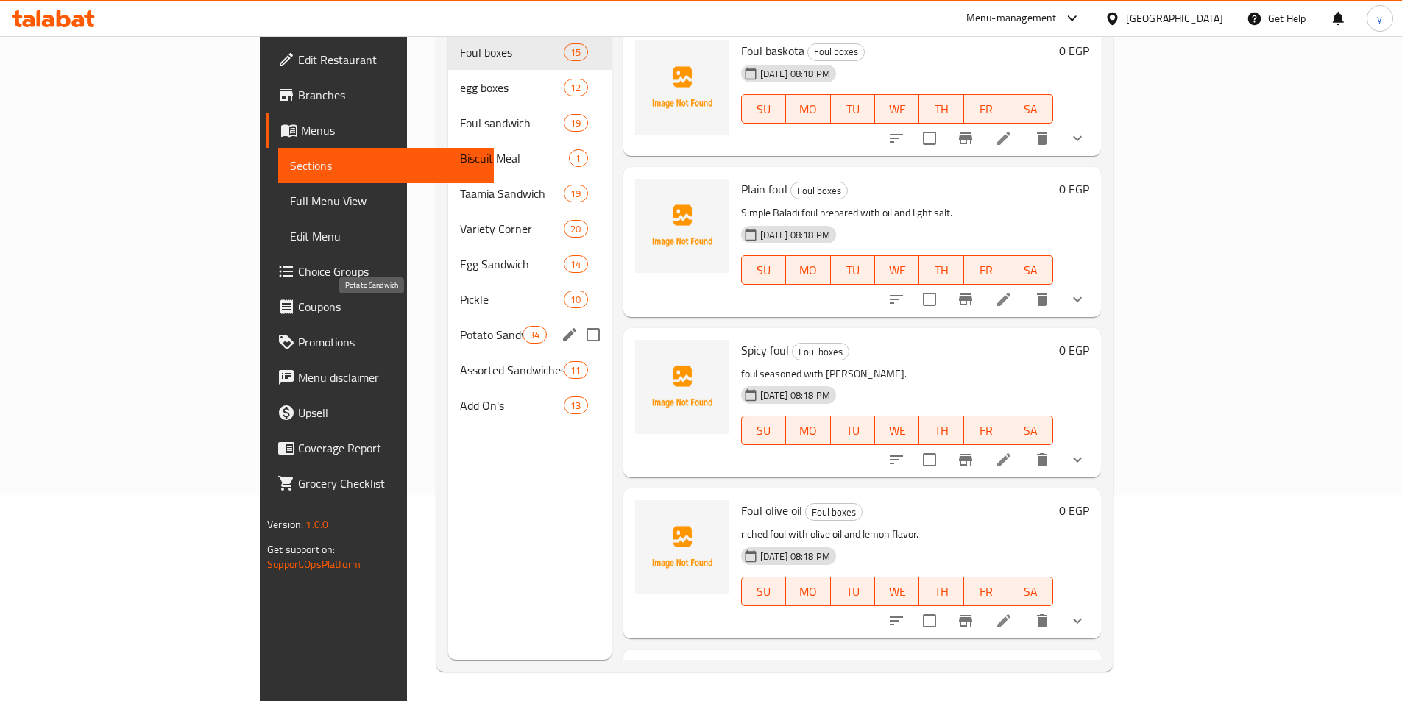
click at [460, 326] on span "Potato Sandwich" at bounding box center [491, 335] width 63 height 18
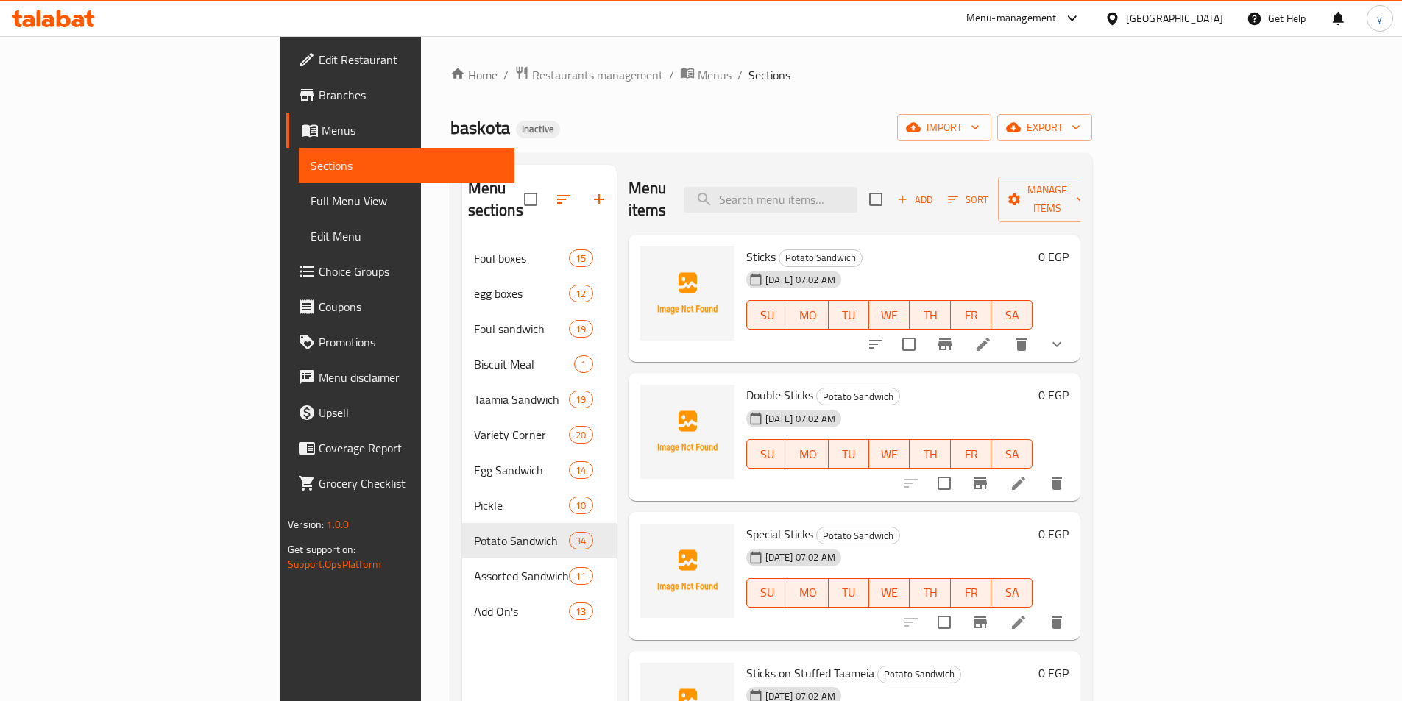
click at [1039, 470] on li at bounding box center [1018, 483] width 41 height 26
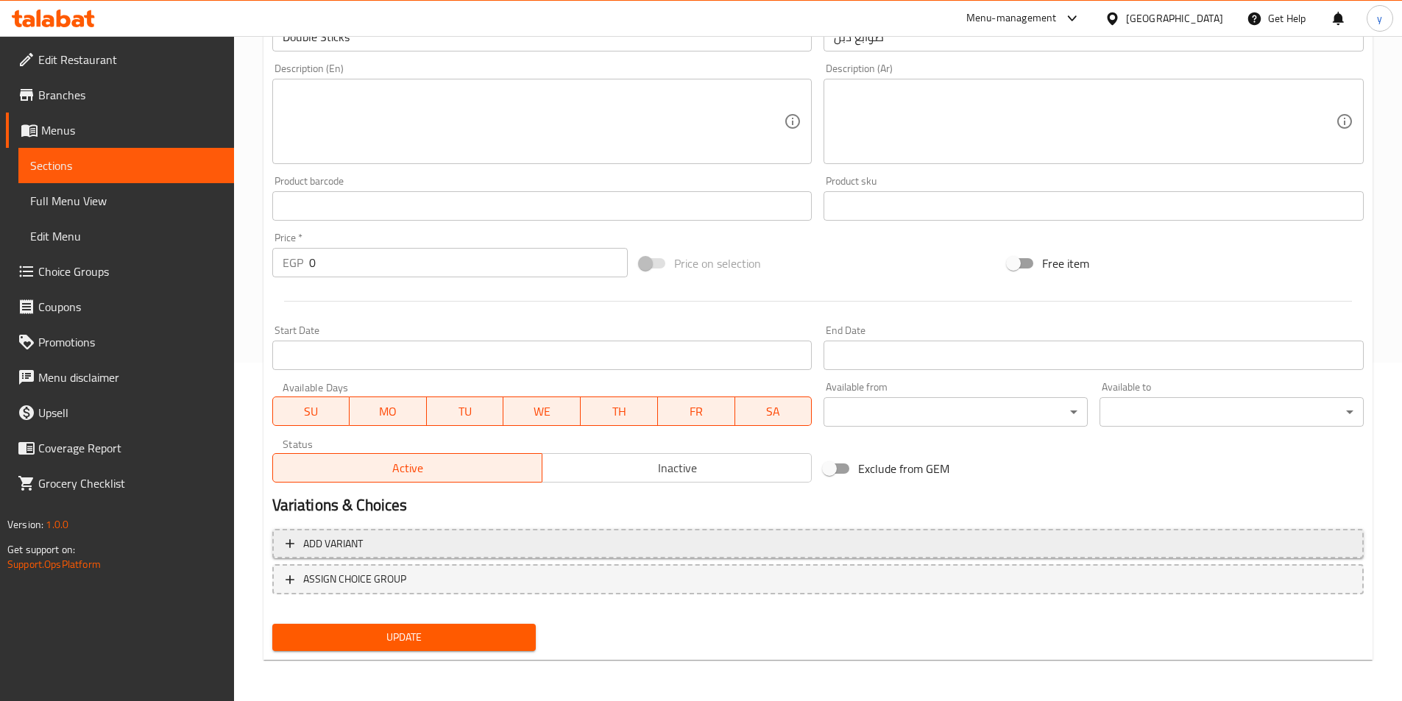
click at [654, 536] on span "Add variant" at bounding box center [818, 544] width 1065 height 18
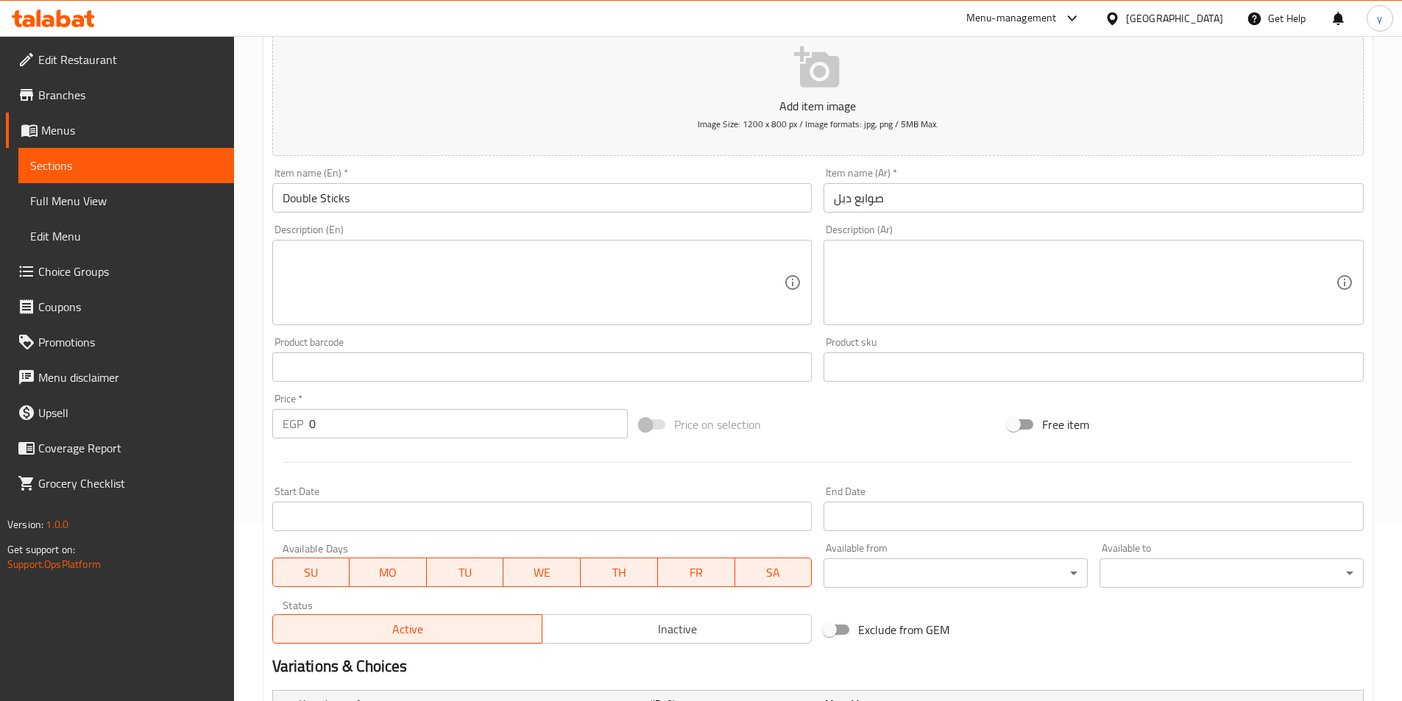
scroll to position [329, 0]
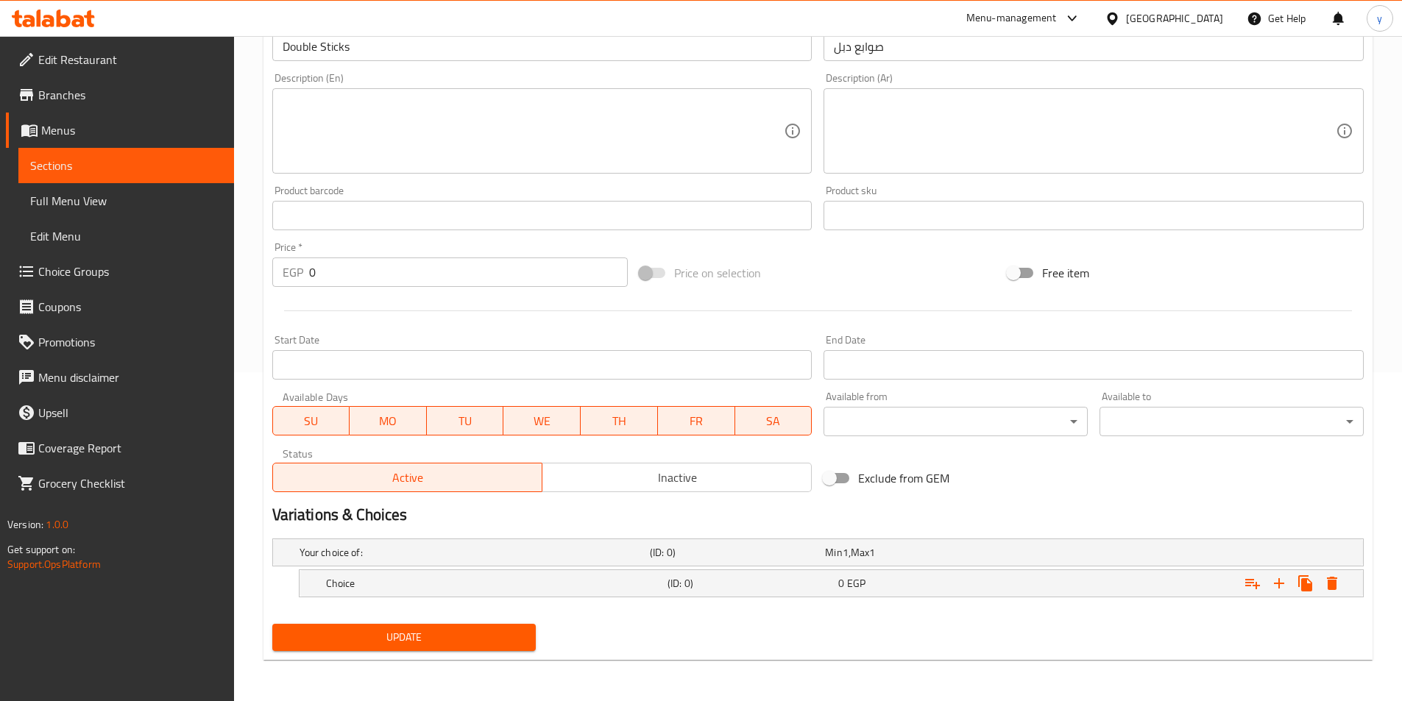
click at [166, 154] on link "Sections" at bounding box center [126, 165] width 216 height 35
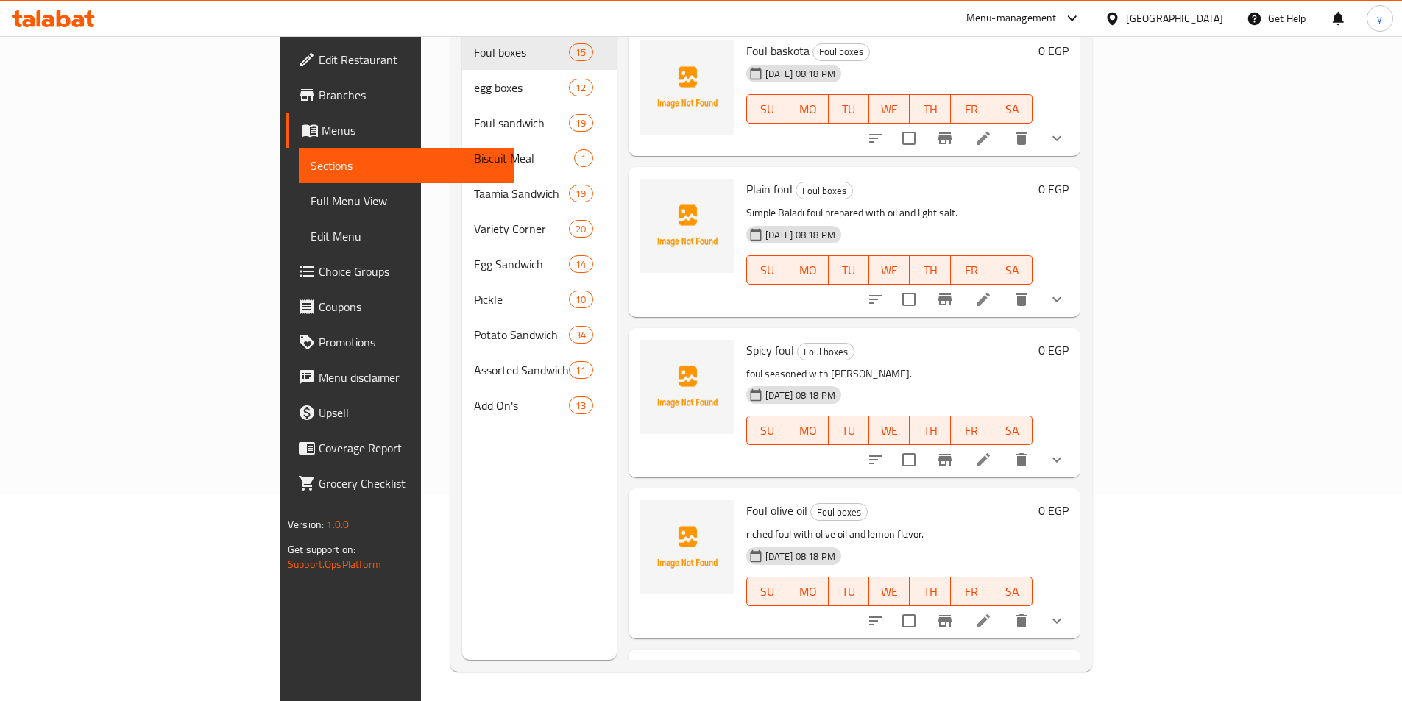
scroll to position [206, 0]
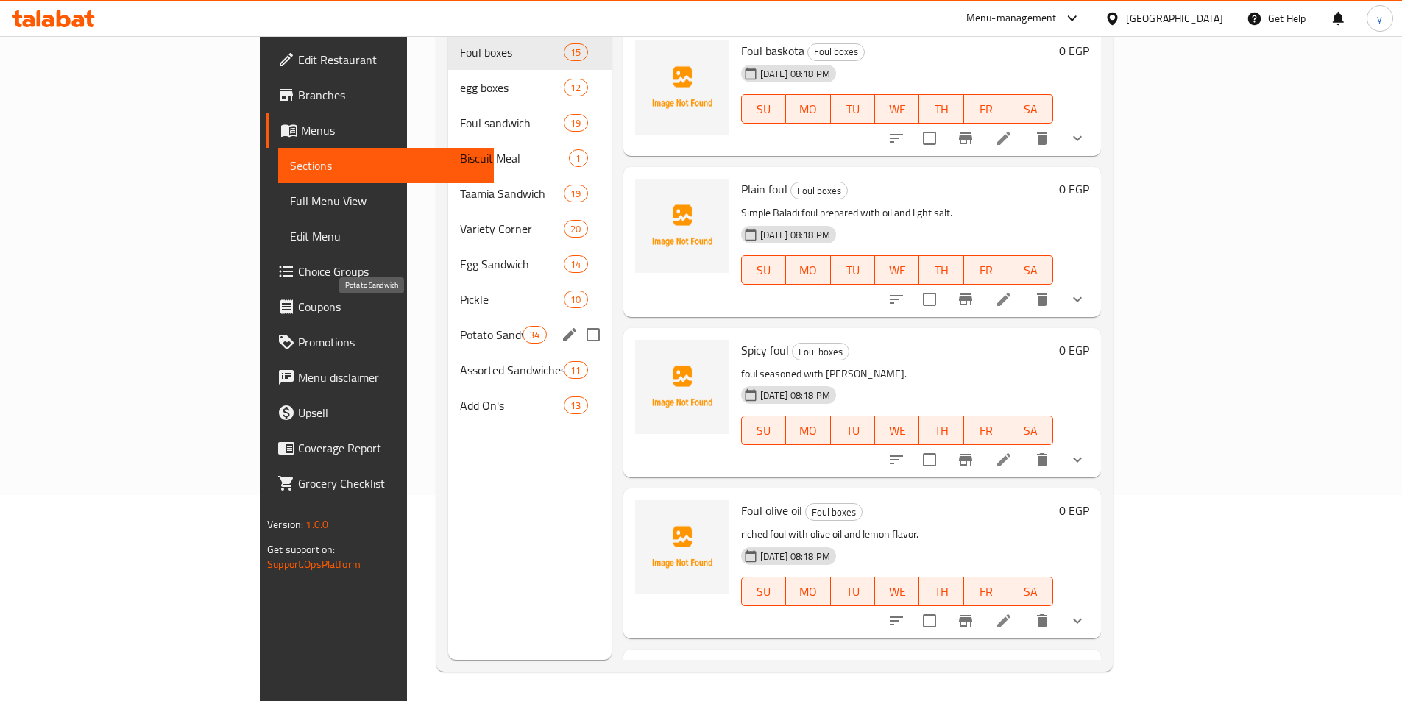
click at [460, 326] on span "Potato Sandwich" at bounding box center [491, 335] width 63 height 18
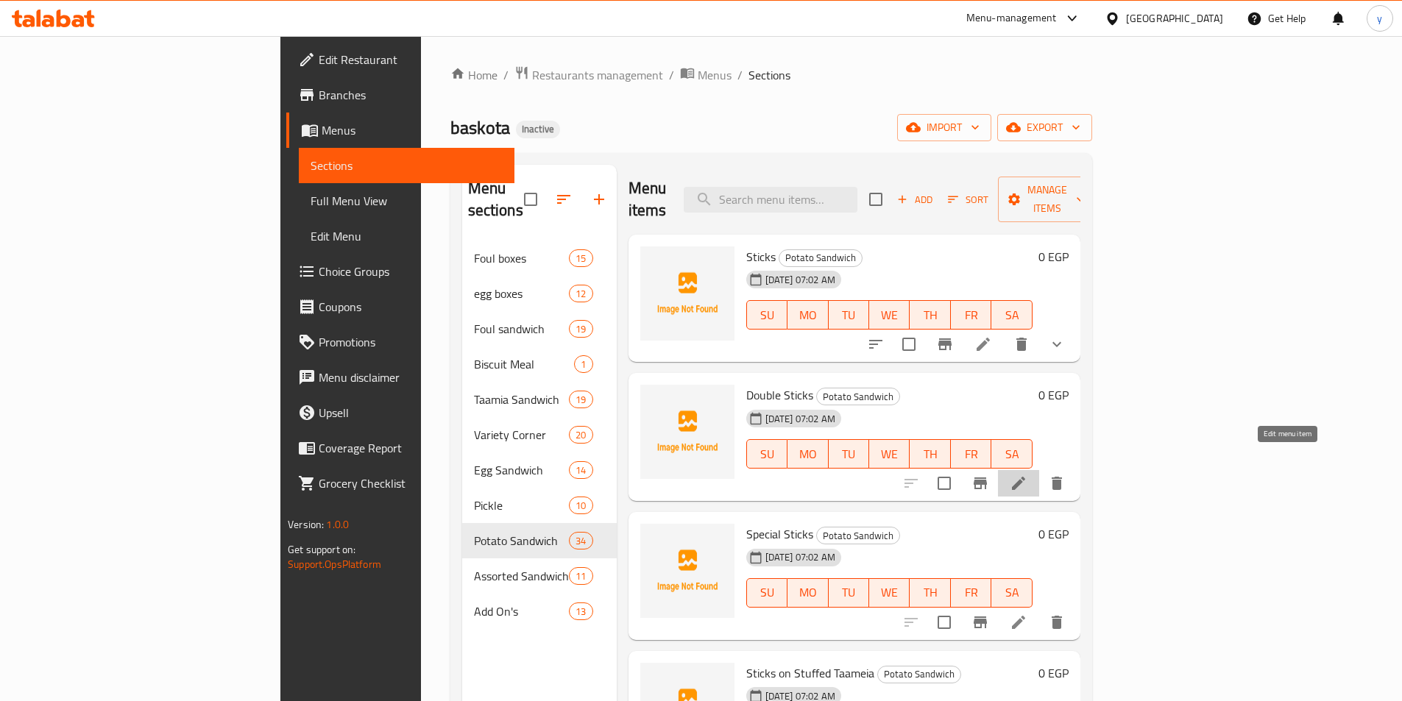
click at [1027, 475] on icon at bounding box center [1019, 484] width 18 height 18
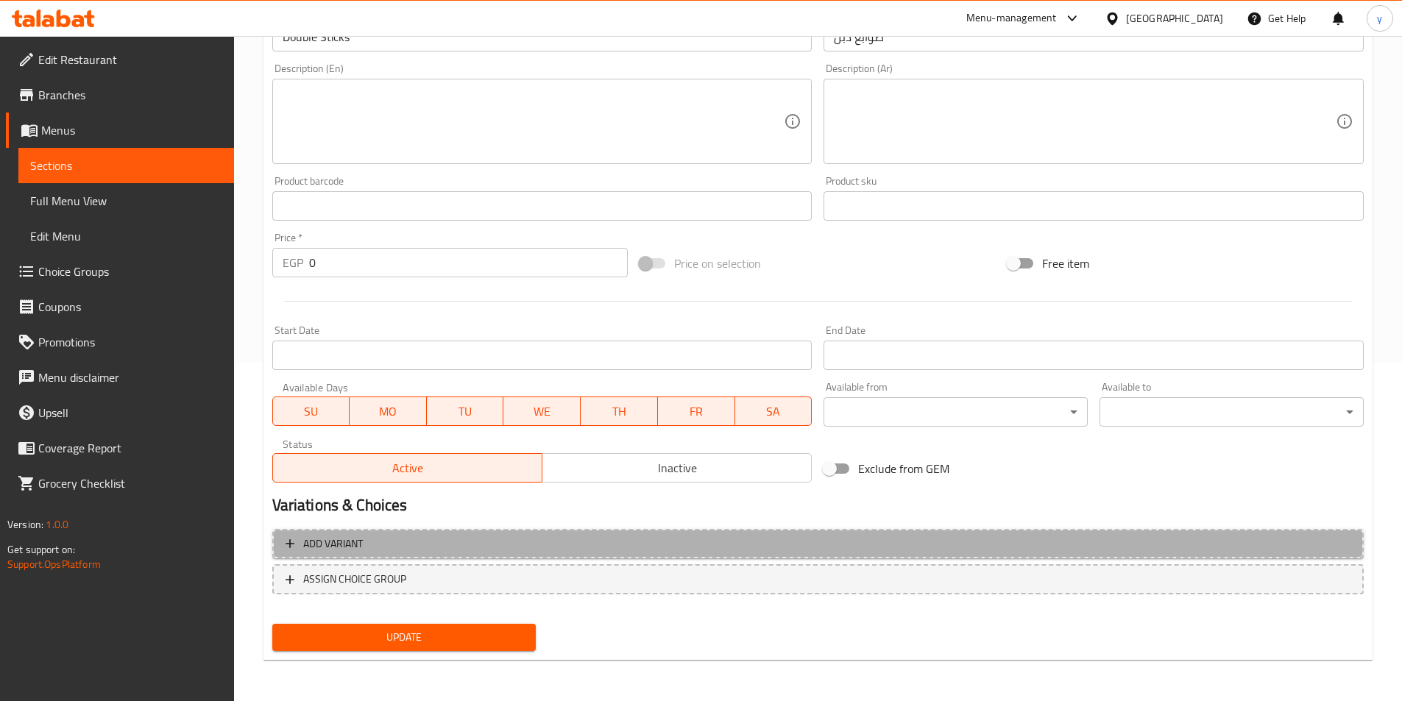
click at [910, 550] on span "Add variant" at bounding box center [818, 544] width 1065 height 18
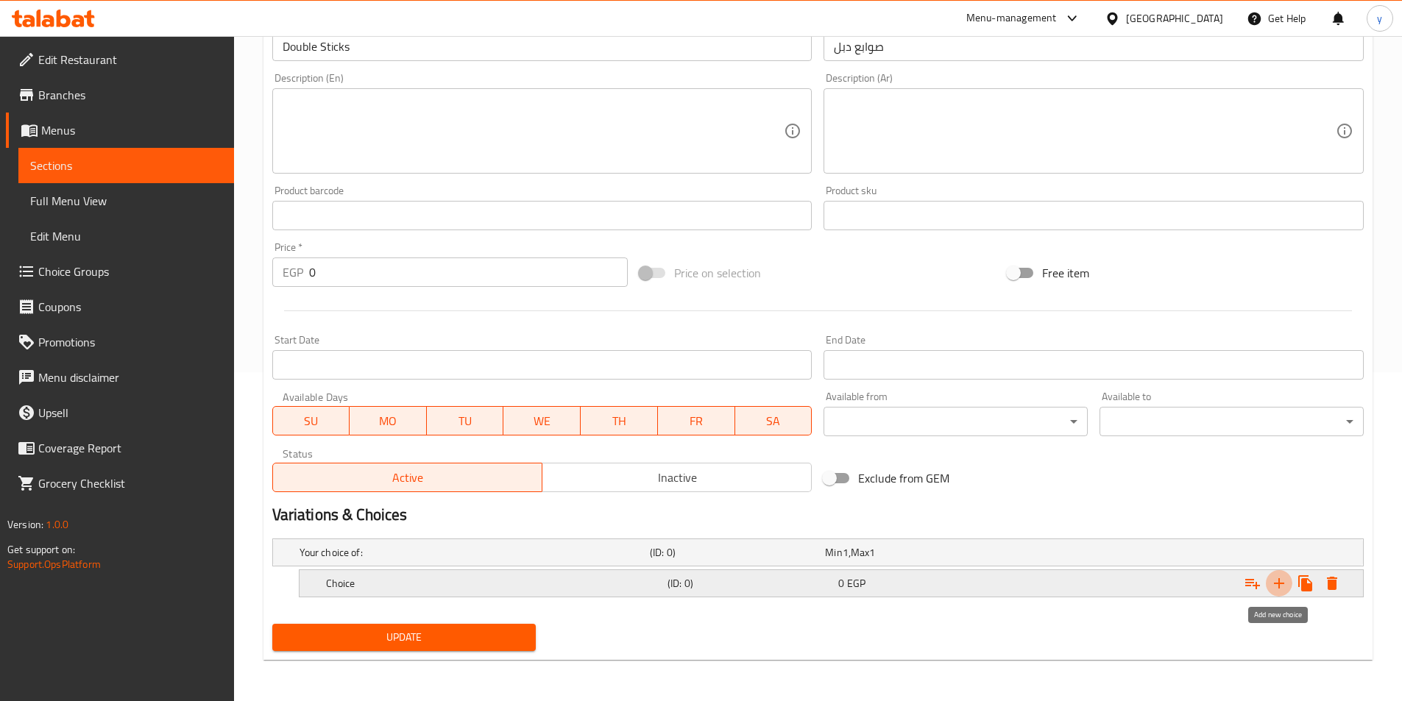
click at [1278, 579] on icon "Expand" at bounding box center [1279, 584] width 18 height 18
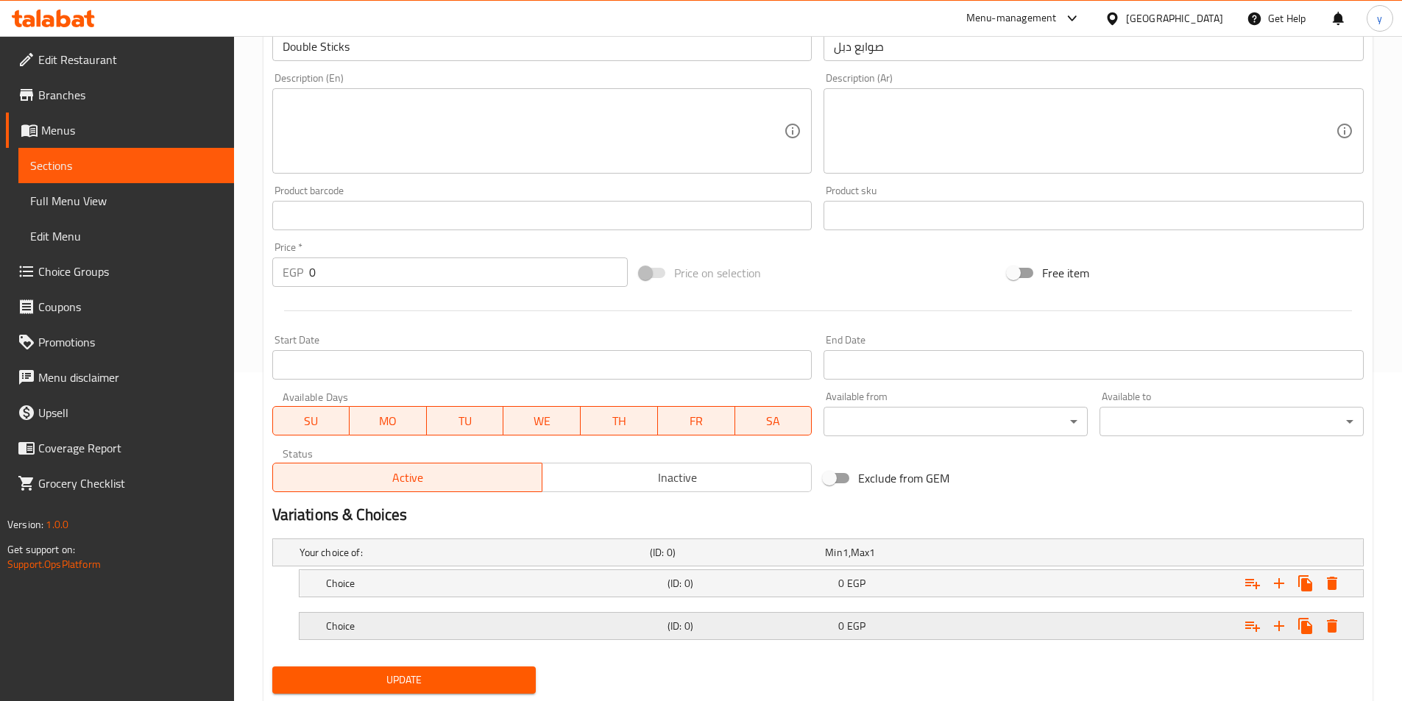
click at [1079, 622] on div "Expand" at bounding box center [1176, 626] width 341 height 32
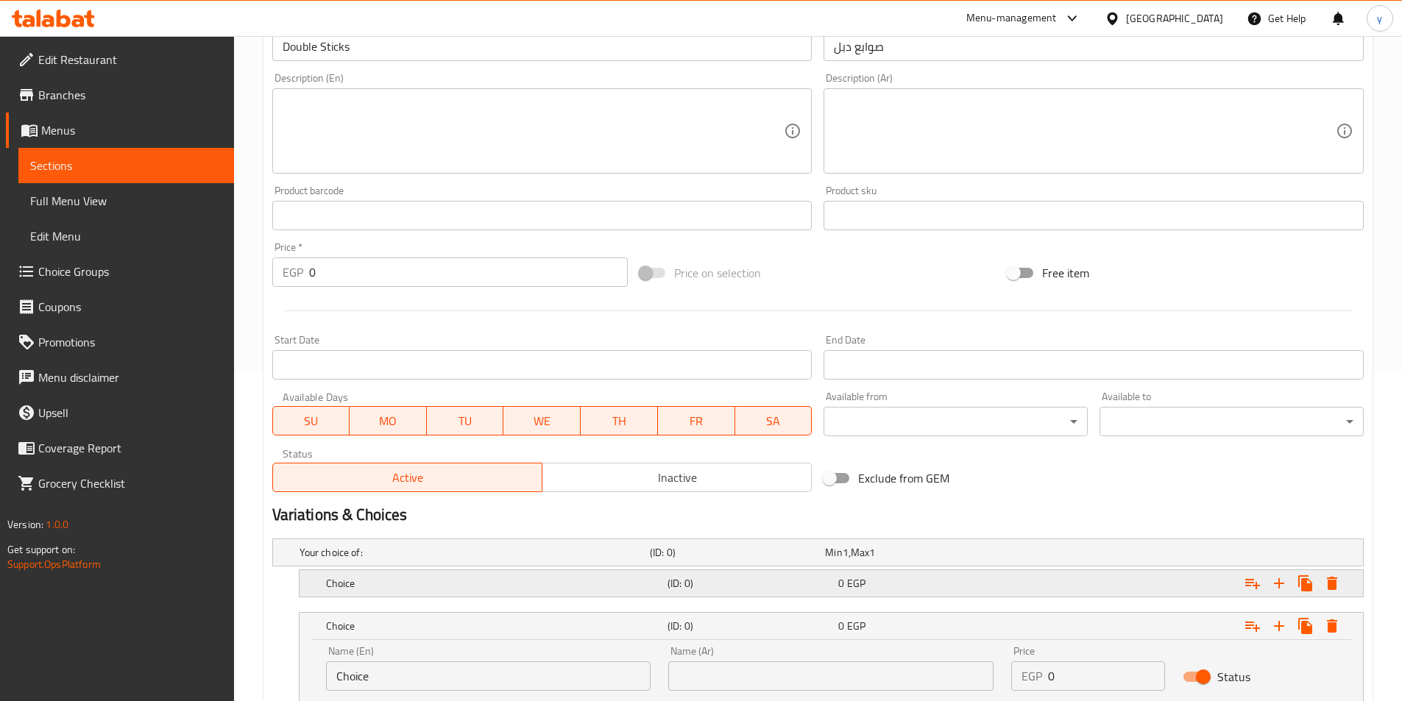
click at [1071, 592] on div "Expand" at bounding box center [1176, 583] width 341 height 32
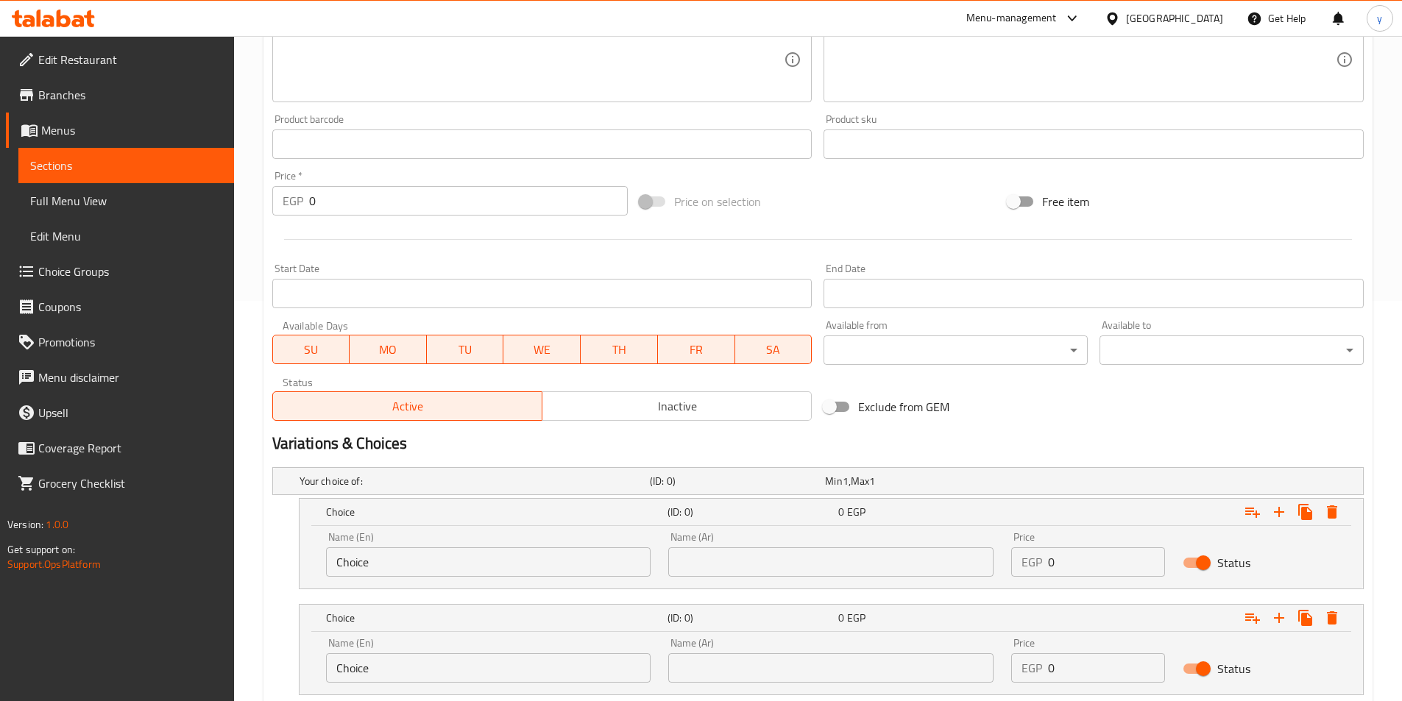
scroll to position [498, 0]
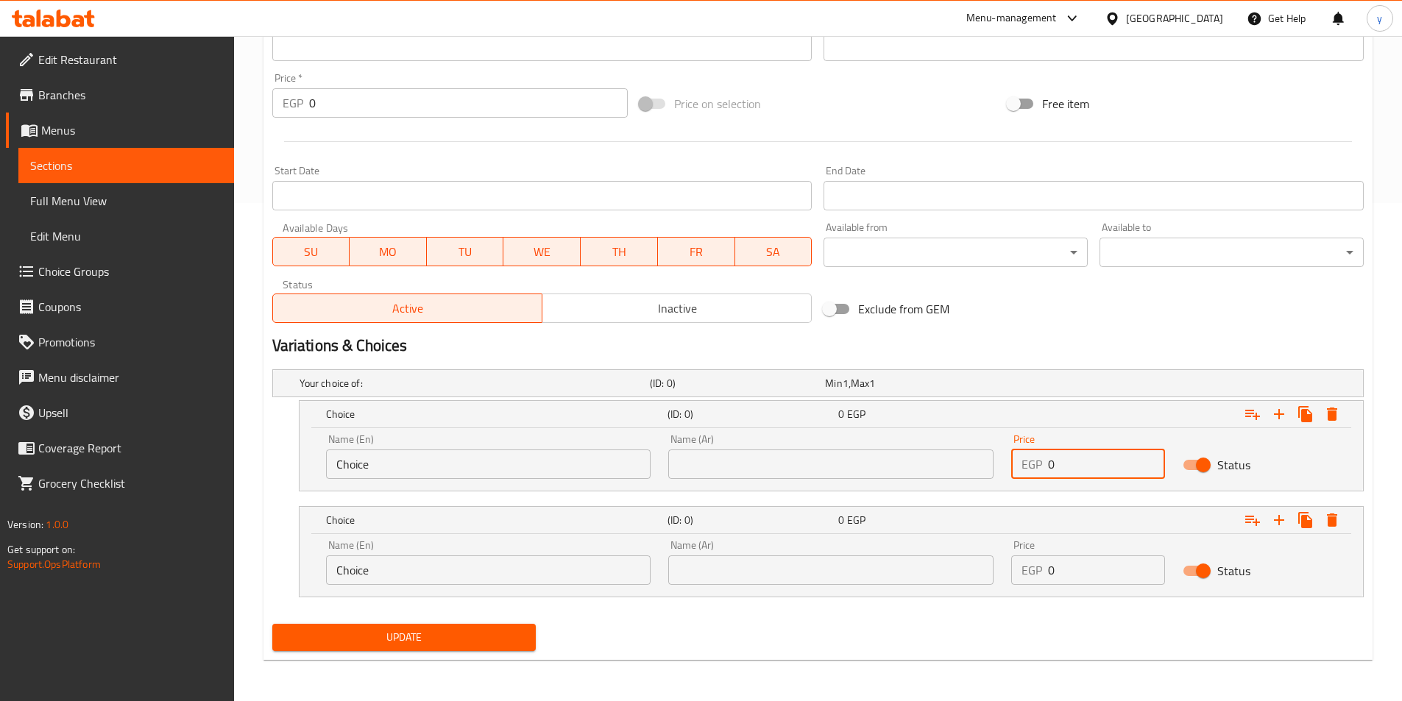
drag, startPoint x: 1066, startPoint y: 462, endPoint x: 1034, endPoint y: 464, distance: 31.7
click at [1034, 464] on div "EGP 0 Price" at bounding box center [1088, 464] width 154 height 29
type input "16"
drag, startPoint x: 1063, startPoint y: 570, endPoint x: 1012, endPoint y: 556, distance: 53.4
click at [1012, 556] on div "EGP 0 Price" at bounding box center [1088, 570] width 154 height 29
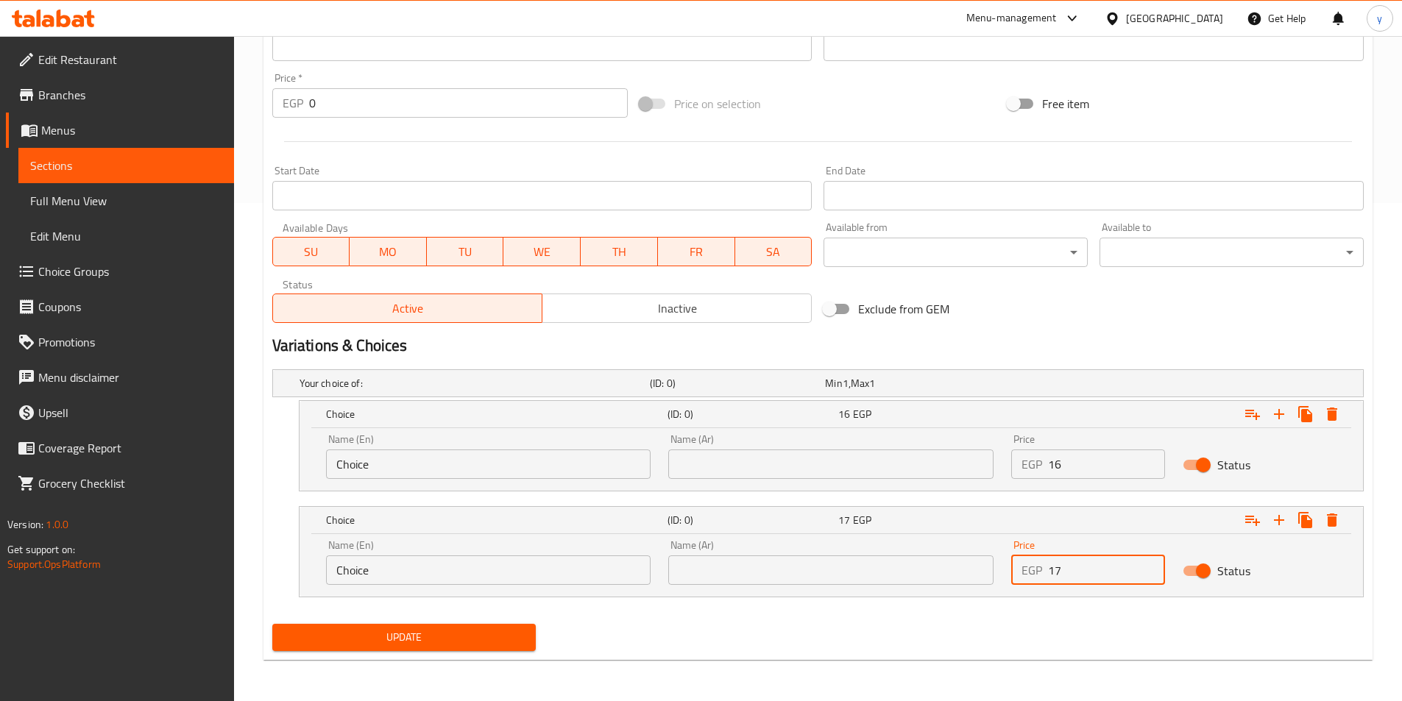
type input "17"
click at [876, 470] on input "text" at bounding box center [830, 464] width 325 height 29
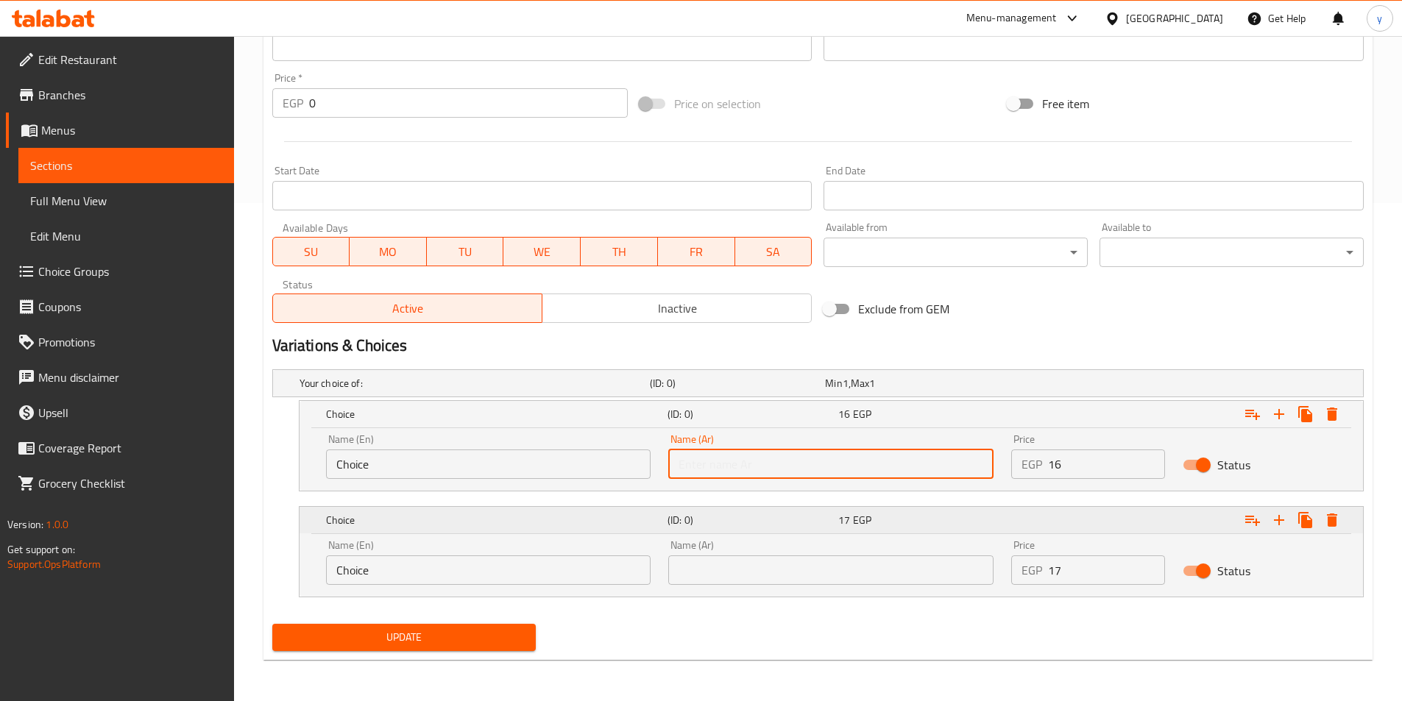
type input "شامي"
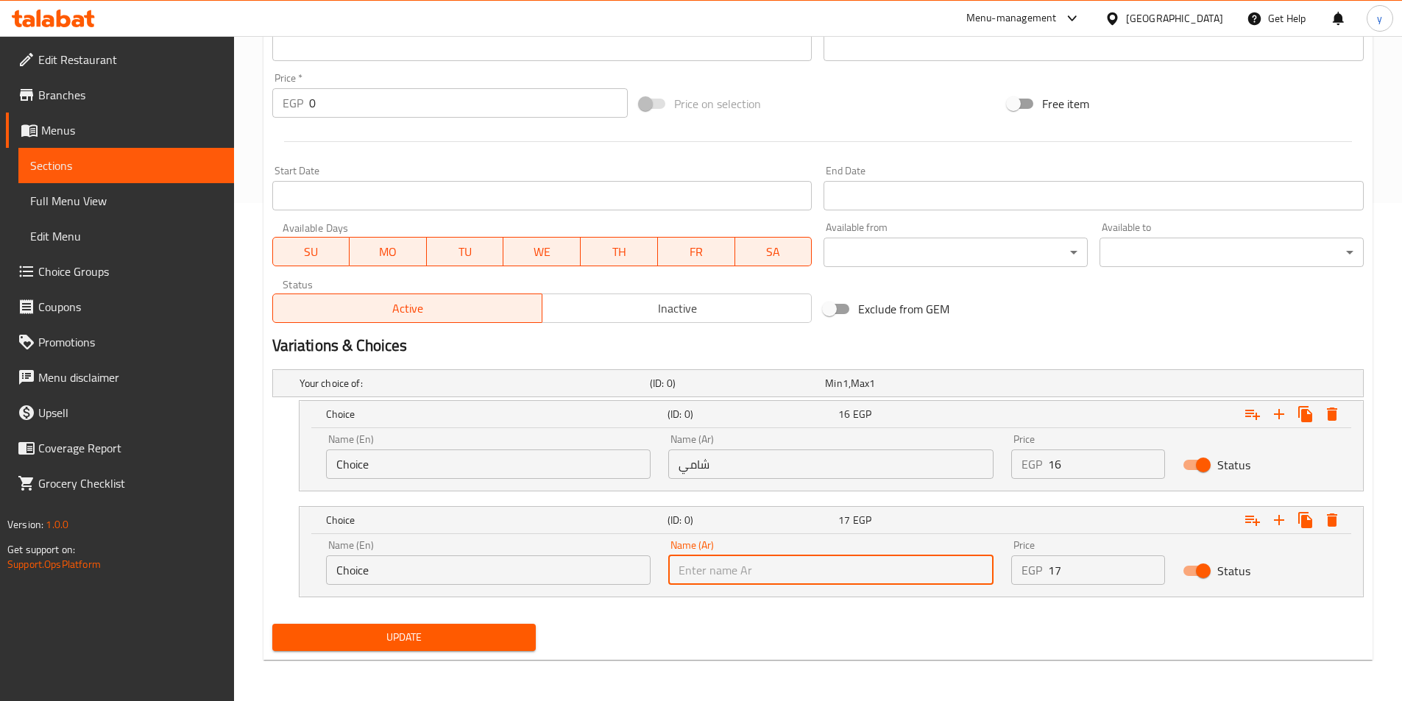
click at [790, 561] on input "text" at bounding box center [830, 570] width 325 height 29
type input "بلدي"
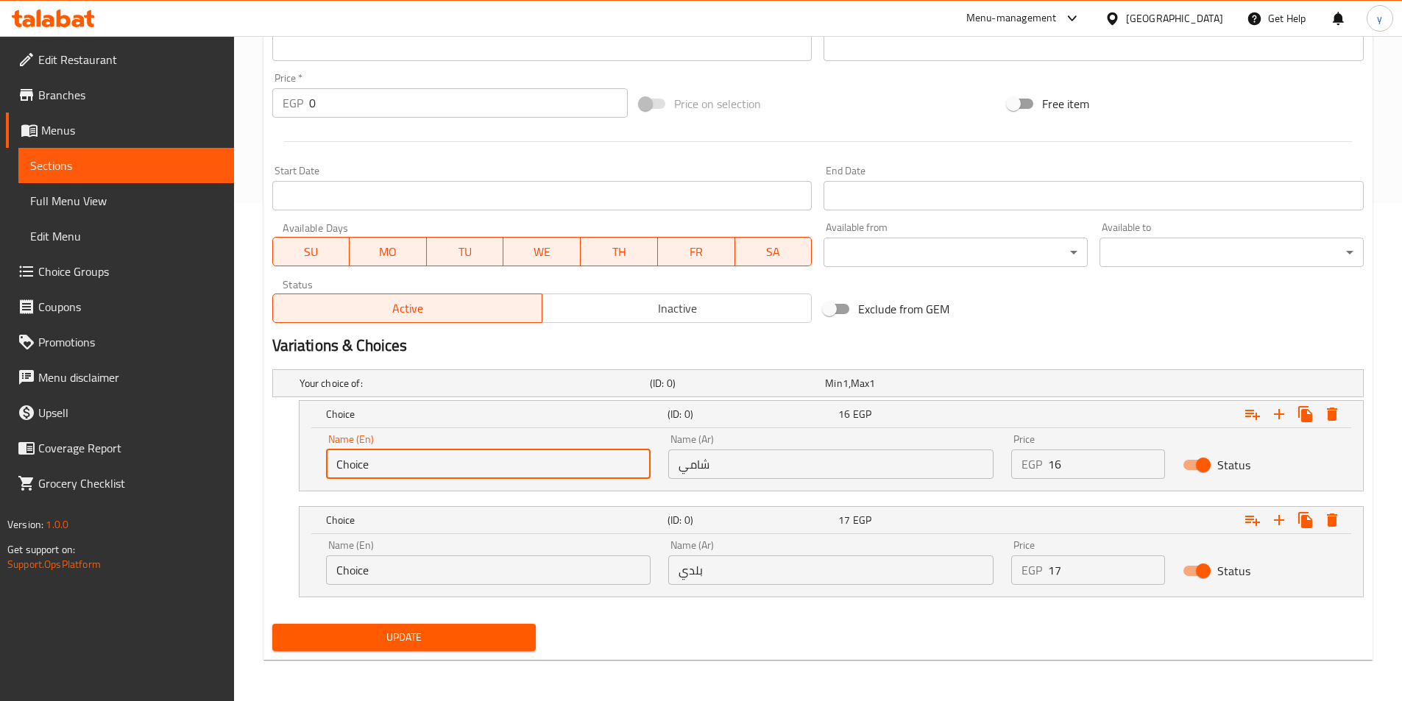
drag, startPoint x: 481, startPoint y: 472, endPoint x: 213, endPoint y: 468, distance: 267.9
click at [213, 468] on div "Edit Restaurant Branches Menus Sections Full Menu View Edit Menu Choice Groups …" at bounding box center [701, 119] width 1402 height 1163
click at [349, 474] on input "text" at bounding box center [488, 464] width 325 height 29
type input "Shami"
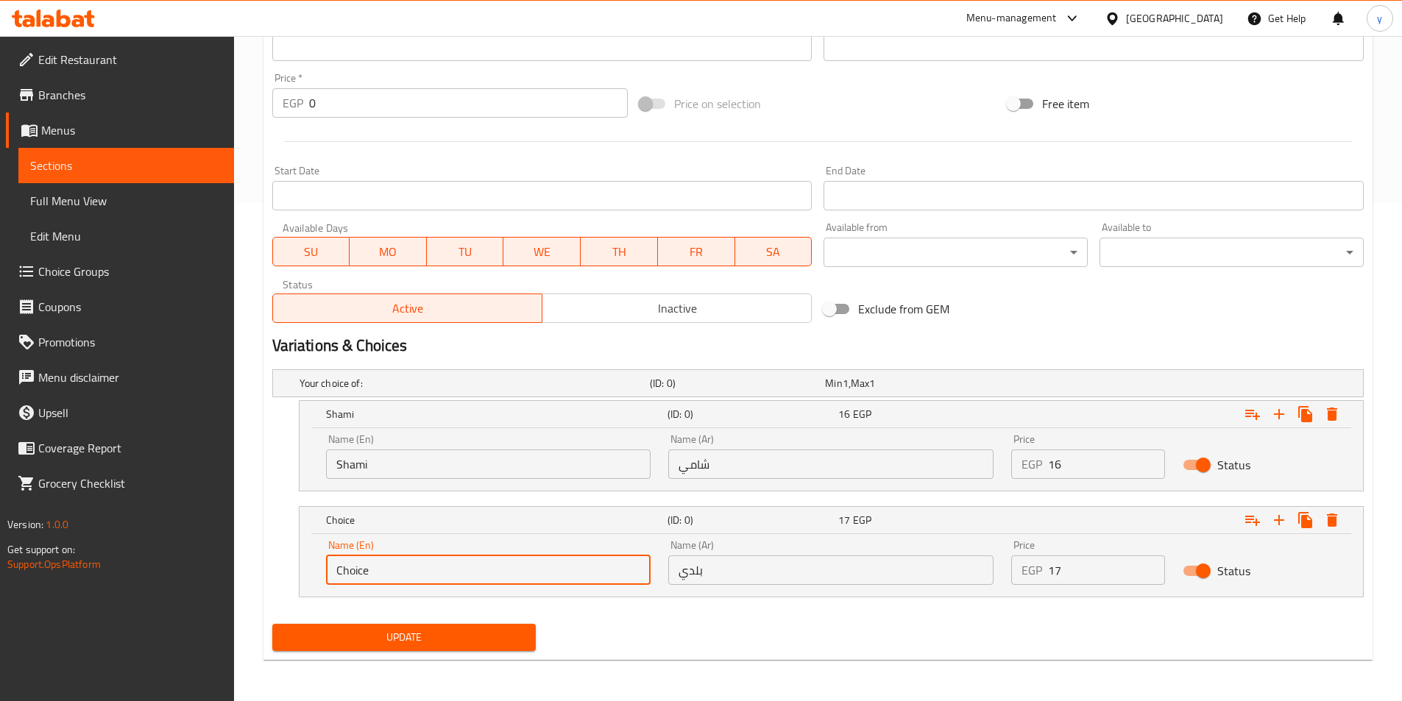
drag, startPoint x: 386, startPoint y: 559, endPoint x: 290, endPoint y: 564, distance: 96.5
click at [295, 564] on div "Choice (ID: 0) 17 EGP Name (En) Choice Name (En) Name (Ar) بلدي Name (Ar) Price…" at bounding box center [817, 551] width 1091 height 91
click at [369, 567] on input "text" at bounding box center [488, 570] width 325 height 29
type input "Baladi"
click at [465, 639] on span "Update" at bounding box center [404, 637] width 241 height 18
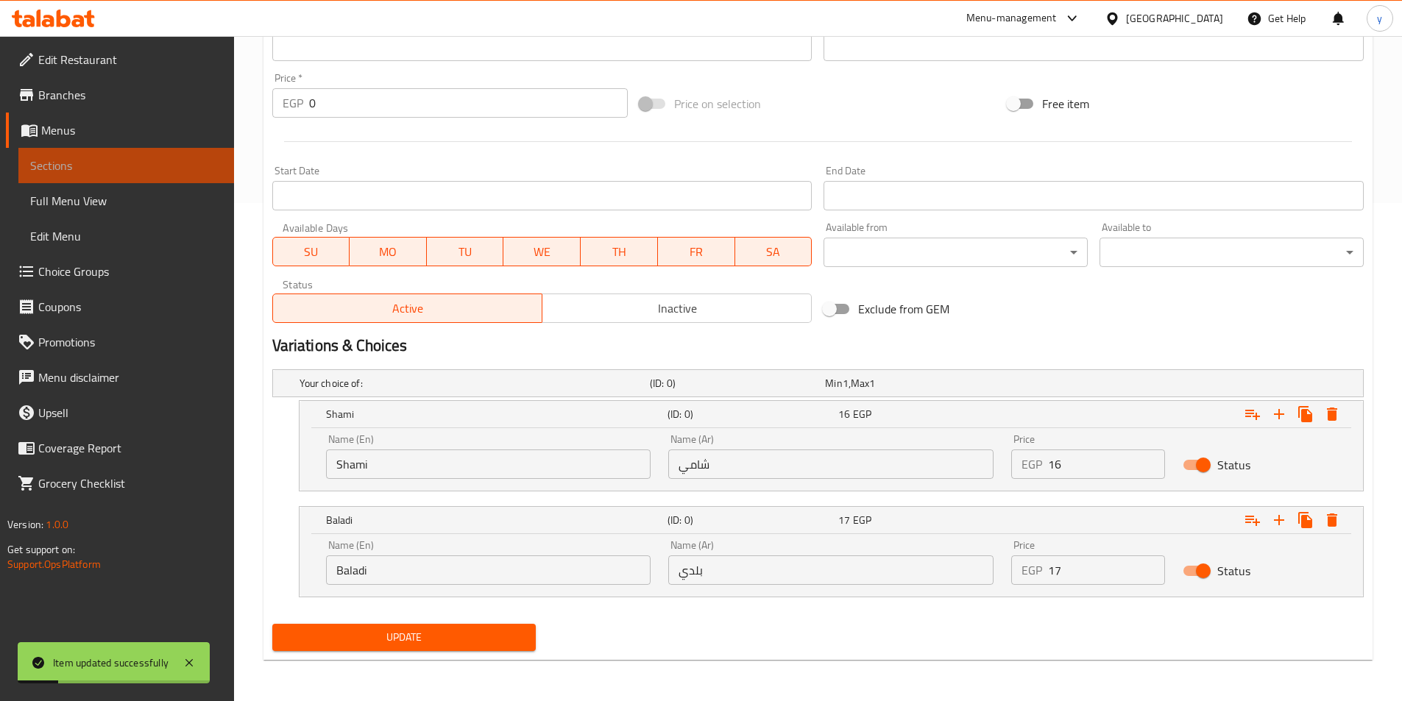
click at [76, 160] on span "Sections" at bounding box center [126, 166] width 192 height 18
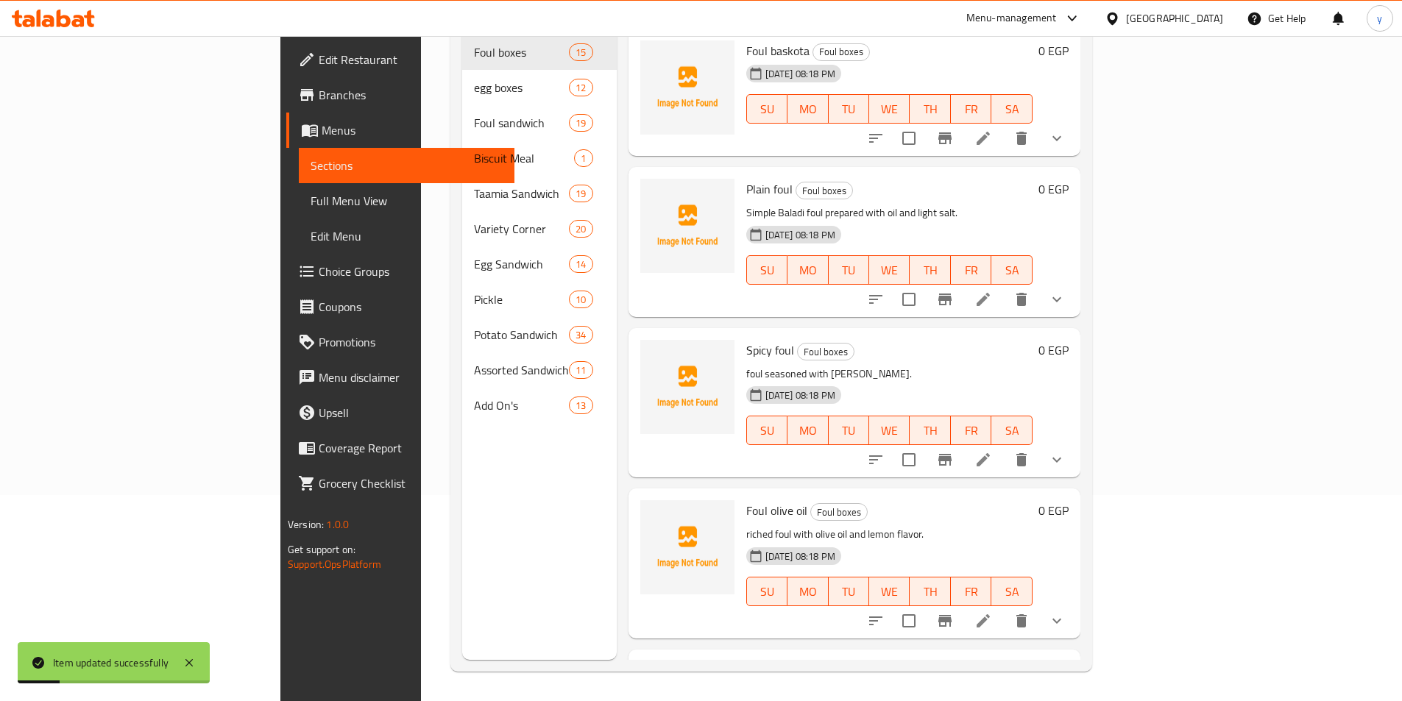
scroll to position [206, 0]
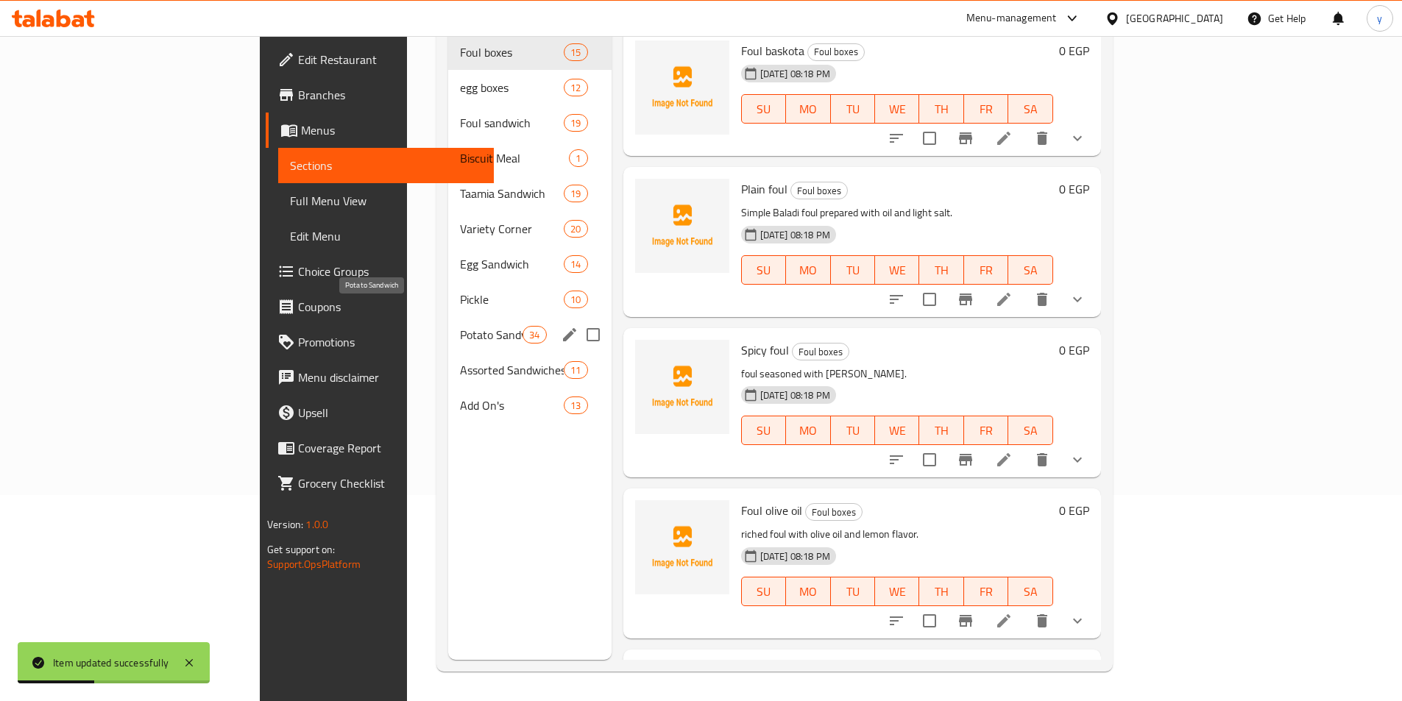
click at [460, 326] on span "Potato Sandwich" at bounding box center [491, 335] width 63 height 18
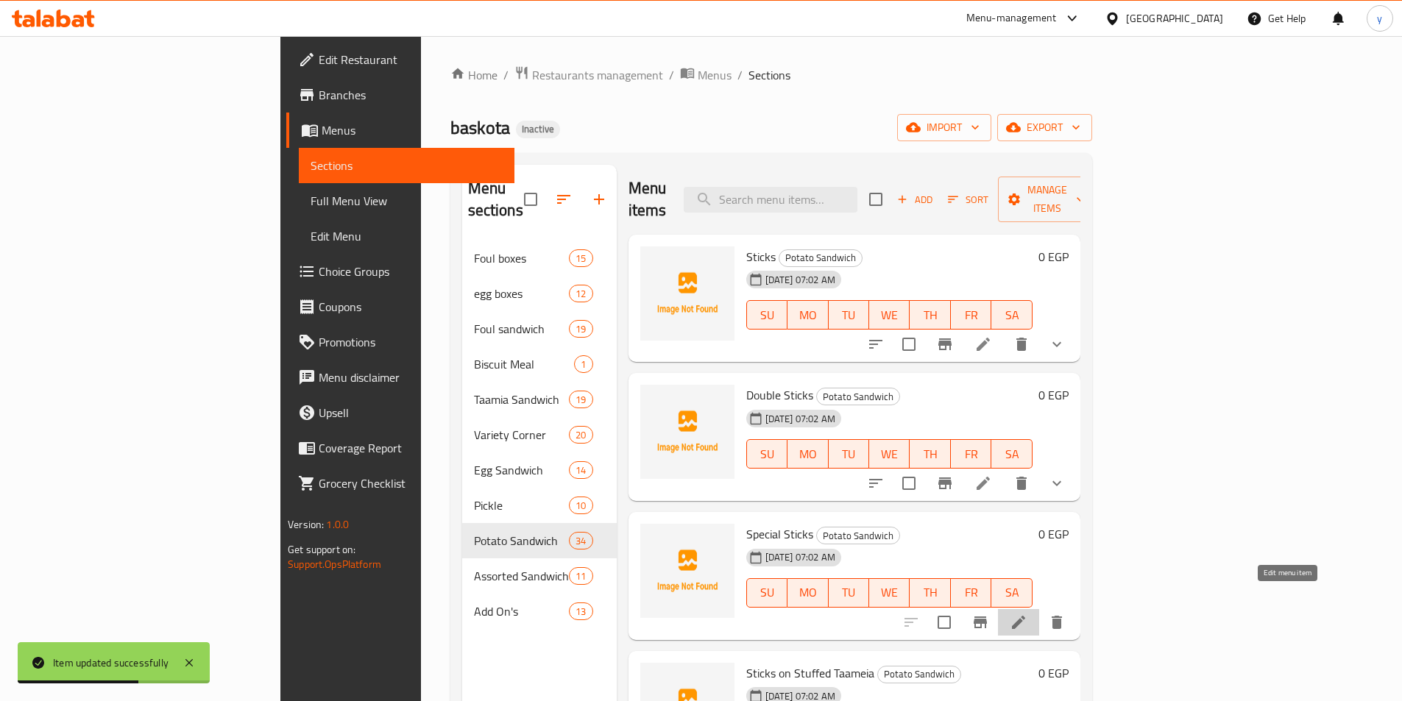
click at [1027, 614] on icon at bounding box center [1019, 623] width 18 height 18
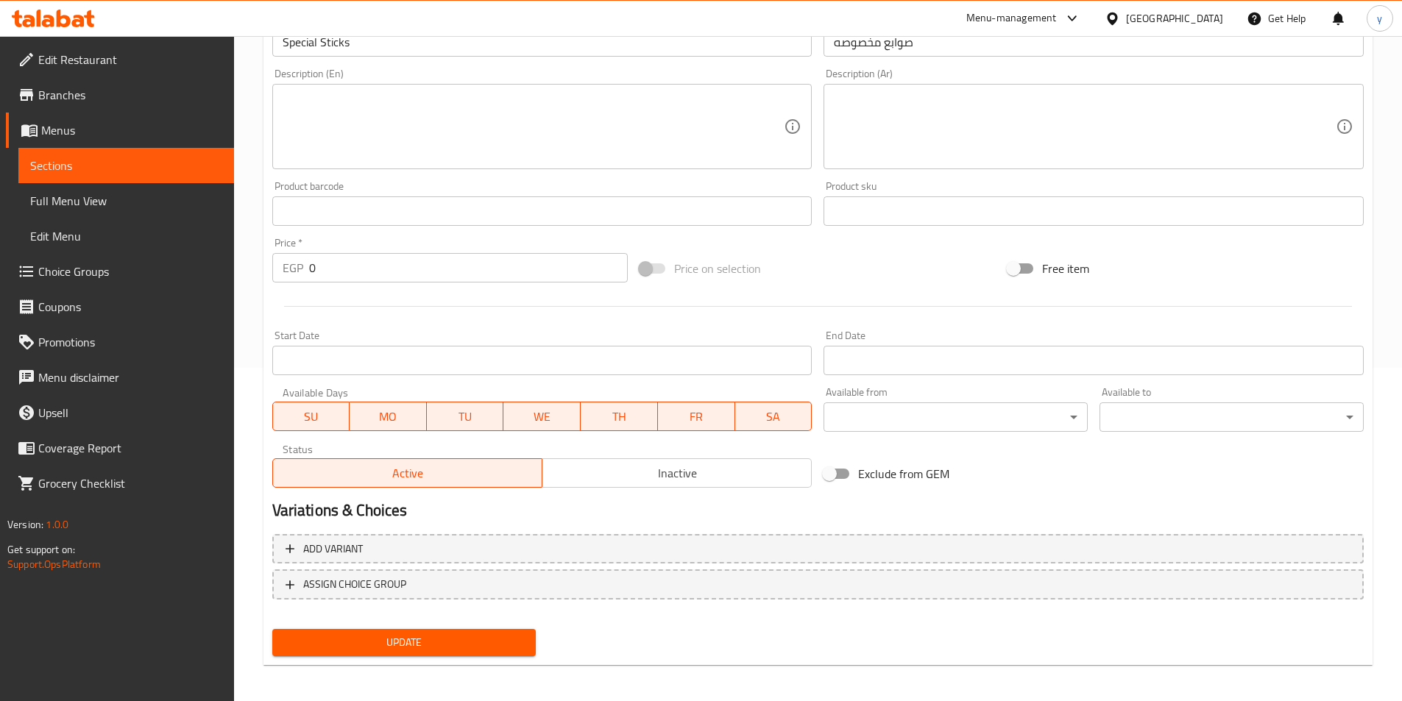
scroll to position [339, 0]
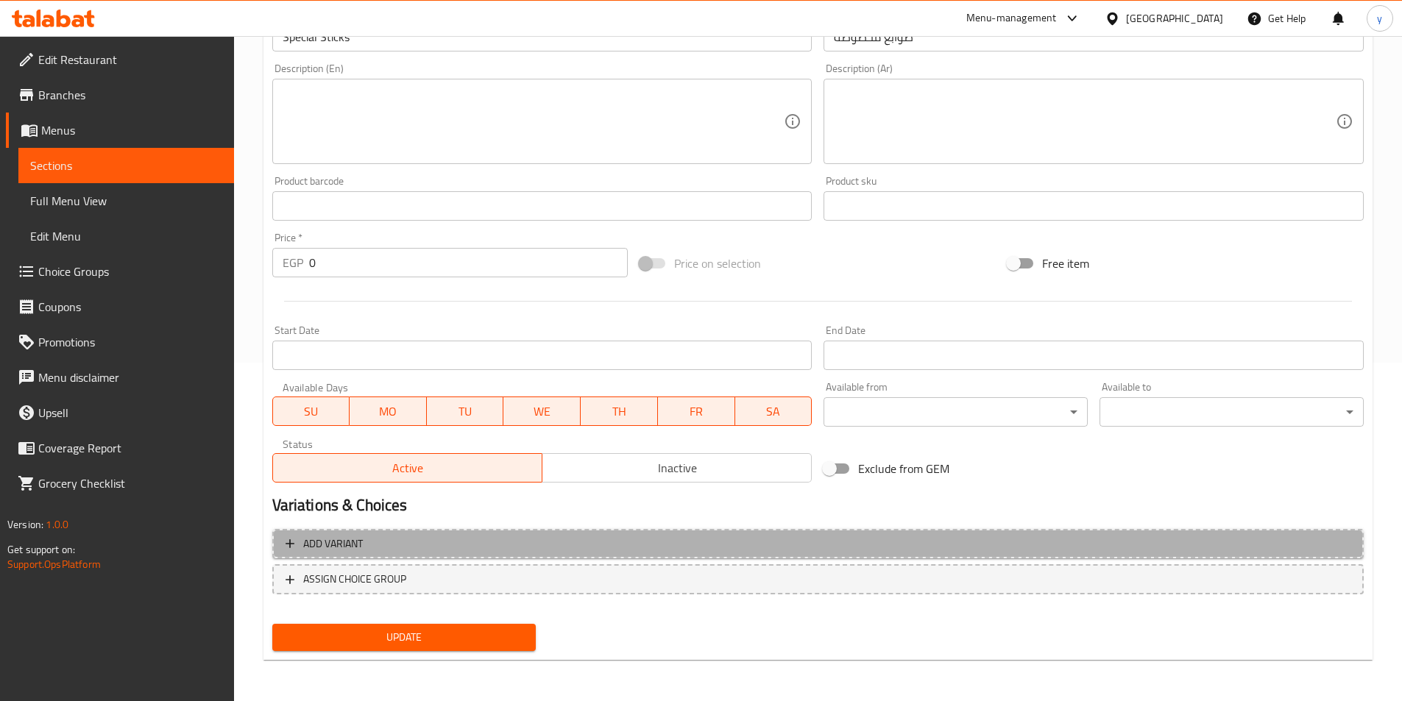
click at [655, 548] on span "Add variant" at bounding box center [818, 544] width 1065 height 18
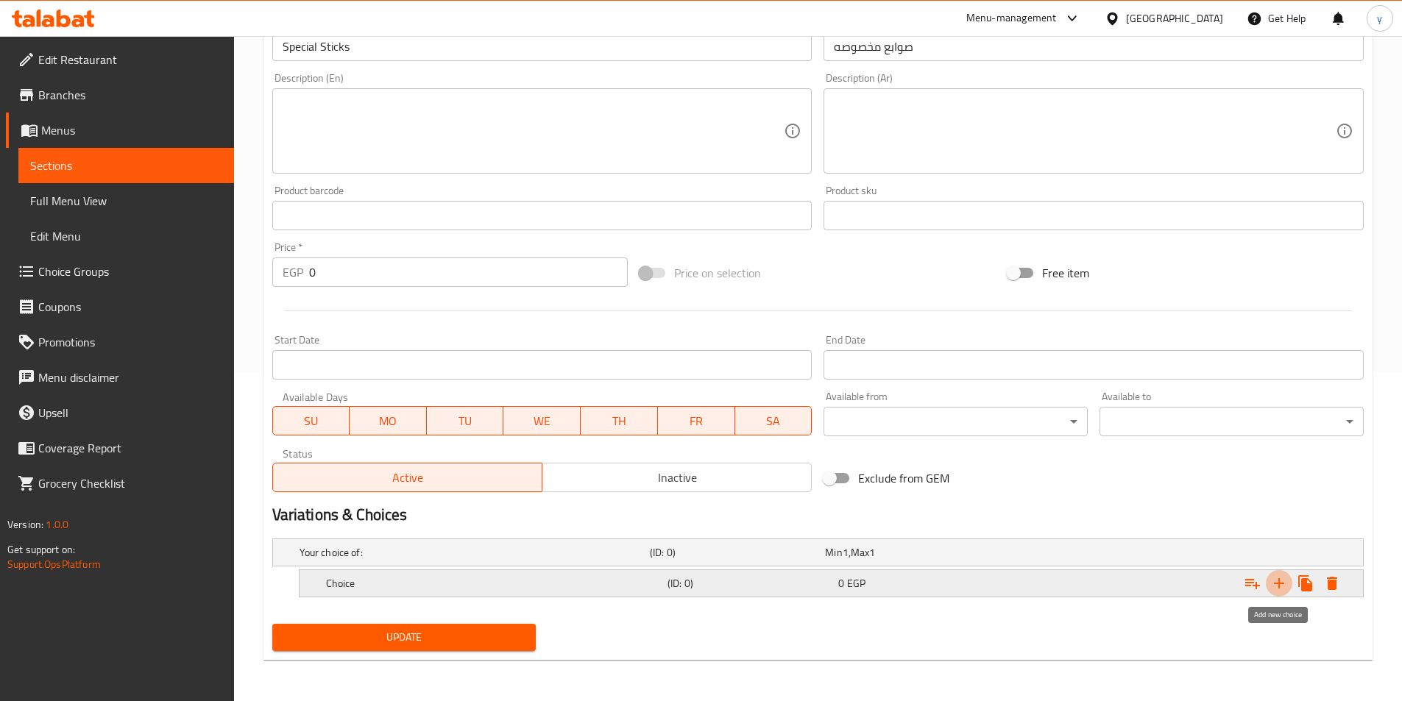
click at [1286, 587] on icon "Expand" at bounding box center [1279, 584] width 18 height 18
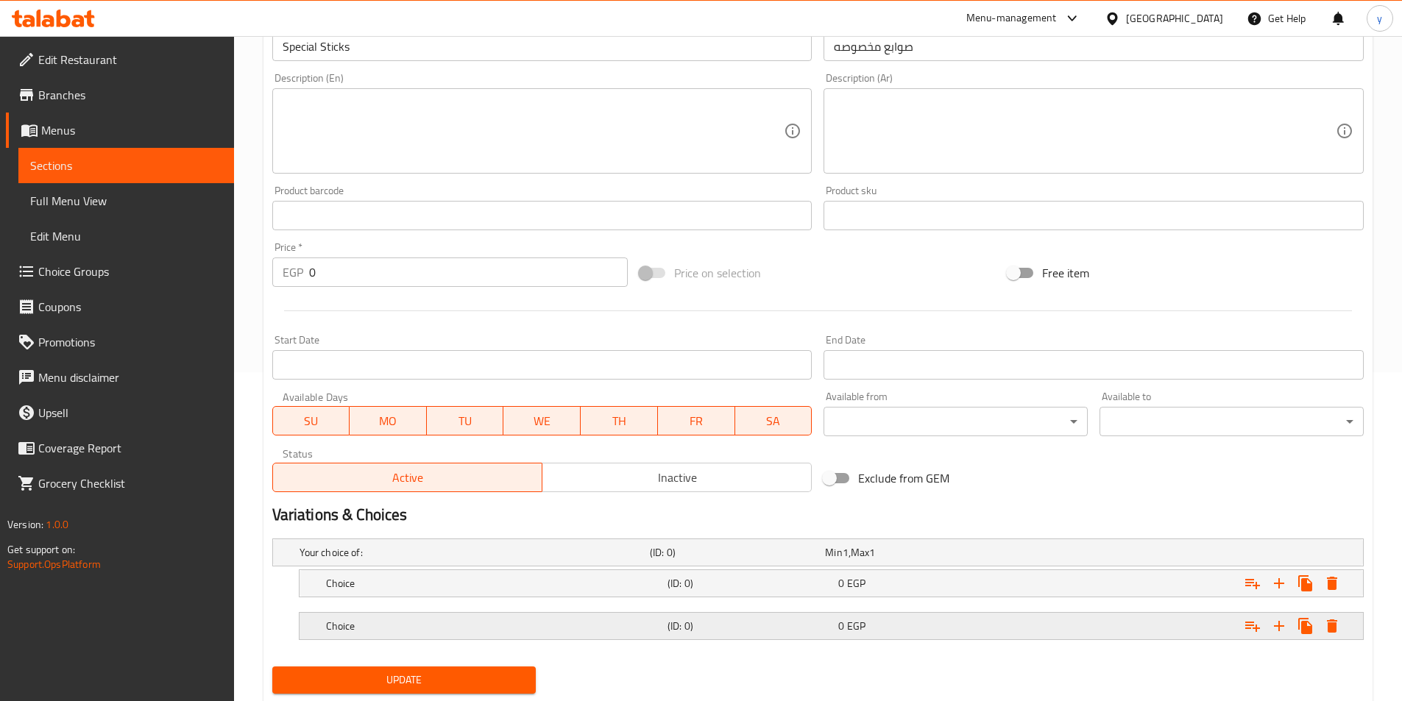
click at [1111, 630] on div "Expand" at bounding box center [1176, 626] width 341 height 32
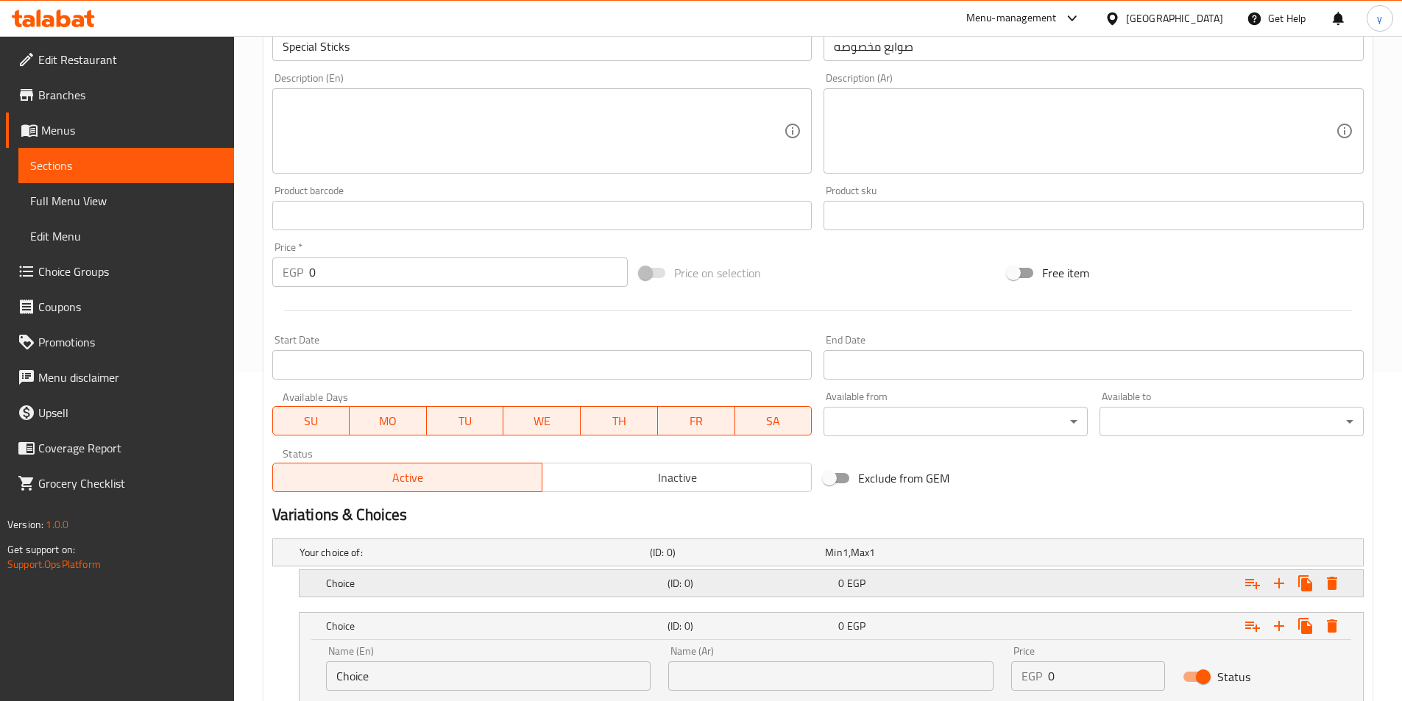
click at [1119, 592] on div "Expand" at bounding box center [1176, 583] width 341 height 32
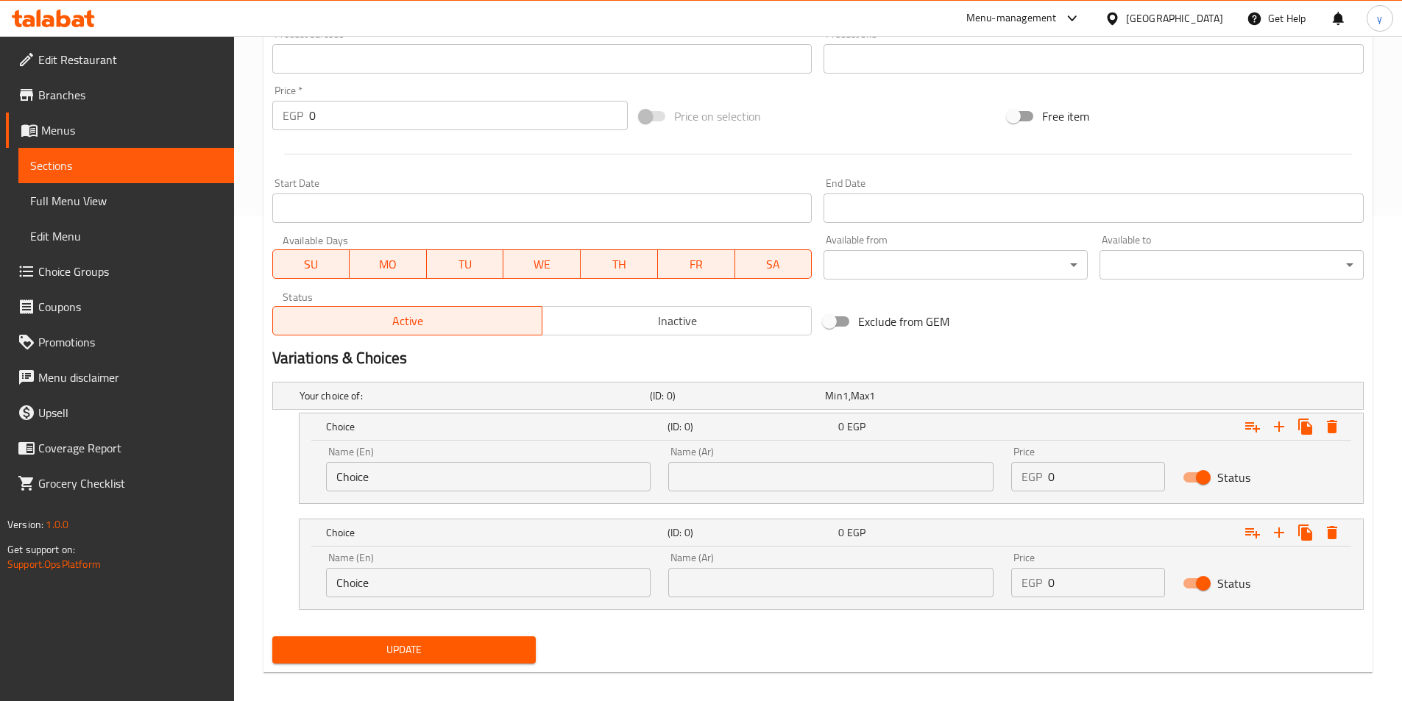
scroll to position [498, 0]
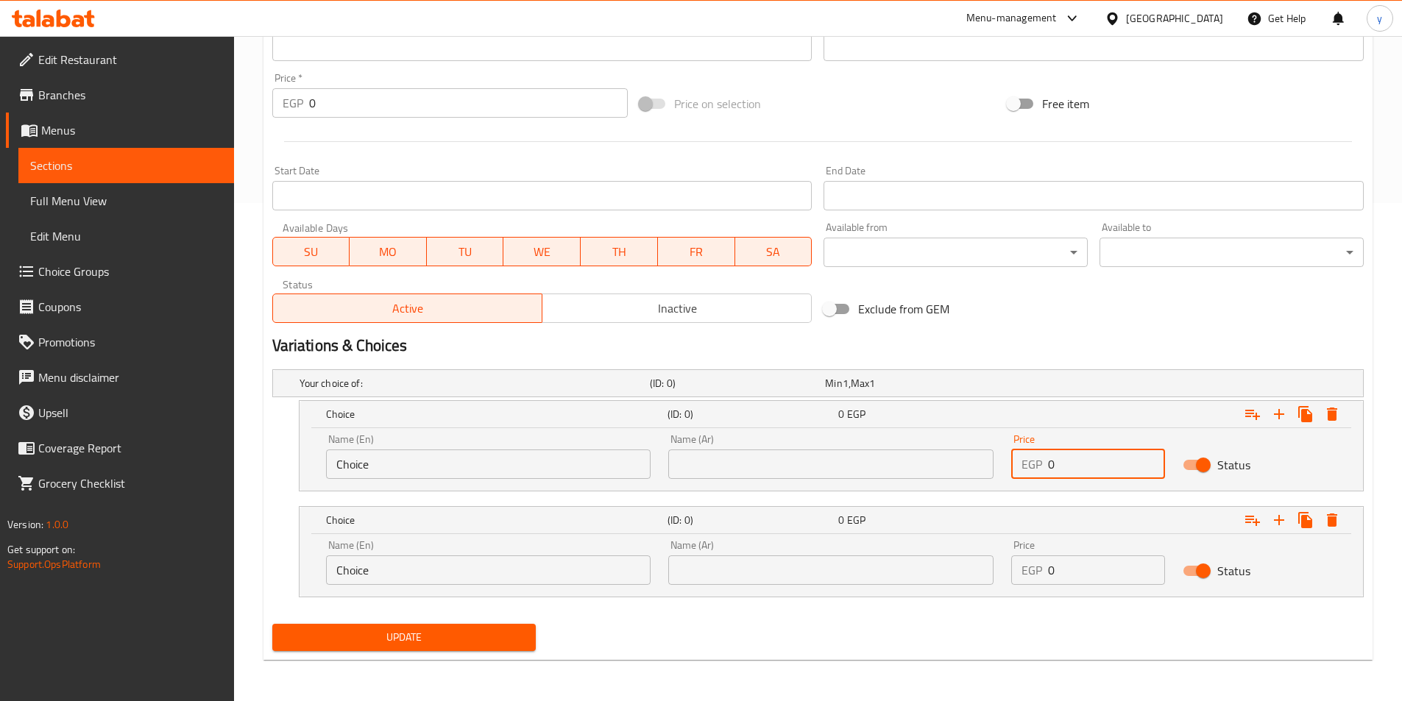
drag, startPoint x: 1075, startPoint y: 458, endPoint x: 957, endPoint y: 456, distance: 118.5
click at [960, 462] on div "Name (En) Choice Name (En) Name (Ar) Name (Ar) Price EGP 0 Price Status" at bounding box center [831, 456] width 1028 height 63
type input "17"
drag, startPoint x: 1045, startPoint y: 565, endPoint x: 927, endPoint y: 568, distance: 117.8
click at [927, 568] on div "Name (En) Choice Name (En) Name (Ar) Name (Ar) Price EGP 0 Price Status" at bounding box center [831, 562] width 1028 height 63
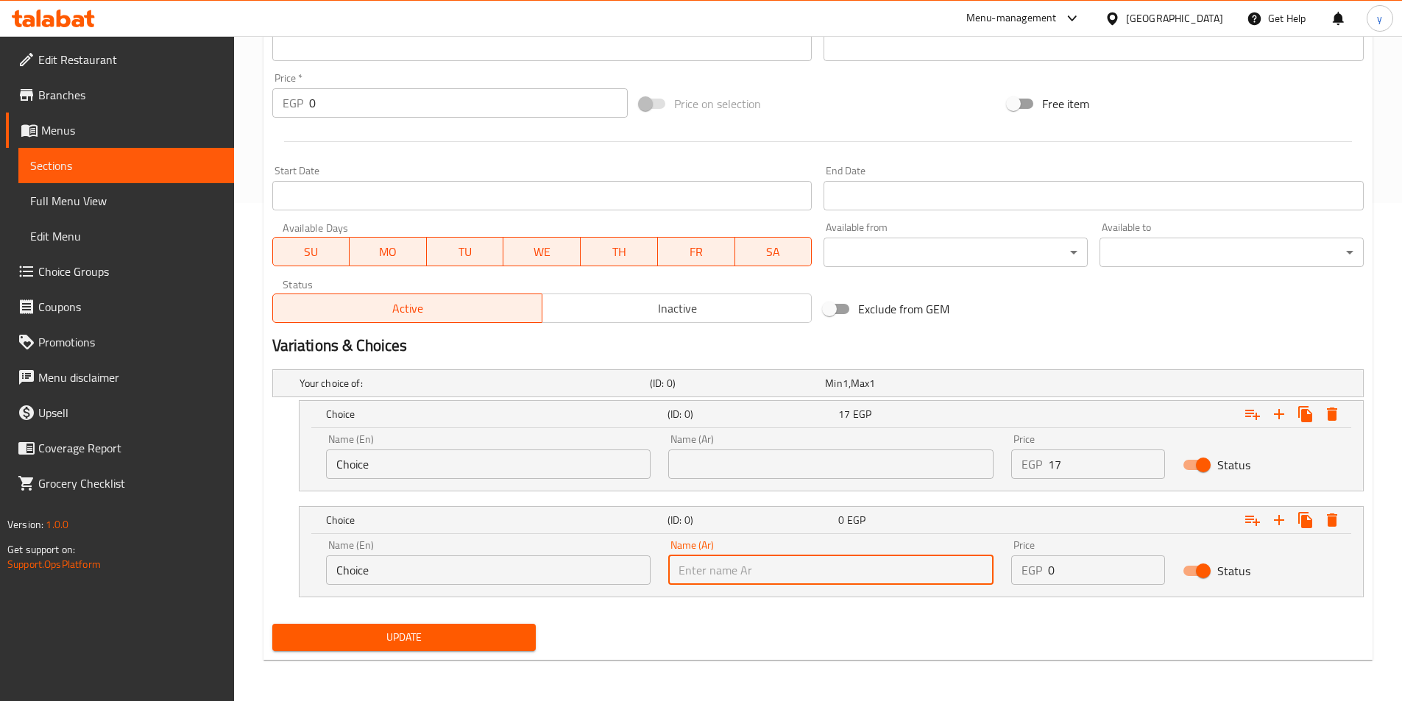
drag, startPoint x: 1071, startPoint y: 577, endPoint x: 971, endPoint y: 577, distance: 100.1
click at [971, 577] on div "Name (En) Choice Name (En) Name (Ar) Name (Ar) Price EGP 0 Price Status" at bounding box center [831, 562] width 1028 height 63
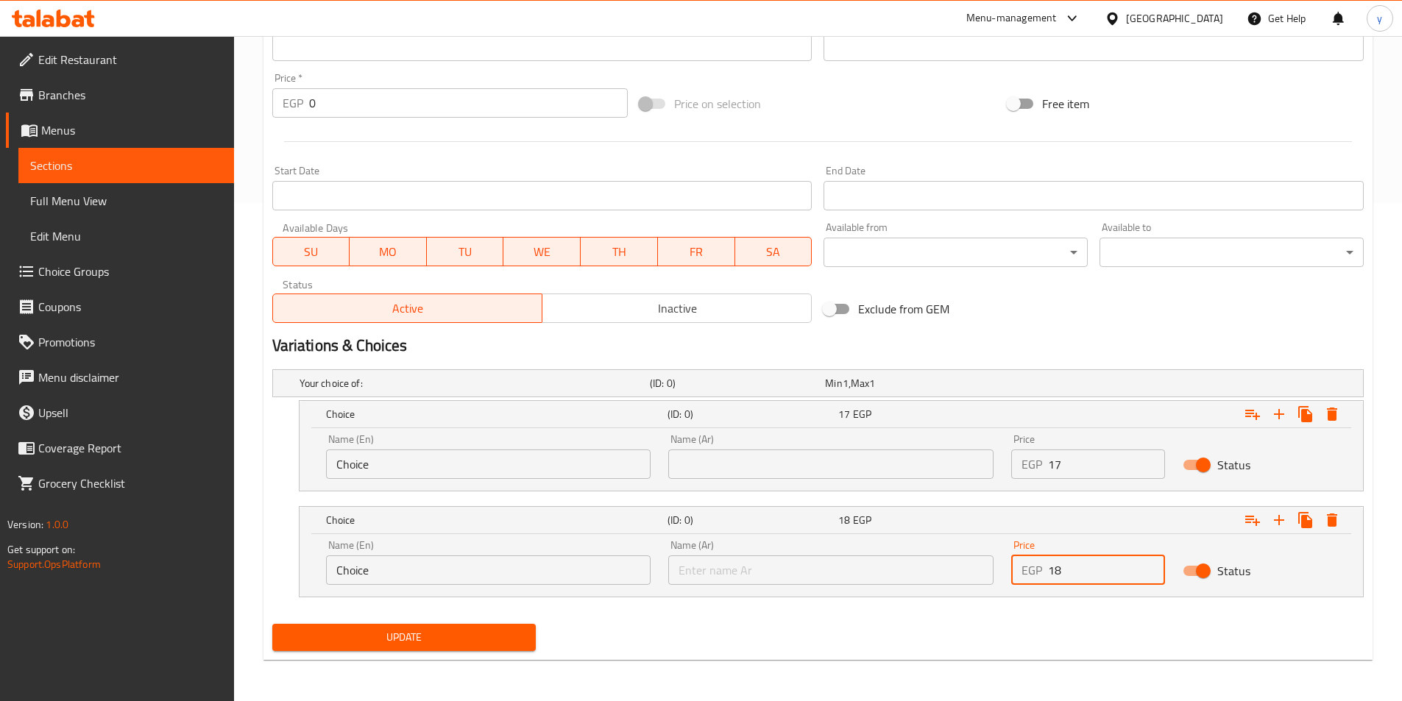
type input "18"
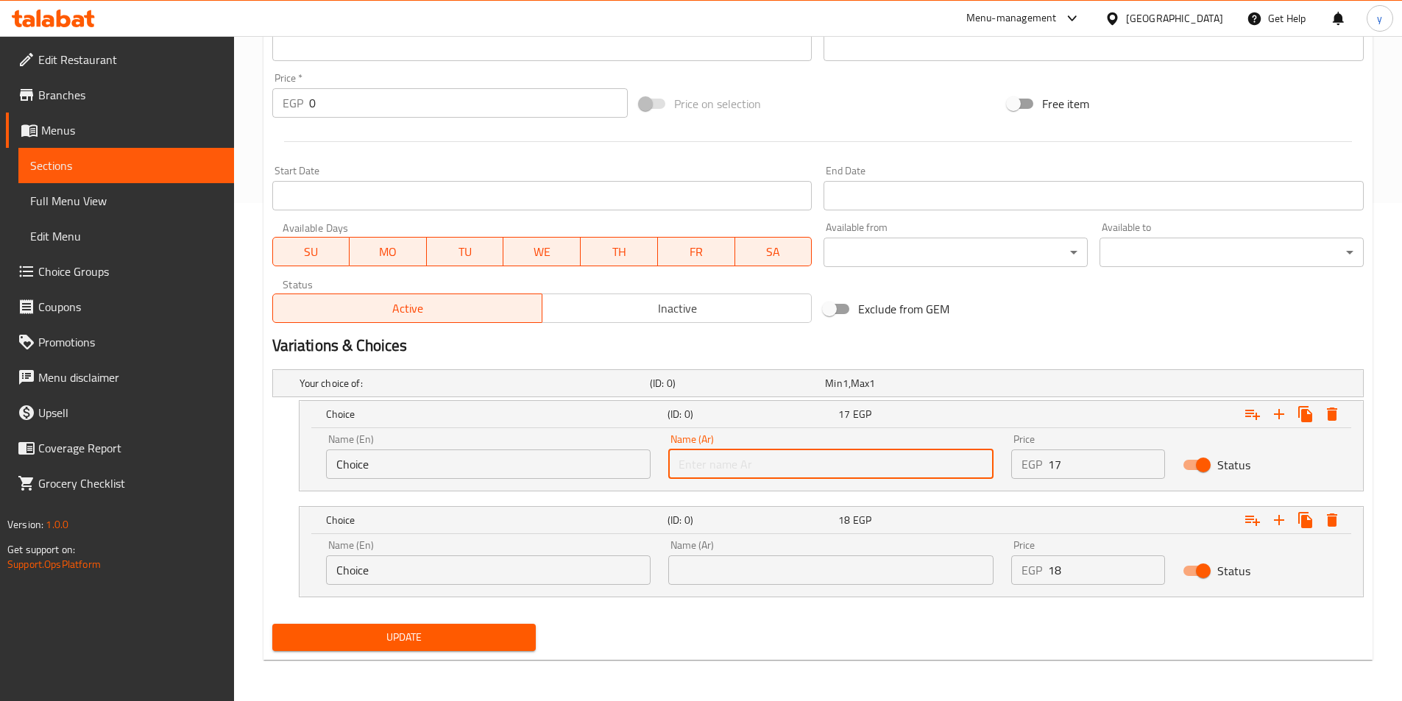
drag, startPoint x: 777, startPoint y: 458, endPoint x: 771, endPoint y: 453, distance: 7.8
click at [776, 458] on input "text" at bounding box center [830, 464] width 325 height 29
type input "شامي"
click at [706, 556] on input "text" at bounding box center [830, 570] width 325 height 29
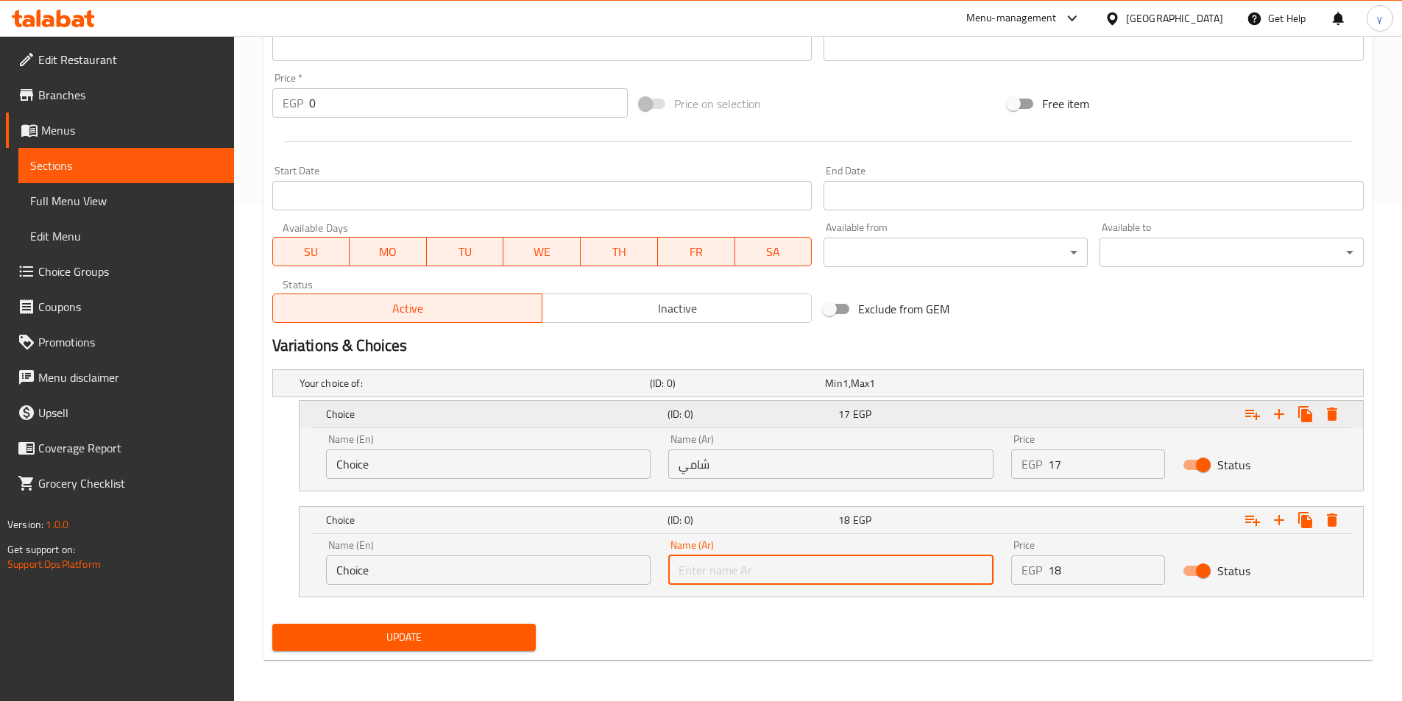
type input "بلدي"
click at [458, 462] on input "Choice" at bounding box center [488, 464] width 325 height 29
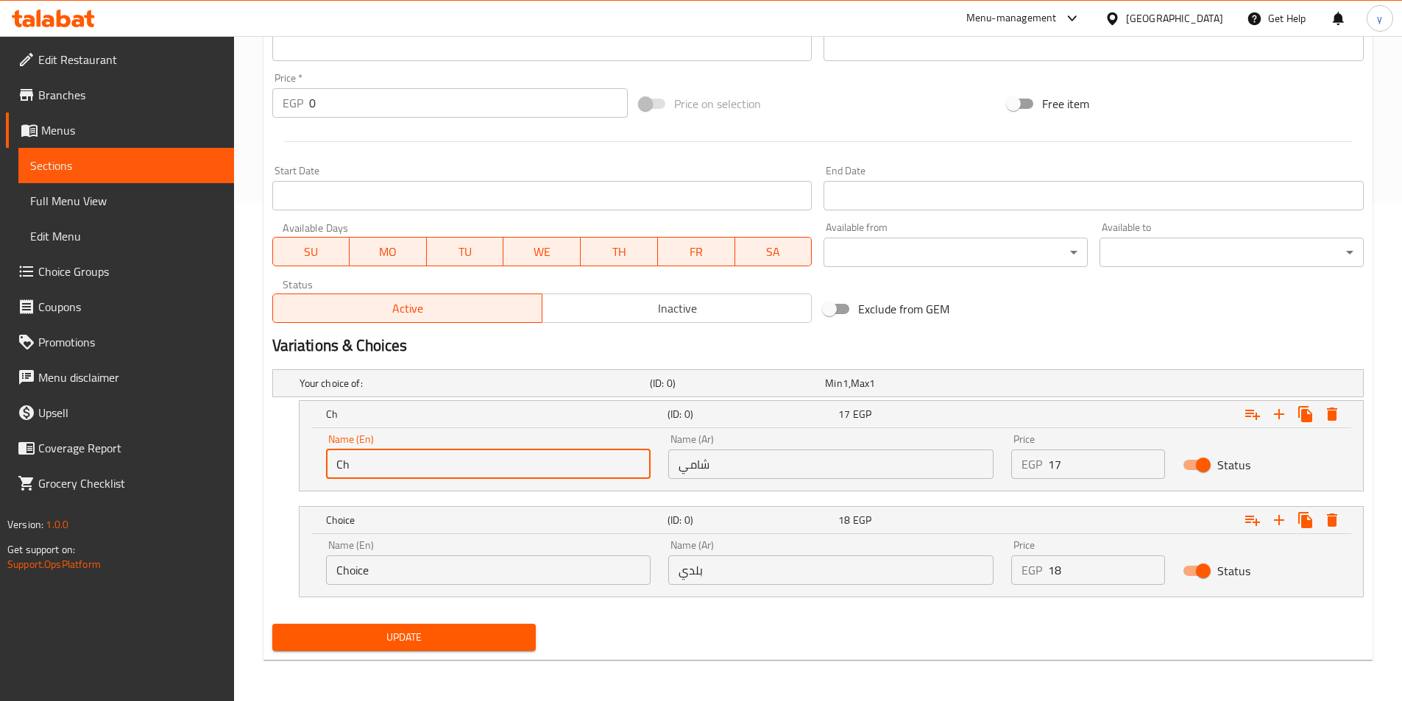
type input "C"
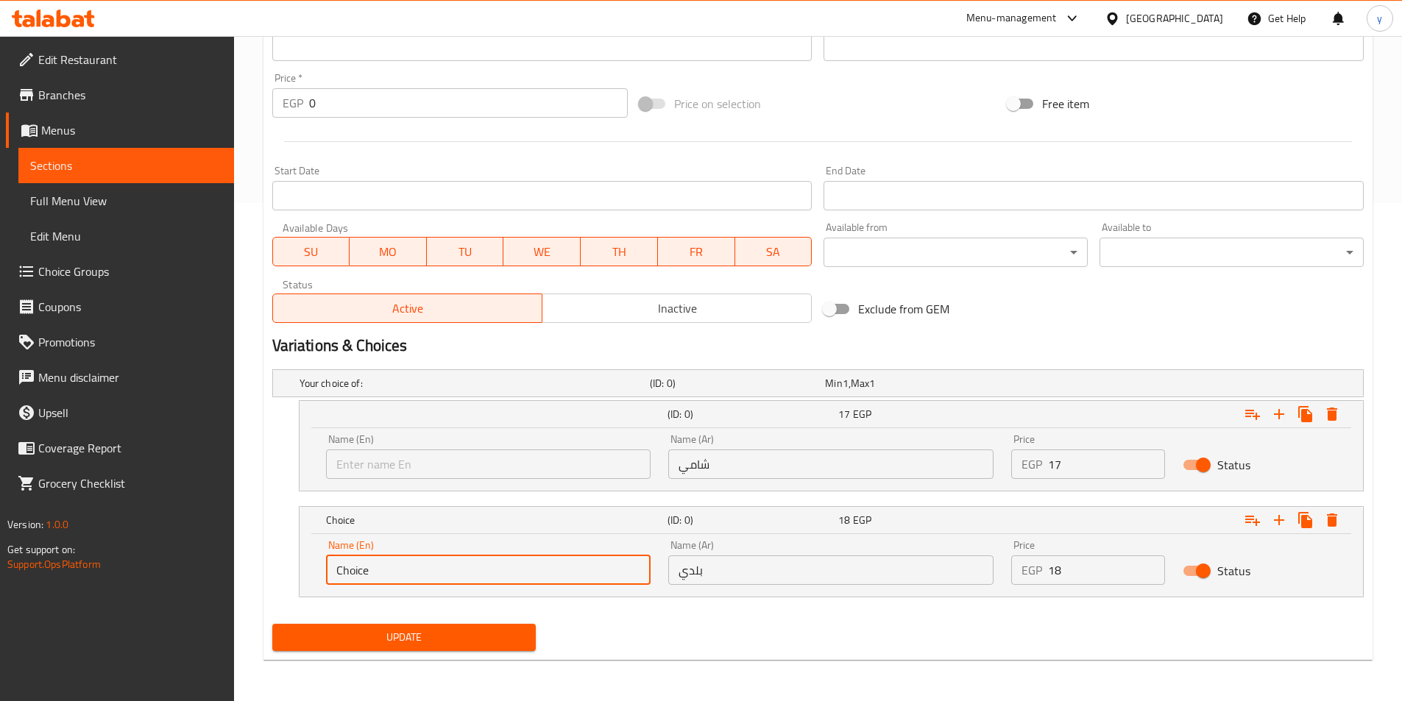
drag, startPoint x: 386, startPoint y: 578, endPoint x: 264, endPoint y: 515, distance: 137.6
click at [110, 578] on div "Edit Restaurant Branches Menus Sections Full Menu View Edit Menu Choice Groups …" at bounding box center [701, 119] width 1402 height 1163
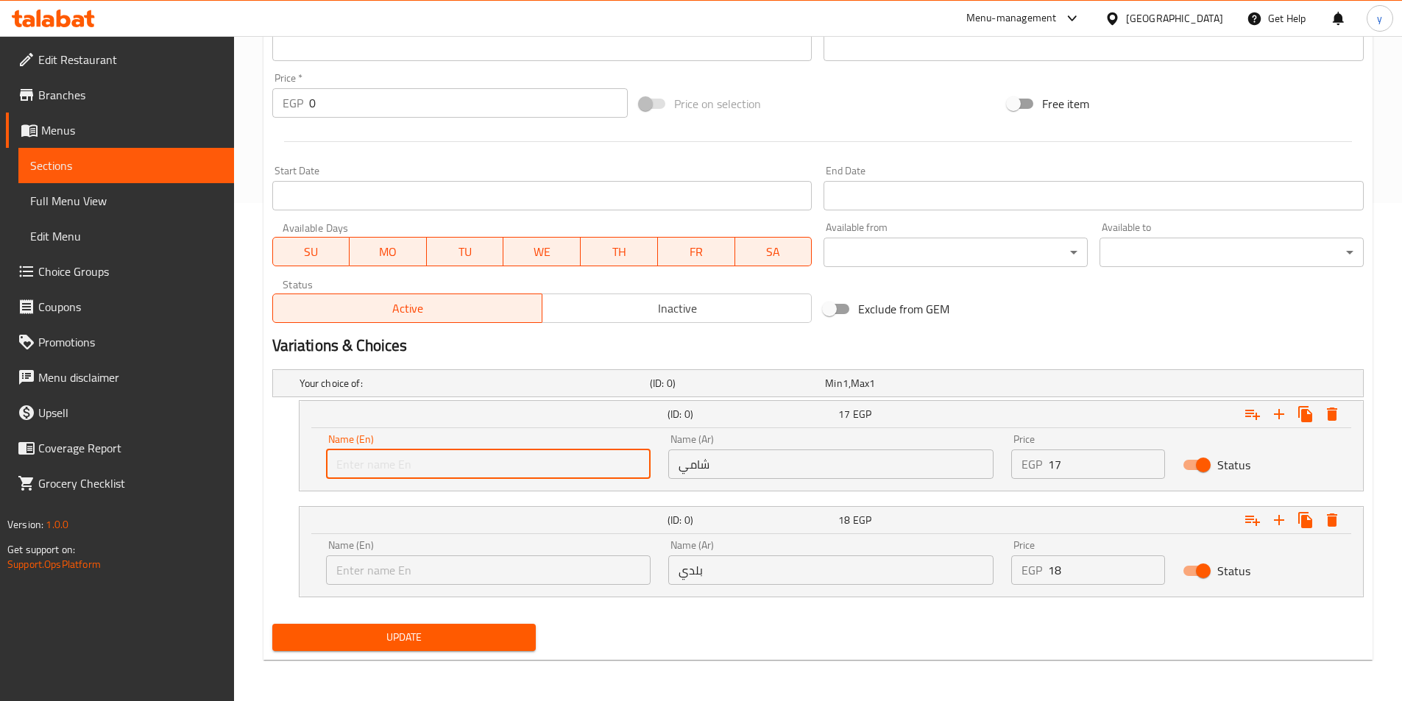
click at [419, 473] on input "text" at bounding box center [488, 464] width 325 height 29
type input "Shami"
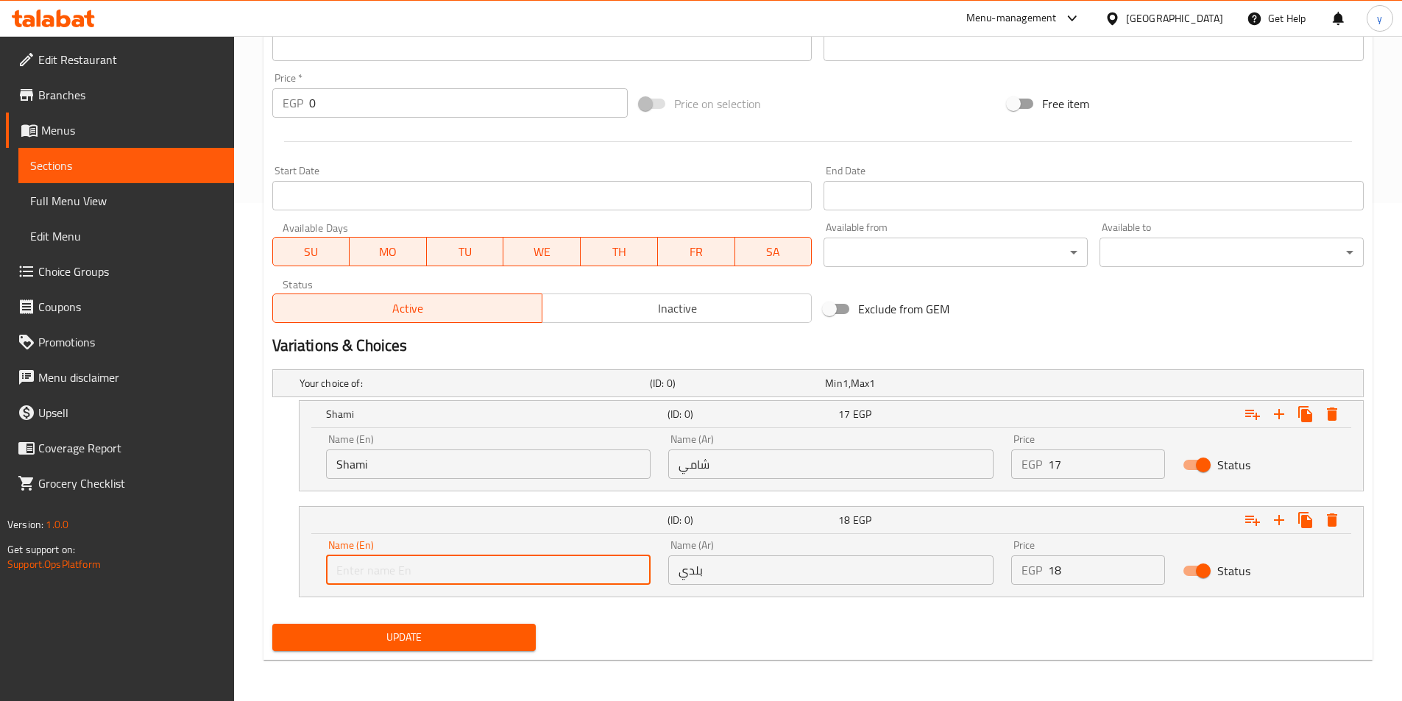
click at [405, 570] on input "text" at bounding box center [488, 570] width 325 height 29
type input "Baladi"
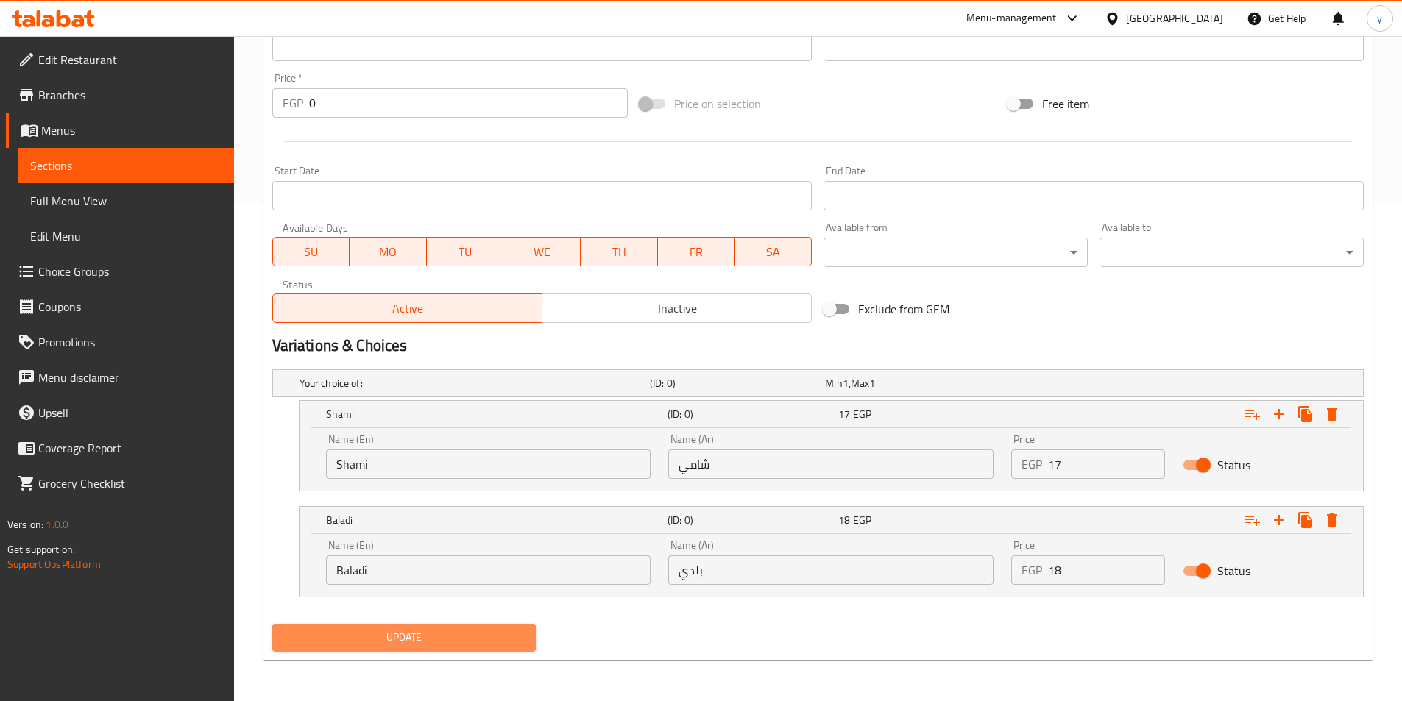
click at [515, 634] on span "Update" at bounding box center [404, 637] width 241 height 18
click at [400, 625] on button "Update" at bounding box center [404, 637] width 264 height 27
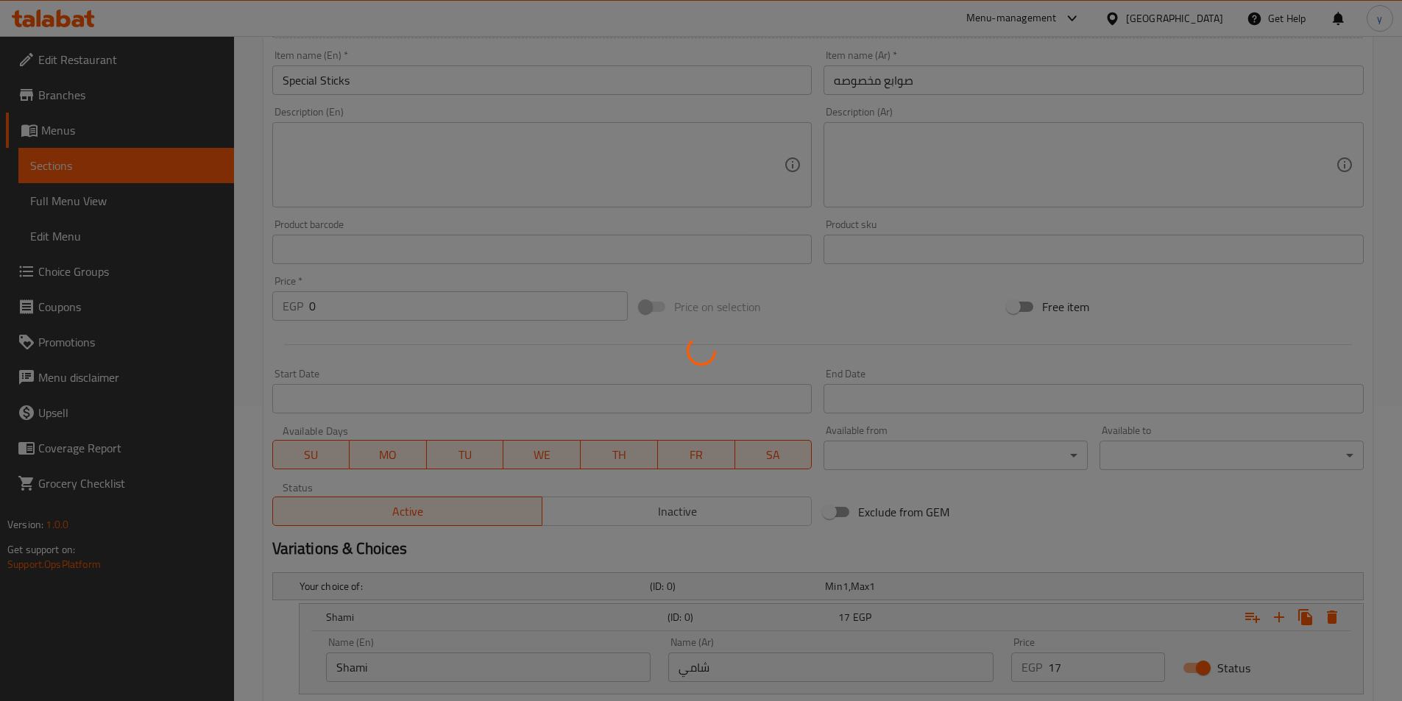
scroll to position [57, 0]
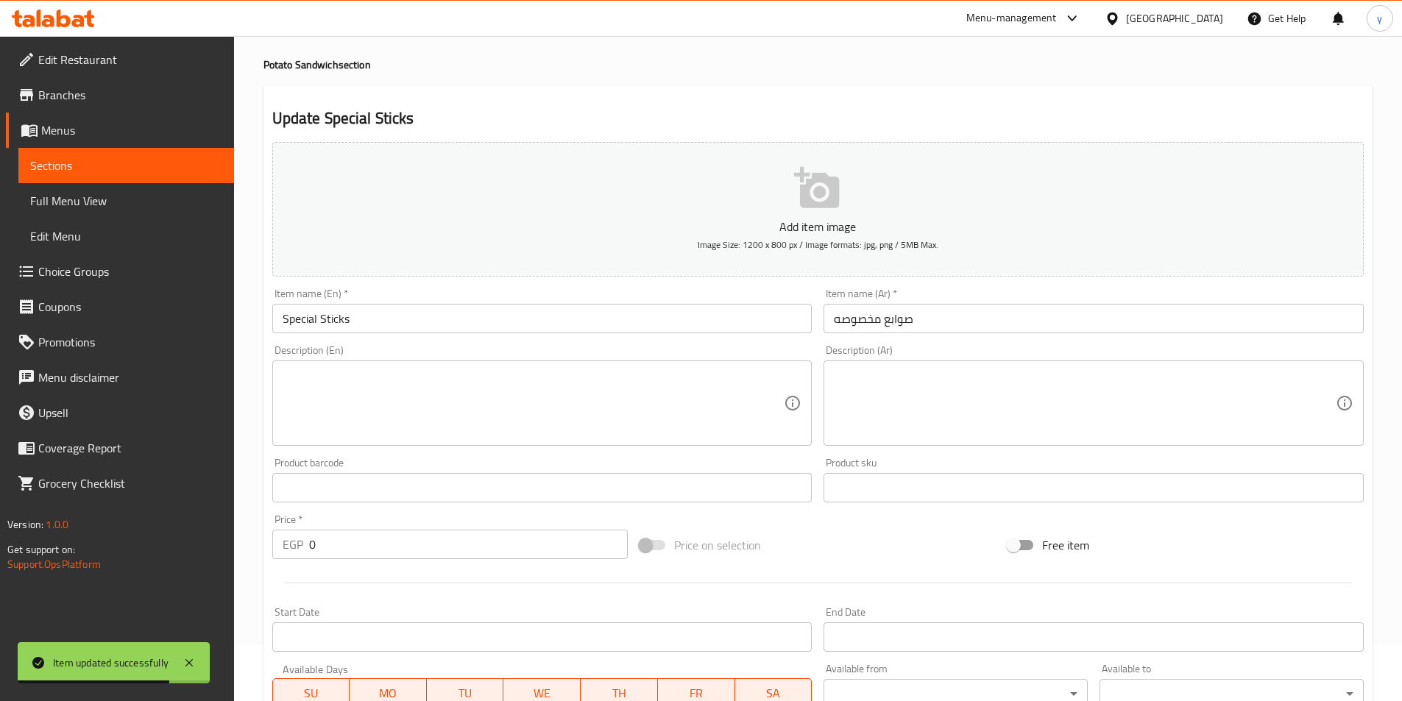
click at [103, 168] on span "Sections" at bounding box center [126, 166] width 192 height 18
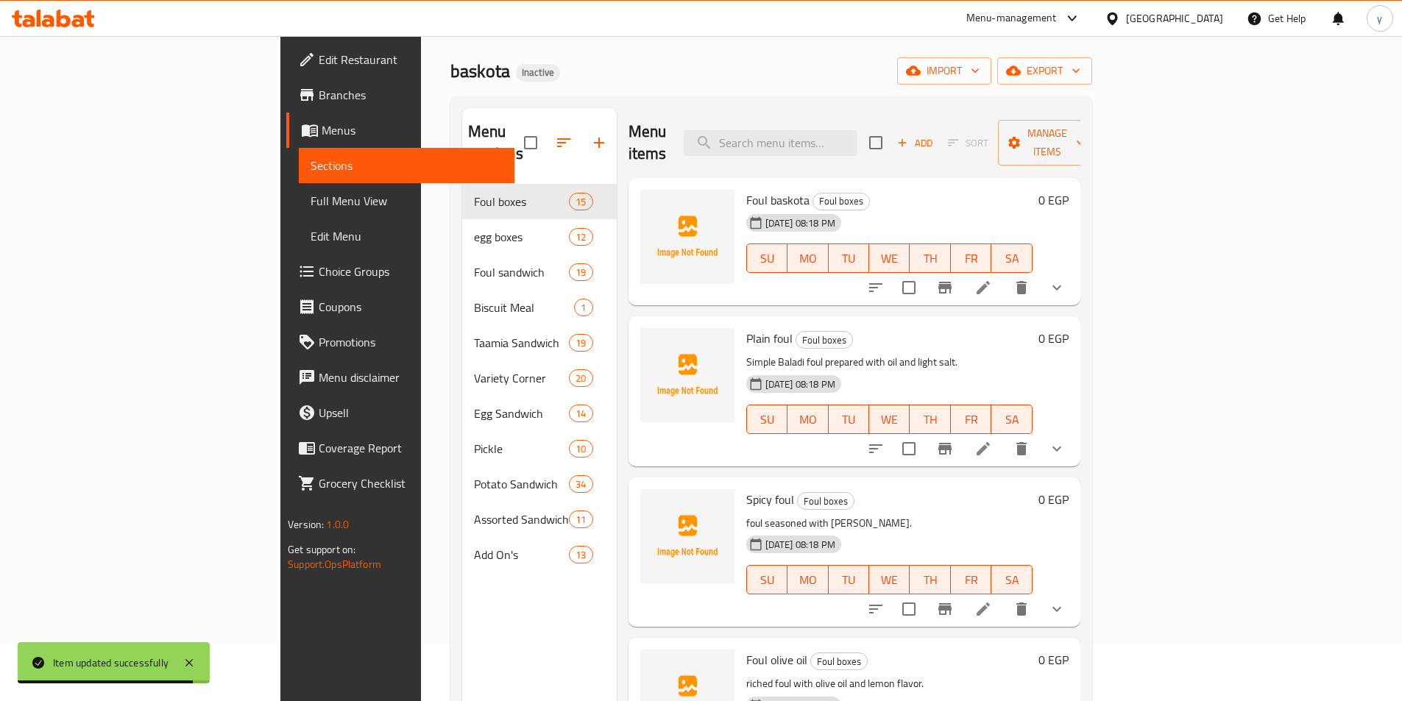
scroll to position [206, 0]
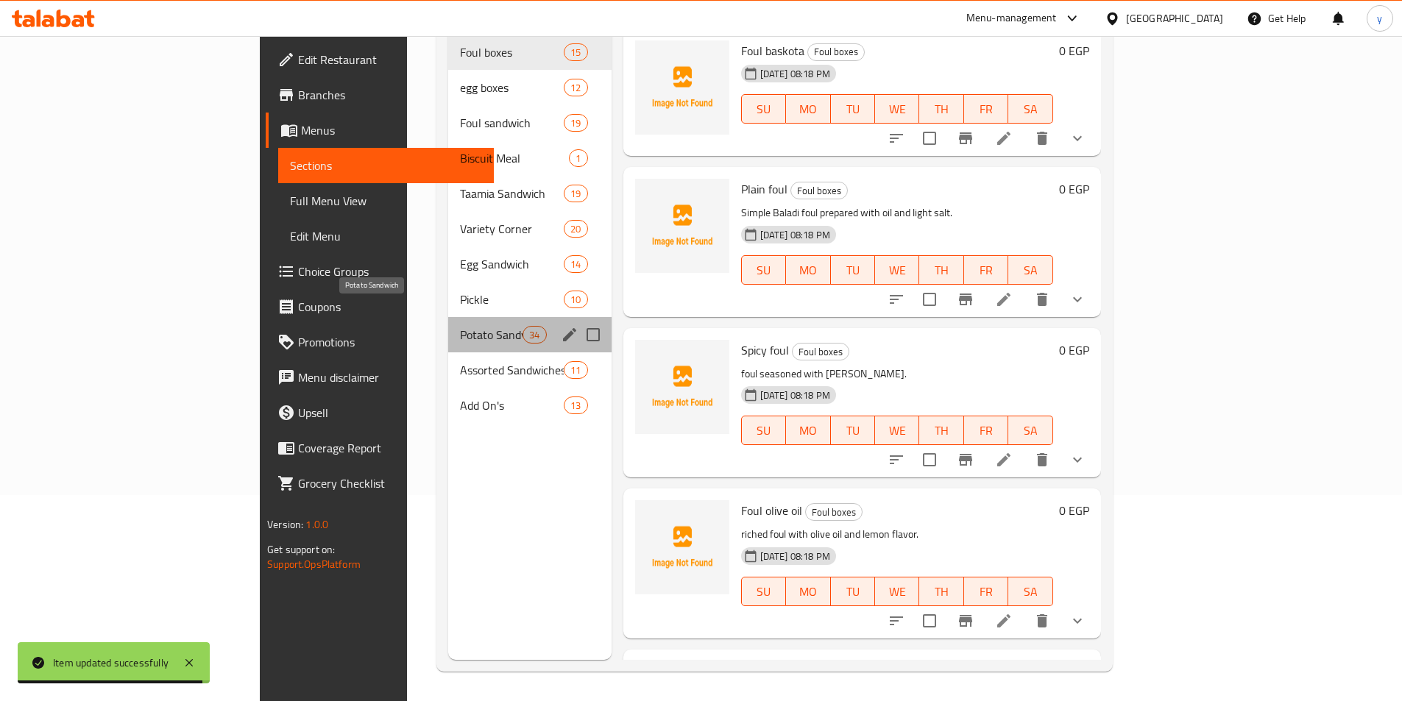
click at [460, 326] on span "Potato Sandwich" at bounding box center [491, 335] width 63 height 18
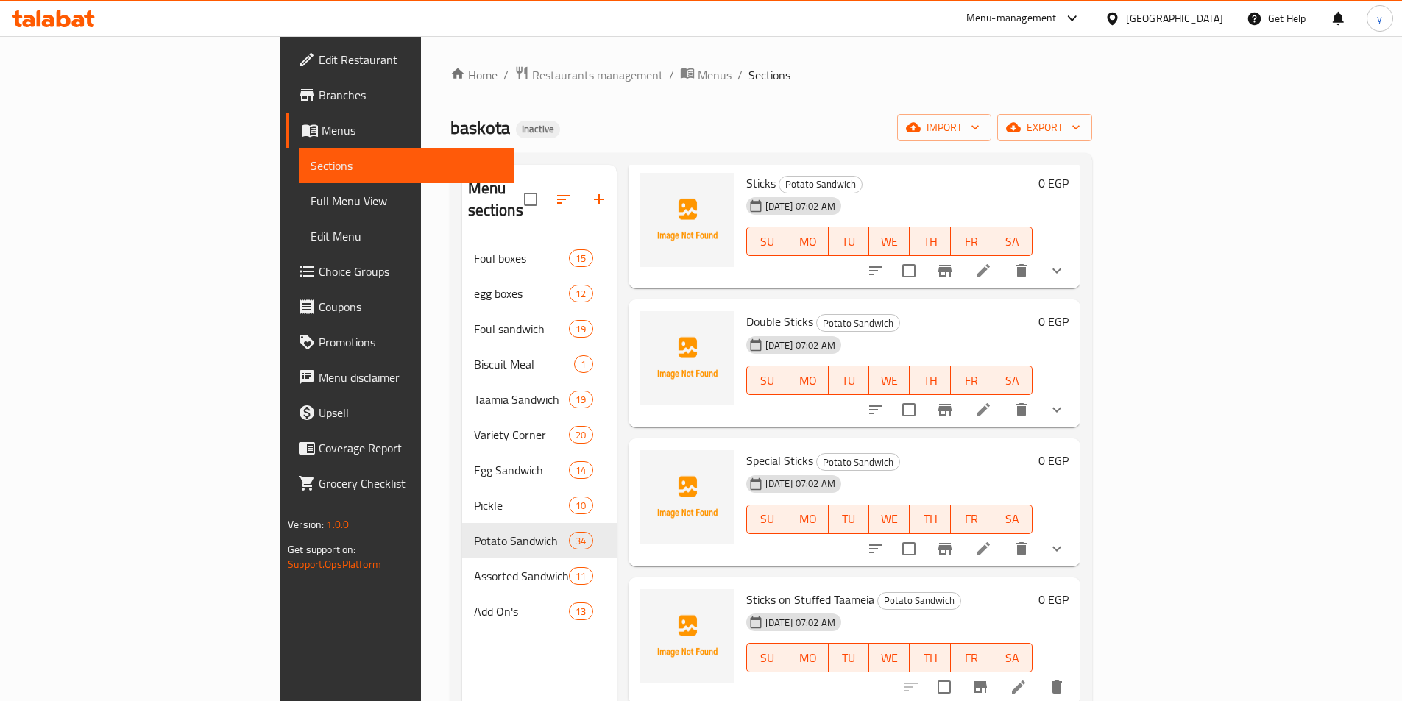
scroll to position [147, 0]
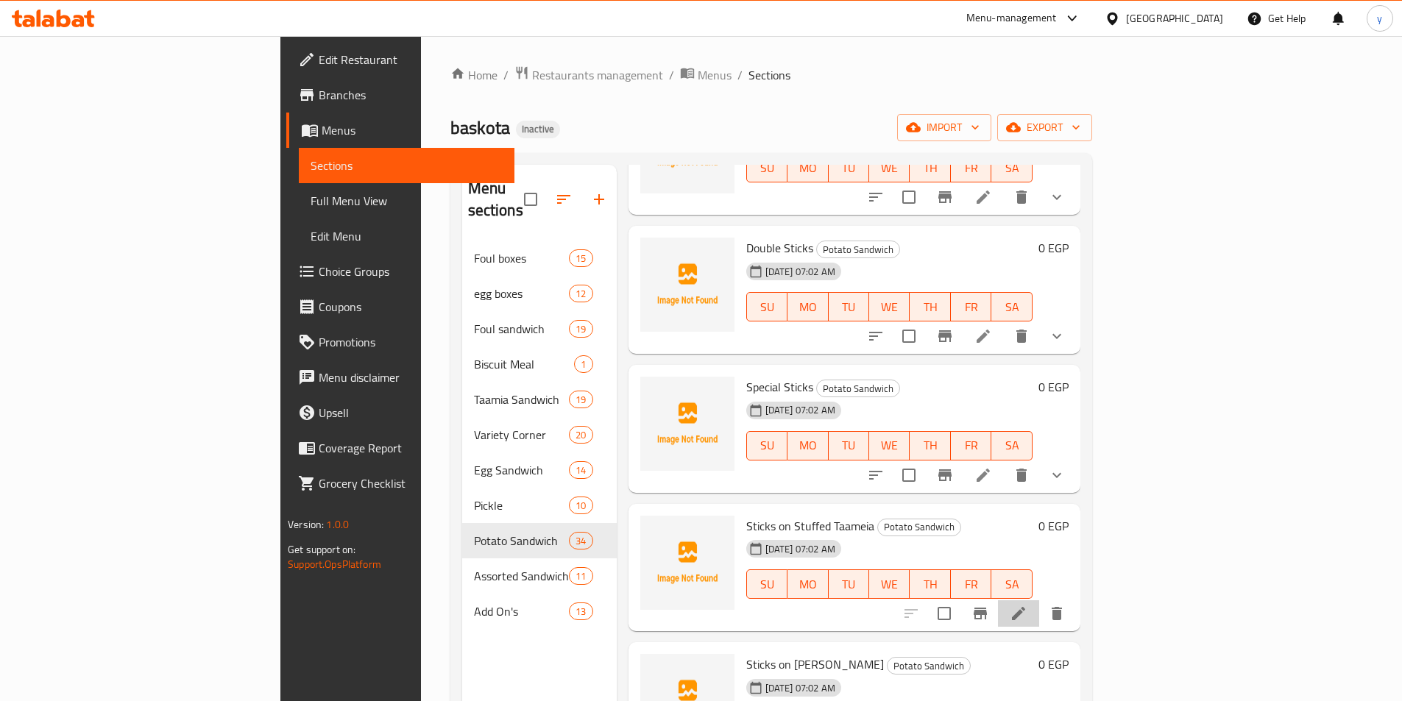
click at [1039, 601] on li at bounding box center [1018, 614] width 41 height 26
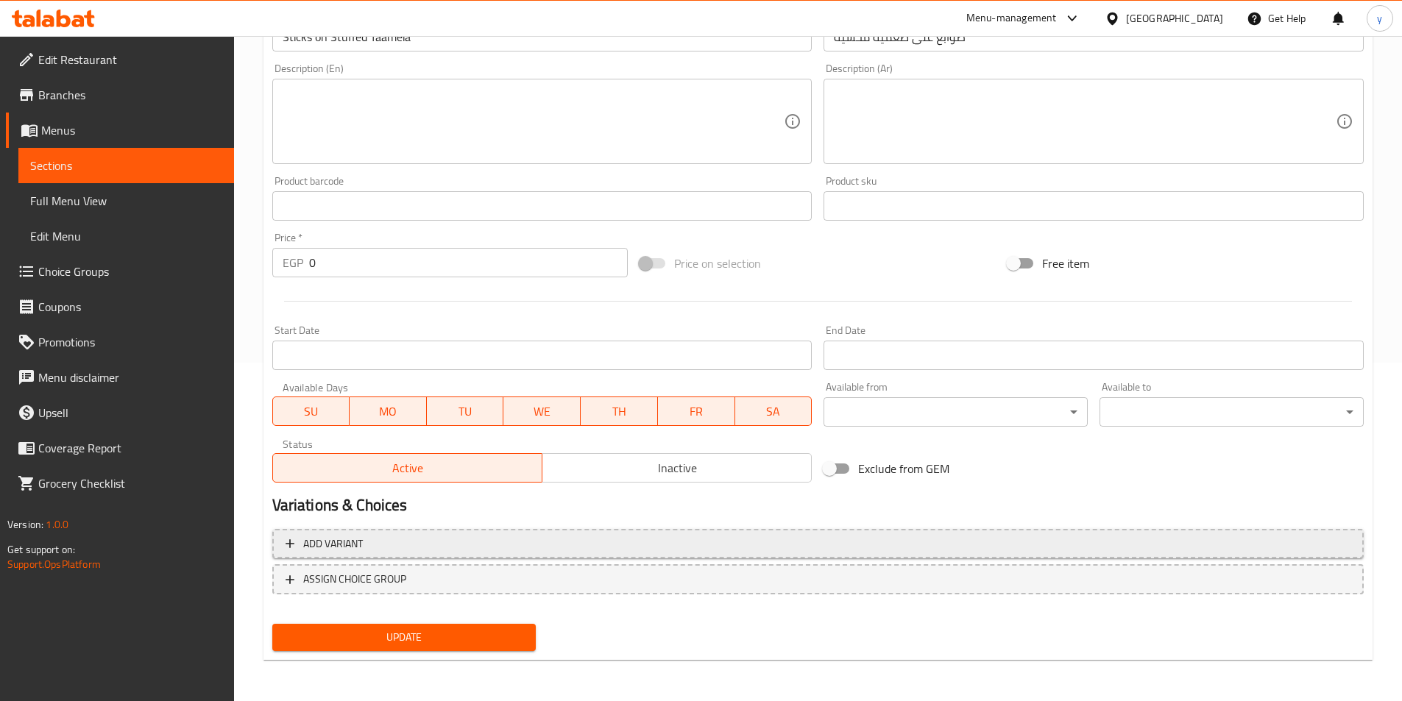
click at [969, 548] on span "Add variant" at bounding box center [818, 544] width 1065 height 18
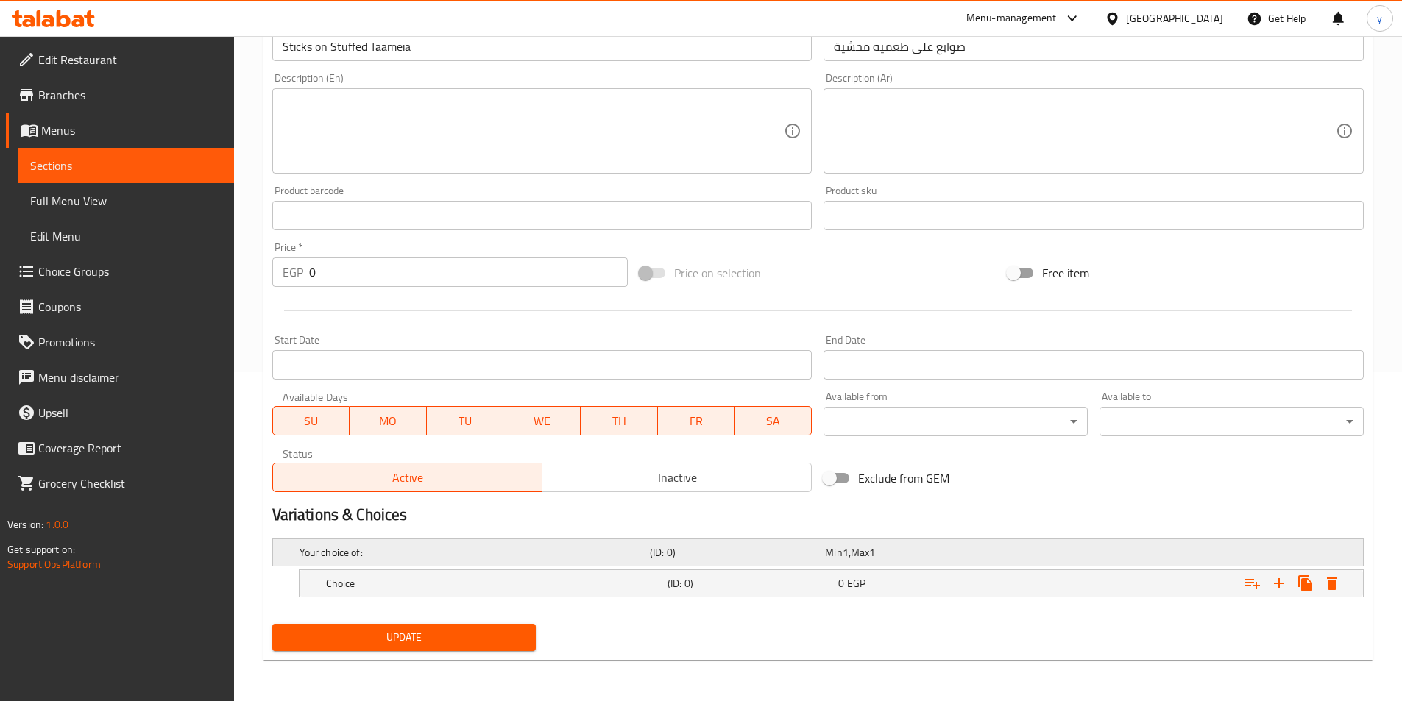
scroll to position [329, 0]
click at [1275, 583] on icon "Expand" at bounding box center [1279, 583] width 10 height 10
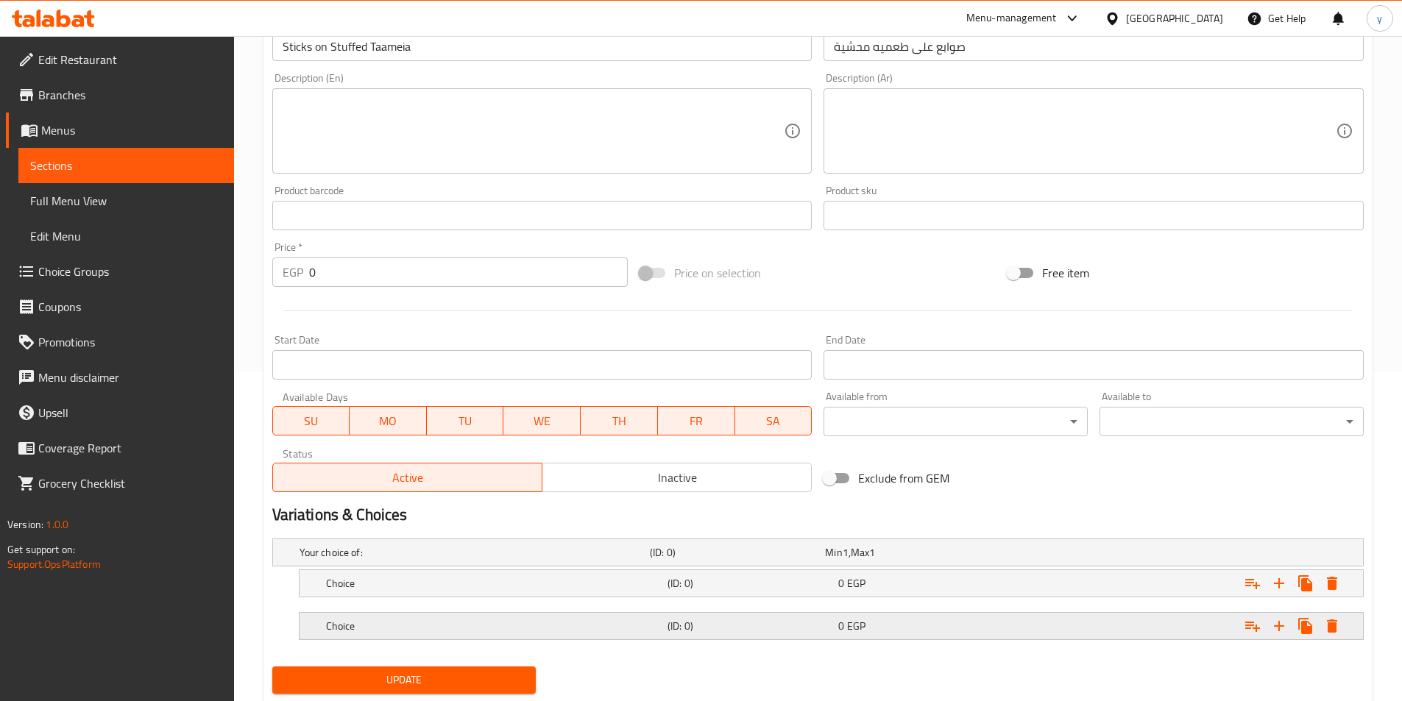
click at [1084, 632] on div "Expand" at bounding box center [1176, 626] width 341 height 32
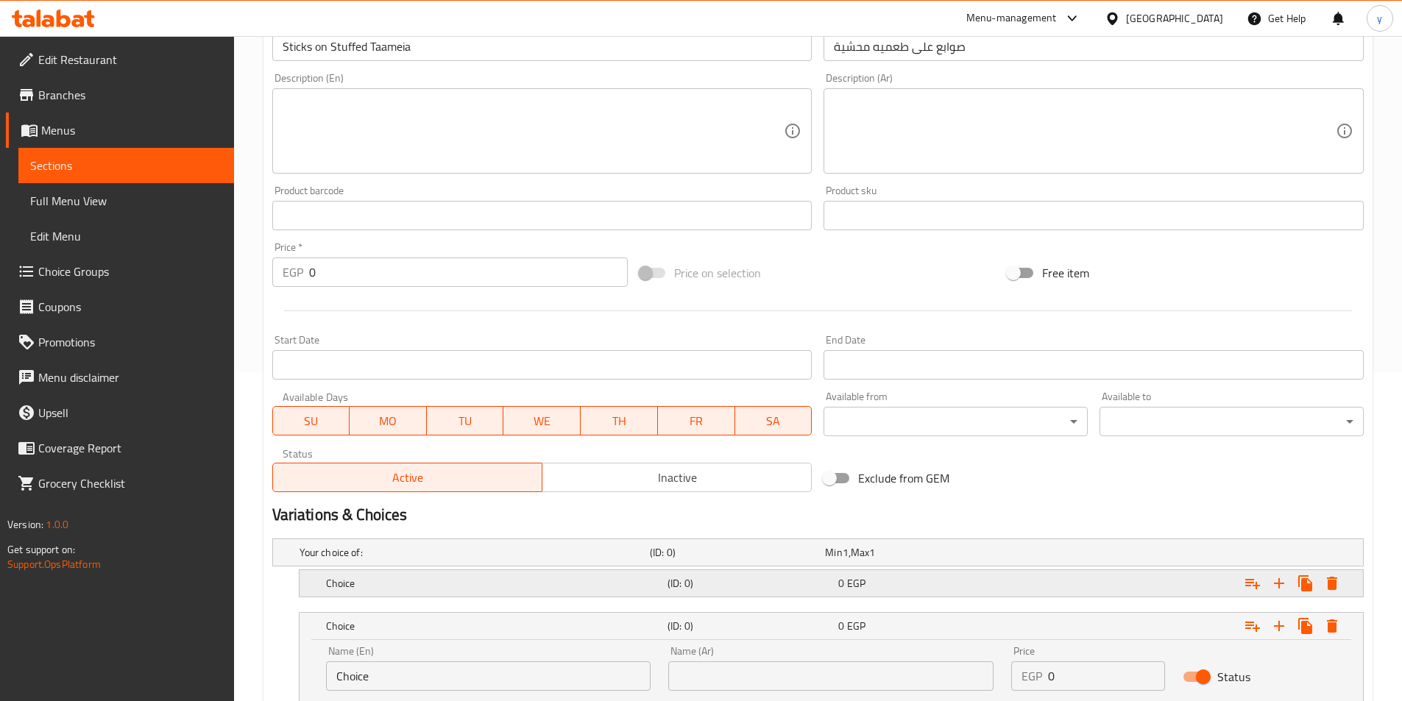
click at [1083, 581] on div "Expand" at bounding box center [1176, 583] width 341 height 32
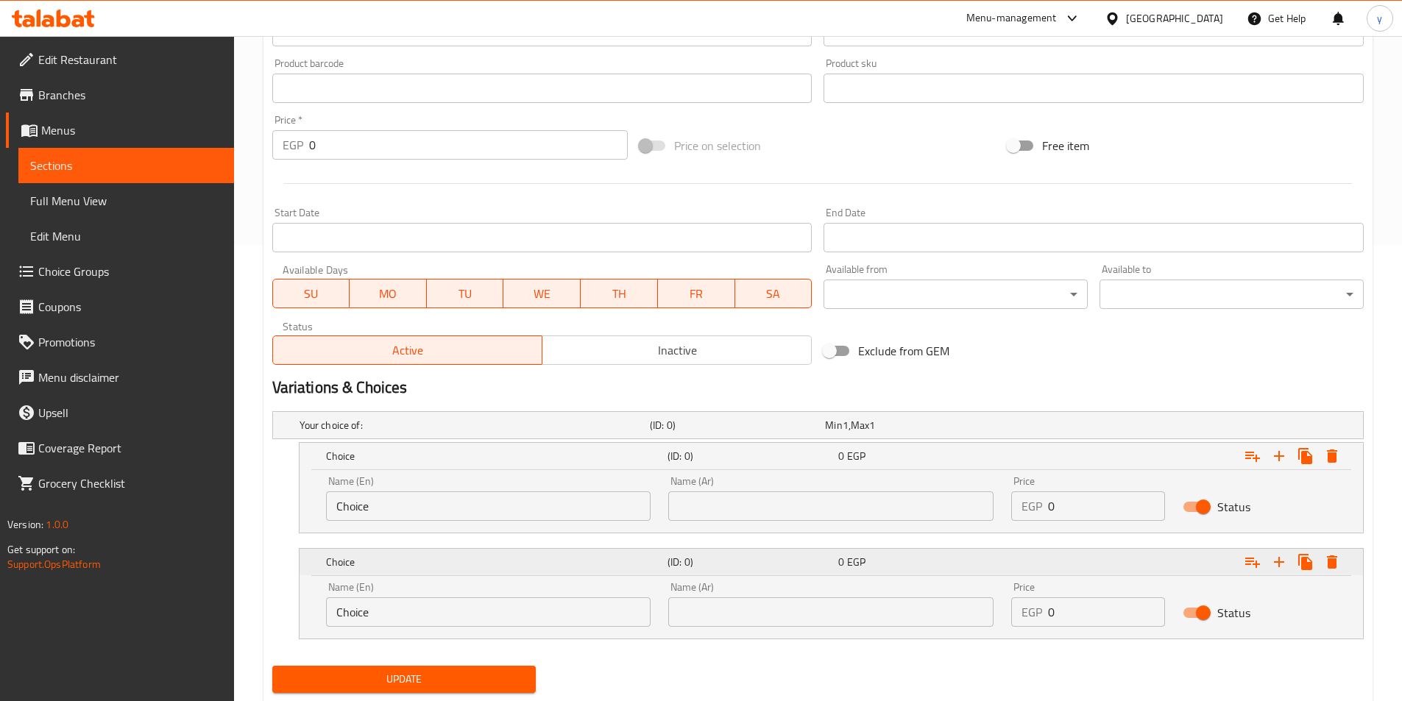
scroll to position [498, 0]
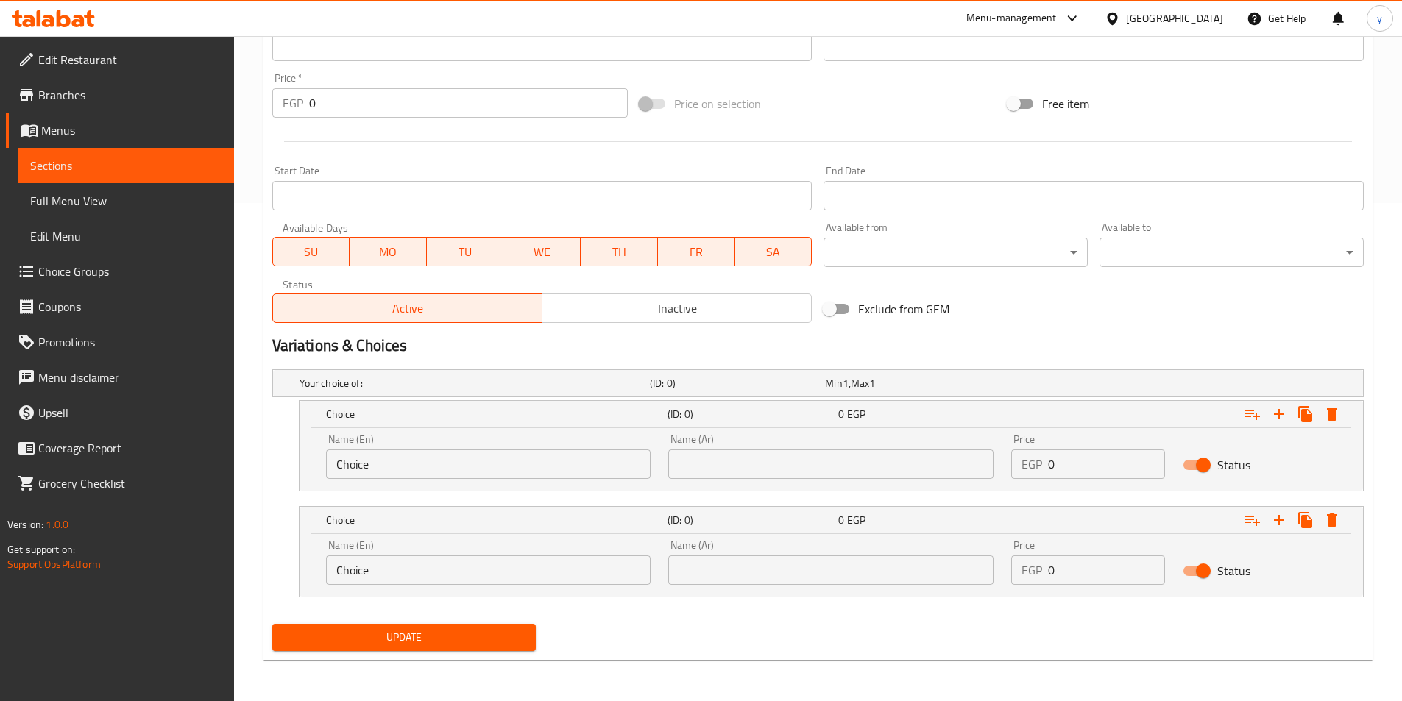
drag, startPoint x: 1085, startPoint y: 469, endPoint x: 985, endPoint y: 470, distance: 99.4
click at [985, 470] on div "Name (En) Choice Name (En) Name (Ar) Name (Ar) Price EGP 0 Price Status" at bounding box center [831, 456] width 1028 height 63
type input "18"
drag, startPoint x: 1083, startPoint y: 574, endPoint x: 949, endPoint y: 570, distance: 134.0
click at [946, 573] on div "Name (En) Choice Name (En) Name (Ar) Name (Ar) Price EGP 0 Price Status" at bounding box center [831, 562] width 1028 height 63
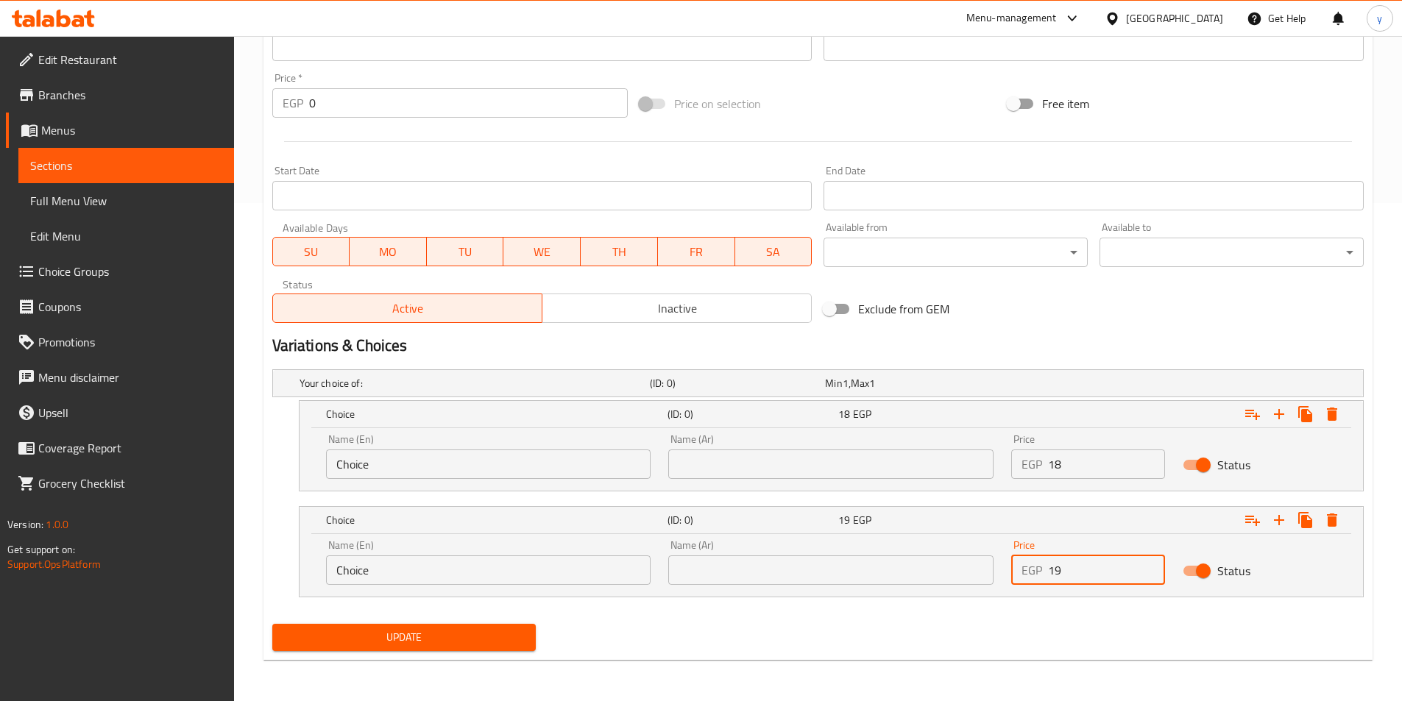
type input "19"
click at [868, 456] on input "text" at bounding box center [830, 464] width 325 height 29
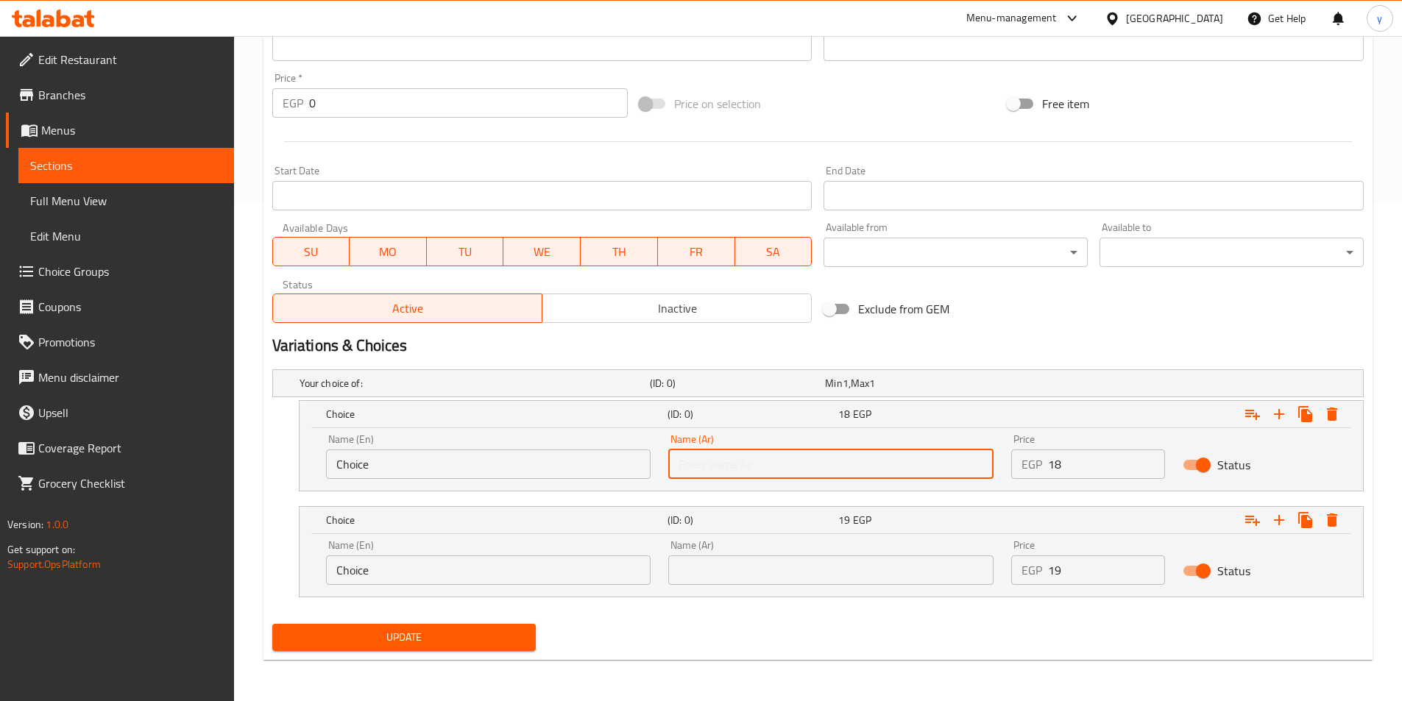
type input "شامي"
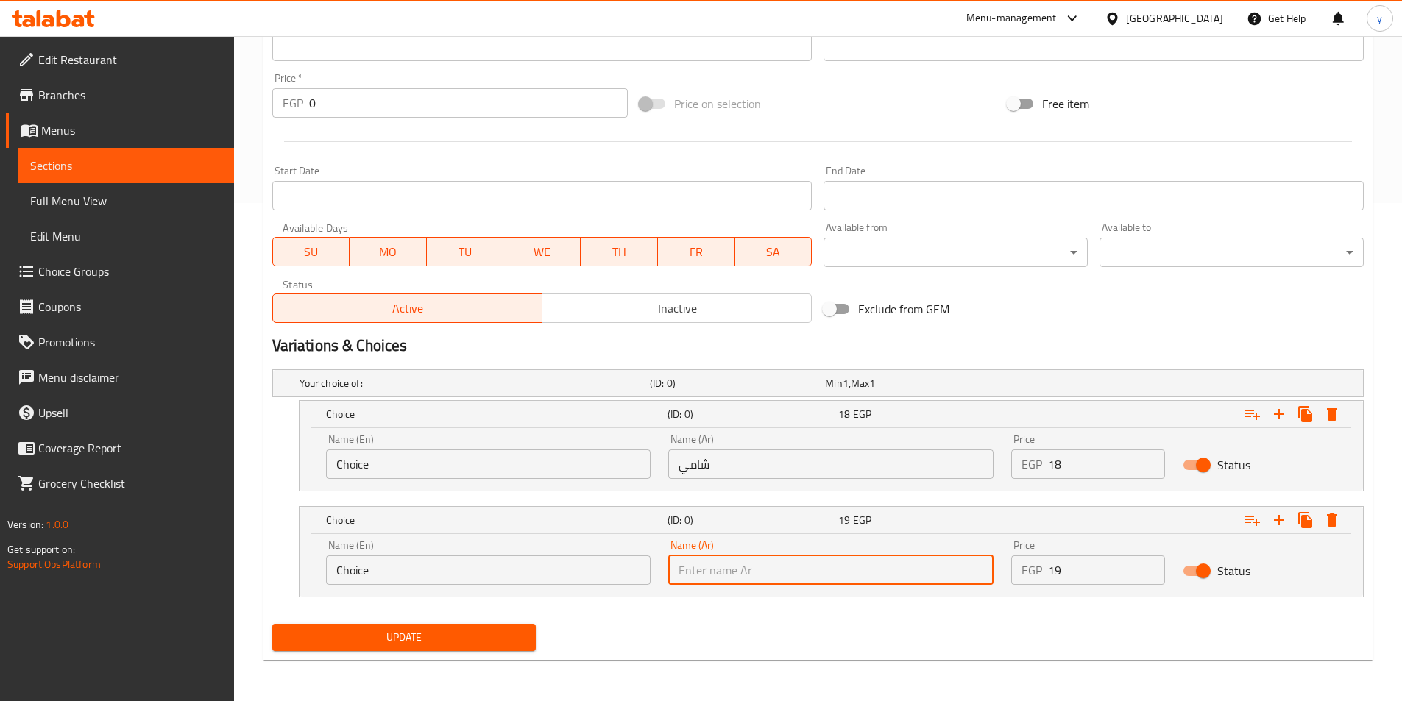
click at [747, 561] on input "text" at bounding box center [830, 570] width 325 height 29
type input "بلدي"
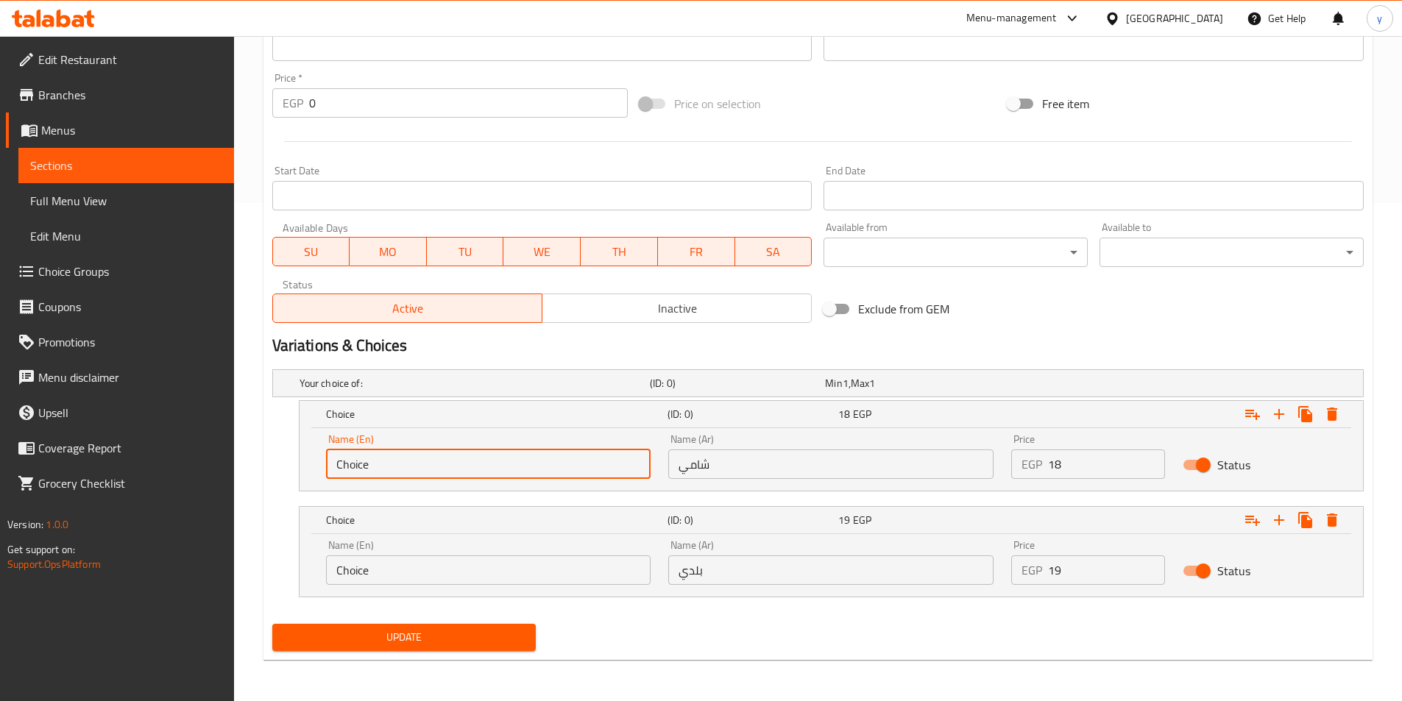
drag, startPoint x: 470, startPoint y: 473, endPoint x: 287, endPoint y: 447, distance: 184.4
click at [277, 450] on div "Choice (ID: 0) 18 EGP Name (En) Choice Name (En) Name (Ar) شامي Name (Ar) Price…" at bounding box center [817, 445] width 1091 height 91
click at [208, 553] on div "Edit Restaurant Branches Menus Sections Full Menu View Edit Menu Choice Groups …" at bounding box center [701, 119] width 1402 height 1163
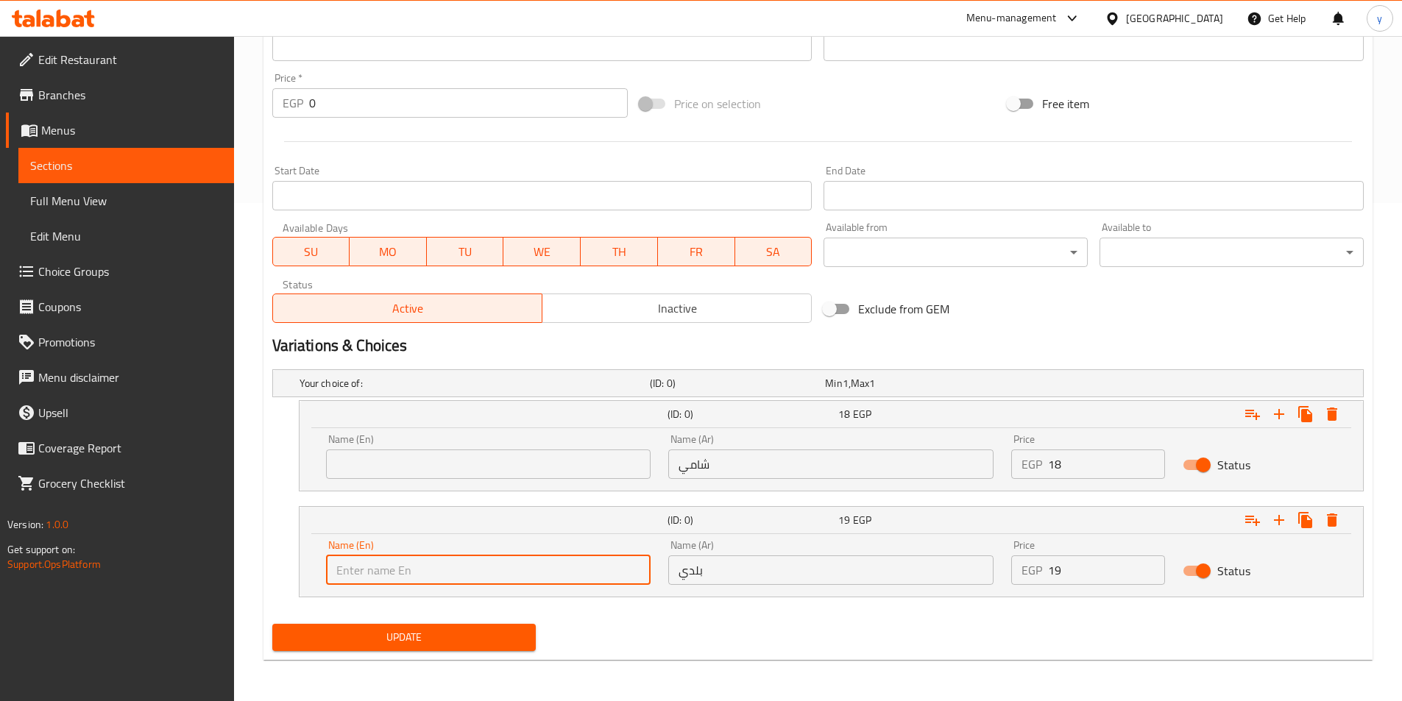
click at [400, 467] on input "text" at bounding box center [488, 464] width 325 height 29
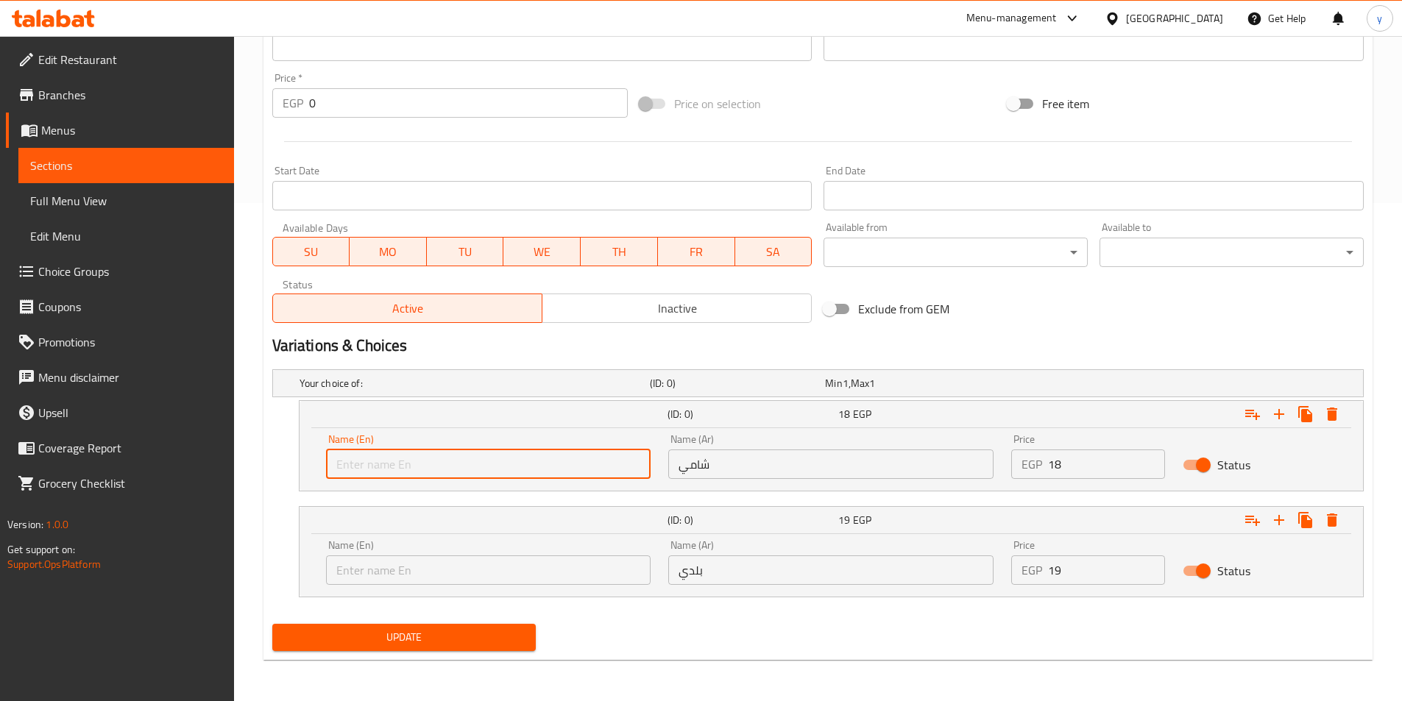
type input "Shami"
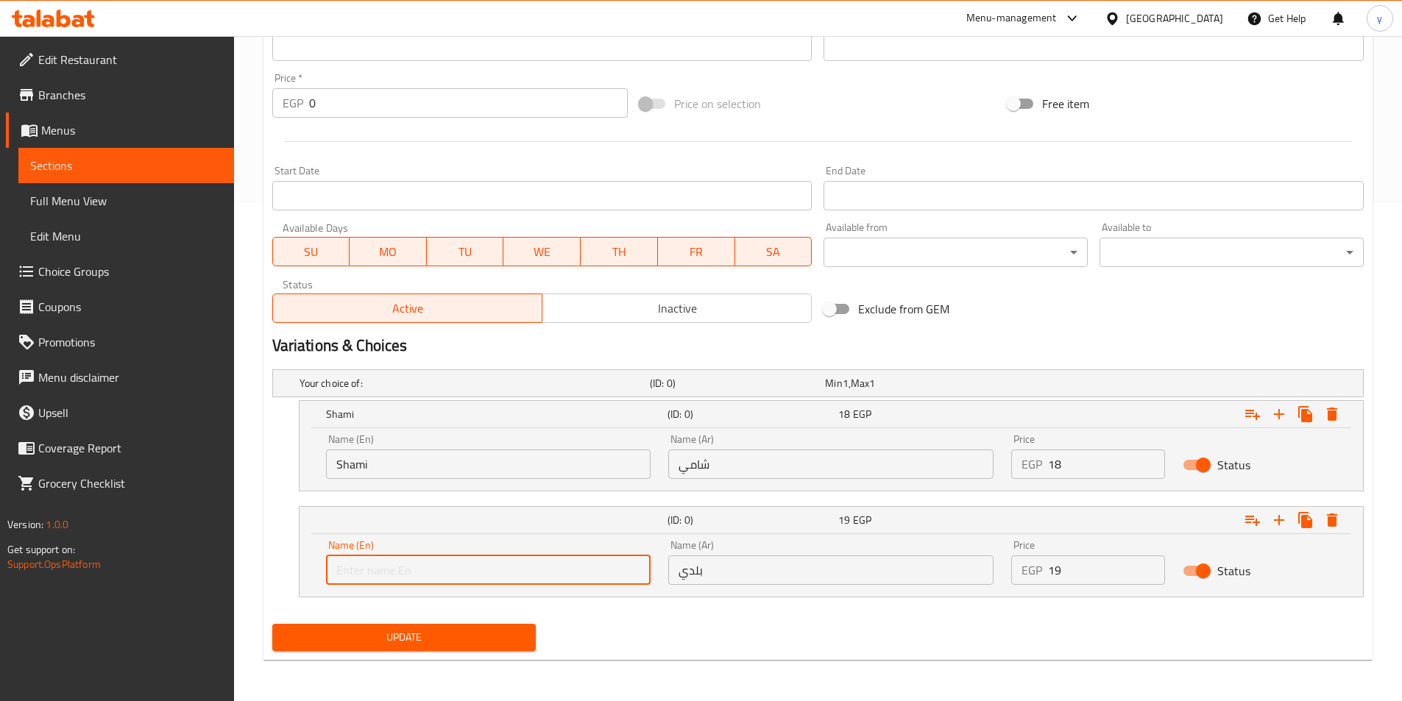
click at [394, 580] on input "text" at bounding box center [488, 570] width 325 height 29
type input "Baladi"
click at [447, 640] on span "Update" at bounding box center [404, 637] width 241 height 18
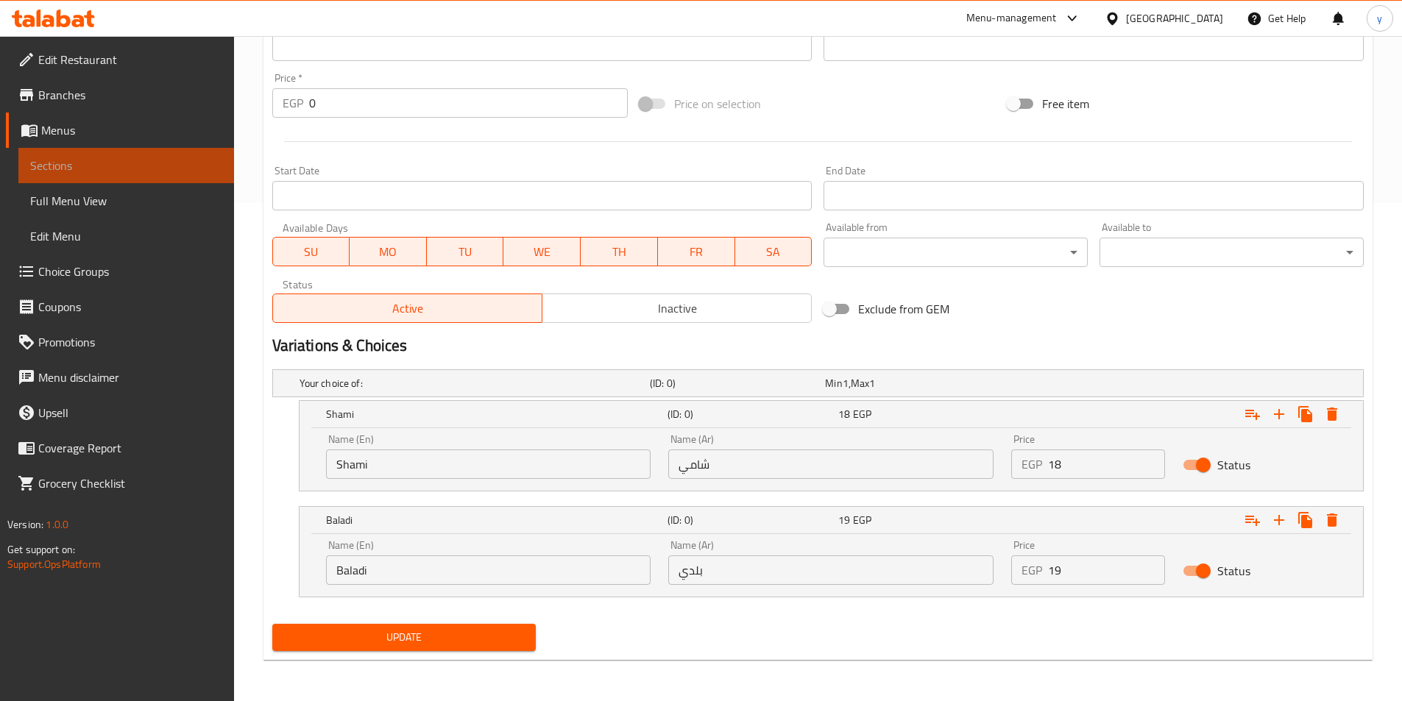
click at [162, 165] on span "Sections" at bounding box center [126, 166] width 192 height 18
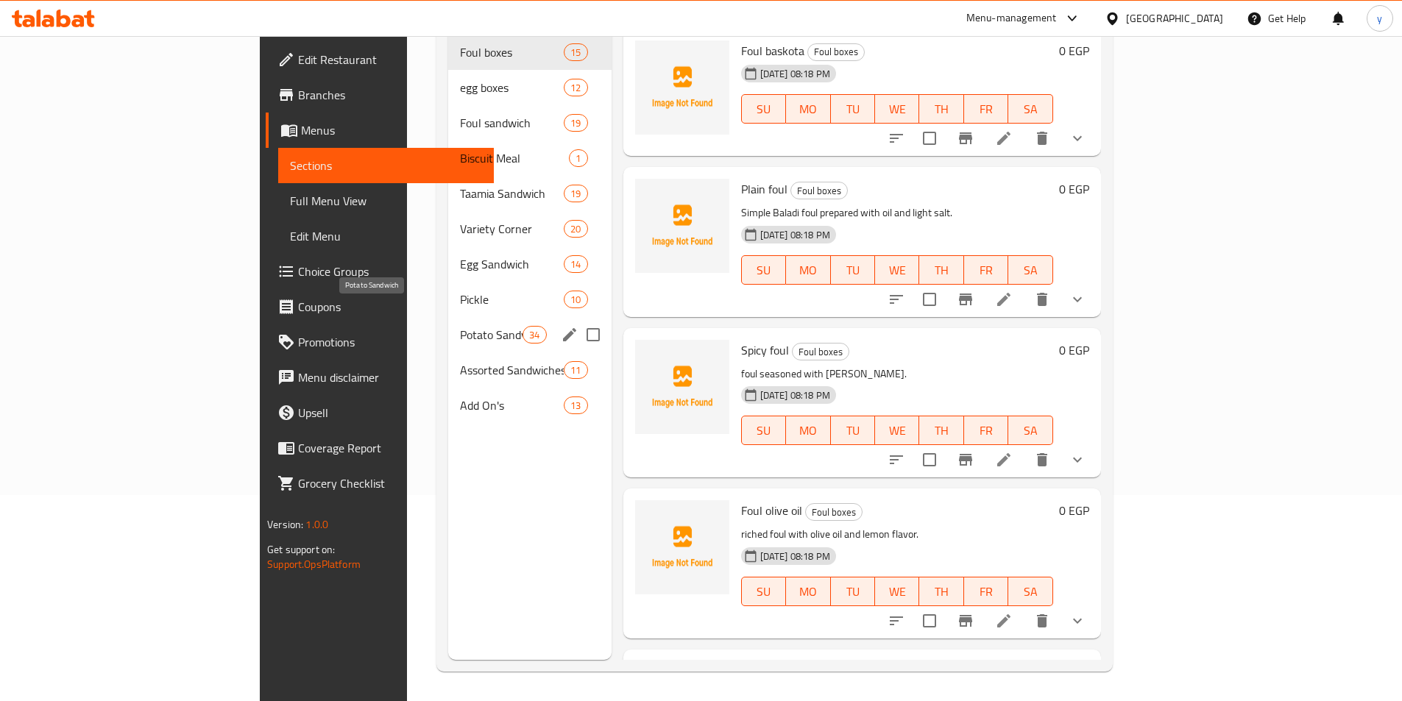
click at [460, 326] on span "Potato Sandwich" at bounding box center [491, 335] width 63 height 18
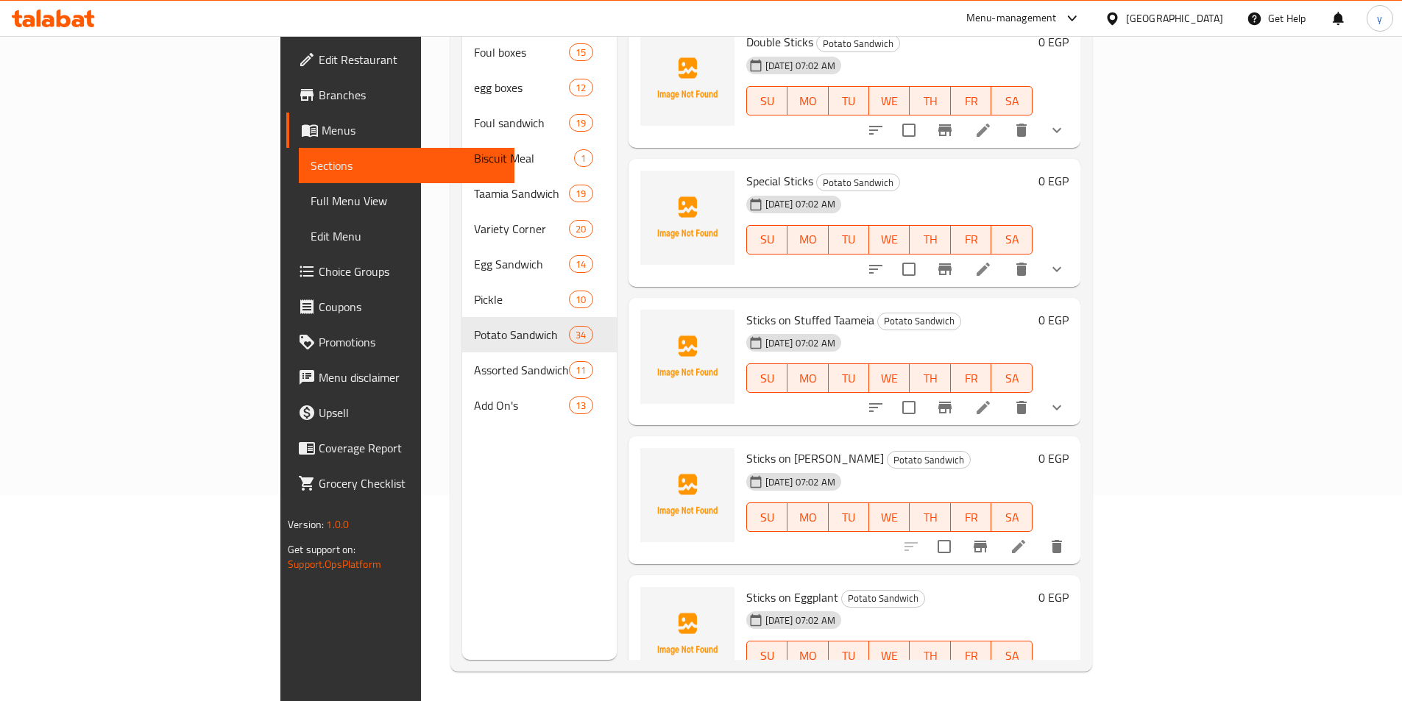
scroll to position [74, 0]
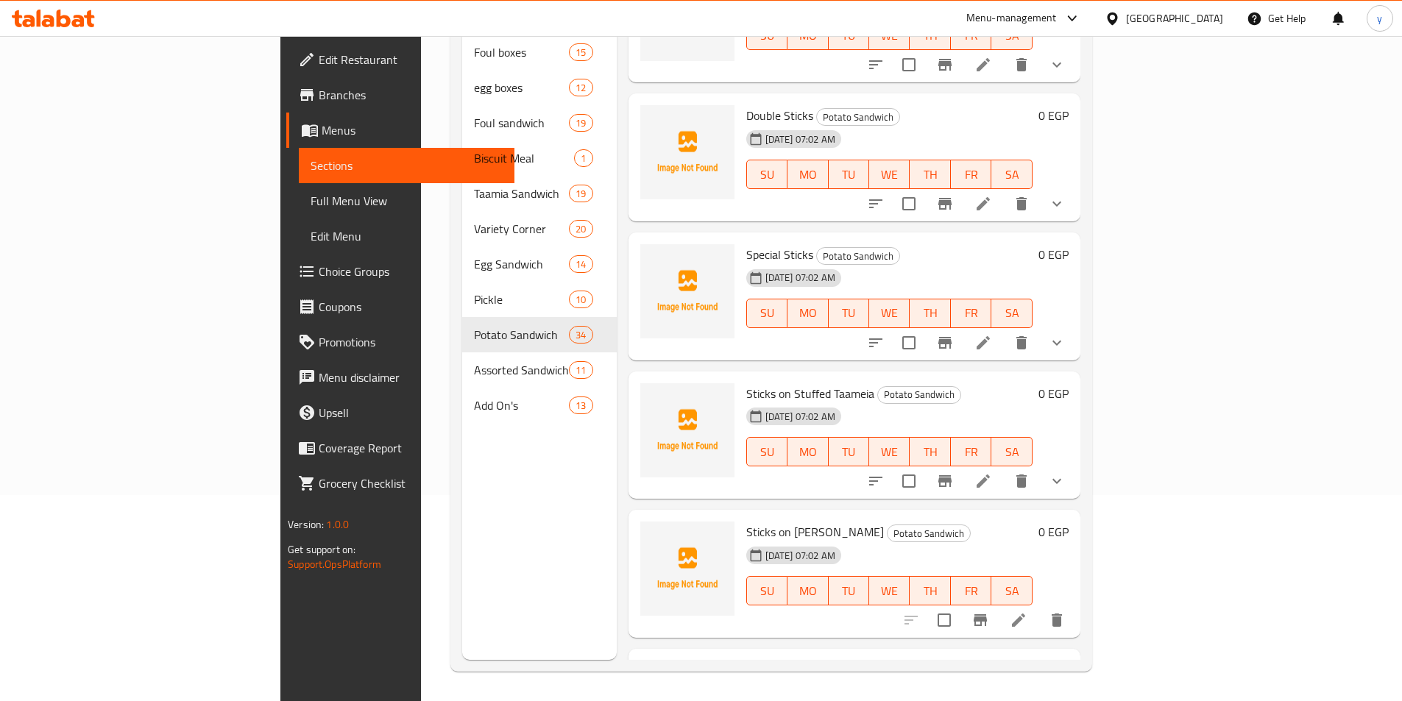
click at [1039, 607] on li at bounding box center [1018, 620] width 41 height 26
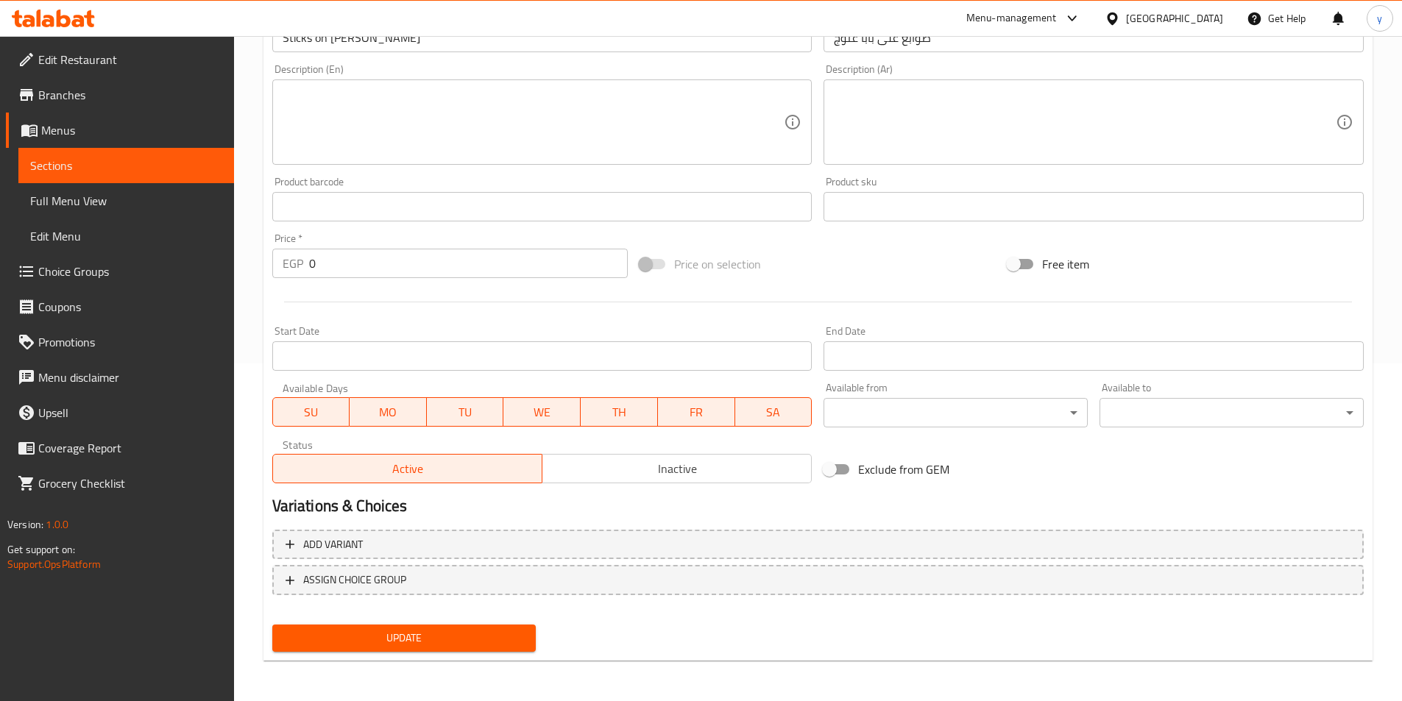
scroll to position [339, 0]
click at [904, 553] on button "Add variant" at bounding box center [817, 544] width 1091 height 30
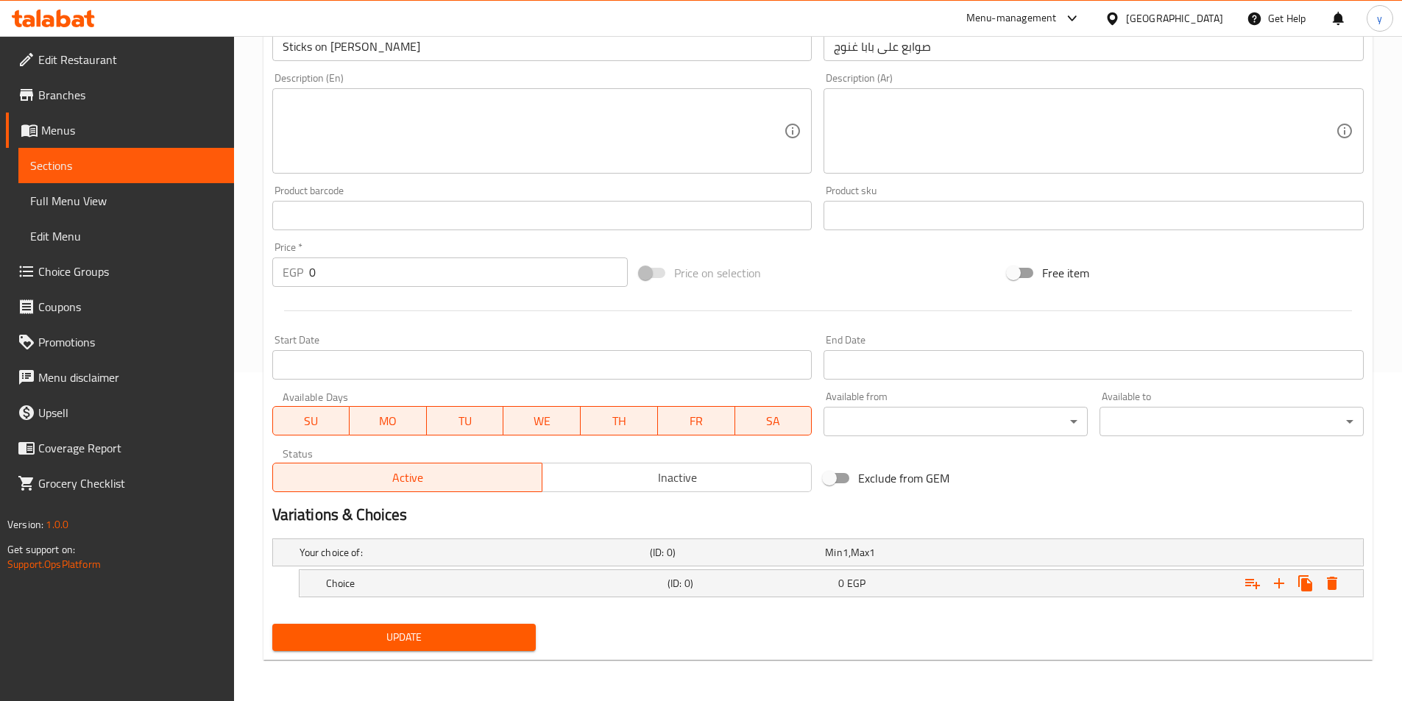
scroll to position [329, 0]
click at [1286, 587] on icon "Expand" at bounding box center [1279, 584] width 18 height 18
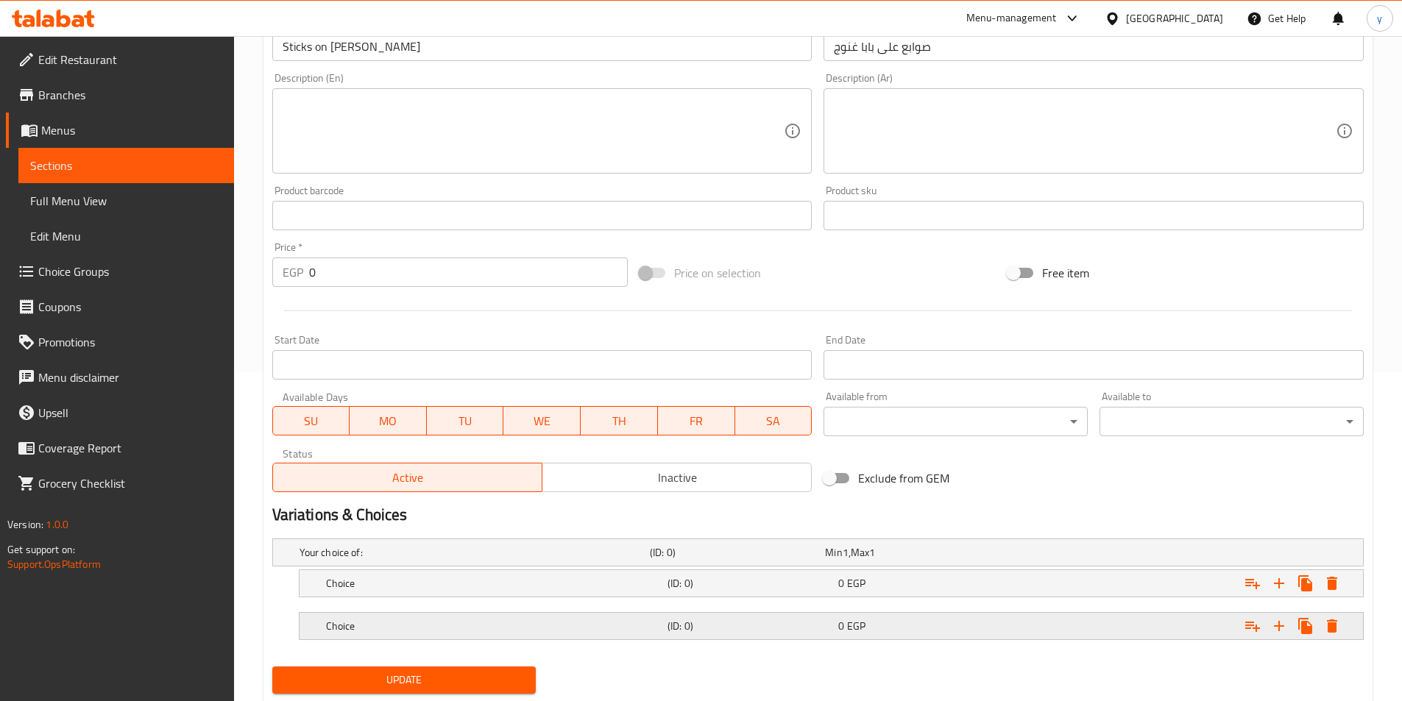
click at [933, 634] on div "0 EGP" at bounding box center [920, 626] width 171 height 21
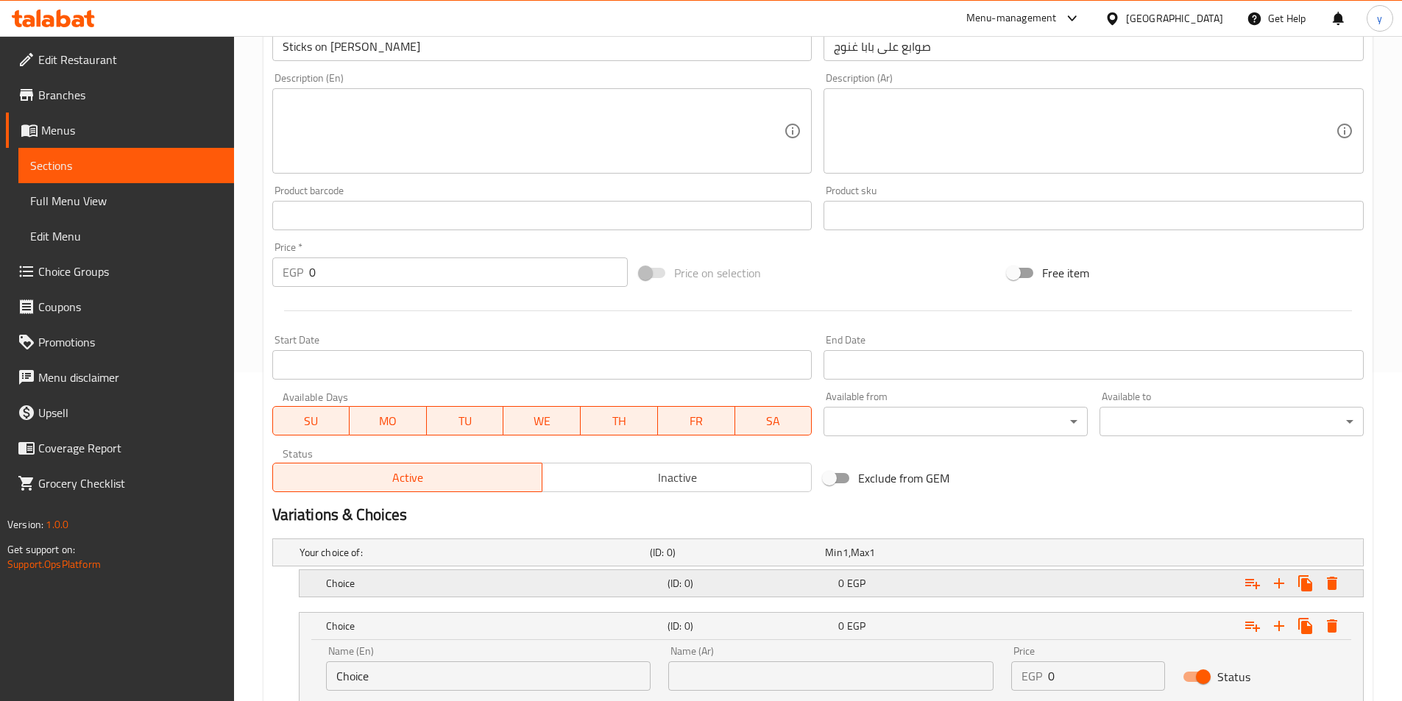
click at [921, 595] on div "Choice (ID: 0) 0 EGP" at bounding box center [835, 583] width 1025 height 32
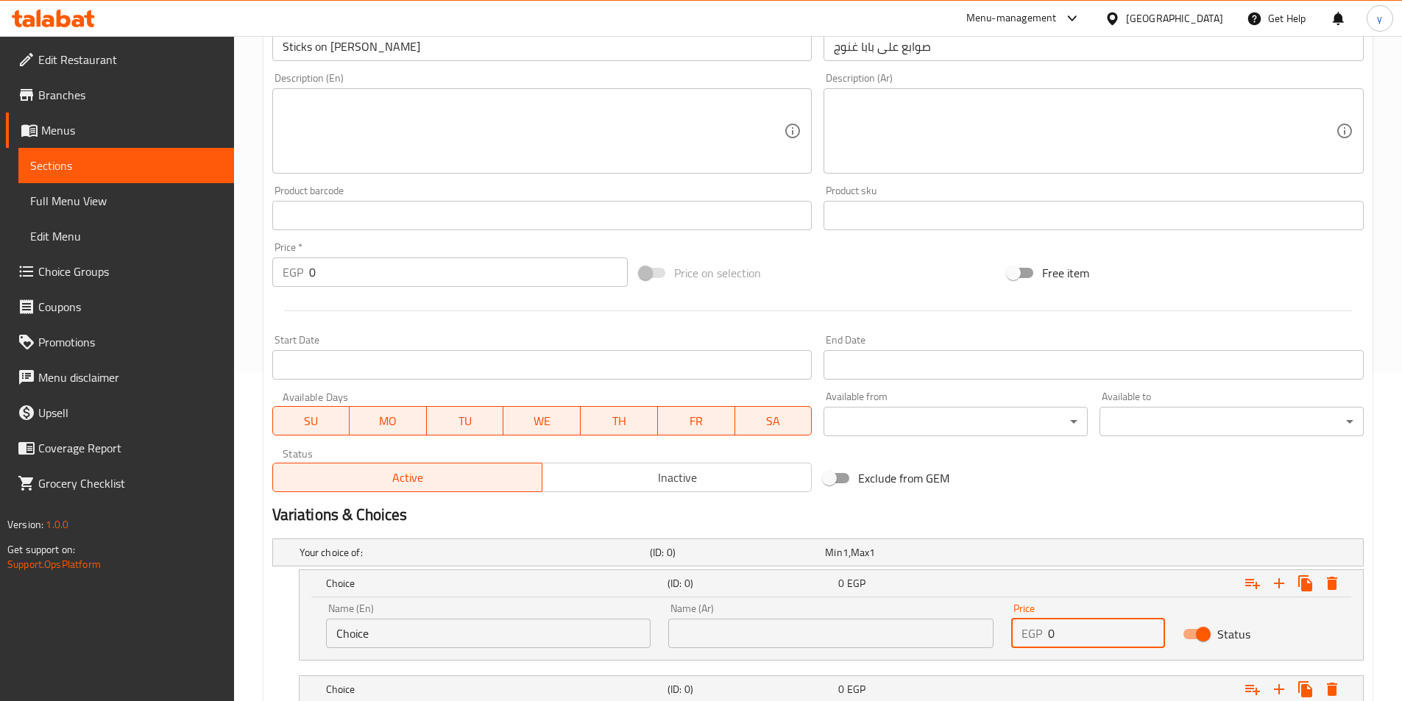
click at [1032, 642] on div "EGP 0 Price" at bounding box center [1088, 633] width 154 height 29
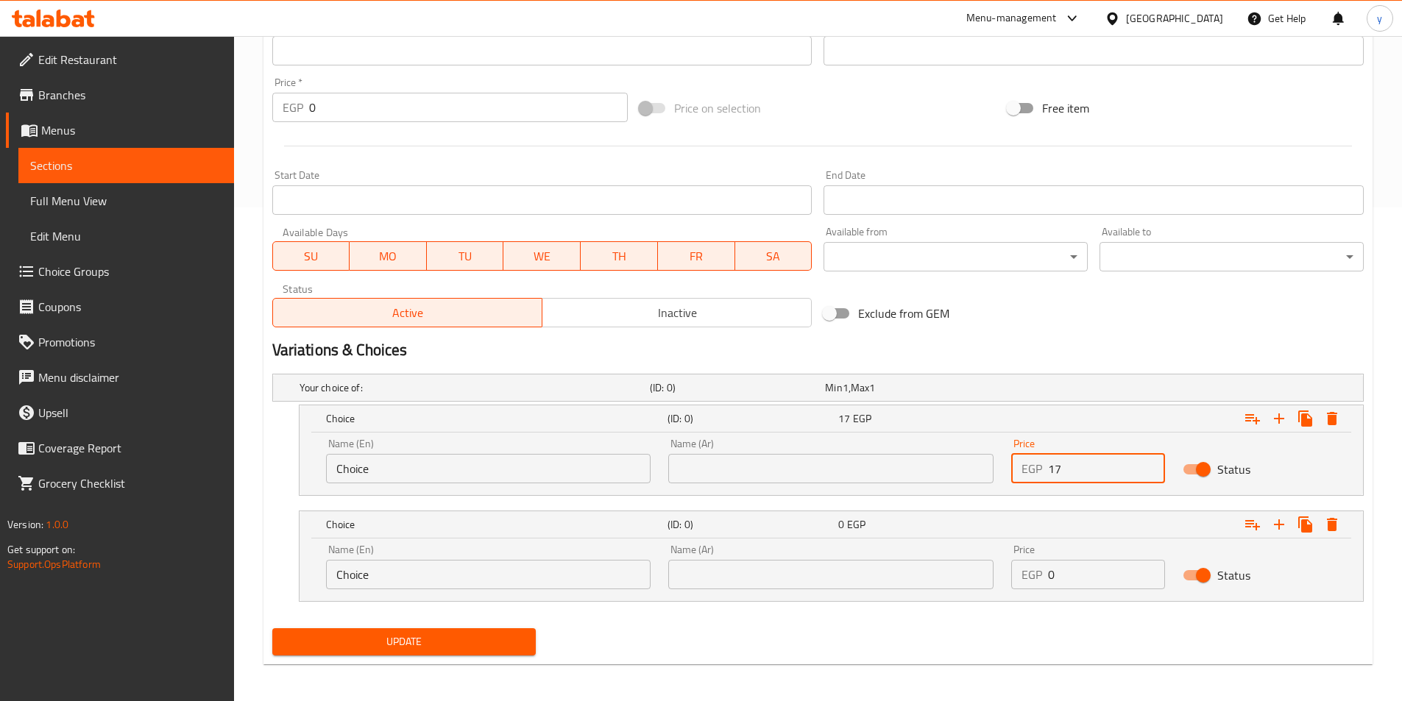
scroll to position [498, 0]
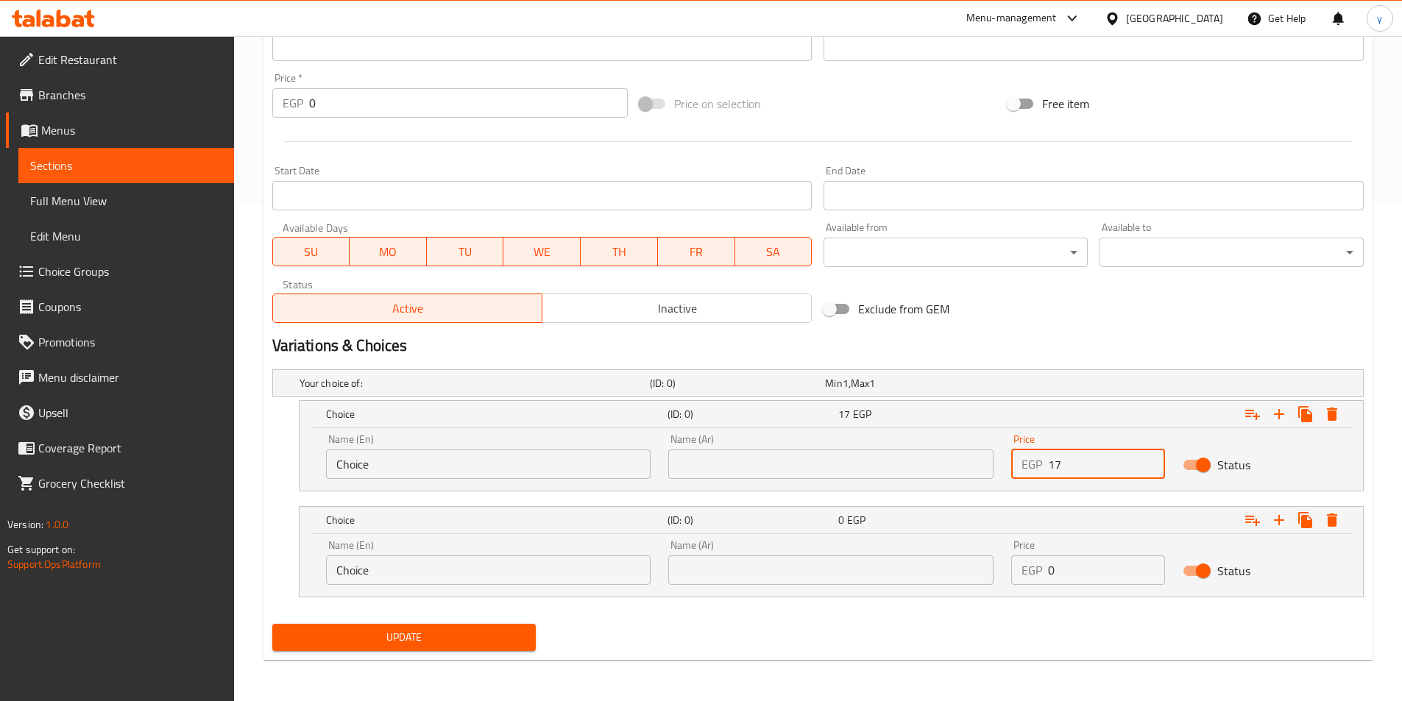
type input "17"
drag, startPoint x: 1065, startPoint y: 581, endPoint x: 995, endPoint y: 583, distance: 69.9
click at [999, 581] on div "Name (En) Choice Name (En) Name (Ar) Name (Ar) Price EGP 0 Price Status" at bounding box center [831, 562] width 1028 height 63
type input "18"
click at [878, 461] on input "text" at bounding box center [830, 464] width 325 height 29
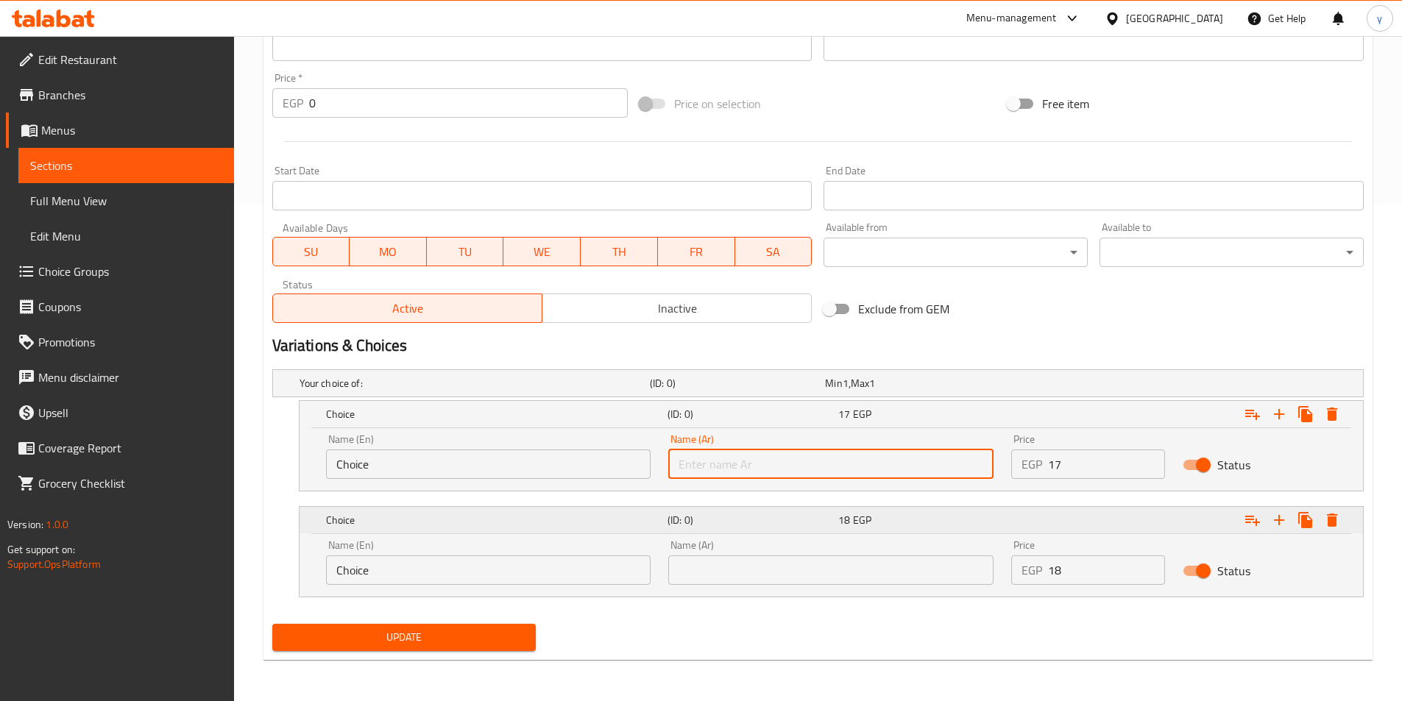
type input "شامي"
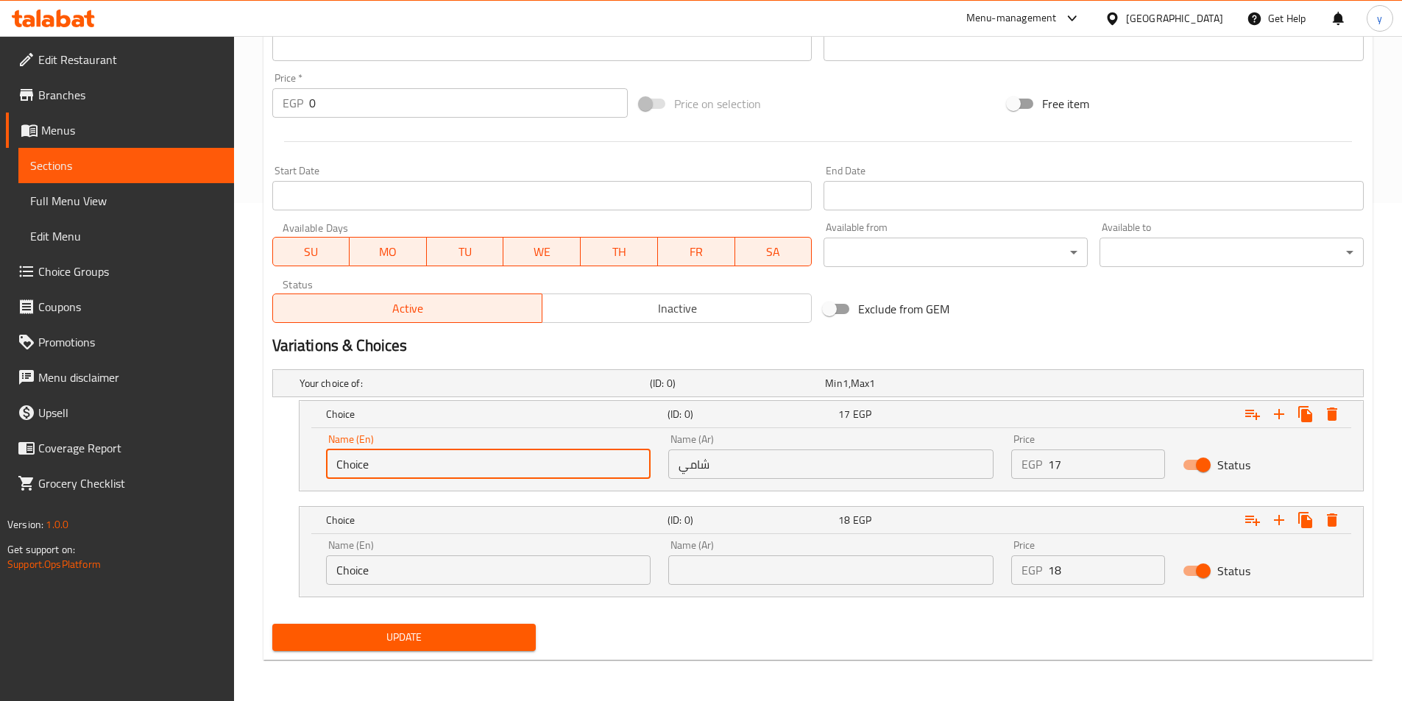
drag, startPoint x: 414, startPoint y: 465, endPoint x: 269, endPoint y: 475, distance: 145.3
click at [268, 475] on div "Your choice of: (ID: 0) Min 1 , Max 1 Name (En) Your choice of: Name (En) Name …" at bounding box center [817, 491] width 1103 height 255
type input "س"
type input "Shami"
click at [784, 564] on input "text" at bounding box center [830, 570] width 325 height 29
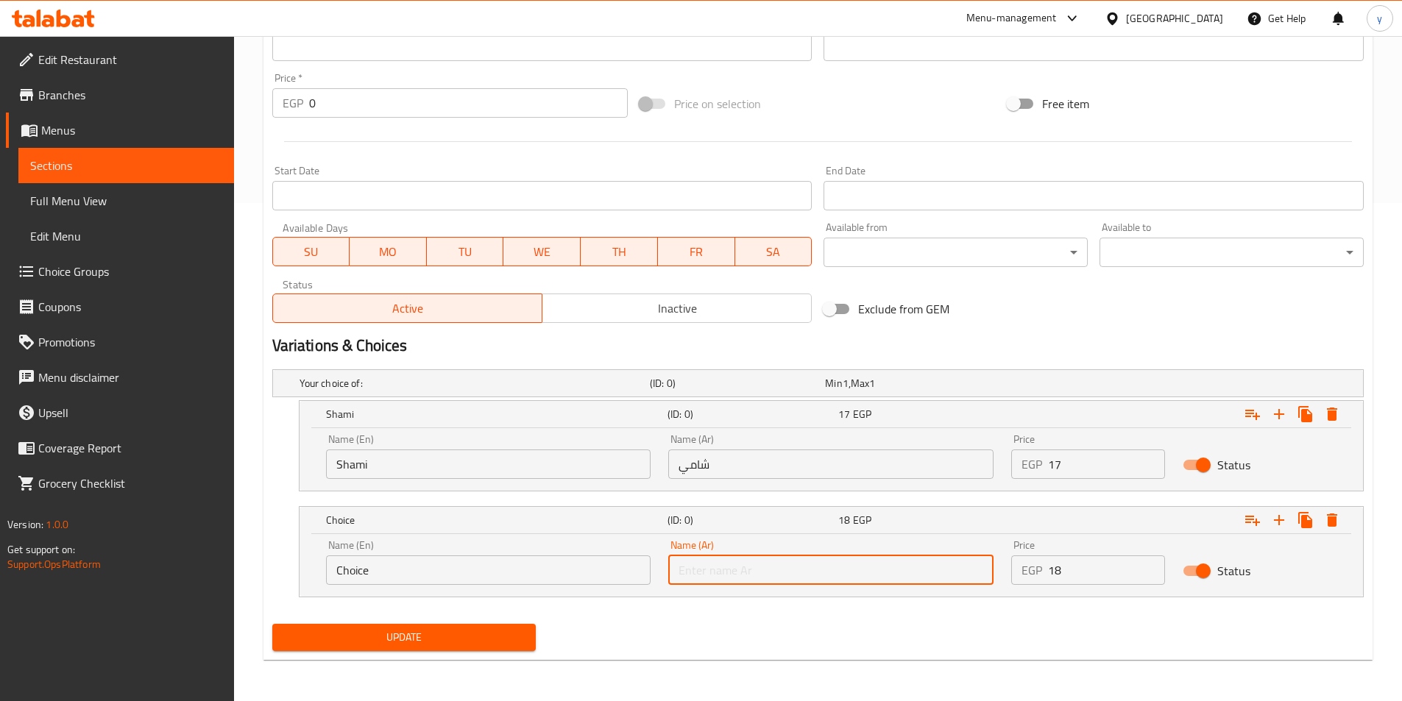
type input "بلدي"
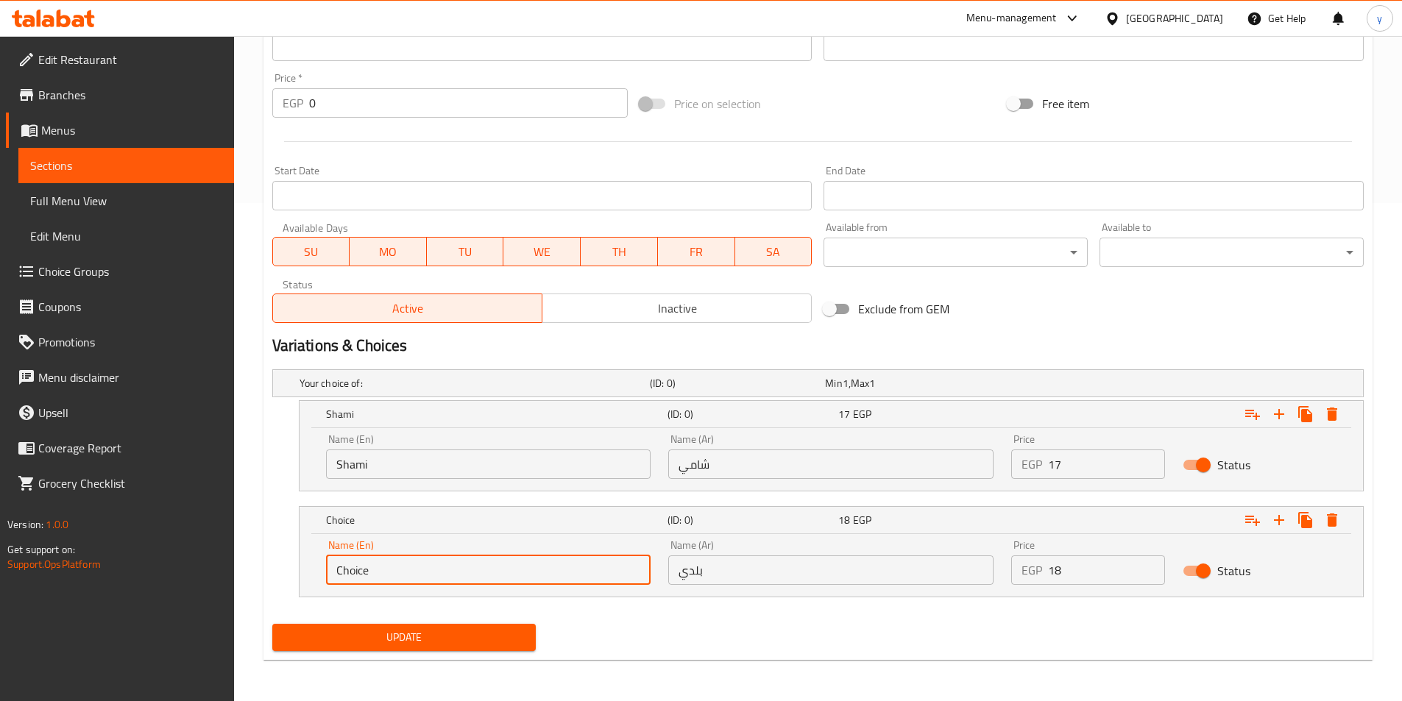
drag, startPoint x: 381, startPoint y: 578, endPoint x: 341, endPoint y: 580, distance: 40.5
click at [335, 581] on input "Choice" at bounding box center [488, 570] width 325 height 29
click at [431, 572] on input "text" at bounding box center [488, 570] width 325 height 29
type input "Baladi"
click at [528, 631] on button "Update" at bounding box center [404, 637] width 264 height 27
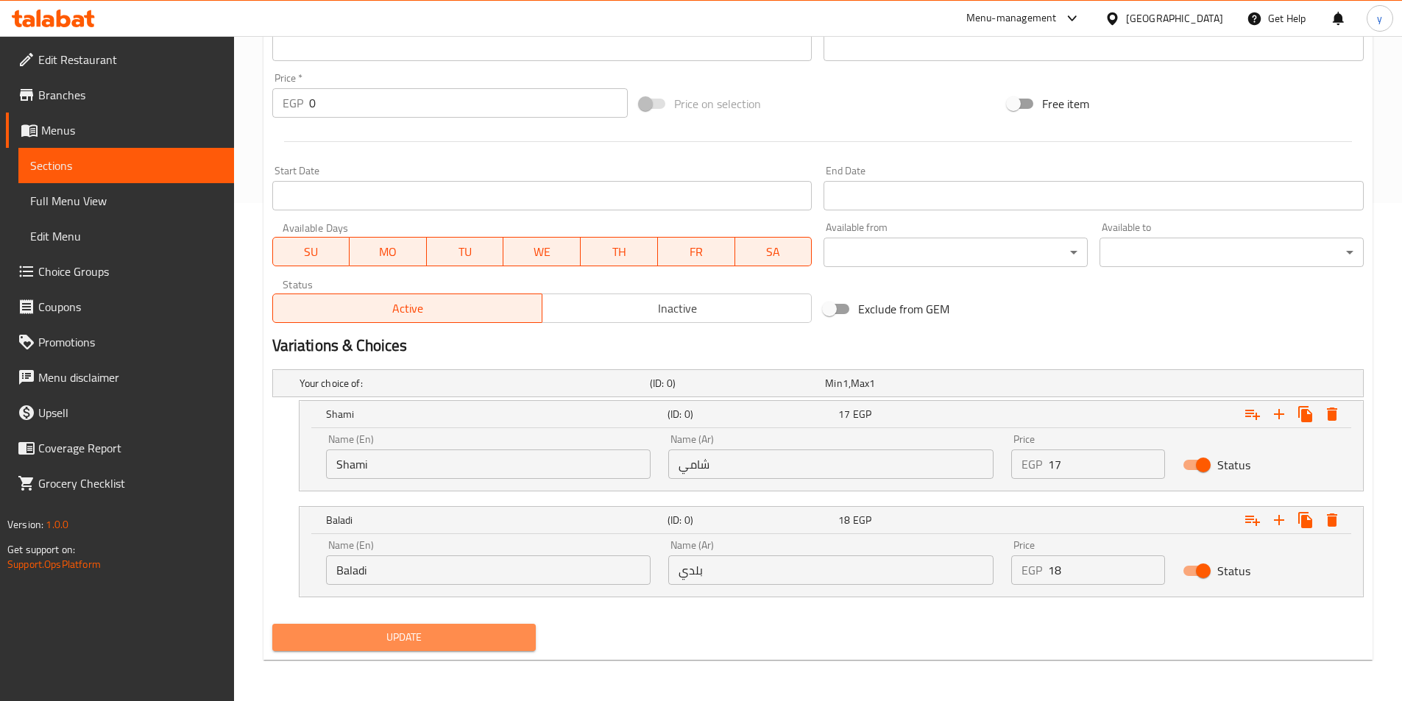
click at [483, 642] on span "Update" at bounding box center [404, 637] width 241 height 18
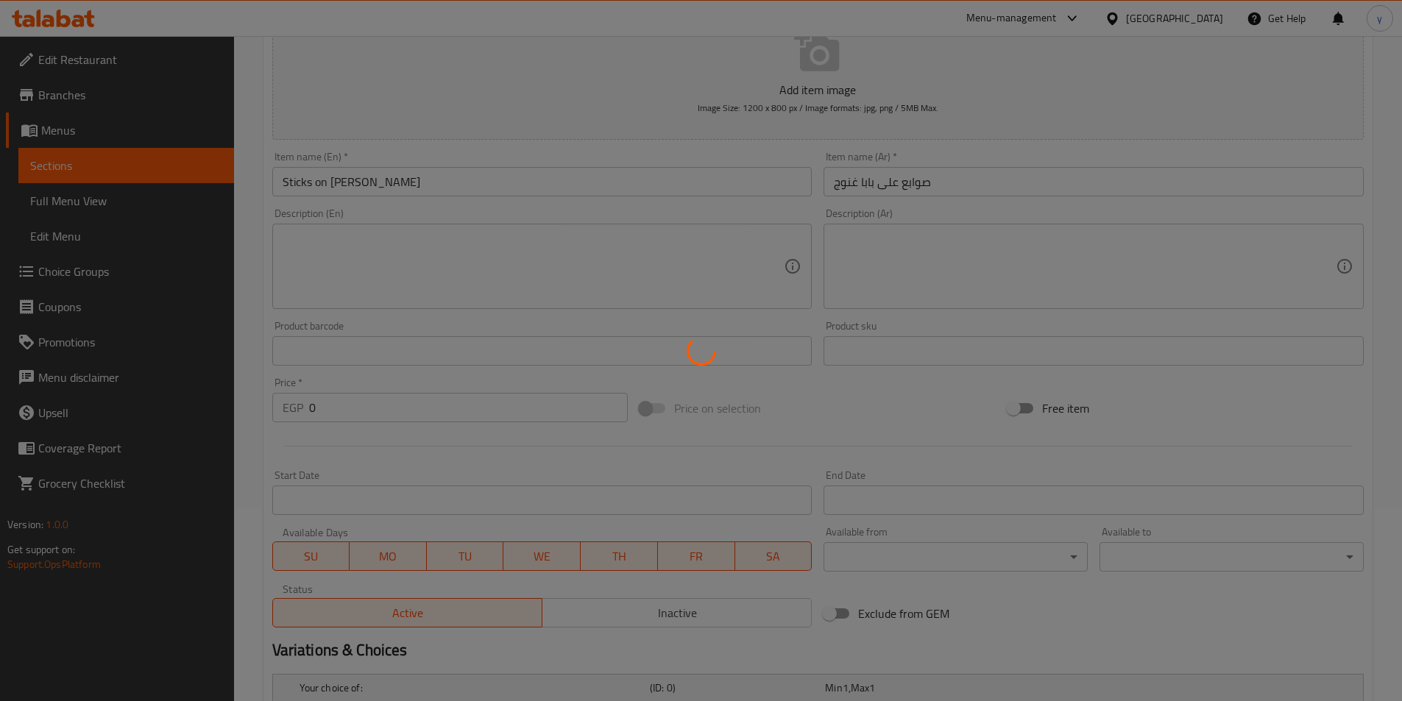
scroll to position [0, 0]
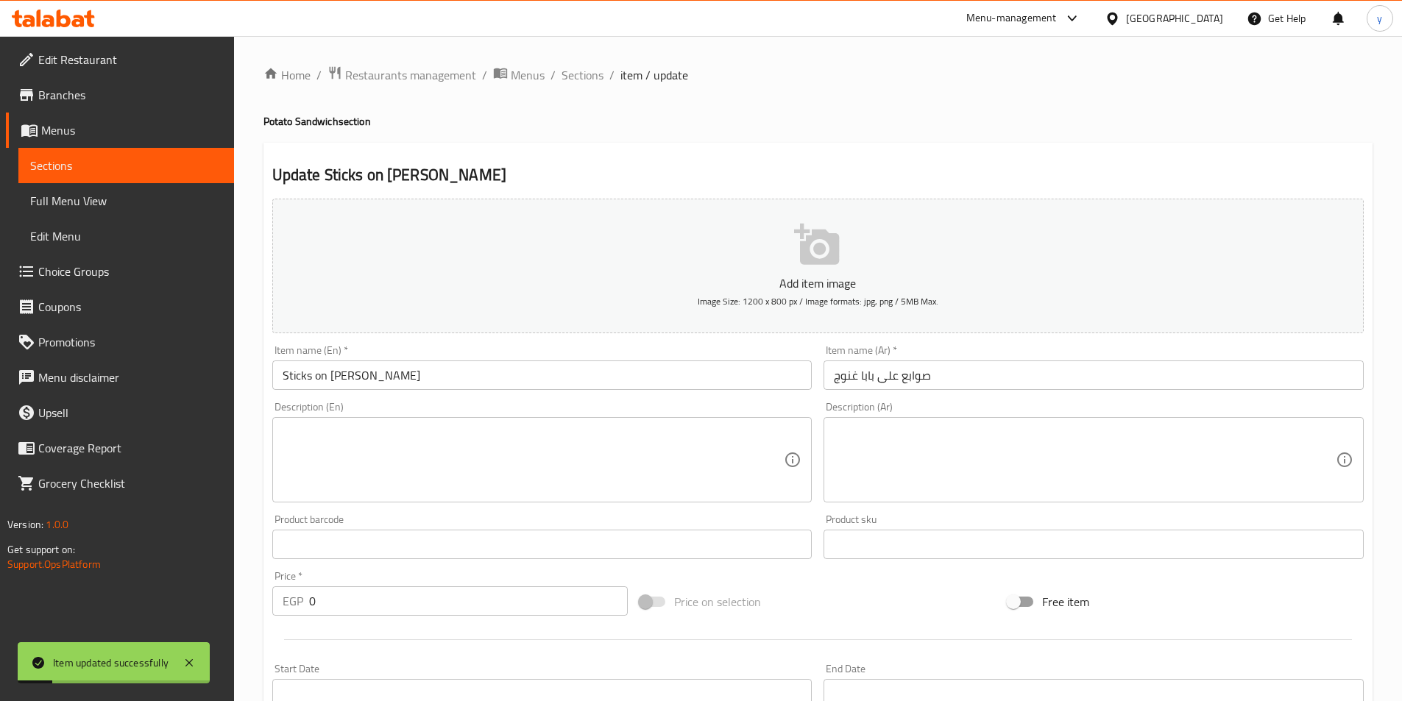
click at [175, 160] on span "Sections" at bounding box center [126, 166] width 192 height 18
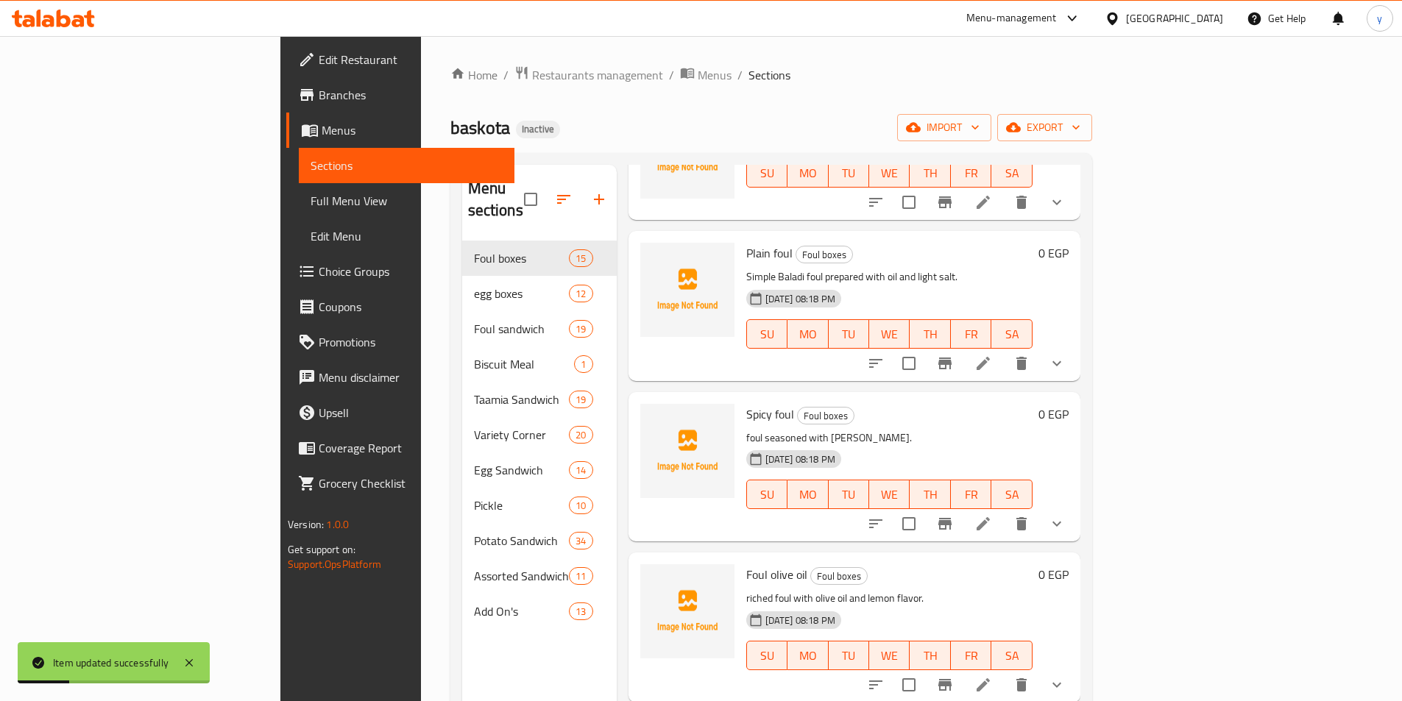
scroll to position [294, 0]
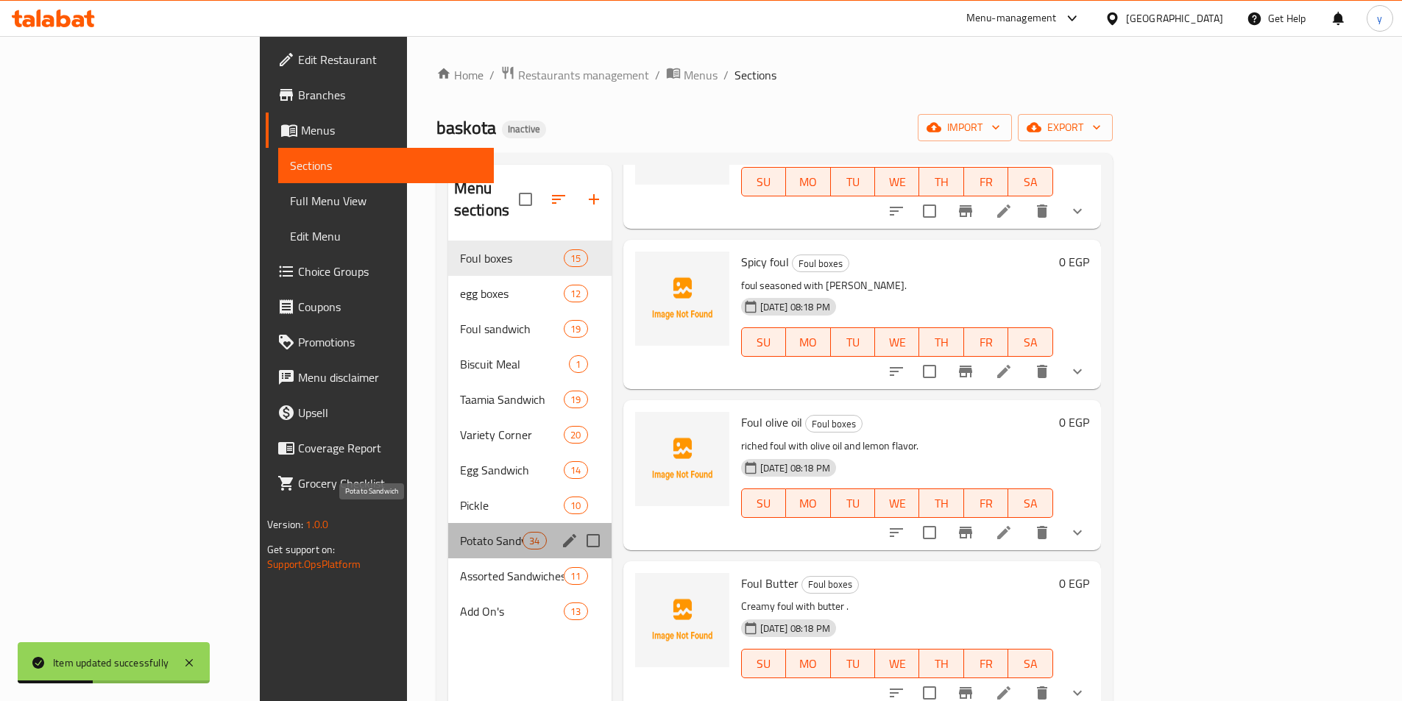
click at [460, 532] on span "Potato Sandwich" at bounding box center [491, 541] width 63 height 18
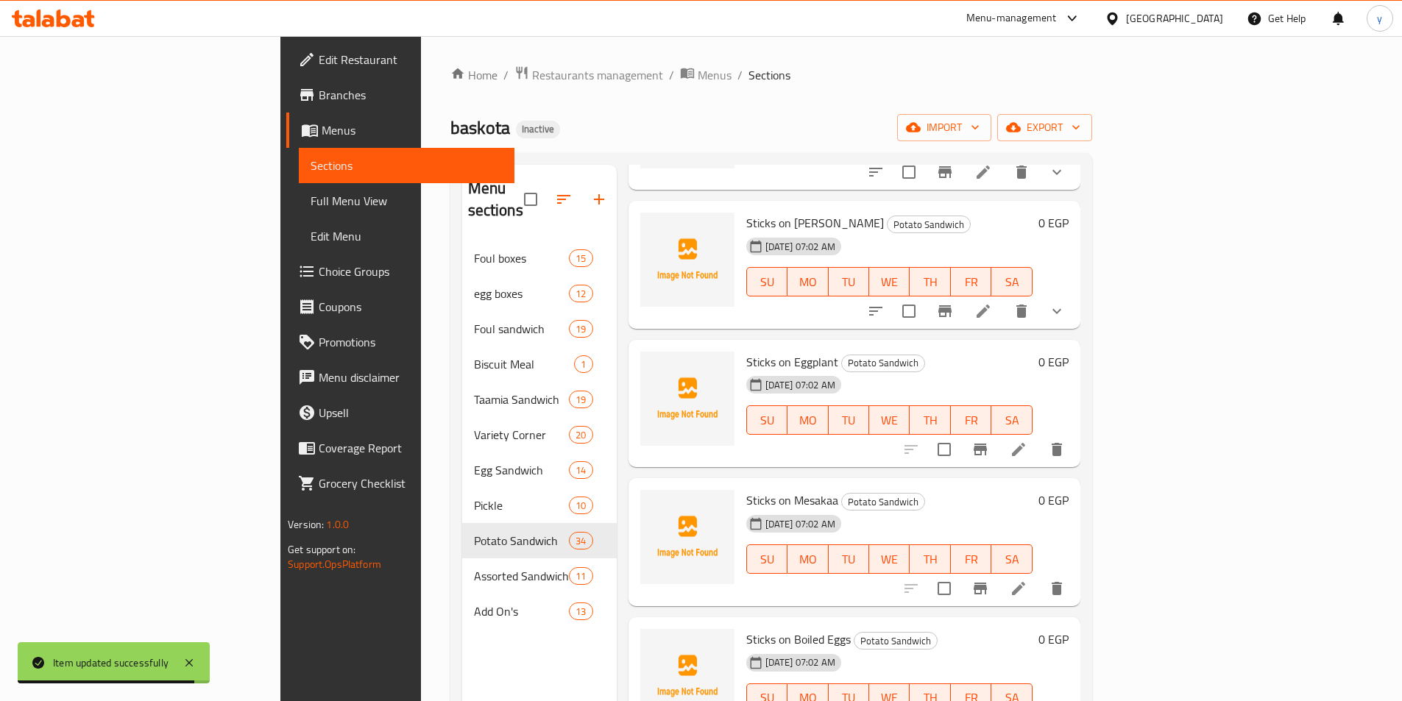
scroll to position [515, 0]
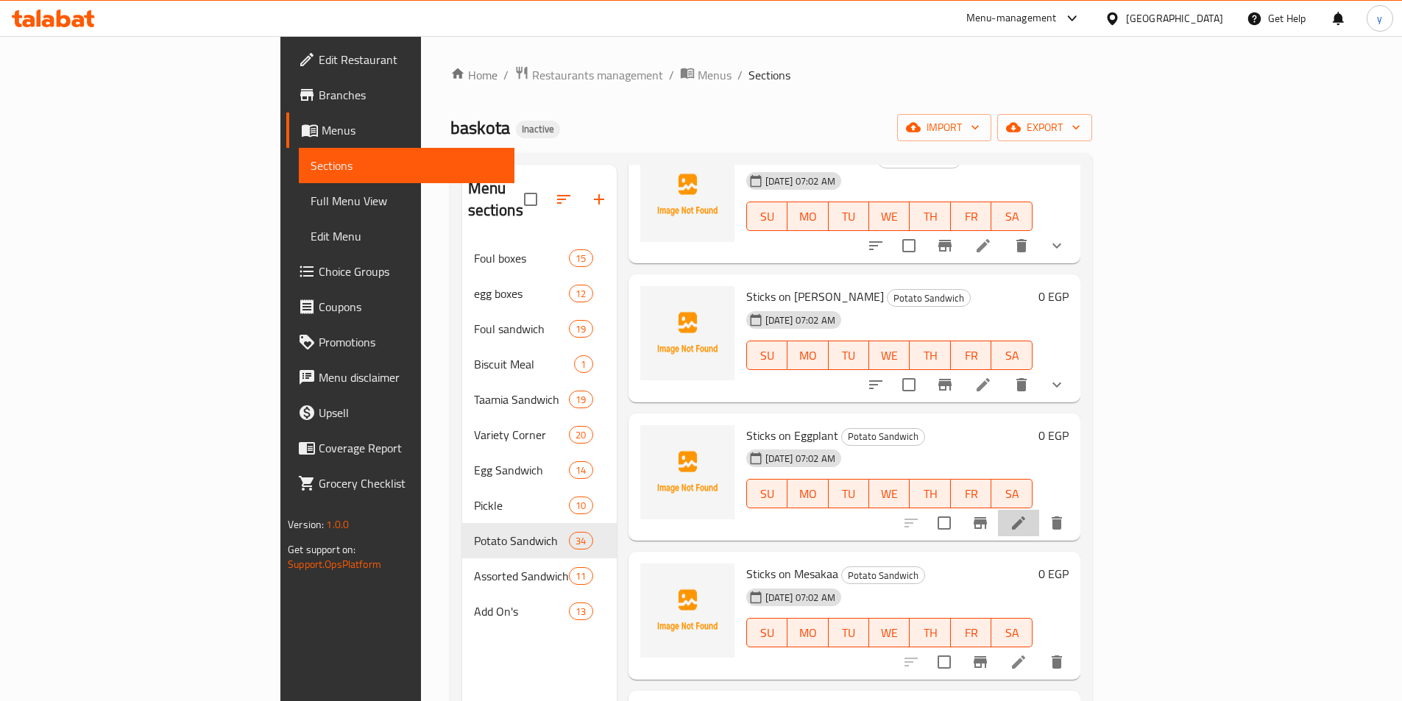
click at [1039, 510] on li at bounding box center [1018, 523] width 41 height 26
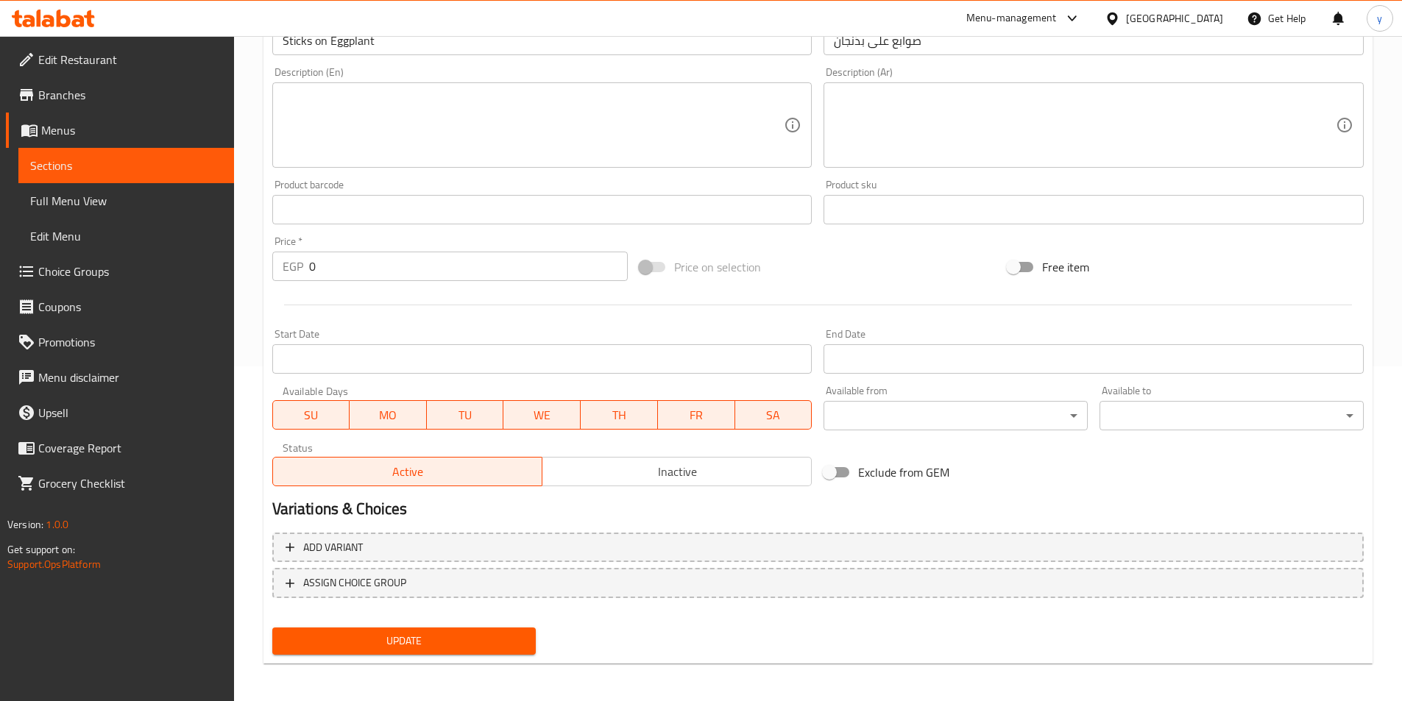
scroll to position [339, 0]
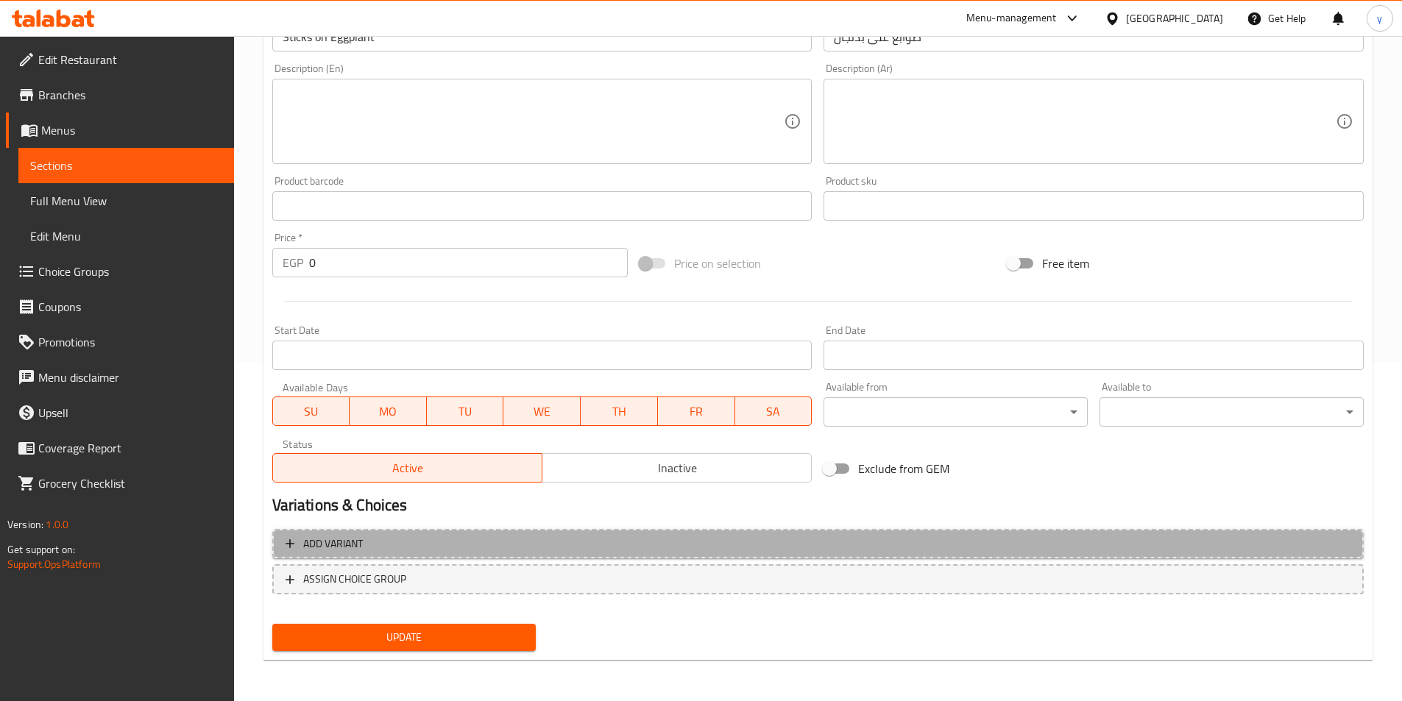
click at [1161, 542] on span "Add variant" at bounding box center [818, 544] width 1065 height 18
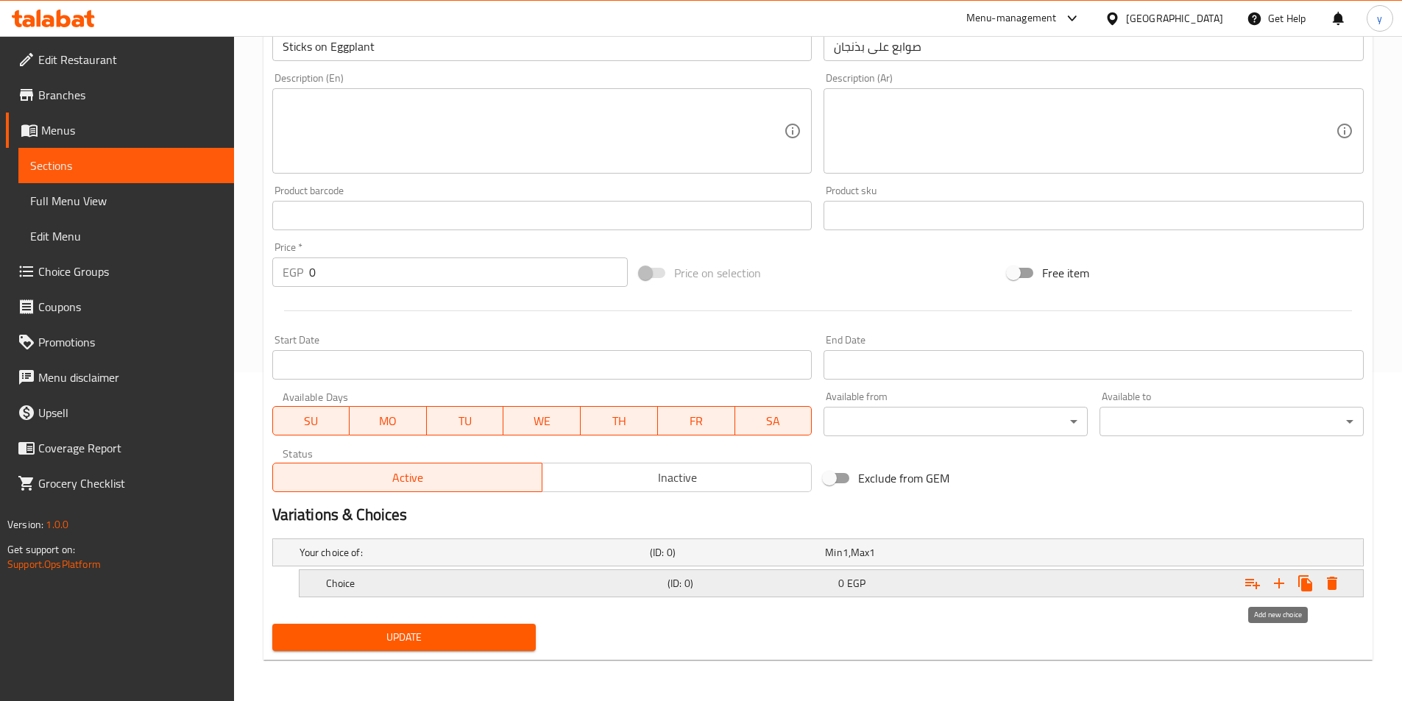
click at [1279, 586] on icon "Expand" at bounding box center [1279, 583] width 10 height 10
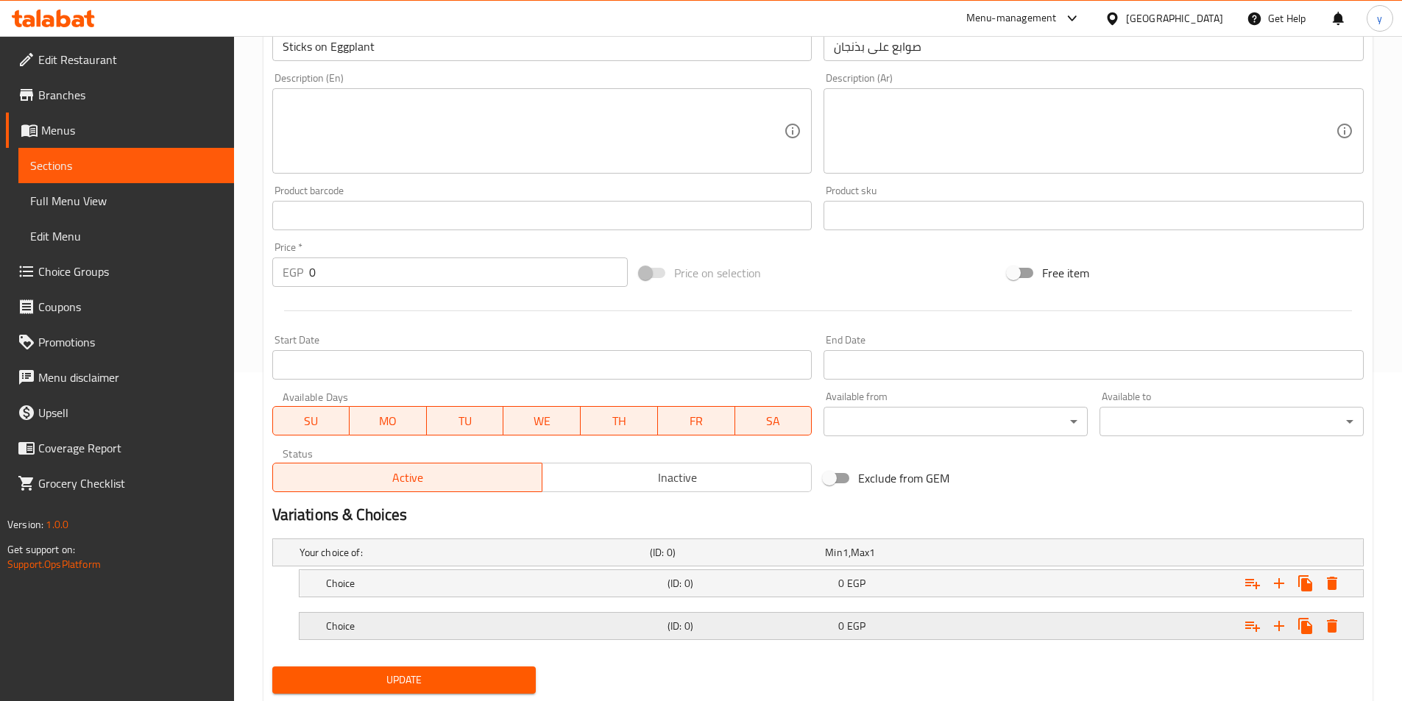
click at [988, 635] on div "0 EGP" at bounding box center [920, 626] width 171 height 21
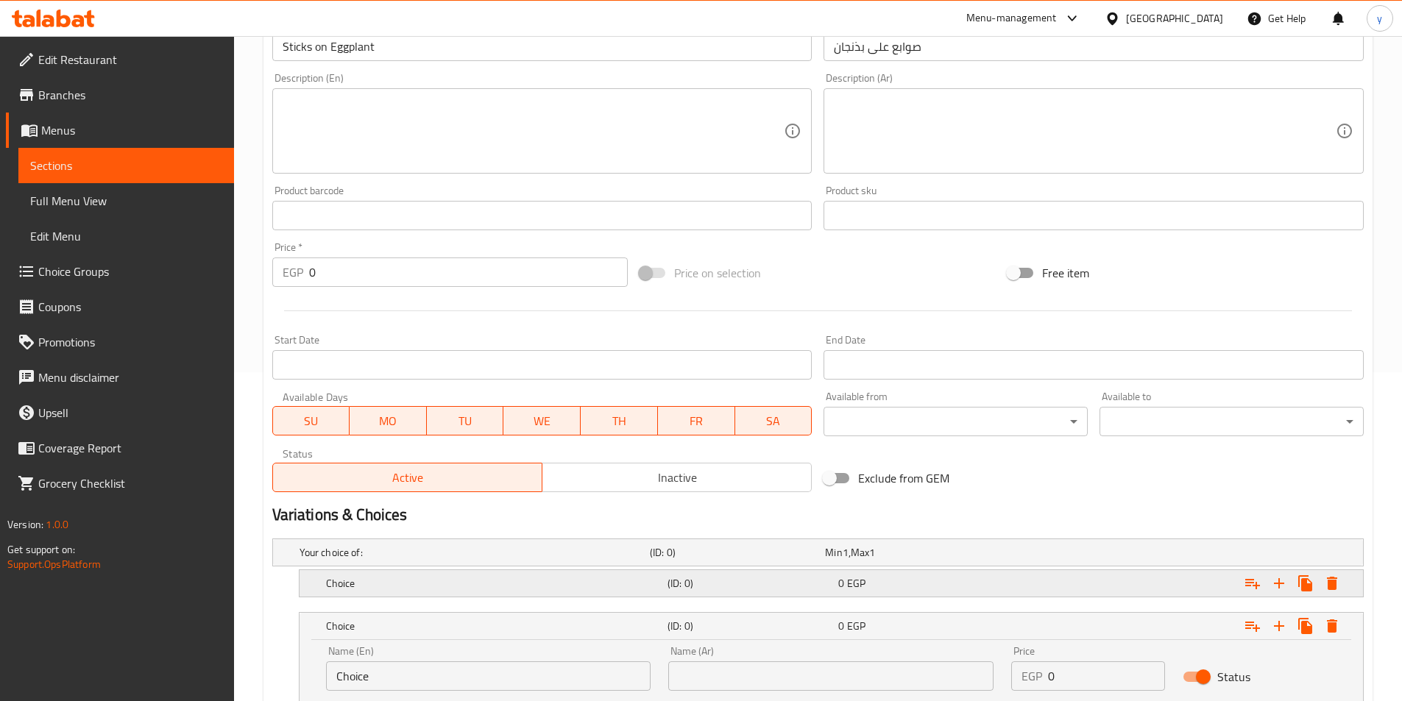
click at [971, 596] on div "Choice (ID: 0) 0 EGP" at bounding box center [835, 583] width 1025 height 32
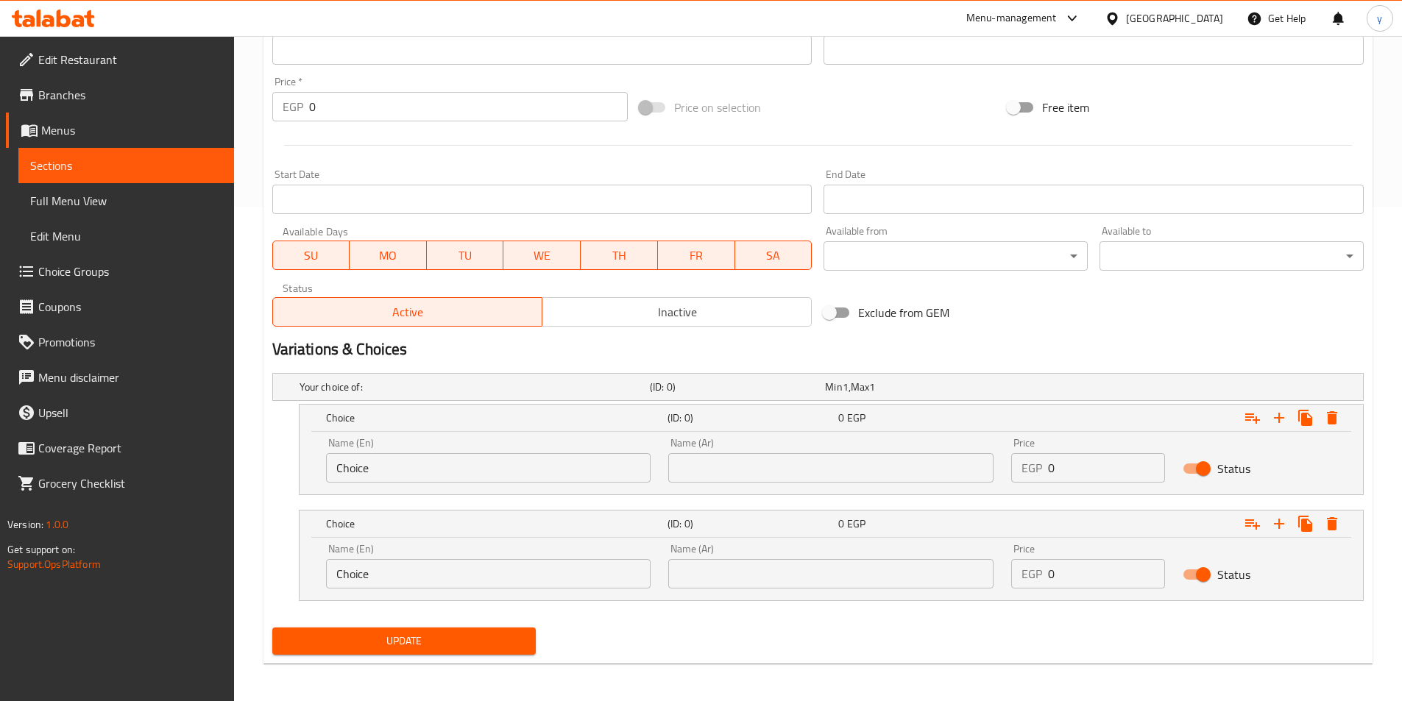
scroll to position [498, 0]
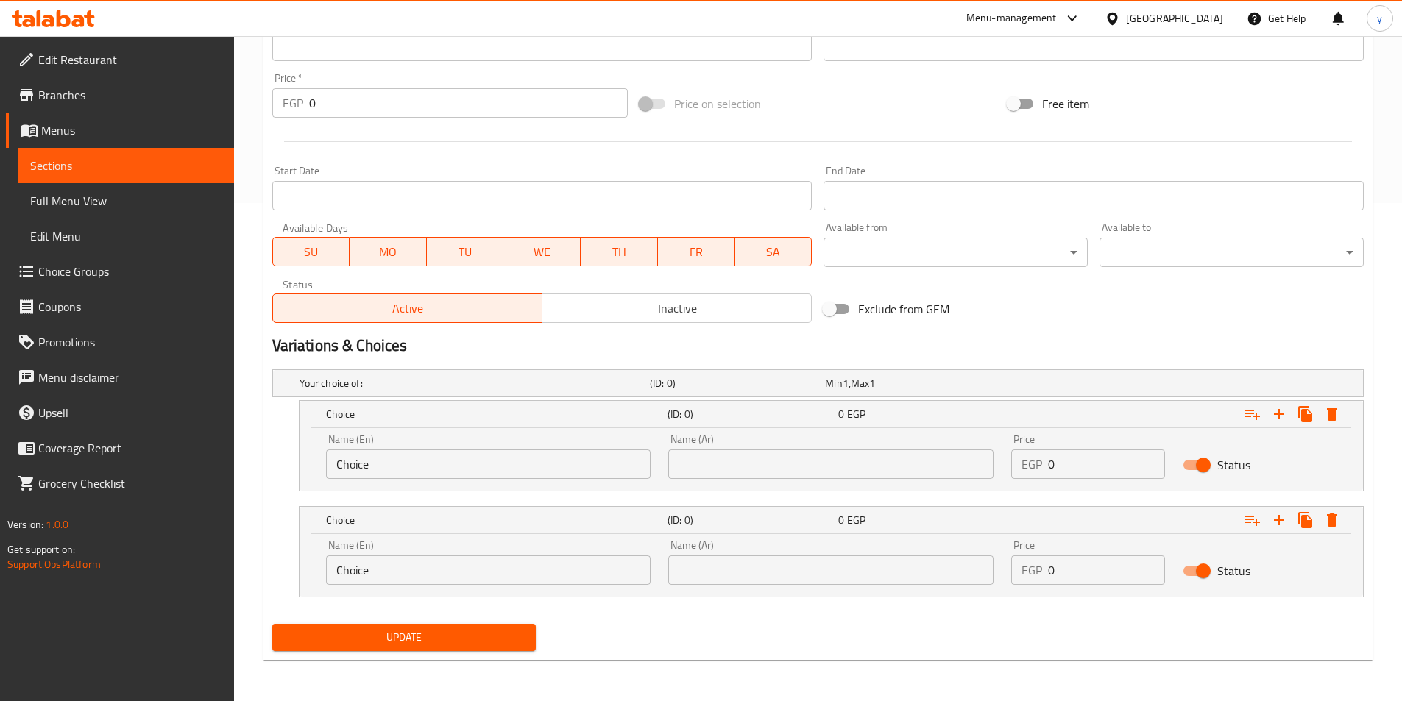
drag, startPoint x: 1066, startPoint y: 470, endPoint x: 1046, endPoint y: 470, distance: 19.9
click at [1046, 470] on div "EGP 0 Price" at bounding box center [1088, 464] width 154 height 29
type input "16"
drag, startPoint x: 1092, startPoint y: 583, endPoint x: 1010, endPoint y: 584, distance: 82.4
click at [1010, 584] on div "Price EGP 0 Price" at bounding box center [1087, 562] width 171 height 63
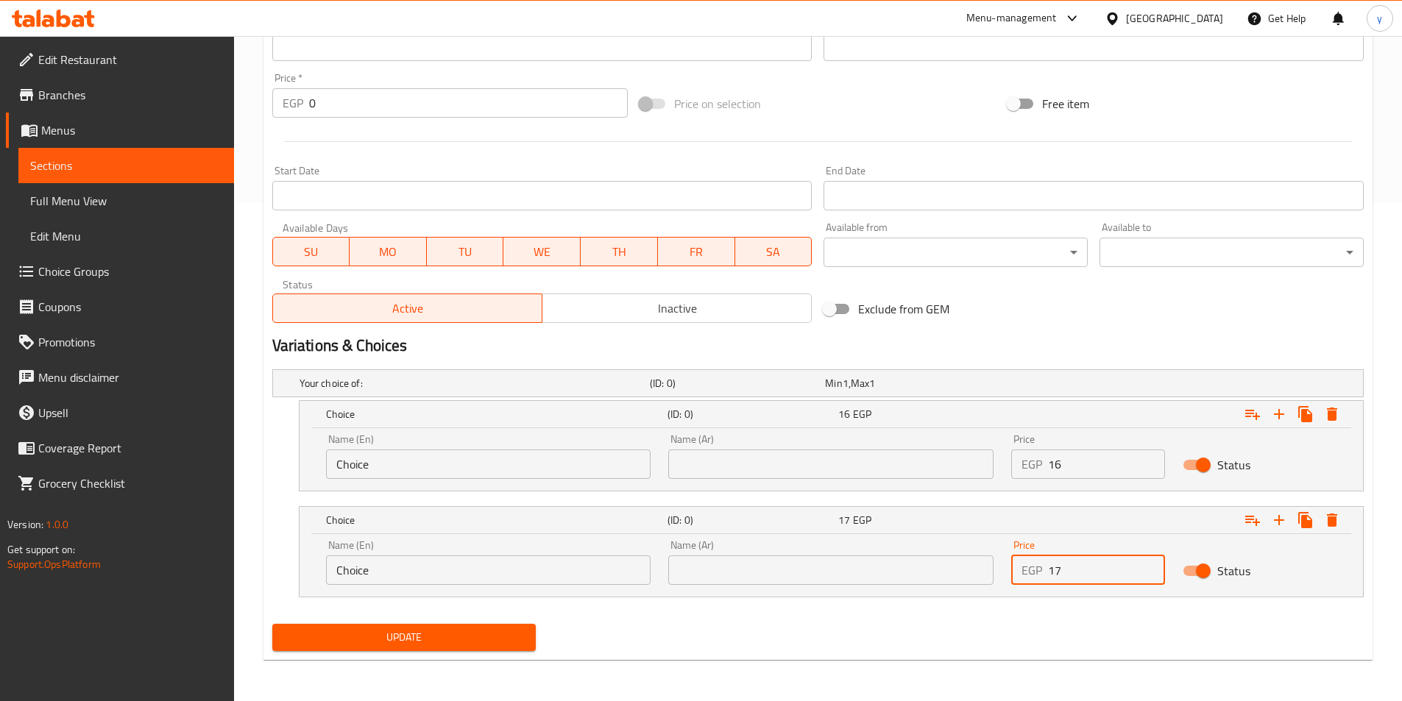
type input "17"
click at [751, 466] on input "text" at bounding box center [830, 464] width 325 height 29
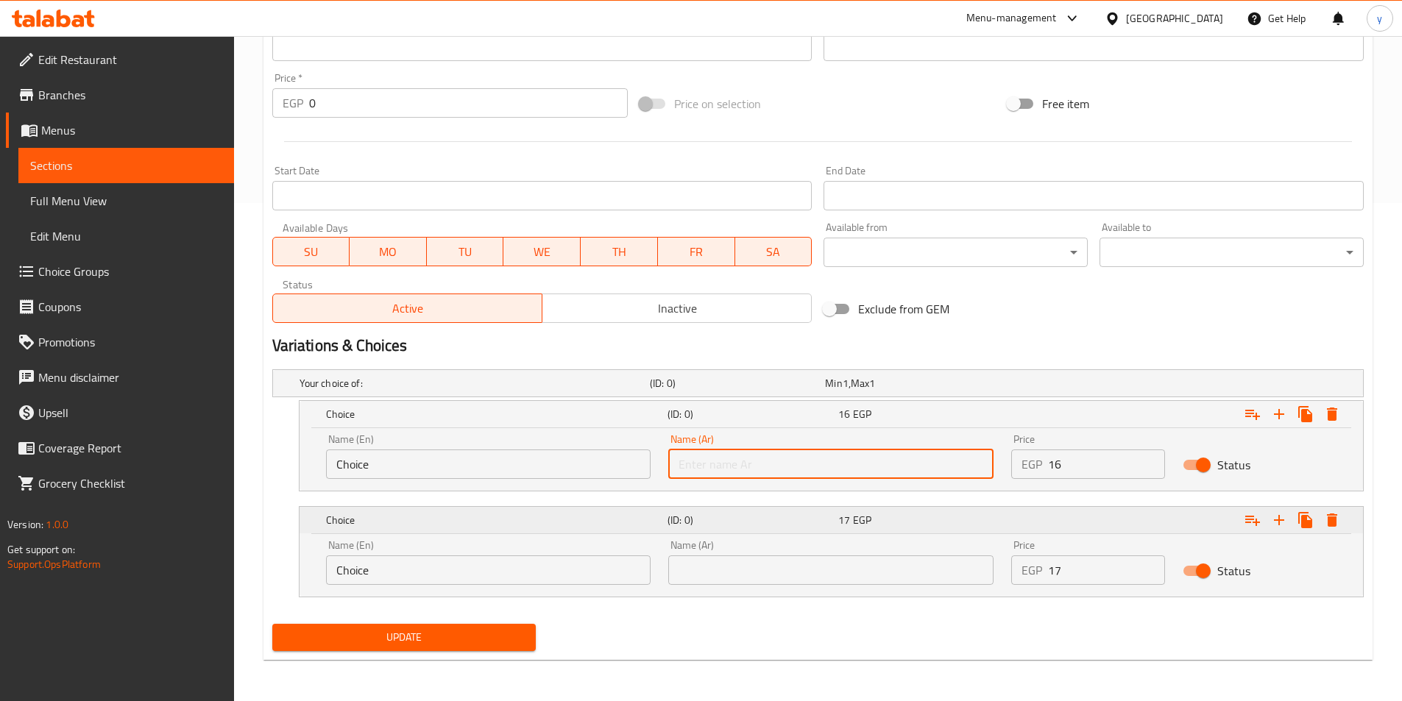
type input "شامي"
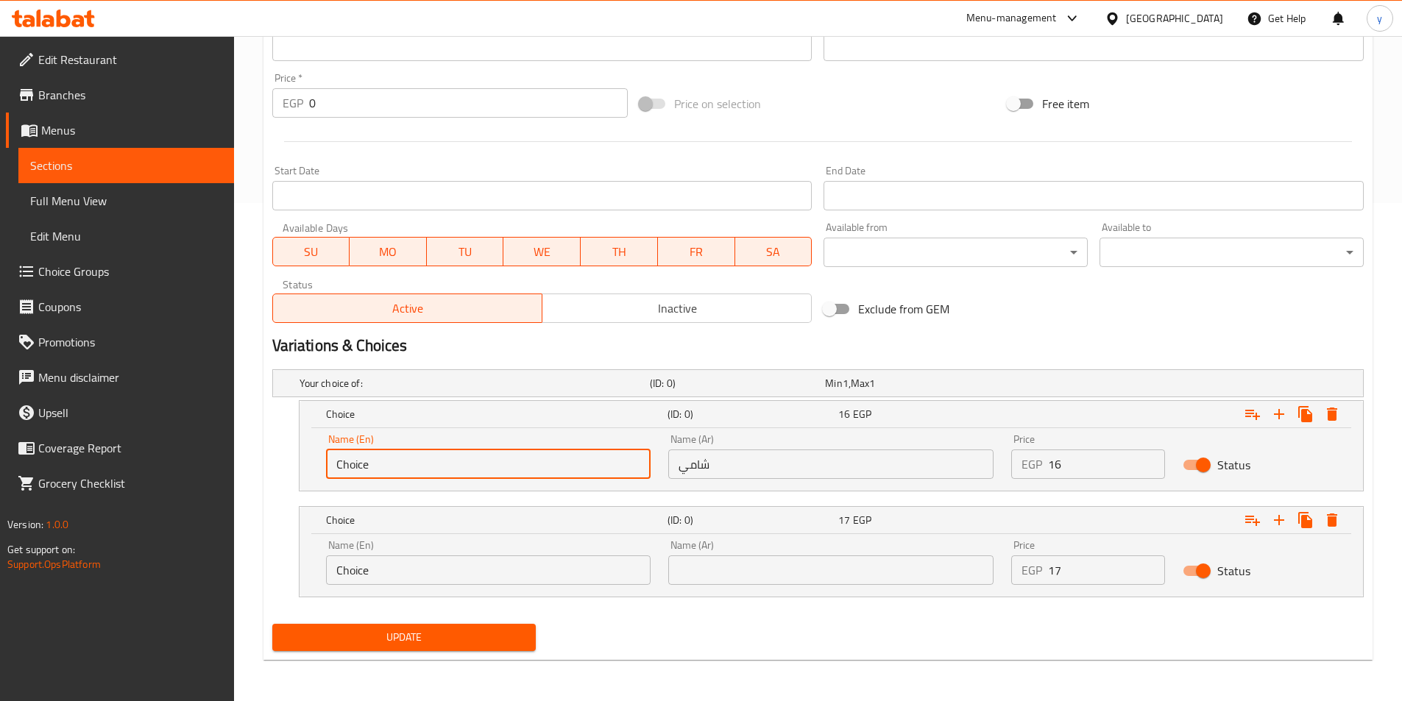
drag, startPoint x: 393, startPoint y: 471, endPoint x: 321, endPoint y: 463, distance: 72.6
click at [321, 463] on div "Name (En) Choice Name (En)" at bounding box center [488, 456] width 343 height 63
click at [355, 467] on input "text" at bounding box center [488, 464] width 325 height 29
type input "Shami"
drag, startPoint x: 705, startPoint y: 564, endPoint x: 711, endPoint y: 545, distance: 20.0
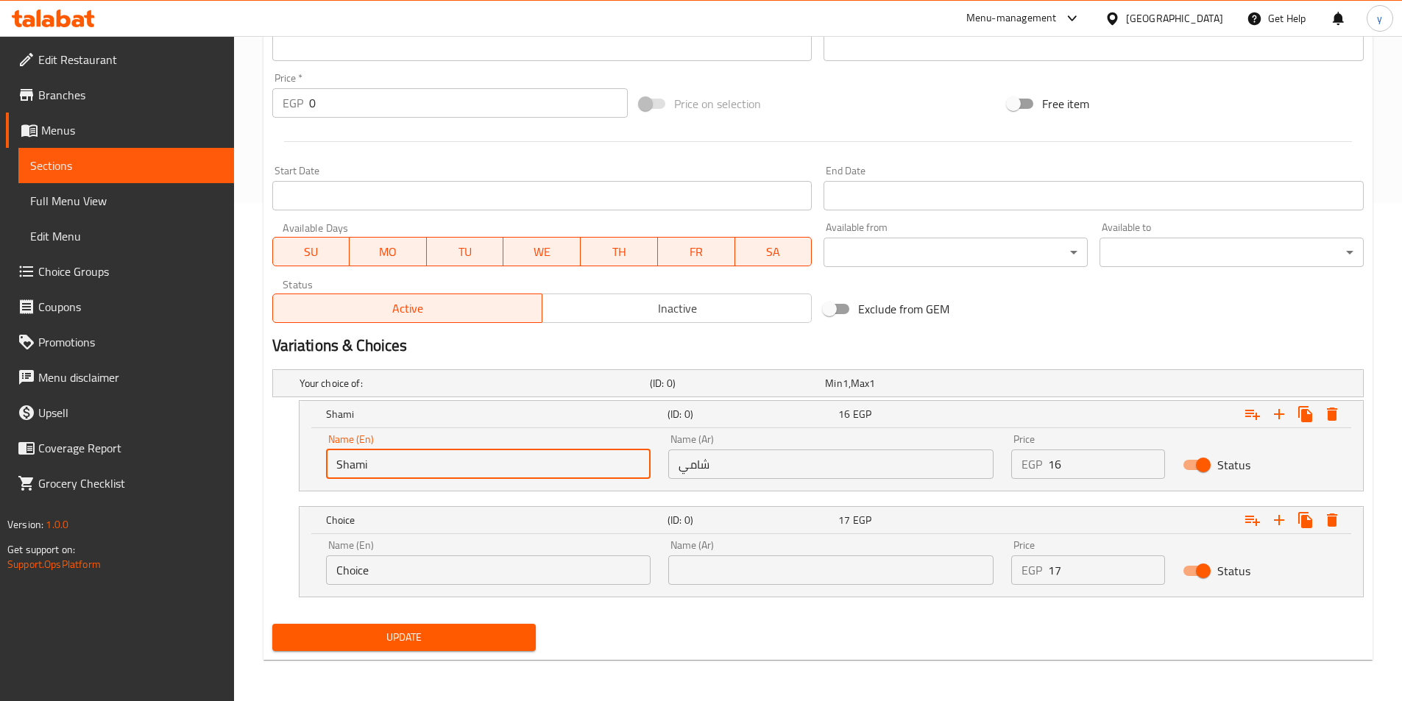
click at [705, 564] on input "text" at bounding box center [830, 570] width 325 height 29
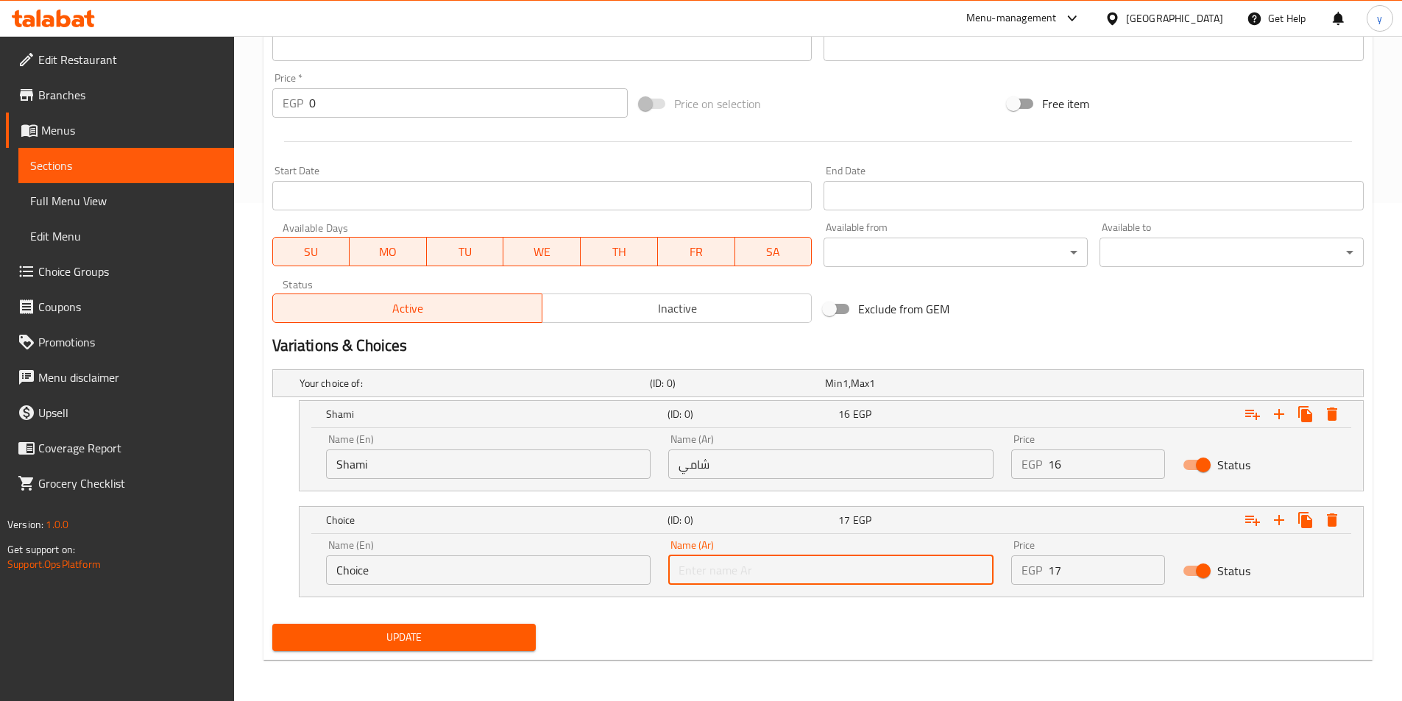
type input "بلدي"
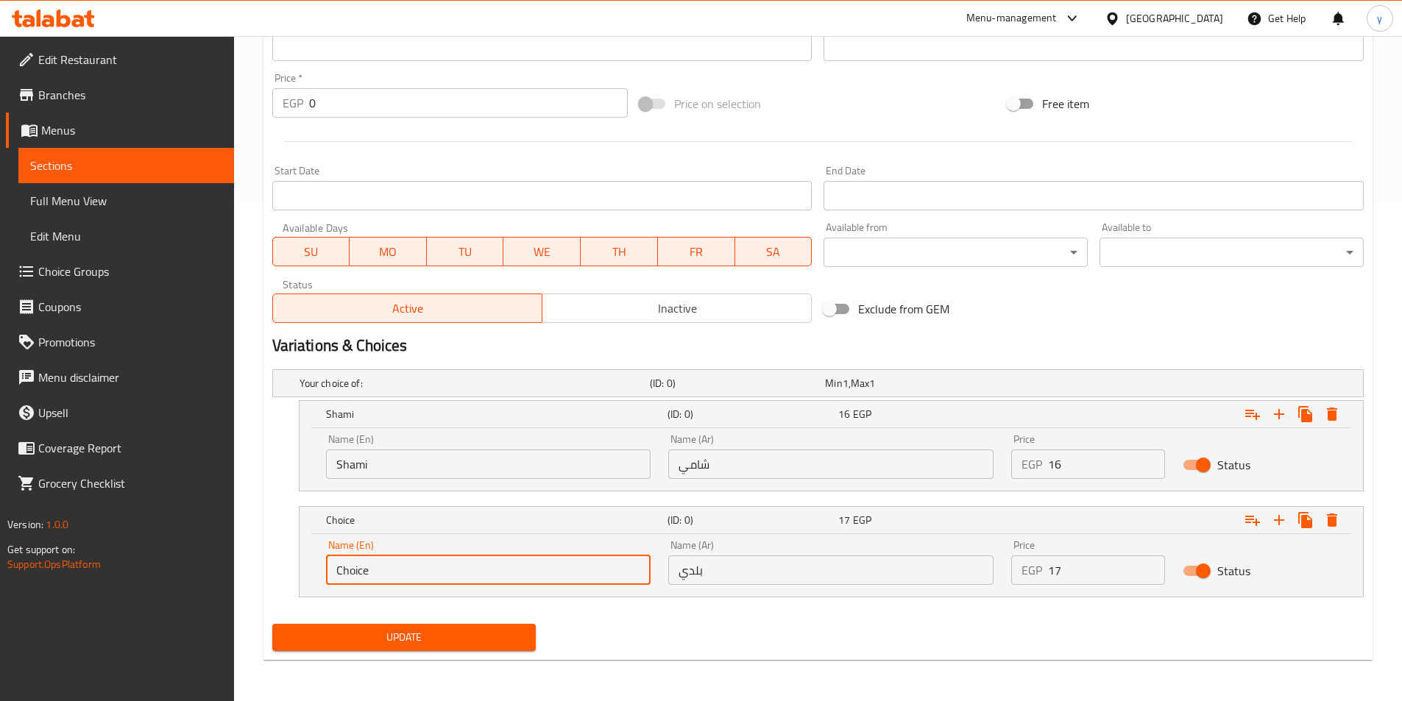
drag, startPoint x: 390, startPoint y: 563, endPoint x: 278, endPoint y: 566, distance: 111.9
click at [278, 566] on div "Choice (ID: 0) 17 EGP Name (En) Choice Name (En) Name (Ar) بلدي Name (Ar) Price…" at bounding box center [817, 551] width 1091 height 91
click at [380, 576] on input "text" at bounding box center [488, 570] width 325 height 29
type input "Baladi"
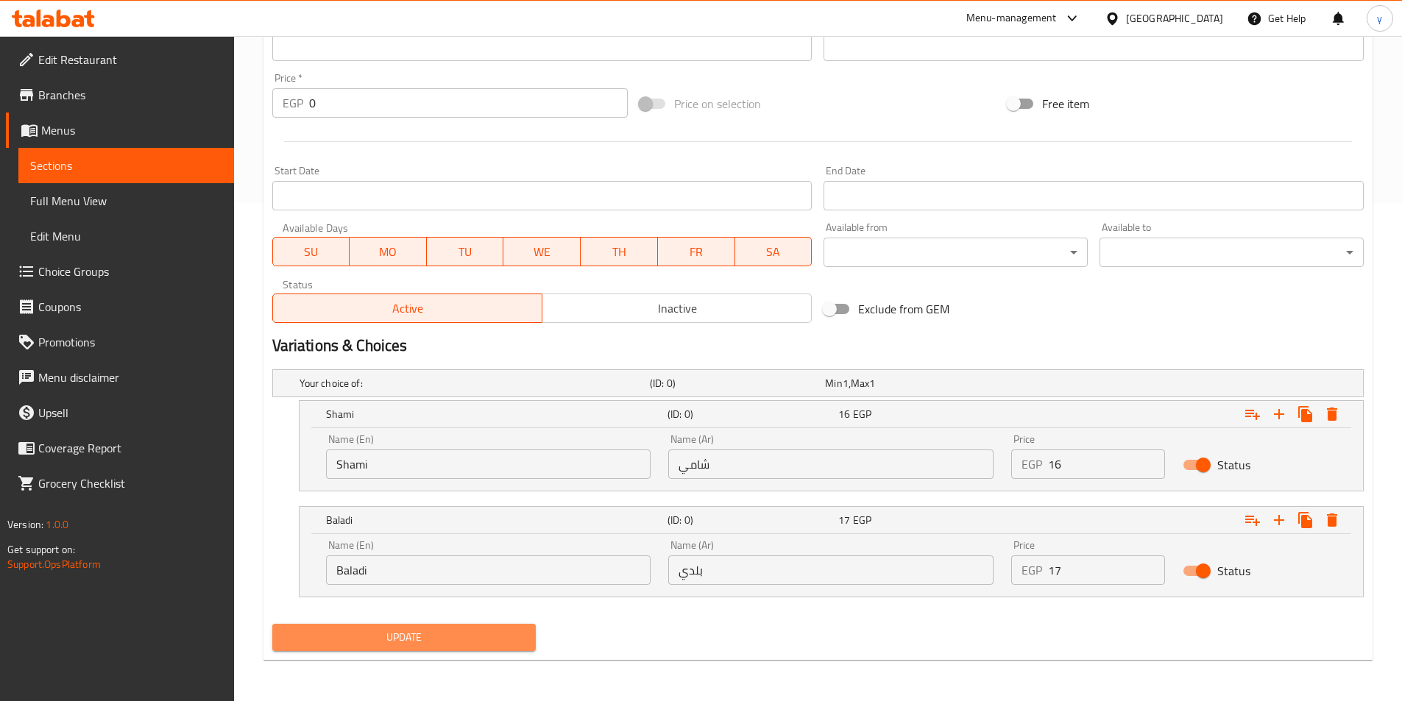
click at [380, 648] on button "Update" at bounding box center [404, 637] width 264 height 27
click at [332, 642] on span "Update" at bounding box center [404, 637] width 241 height 18
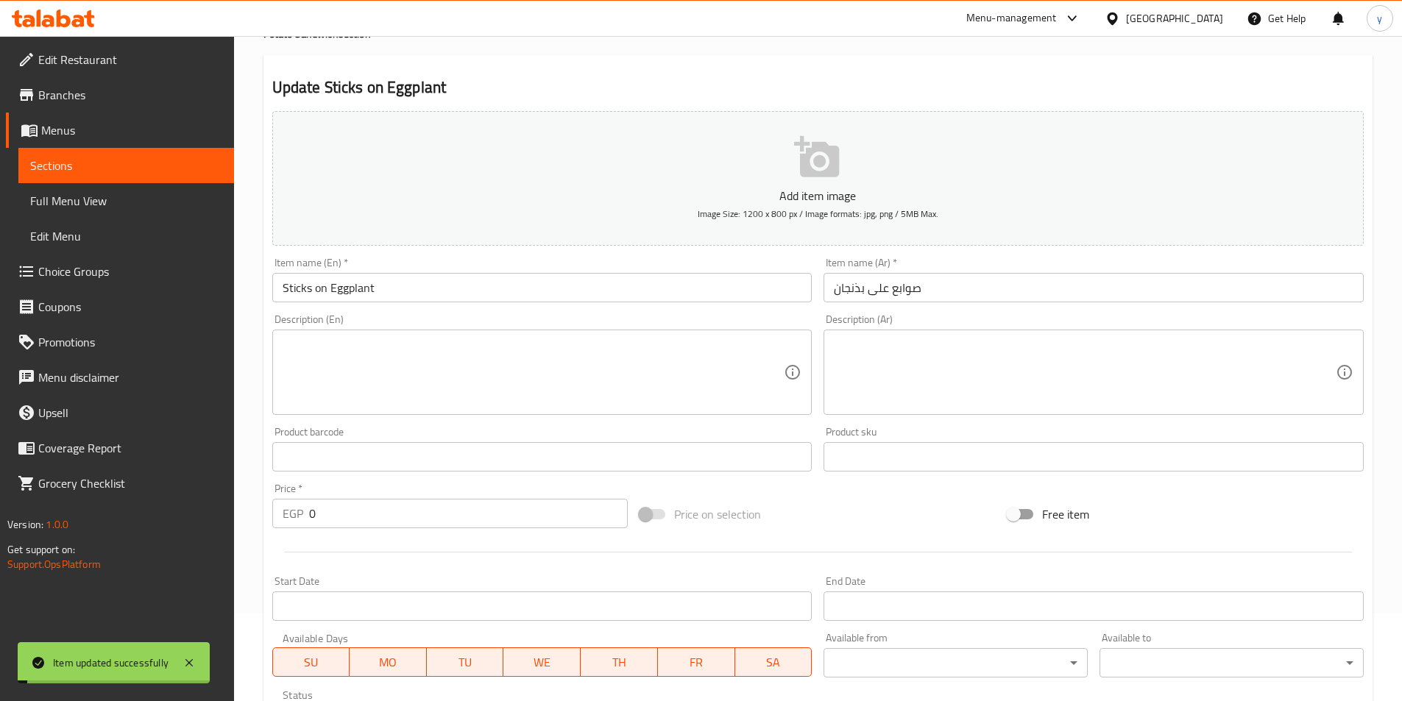
scroll to position [0, 0]
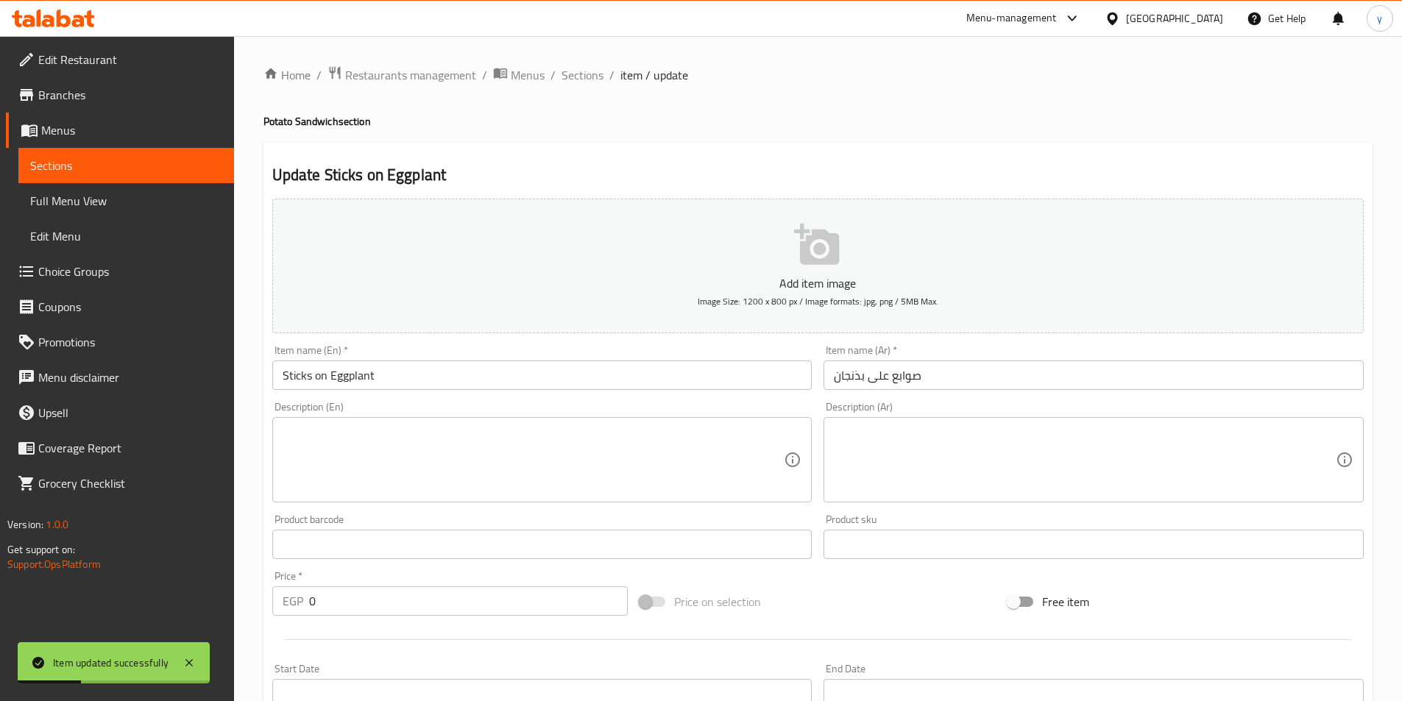
click at [88, 163] on span "Sections" at bounding box center [126, 166] width 192 height 18
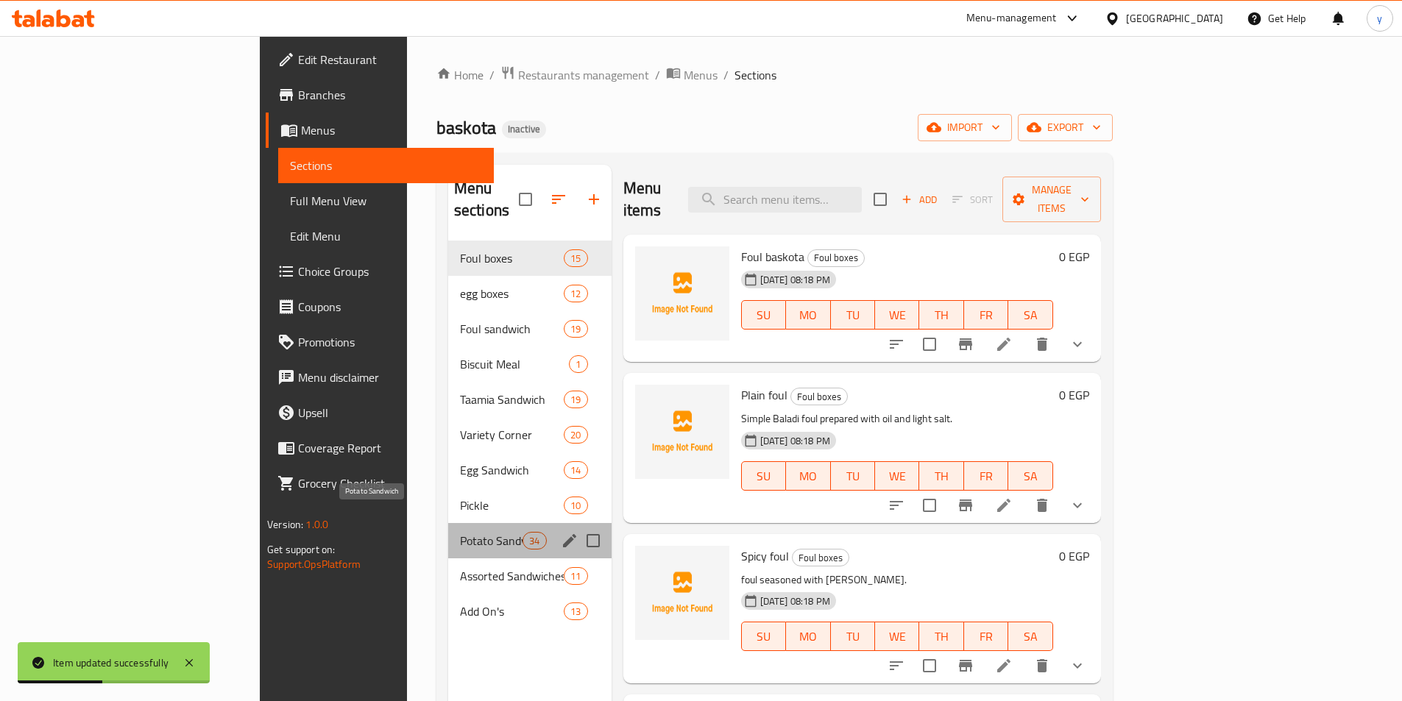
click at [460, 532] on span "Potato Sandwich" at bounding box center [491, 541] width 63 height 18
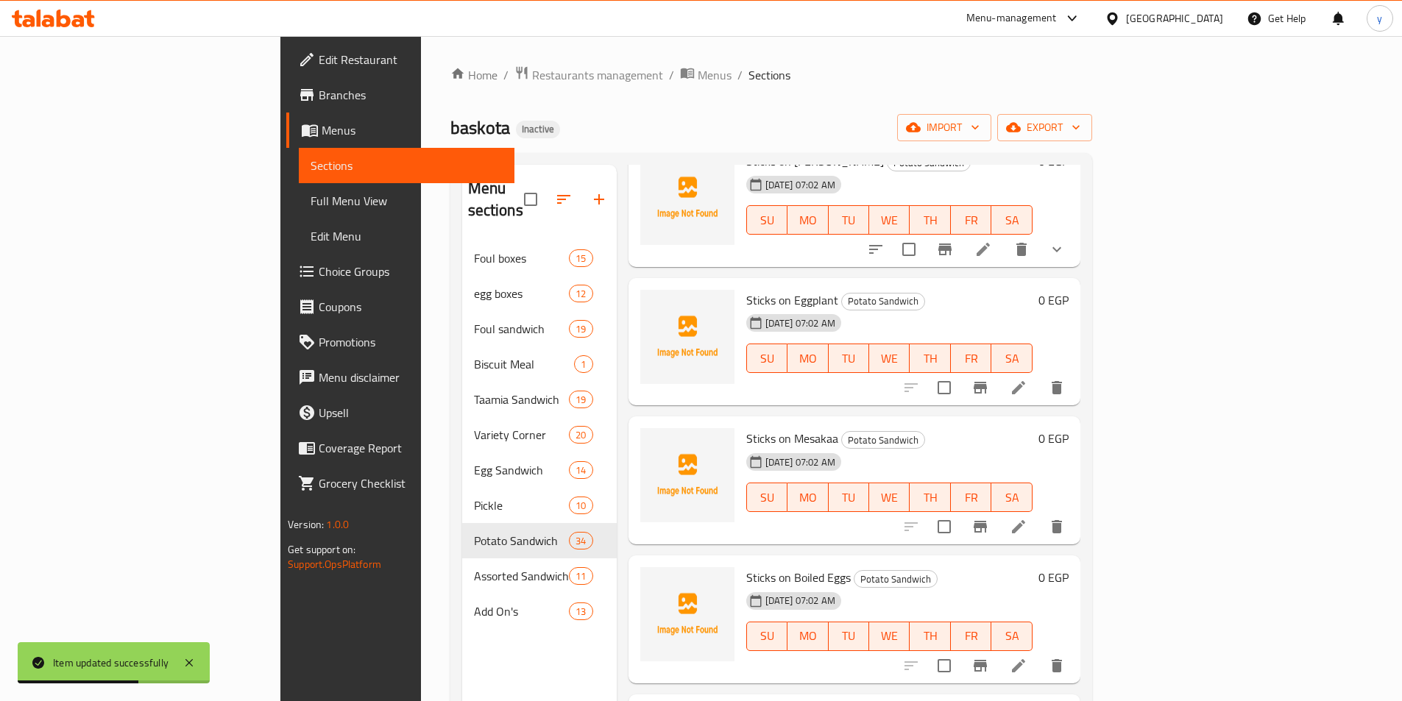
scroll to position [662, 0]
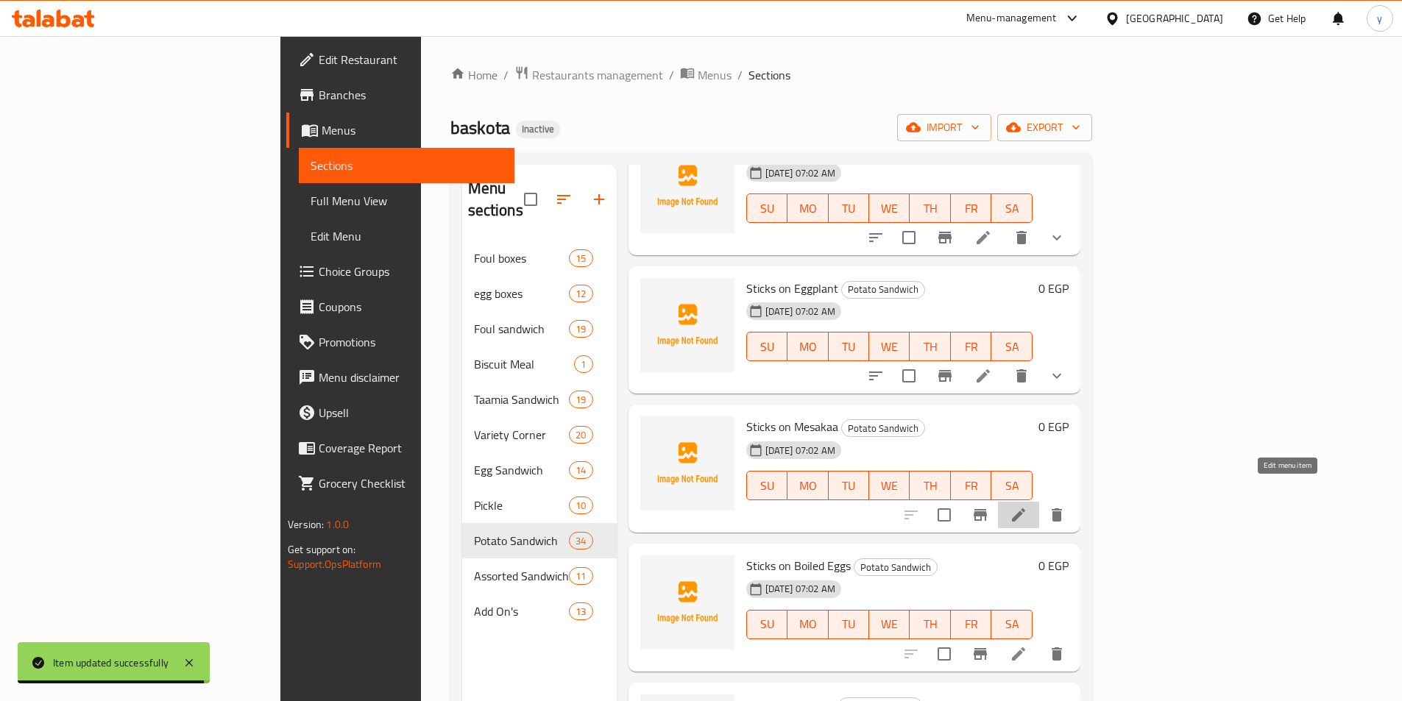
click at [1027, 506] on icon at bounding box center [1019, 515] width 18 height 18
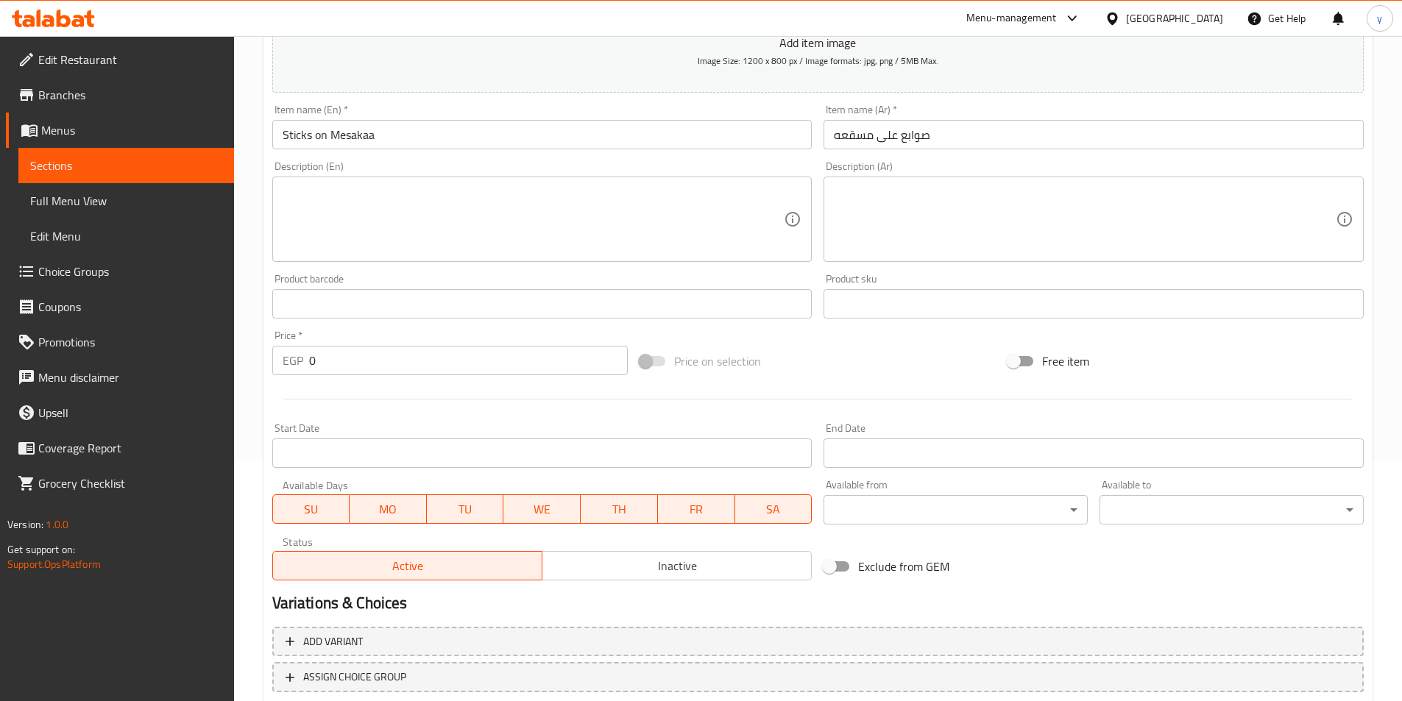
scroll to position [339, 0]
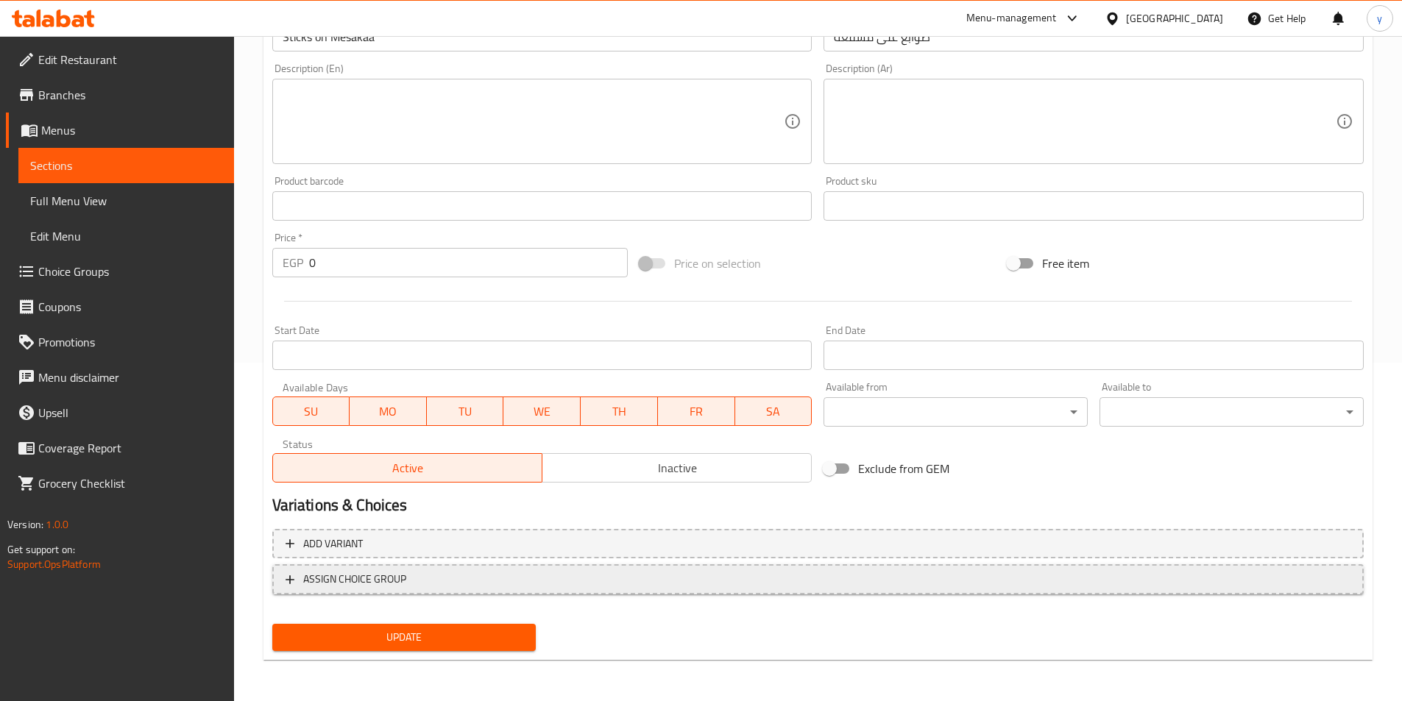
click at [891, 567] on button "ASSIGN CHOICE GROUP" at bounding box center [817, 579] width 1091 height 30
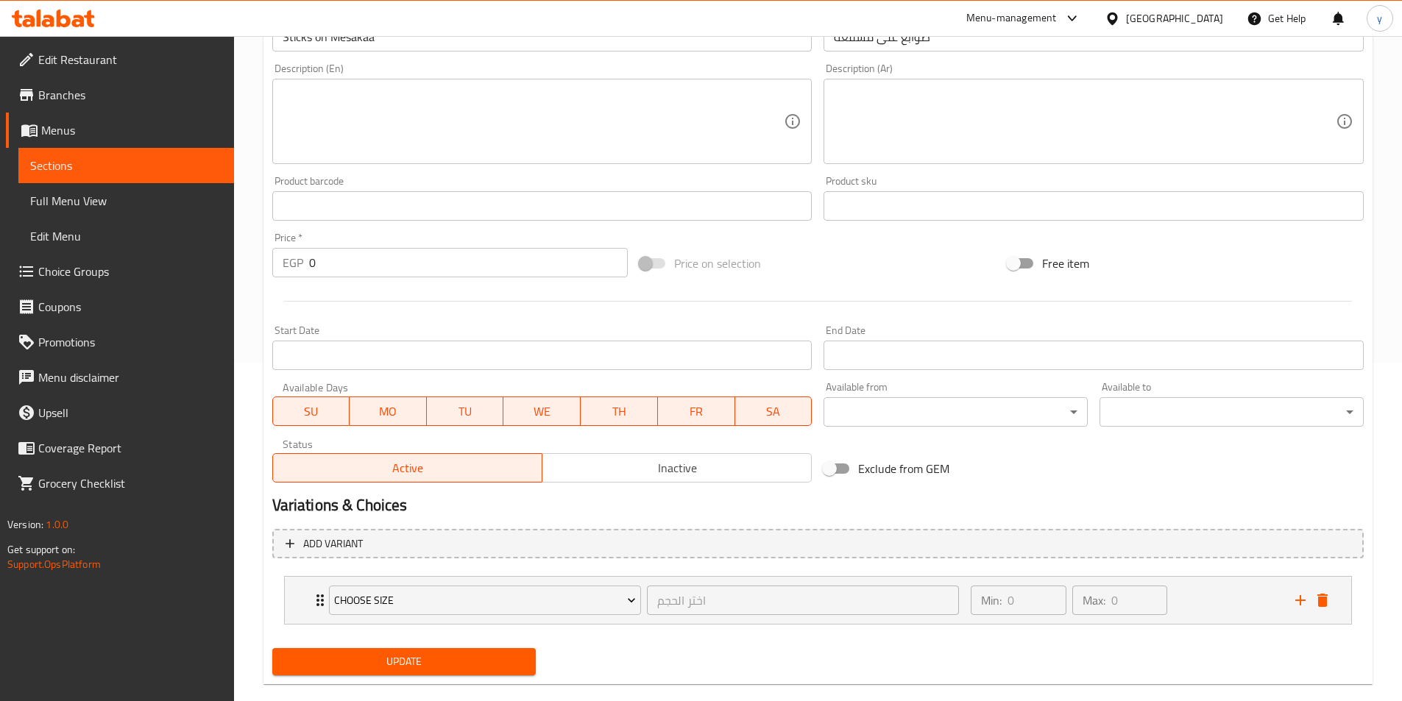
click at [1108, 456] on div "Exclude from GEM" at bounding box center [1002, 469] width 368 height 40
click at [1323, 600] on icon "delete" at bounding box center [1322, 600] width 10 height 13
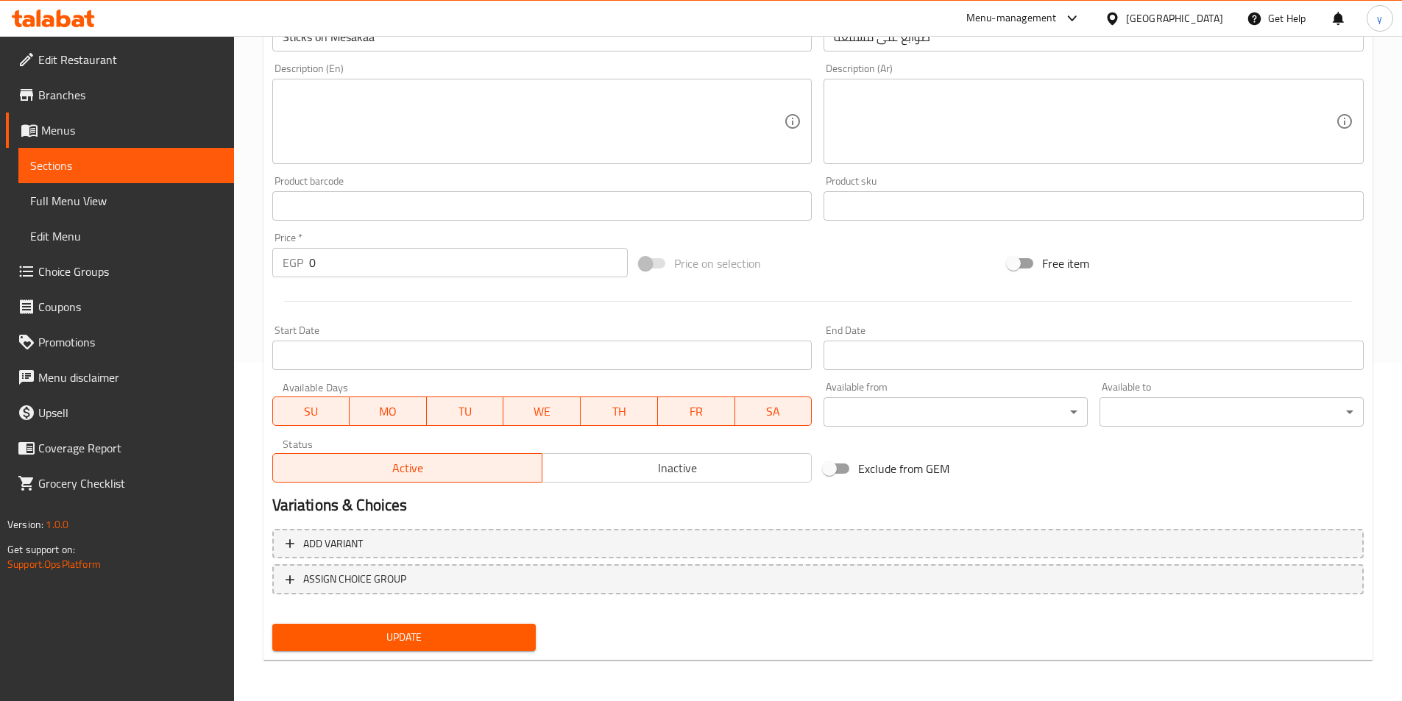
click at [1070, 519] on div "Variations & Choices" at bounding box center [817, 506] width 1103 height 34
click at [1063, 524] on div "Add variant ASSIGN CHOICE GROUP" at bounding box center [817, 571] width 1103 height 96
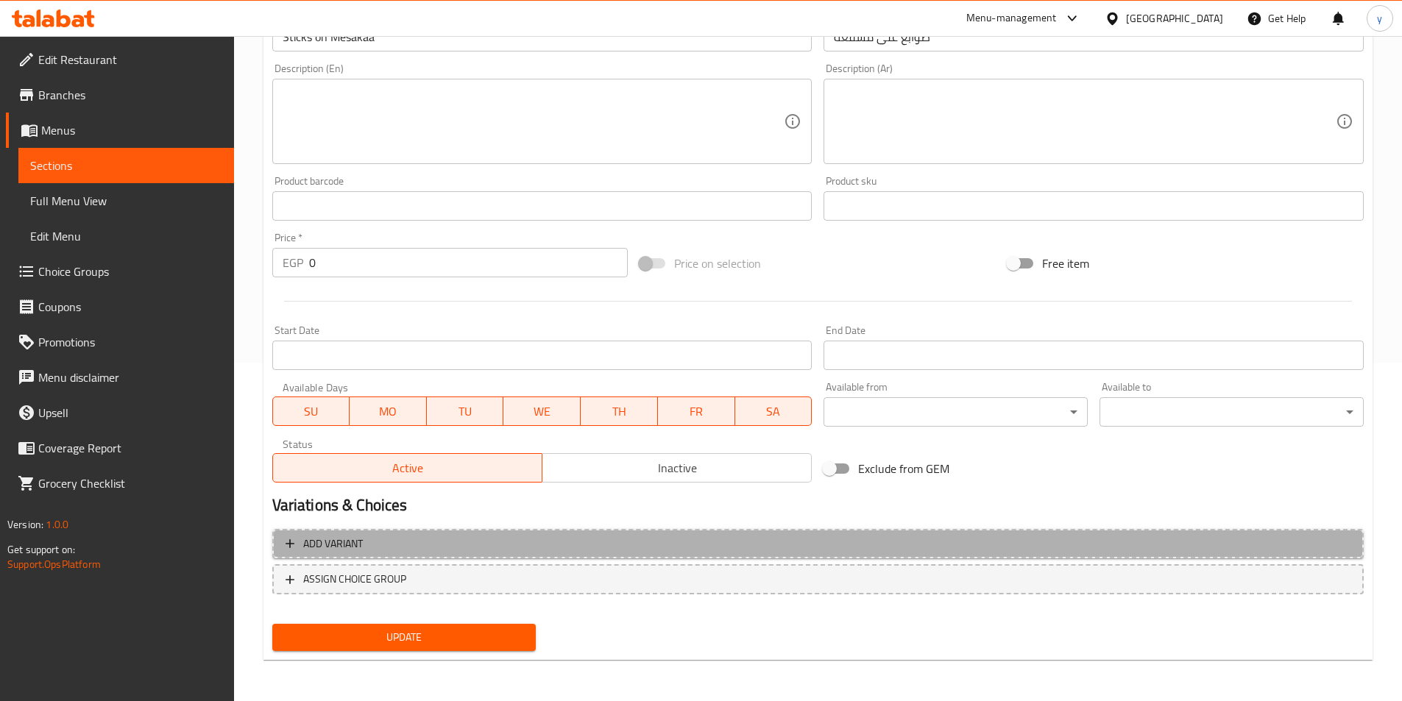
click at [1049, 535] on span "Add variant" at bounding box center [818, 544] width 1065 height 18
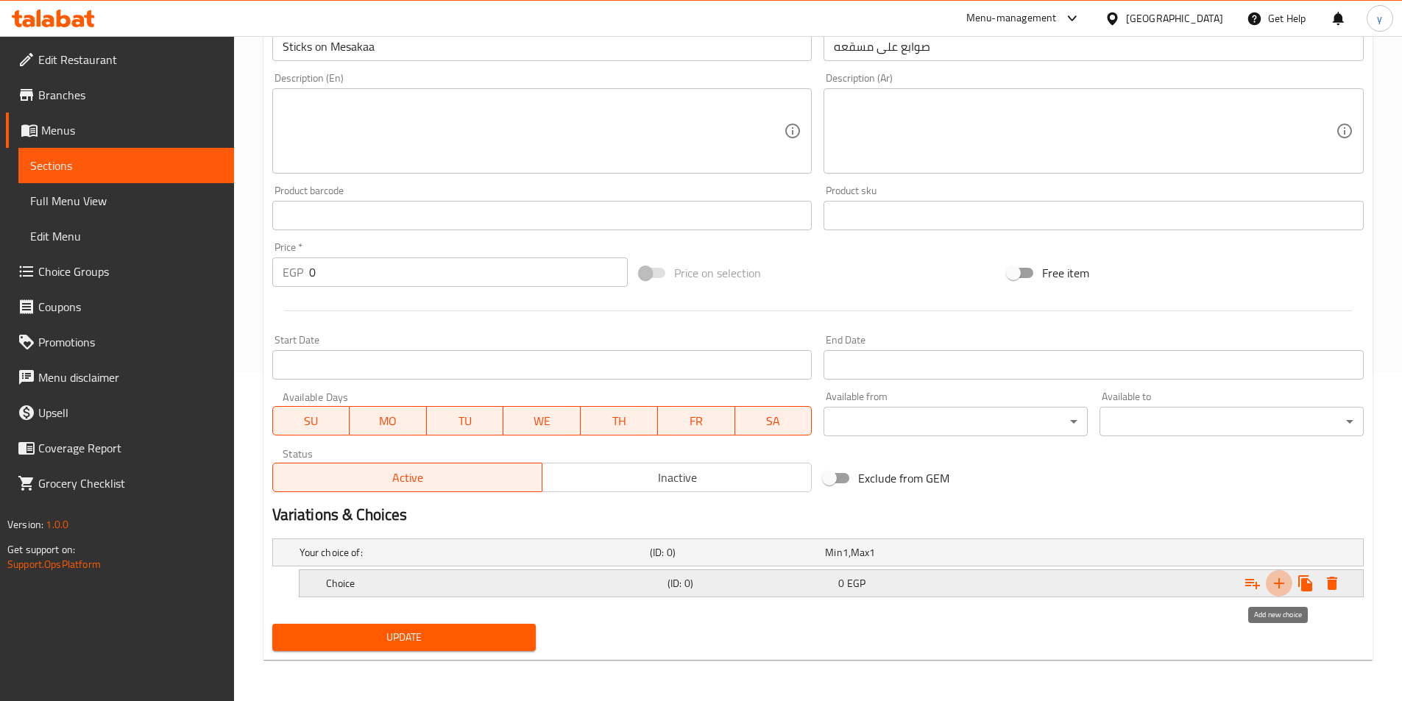
click at [1277, 588] on icon "Expand" at bounding box center [1279, 584] width 18 height 18
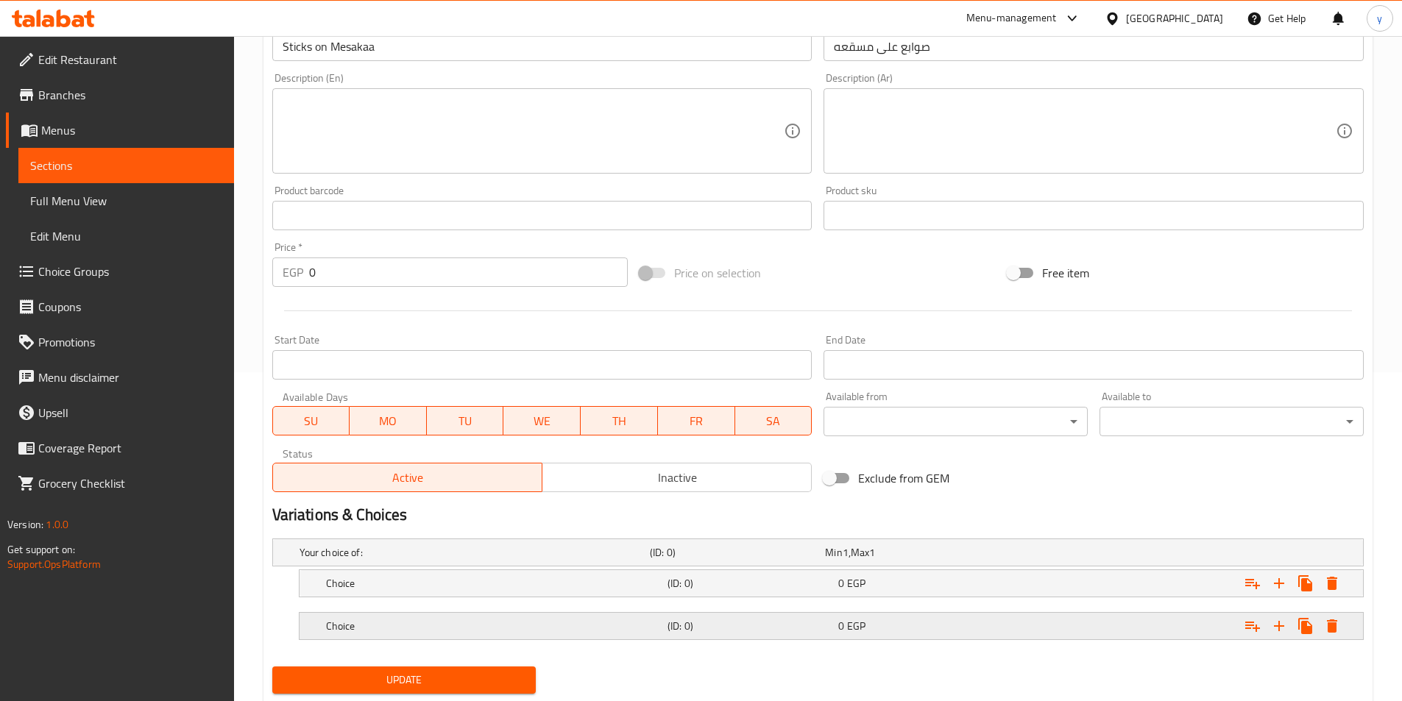
click at [811, 627] on h5 "(ID: 0)" at bounding box center [749, 626] width 165 height 15
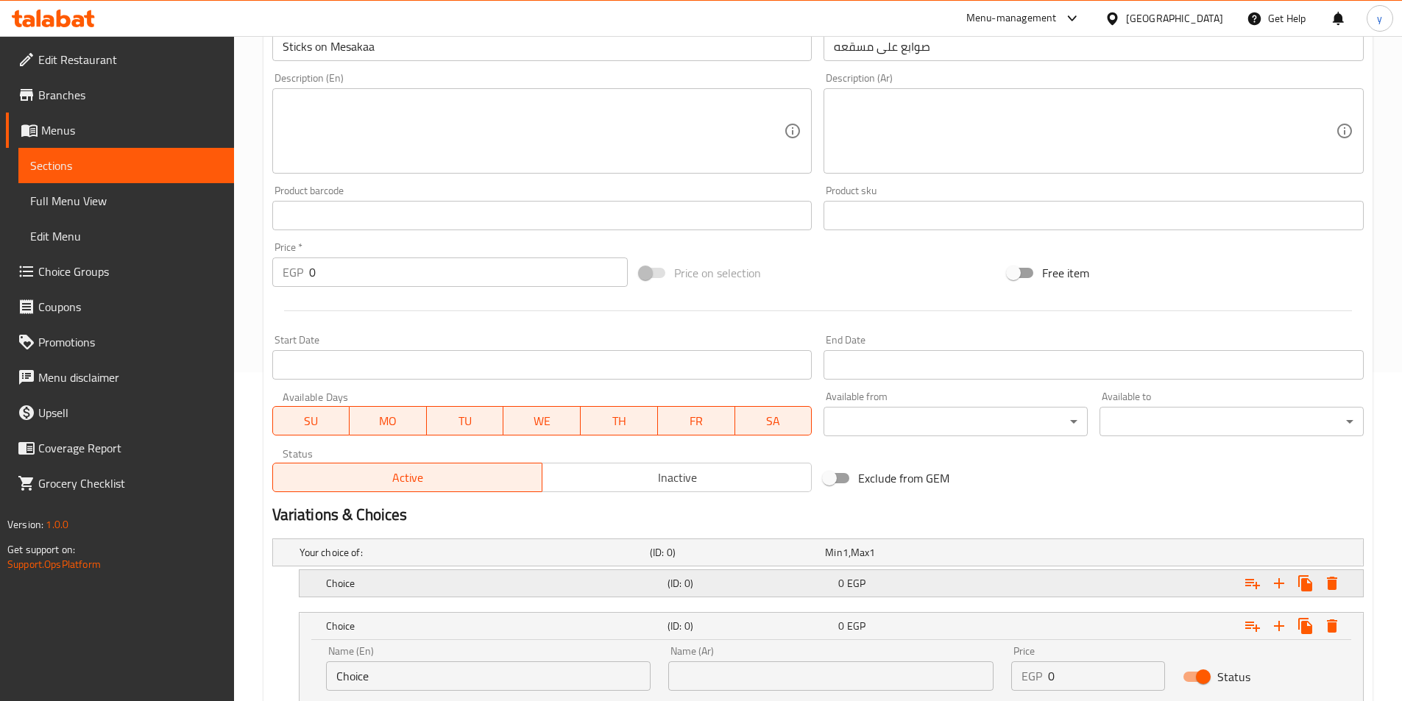
click at [824, 573] on div "(ID: 0)" at bounding box center [750, 583] width 171 height 21
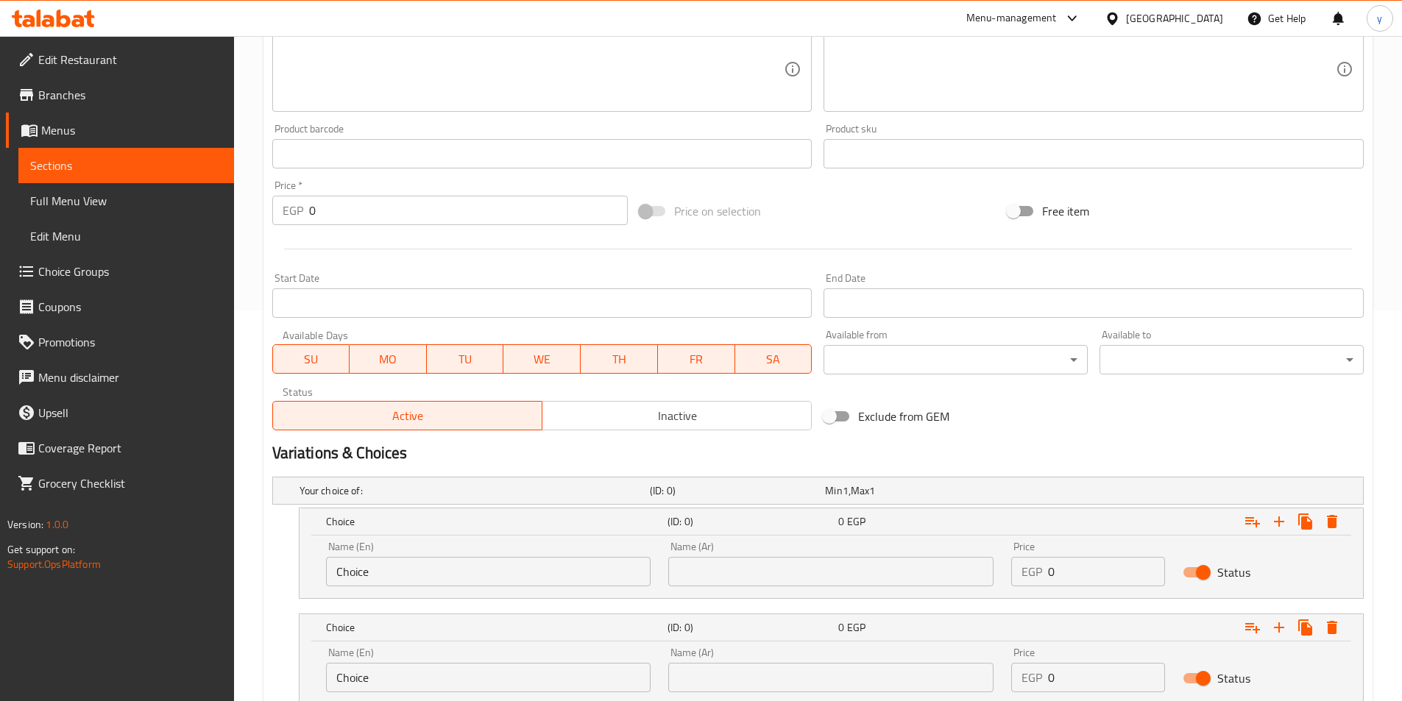
scroll to position [476, 0]
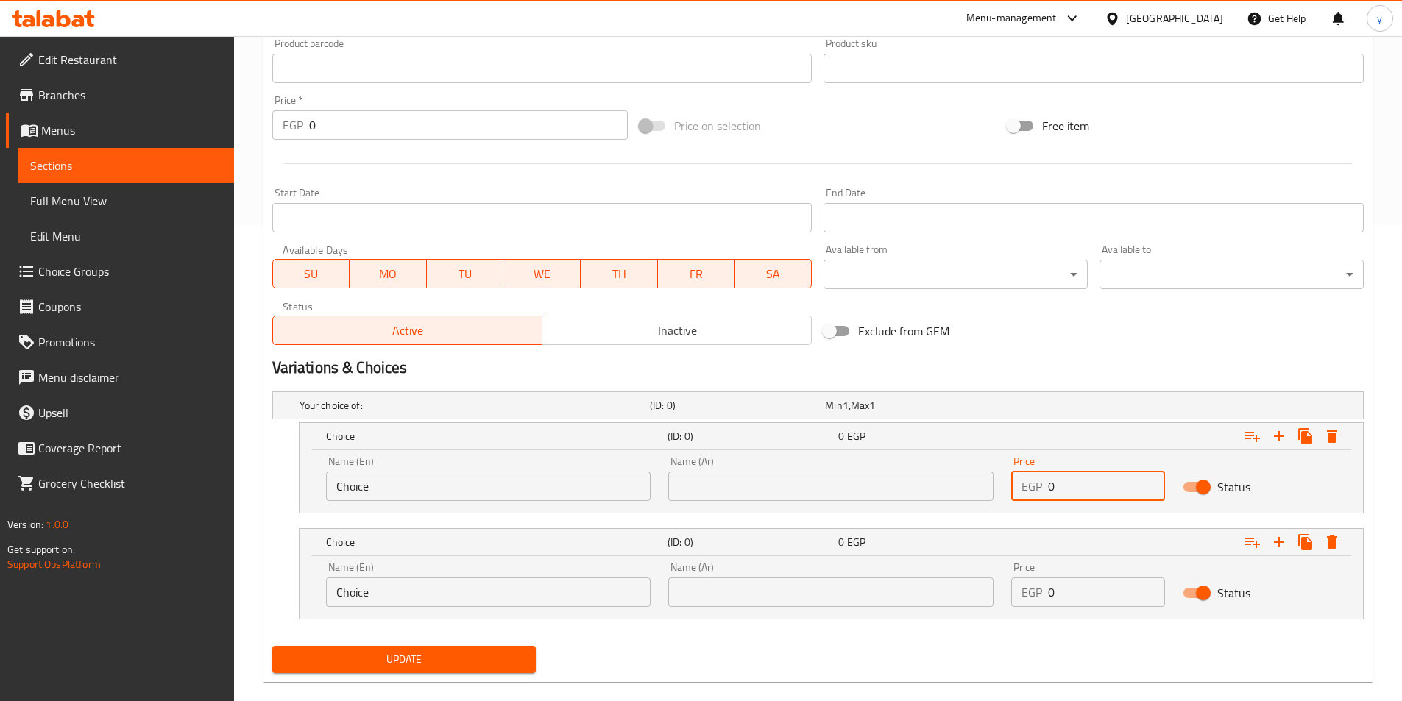
drag, startPoint x: 1060, startPoint y: 486, endPoint x: 940, endPoint y: 465, distance: 121.8
click at [932, 467] on div "Name (En) Choice Name (En) Name (Ar) Name (Ar) Price EGP 0 Price Status" at bounding box center [831, 478] width 1028 height 63
type input "17"
drag, startPoint x: 1081, startPoint y: 603, endPoint x: 999, endPoint y: 585, distance: 83.7
click at [999, 585] on div "Name (En) Choice Name (En) Name (Ar) Name (Ar) Price EGP 0 Price Status" at bounding box center [831, 584] width 1028 height 63
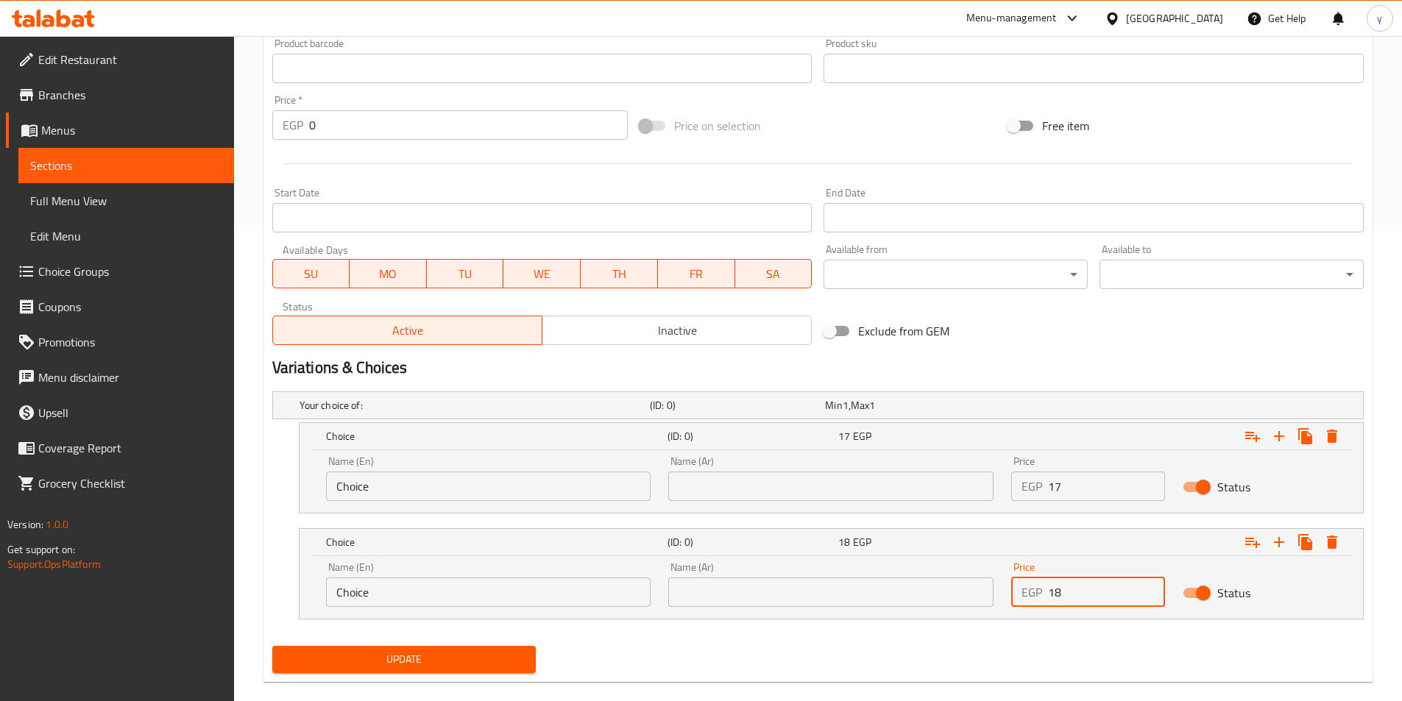
type input "18"
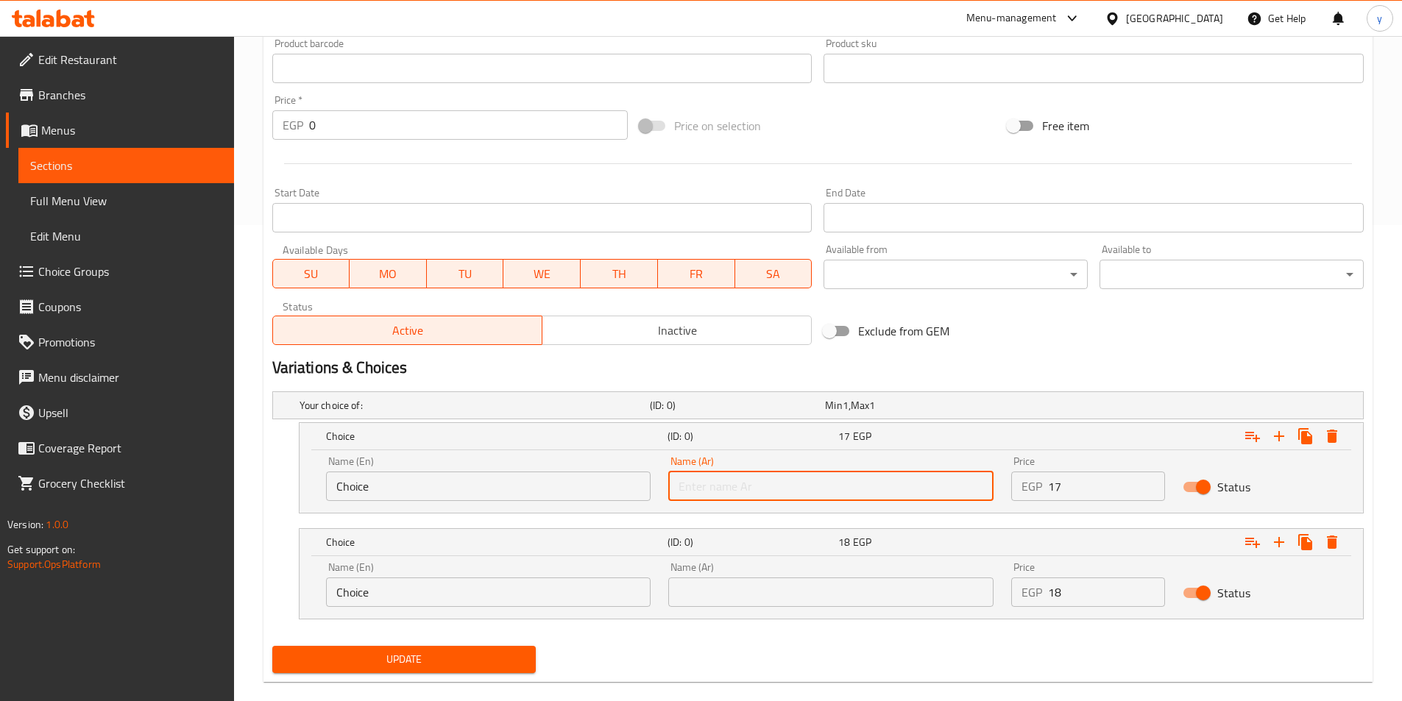
drag, startPoint x: 887, startPoint y: 485, endPoint x: 861, endPoint y: 492, distance: 26.8
click at [886, 485] on input "text" at bounding box center [830, 486] width 325 height 29
type input "شامي"
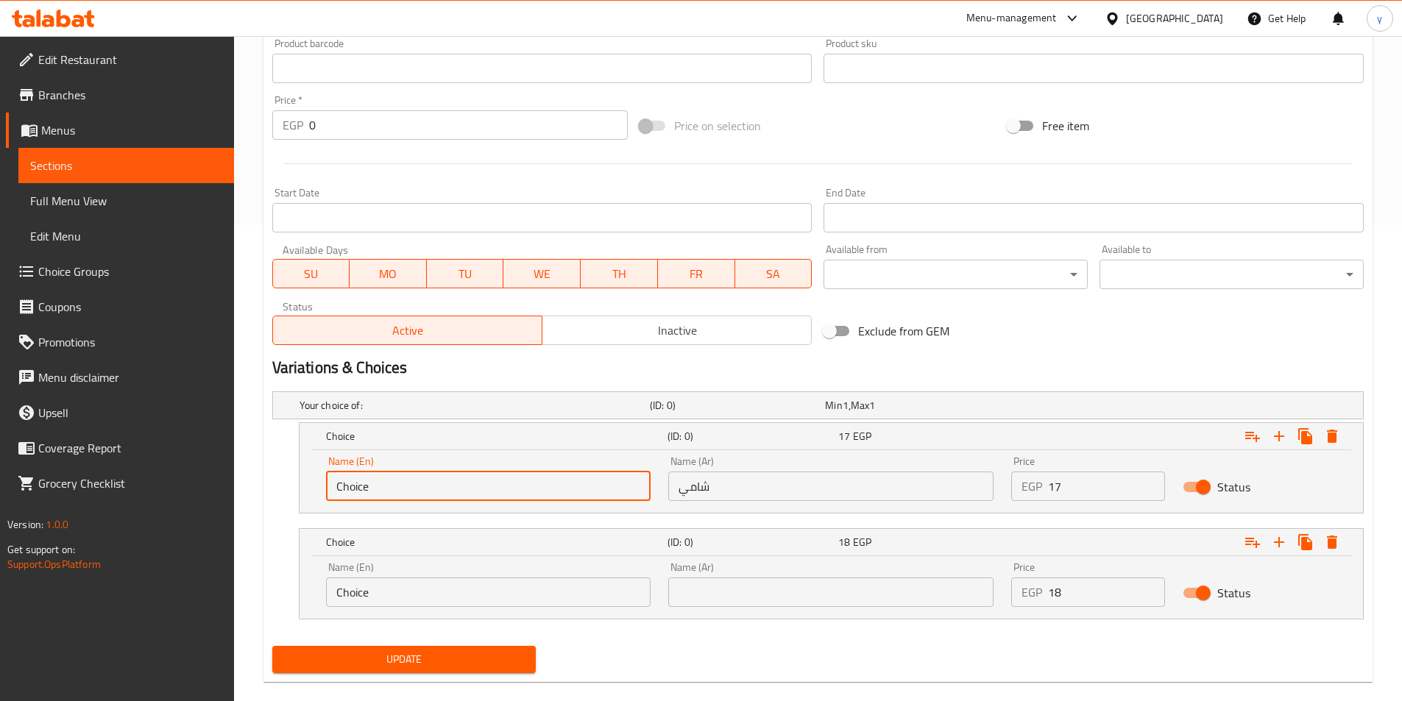
drag, startPoint x: 430, startPoint y: 485, endPoint x: 412, endPoint y: 490, distance: 18.4
click at [412, 490] on input "Choice" at bounding box center [488, 486] width 325 height 29
drag, startPoint x: 412, startPoint y: 490, endPoint x: 319, endPoint y: 504, distance: 93.8
click at [319, 504] on div "Name (En) Choice Name (En)" at bounding box center [488, 478] width 343 height 63
click at [362, 486] on input "text" at bounding box center [488, 486] width 325 height 29
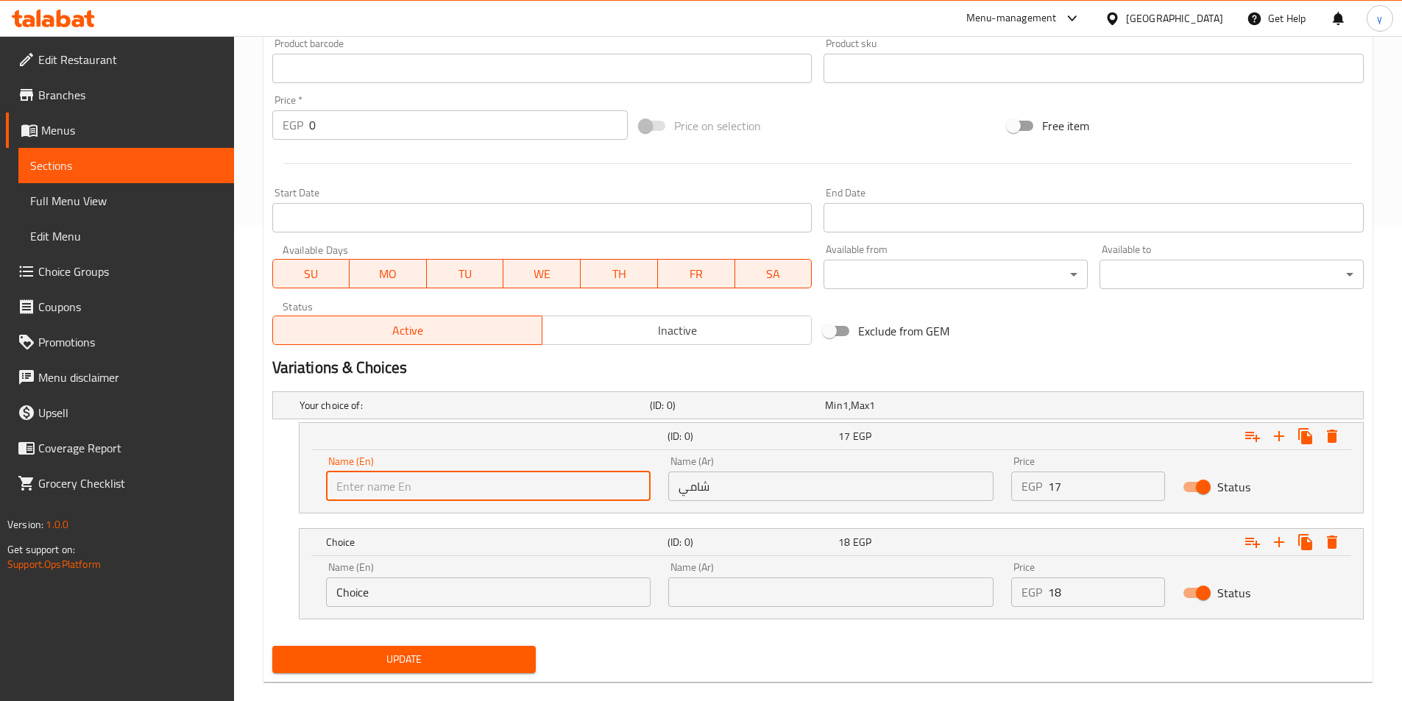
type input "Shami"
click at [809, 587] on input "text" at bounding box center [830, 592] width 325 height 29
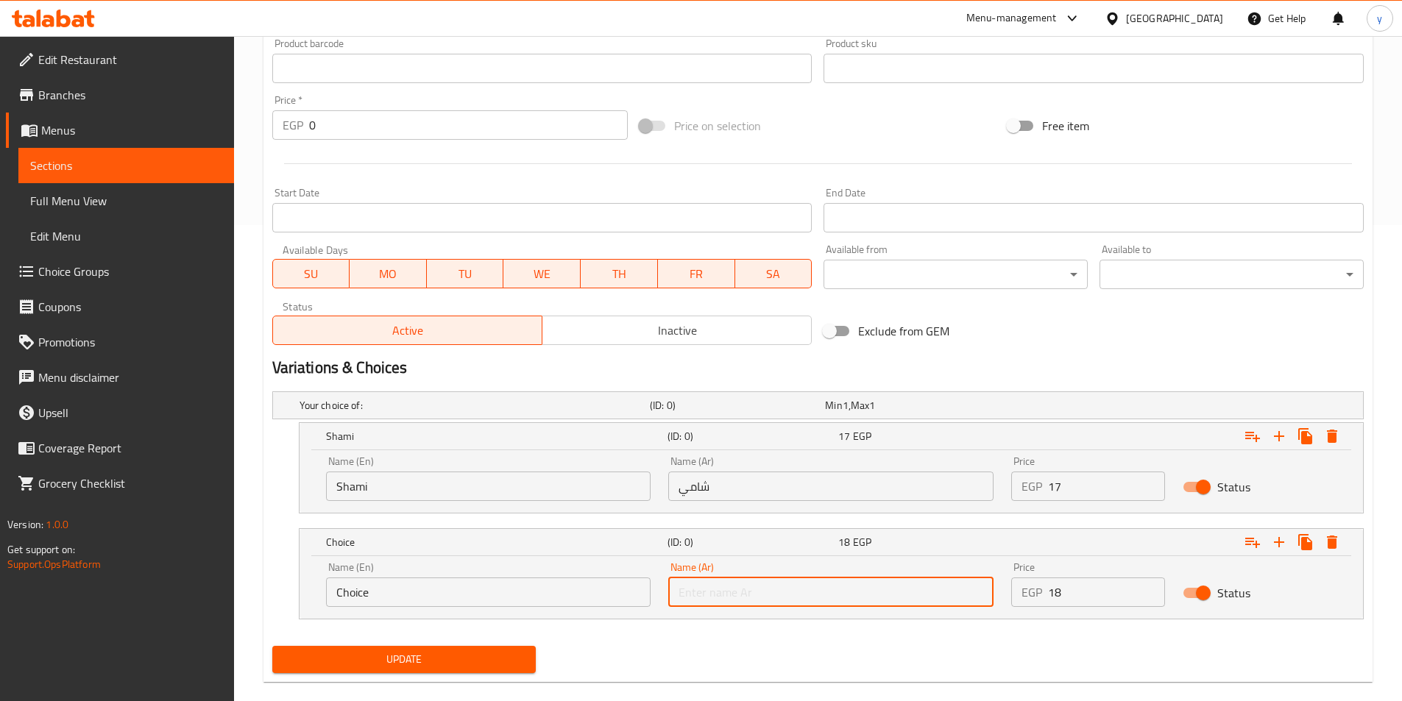
type input "بلدي"
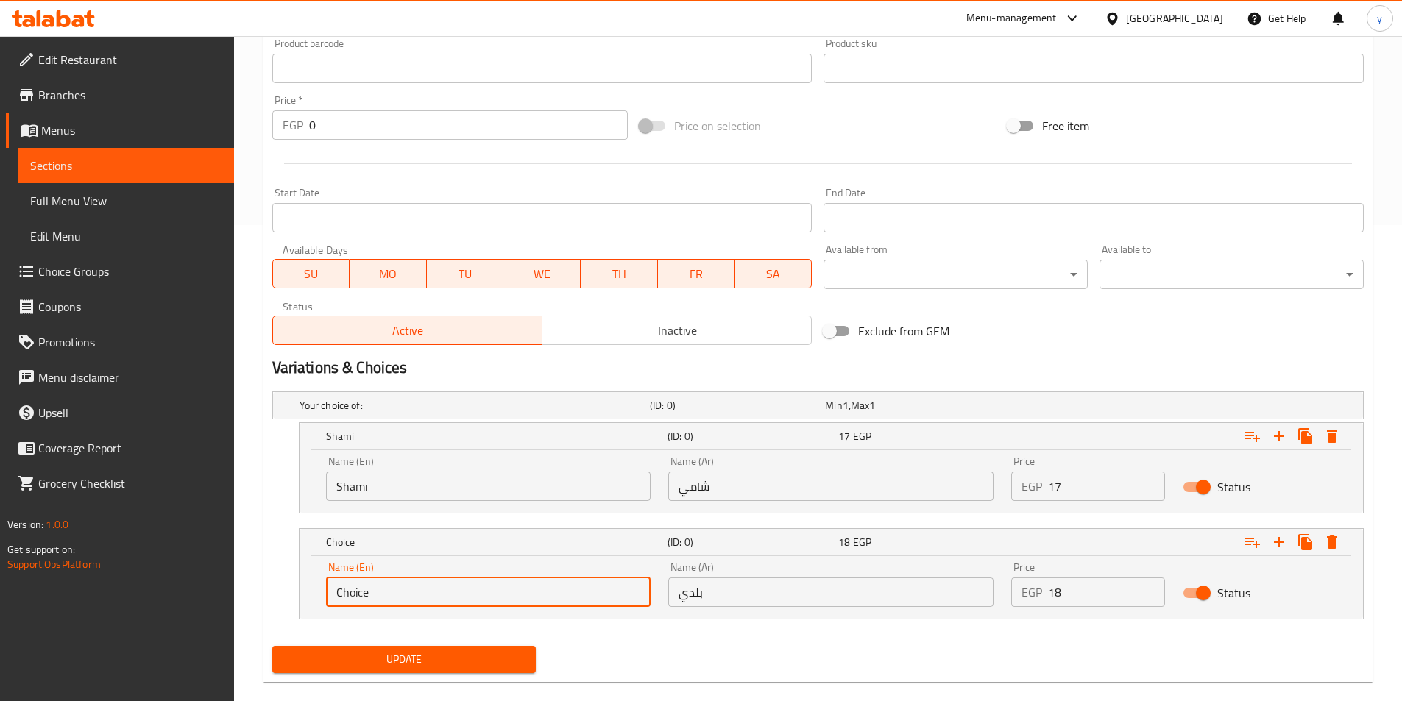
drag, startPoint x: 475, startPoint y: 606, endPoint x: 397, endPoint y: 604, distance: 78.0
click at [377, 604] on input "Choice" at bounding box center [488, 592] width 325 height 29
type input "C"
click at [403, 598] on input "text" at bounding box center [488, 592] width 325 height 29
type input "Baladi"
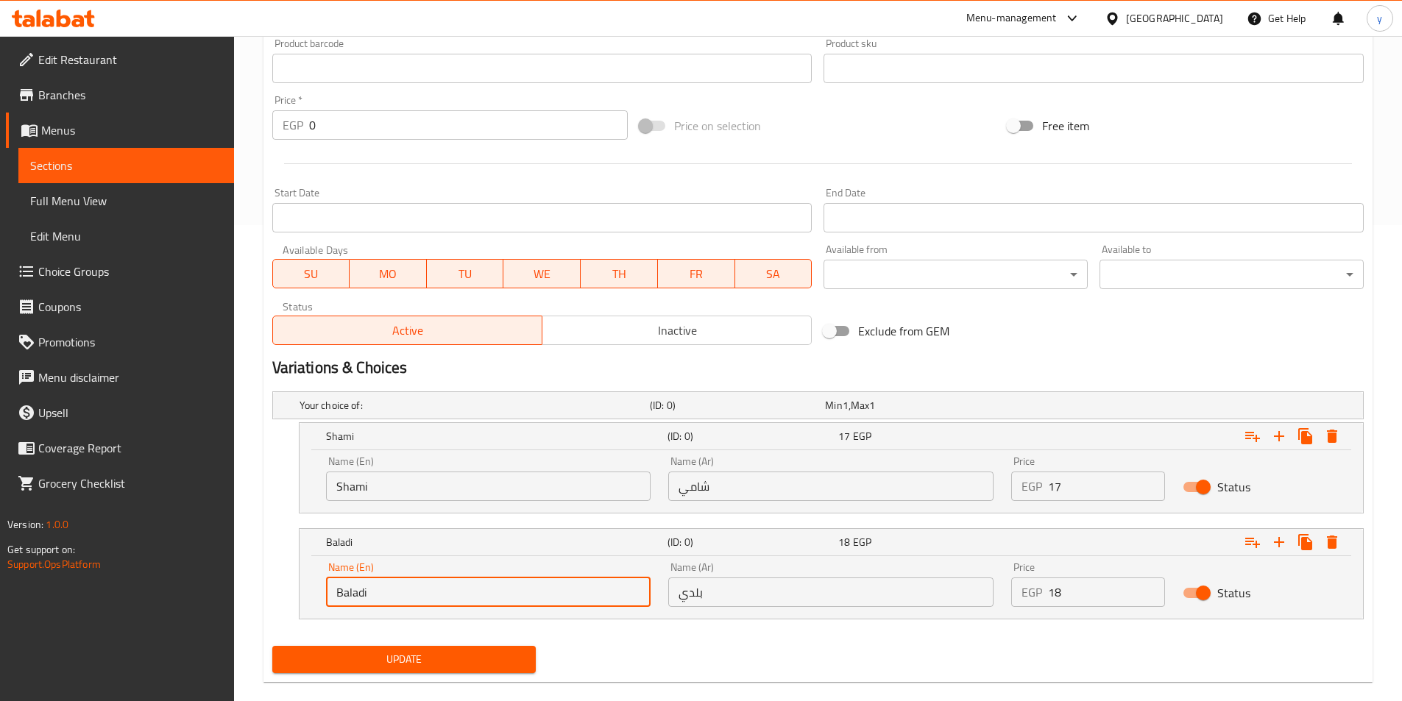
click at [439, 660] on span "Update" at bounding box center [404, 660] width 241 height 18
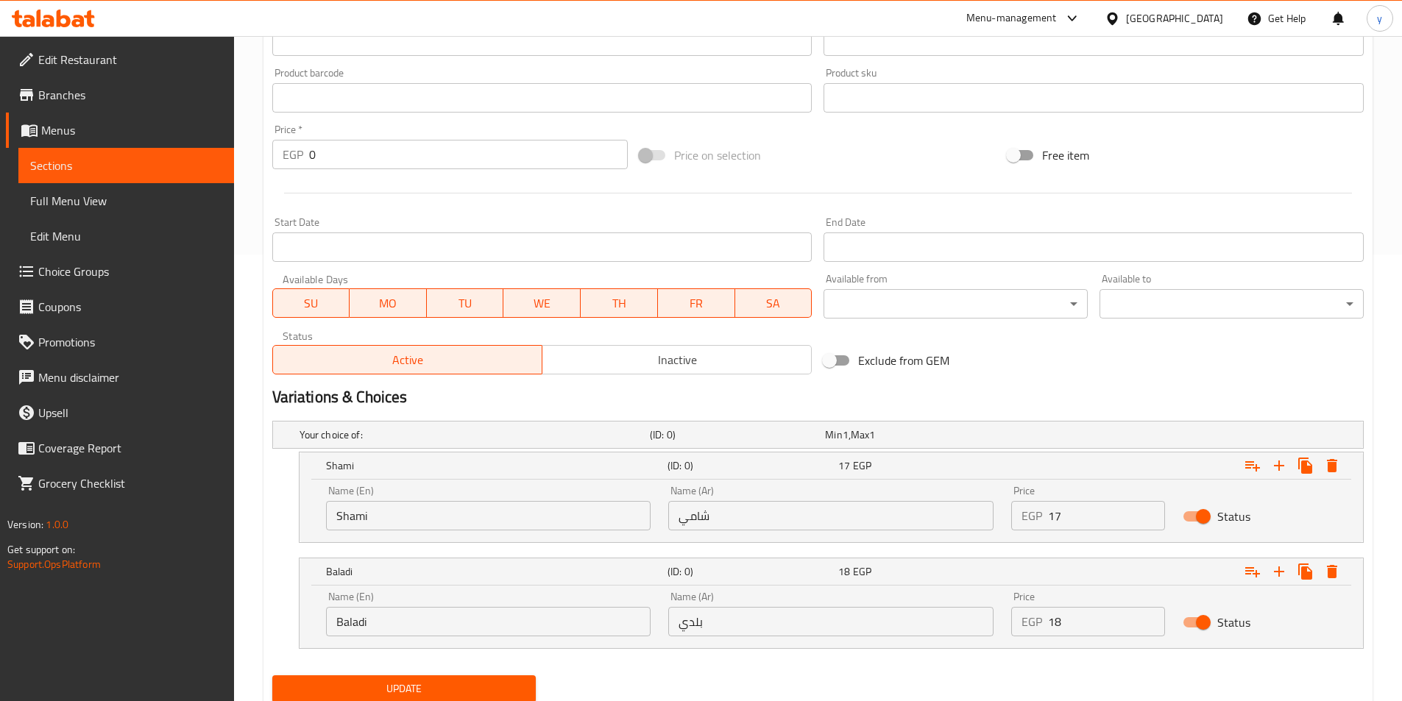
scroll to position [498, 0]
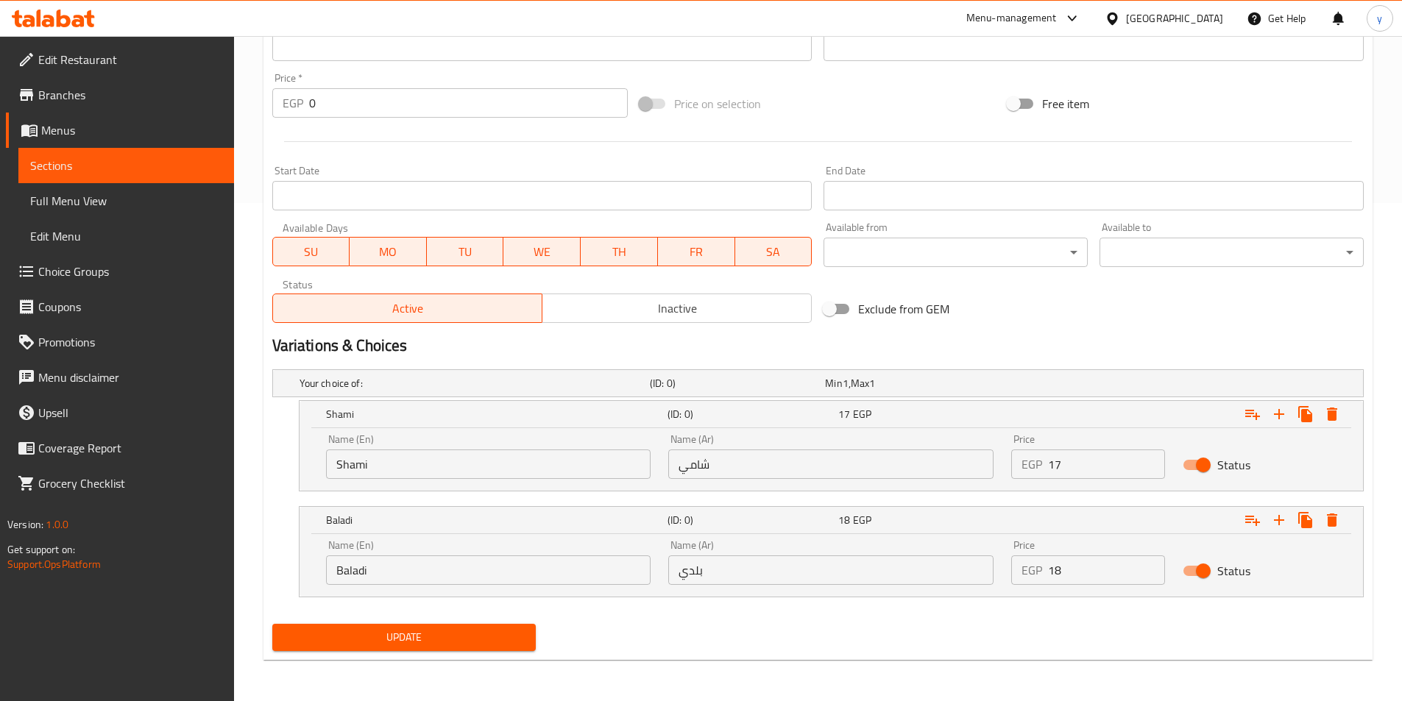
click at [491, 642] on span "Update" at bounding box center [404, 637] width 241 height 18
click at [66, 166] on span "Sections" at bounding box center [126, 166] width 192 height 18
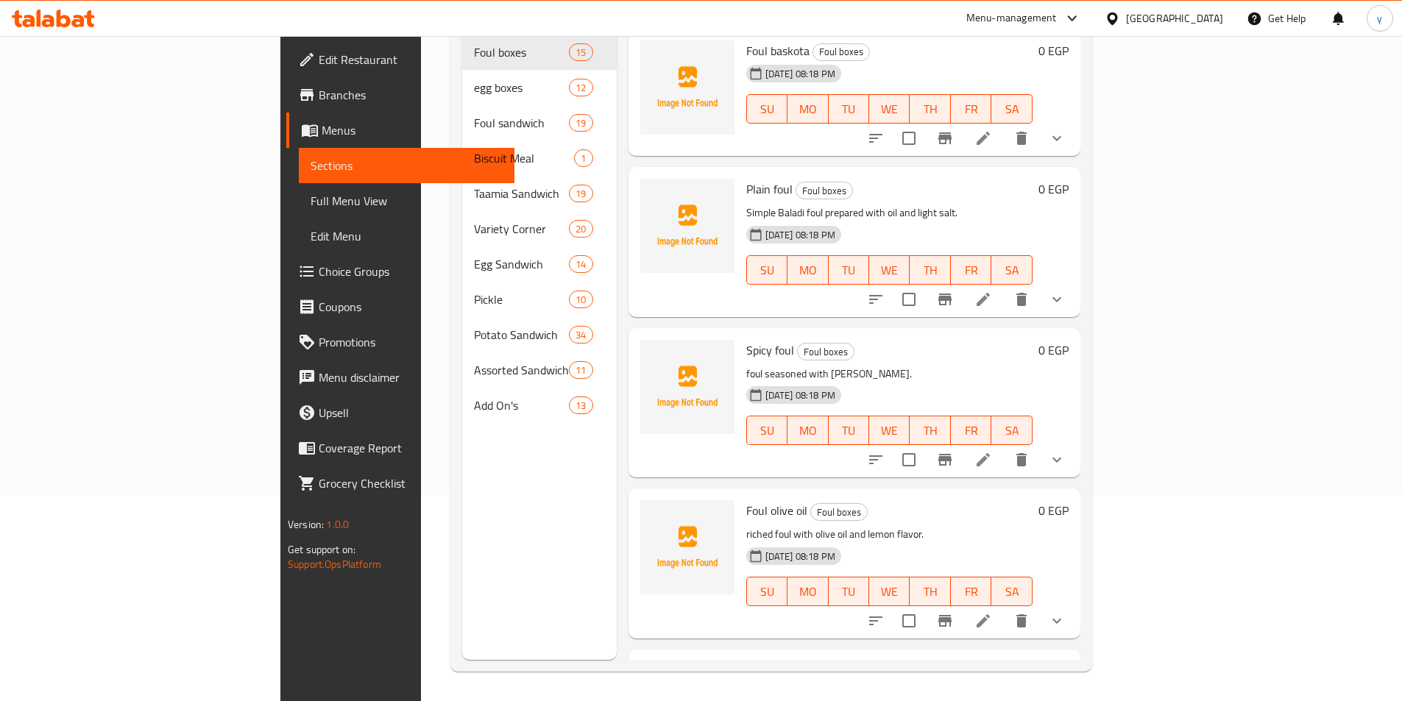
scroll to position [206, 0]
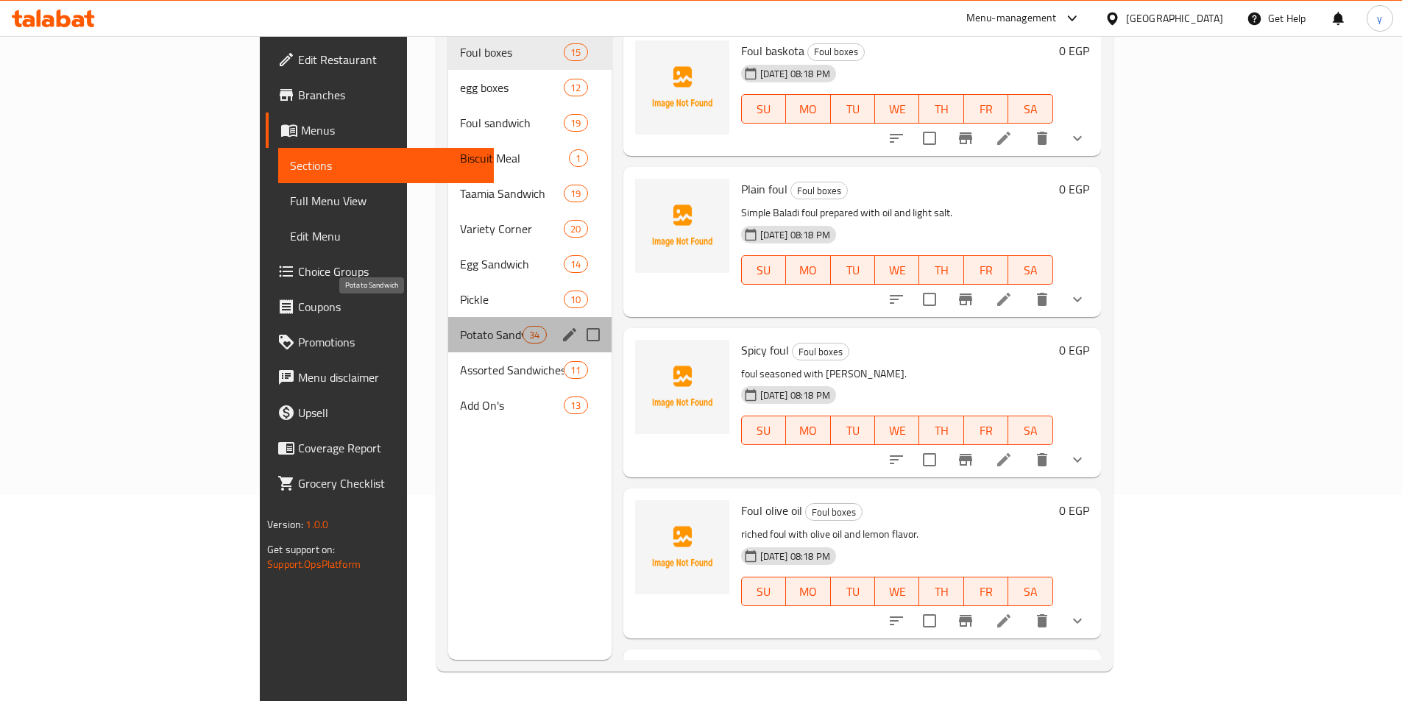
click at [460, 326] on span "Potato Sandwich" at bounding box center [491, 335] width 63 height 18
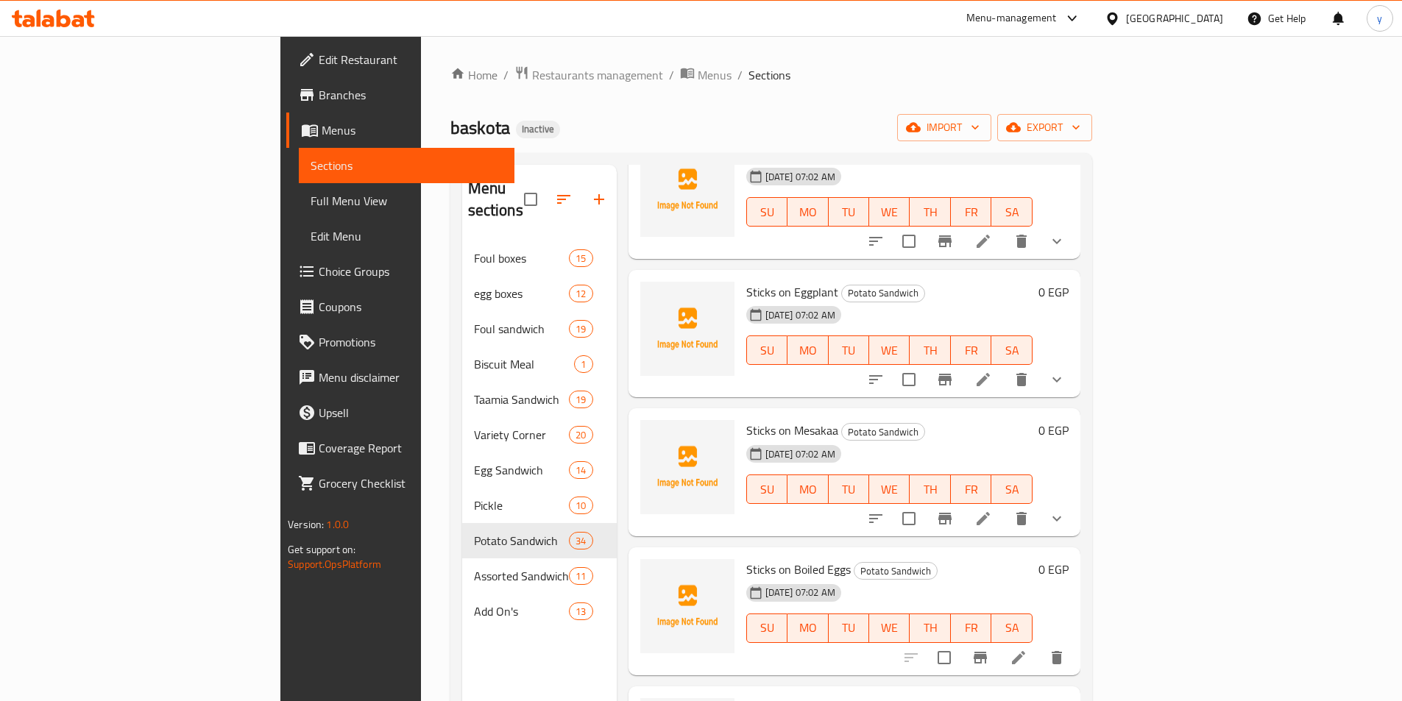
scroll to position [662, 0]
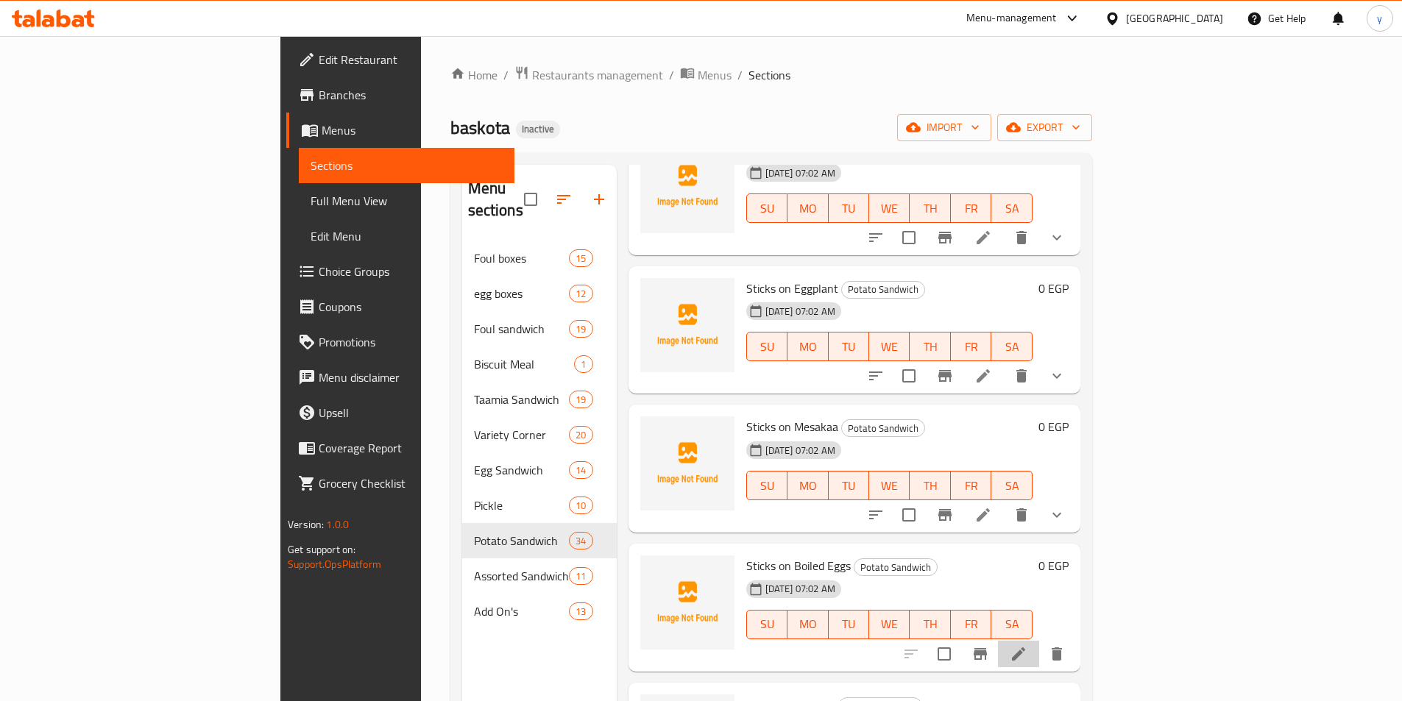
click at [1039, 641] on li at bounding box center [1018, 654] width 41 height 26
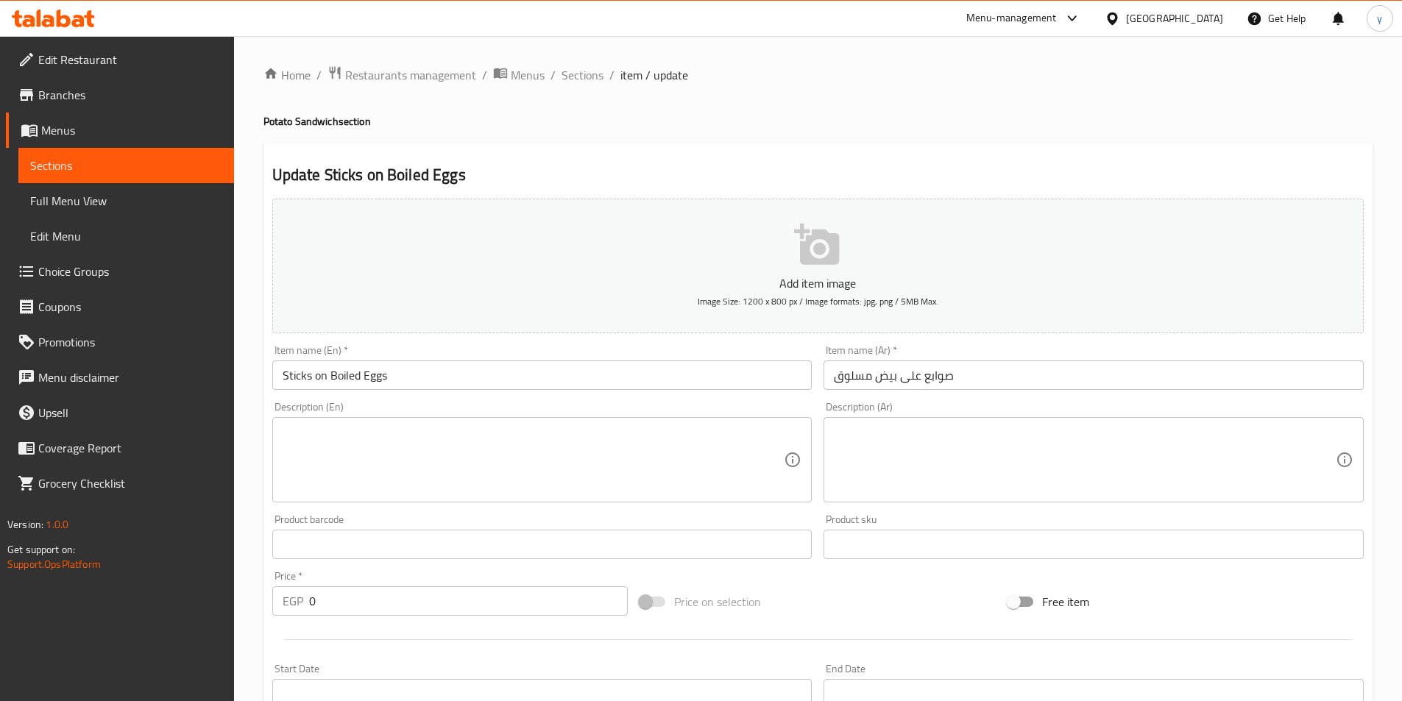
scroll to position [339, 0]
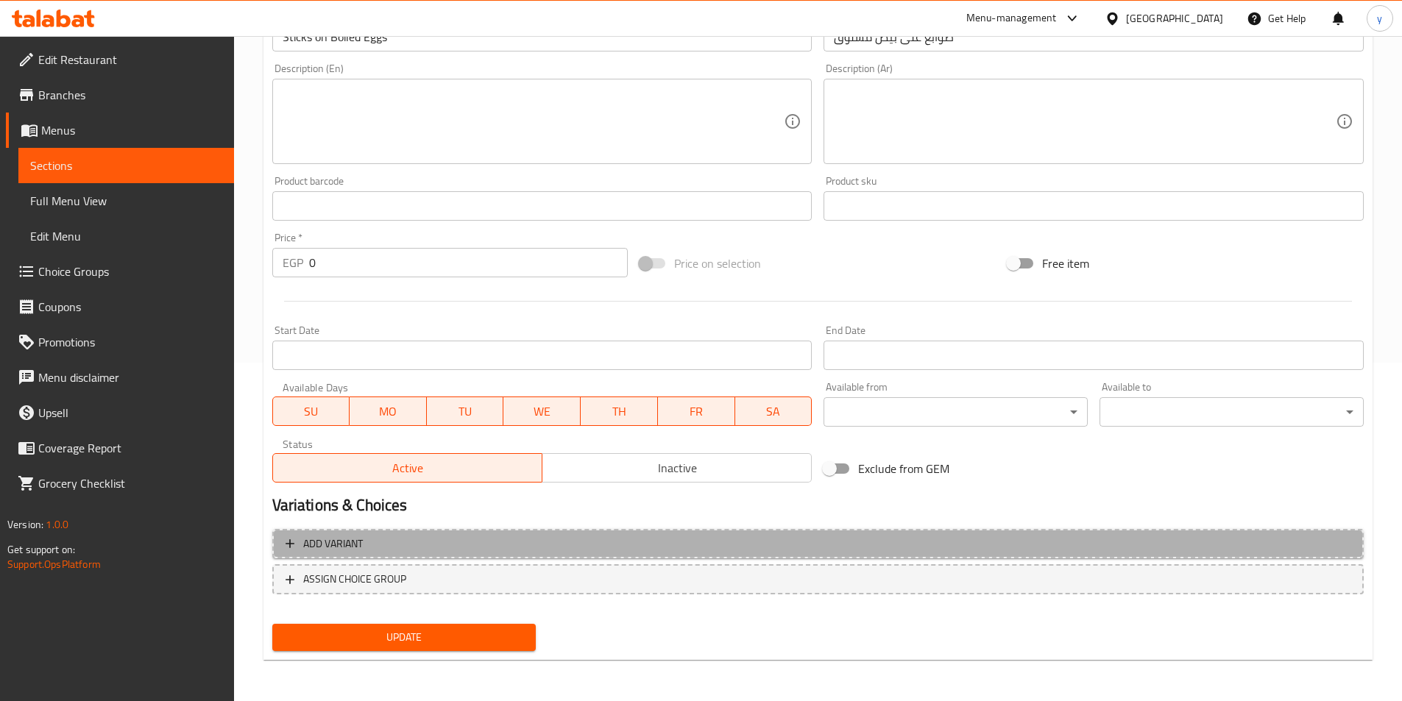
click at [938, 534] on button "Add variant" at bounding box center [817, 544] width 1091 height 30
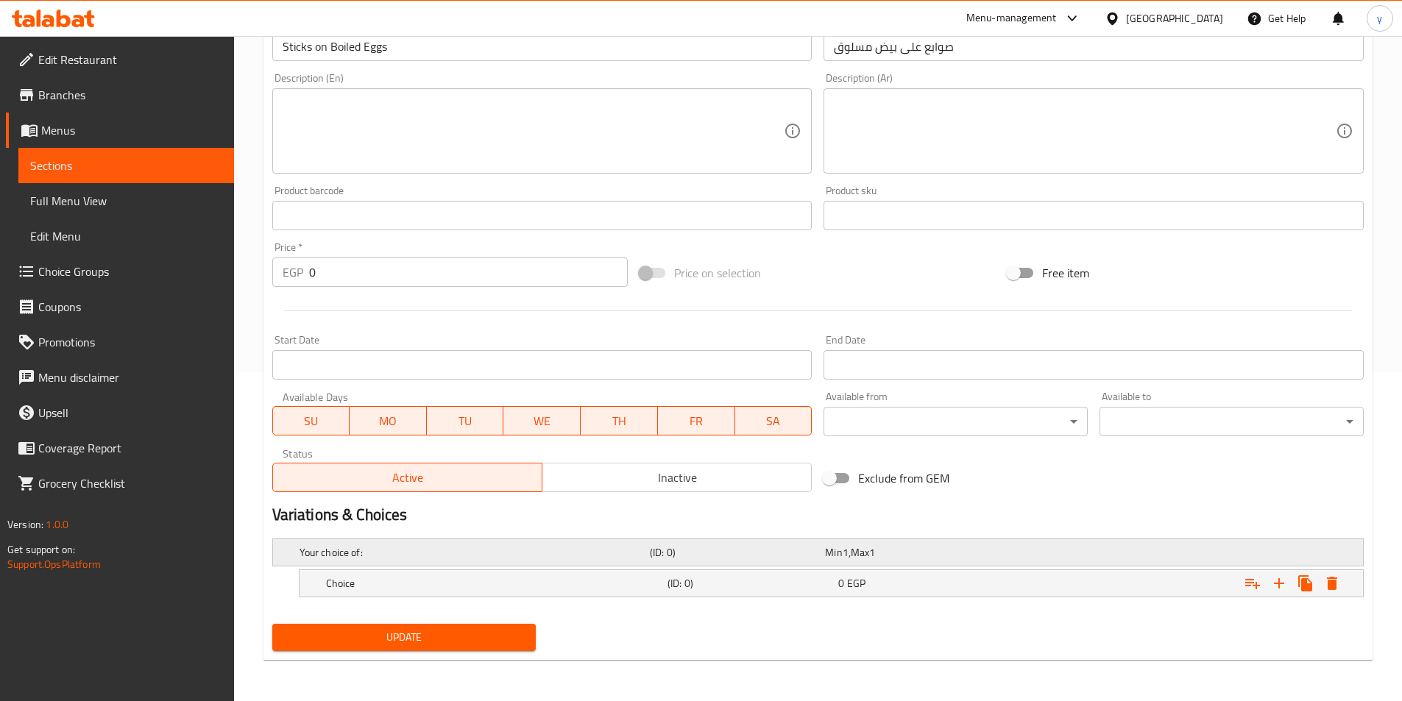
click at [1010, 542] on div "Your choice of: (ID: 0) Min 1 , Max 1" at bounding box center [823, 552] width 1052 height 32
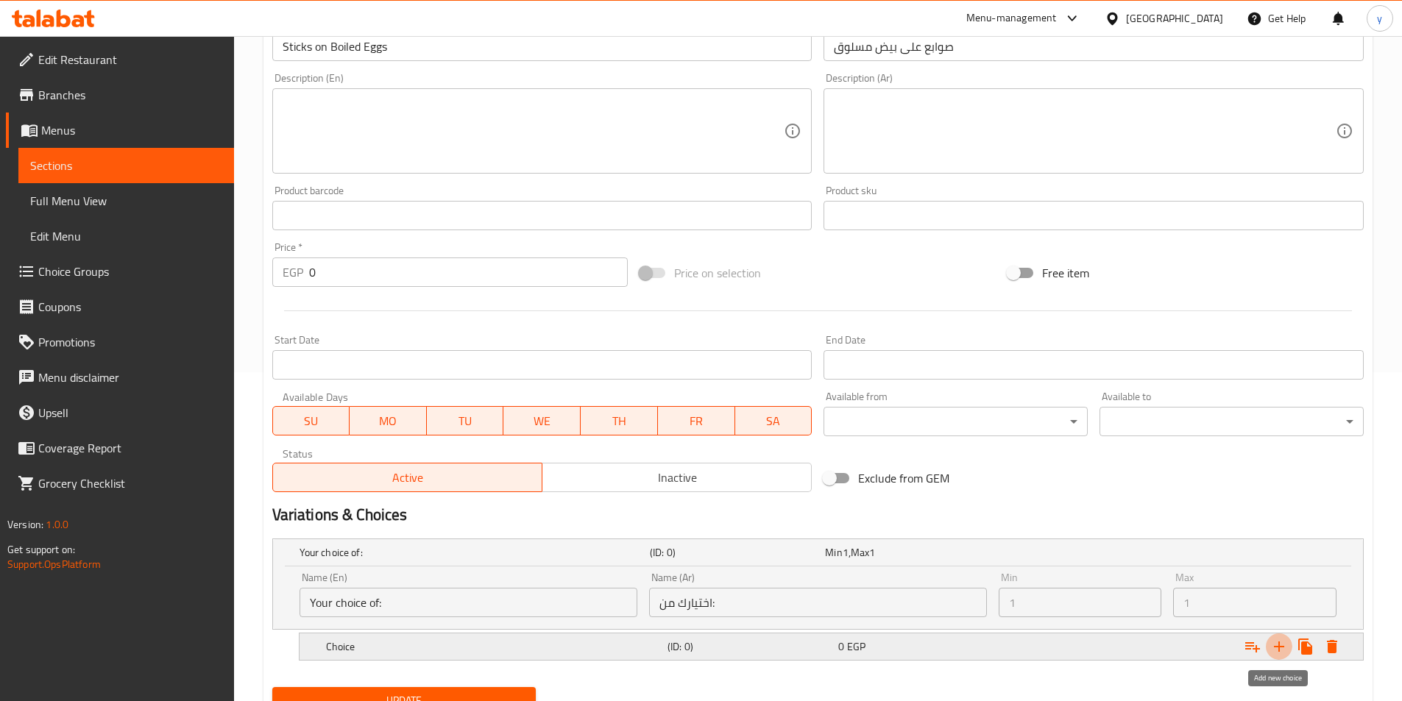
click at [1267, 641] on button "Expand" at bounding box center [1279, 647] width 26 height 26
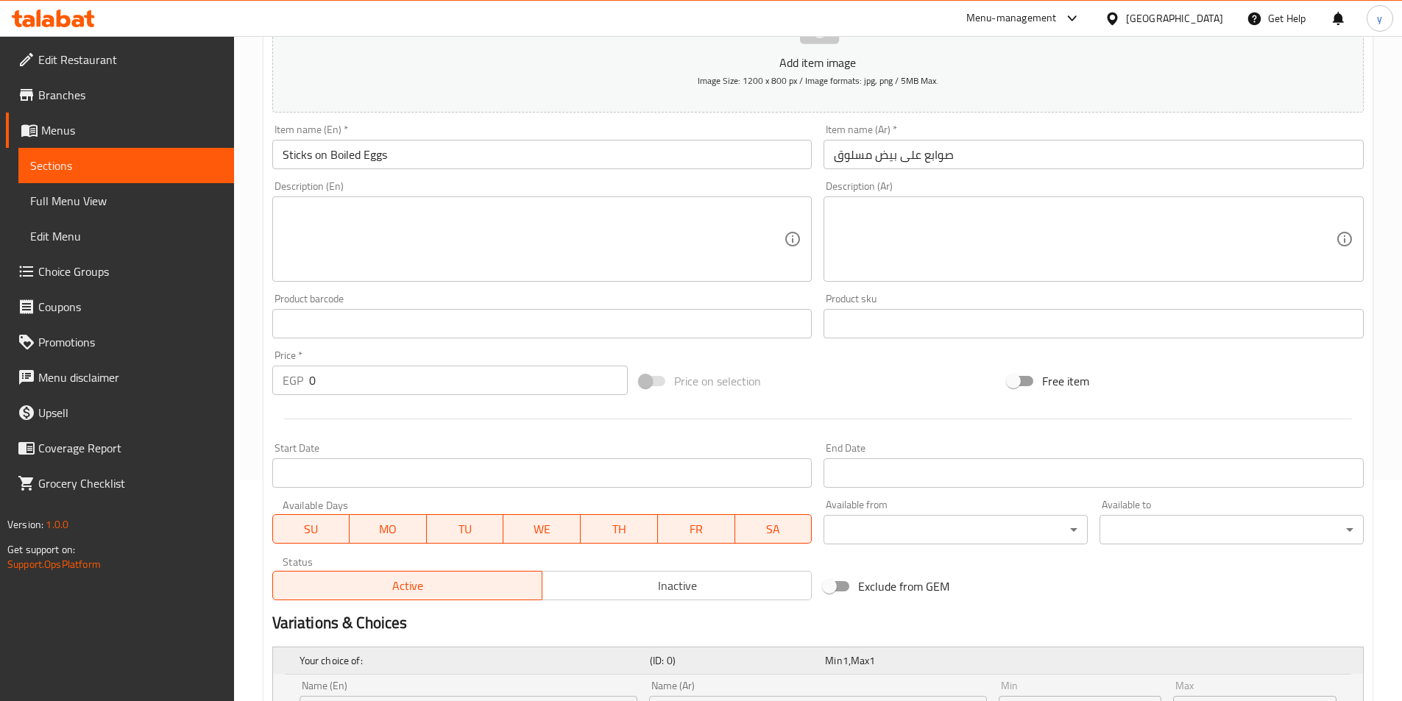
scroll to position [435, 0]
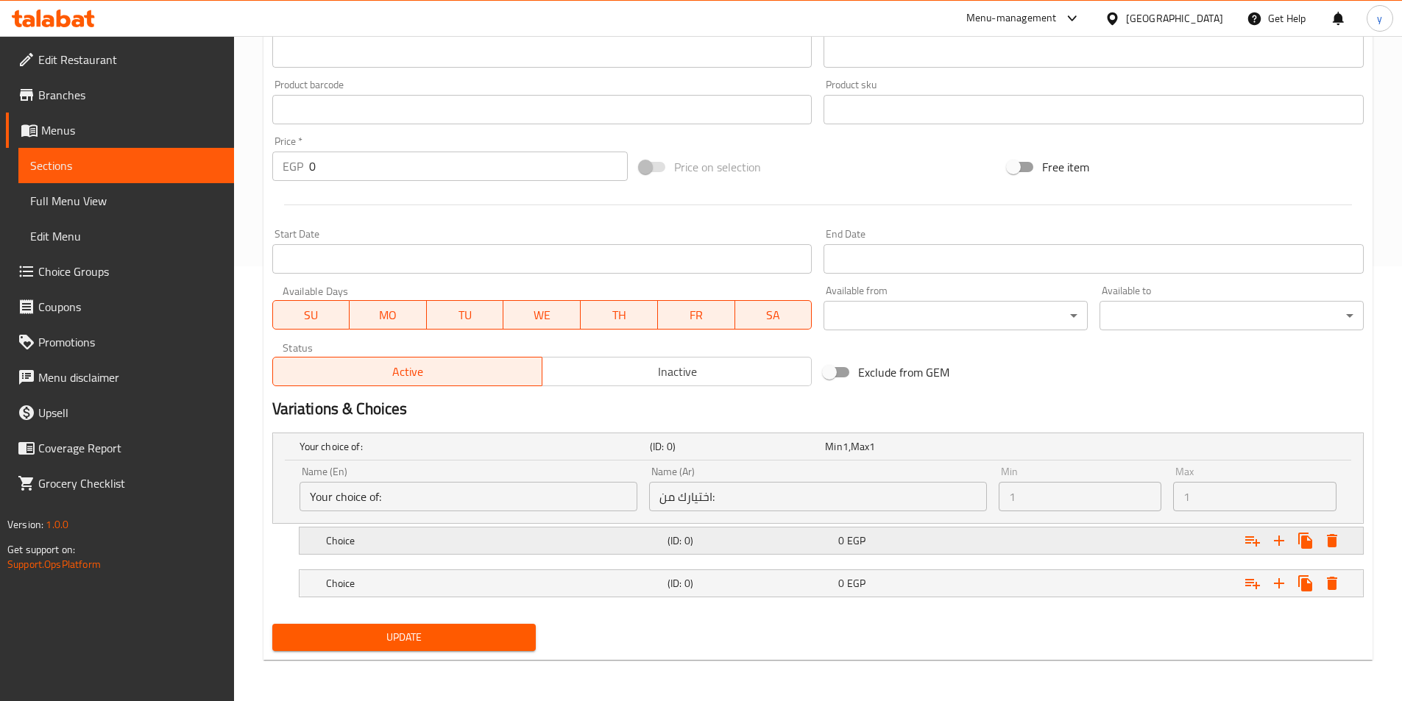
click at [1152, 545] on div "Expand" at bounding box center [1176, 541] width 341 height 32
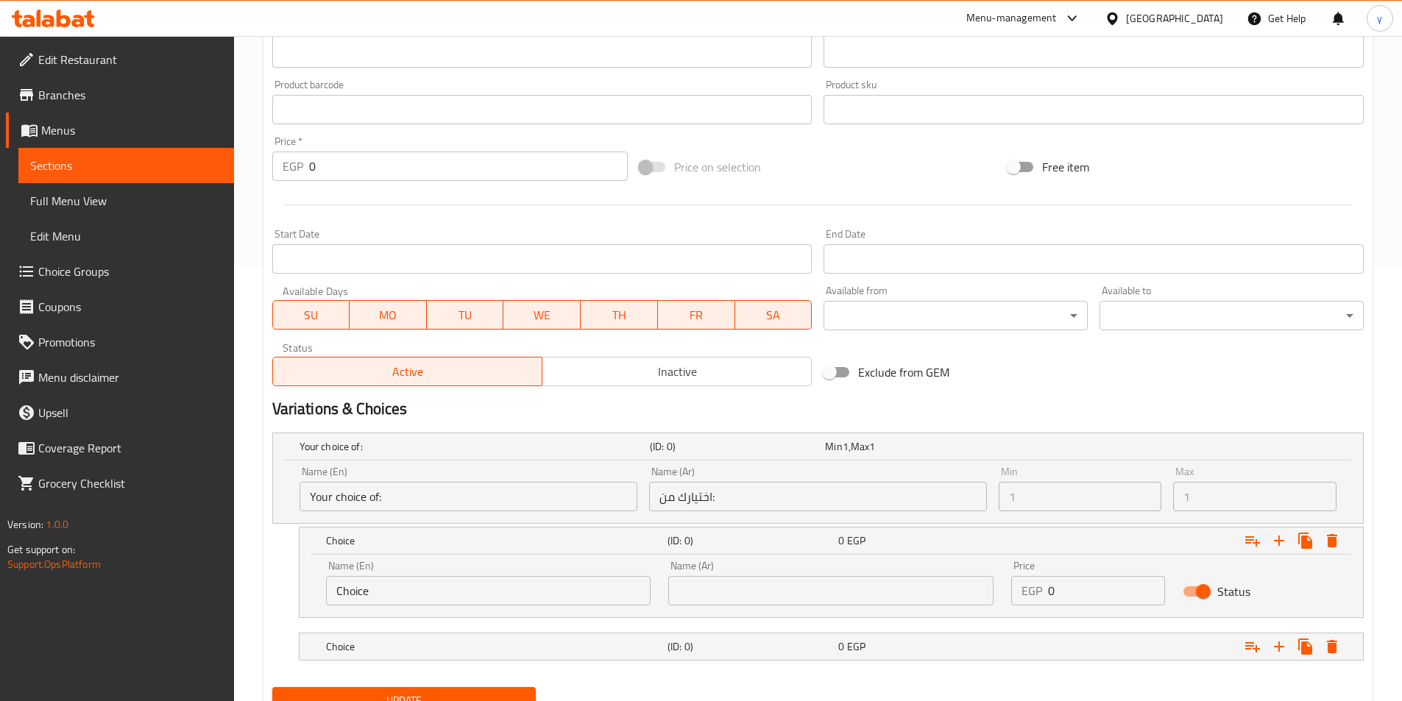
scroll to position [498, 0]
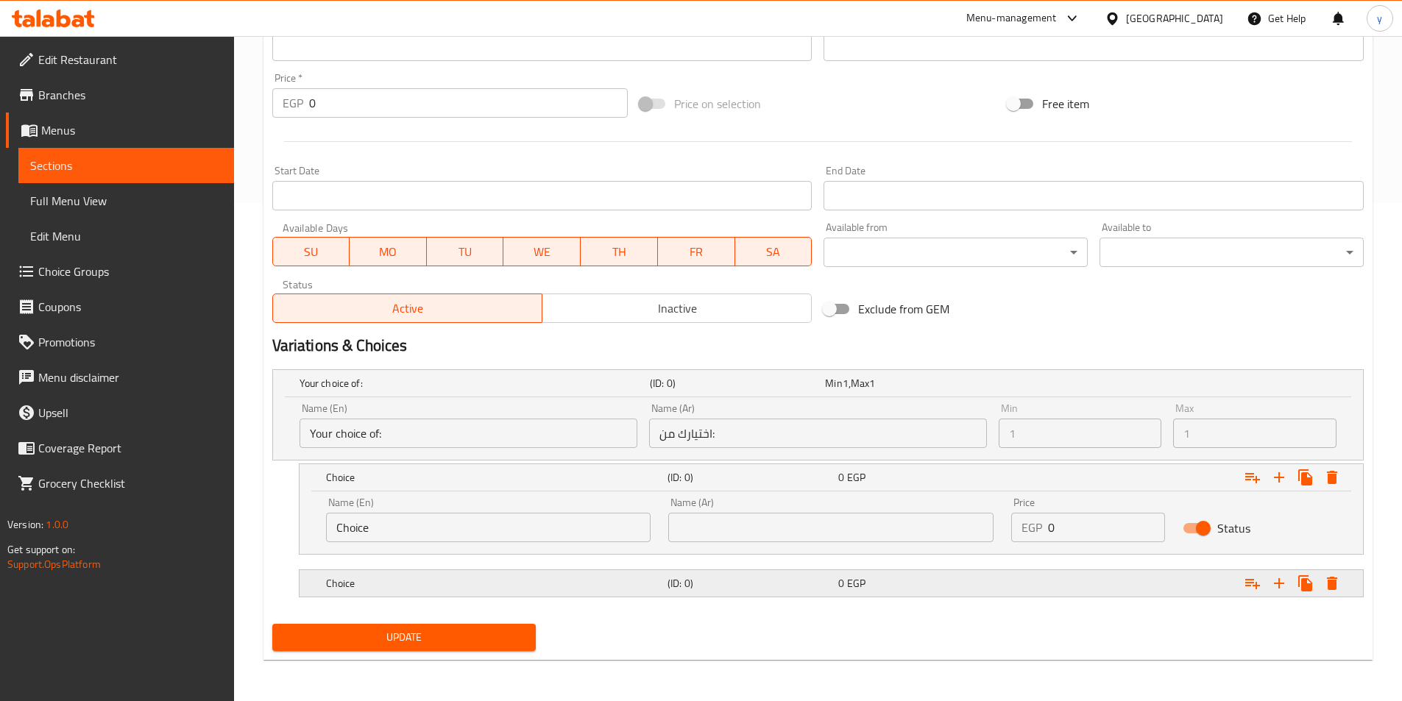
click at [986, 576] on div "0 EGP" at bounding box center [920, 583] width 165 height 15
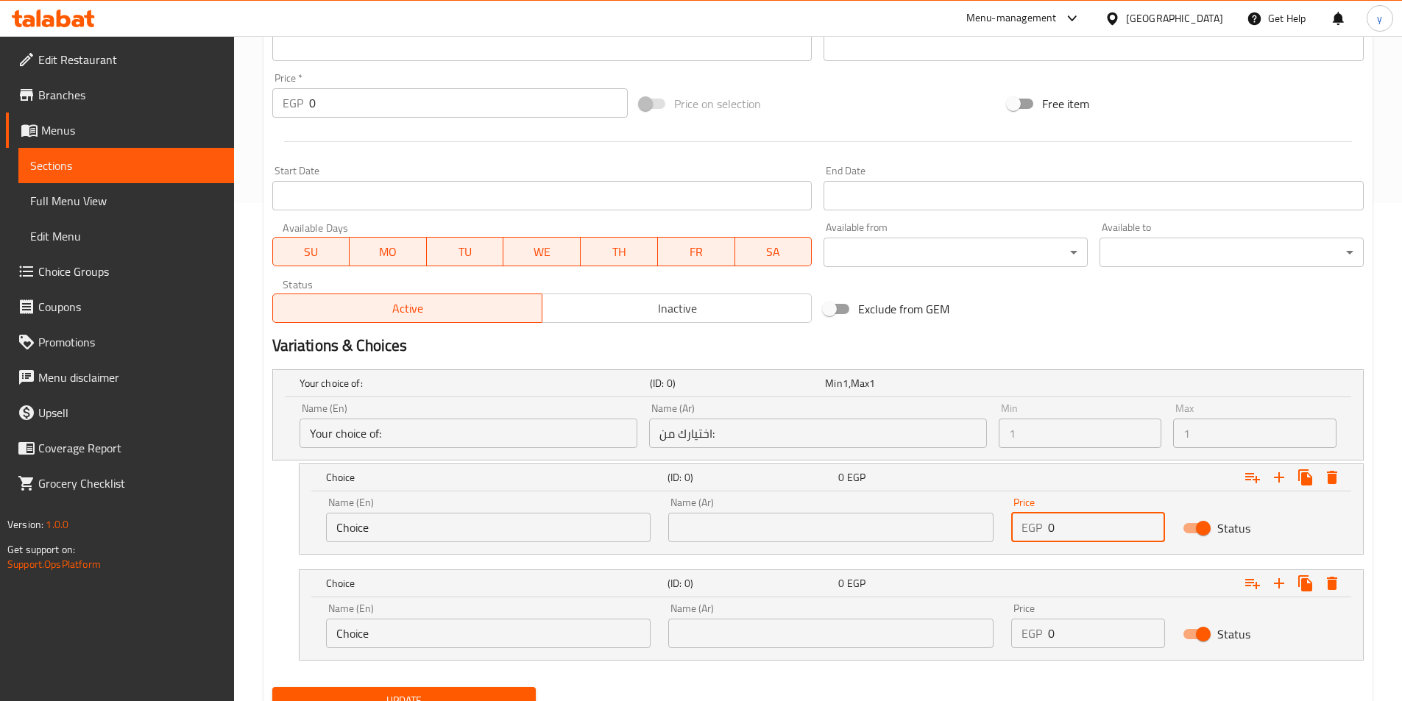
drag, startPoint x: 1065, startPoint y: 530, endPoint x: 983, endPoint y: 530, distance: 81.7
click at [987, 530] on div "Name (En) Choice Name (En) Name (Ar) Name (Ar) Price EGP 0 Price Status" at bounding box center [831, 520] width 1028 height 63
type input "18"
drag, startPoint x: 1098, startPoint y: 639, endPoint x: 946, endPoint y: 677, distance: 156.4
click at [946, 677] on div "Your choice of: (ID: 0) Min 1 , Max 1 Name (En) Your choice of: Name (En) Name …" at bounding box center [817, 523] width 1103 height 318
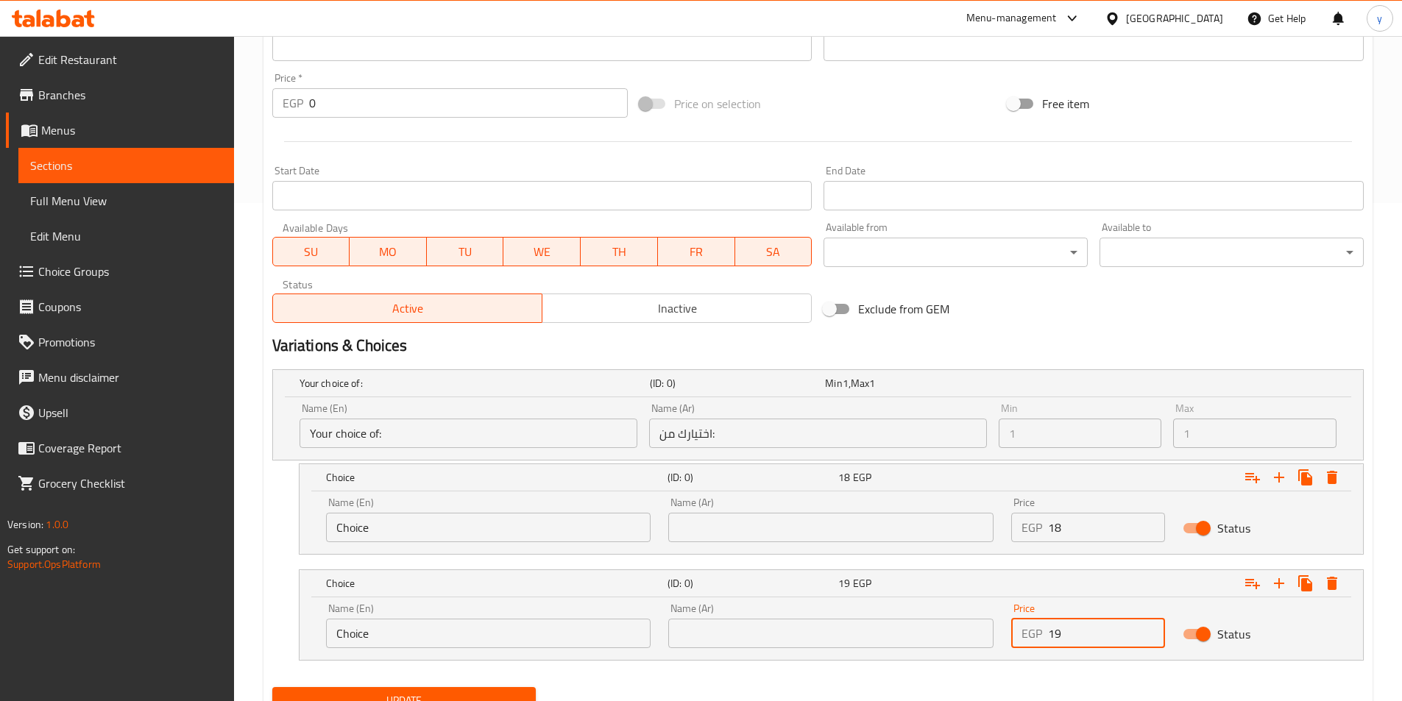
type input "19"
click at [712, 541] on input "text" at bounding box center [830, 527] width 325 height 29
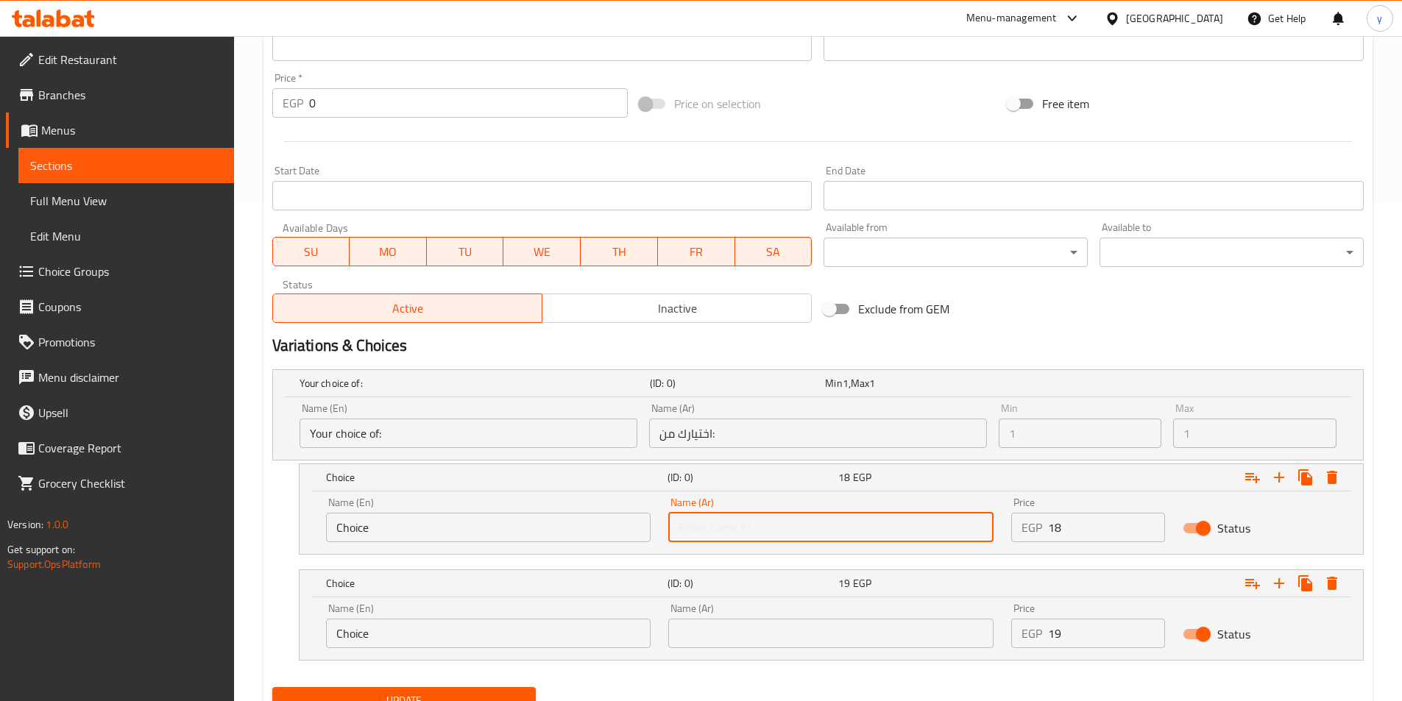
type input "شامي"
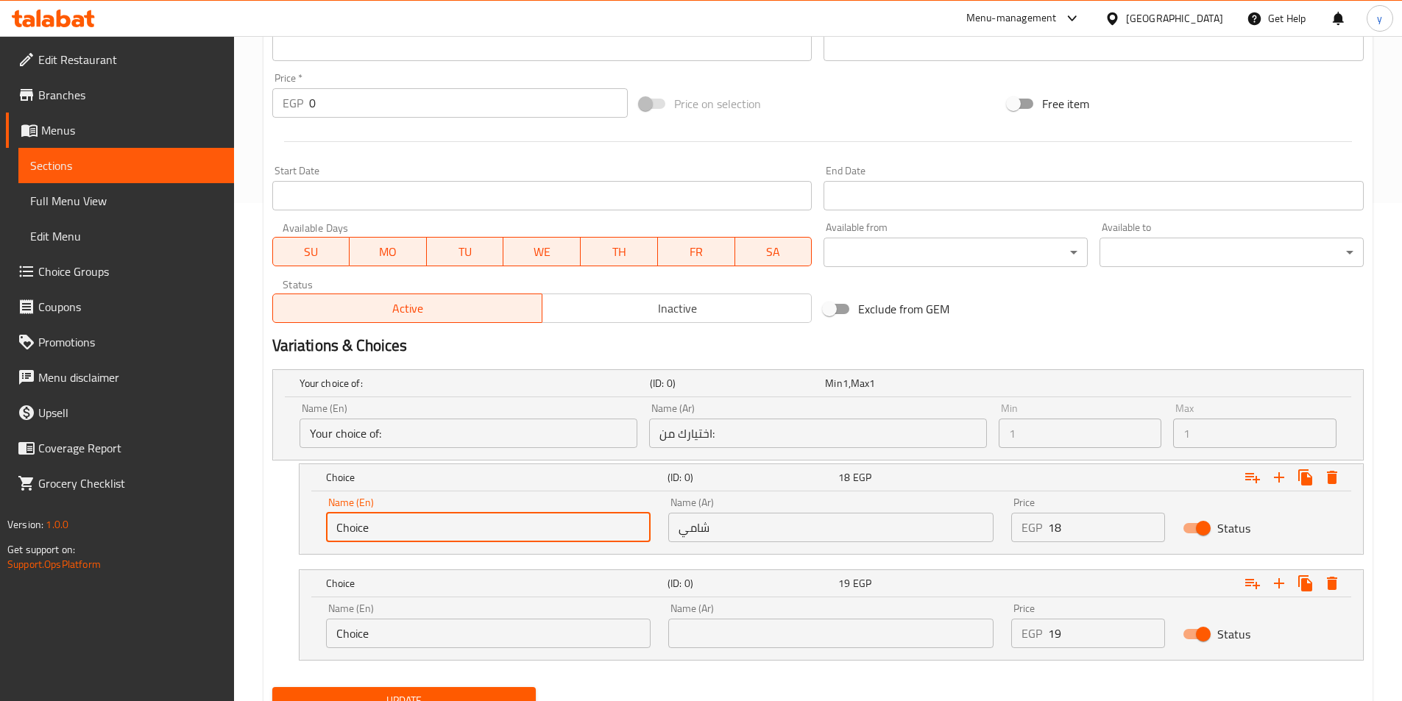
drag, startPoint x: 492, startPoint y: 536, endPoint x: 285, endPoint y: 536, distance: 206.8
click at [285, 536] on div "Choice (ID: 0) 18 EGP Name (En) Choice Name (En) Name (Ar) شامي Name (Ar) Price…" at bounding box center [817, 509] width 1091 height 91
click at [472, 520] on input "text" at bounding box center [488, 527] width 325 height 29
type input "Shami"
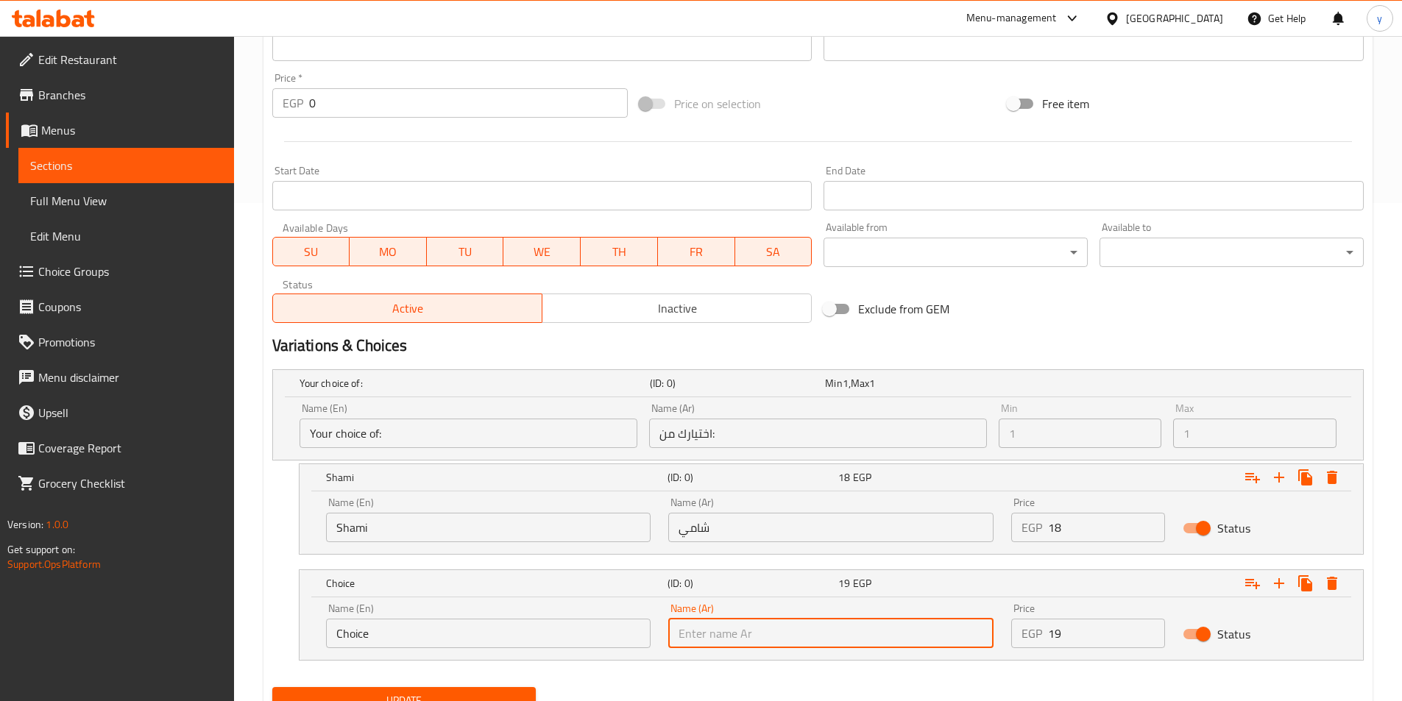
click at [695, 631] on input "text" at bounding box center [830, 633] width 325 height 29
type input "بلدي"
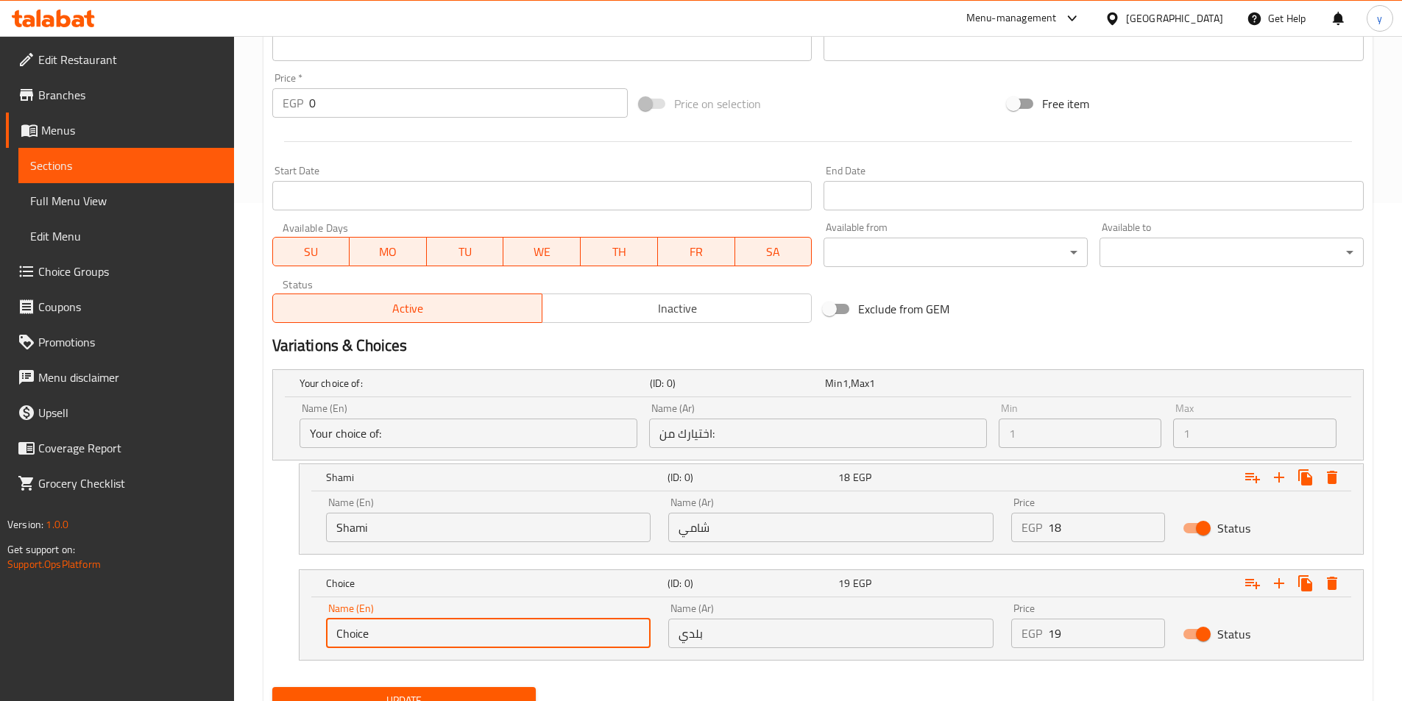
drag, startPoint x: 484, startPoint y: 637, endPoint x: 240, endPoint y: 617, distance: 245.1
click at [238, 617] on div "Home / Restaurants management / Menus / Sections / item / update Potato Sandwic…" at bounding box center [818, 151] width 1168 height 1227
click at [363, 635] on input "text" at bounding box center [488, 633] width 325 height 29
type input "Baladi"
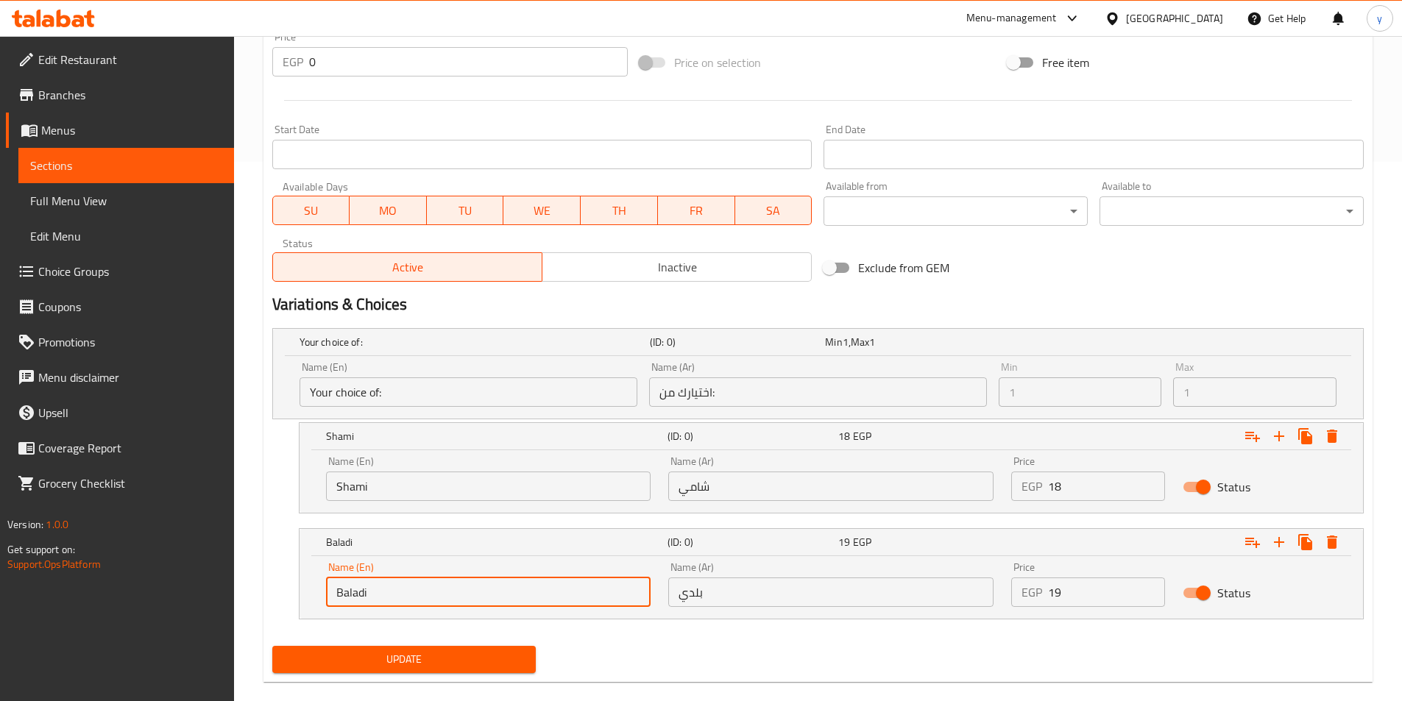
scroll to position [562, 0]
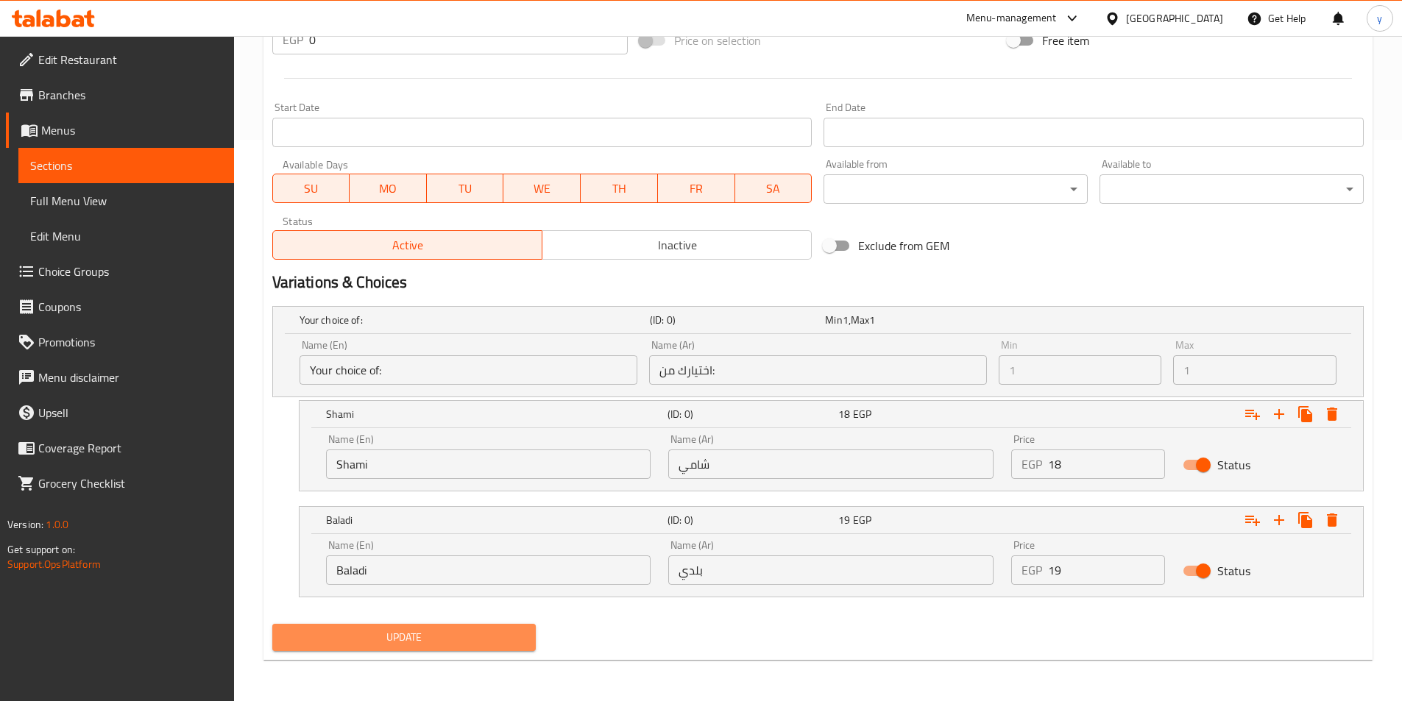
click at [458, 638] on span "Update" at bounding box center [404, 637] width 241 height 18
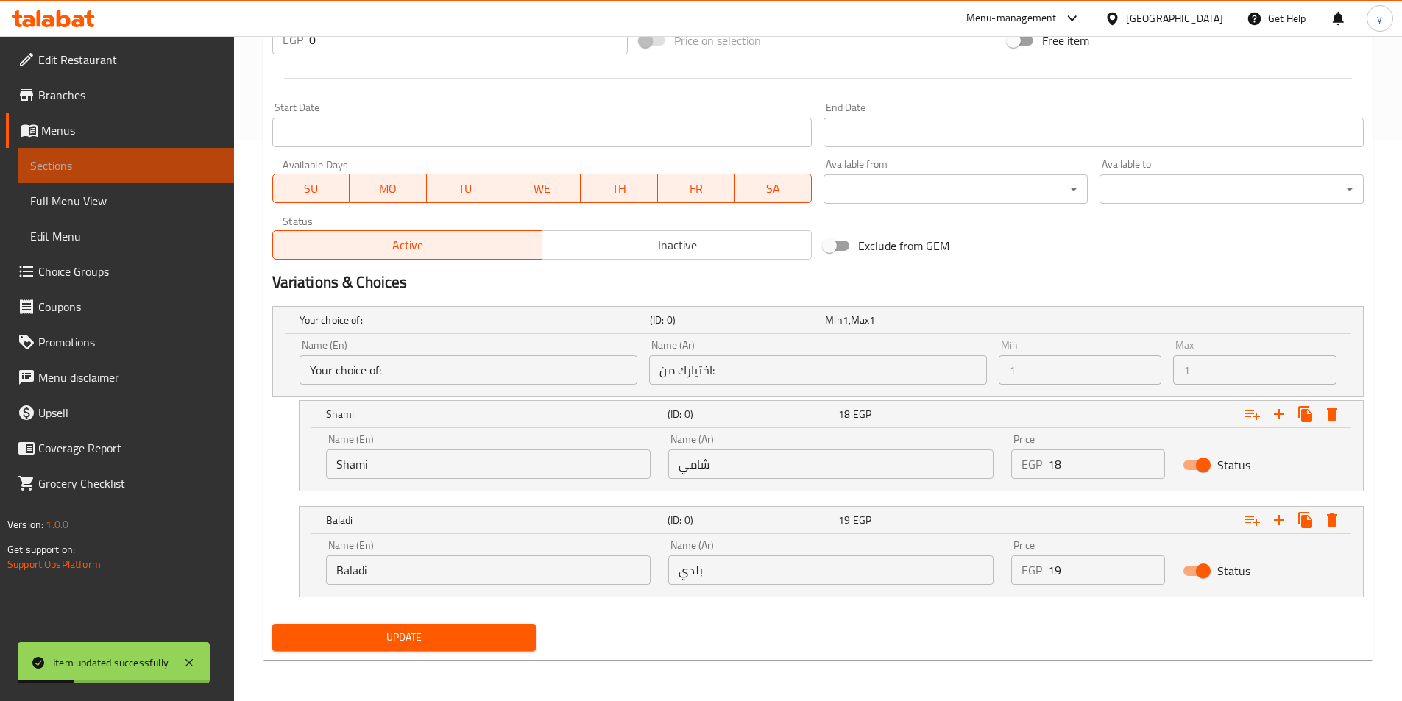
click at [142, 151] on link "Sections" at bounding box center [126, 165] width 216 height 35
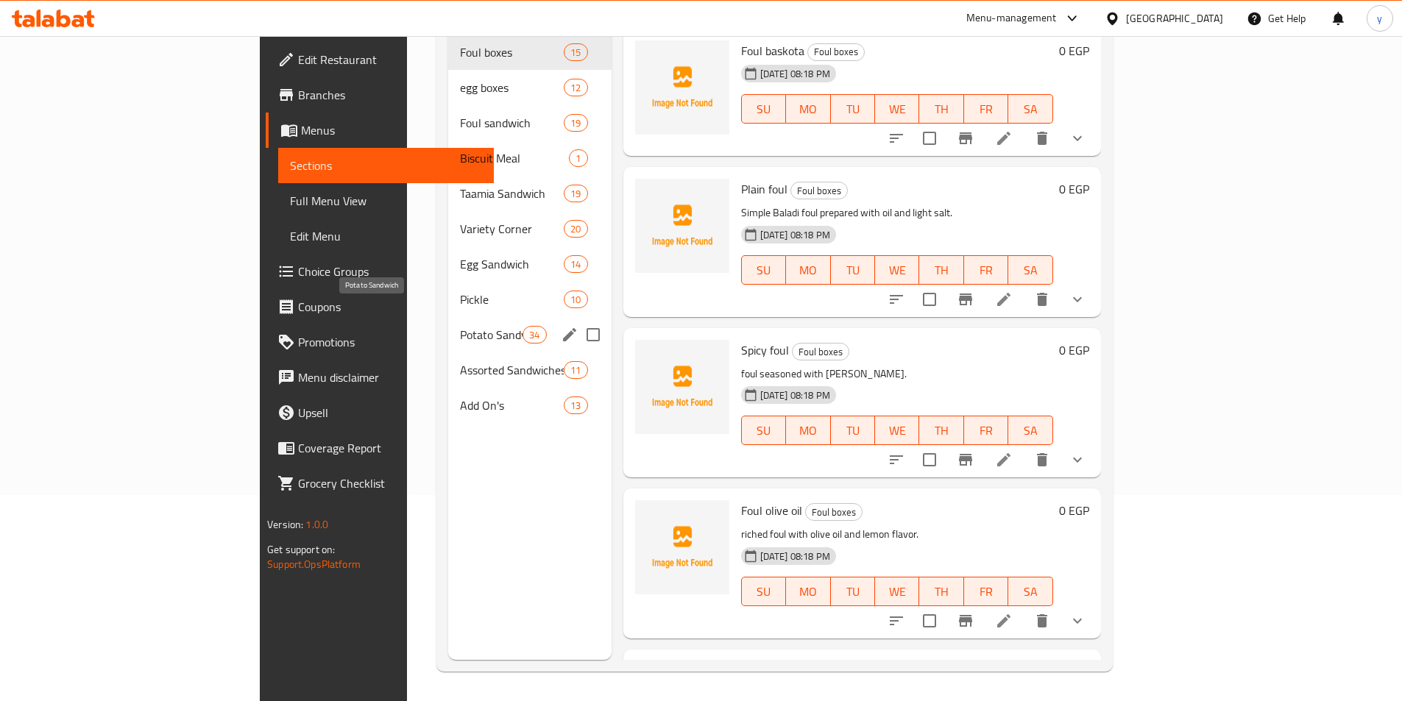
click at [460, 326] on span "Potato Sandwich" at bounding box center [491, 335] width 63 height 18
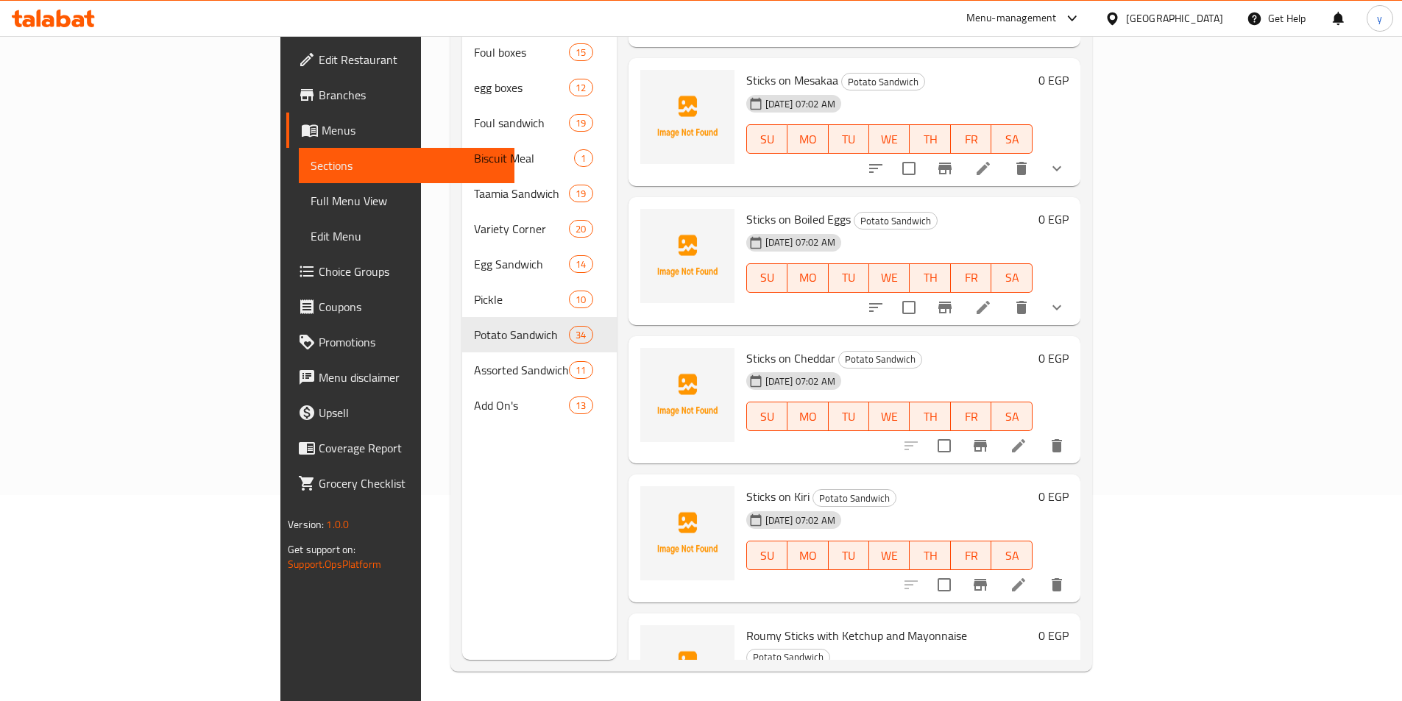
scroll to position [883, 0]
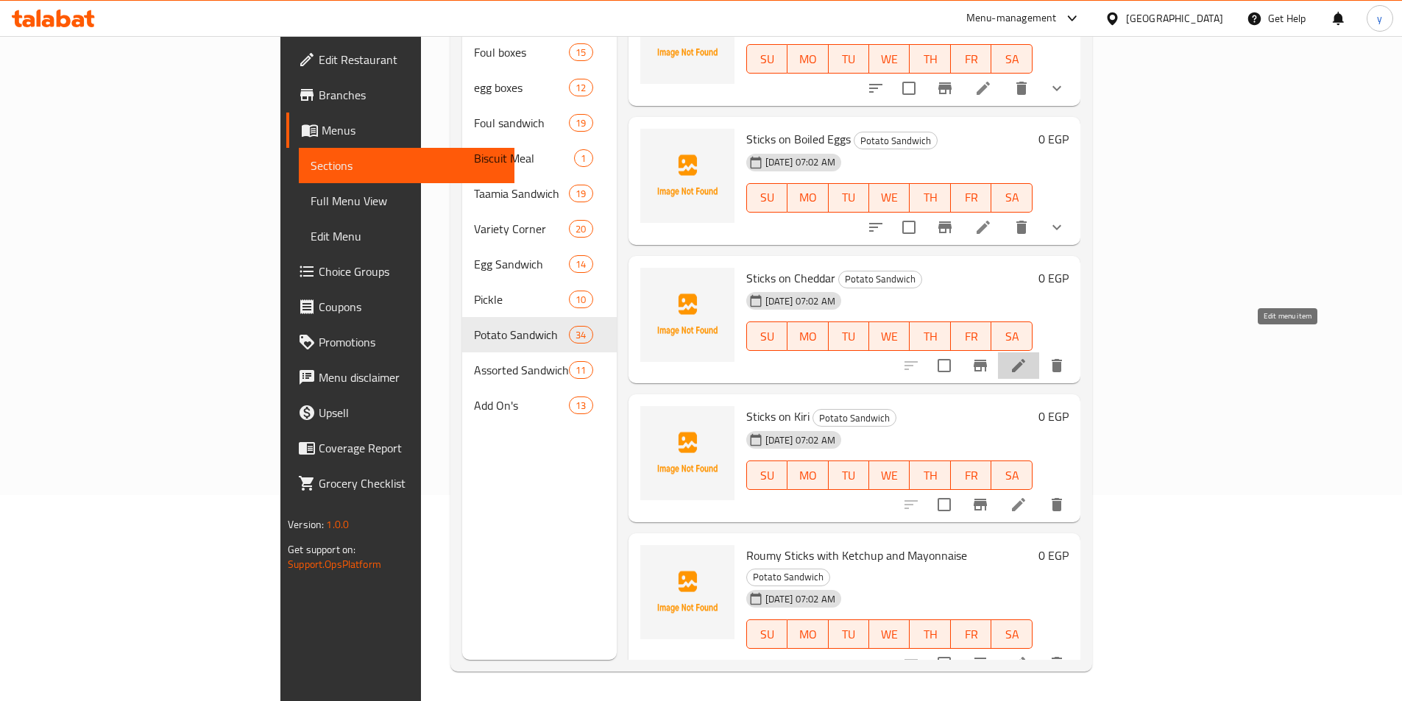
click at [1025, 359] on icon at bounding box center [1018, 365] width 13 height 13
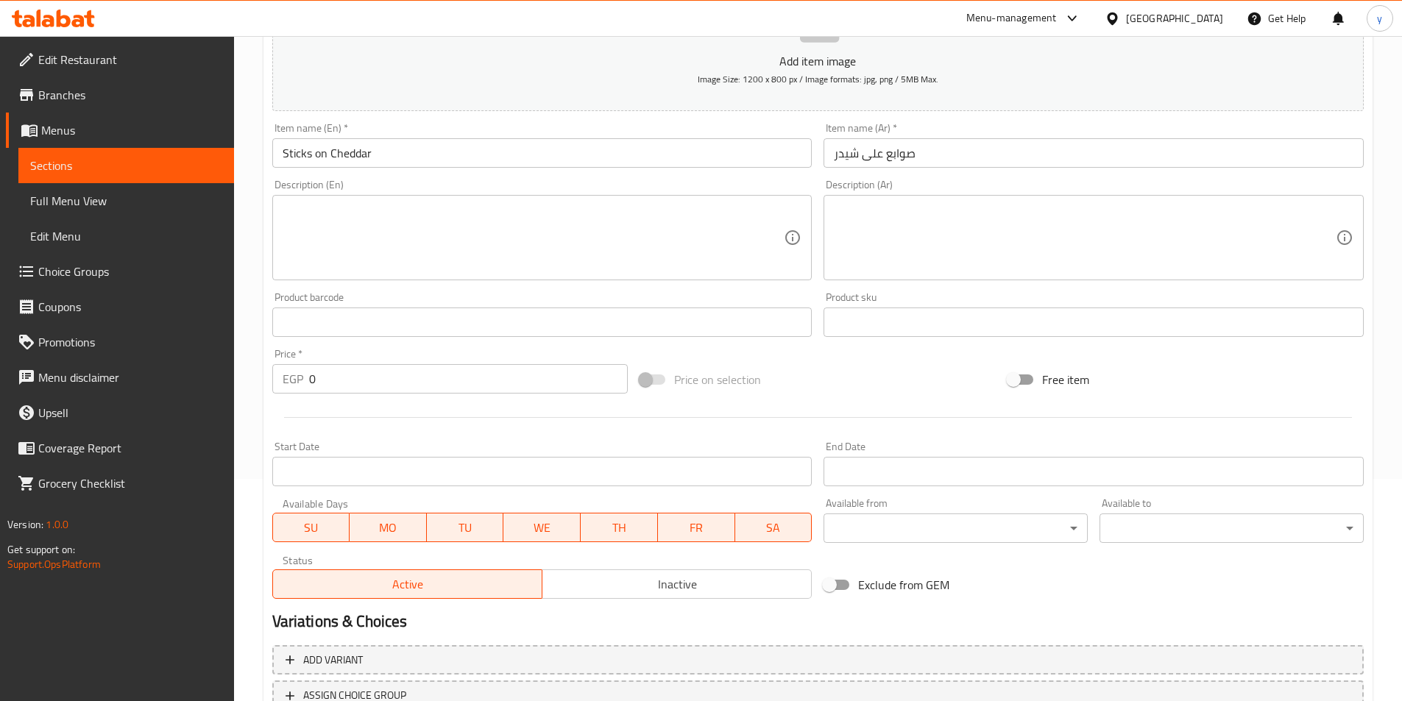
scroll to position [339, 0]
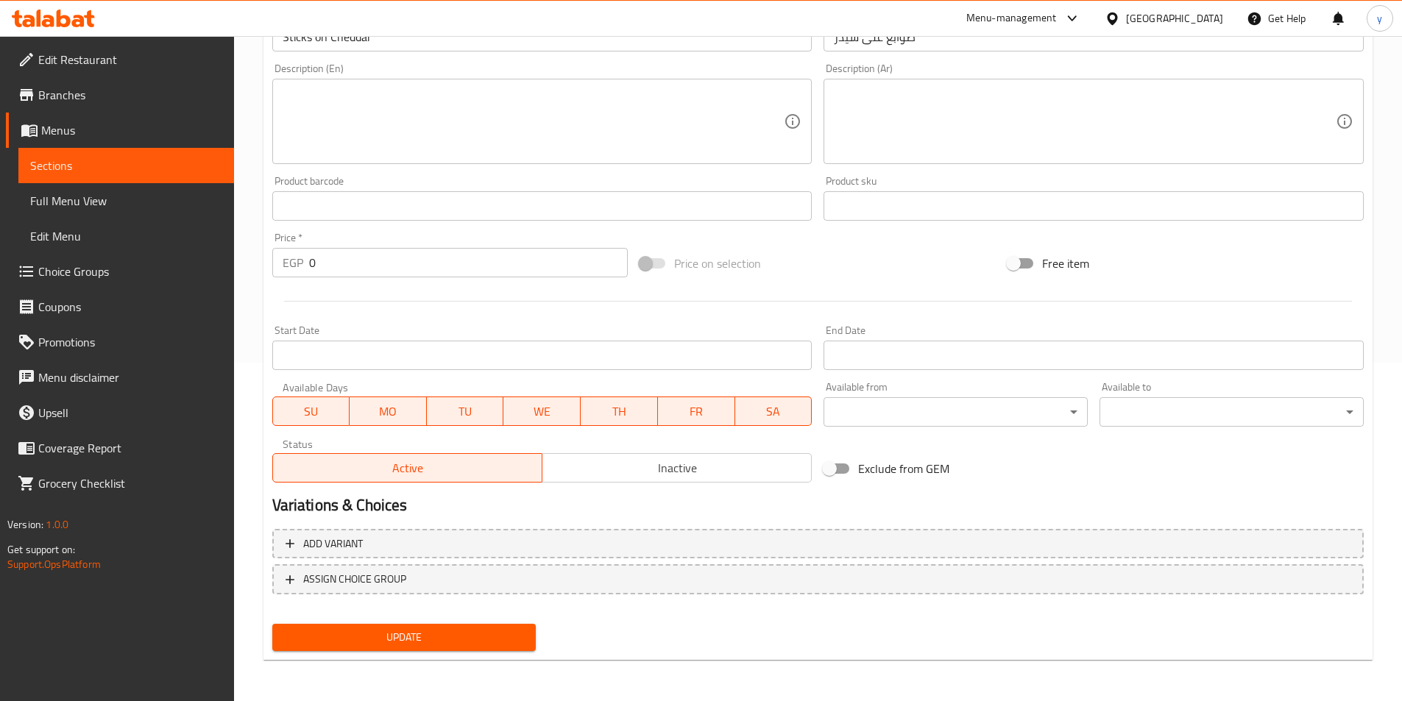
click at [1025, 560] on div "Add variant ASSIGN CHOICE GROUP" at bounding box center [817, 571] width 1103 height 96
click at [1024, 543] on span "Add variant" at bounding box center [818, 544] width 1065 height 18
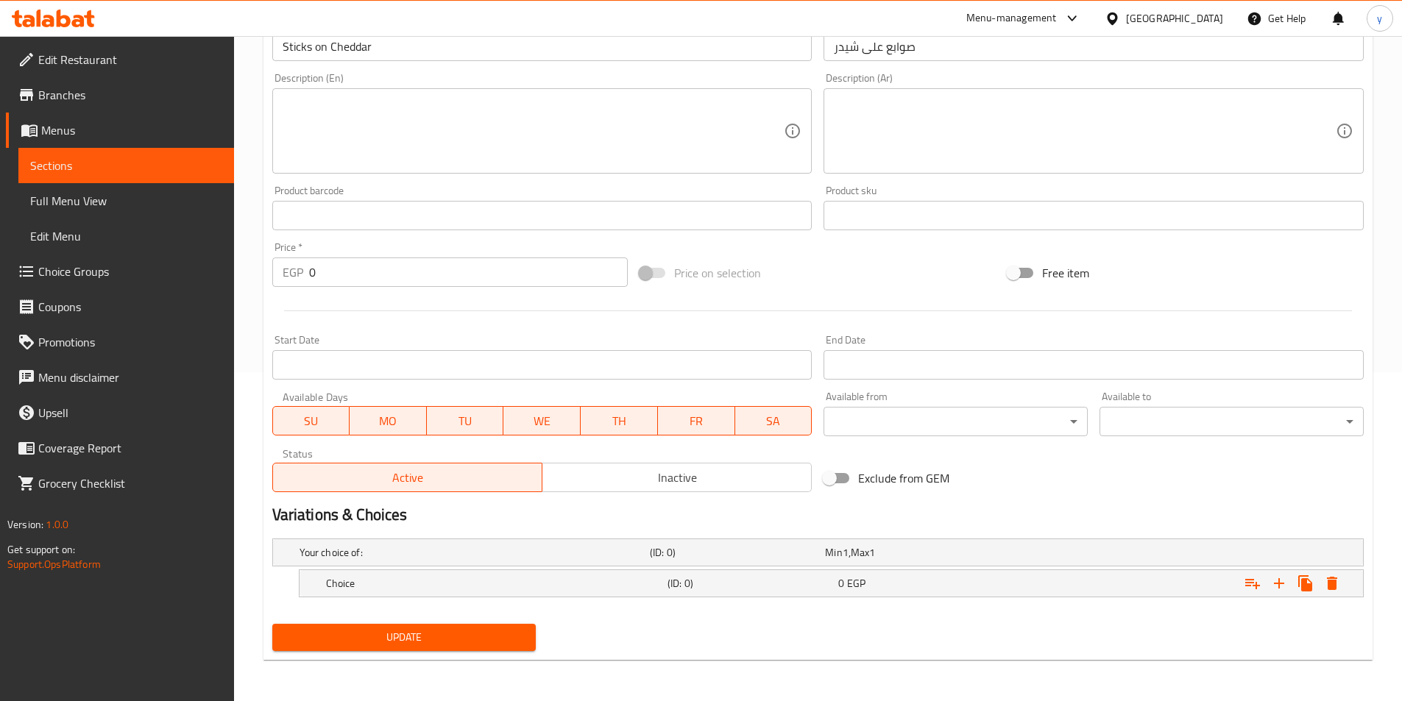
scroll to position [329, 0]
click at [1280, 581] on icon "Expand" at bounding box center [1279, 583] width 10 height 10
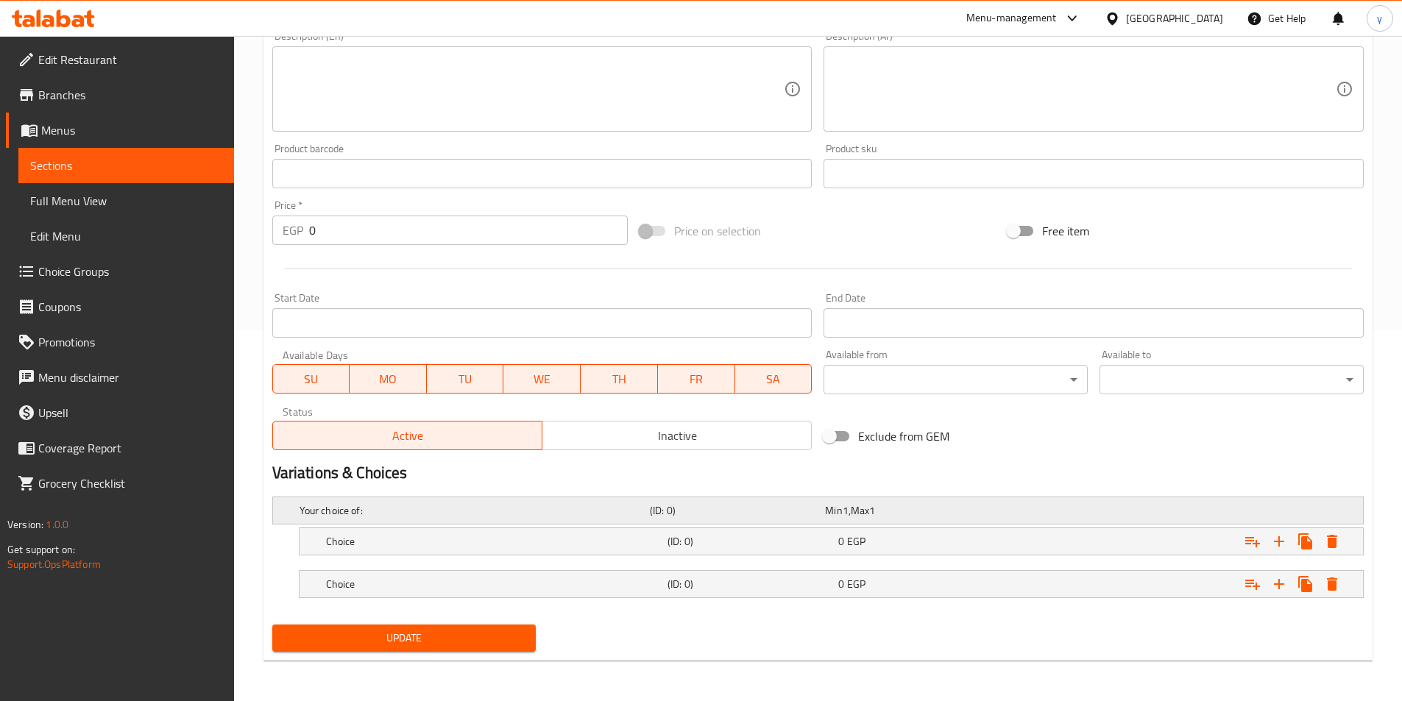
scroll to position [372, 0]
click at [1015, 594] on div "Expand" at bounding box center [1176, 583] width 341 height 32
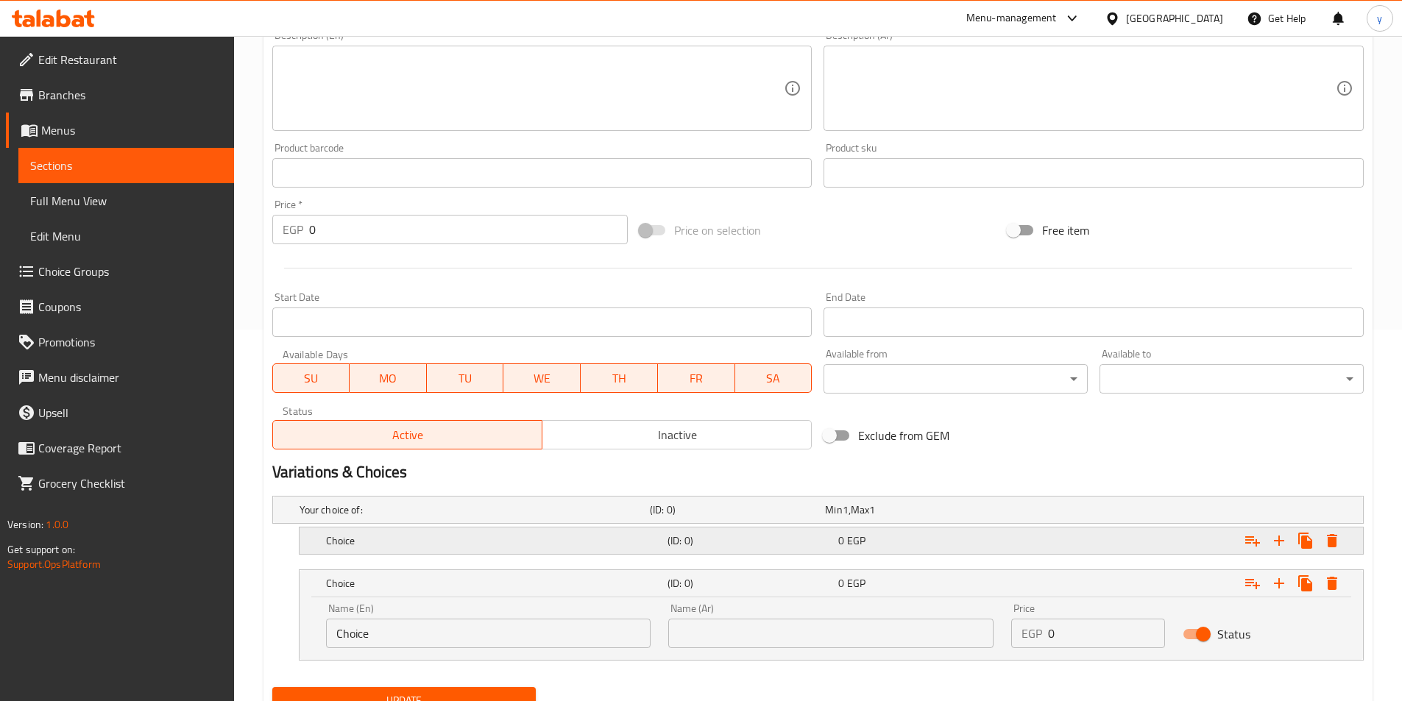
click at [997, 550] on div "0 EGP" at bounding box center [920, 541] width 171 height 21
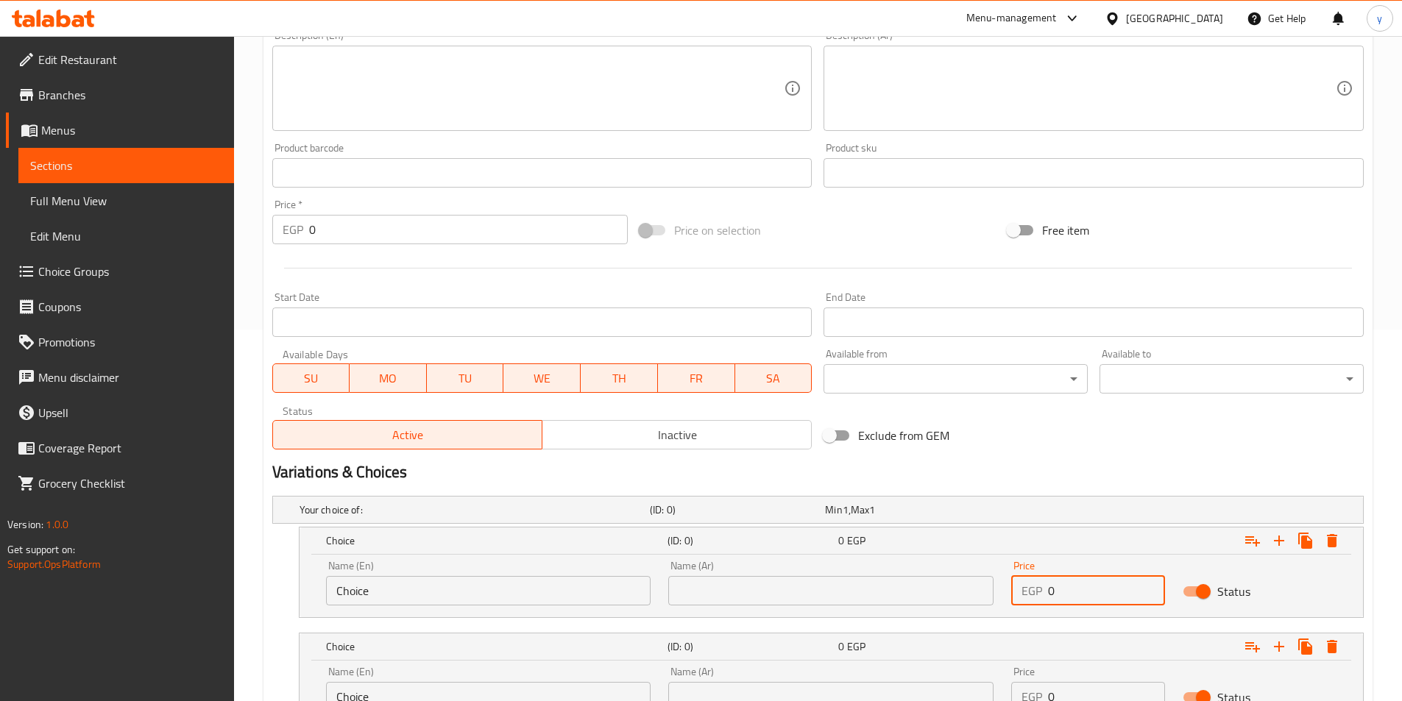
drag, startPoint x: 1065, startPoint y: 592, endPoint x: 1014, endPoint y: 592, distance: 50.8
click at [1014, 592] on div "EGP 0 Price" at bounding box center [1088, 590] width 154 height 29
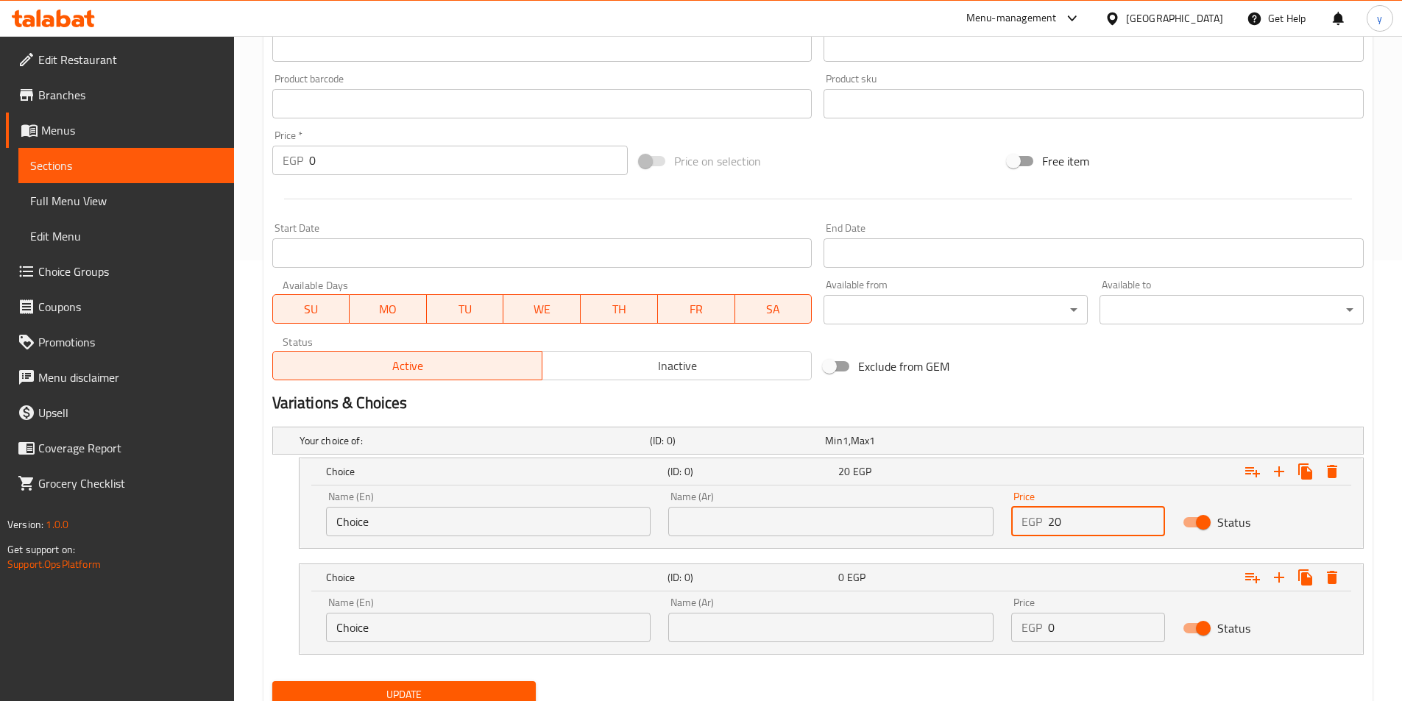
scroll to position [498, 0]
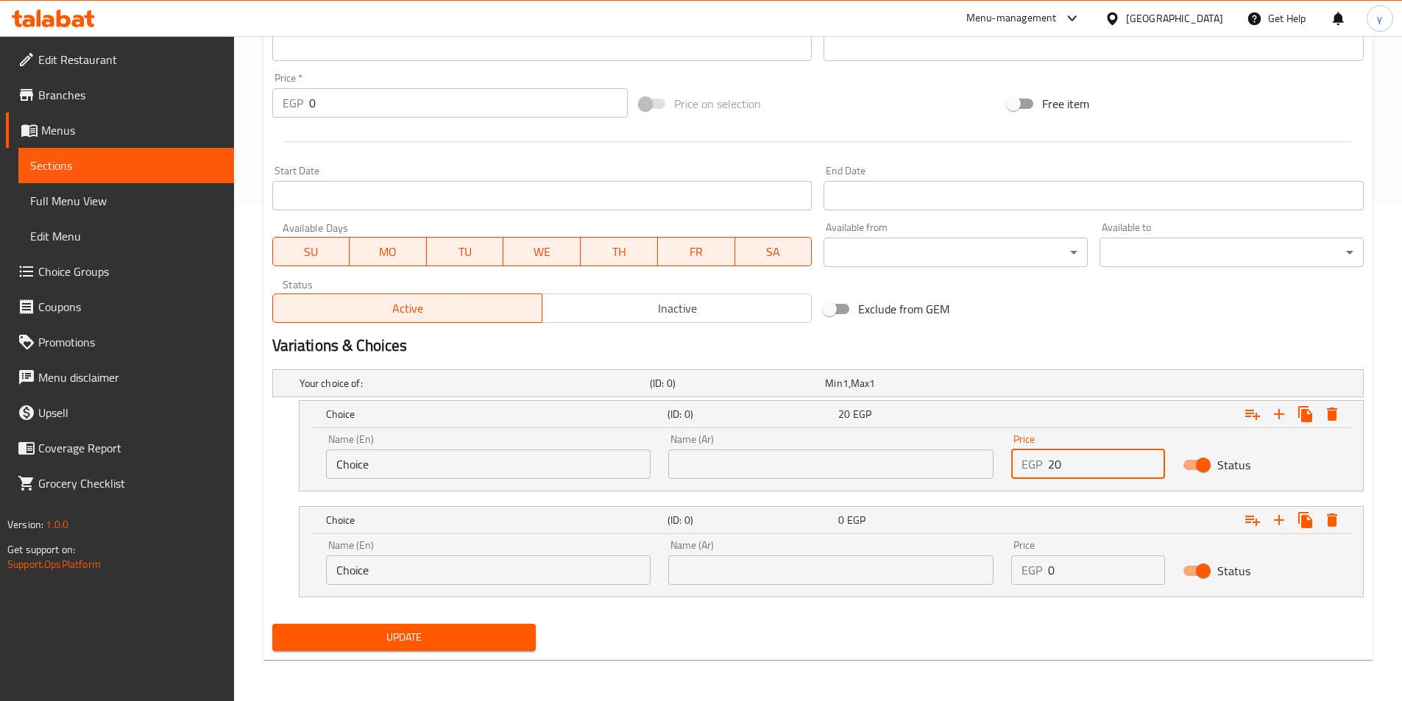
type input "20"
drag, startPoint x: 1088, startPoint y: 578, endPoint x: 1018, endPoint y: 573, distance: 70.8
click at [1019, 573] on div "EGP 0 Price" at bounding box center [1088, 570] width 154 height 29
type input "21"
click at [710, 458] on input "text" at bounding box center [830, 464] width 325 height 29
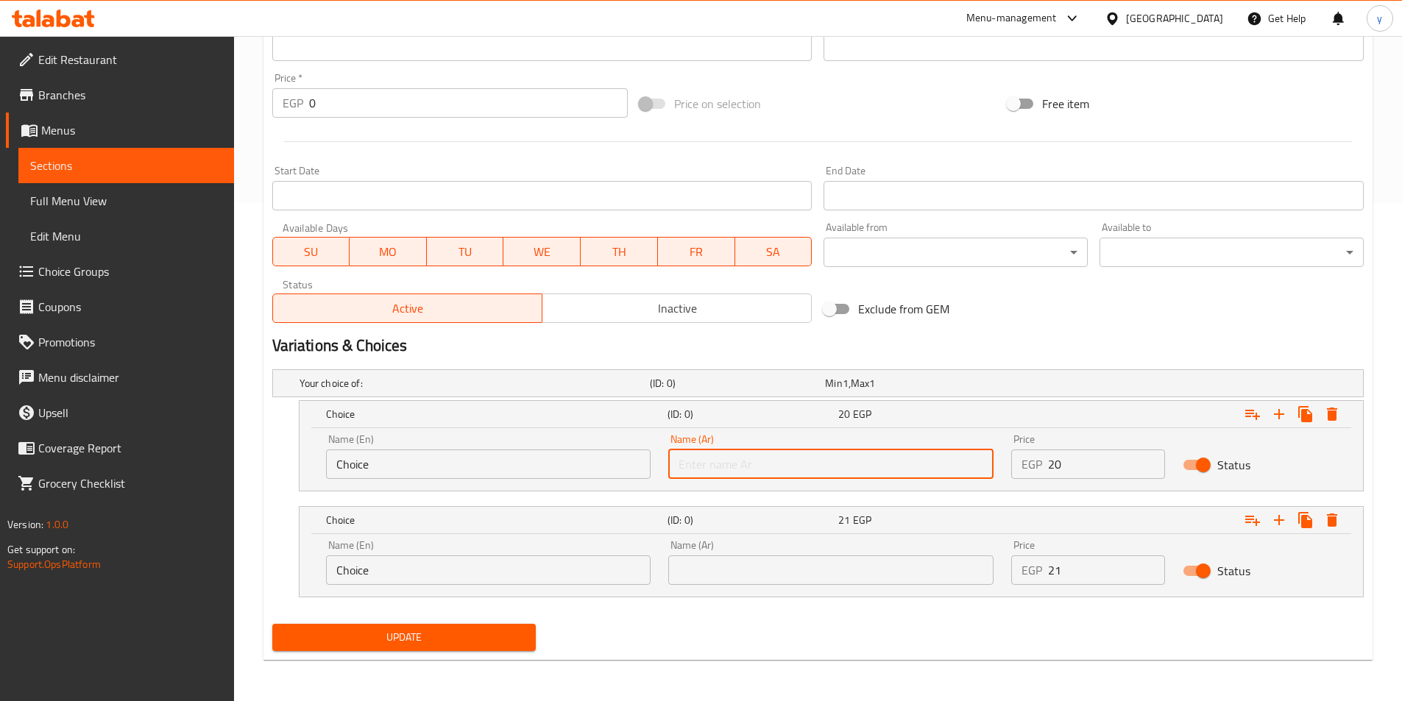
type input "شامي"
drag, startPoint x: 160, startPoint y: 457, endPoint x: 144, endPoint y: 450, distance: 17.8
click at [144, 450] on div "Edit Restaurant Branches Menus Sections Full Menu View Edit Menu Choice Groups …" at bounding box center [701, 119] width 1402 height 1163
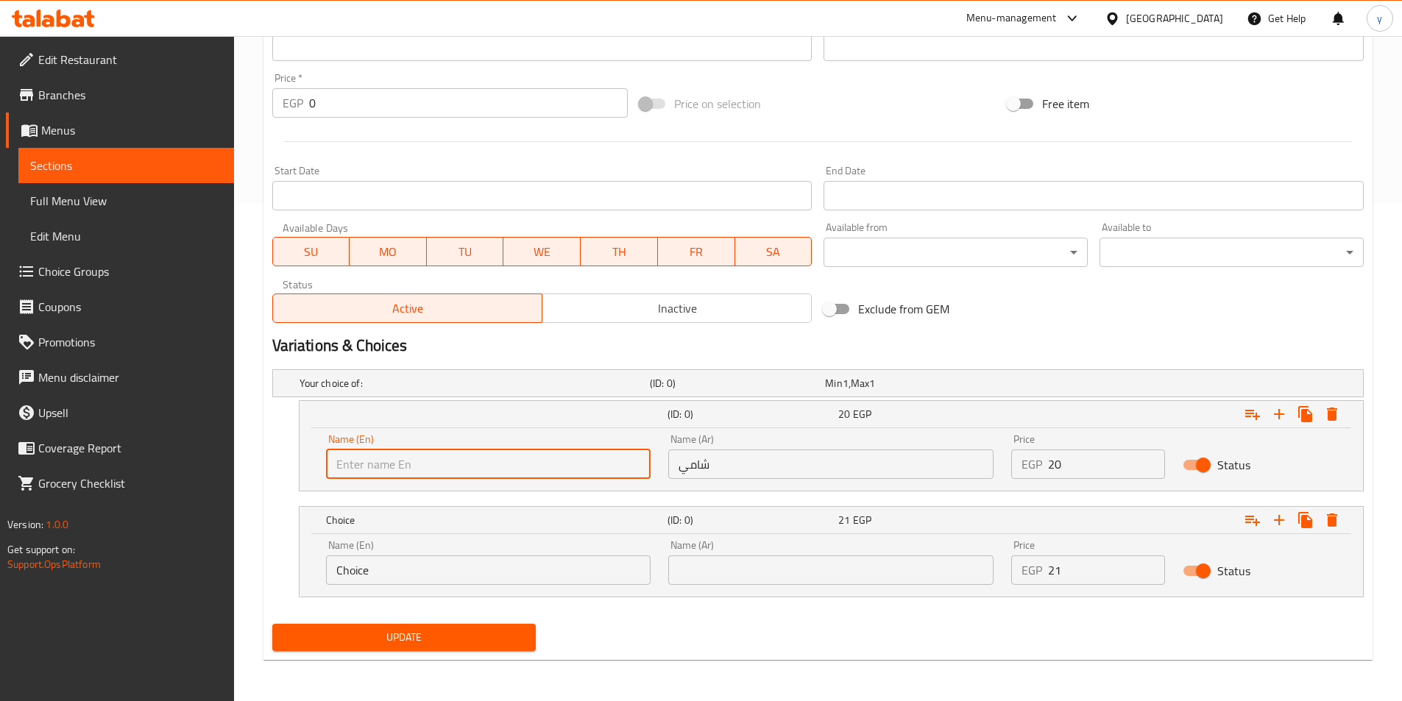
click at [447, 468] on input "text" at bounding box center [488, 464] width 325 height 29
type input "Shami"
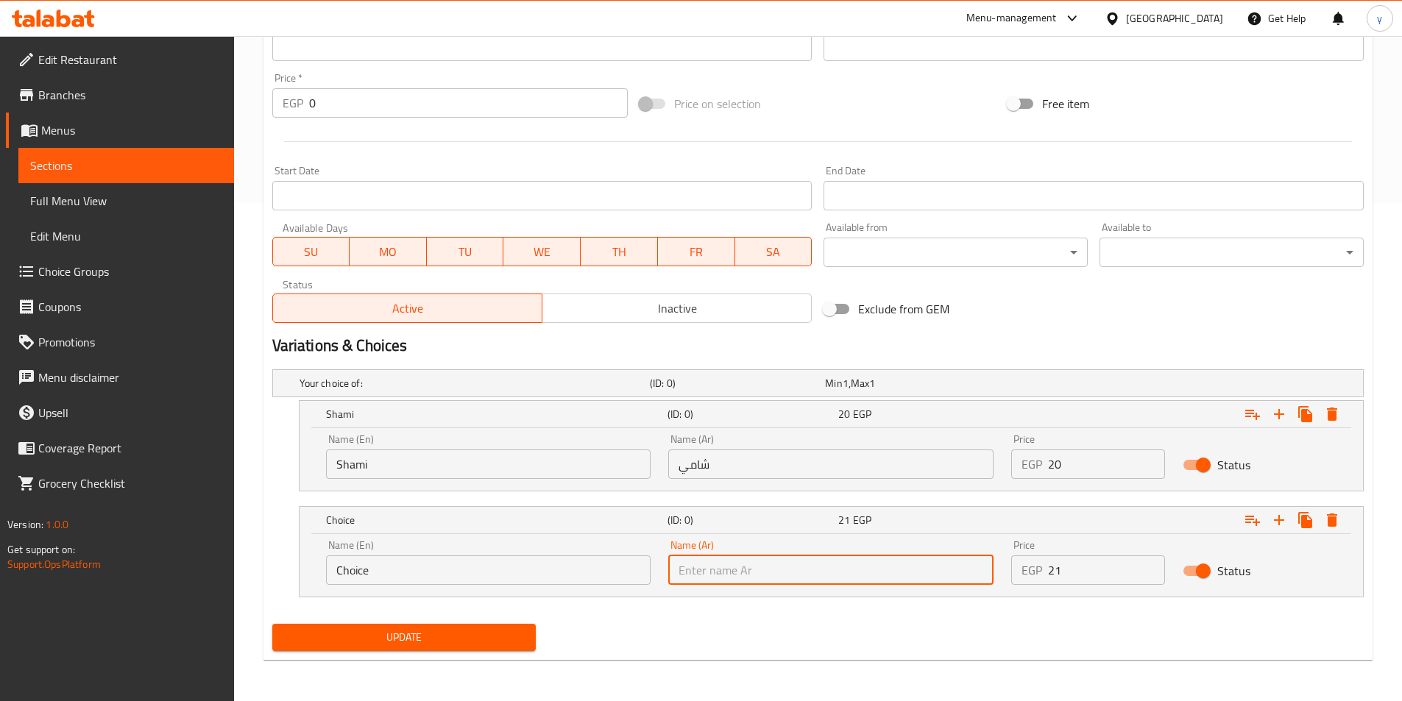
click at [827, 571] on input "text" at bounding box center [830, 570] width 325 height 29
type input "بلدي"
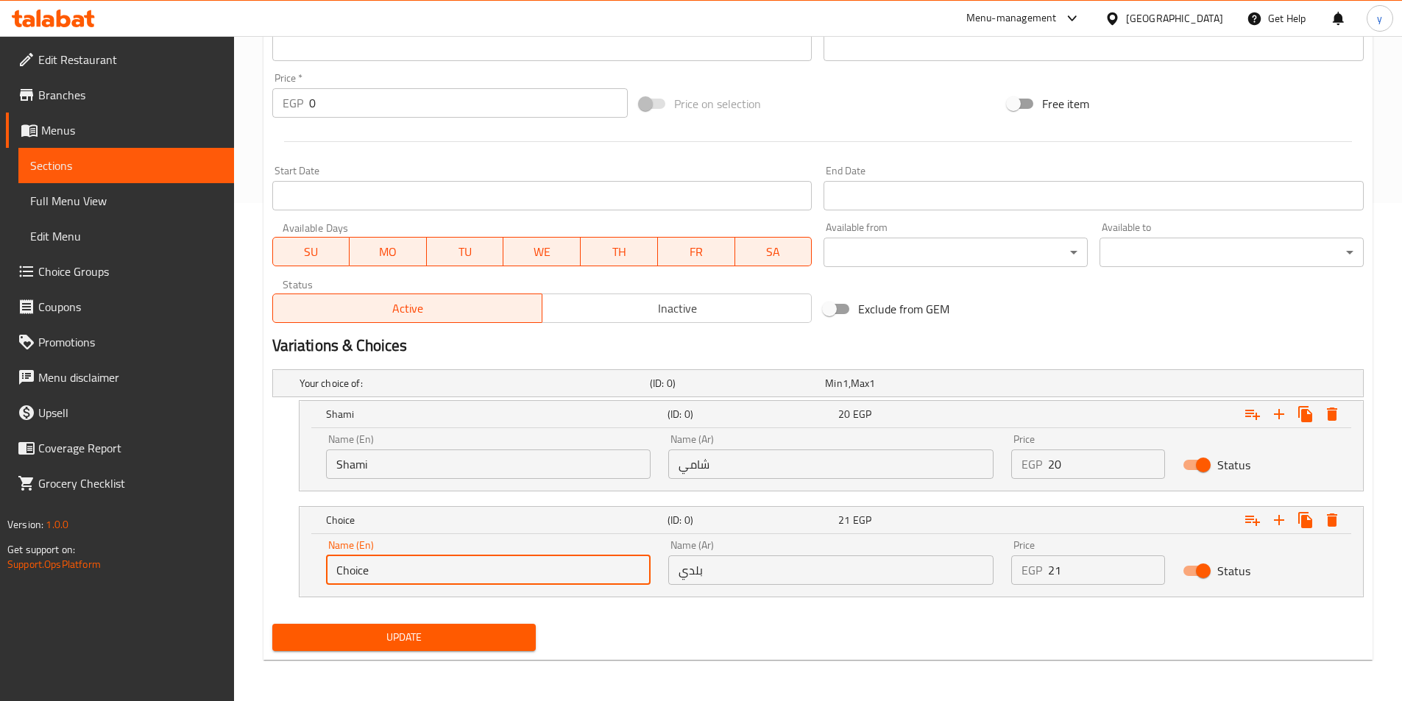
drag, startPoint x: 443, startPoint y: 565, endPoint x: 152, endPoint y: 564, distance: 291.4
click at [152, 564] on div "Edit Restaurant Branches Menus Sections Full Menu View Edit Menu Choice Groups …" at bounding box center [701, 119] width 1402 height 1163
click at [423, 561] on input "text" at bounding box center [488, 570] width 325 height 29
type input "Baladi"
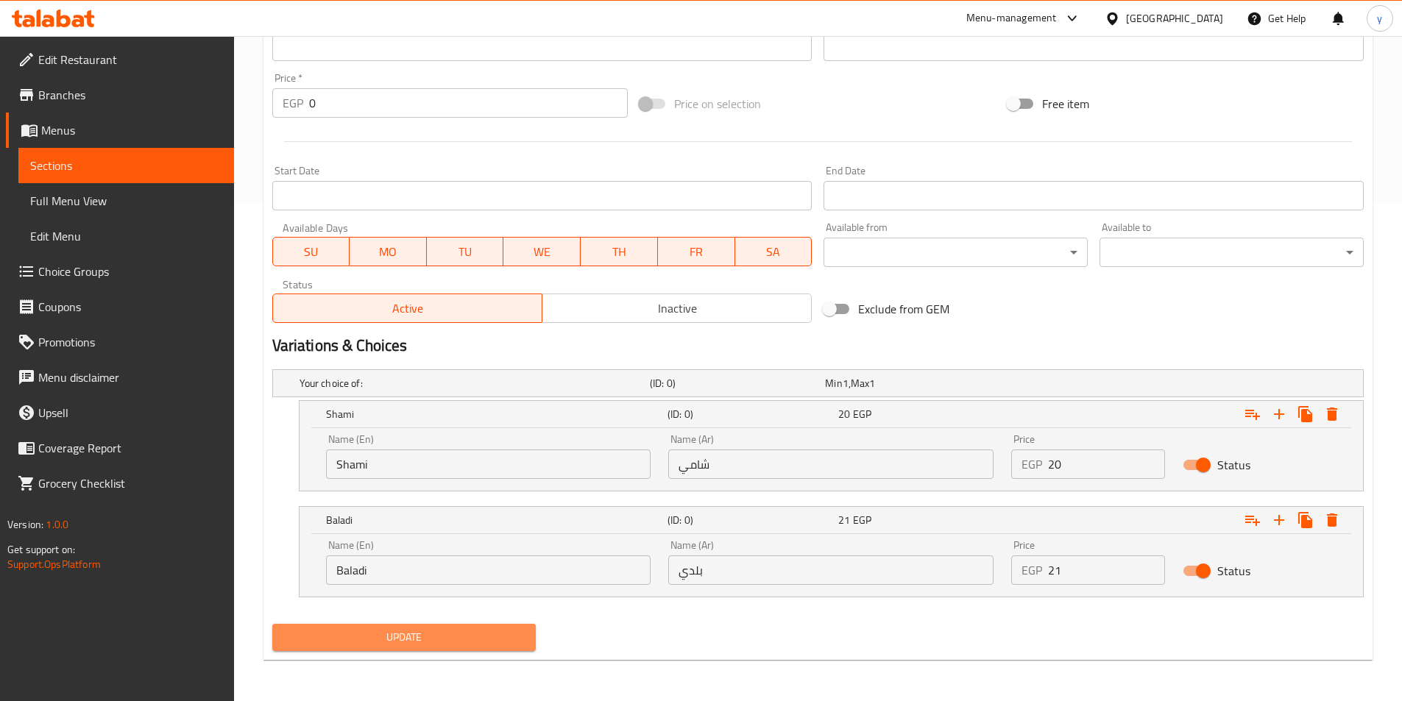
click at [336, 635] on span "Update" at bounding box center [404, 637] width 241 height 18
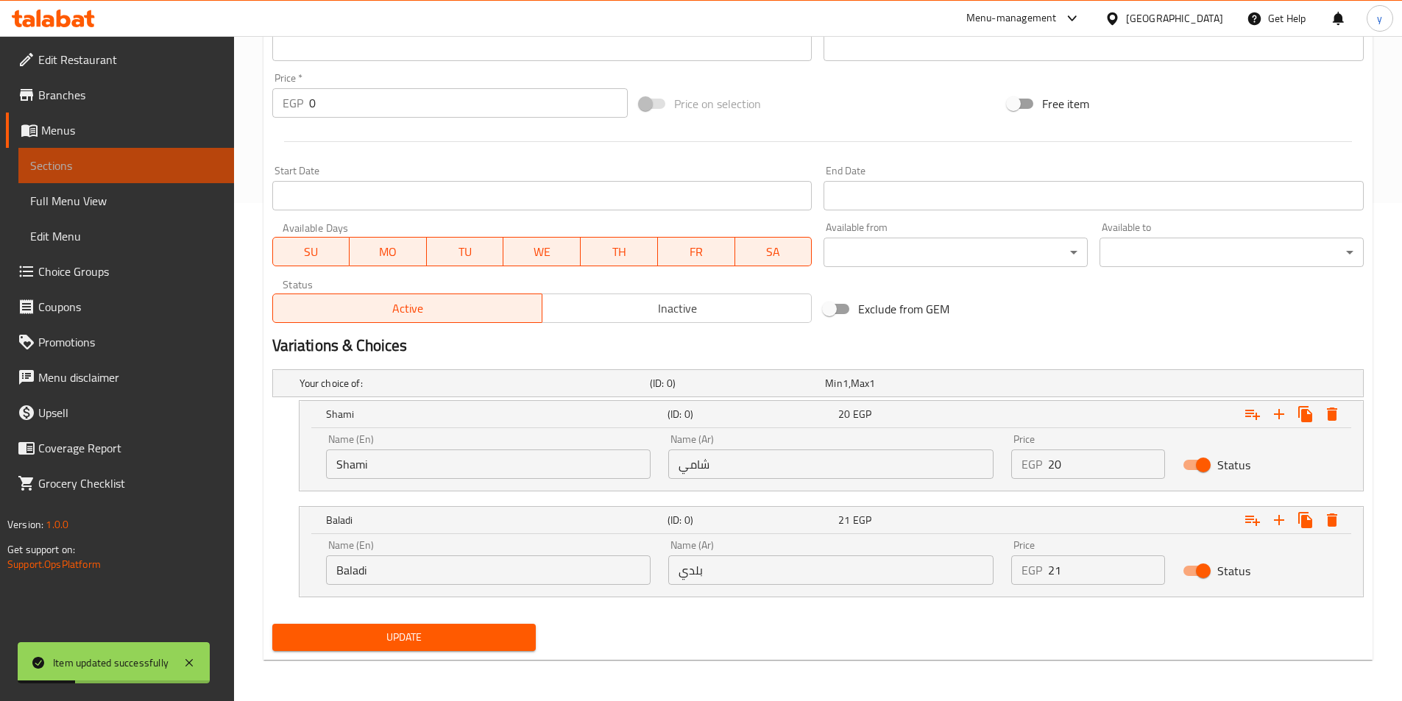
click at [89, 152] on link "Sections" at bounding box center [126, 165] width 216 height 35
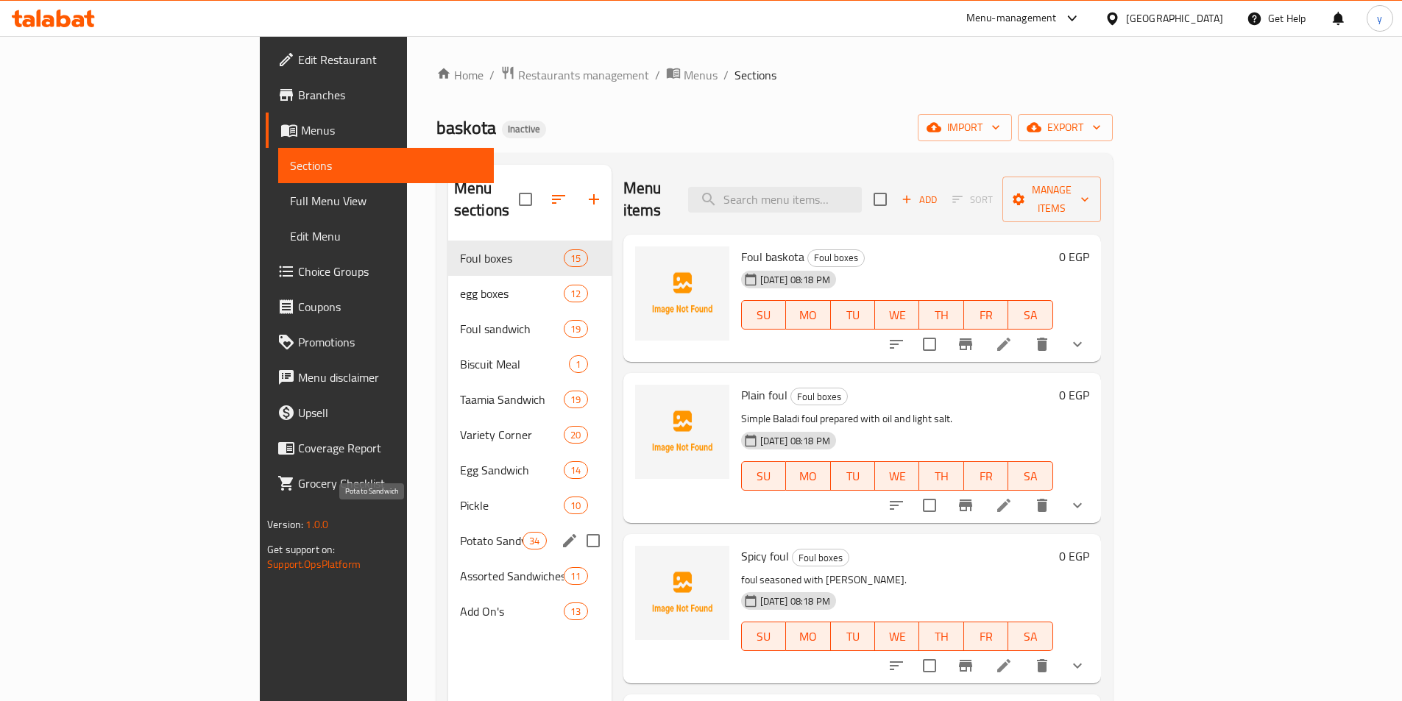
click at [460, 532] on span "Potato Sandwich" at bounding box center [491, 541] width 63 height 18
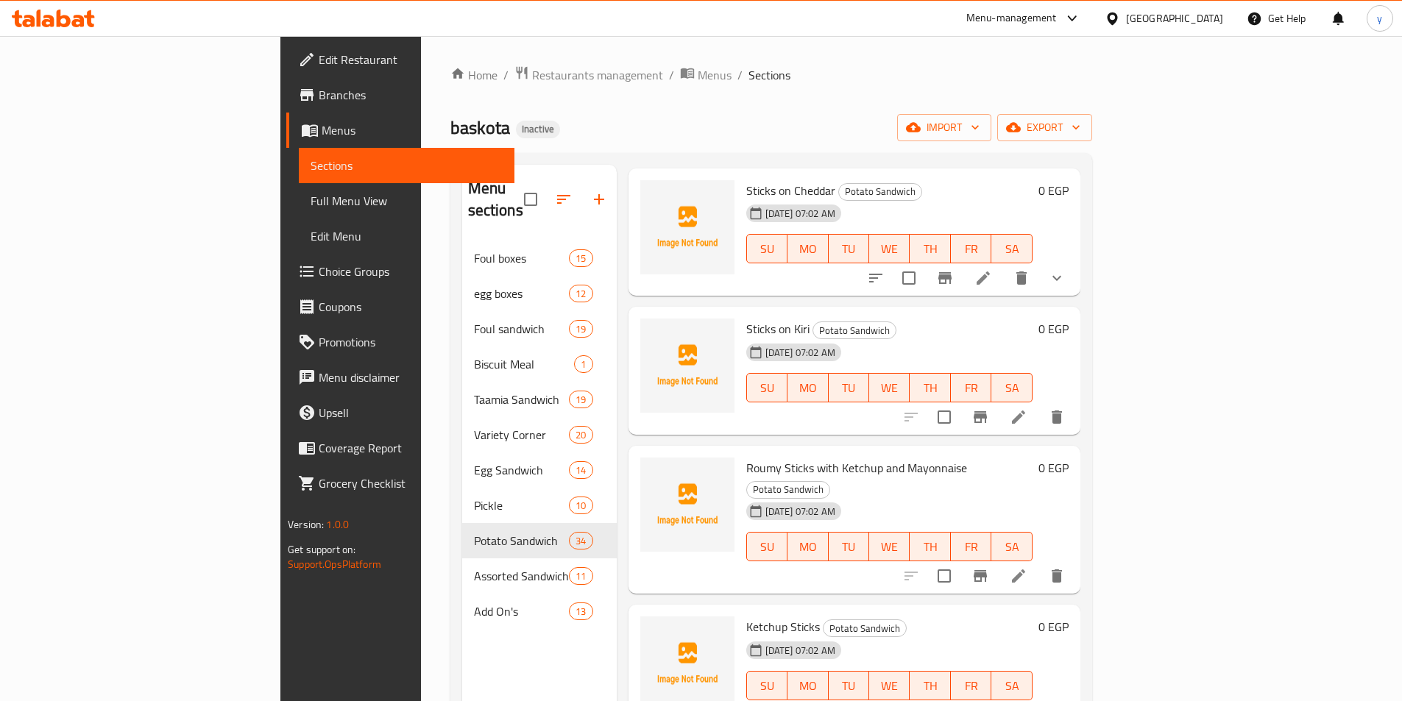
scroll to position [1177, 0]
click at [1027, 408] on icon at bounding box center [1019, 417] width 18 height 18
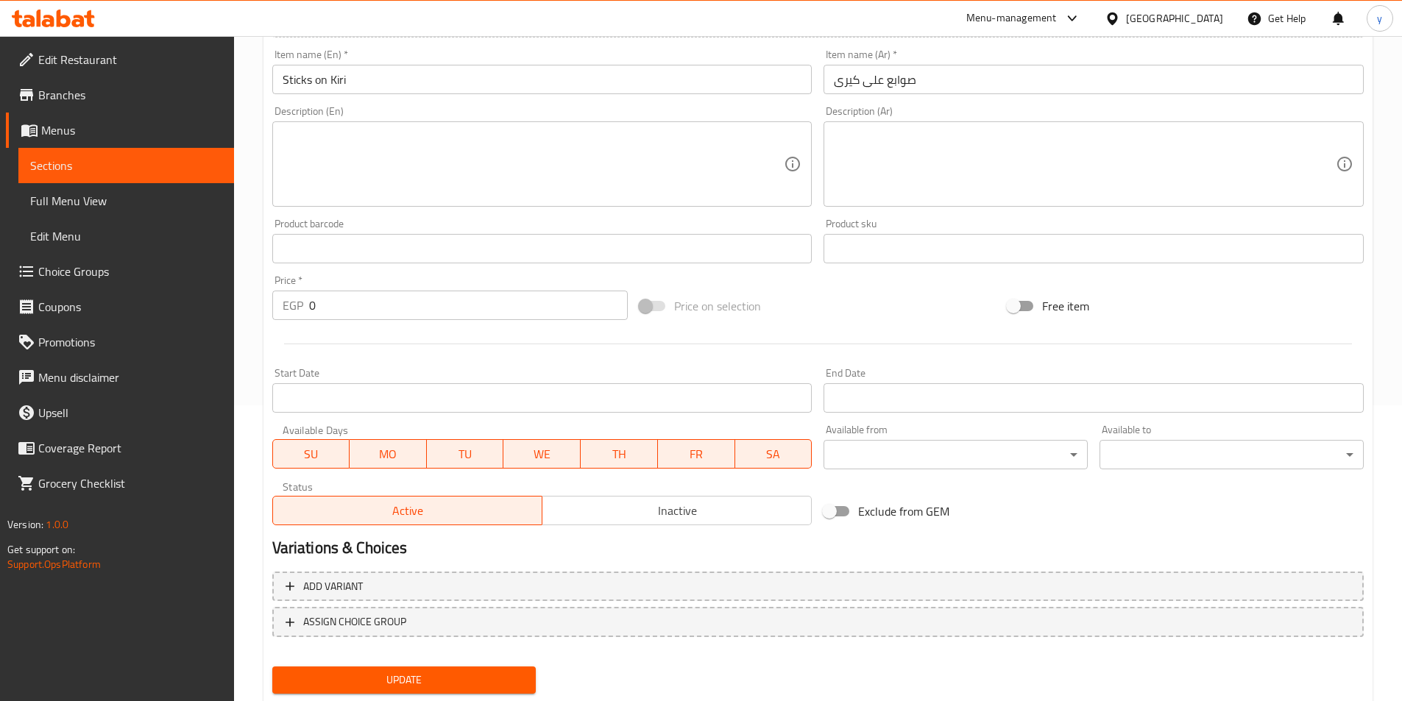
scroll to position [339, 0]
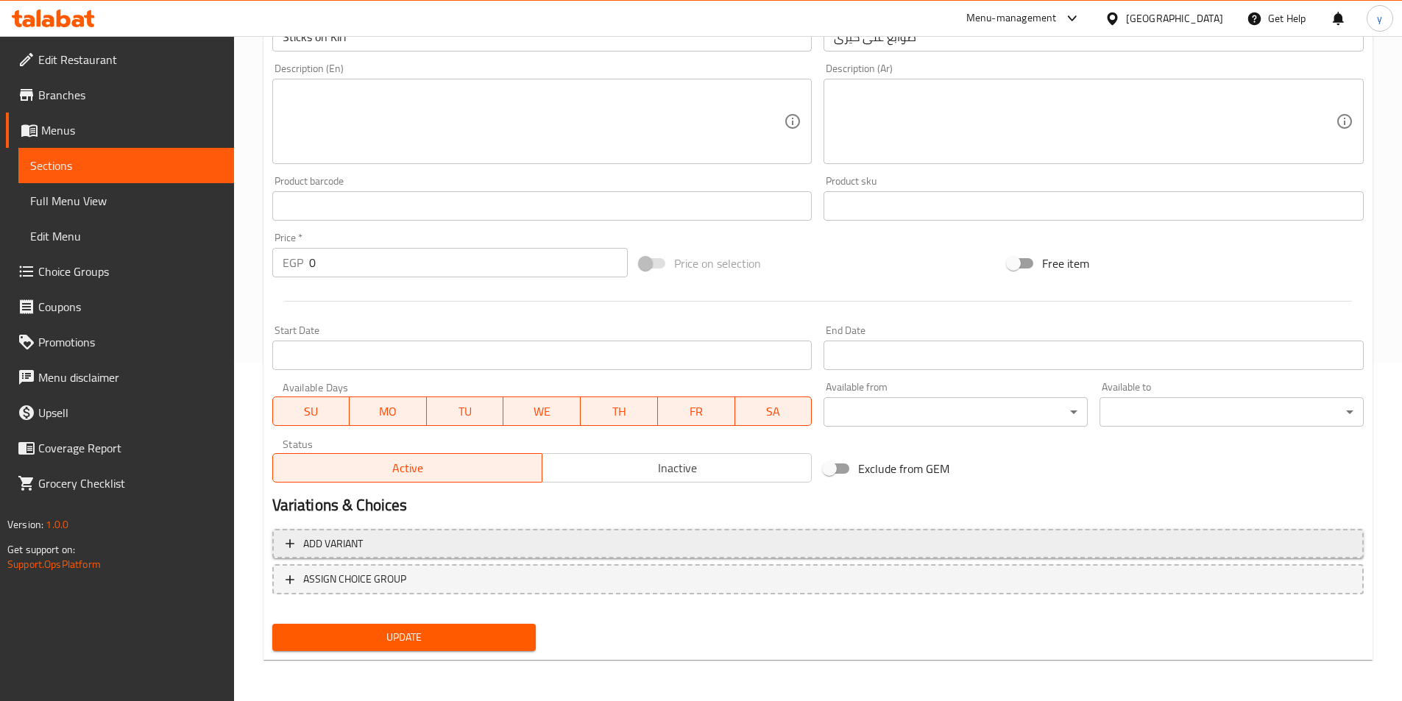
click at [904, 539] on span "Add variant" at bounding box center [818, 544] width 1065 height 18
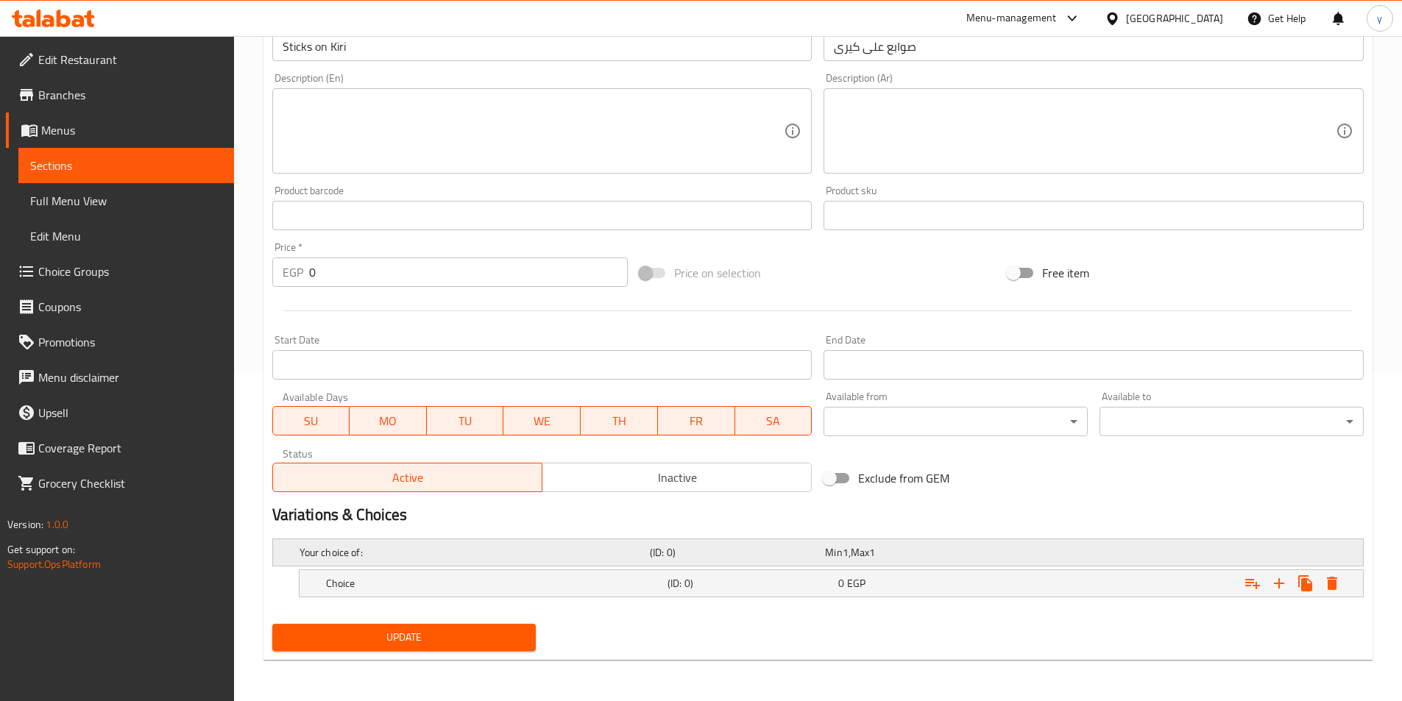
scroll to position [329, 0]
click at [1271, 583] on icon "Expand" at bounding box center [1279, 584] width 18 height 18
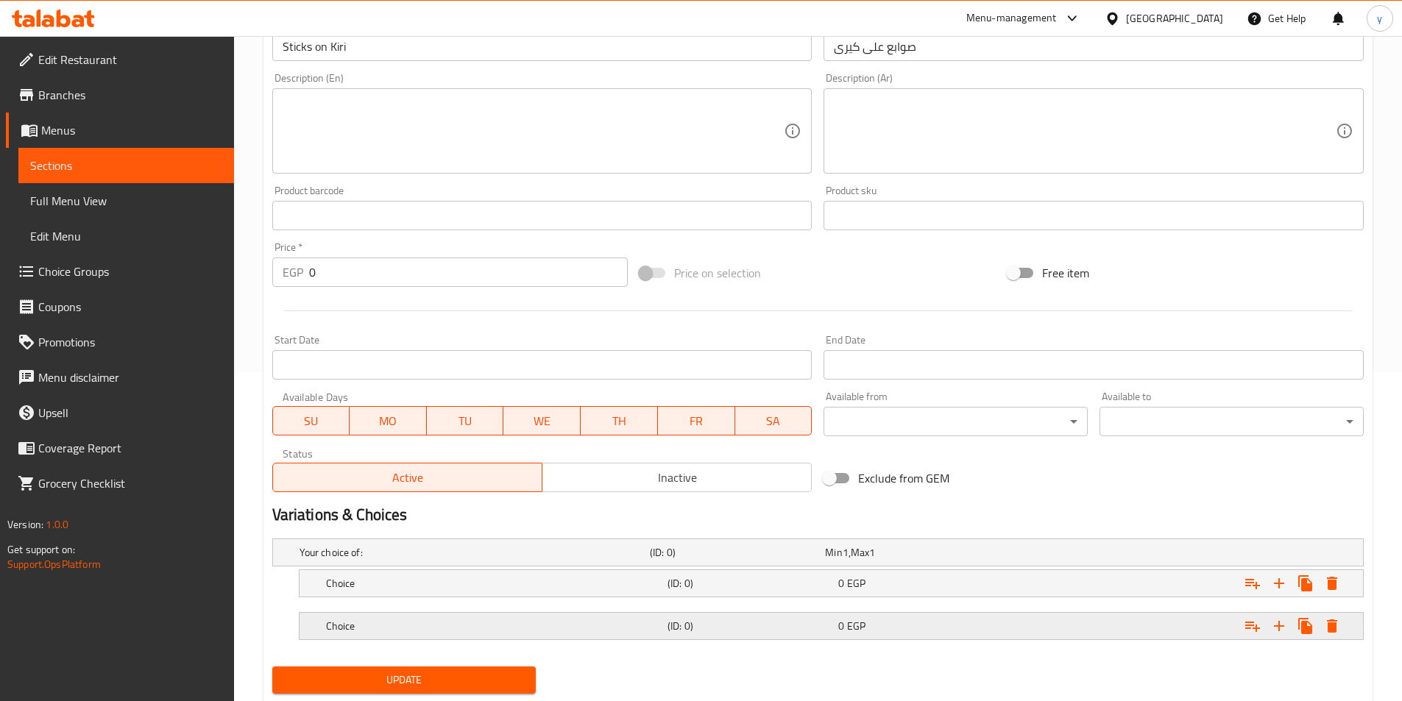
drag, startPoint x: 1011, startPoint y: 625, endPoint x: 1005, endPoint y: 585, distance: 40.3
click at [1010, 625] on div "Expand" at bounding box center [1176, 626] width 341 height 32
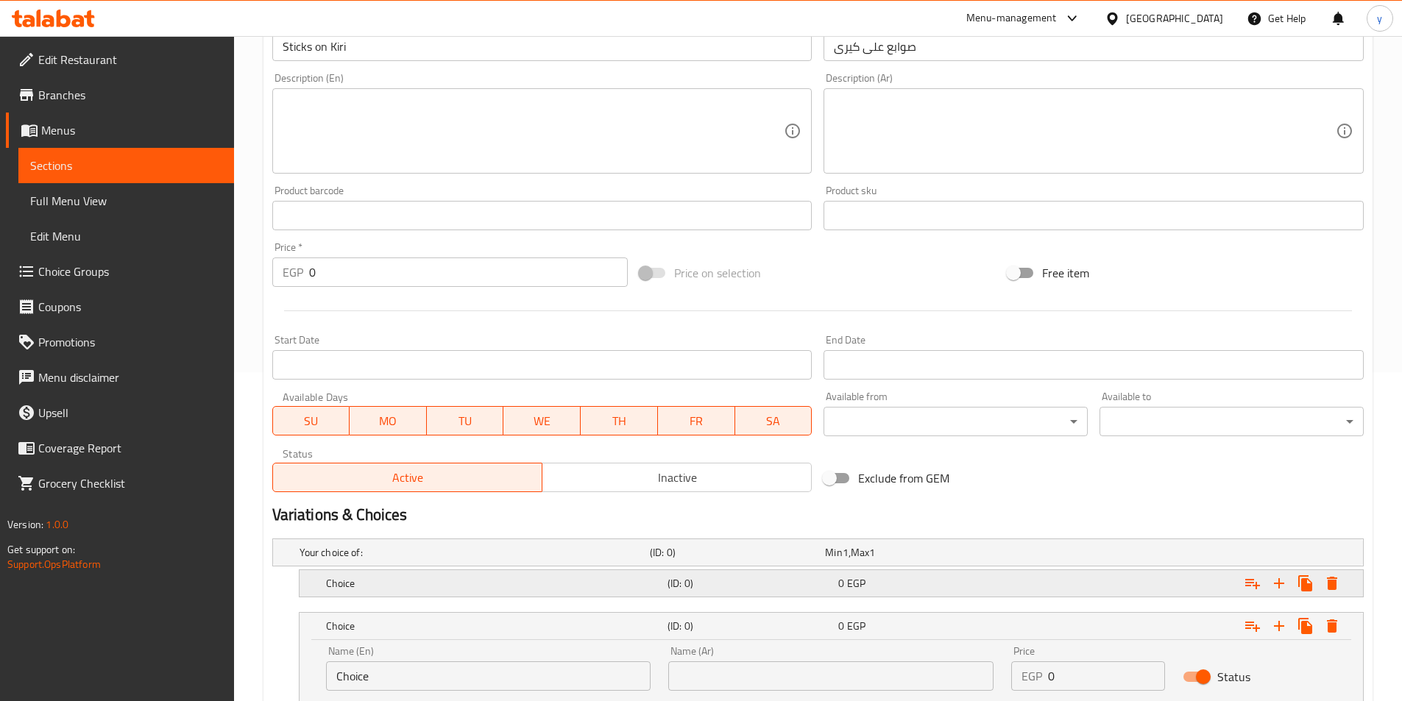
click at [1005, 585] on div "0 EGP" at bounding box center [920, 583] width 171 height 21
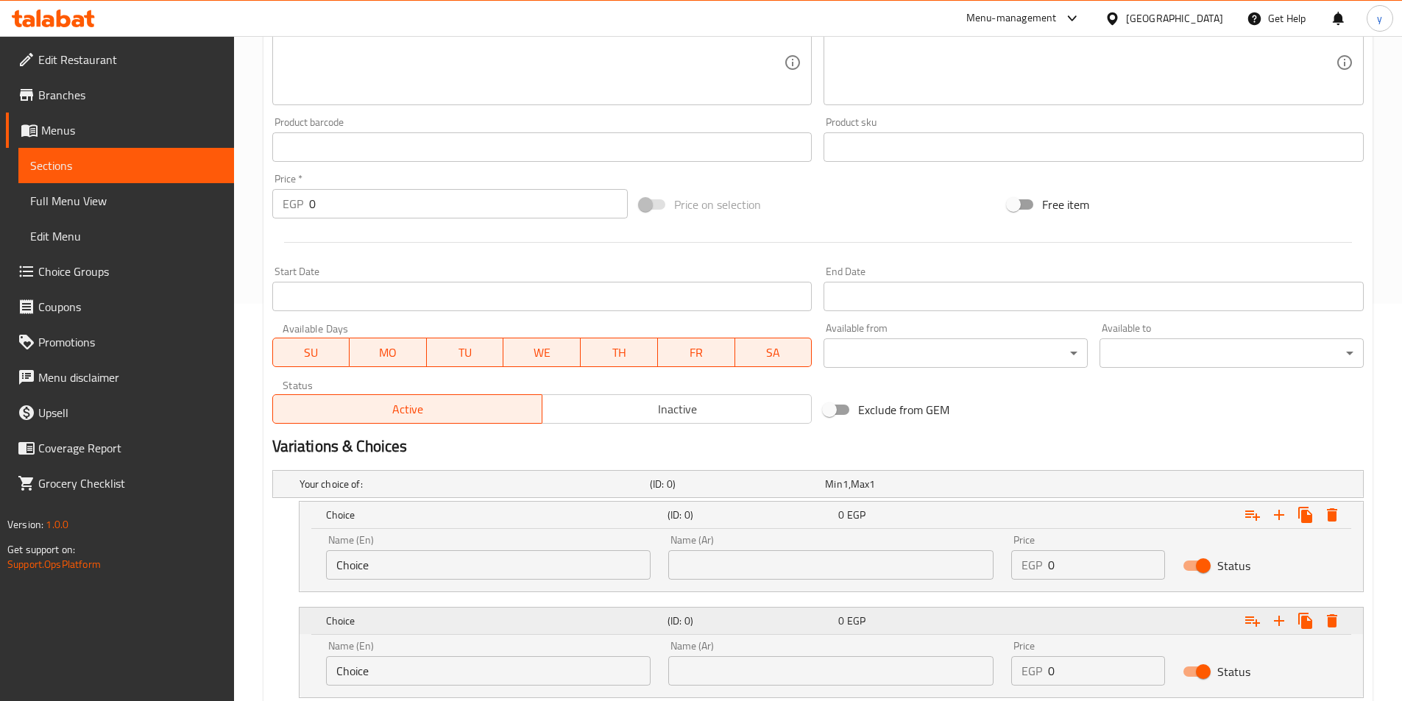
scroll to position [476, 0]
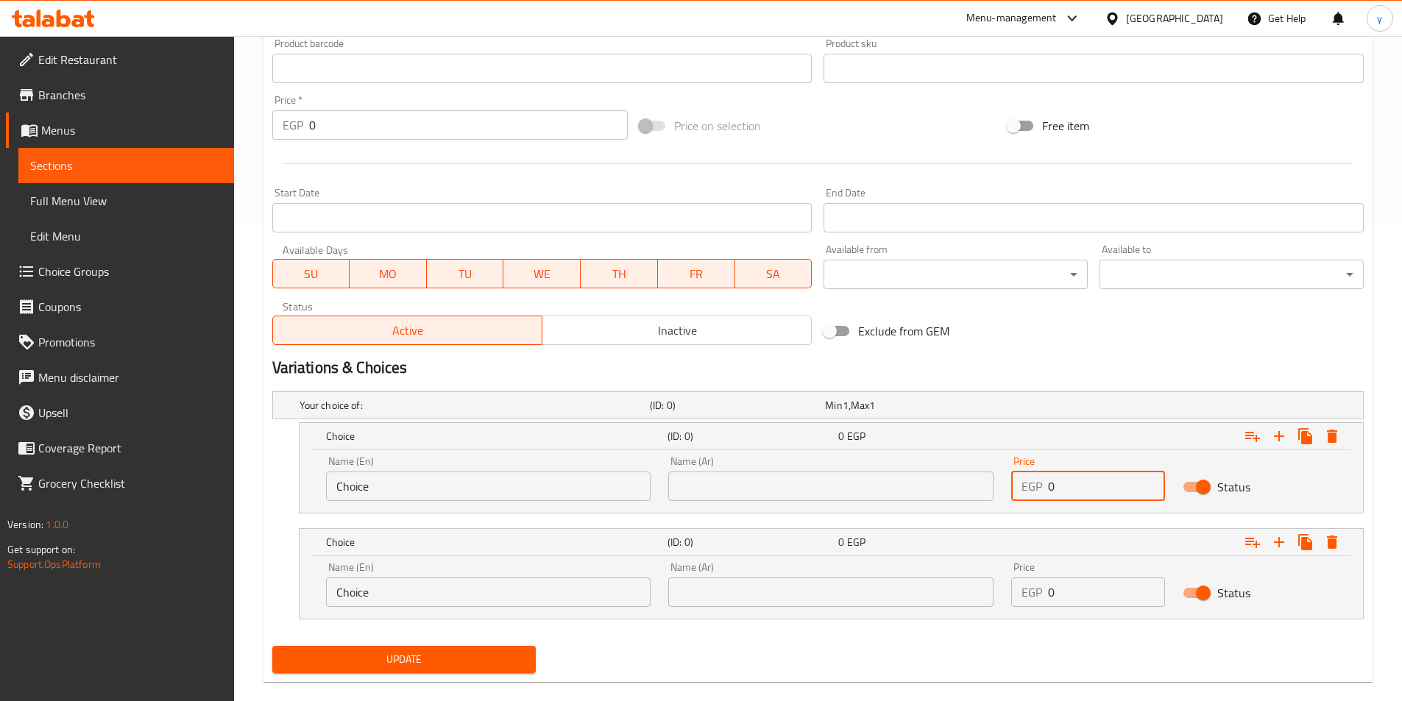
drag, startPoint x: 1071, startPoint y: 482, endPoint x: 1016, endPoint y: 480, distance: 54.5
click at [1016, 480] on div "EGP 0 Price" at bounding box center [1088, 486] width 154 height 29
type input "20"
drag, startPoint x: 1089, startPoint y: 597, endPoint x: 1029, endPoint y: 589, distance: 60.9
click at [1029, 589] on div "EGP 0 Price" at bounding box center [1088, 592] width 154 height 29
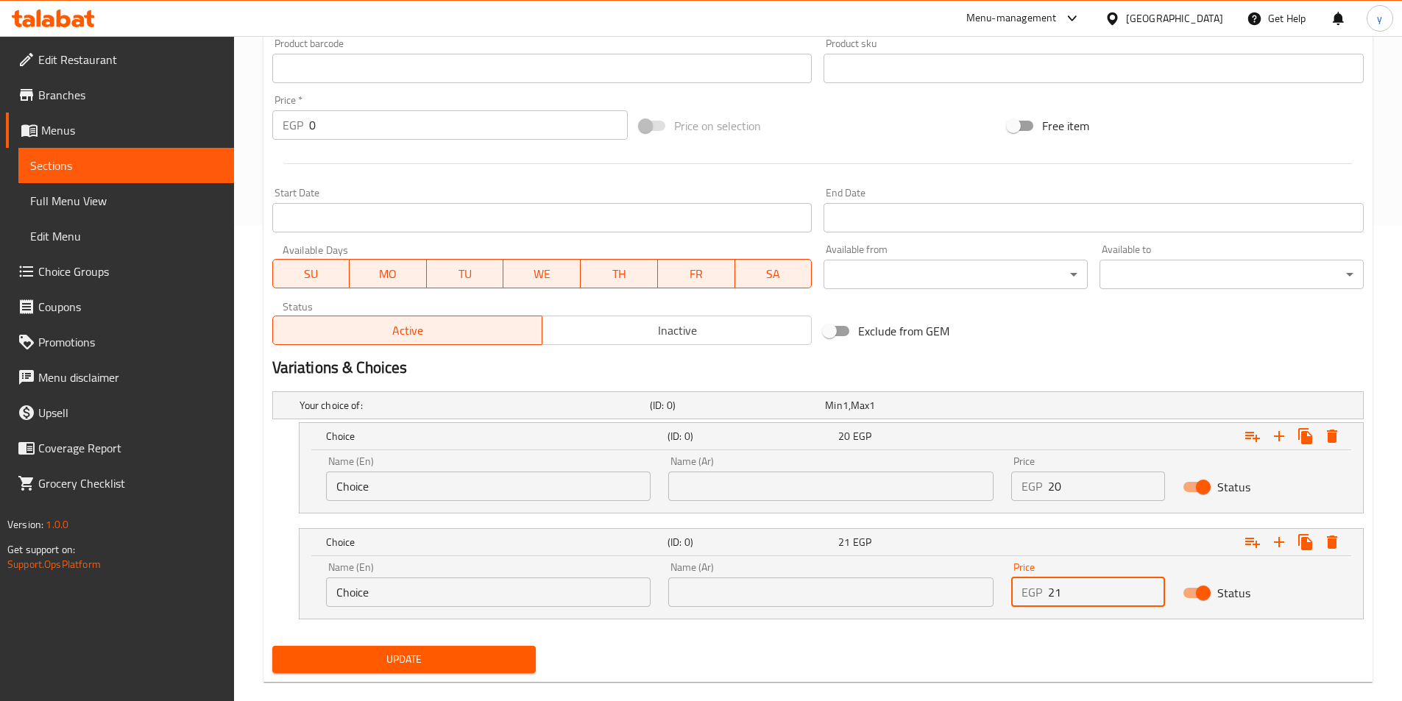
type input "21"
click at [896, 506] on div "Name (Ar) Name (Ar)" at bounding box center [830, 478] width 343 height 63
click at [892, 497] on input "text" at bounding box center [830, 486] width 325 height 29
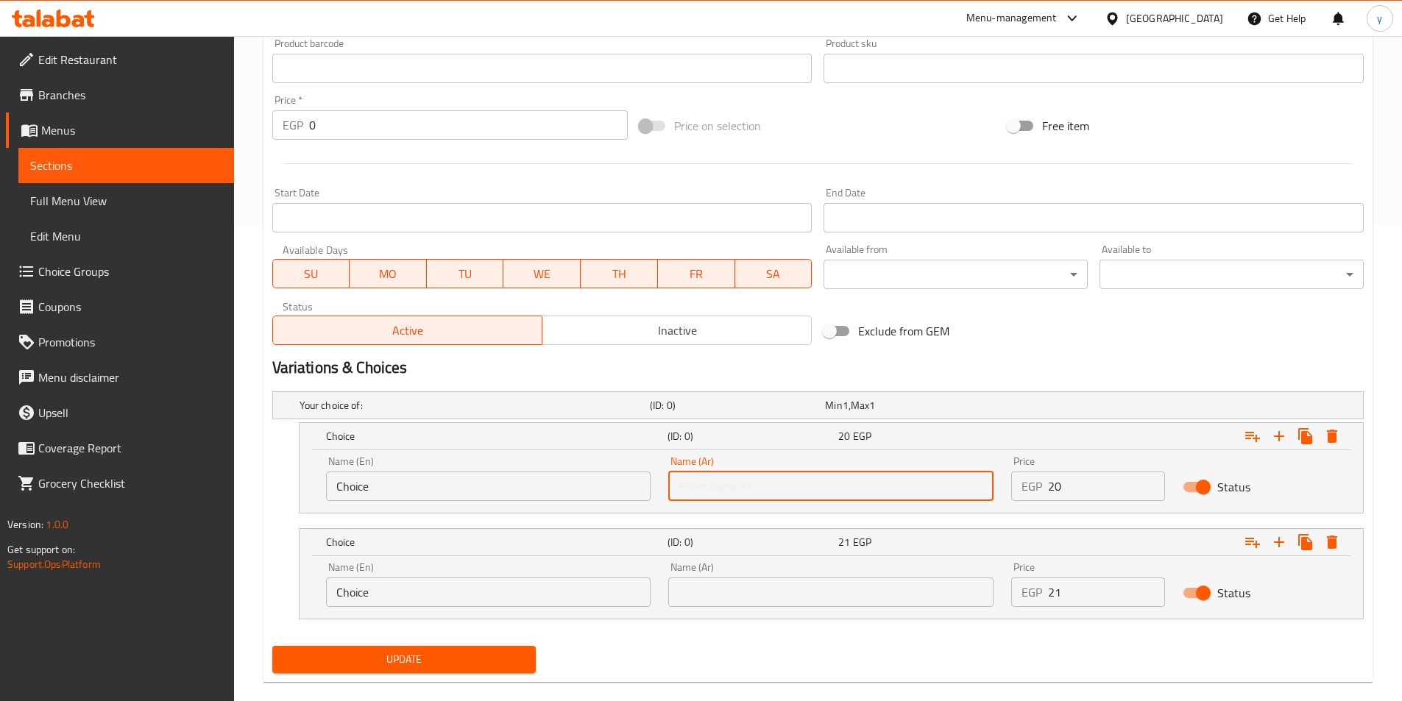
type input "شامي"
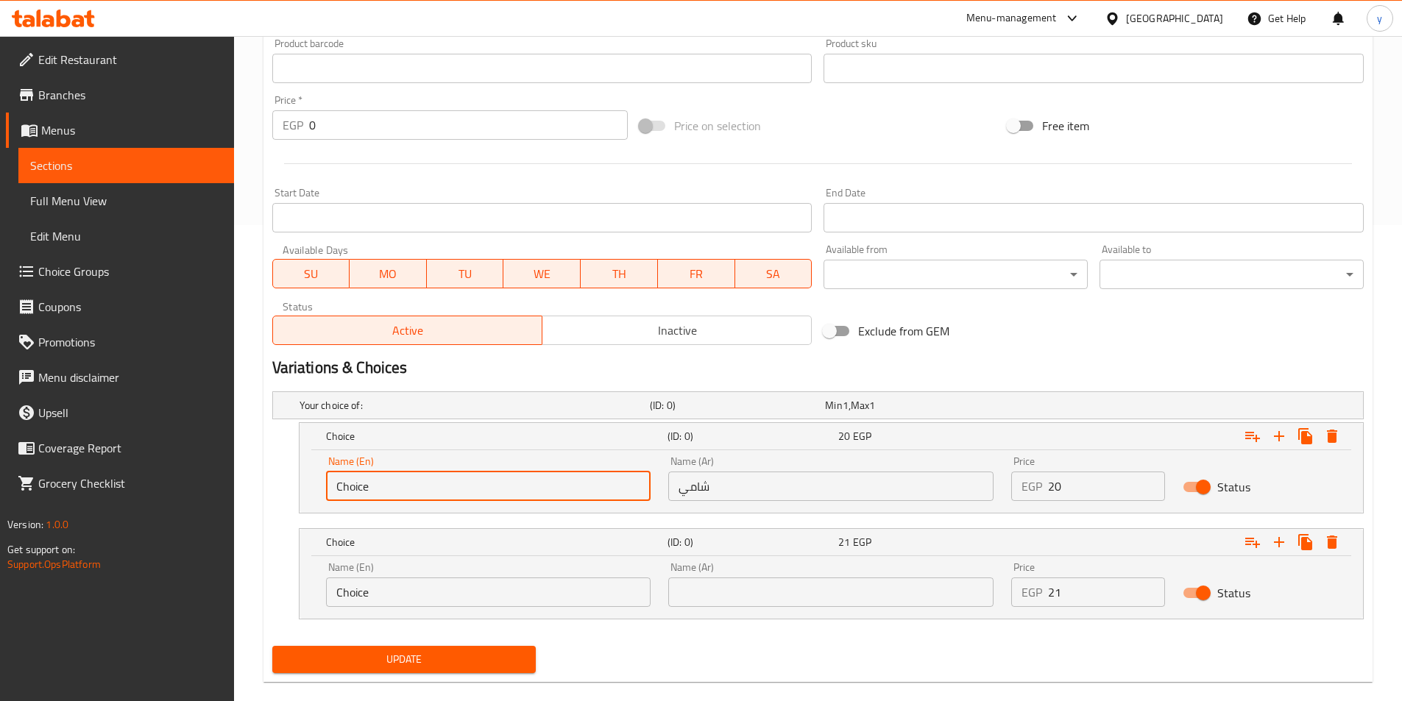
drag, startPoint x: 559, startPoint y: 479, endPoint x: 333, endPoint y: 483, distance: 226.0
click at [333, 483] on input "Choice" at bounding box center [488, 486] width 325 height 29
click at [520, 489] on input "text" at bounding box center [488, 486] width 325 height 29
type input "Shami"
drag, startPoint x: 728, startPoint y: 584, endPoint x: 728, endPoint y: 565, distance: 18.4
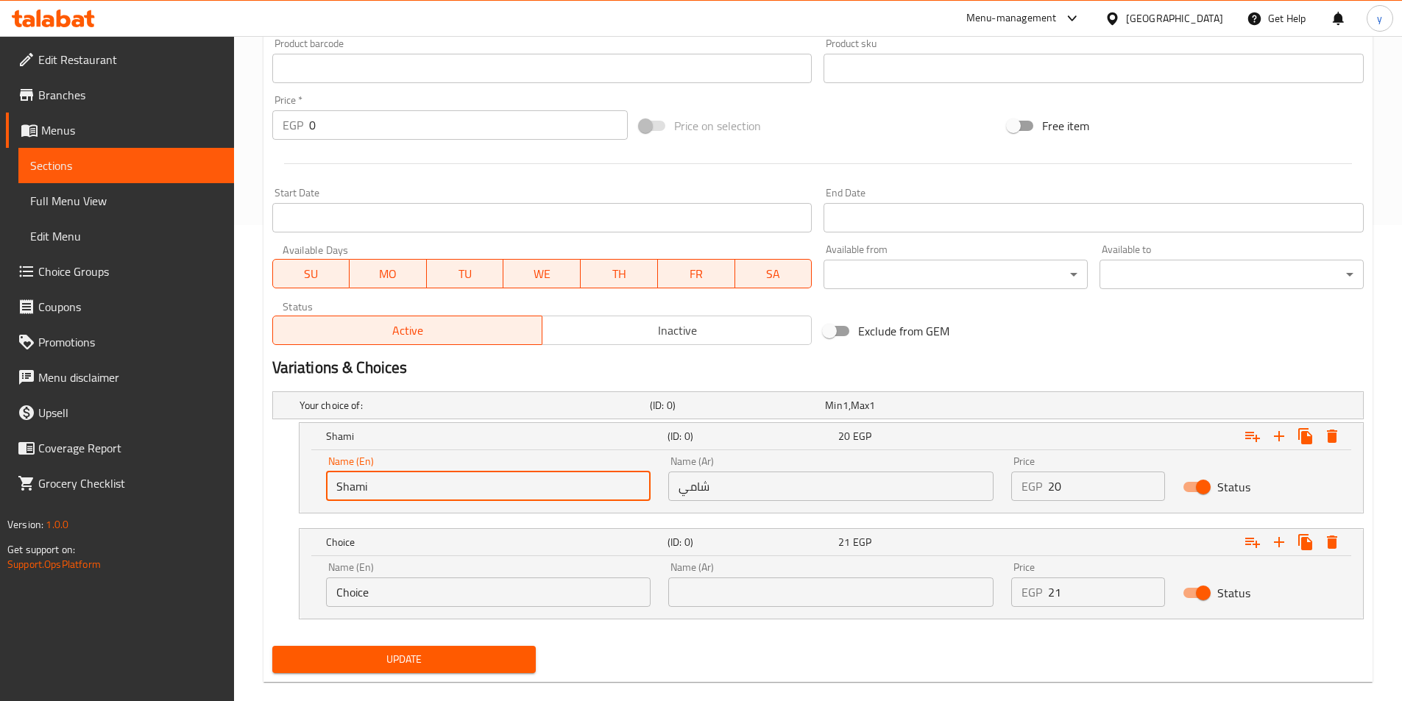
click at [728, 584] on input "text" at bounding box center [830, 592] width 325 height 29
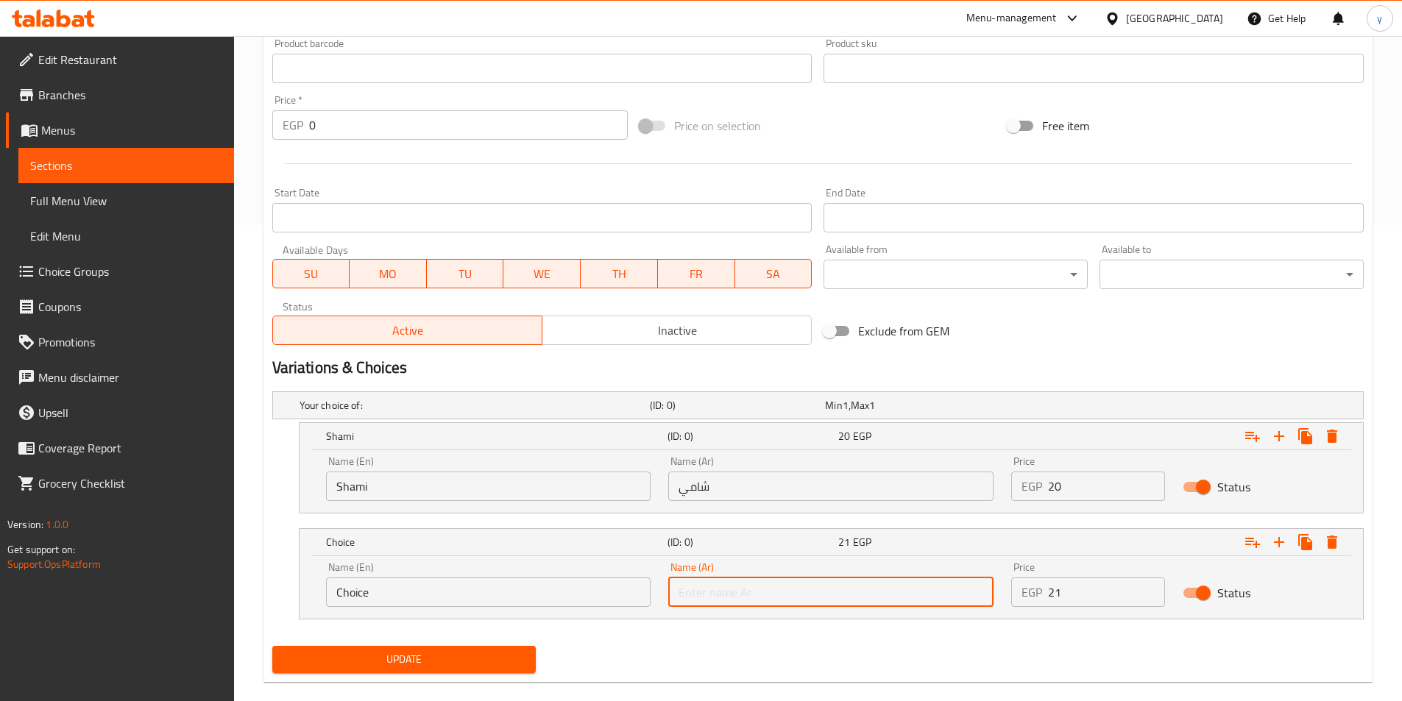
type input "بلدي"
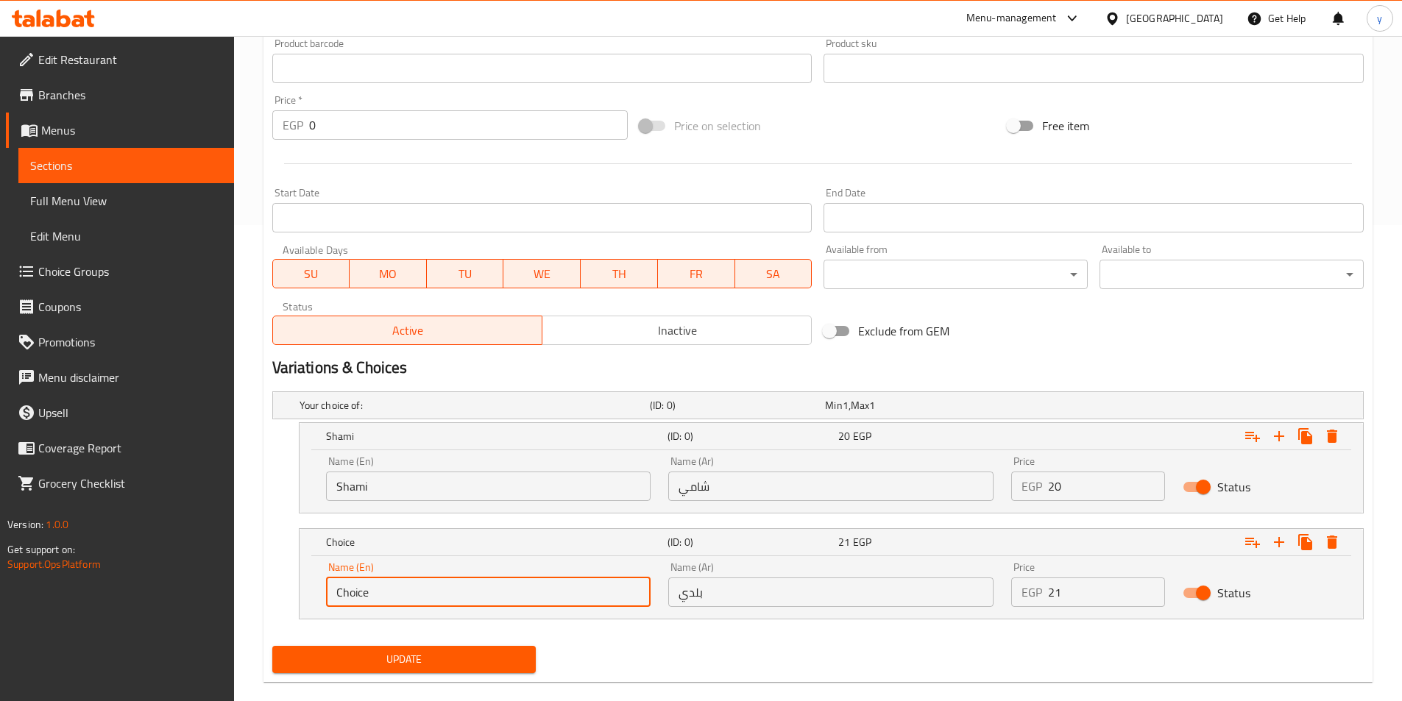
drag, startPoint x: 397, startPoint y: 585, endPoint x: 333, endPoint y: 589, distance: 64.9
click at [333, 589] on input "Choice" at bounding box center [488, 592] width 325 height 29
click at [438, 601] on input "text" at bounding box center [488, 592] width 325 height 29
type input "Baladi"
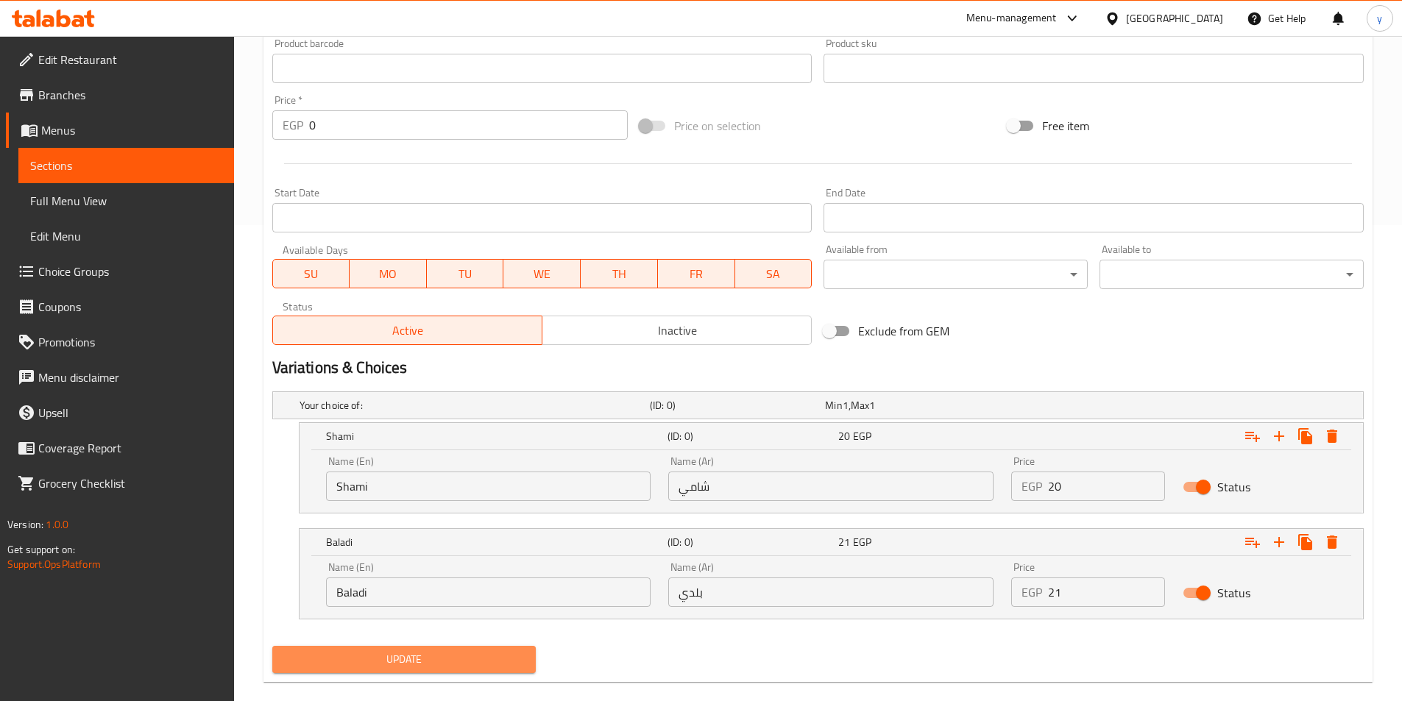
click at [427, 664] on span "Update" at bounding box center [404, 660] width 241 height 18
click at [489, 652] on span "Update" at bounding box center [404, 660] width 241 height 18
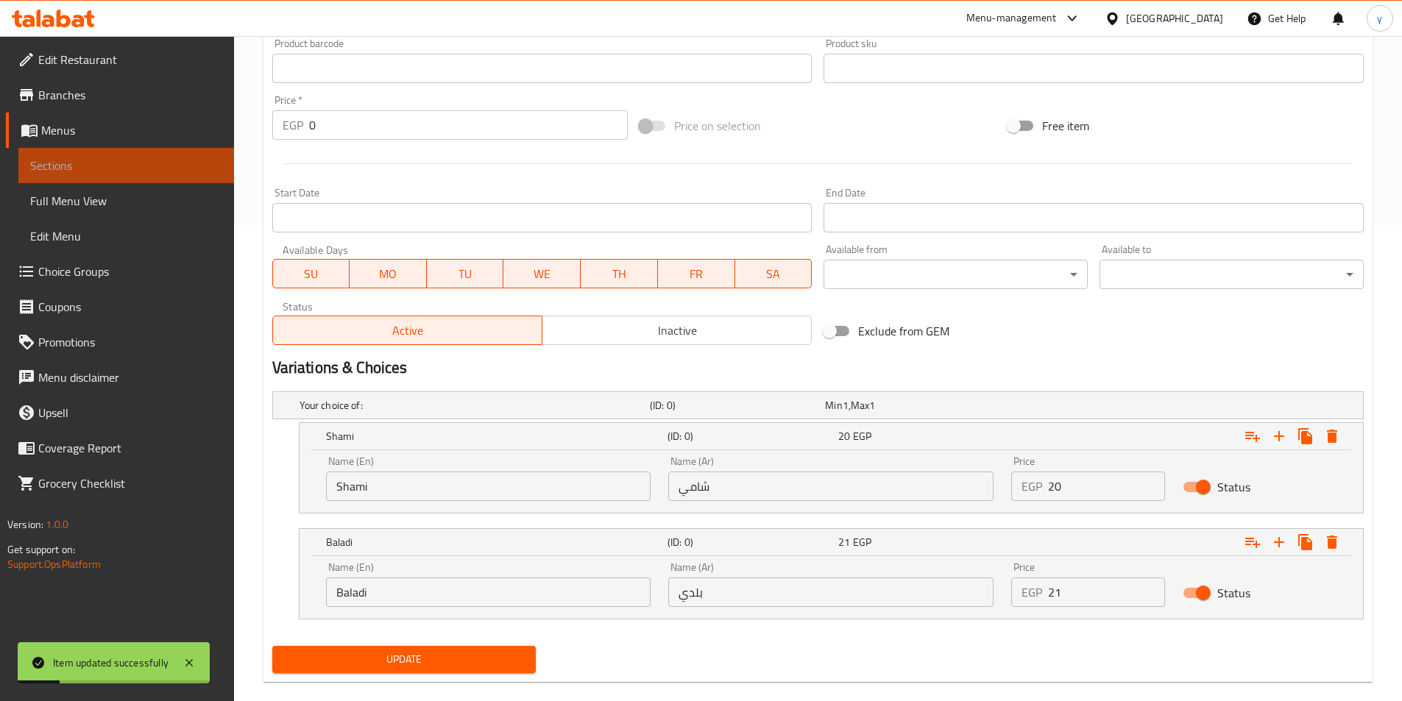
click at [88, 155] on link "Sections" at bounding box center [126, 165] width 216 height 35
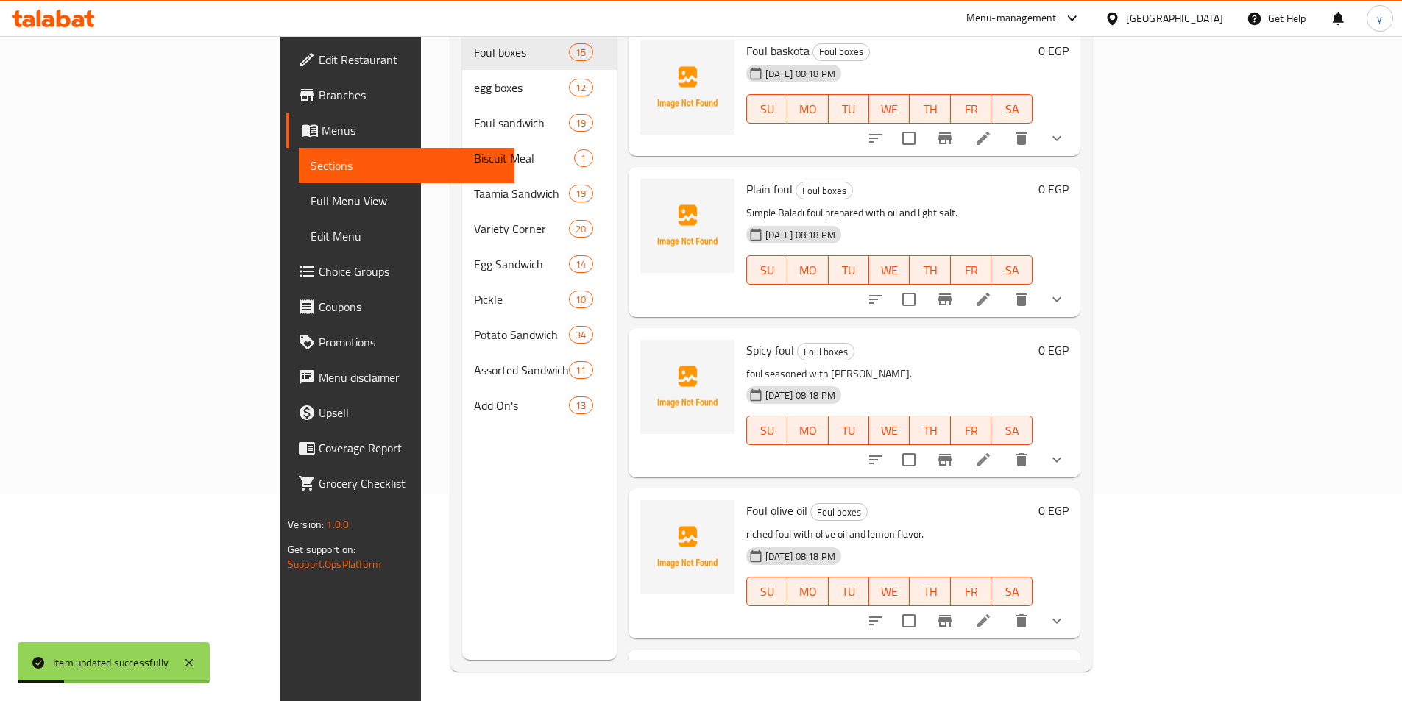
scroll to position [206, 0]
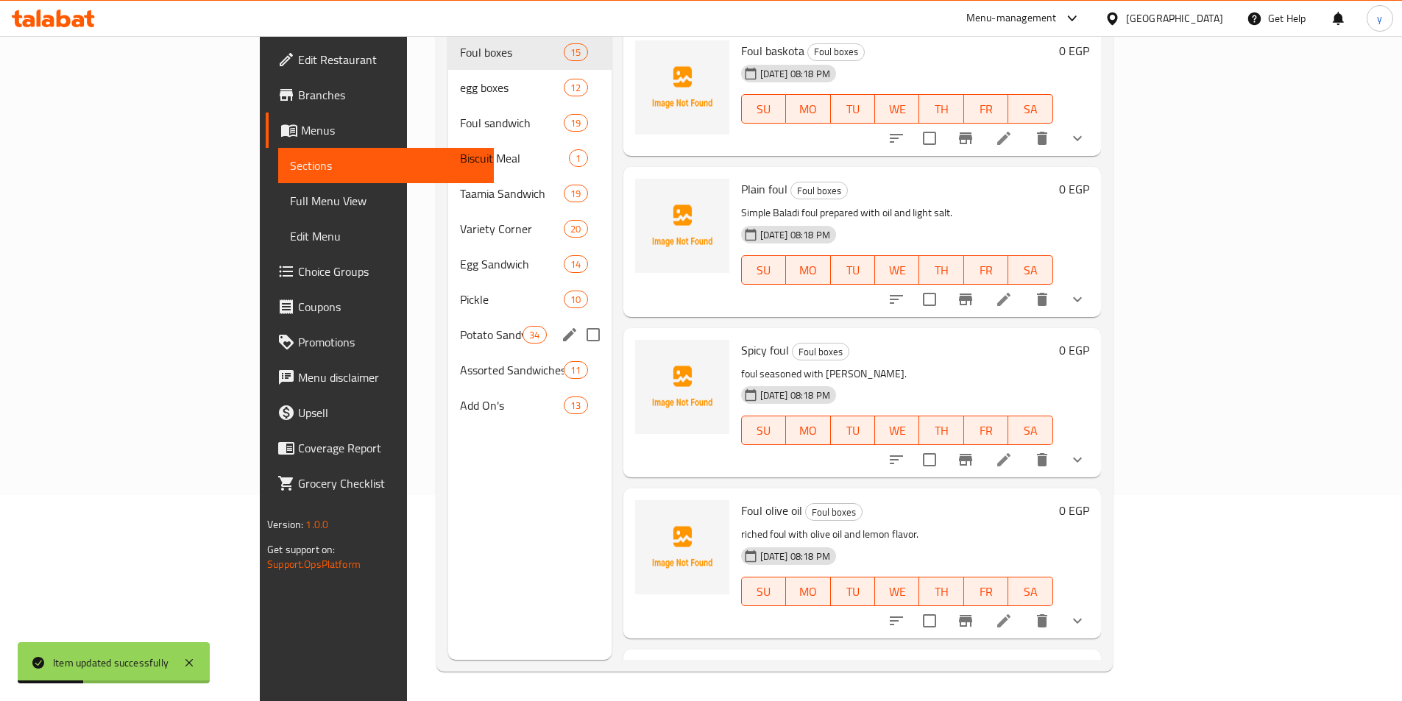
click at [448, 327] on div "Potato Sandwich 34" at bounding box center [529, 334] width 163 height 35
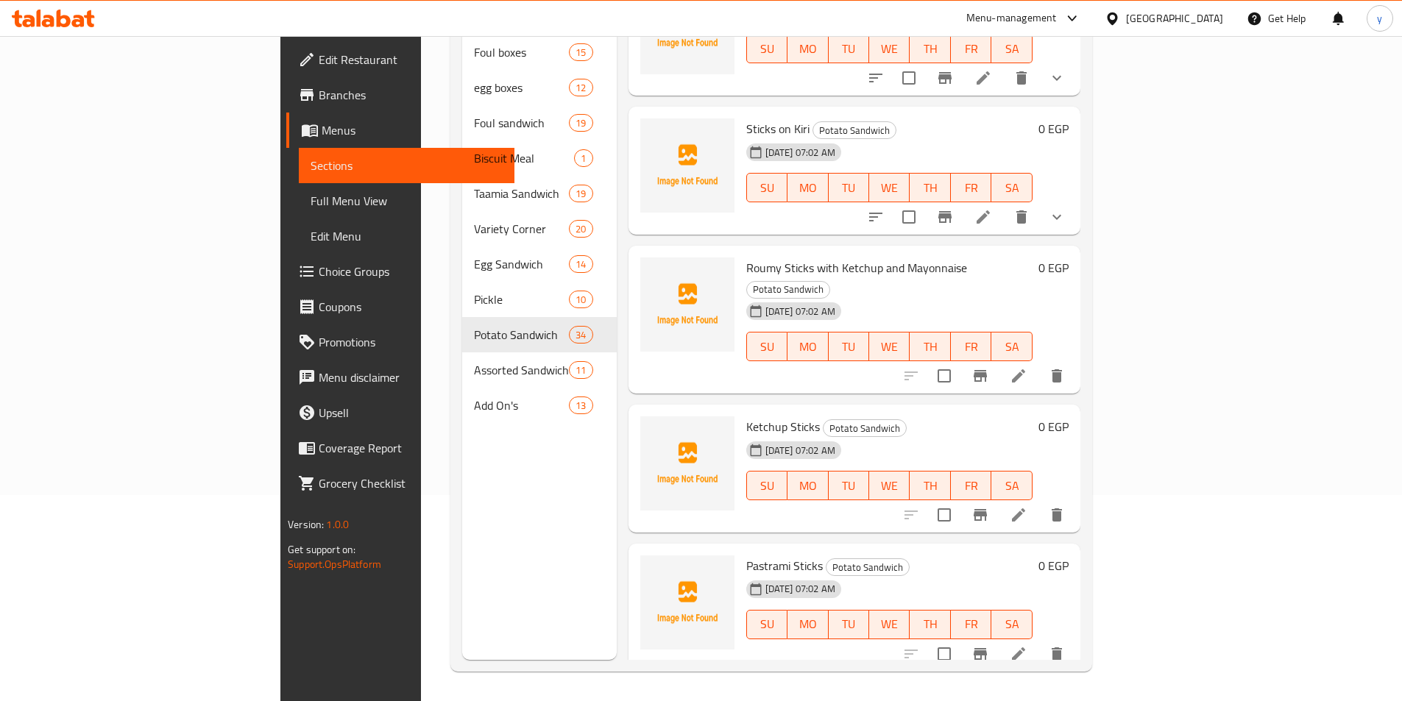
scroll to position [1177, 0]
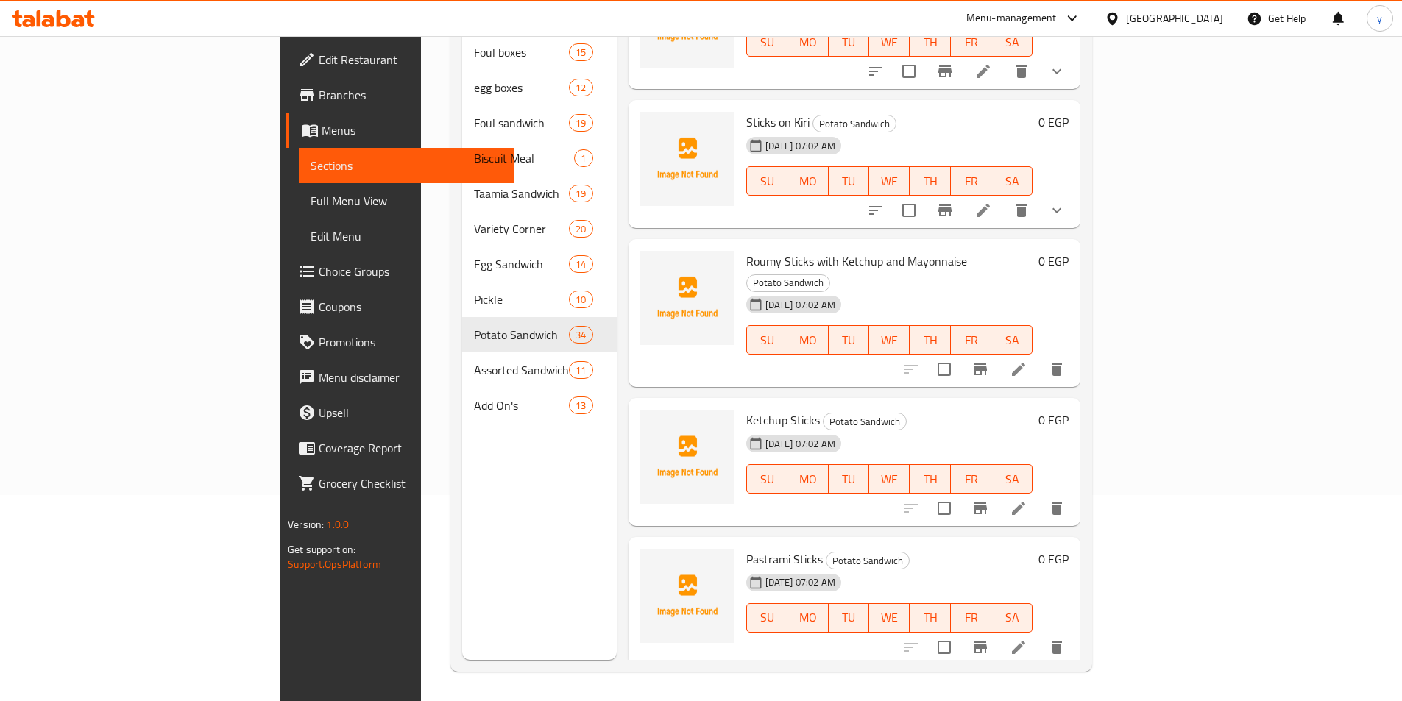
click at [1039, 356] on li at bounding box center [1018, 369] width 41 height 26
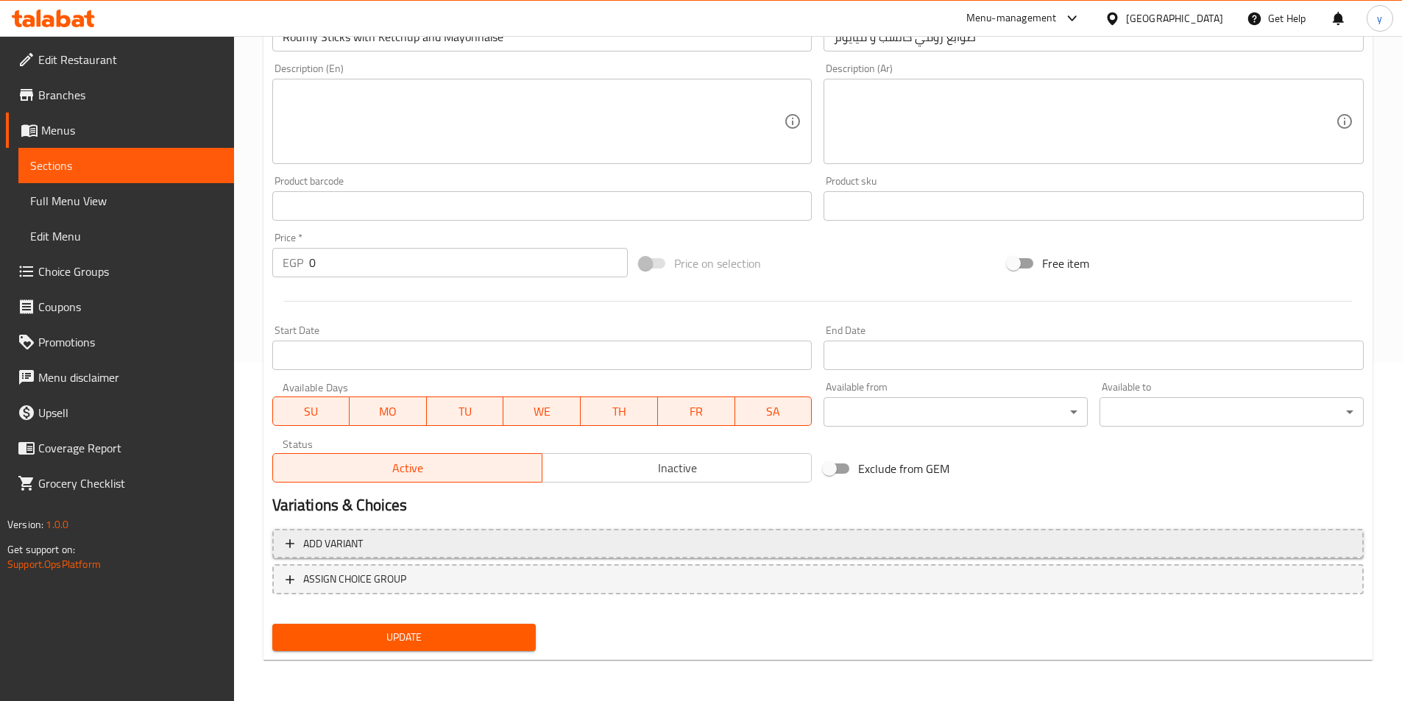
click at [932, 532] on button "Add variant" at bounding box center [817, 544] width 1091 height 30
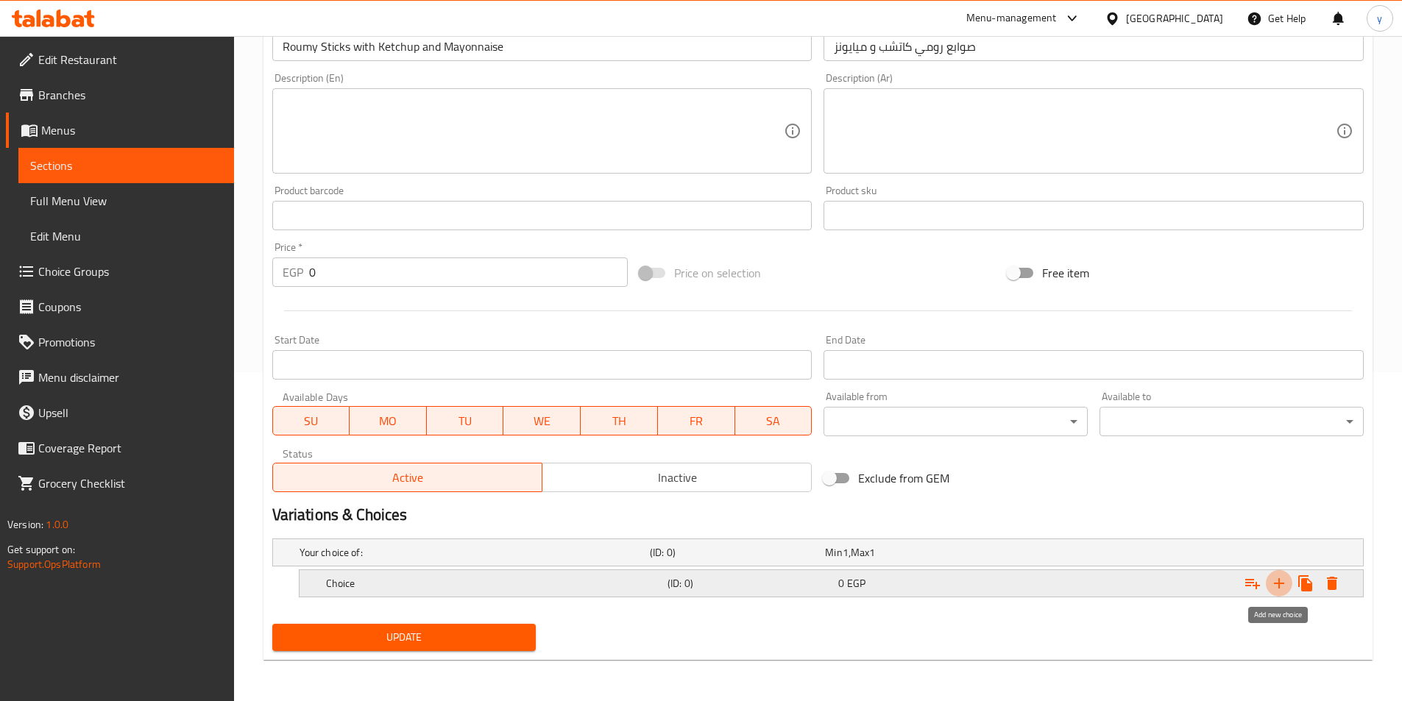
click at [1281, 578] on icon "Expand" at bounding box center [1279, 584] width 18 height 18
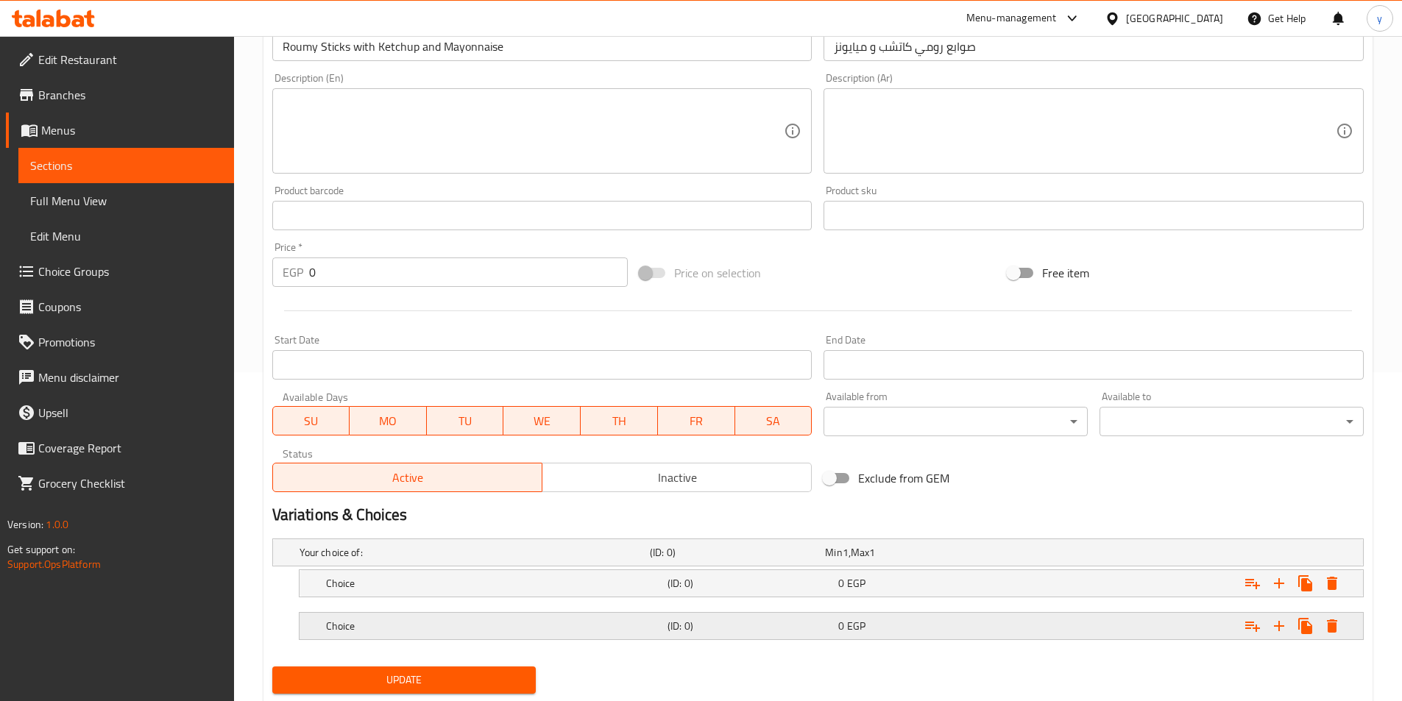
click at [1074, 628] on div "Expand" at bounding box center [1176, 626] width 341 height 32
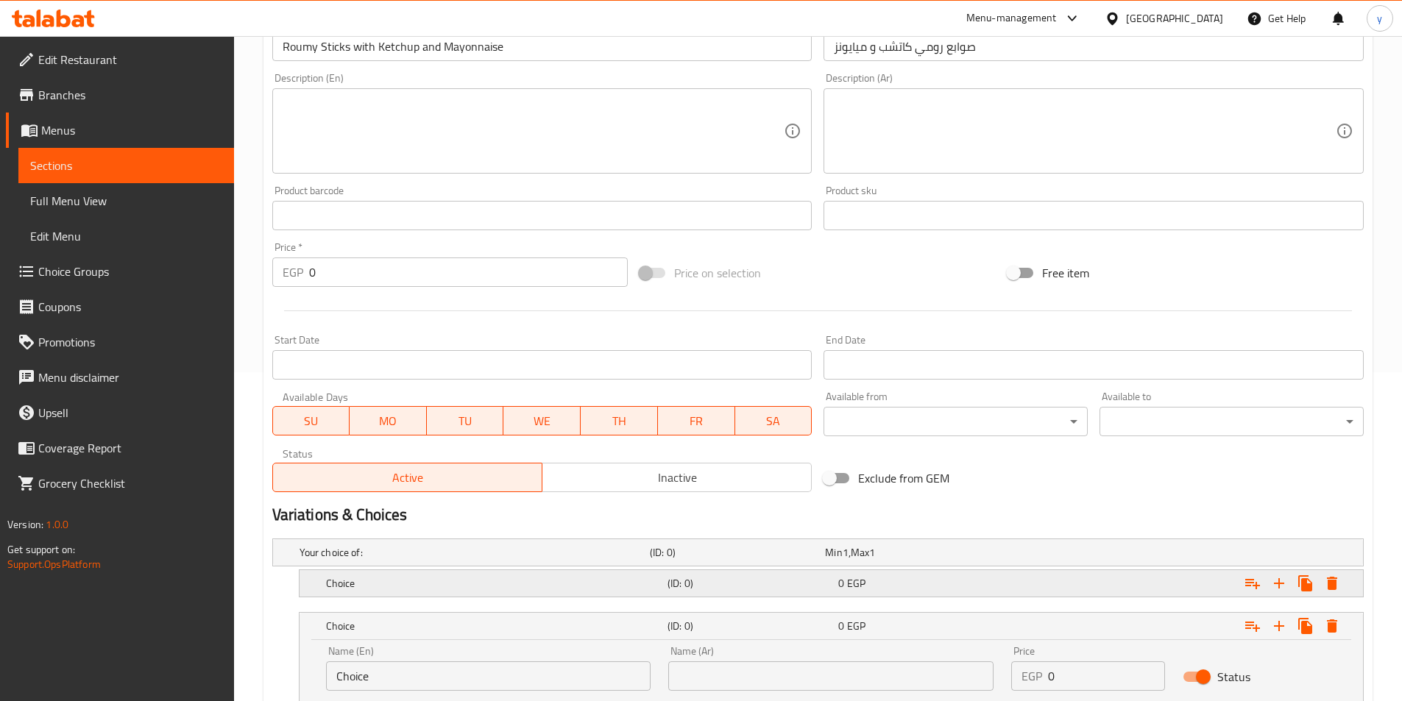
click at [1067, 590] on div "Expand" at bounding box center [1176, 583] width 341 height 32
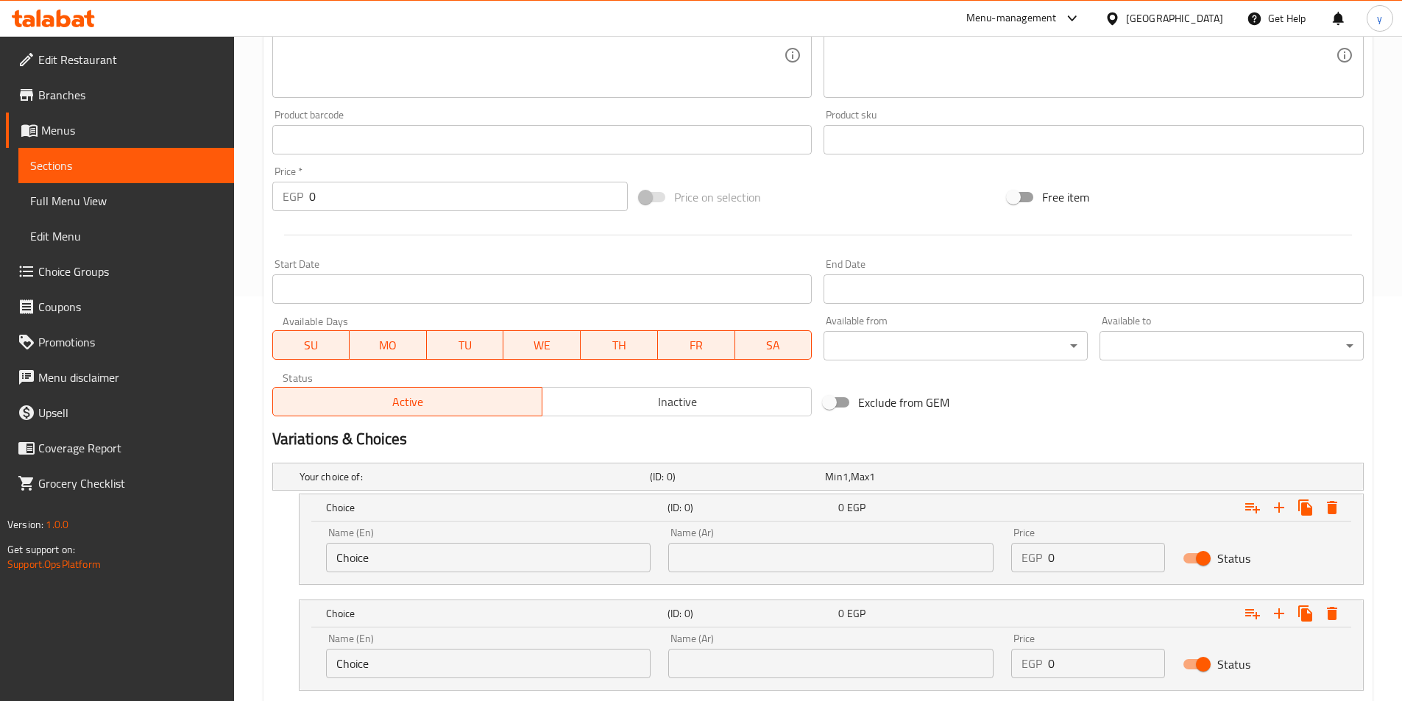
scroll to position [498, 0]
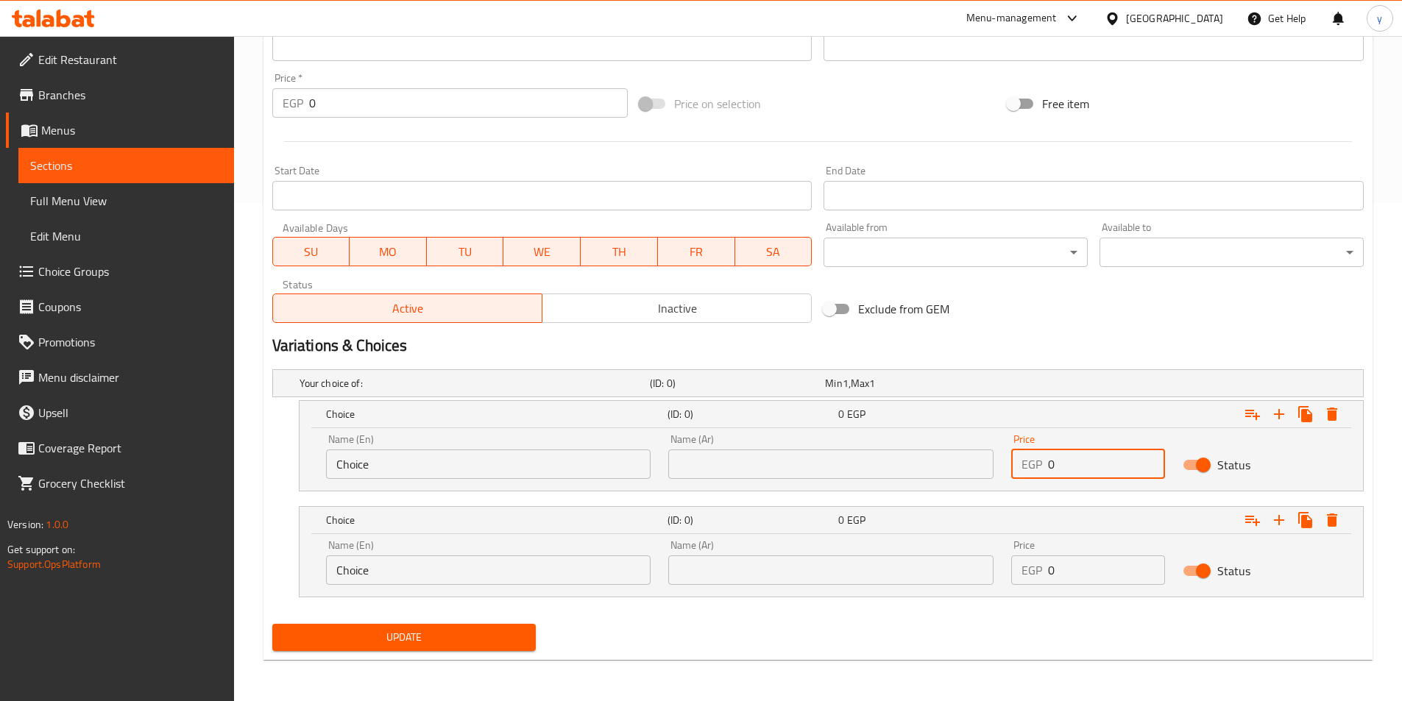
drag, startPoint x: 1084, startPoint y: 474, endPoint x: 1020, endPoint y: 482, distance: 64.5
click at [1020, 482] on div "Price EGP 0 Price" at bounding box center [1087, 456] width 171 height 63
type input "21"
drag, startPoint x: 1087, startPoint y: 574, endPoint x: 990, endPoint y: 573, distance: 97.1
click at [990, 573] on div "Name (En) Choice Name (En) Name (Ar) Name (Ar) Price EGP 0 Price Status" at bounding box center [831, 562] width 1028 height 63
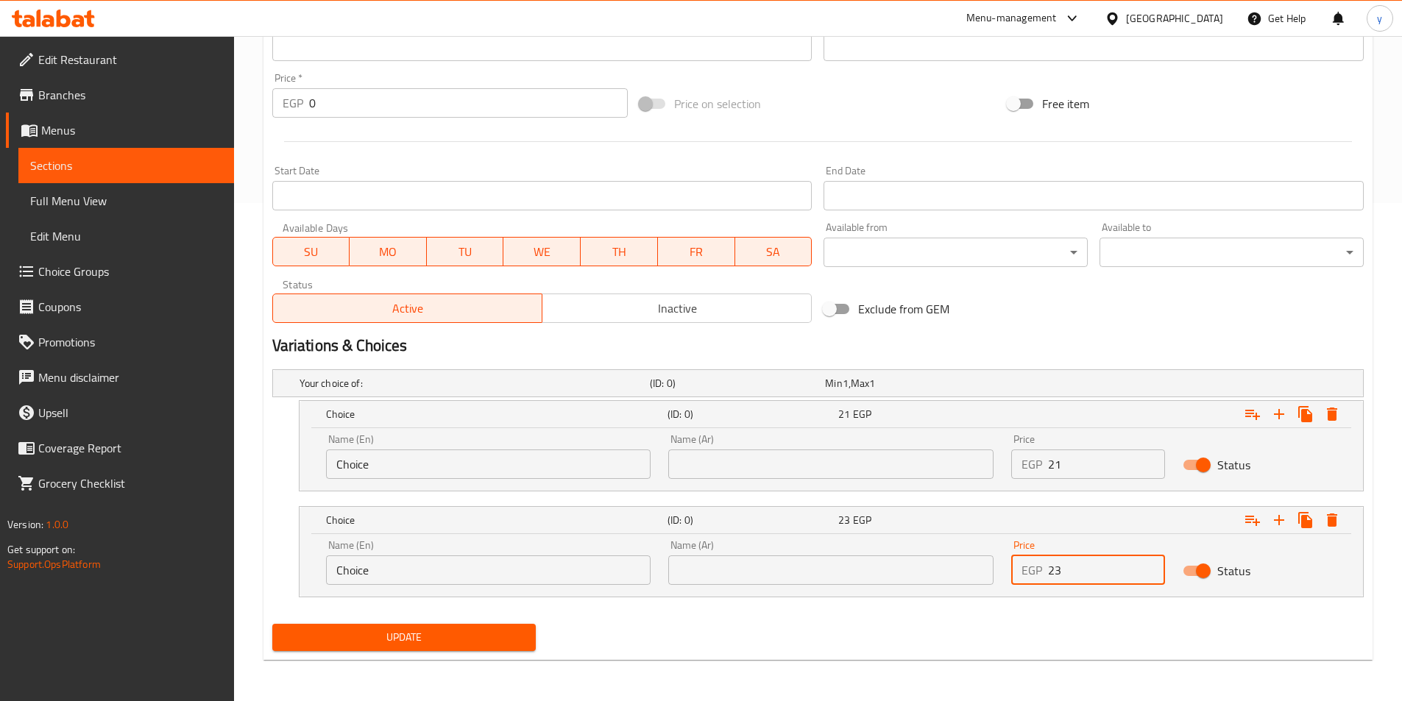
type input "23"
click at [748, 461] on input "text" at bounding box center [830, 464] width 325 height 29
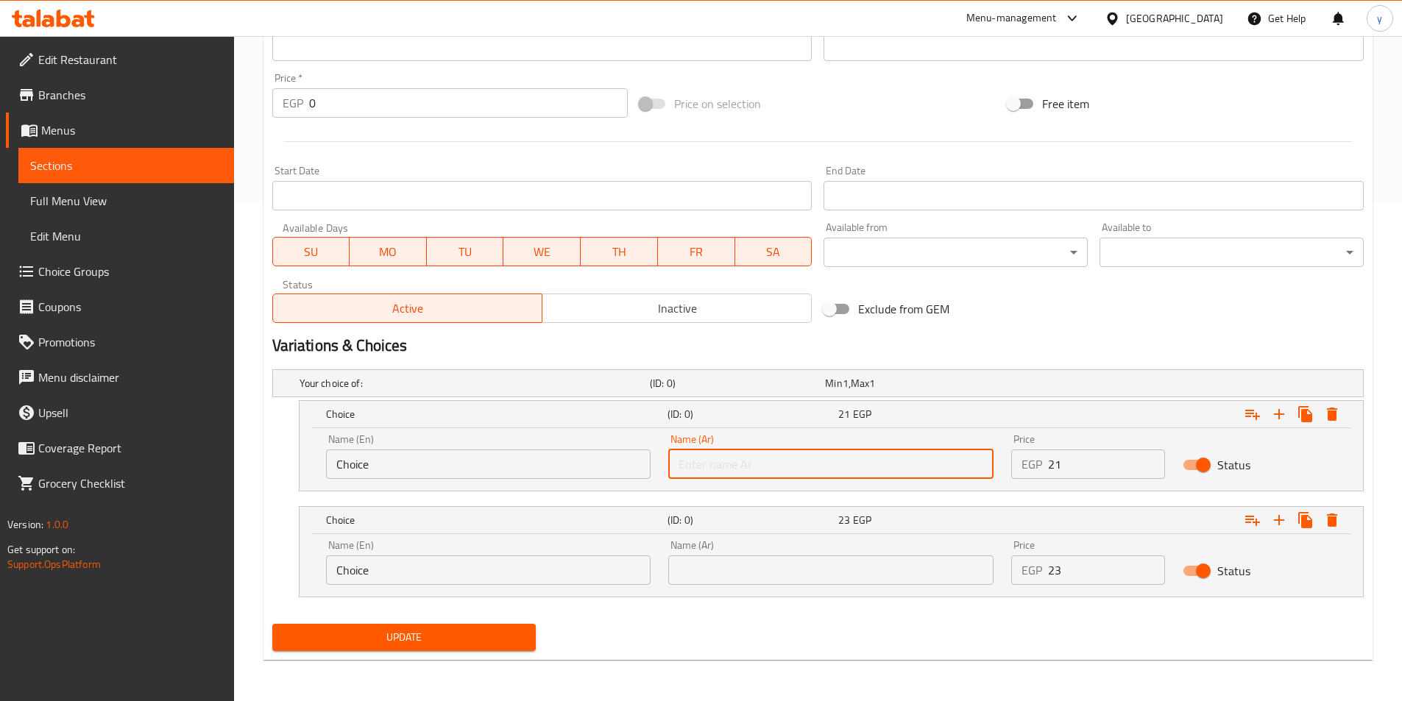
type input "شامي"
drag, startPoint x: 294, startPoint y: 456, endPoint x: 155, endPoint y: 433, distance: 140.9
click at [138, 433] on div "Edit Restaurant Branches Menus Sections Full Menu View Edit Menu Choice Groups …" at bounding box center [701, 119] width 1402 height 1163
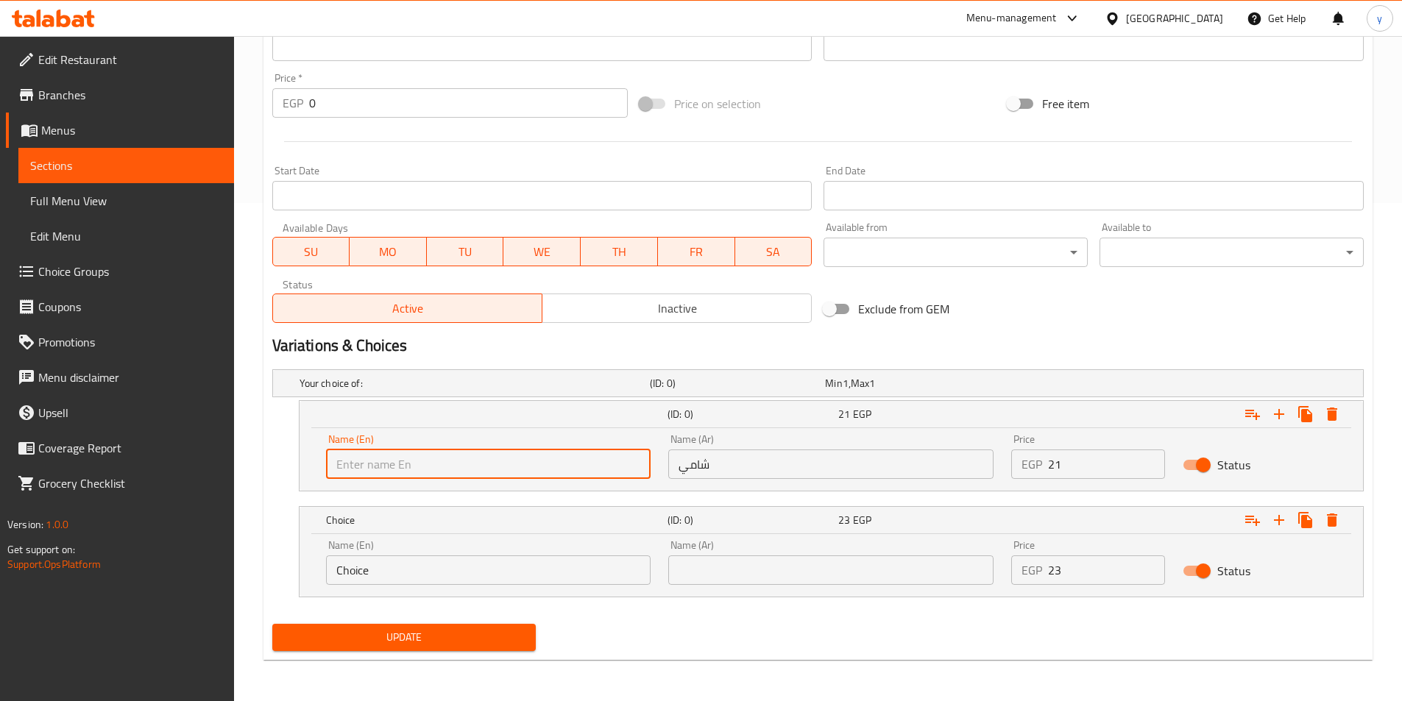
click at [407, 463] on input "text" at bounding box center [488, 464] width 325 height 29
type input "Shami"
click at [732, 582] on input "text" at bounding box center [830, 570] width 325 height 29
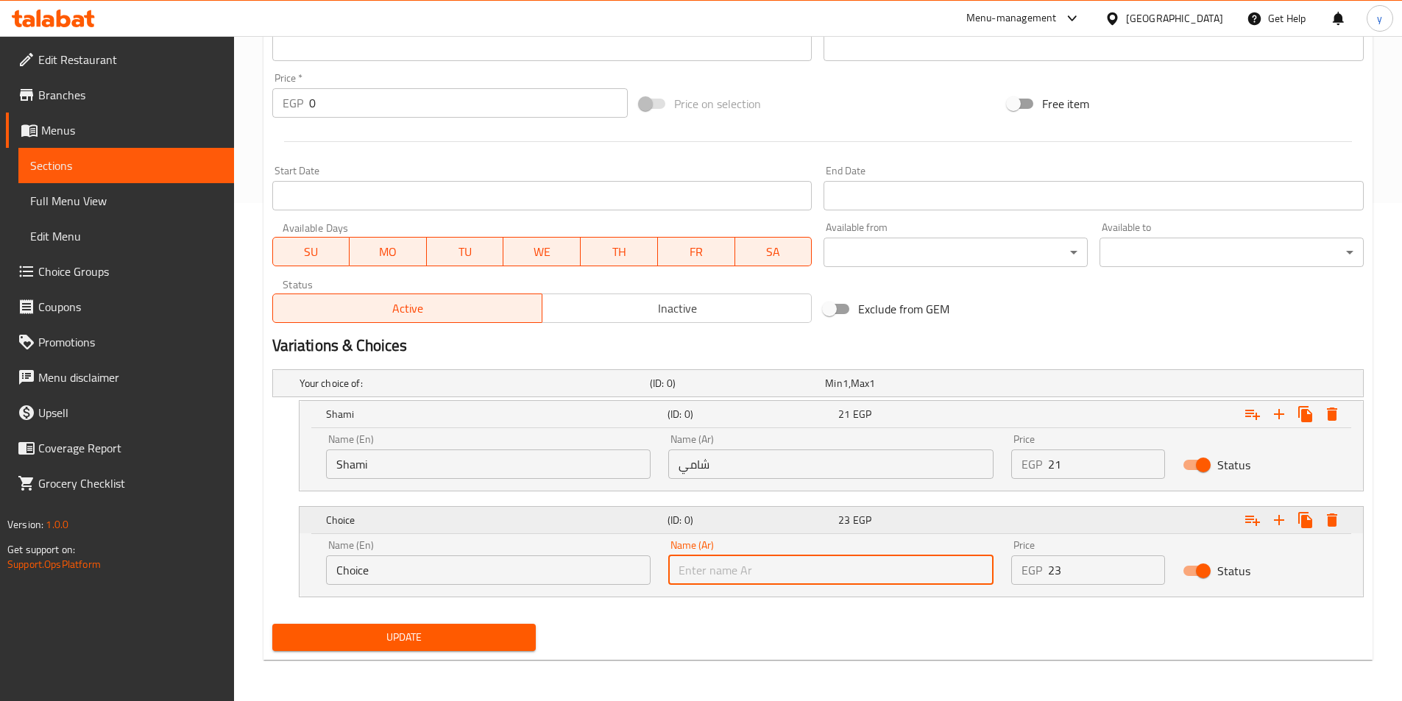
type input "بلدي"
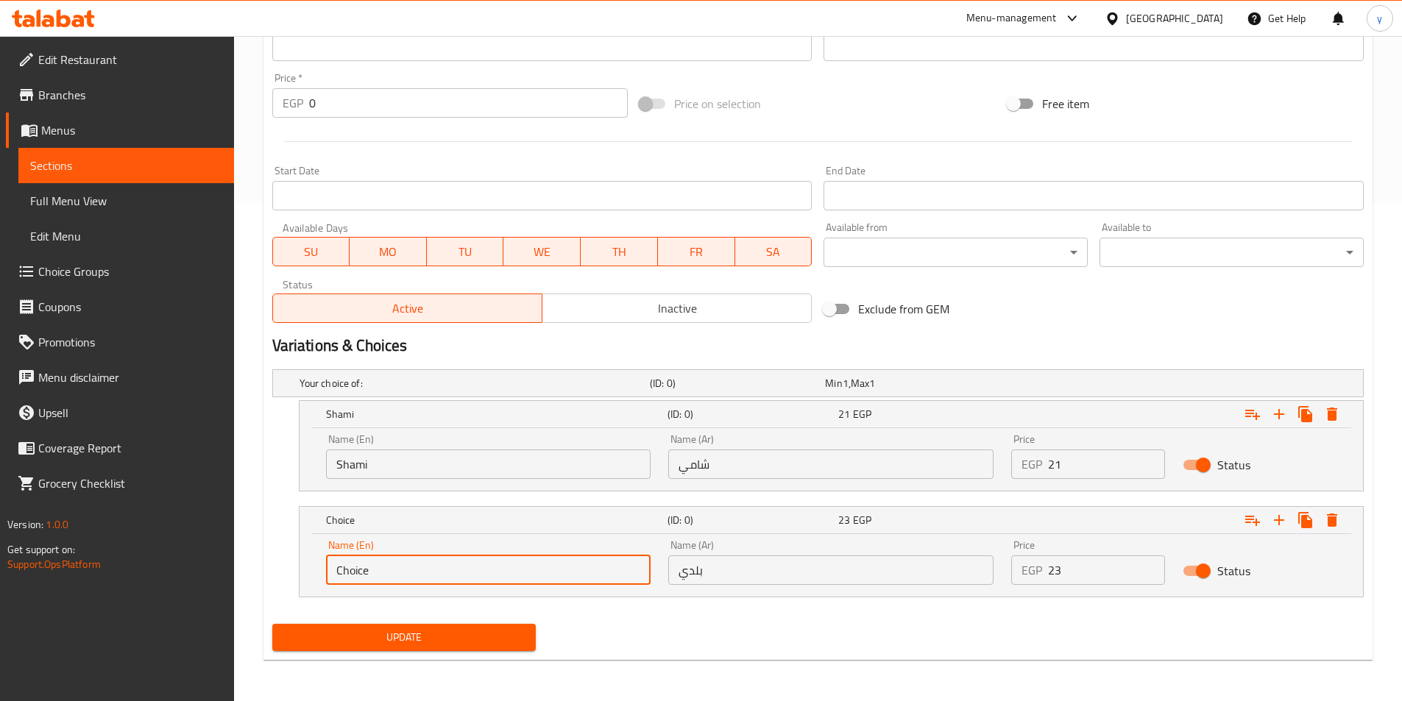
drag, startPoint x: 380, startPoint y: 578, endPoint x: 288, endPoint y: 578, distance: 91.3
click at [288, 578] on div "Choice (ID: 0) 23 EGP Name (En) Choice Name (En) Name (Ar) بلدي Name (Ar) Price…" at bounding box center [817, 551] width 1091 height 91
click at [383, 580] on input "text" at bounding box center [488, 570] width 325 height 29
type input "Baladi"
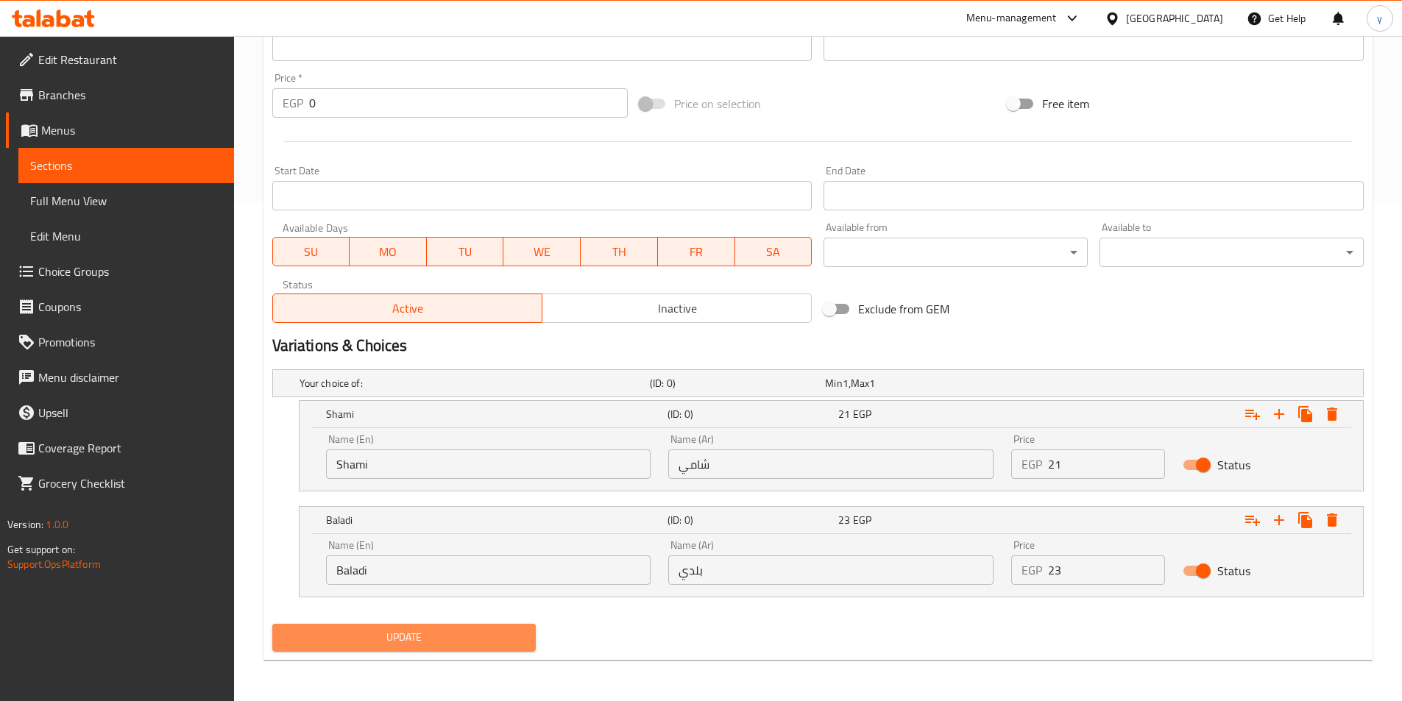
click at [400, 632] on span "Update" at bounding box center [404, 637] width 241 height 18
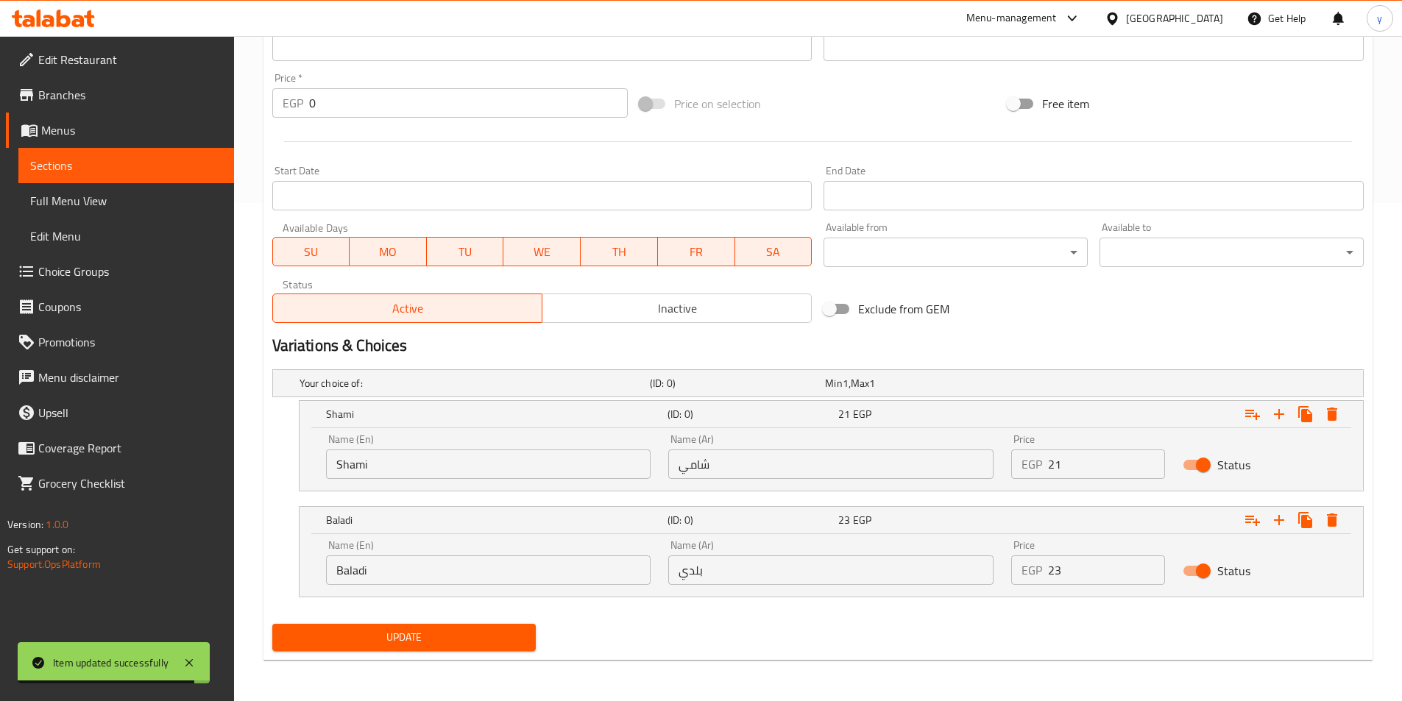
click at [133, 170] on span "Sections" at bounding box center [126, 166] width 192 height 18
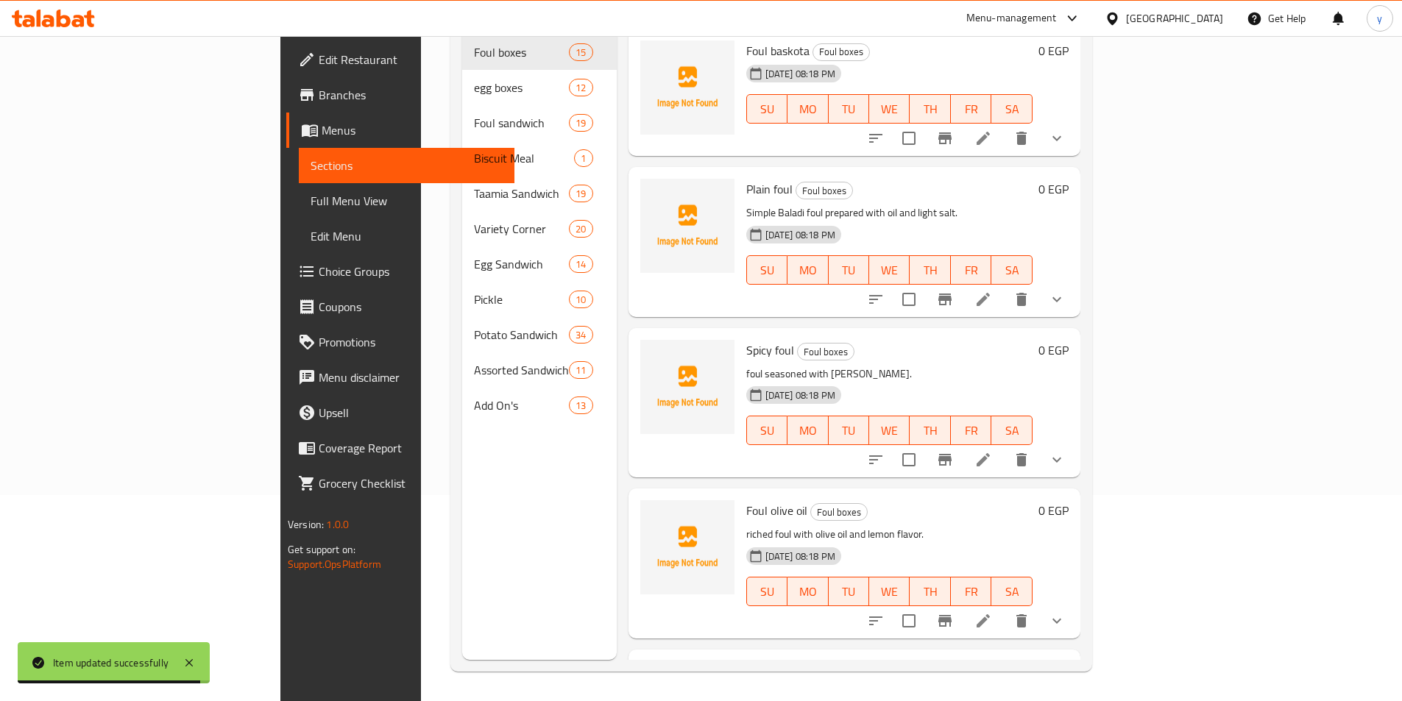
scroll to position [206, 0]
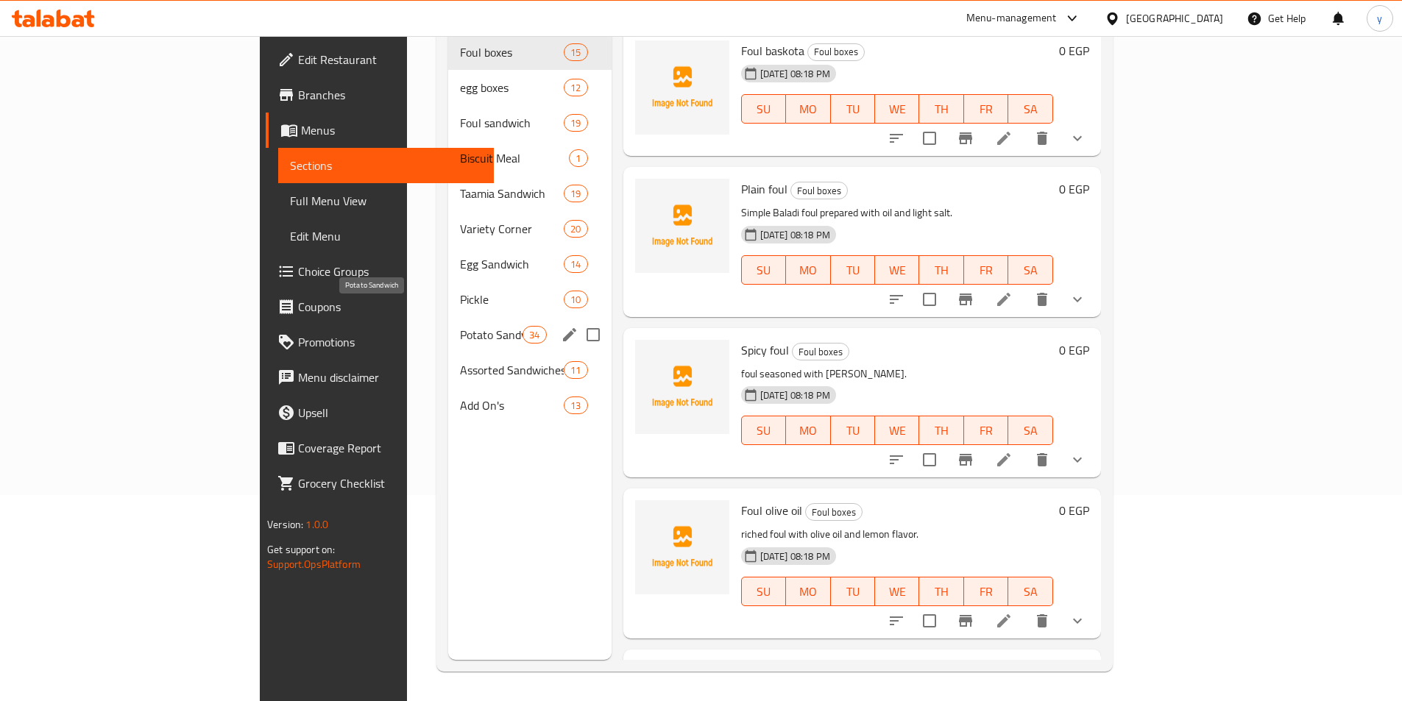
click at [460, 326] on span "Potato Sandwich" at bounding box center [491, 335] width 63 height 18
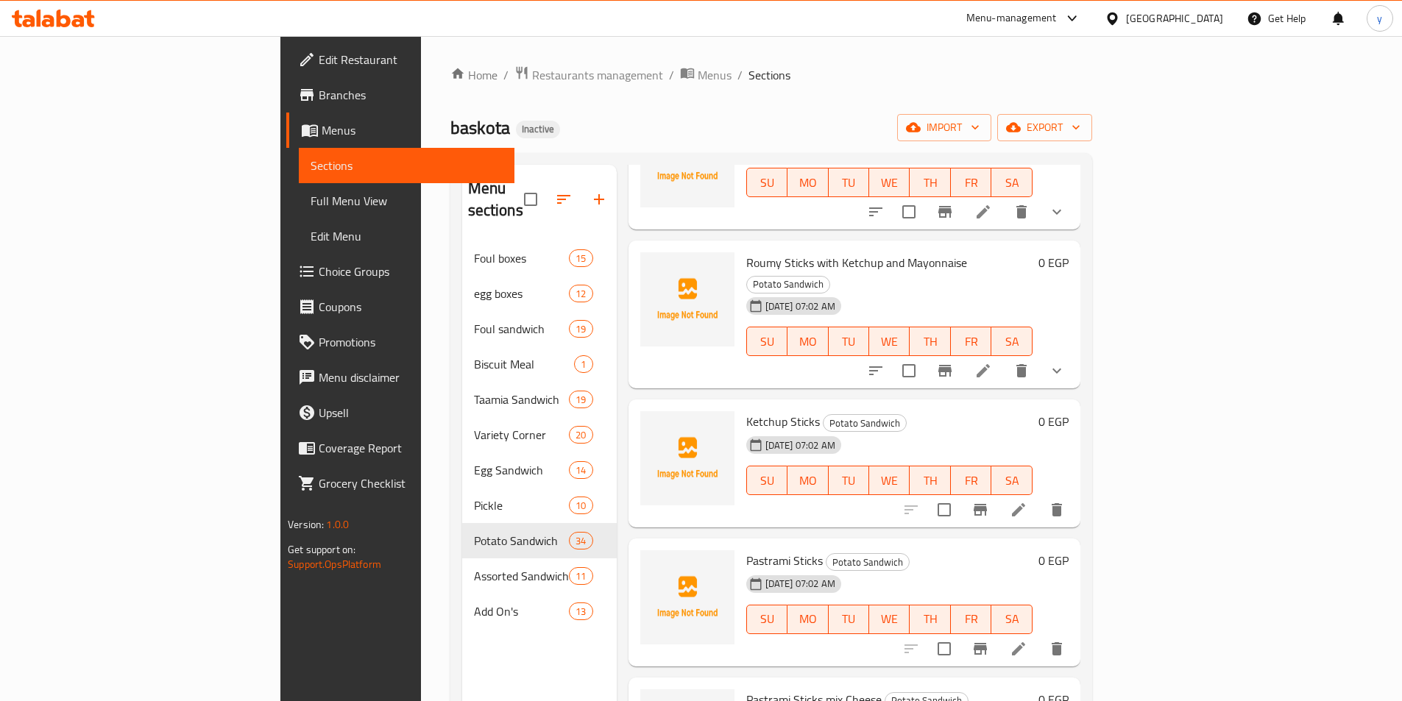
scroll to position [1398, 0]
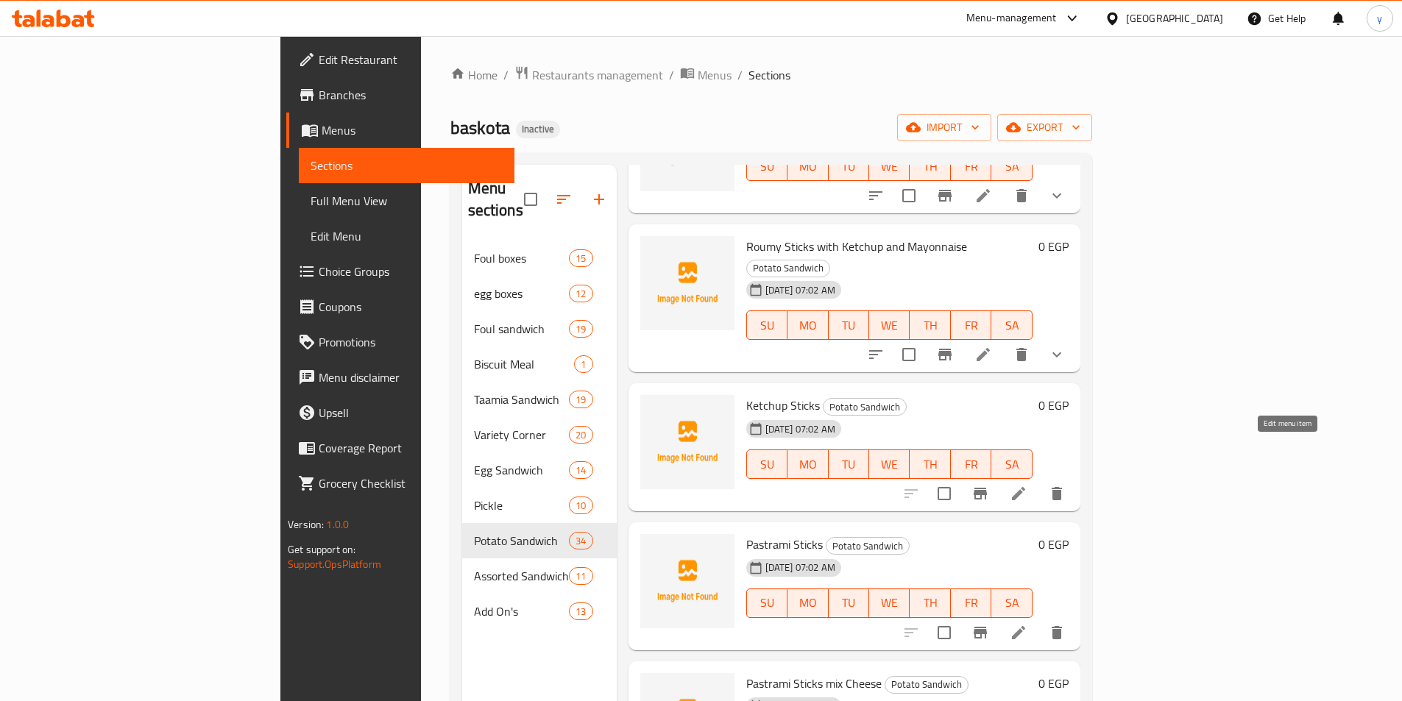
click at [1027, 485] on icon at bounding box center [1019, 494] width 18 height 18
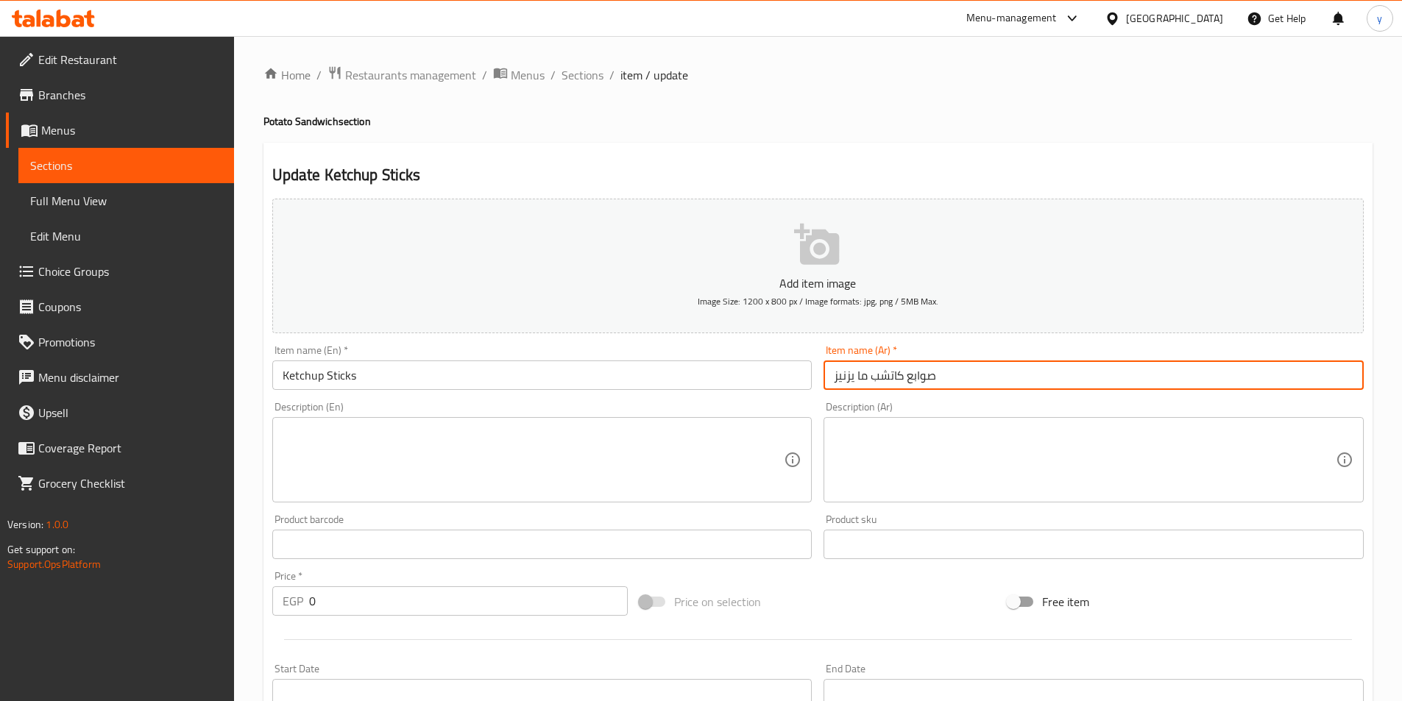
click at [851, 379] on input "صوابع كاتشب ما يزنيز" at bounding box center [1093, 375] width 540 height 29
type input "صوابع كاتشب ما يونيز"
click at [325, 375] on input "Ketchup Sticks" at bounding box center [542, 375] width 540 height 29
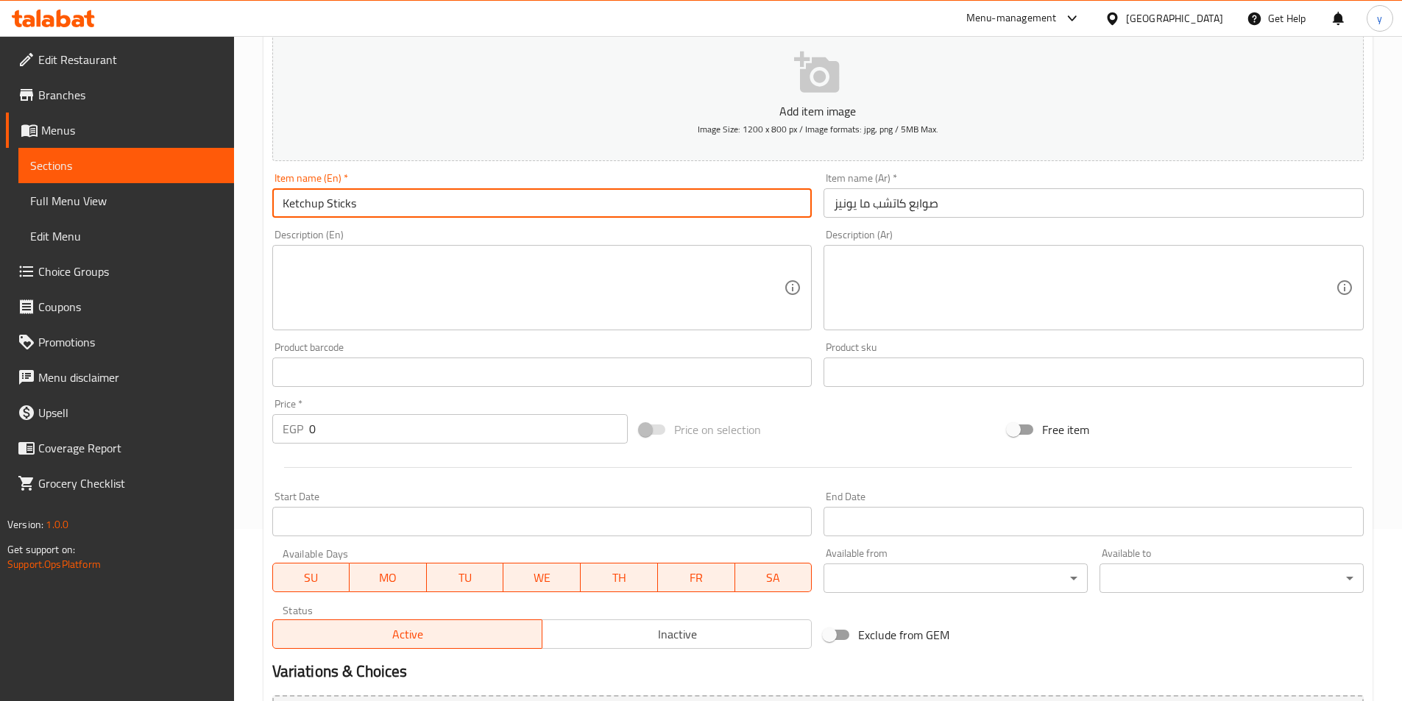
scroll to position [339, 0]
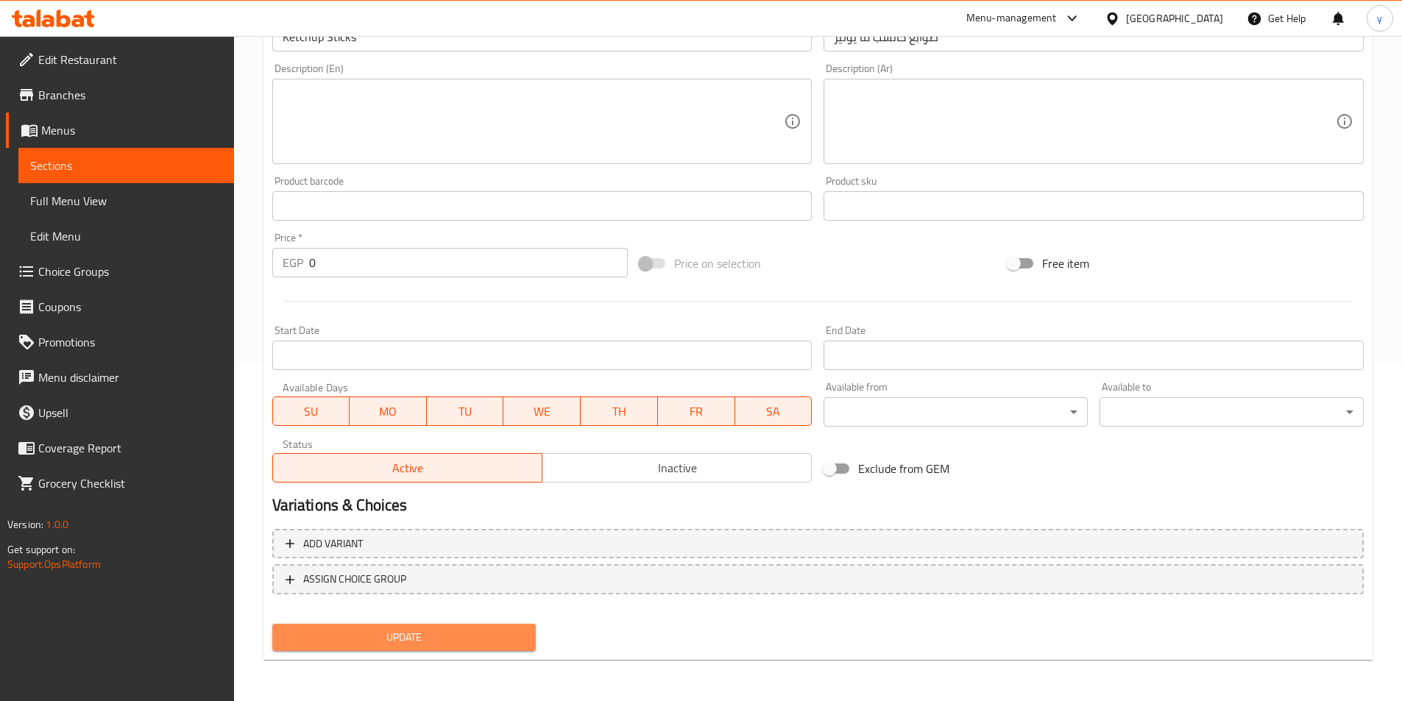
click at [397, 627] on button "Update" at bounding box center [404, 637] width 264 height 27
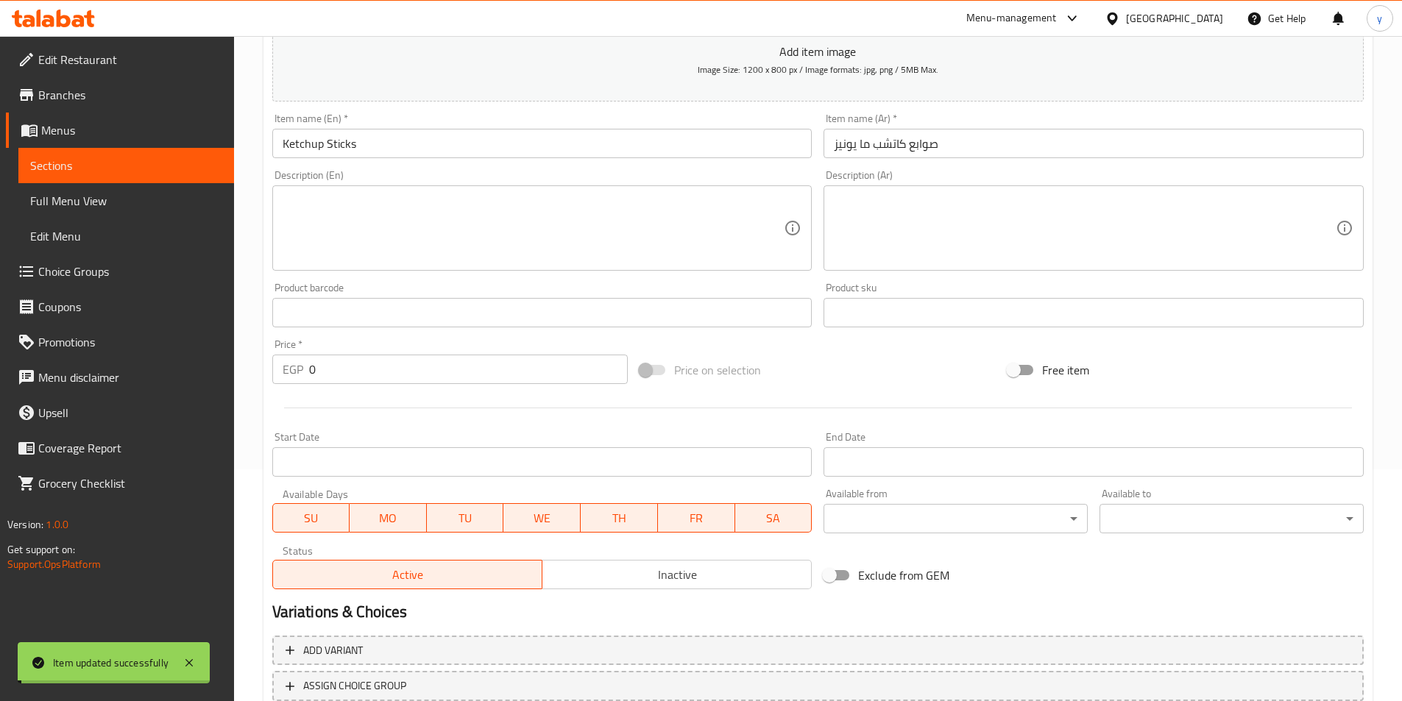
scroll to position [0, 0]
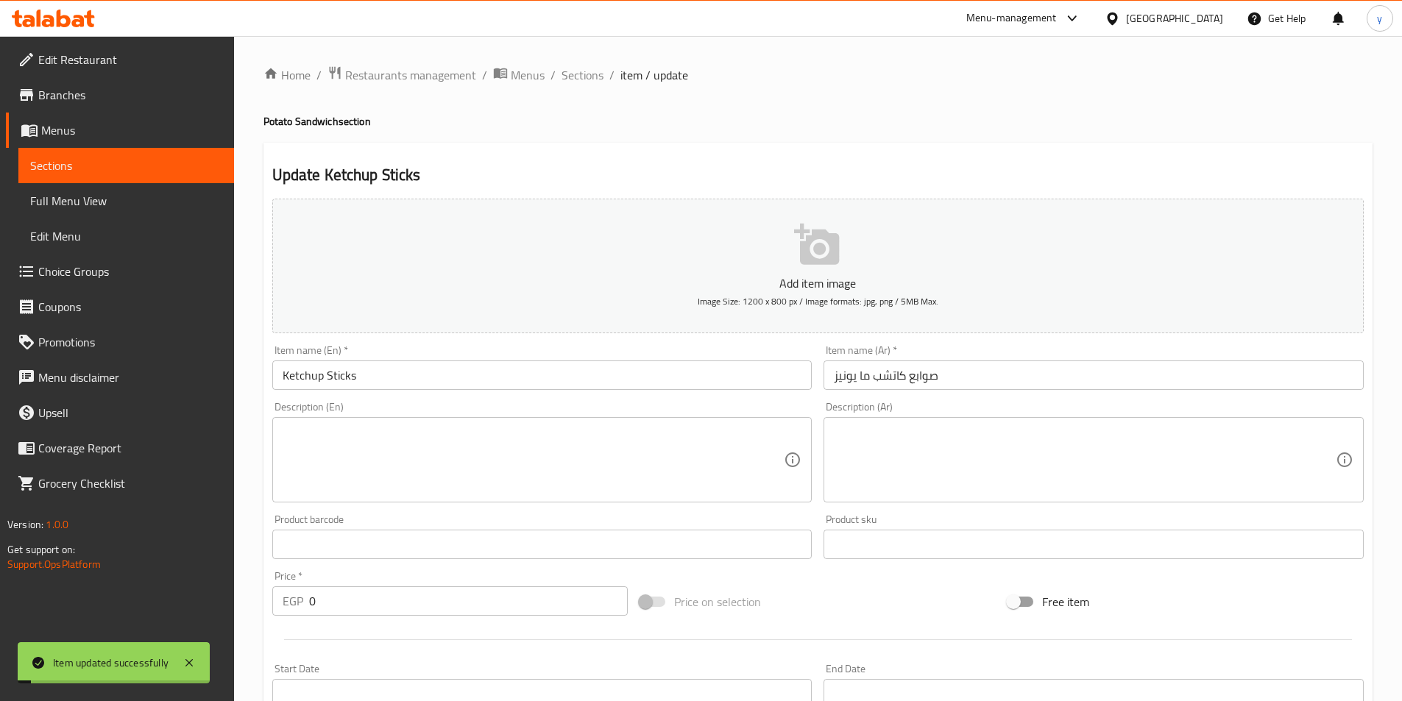
click at [61, 150] on link "Sections" at bounding box center [126, 165] width 216 height 35
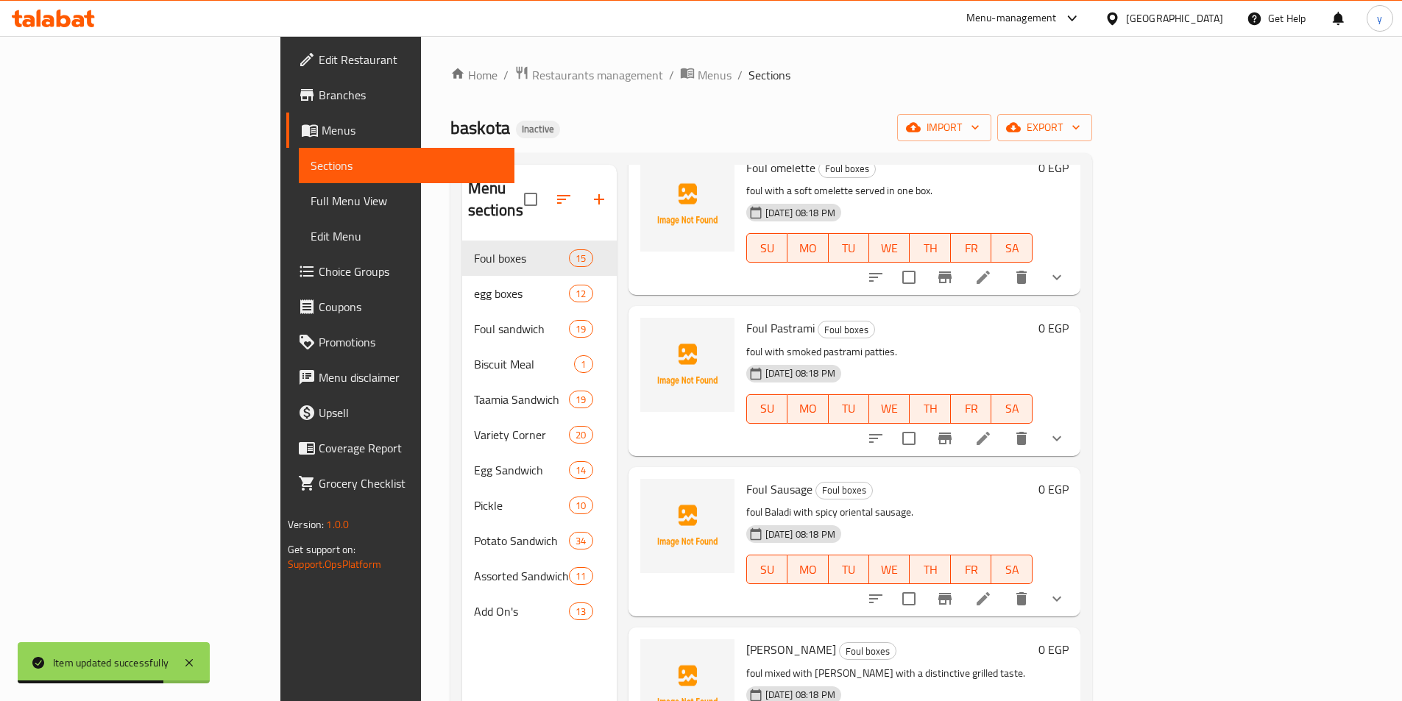
scroll to position [1725, 0]
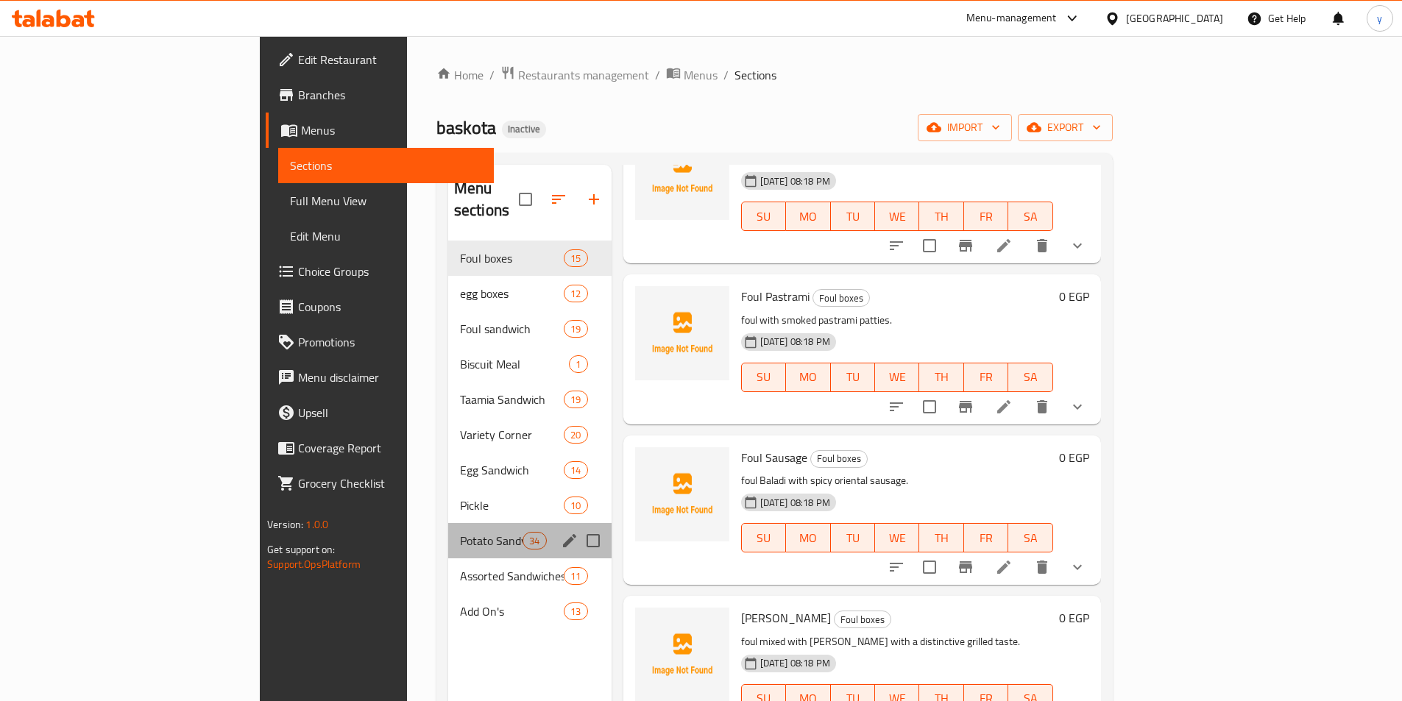
click at [448, 529] on div "Potato Sandwich 34" at bounding box center [529, 540] width 163 height 35
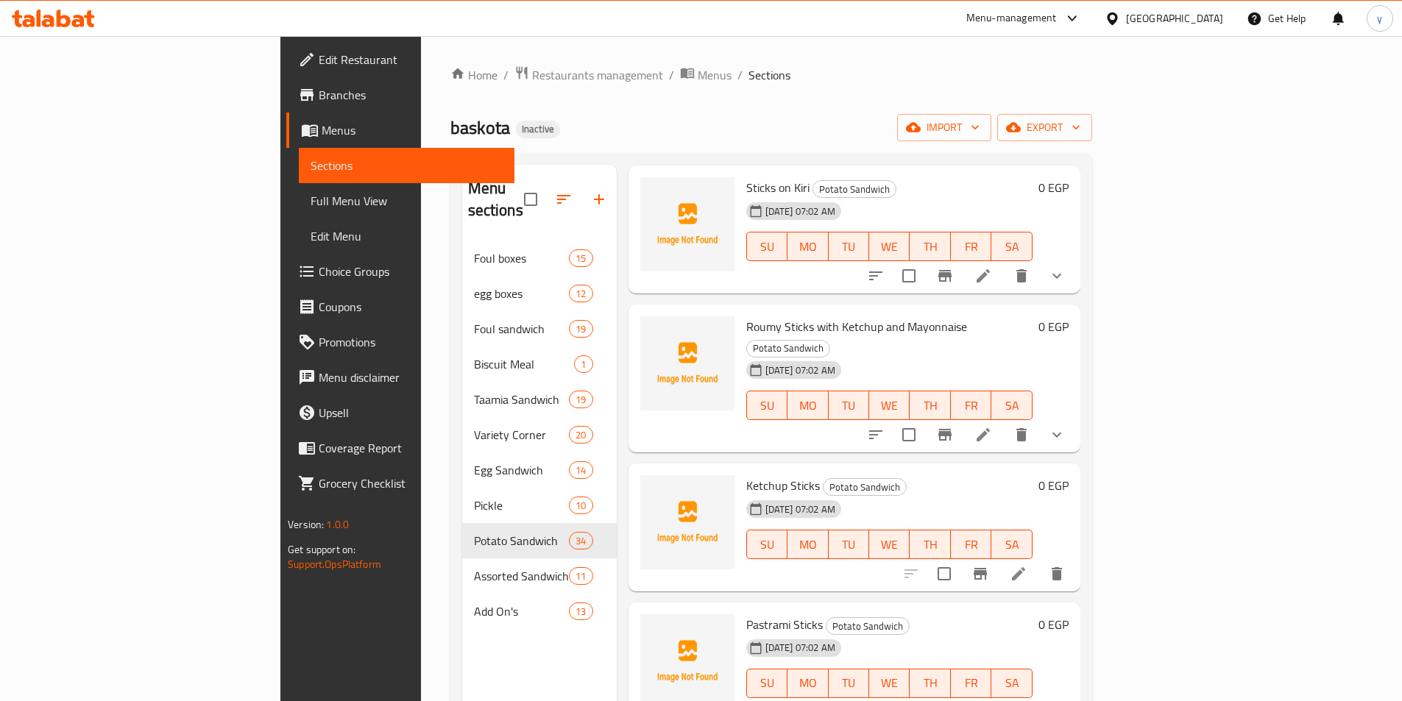
scroll to position [1283, 0]
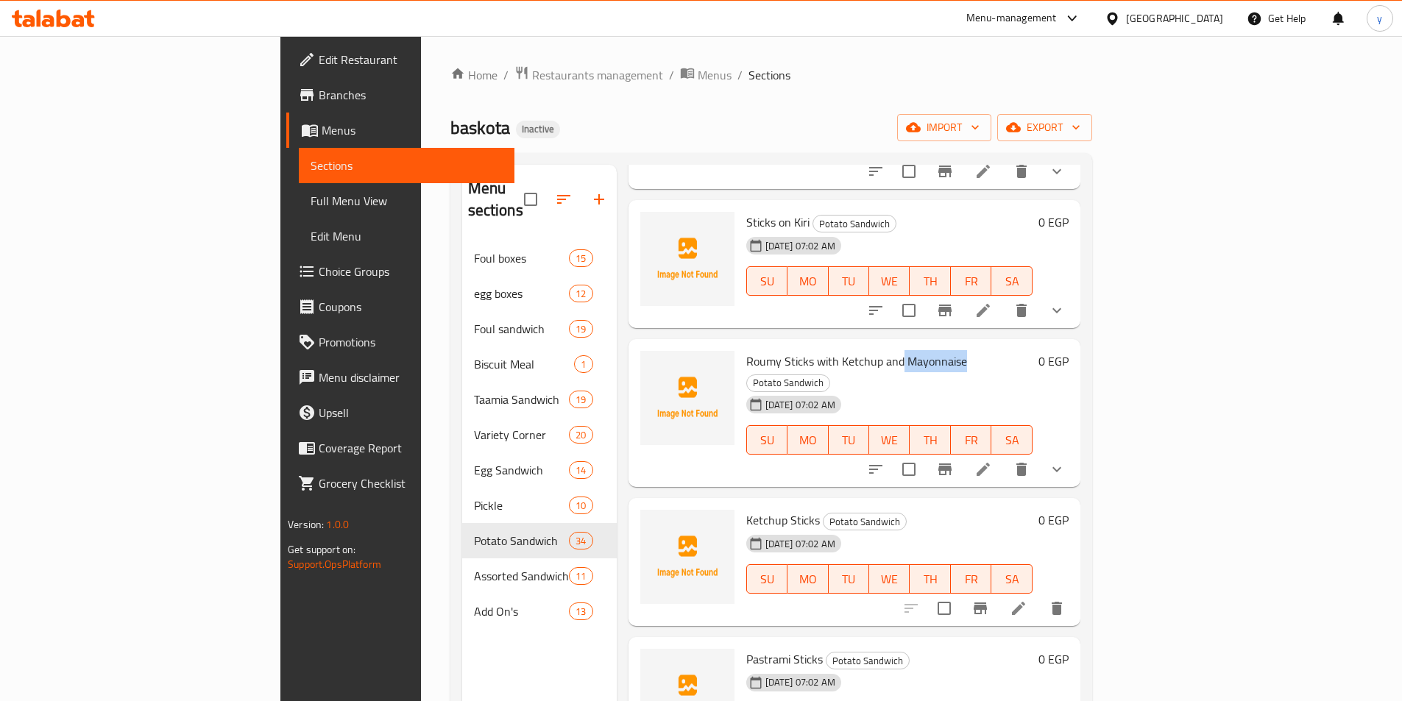
drag, startPoint x: 832, startPoint y: 339, endPoint x: 893, endPoint y: 350, distance: 62.1
click at [893, 350] on span "Roumy Sticks with Ketchup and Mayonnaise" at bounding box center [856, 361] width 221 height 22
copy span "Mayonnaise"
click at [1027, 600] on icon at bounding box center [1019, 609] width 18 height 18
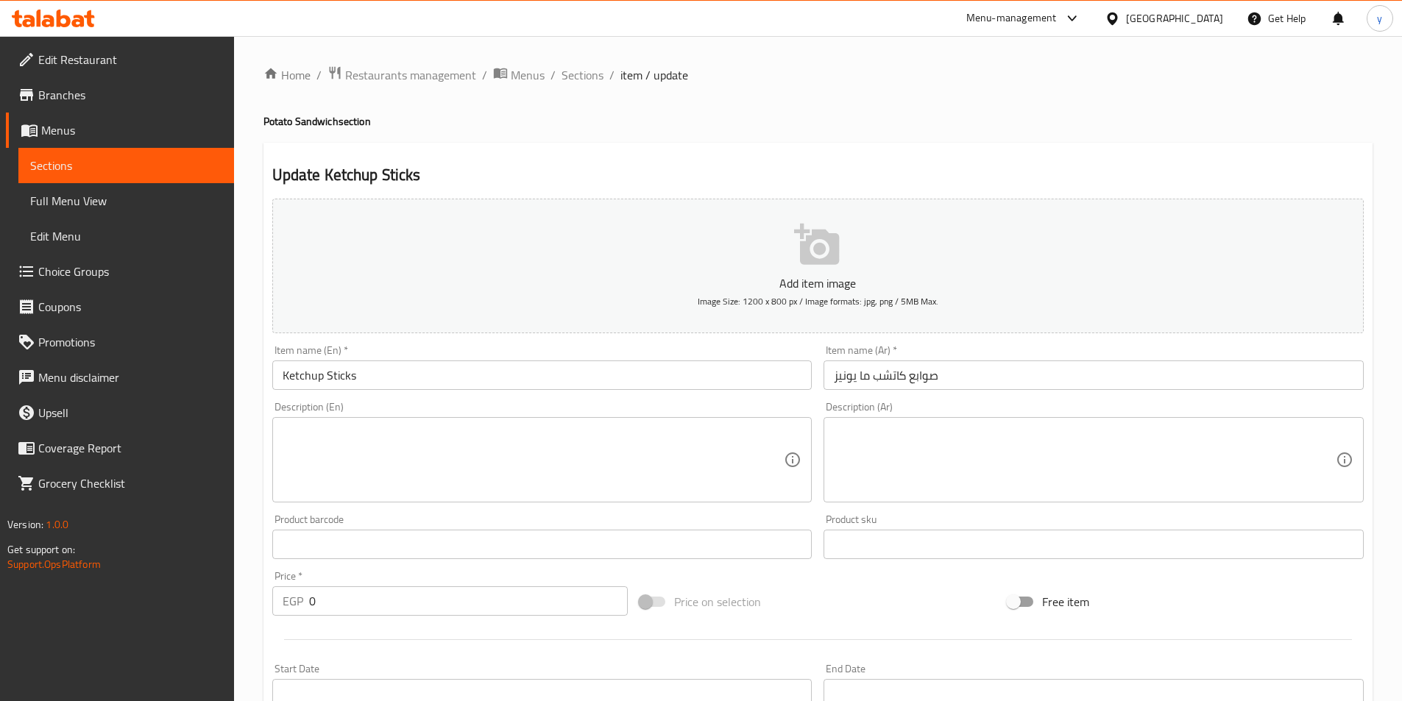
click at [275, 375] on input "Ketchup Sticks" at bounding box center [542, 375] width 540 height 29
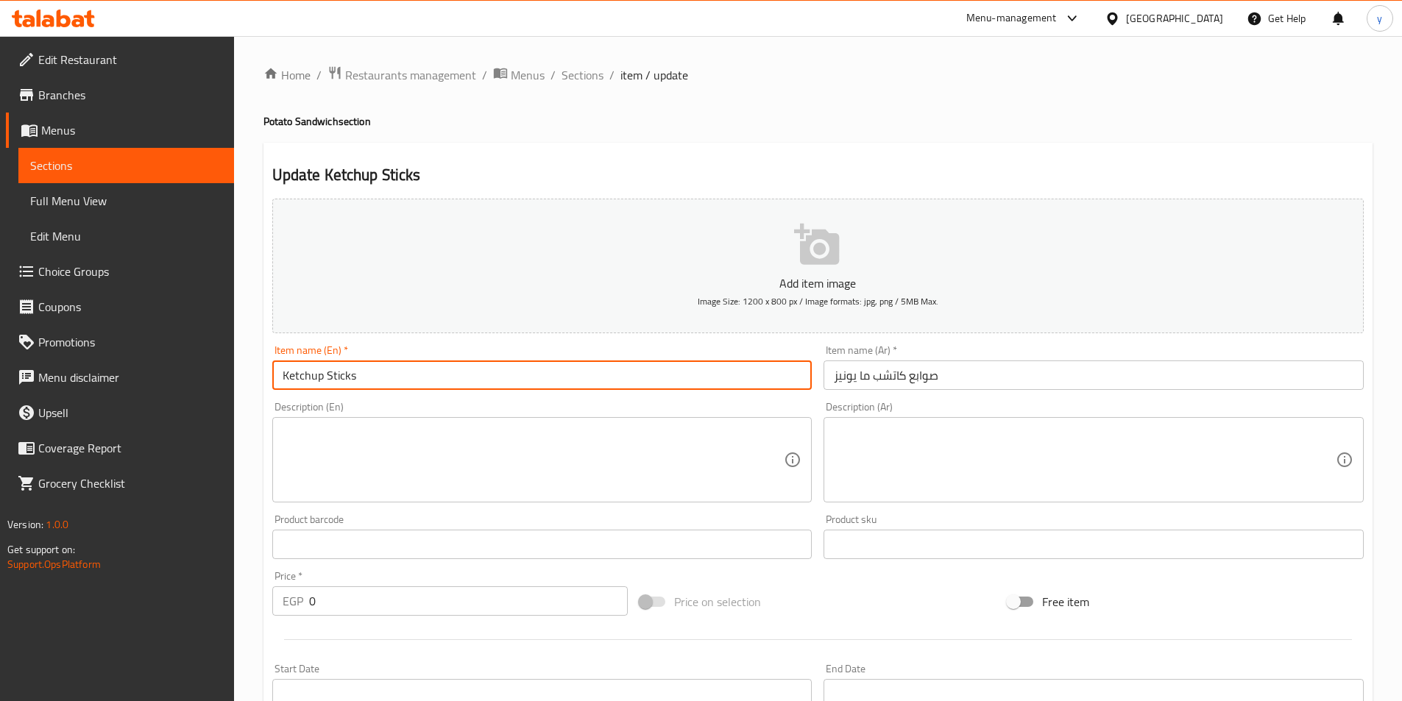
click at [324, 377] on input "Ketchup Sticks" at bounding box center [542, 375] width 540 height 29
paste input "Mayonnaise"
type input "Ketchup Mayonnaise Sticks"
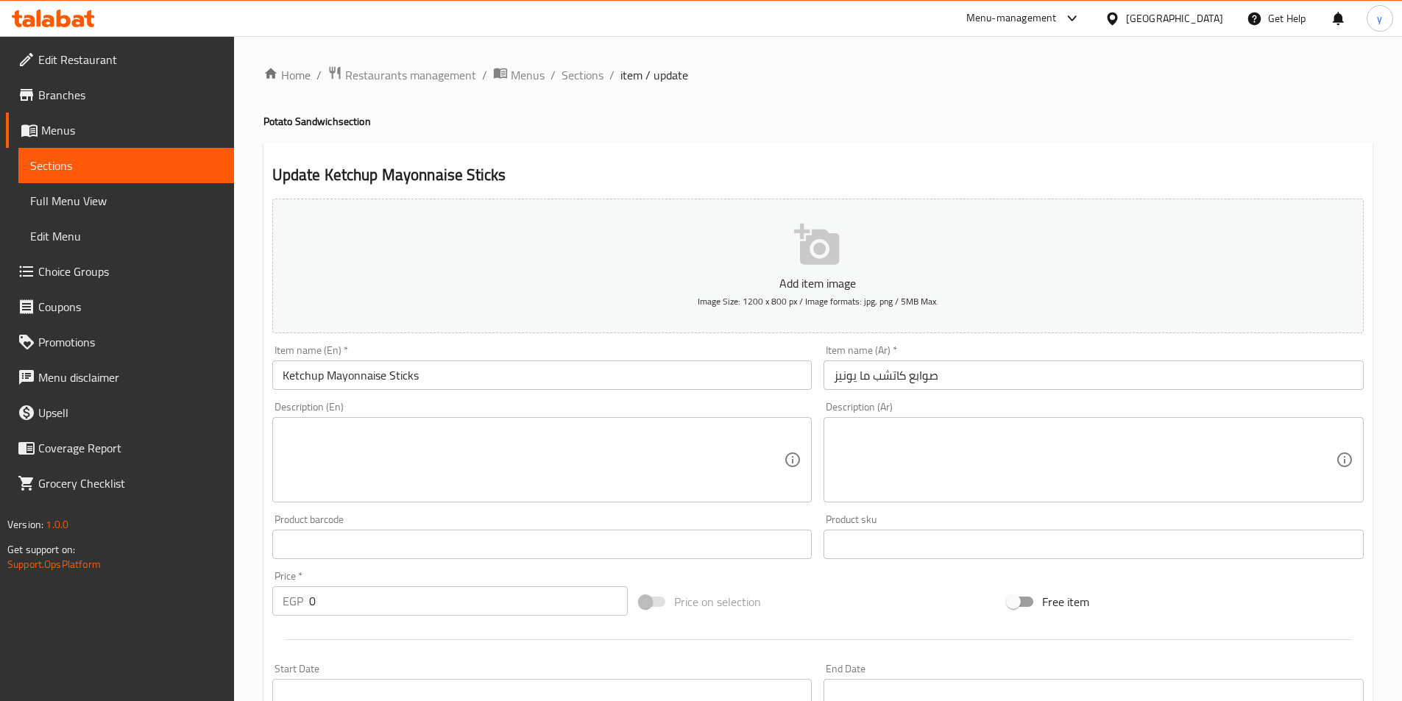
click at [690, 149] on div "Update Ketchup Mayonnaise Sticks Add item image Image Size: 1200 x 800 px / Ima…" at bounding box center [817, 571] width 1109 height 857
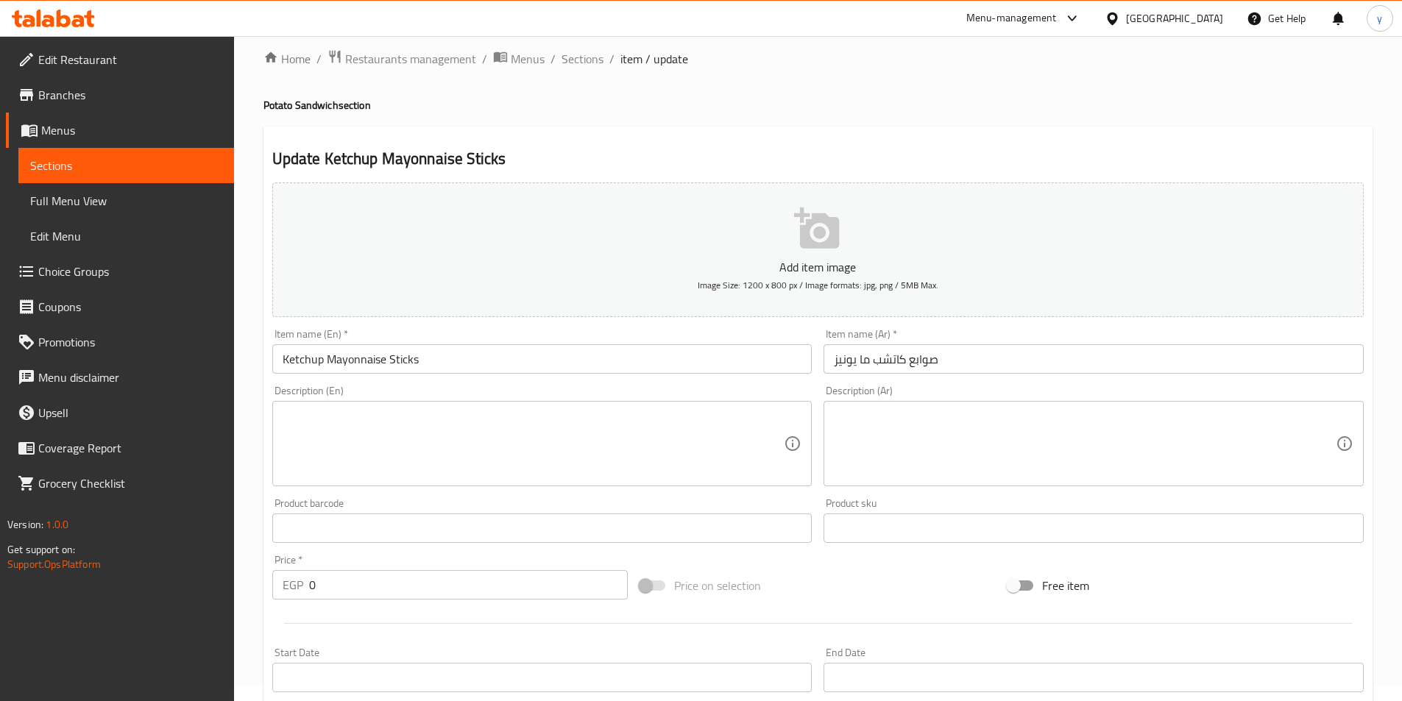
scroll to position [339, 0]
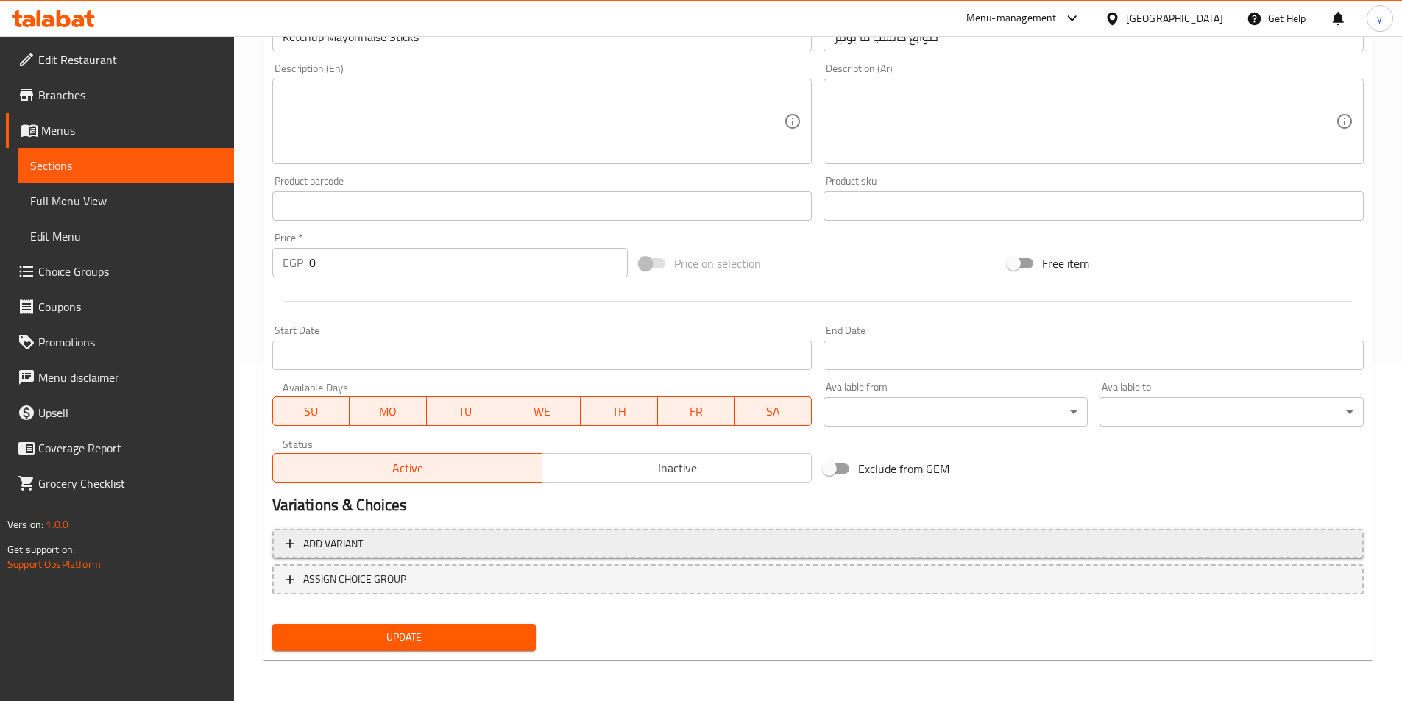
click at [591, 550] on span "Add variant" at bounding box center [818, 544] width 1065 height 18
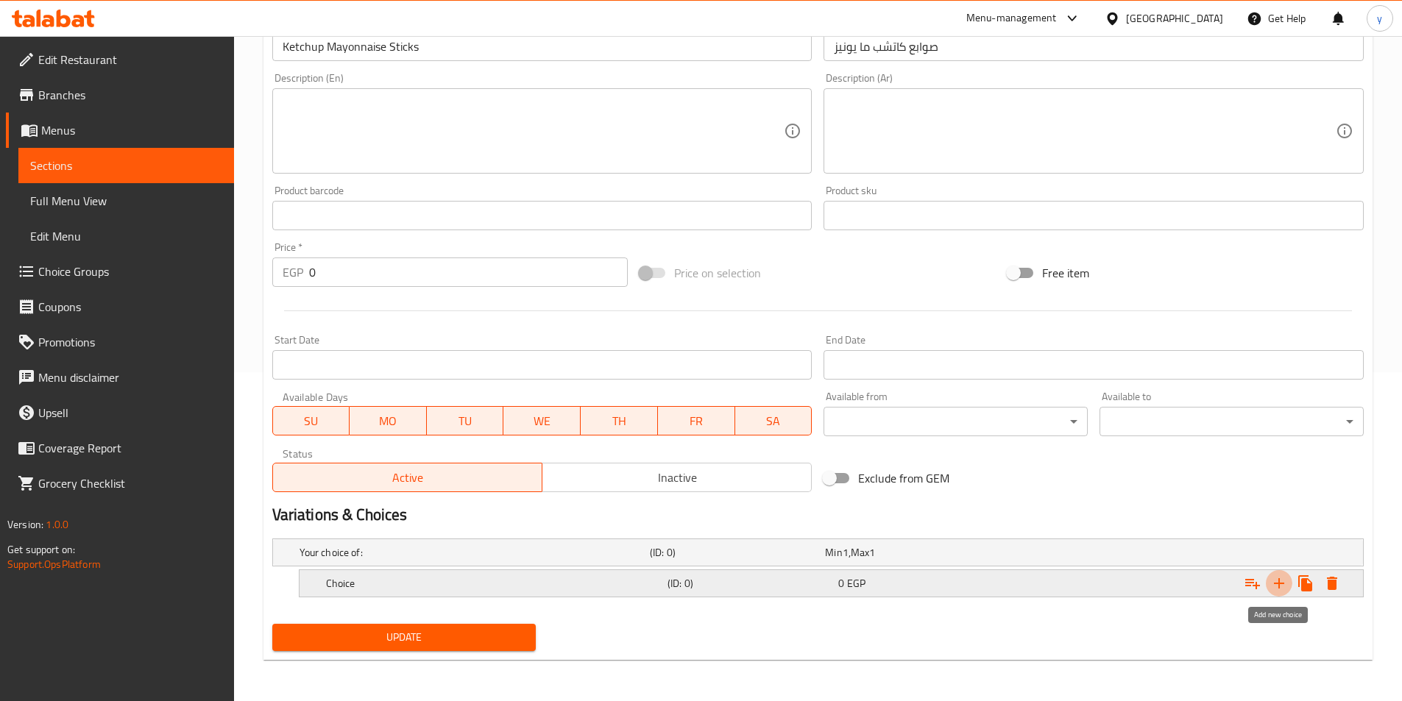
click at [1282, 584] on icon "Expand" at bounding box center [1279, 583] width 10 height 10
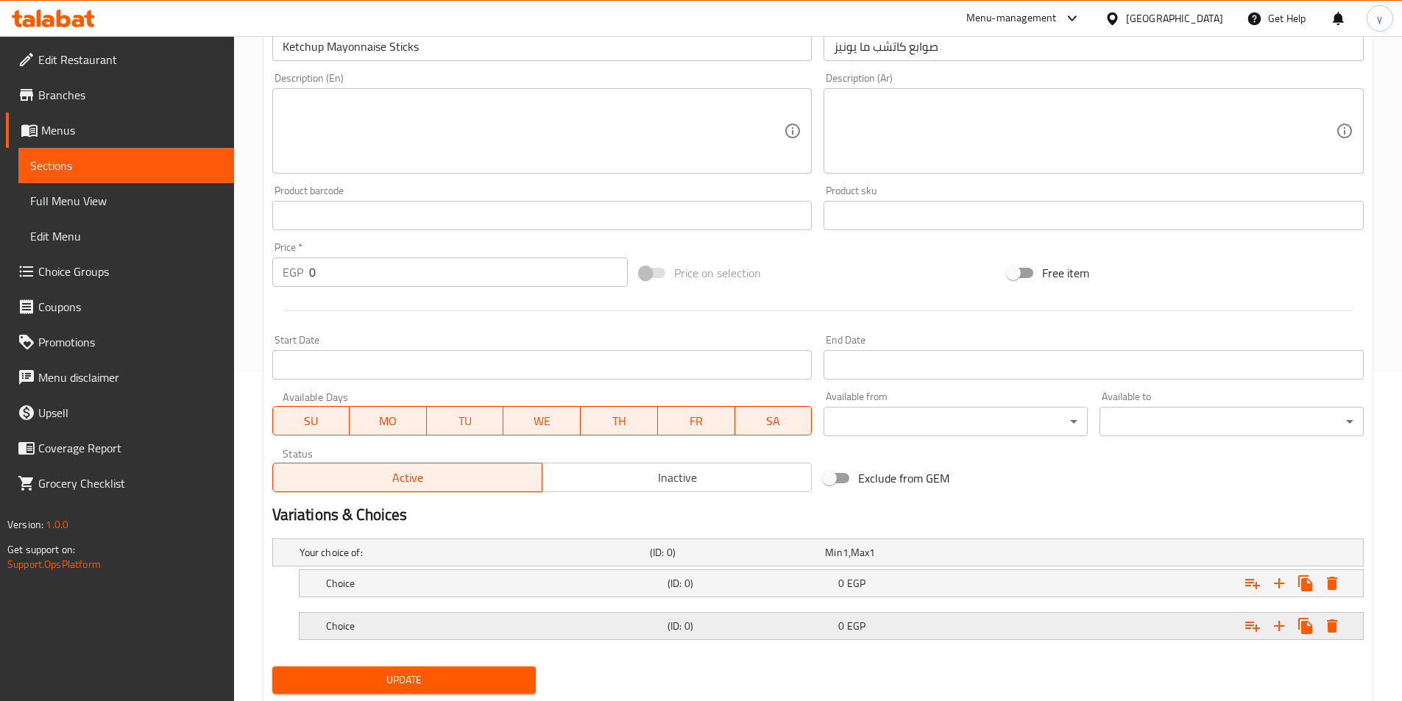
click at [1010, 624] on div "Expand" at bounding box center [1176, 626] width 341 height 32
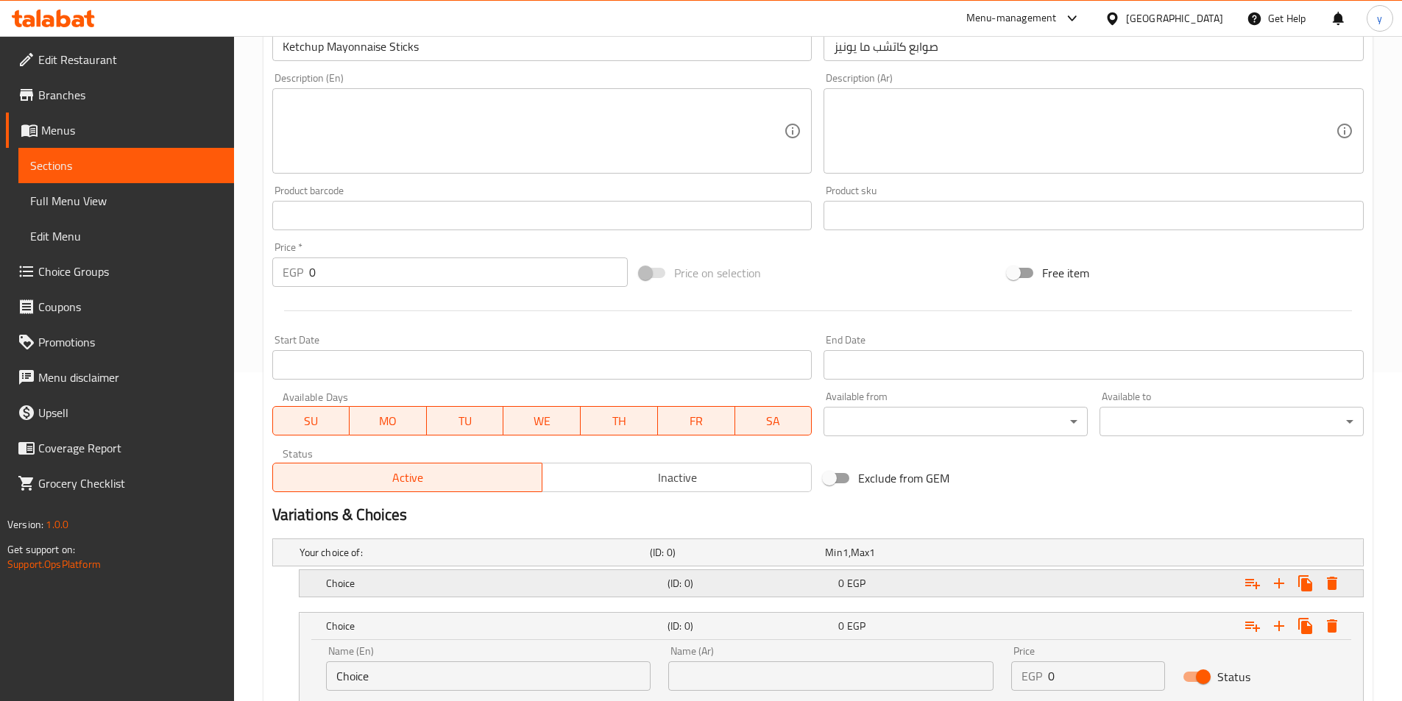
click at [1005, 581] on div "0 EGP" at bounding box center [920, 583] width 171 height 21
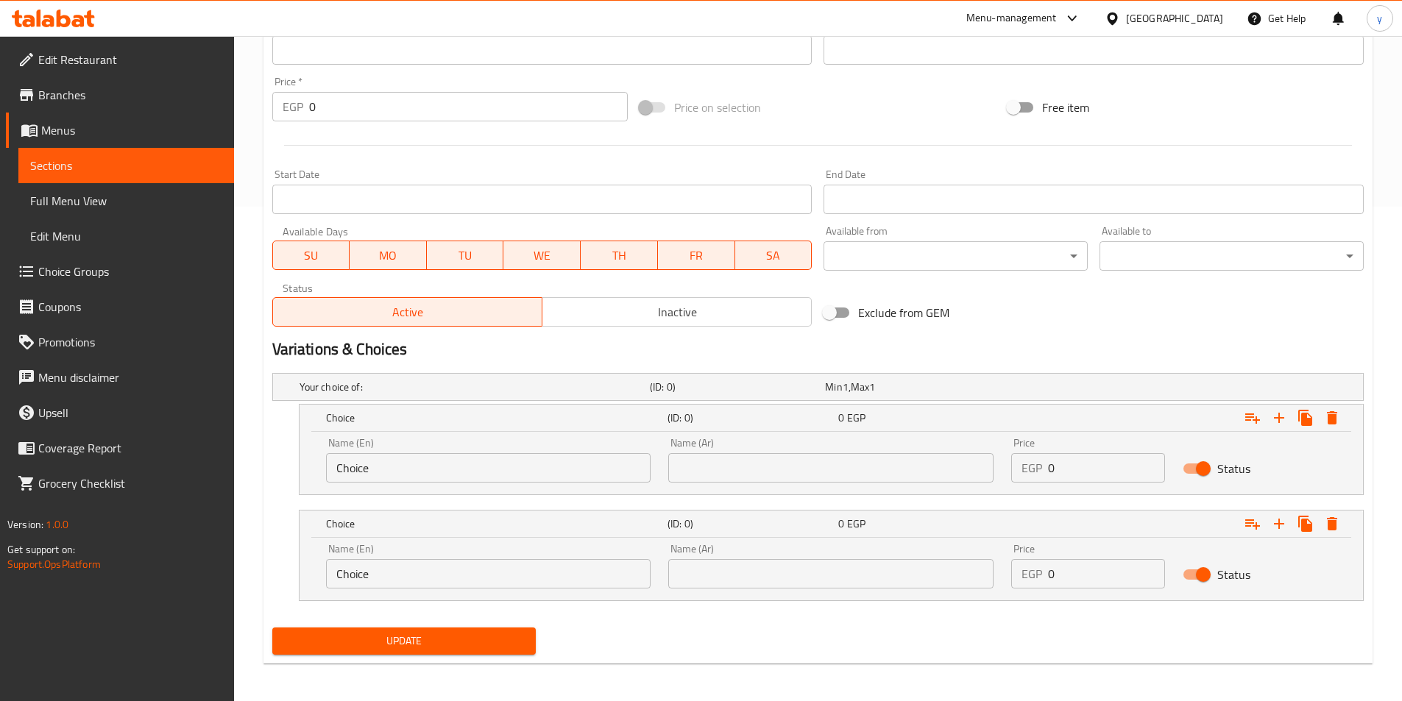
scroll to position [498, 0]
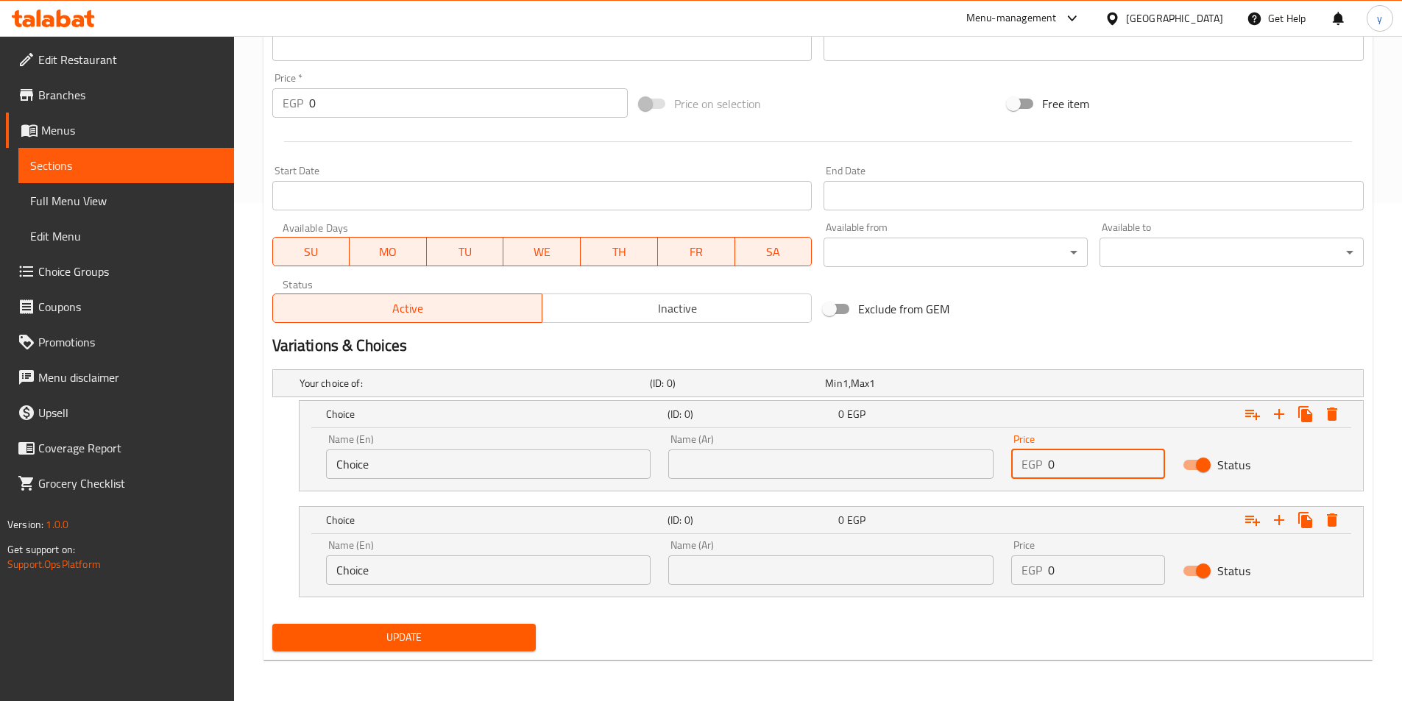
drag, startPoint x: 1080, startPoint y: 461, endPoint x: 1029, endPoint y: 464, distance: 50.9
click at [1029, 464] on div "EGP 0 Price" at bounding box center [1088, 464] width 154 height 29
type input "17"
drag, startPoint x: 1090, startPoint y: 567, endPoint x: 945, endPoint y: 571, distance: 145.0
click at [945, 571] on div "Name (En) Choice Name (En) Name (Ar) Name (Ar) Price EGP 0 Price Status" at bounding box center [831, 562] width 1028 height 63
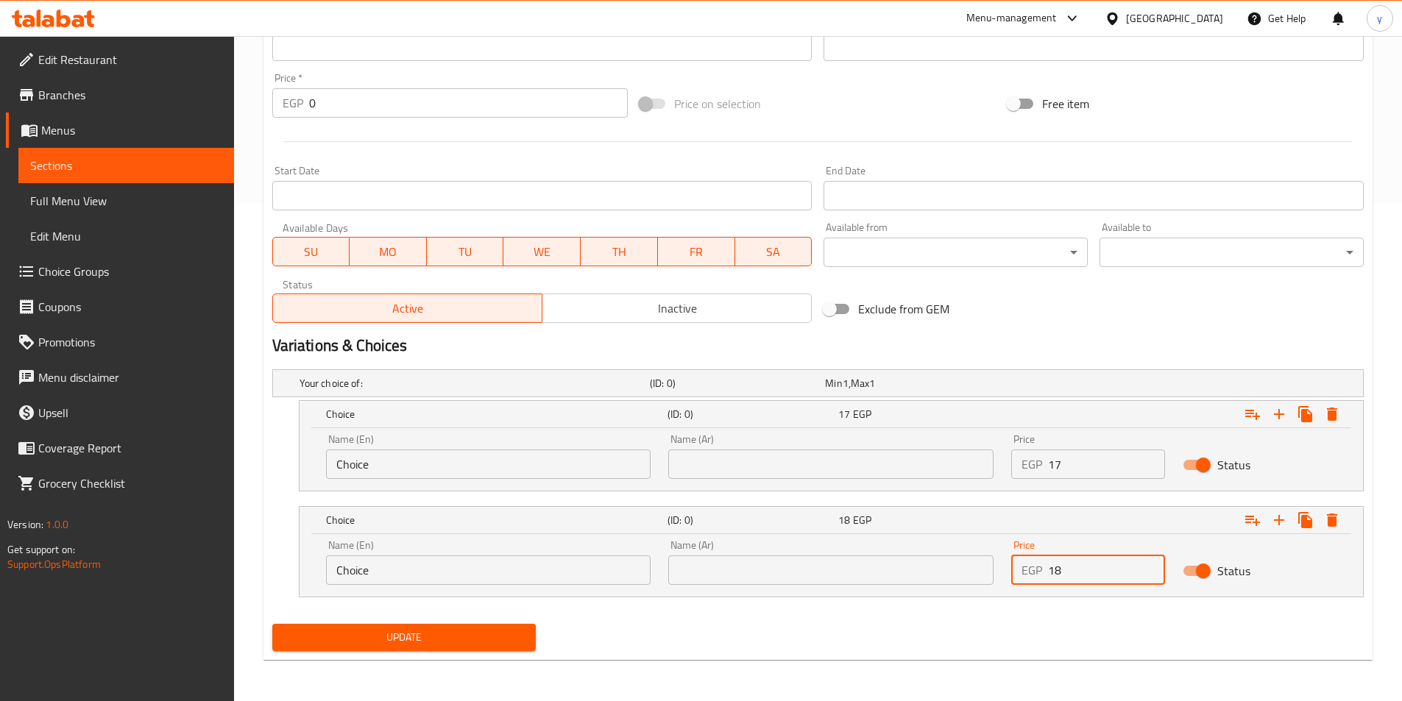
type input "18"
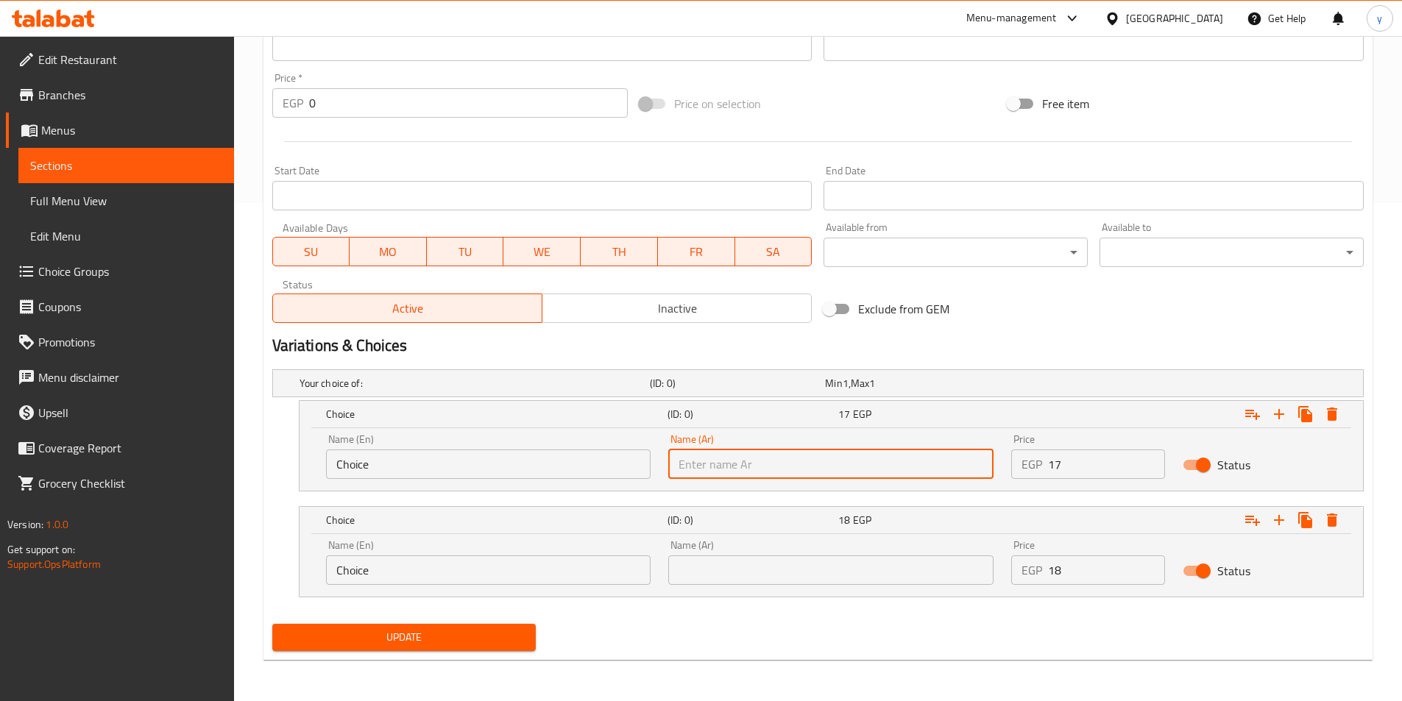
click at [751, 474] on input "text" at bounding box center [830, 464] width 325 height 29
type input "شامي"
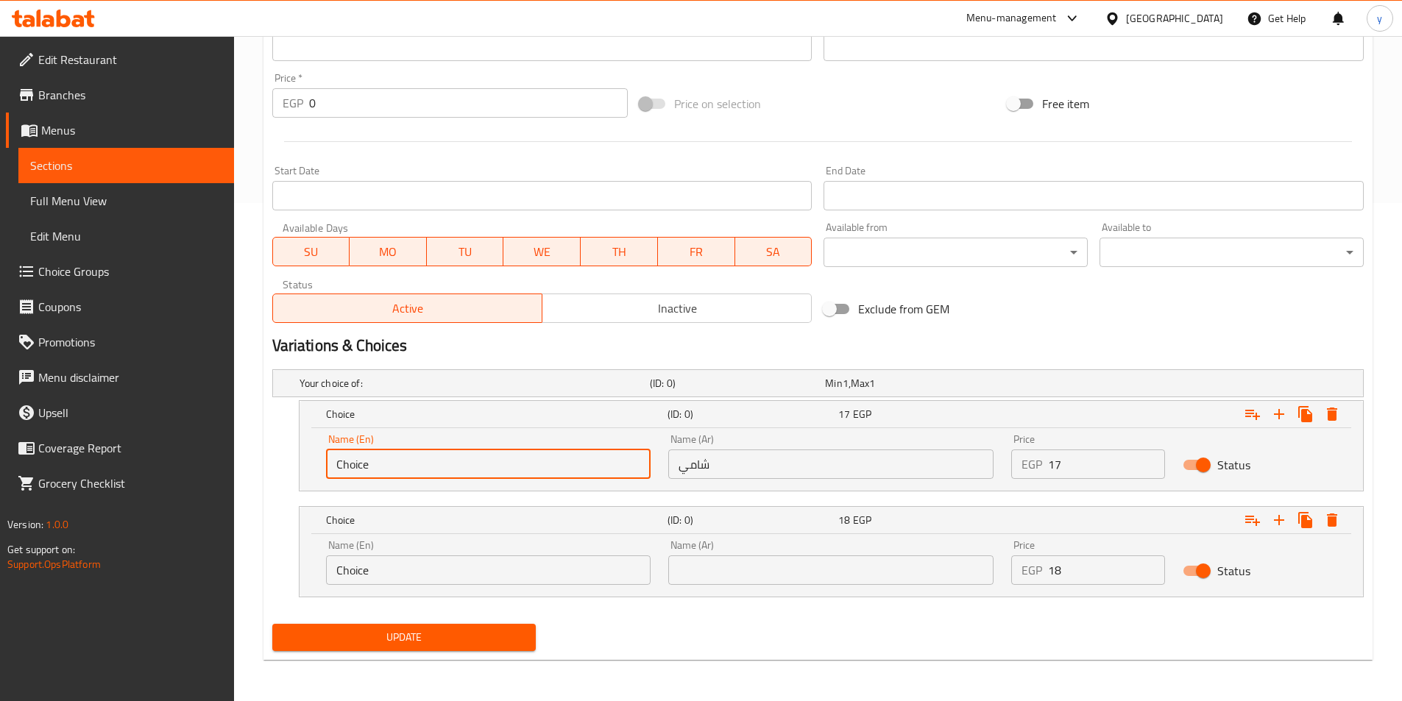
drag, startPoint x: 221, startPoint y: 459, endPoint x: 136, endPoint y: 442, distance: 86.3
click at [141, 447] on div "Edit Restaurant Branches Menus Sections Full Menu View Edit Menu Choice Groups …" at bounding box center [701, 119] width 1402 height 1163
click at [376, 468] on input "text" at bounding box center [488, 464] width 325 height 29
type input "Shami"
click at [827, 585] on div "Name (Ar) Name (Ar)" at bounding box center [830, 562] width 343 height 63
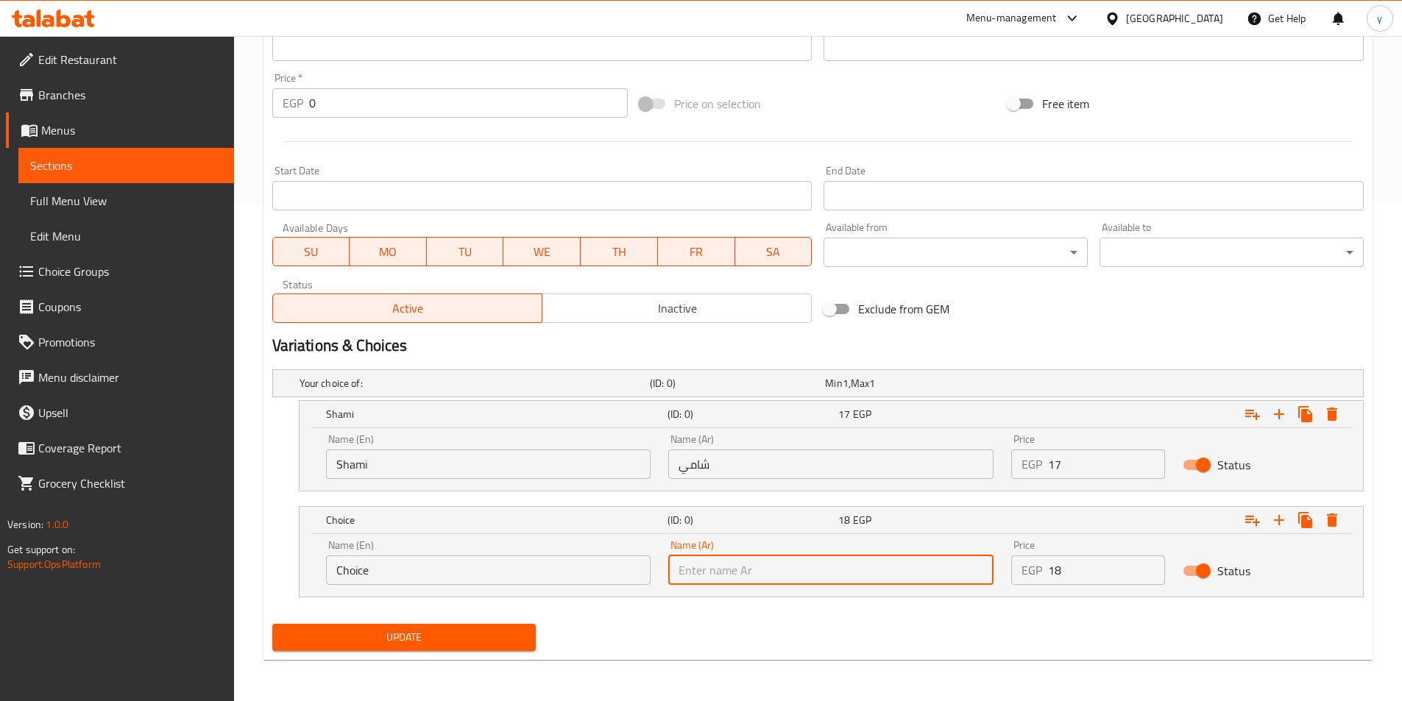
click at [823, 579] on input "text" at bounding box center [830, 570] width 325 height 29
type input "بلدي"
drag, startPoint x: 400, startPoint y: 580, endPoint x: 248, endPoint y: 561, distance: 153.5
click at [250, 562] on div "Home / Restaurants management / Menus / Sections / item / update Potato Sandwic…" at bounding box center [818, 119] width 1168 height 1163
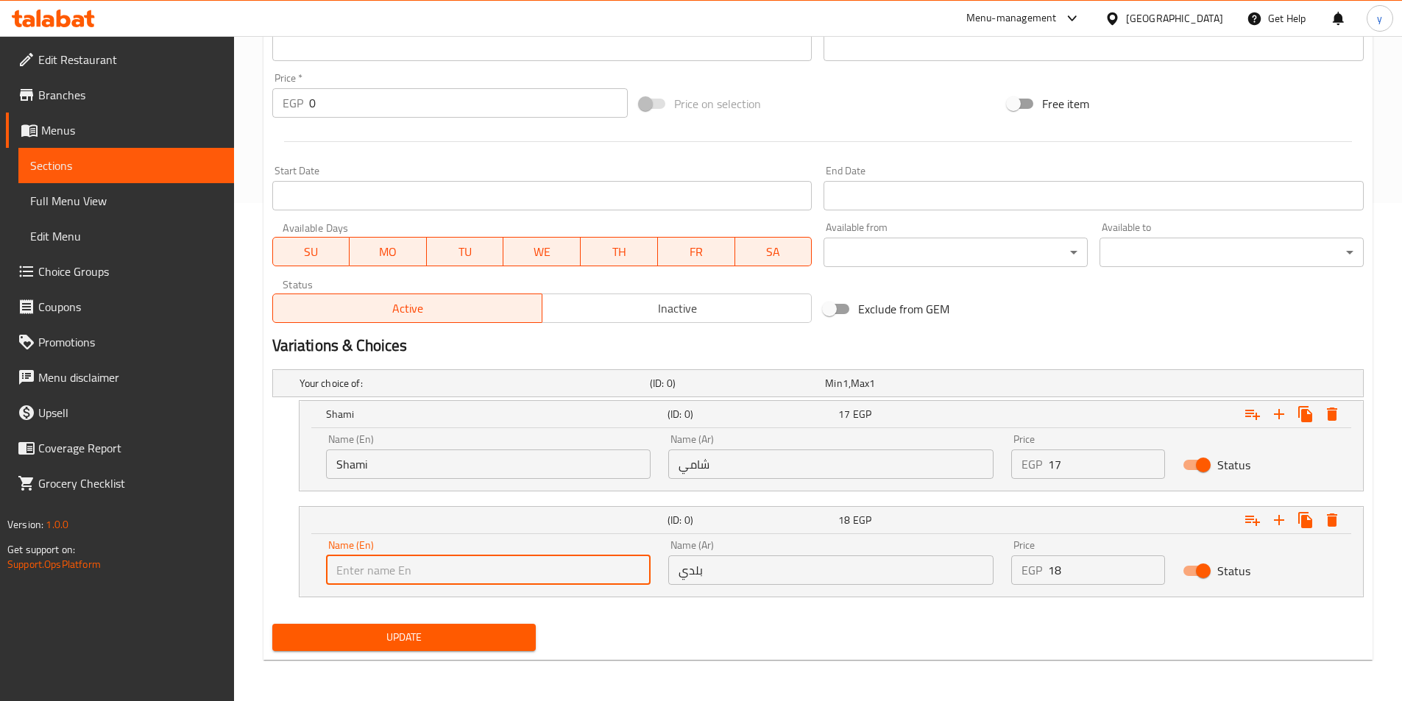
click at [378, 580] on input "text" at bounding box center [488, 570] width 325 height 29
type input "Baladi"
click at [400, 641] on span "Update" at bounding box center [404, 637] width 241 height 18
click at [755, 148] on div at bounding box center [817, 142] width 1103 height 36
click at [148, 165] on span "Sections" at bounding box center [126, 166] width 192 height 18
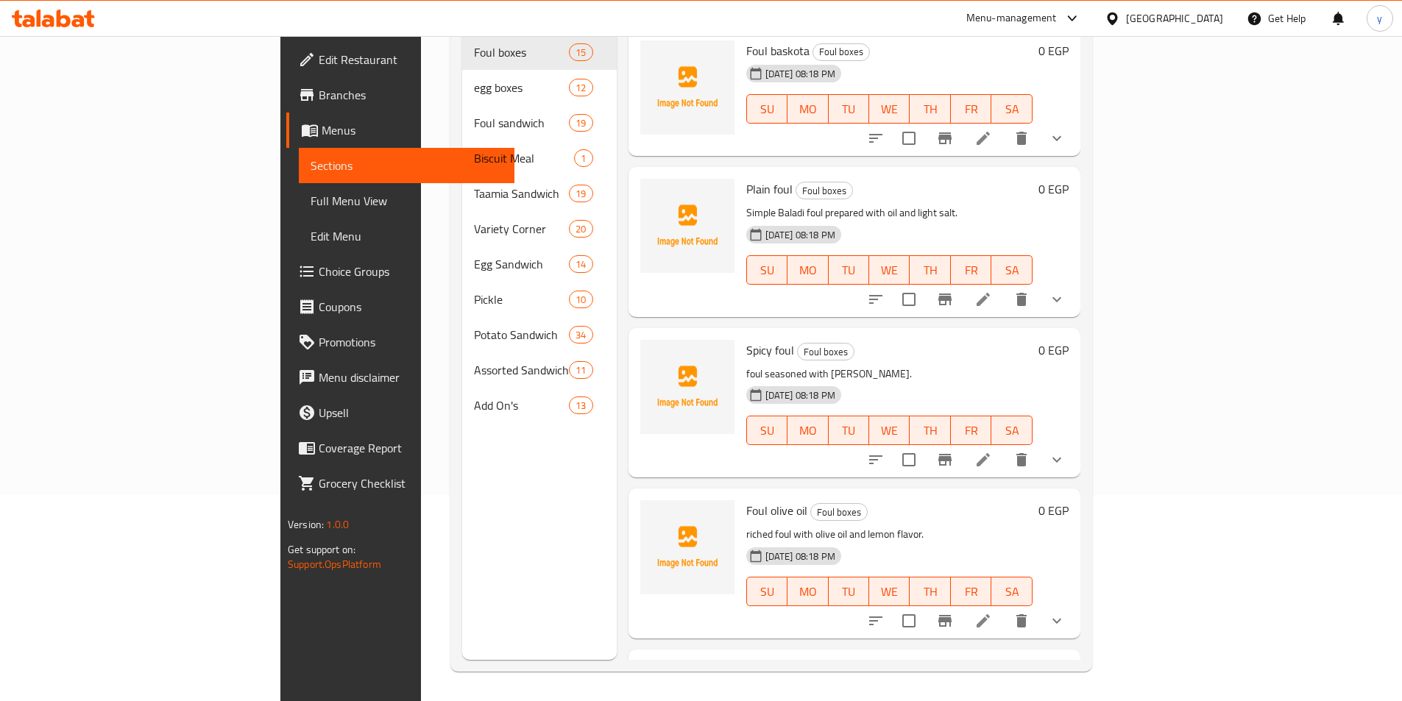
scroll to position [206, 0]
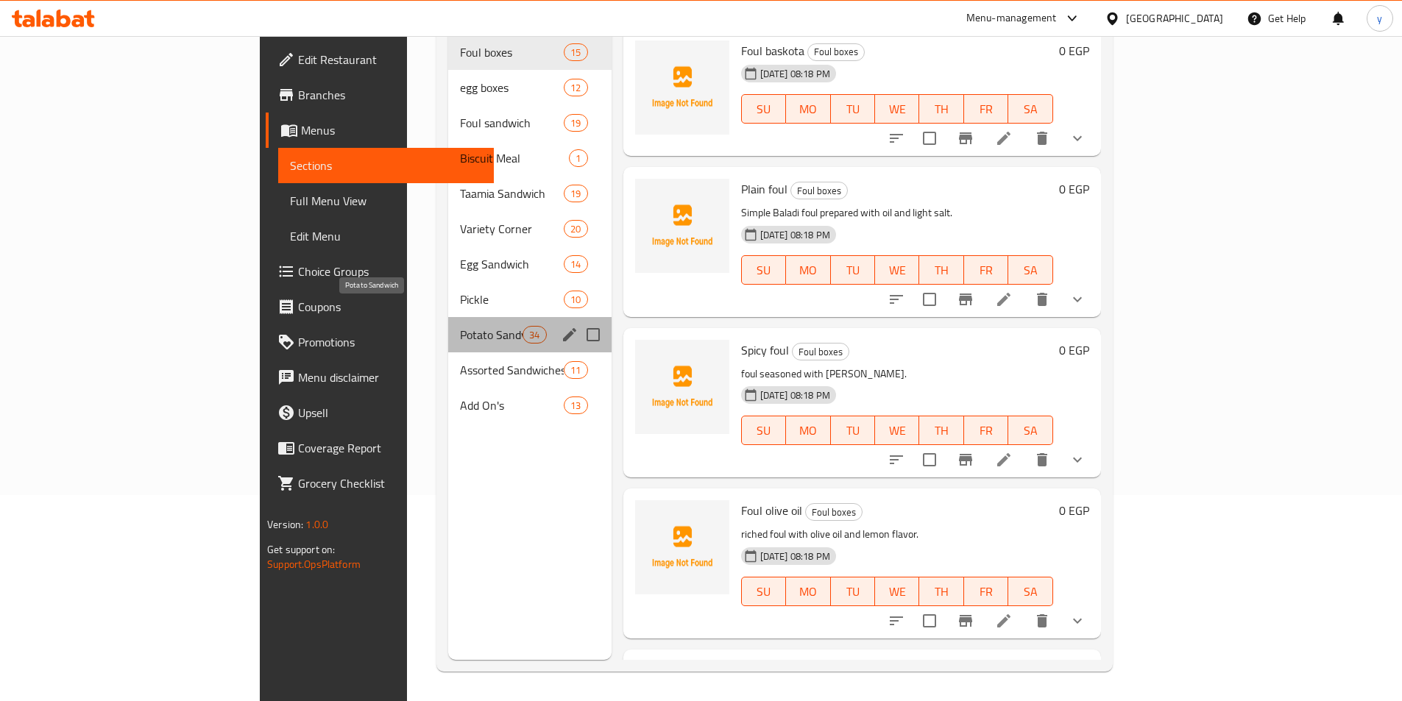
click at [460, 326] on span "Potato Sandwich" at bounding box center [491, 335] width 63 height 18
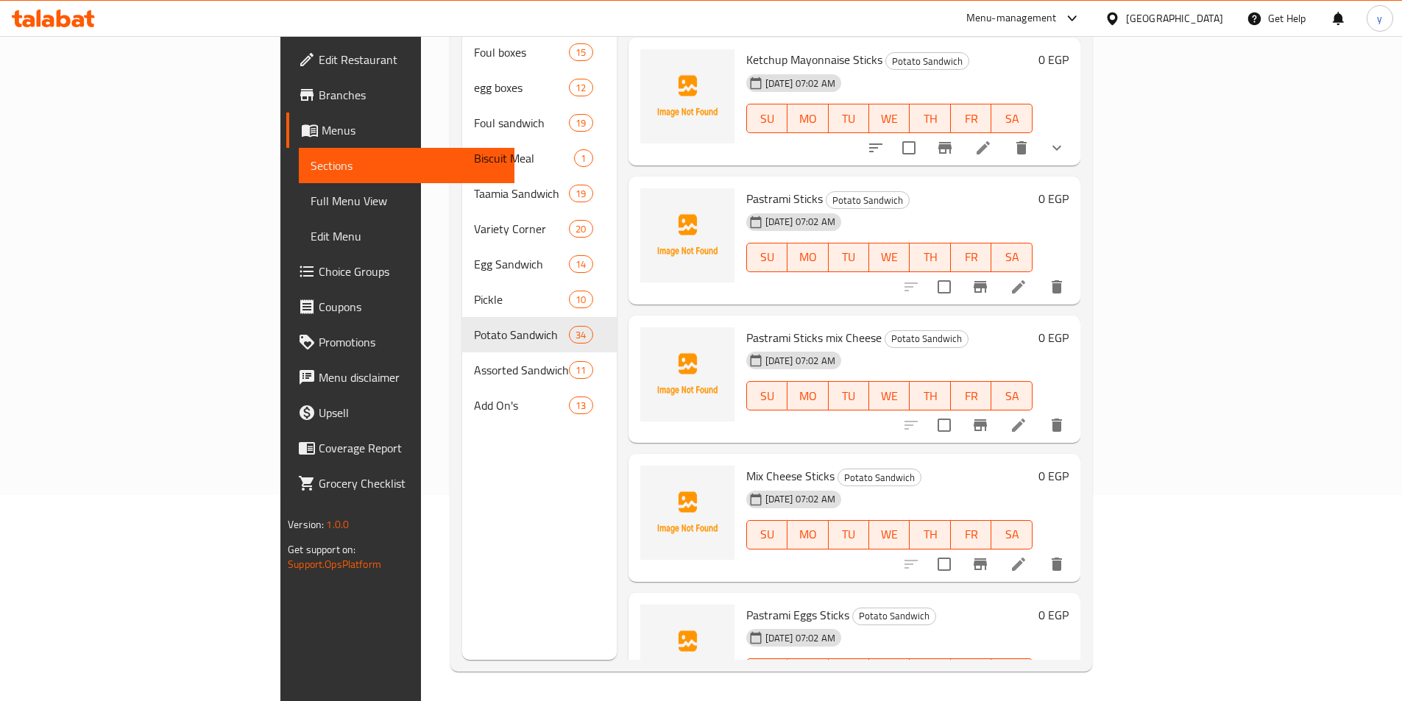
scroll to position [1545, 0]
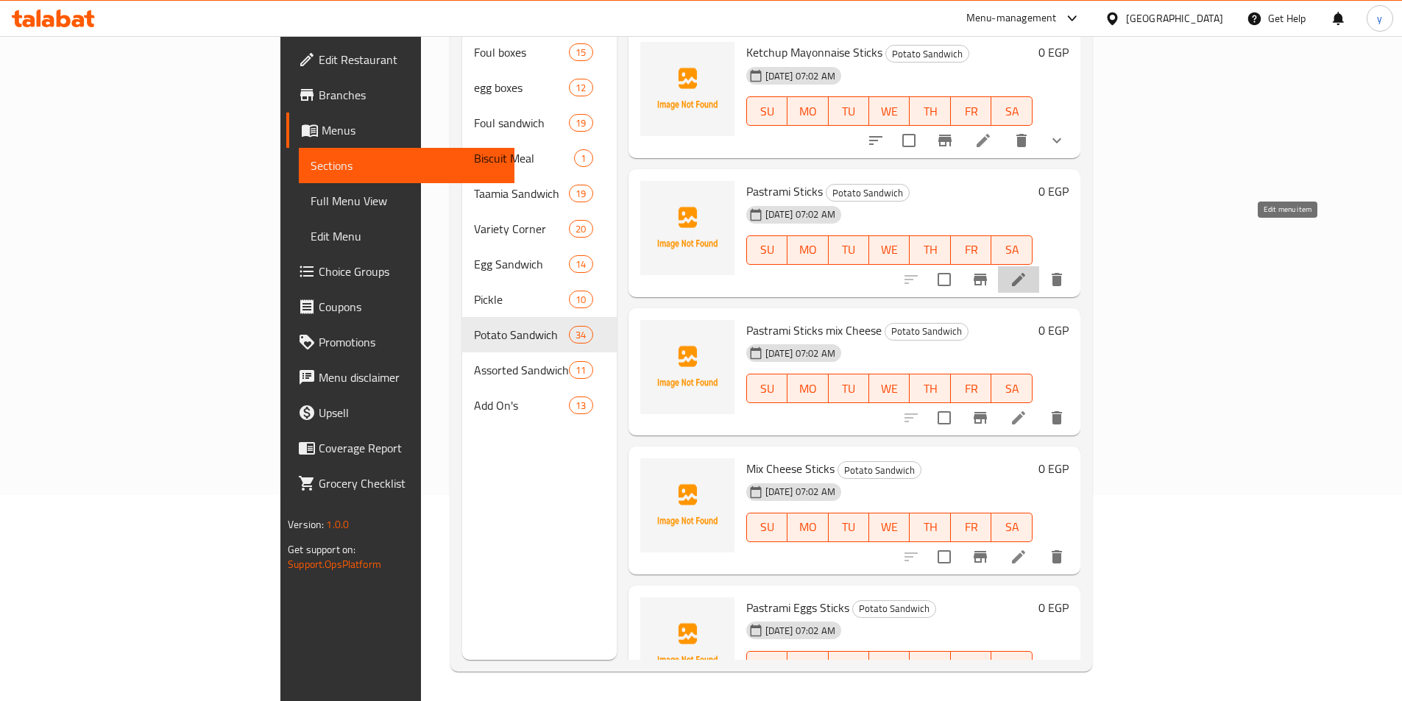
click at [1027, 271] on icon at bounding box center [1019, 280] width 18 height 18
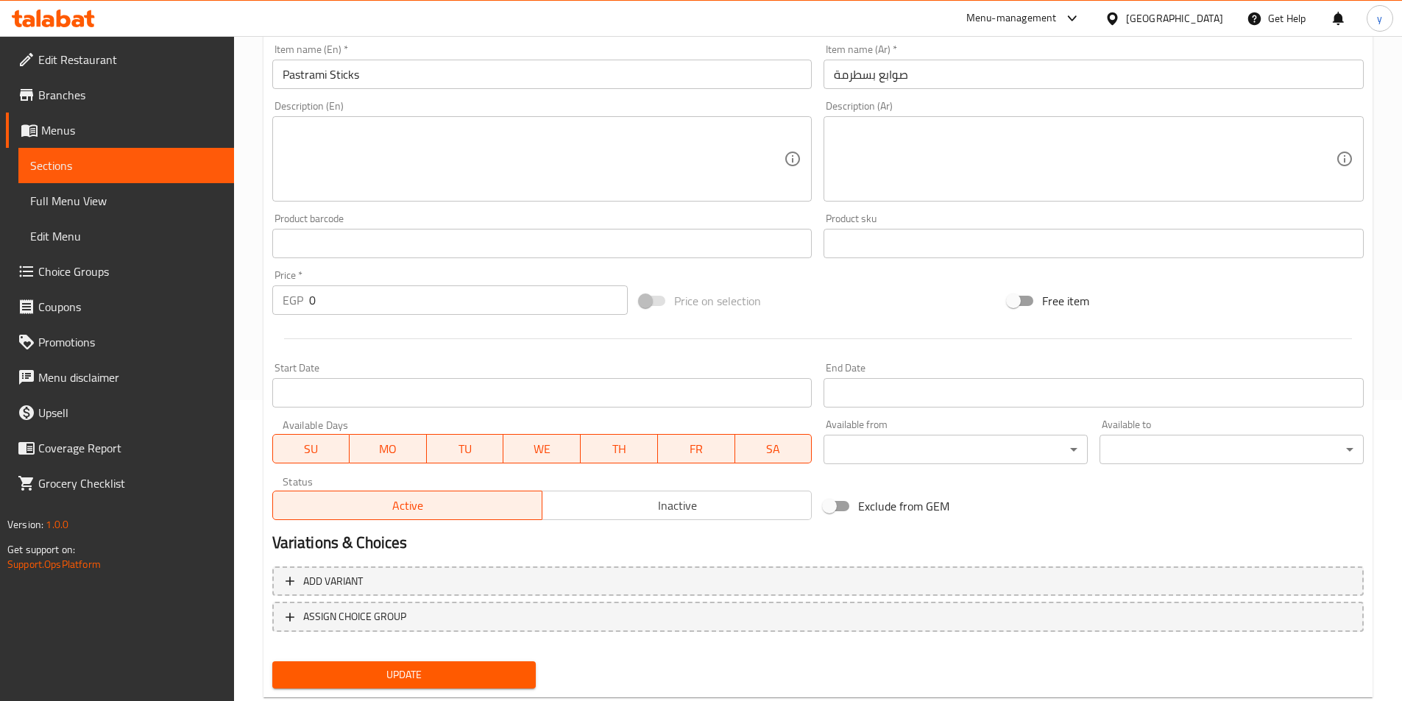
scroll to position [339, 0]
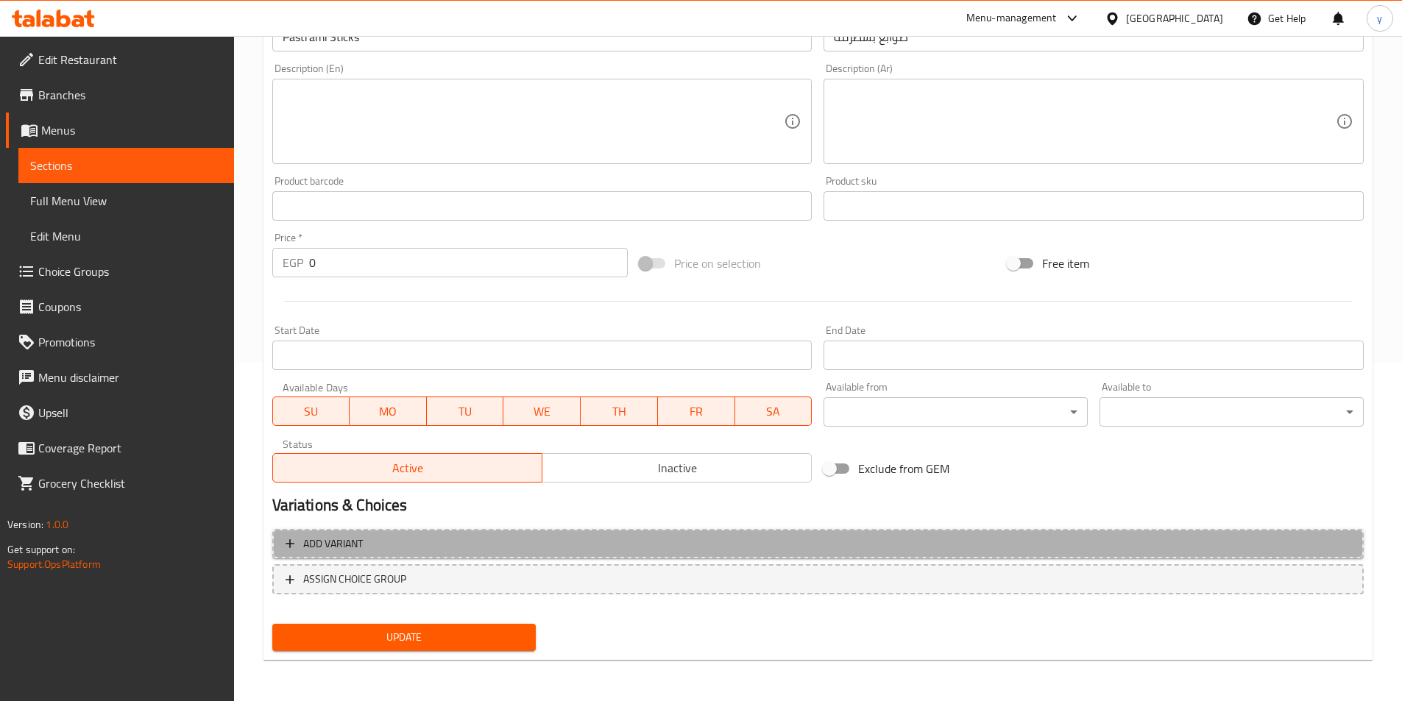
click at [863, 536] on span "Add variant" at bounding box center [818, 544] width 1065 height 18
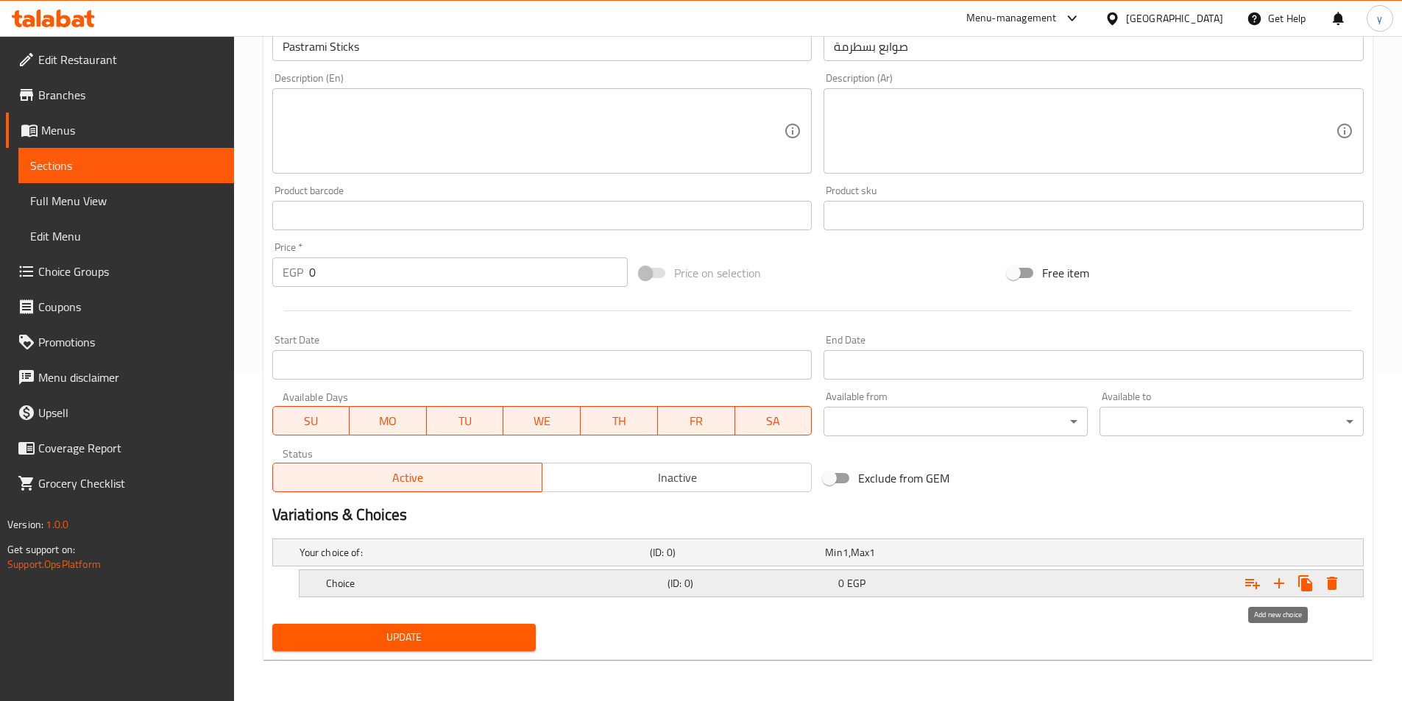
click at [1280, 580] on icon "Expand" at bounding box center [1279, 583] width 10 height 10
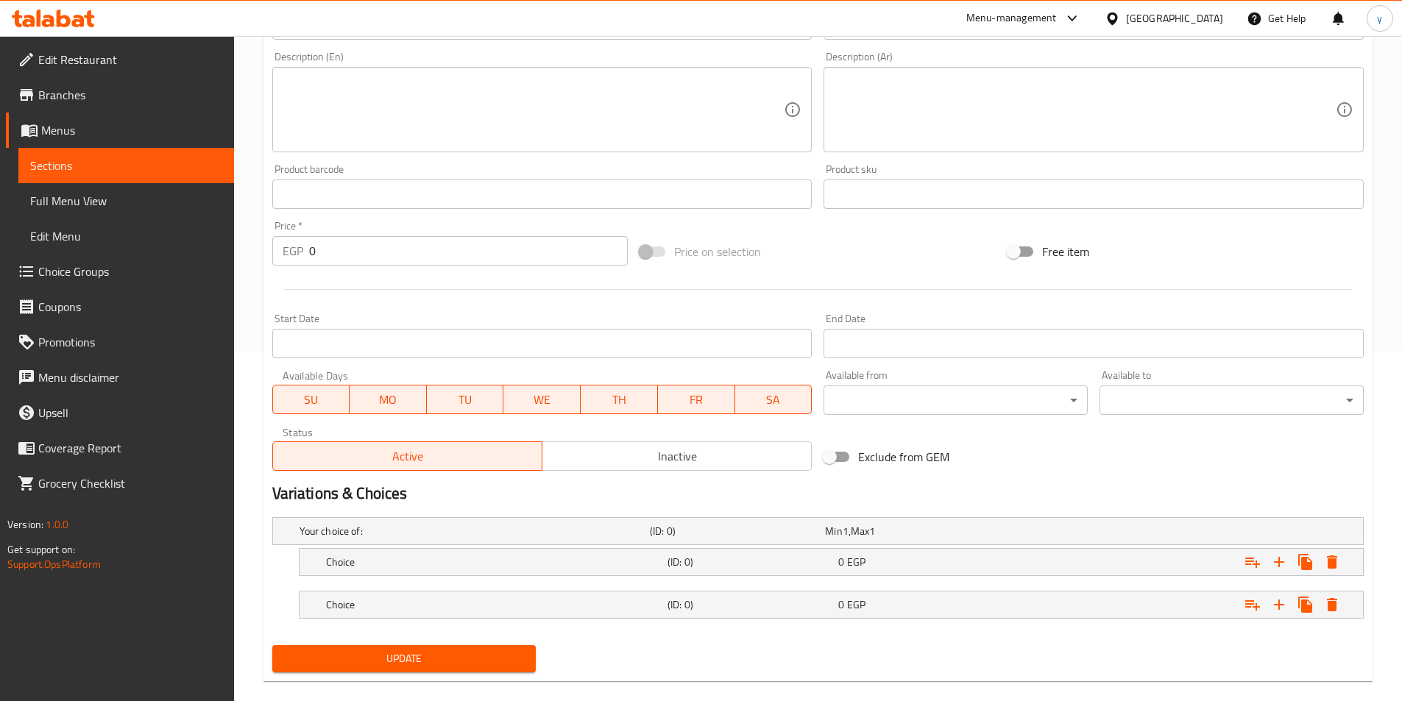
scroll to position [372, 0]
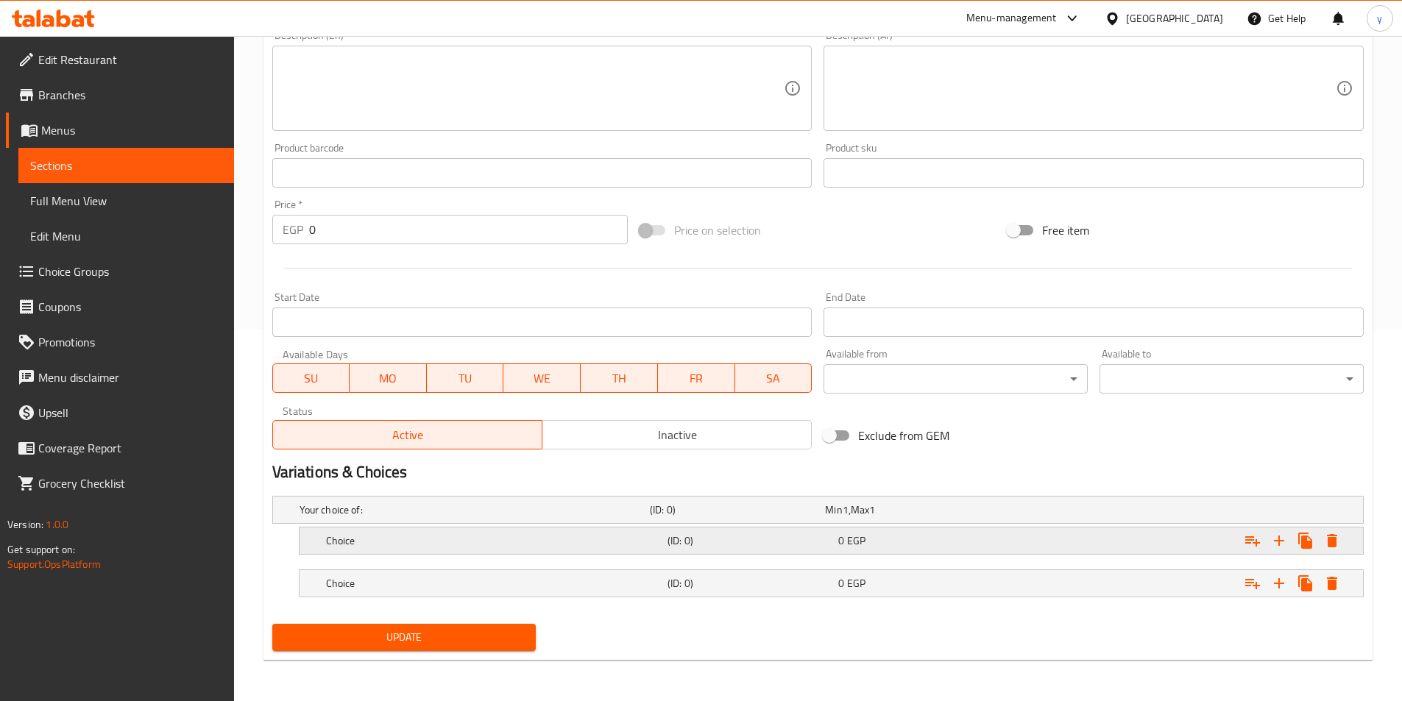
click at [1010, 539] on div "Expand" at bounding box center [1176, 541] width 341 height 32
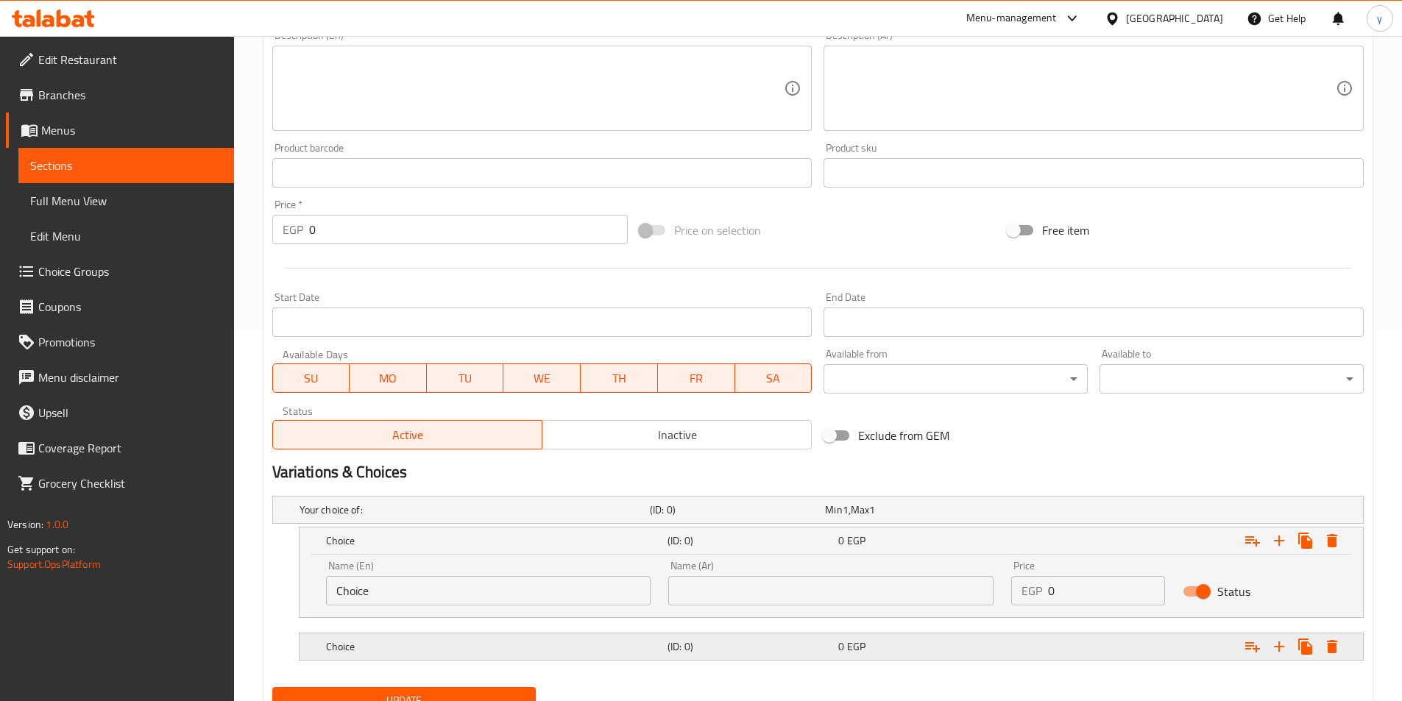
click at [1053, 643] on div "Expand" at bounding box center [1176, 647] width 341 height 32
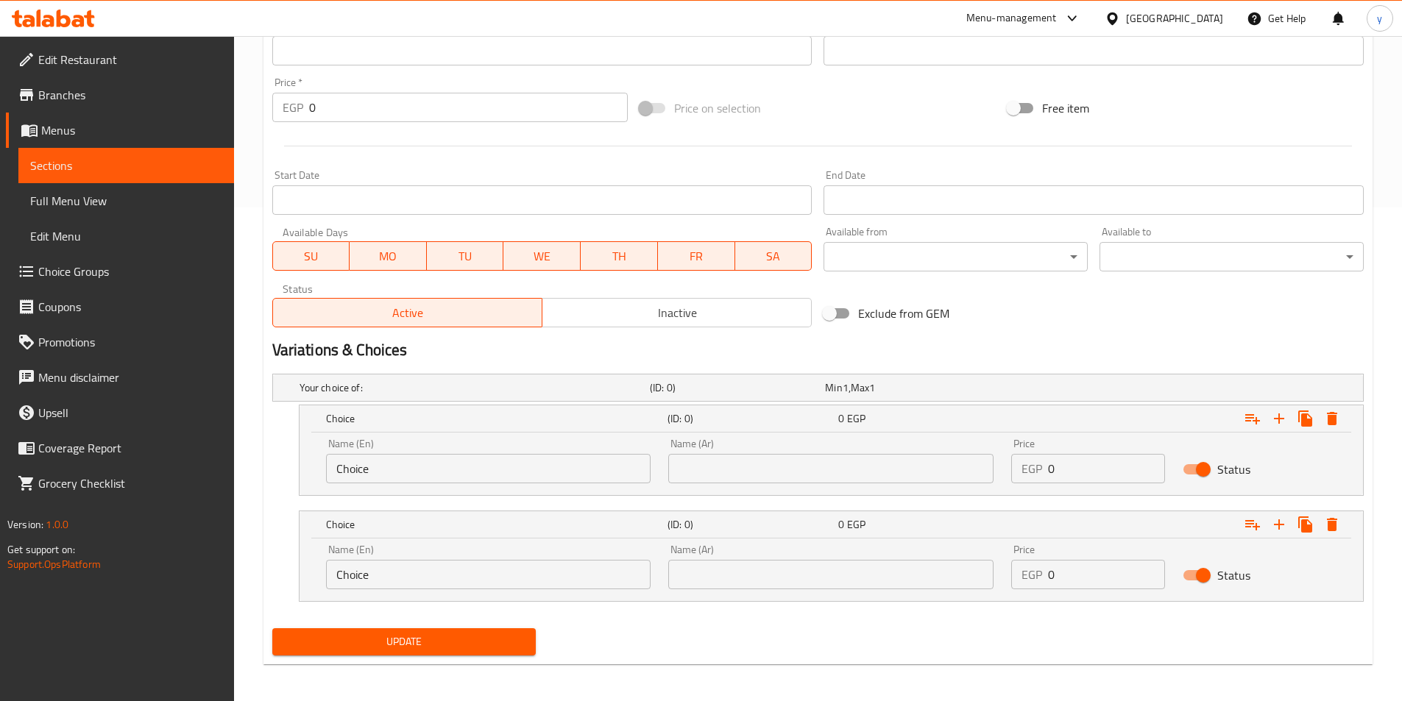
scroll to position [498, 0]
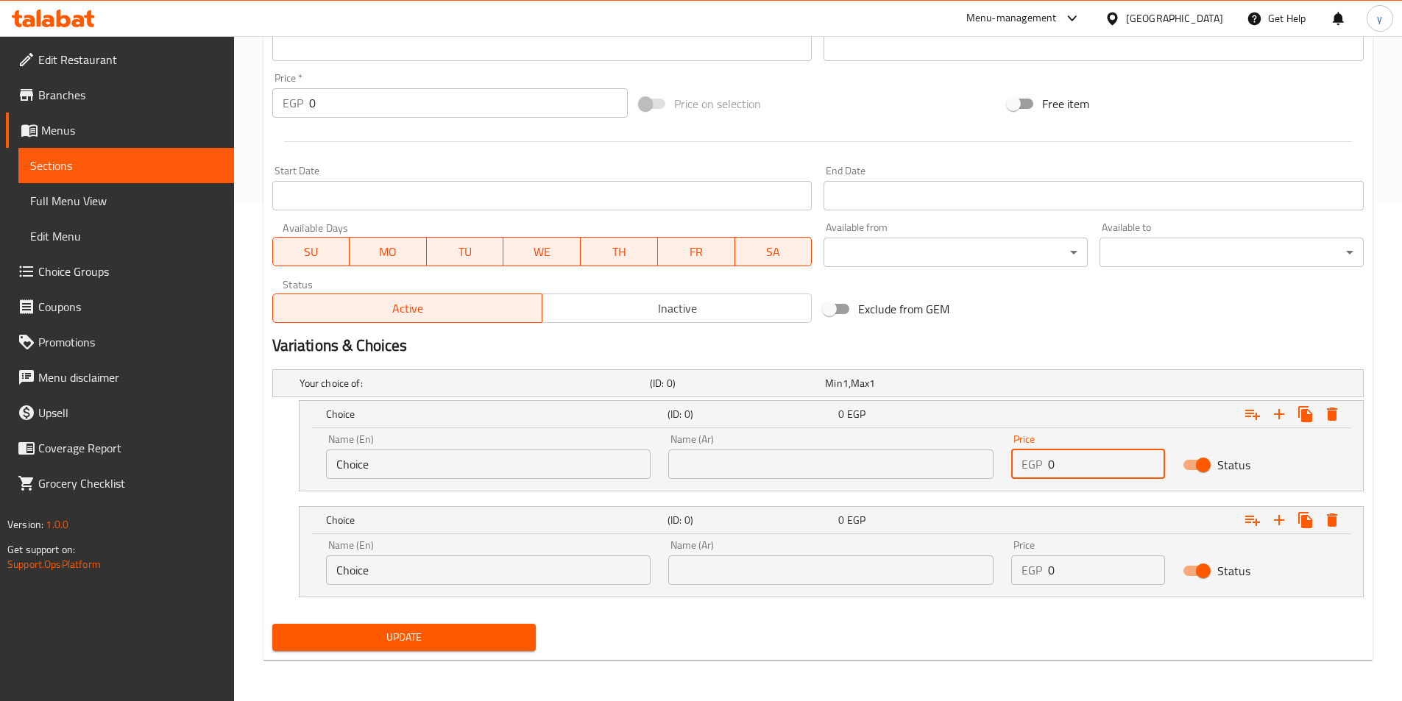
drag, startPoint x: 1066, startPoint y: 462, endPoint x: 956, endPoint y: 459, distance: 110.4
click at [956, 459] on div "Name (En) Choice Name (En) Name (Ar) Name (Ar) Price EGP 0 Price Status" at bounding box center [831, 456] width 1028 height 63
type input "20"
drag, startPoint x: 1081, startPoint y: 577, endPoint x: 1010, endPoint y: 570, distance: 71.0
click at [1013, 573] on div "EGP 0 Price" at bounding box center [1088, 570] width 154 height 29
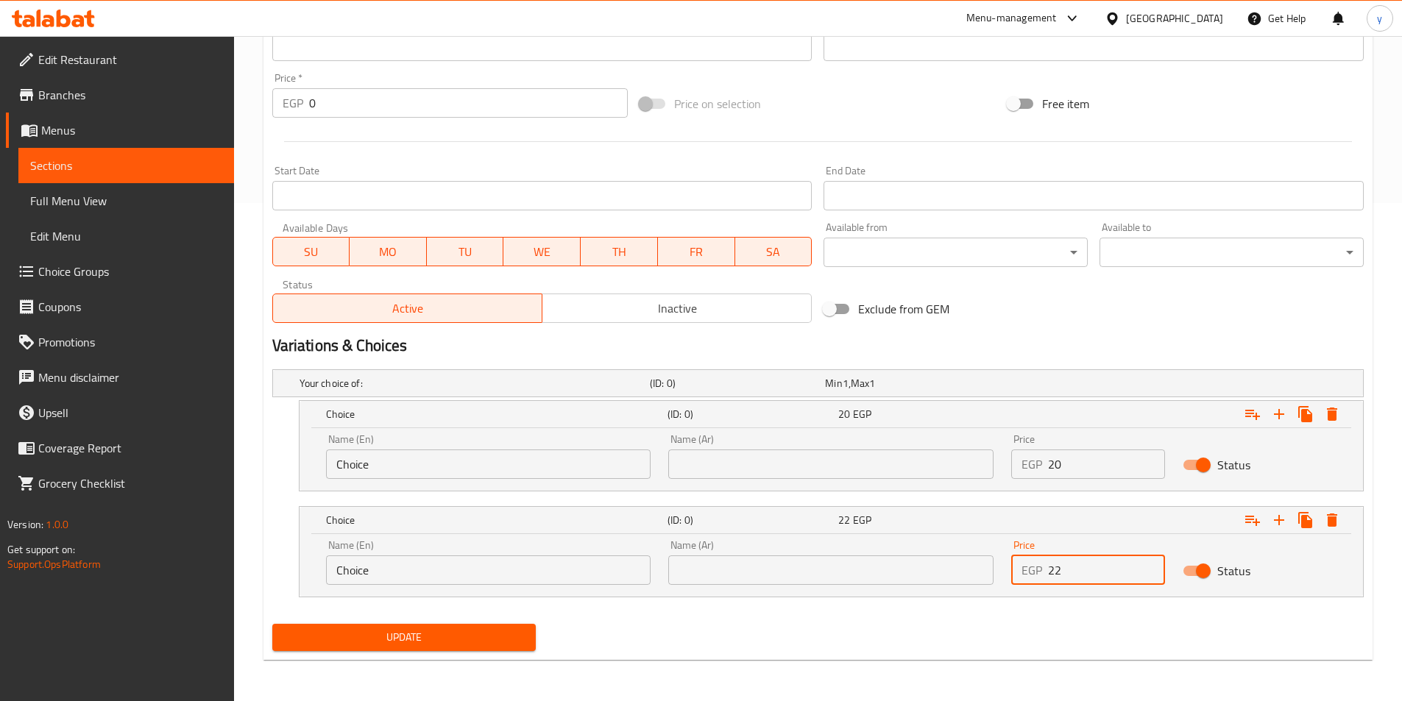
type input "22"
click at [730, 460] on input "text" at bounding box center [830, 464] width 325 height 29
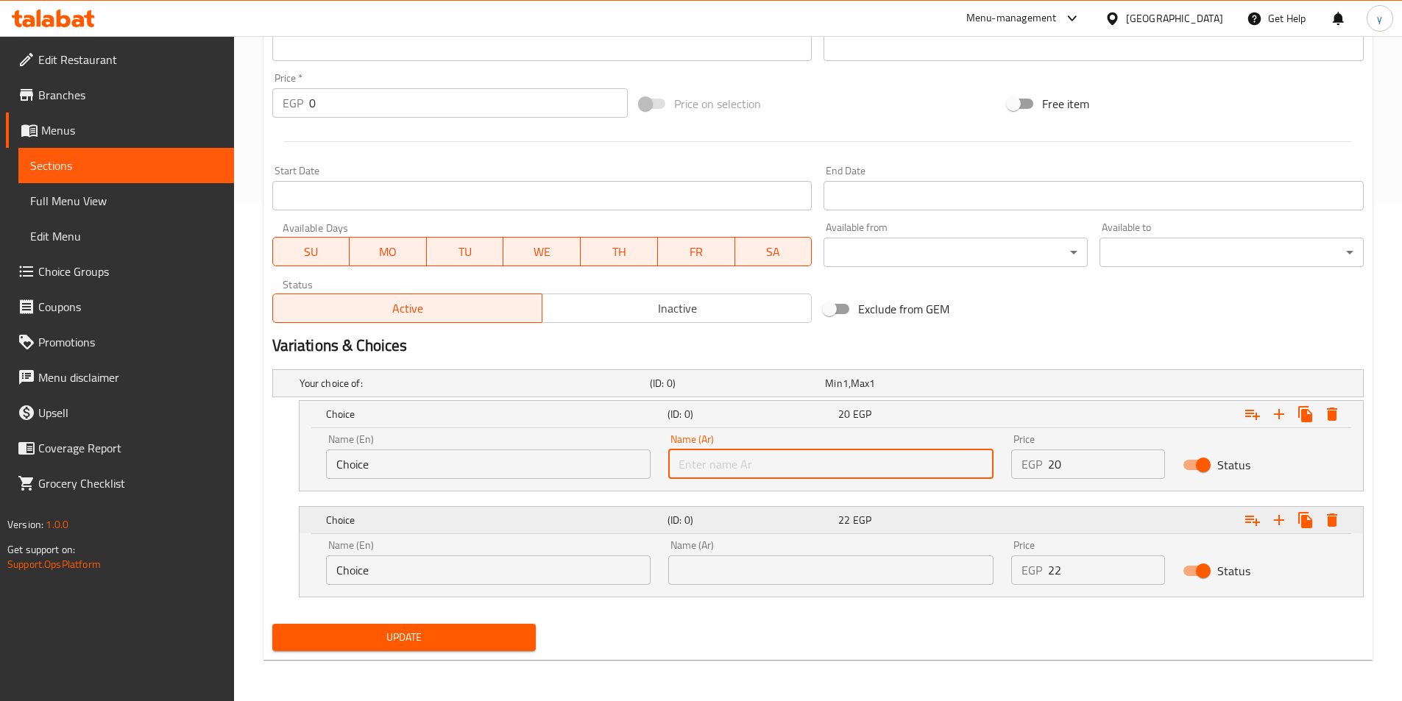
type input "شامي"
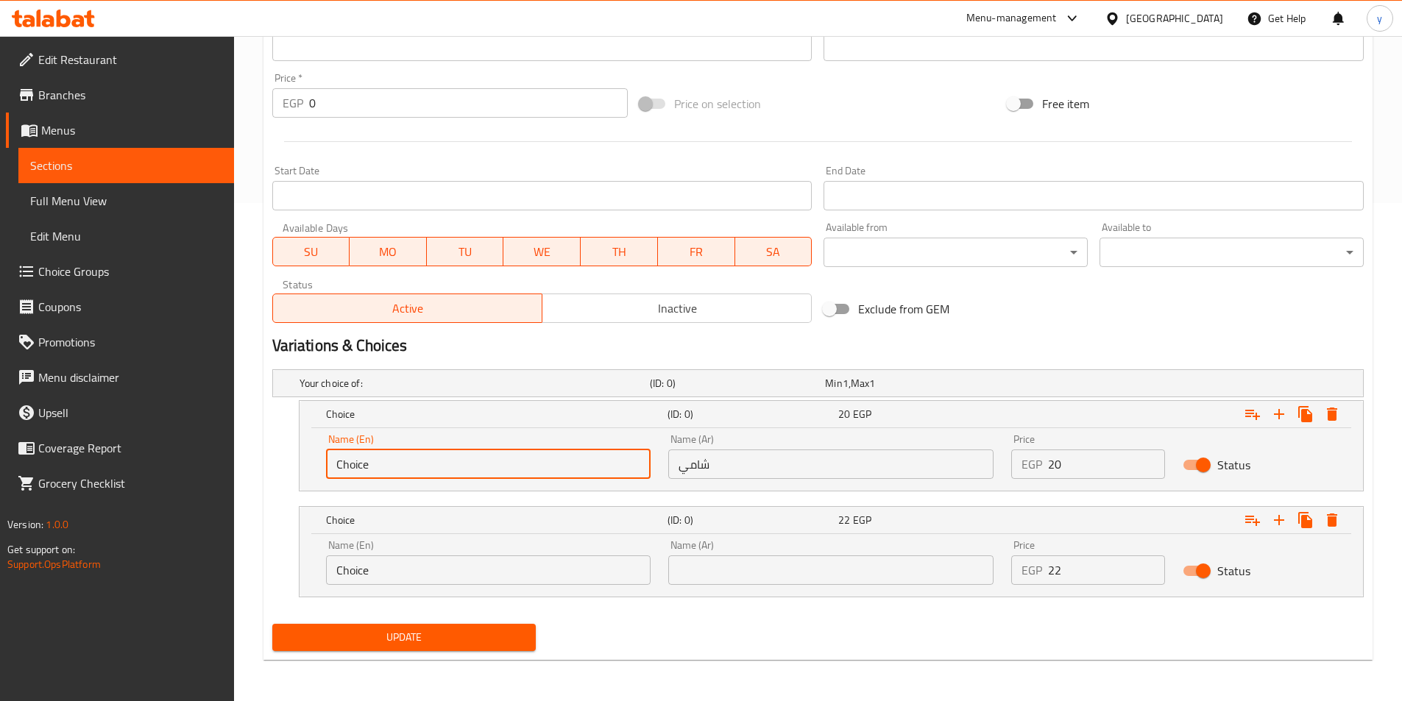
drag, startPoint x: 407, startPoint y: 460, endPoint x: 66, endPoint y: 402, distance: 345.7
click at [79, 405] on div "Edit Restaurant Branches Menus Sections Full Menu View Edit Menu Choice Groups …" at bounding box center [701, 119] width 1402 height 1163
click at [390, 458] on input "text" at bounding box center [488, 464] width 325 height 29
type input "Shami"
drag, startPoint x: 796, startPoint y: 581, endPoint x: 792, endPoint y: 573, distance: 8.9
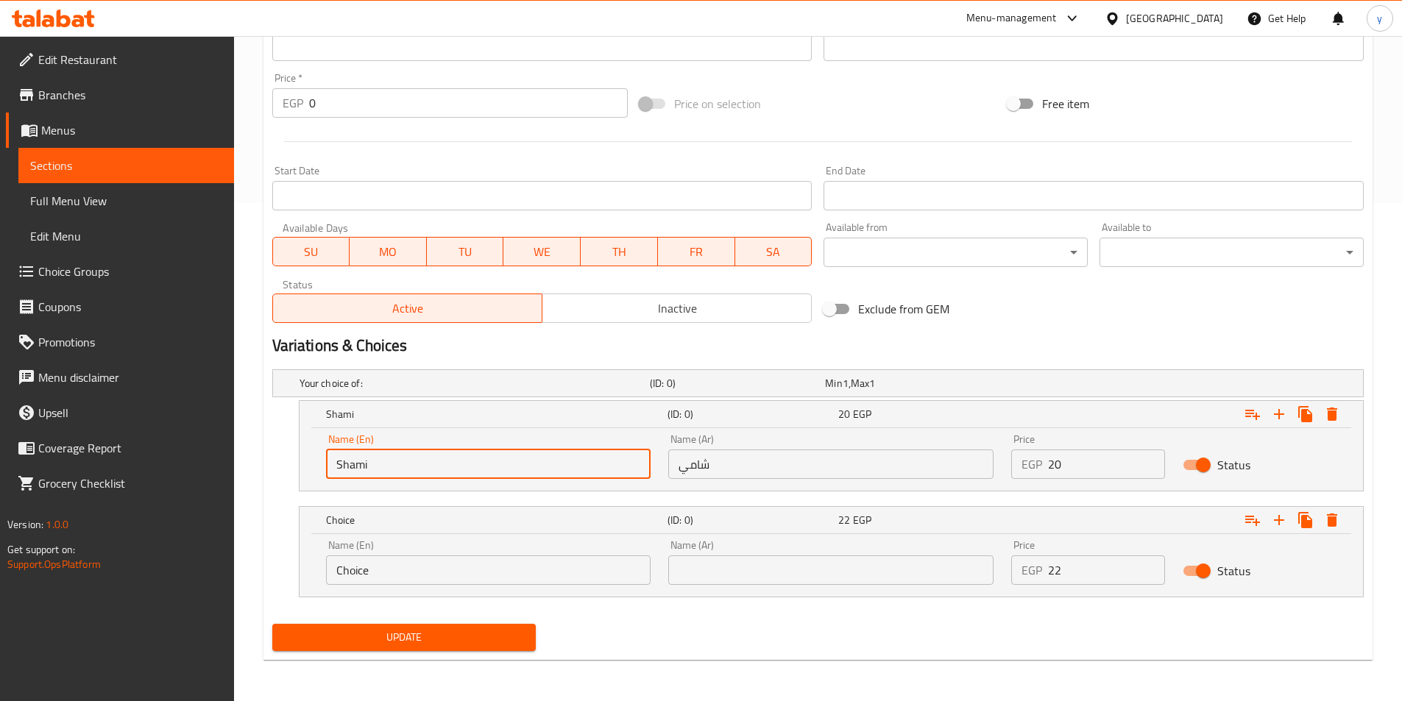
click at [796, 581] on input "text" at bounding box center [830, 570] width 325 height 29
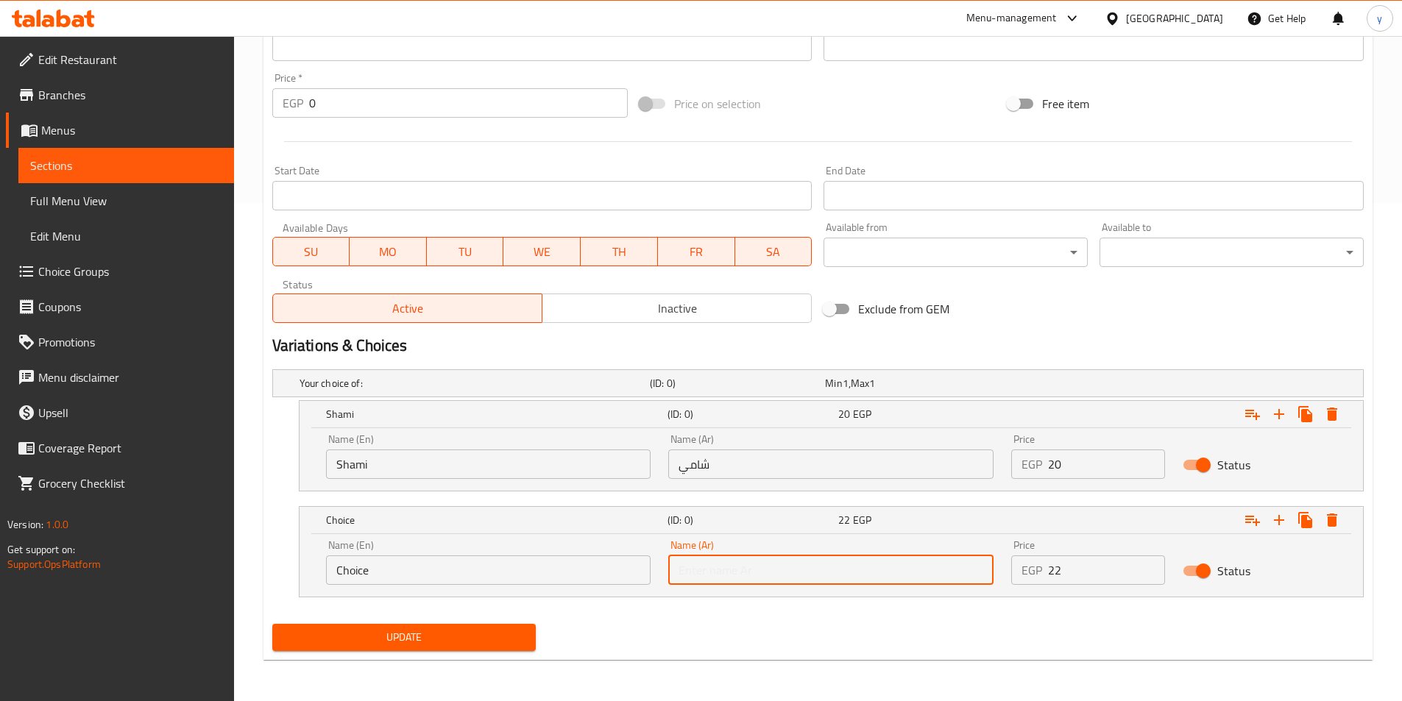
type input "بلدي"
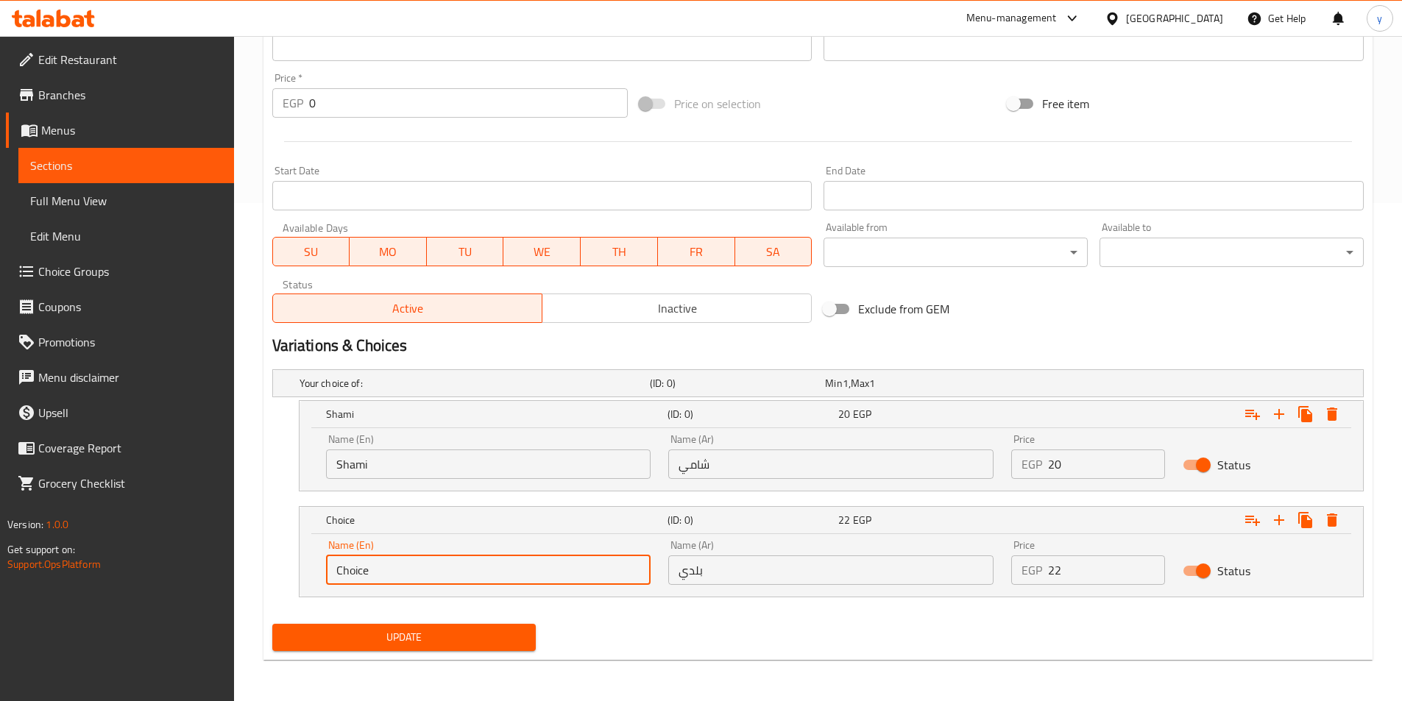
drag, startPoint x: 375, startPoint y: 559, endPoint x: 330, endPoint y: 552, distance: 45.5
click at [327, 553] on div "Name (En) Choice Name (En)" at bounding box center [488, 562] width 325 height 45
click at [386, 567] on input "text" at bounding box center [488, 570] width 325 height 29
type input "Baladi"
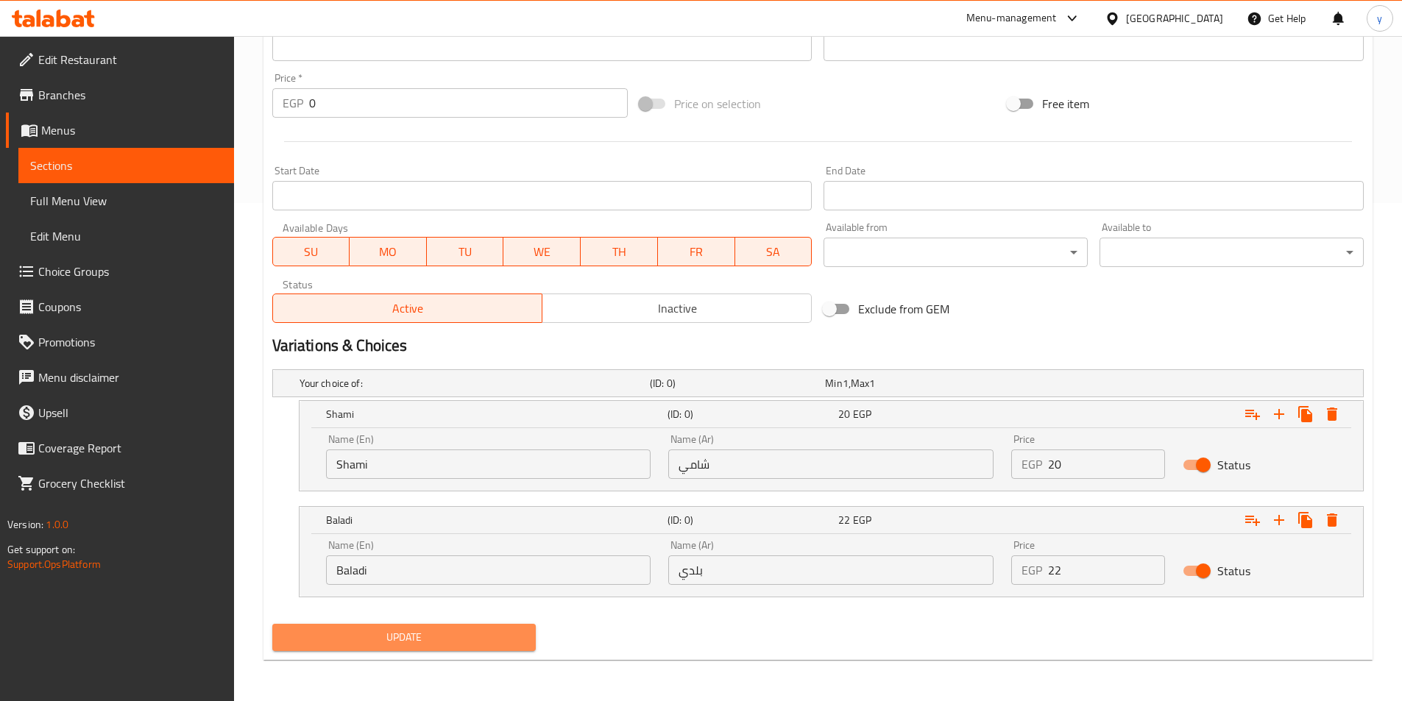
click at [358, 628] on span "Update" at bounding box center [404, 637] width 241 height 18
